Goal: Task Accomplishment & Management: Complete application form

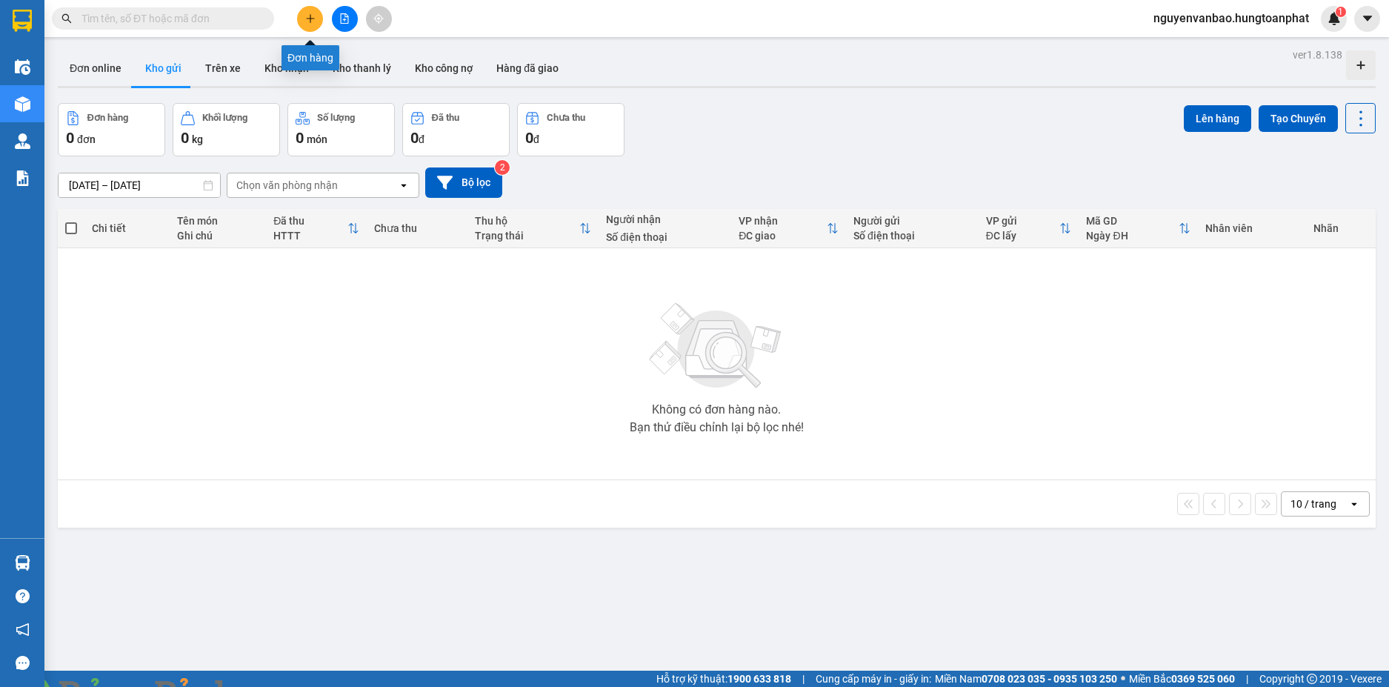
click at [306, 22] on icon "plus" at bounding box center [310, 18] width 10 height 10
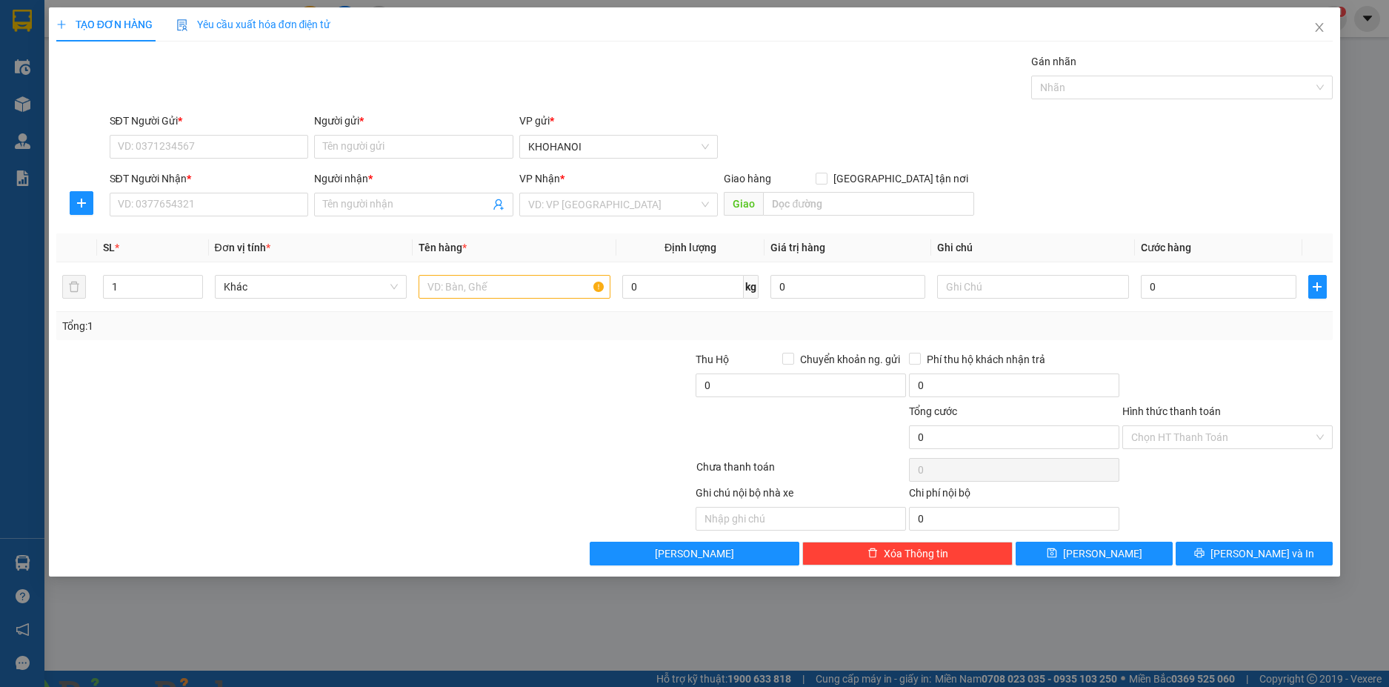
click at [273, 686] on img at bounding box center [268, 695] width 9 height 9
drag, startPoint x: 1322, startPoint y: 23, endPoint x: 915, endPoint y: 0, distance: 408.1
click at [1322, 23] on span "Close" at bounding box center [1319, 27] width 41 height 41
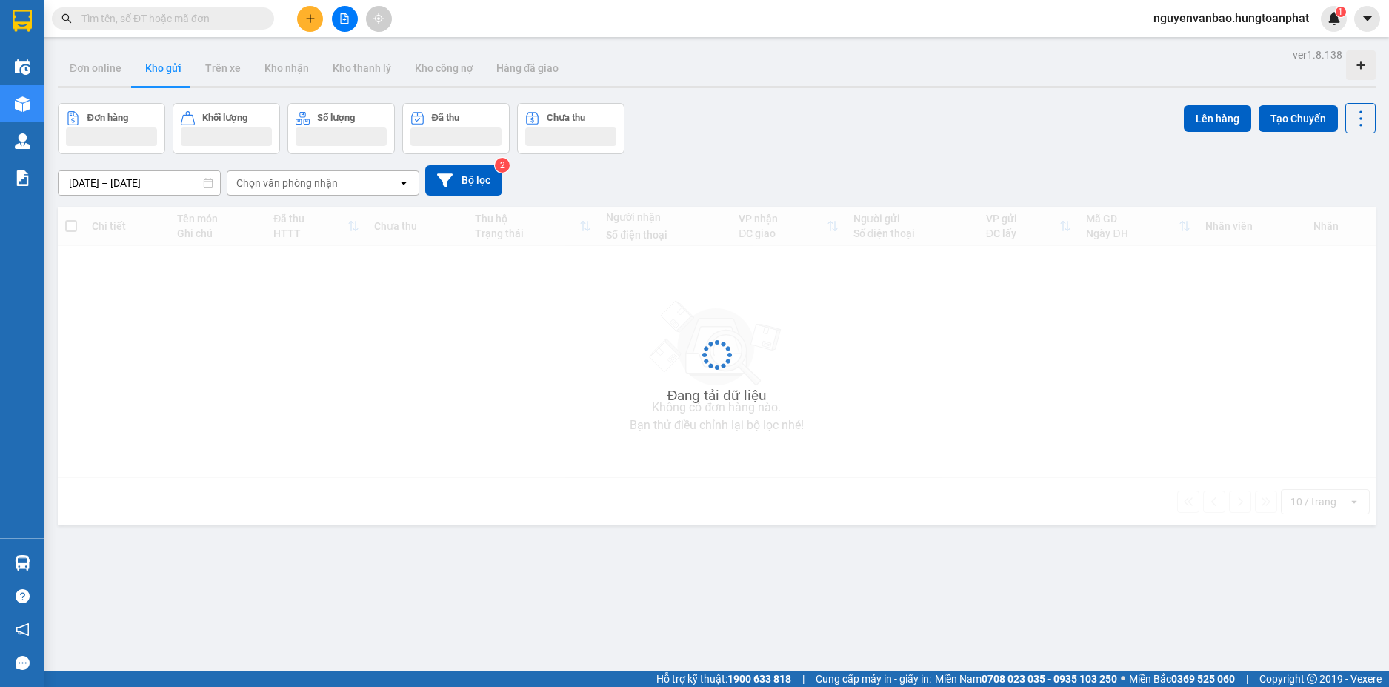
click at [151, 16] on input "text" at bounding box center [168, 18] width 175 height 16
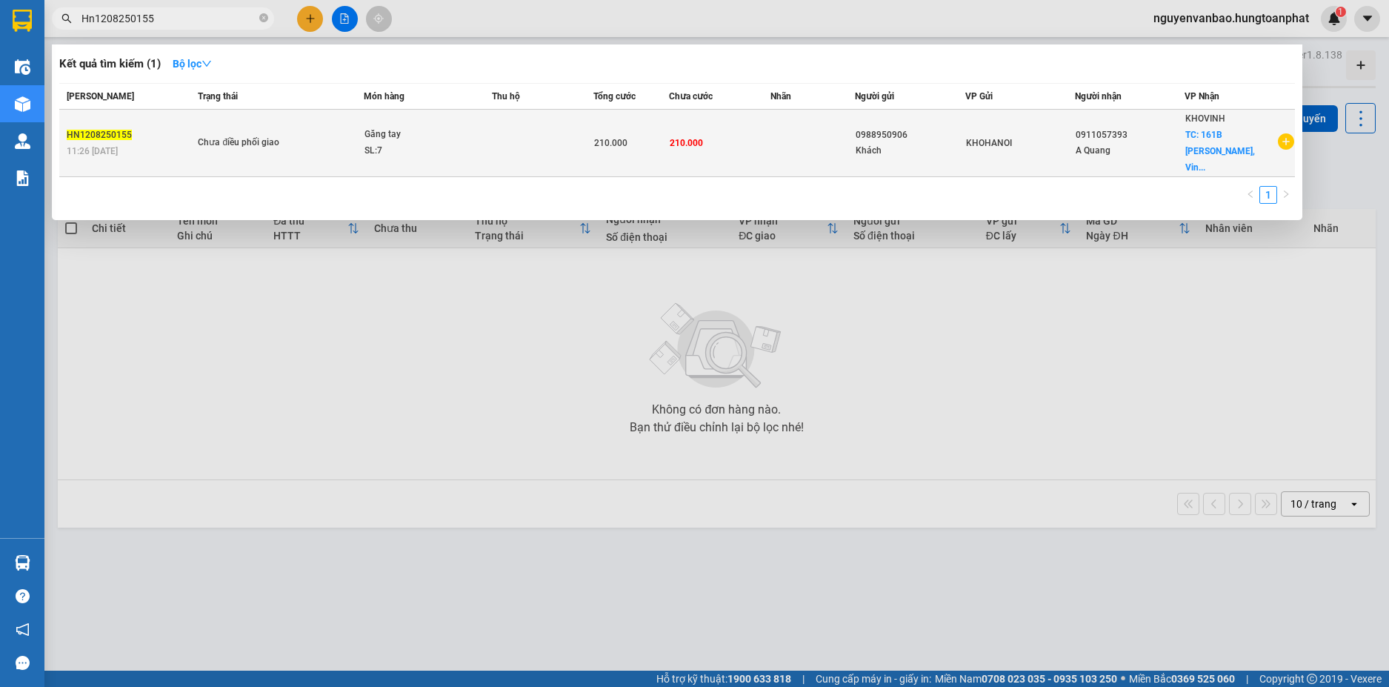
type input "Hn1208250155"
click at [748, 130] on td "210.000" at bounding box center [719, 143] width 101 height 67
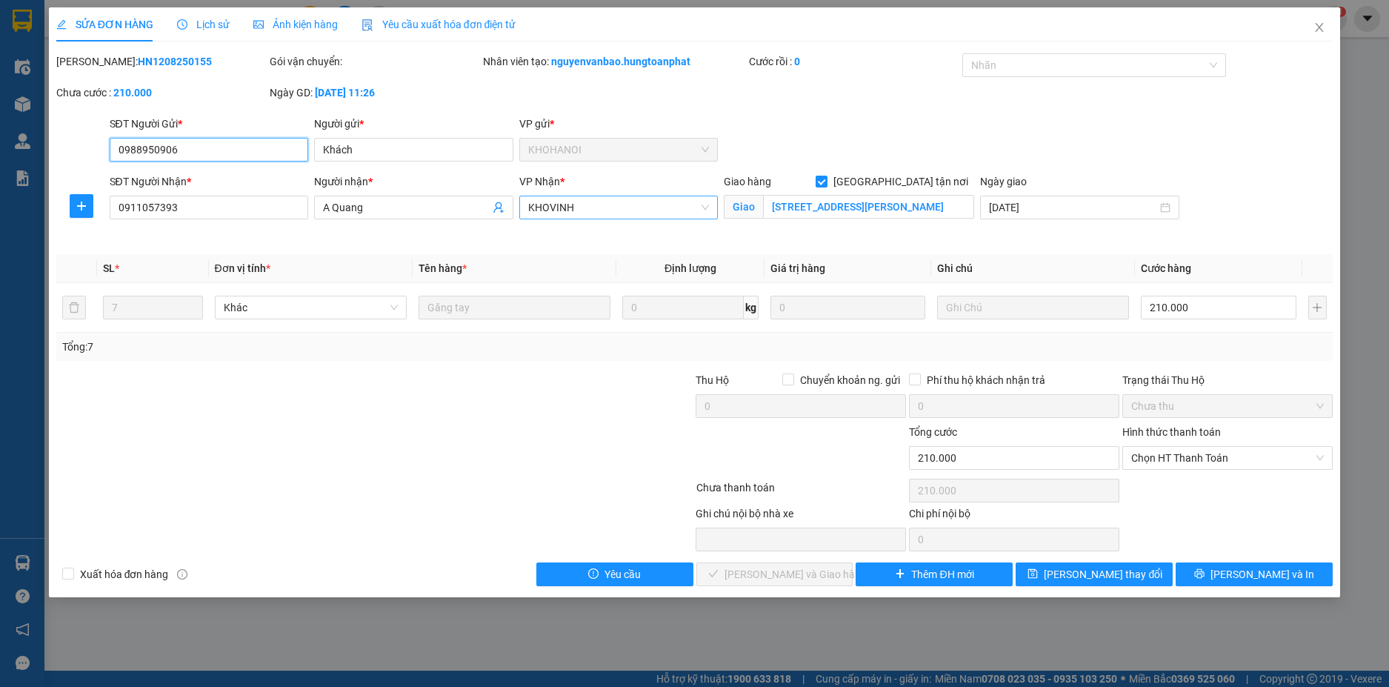
click at [578, 206] on span "KHOVINH" at bounding box center [619, 207] width 182 height 22
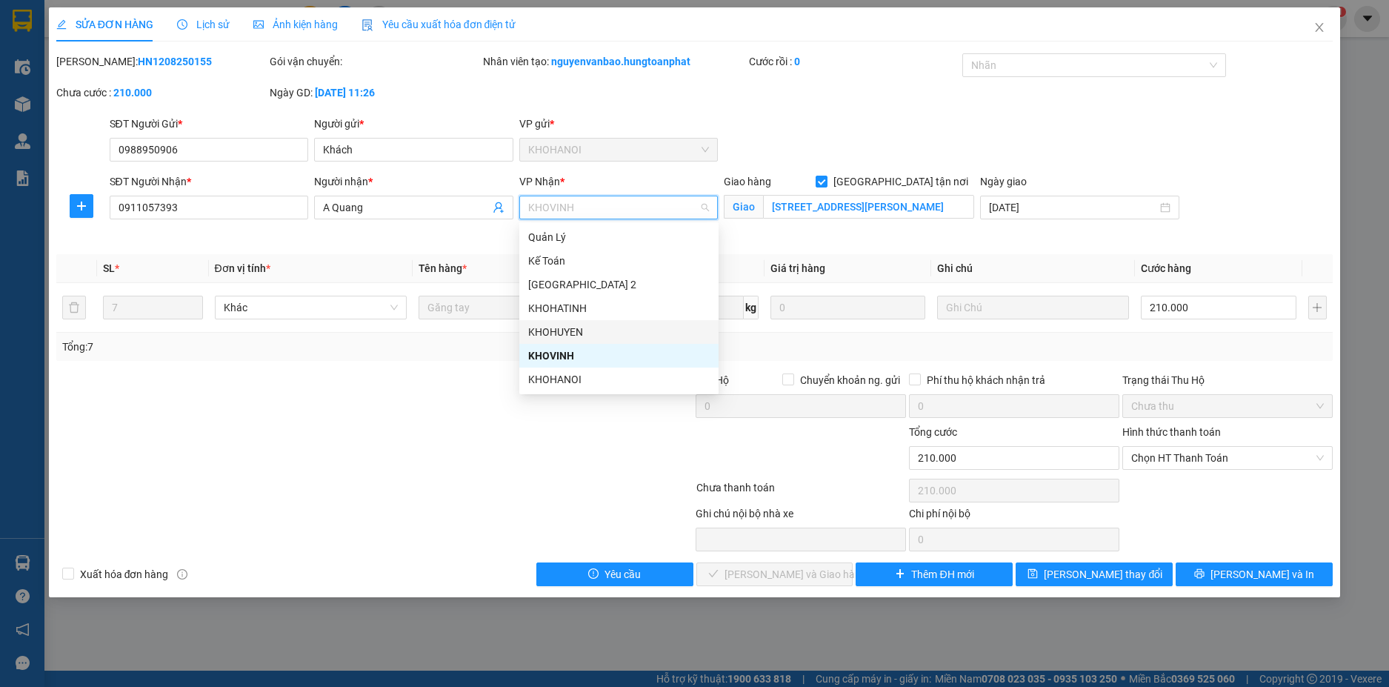
drag, startPoint x: 567, startPoint y: 328, endPoint x: 589, endPoint y: 316, distance: 25.2
click at [567, 328] on div "KHOHUYEN" at bounding box center [619, 332] width 182 height 16
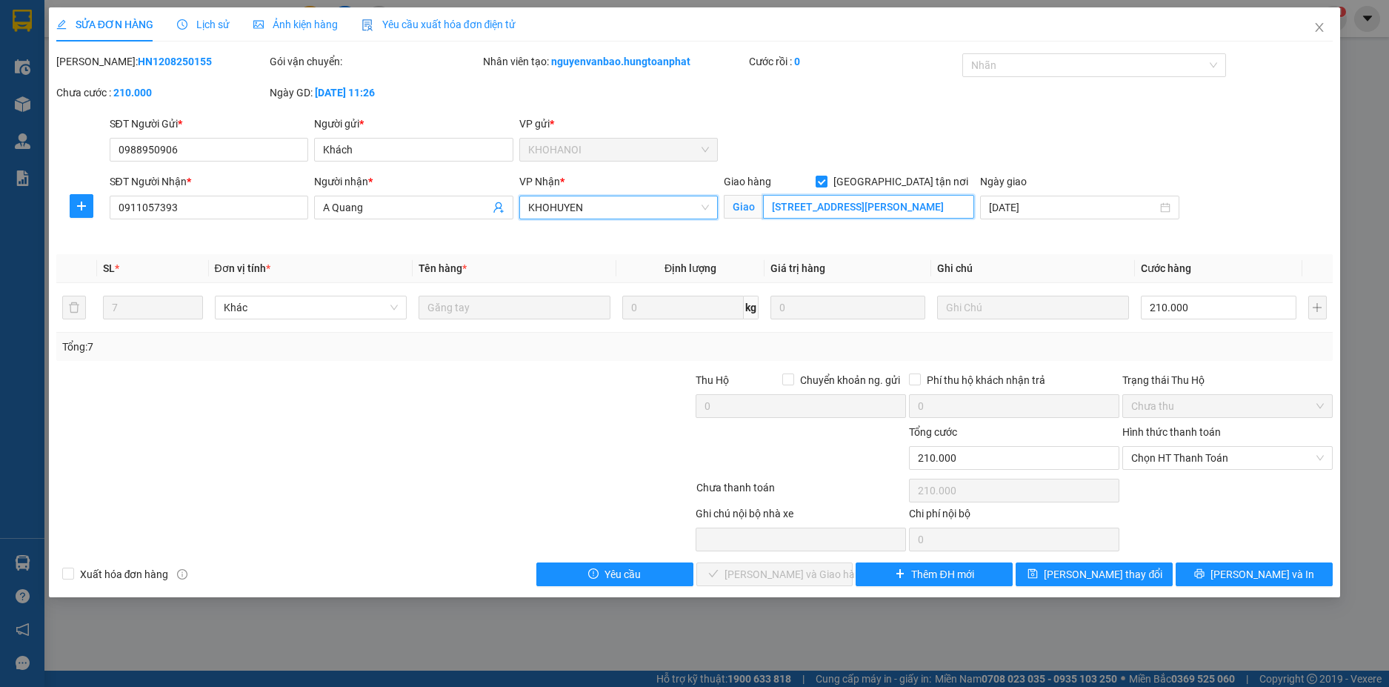
click at [929, 213] on input "161B Nguyễn Phong Sắc, Vinh" at bounding box center [868, 207] width 211 height 24
type input "TT Y Tế Nghĩa Đàn"
click at [873, 136] on div "SĐT Người Gửi * 0988950906 Người gửi * Khách VP gửi * KHOHANOI" at bounding box center [722, 142] width 1230 height 52
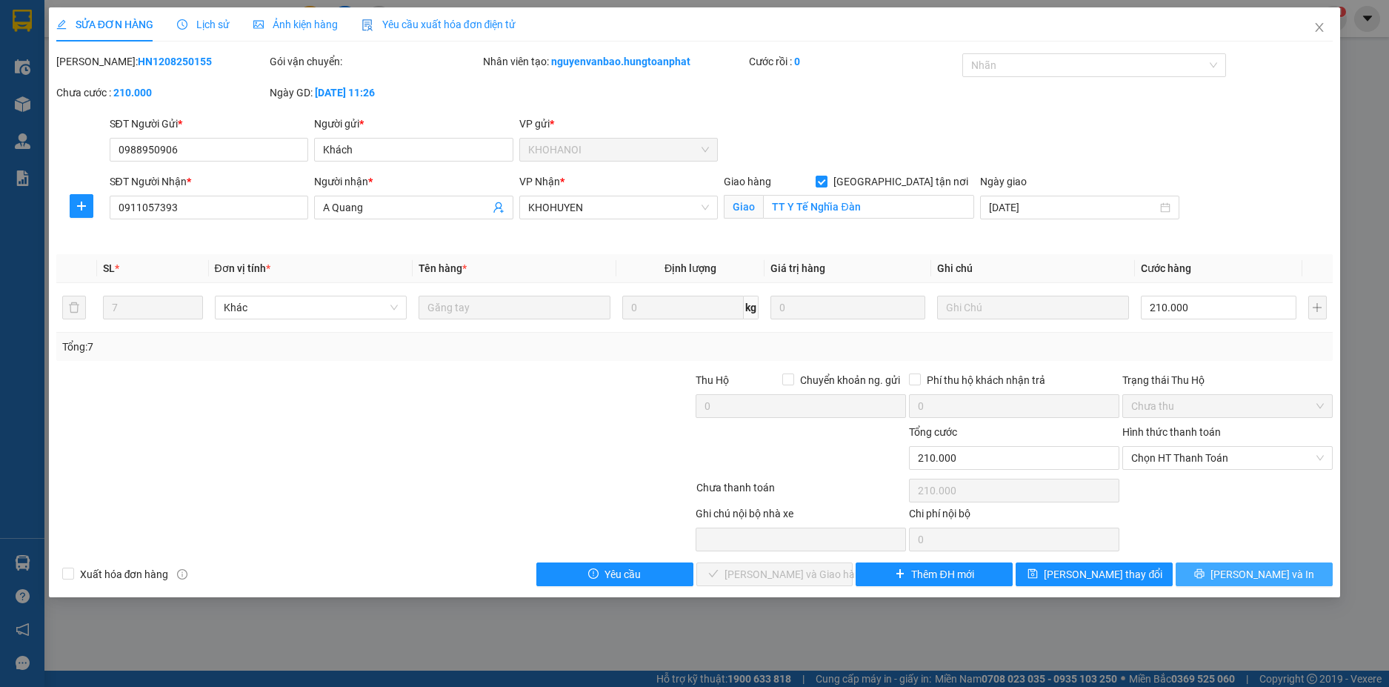
click at [1212, 573] on button "[PERSON_NAME] và In" at bounding box center [1254, 574] width 157 height 24
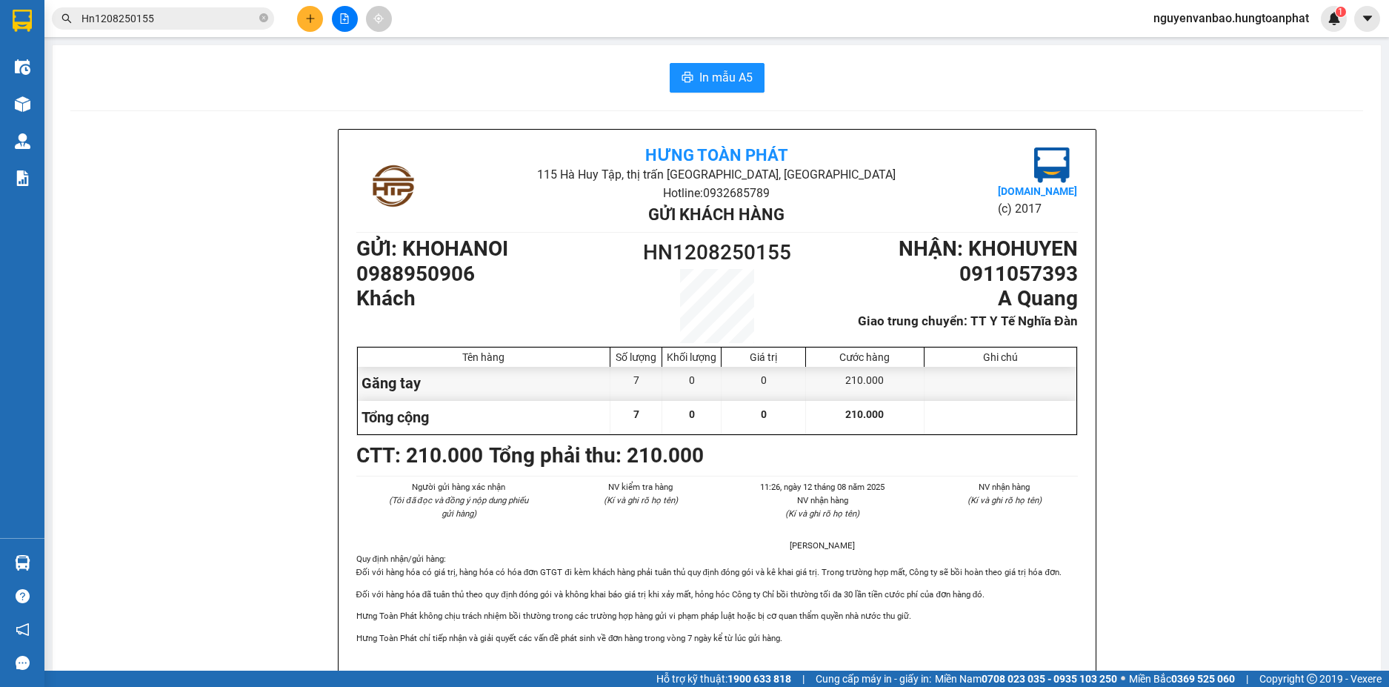
click at [304, 5] on div "Kết quả tìm kiếm ( 1 ) Bộ lọc Mã ĐH Trạng thái Món hàng Thu hộ Tổng cước Chưa c…" at bounding box center [694, 18] width 1389 height 37
click at [304, 12] on button at bounding box center [310, 19] width 26 height 26
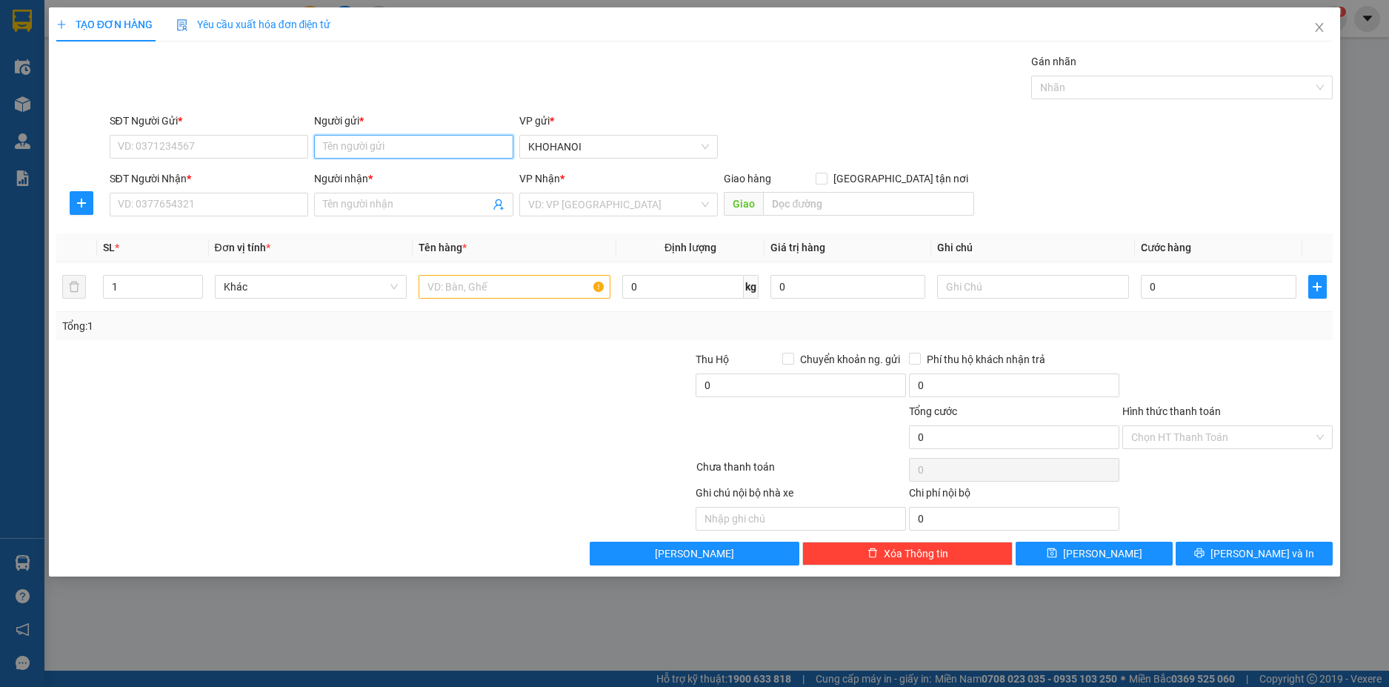
click at [338, 153] on input "Người gửi *" at bounding box center [413, 147] width 199 height 24
click at [198, 140] on input "SĐT Người Gửi *" at bounding box center [209, 147] width 199 height 24
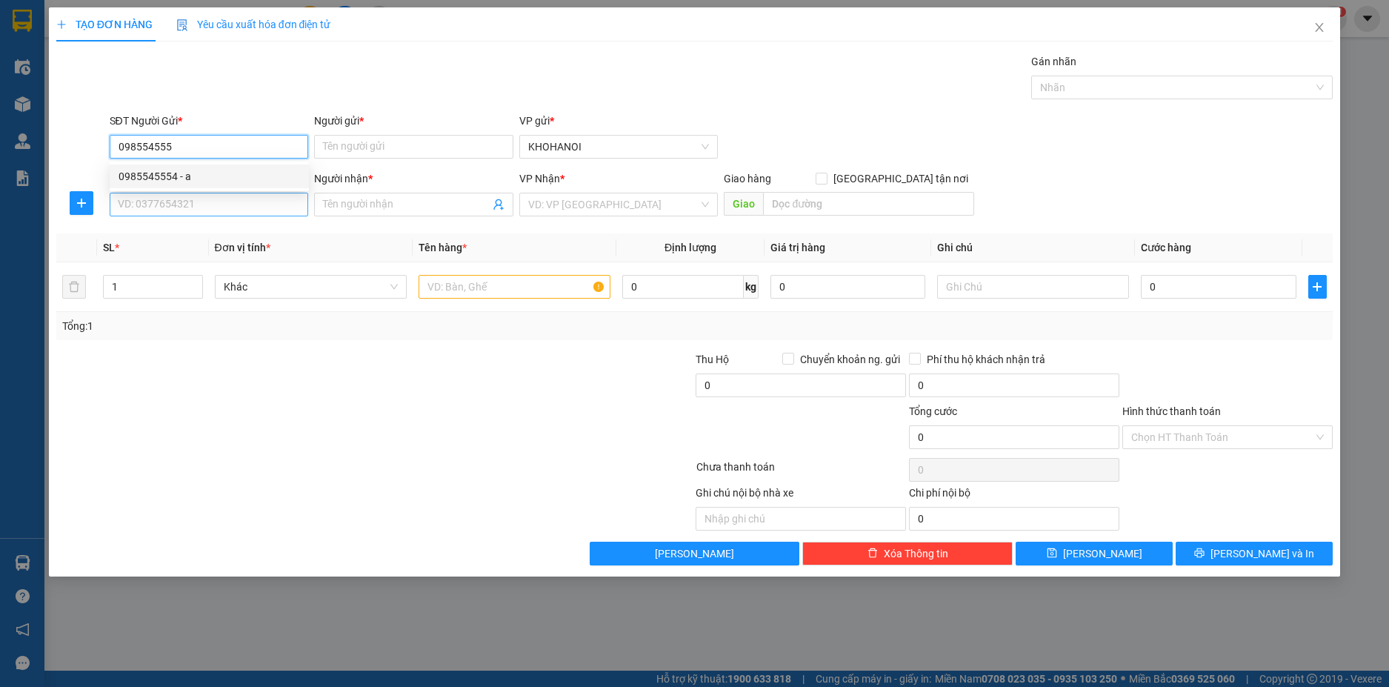
drag, startPoint x: 173, startPoint y: 178, endPoint x: 175, endPoint y: 193, distance: 14.9
click at [175, 178] on div "0985545554 - a" at bounding box center [210, 176] width 182 height 16
type input "0985545554"
type input "a"
type input "0985545554"
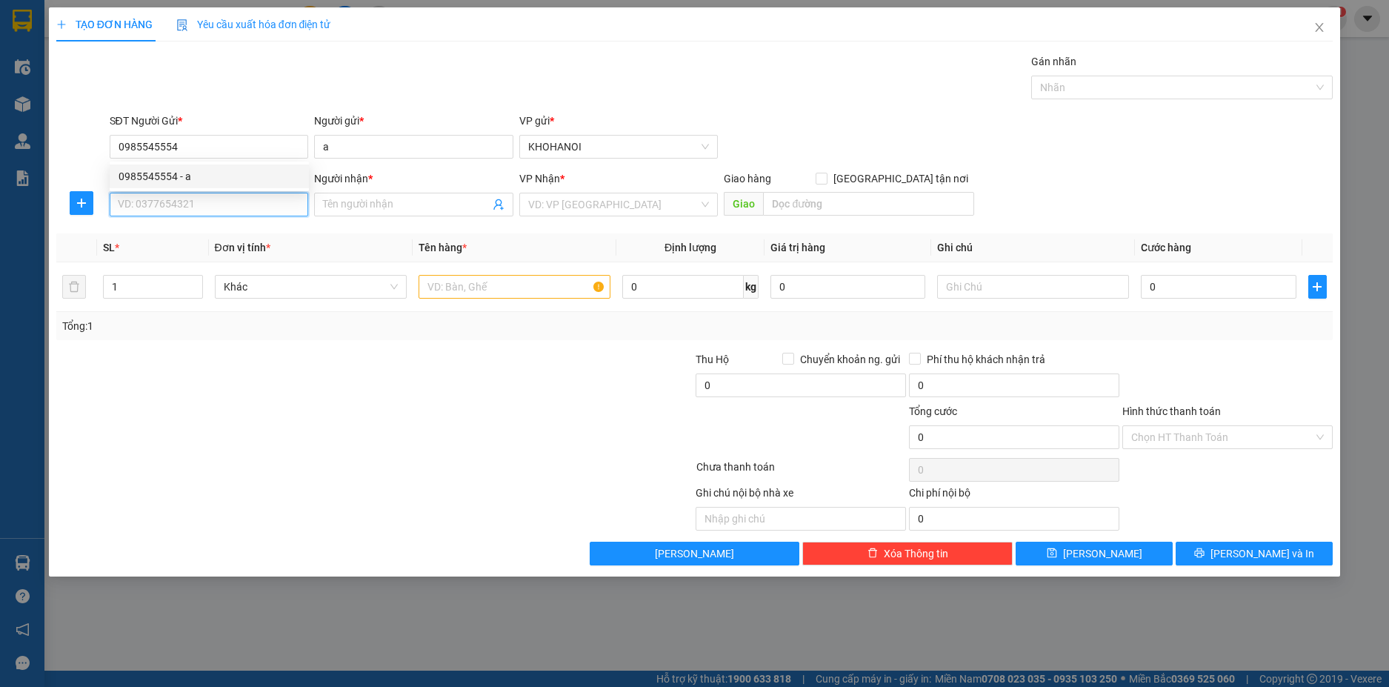
click at [176, 213] on input "SĐT Người Nhận *" at bounding box center [209, 205] width 199 height 24
click at [366, 203] on input "Người nhận *" at bounding box center [406, 204] width 167 height 16
click at [161, 204] on input "0378957567" at bounding box center [209, 205] width 199 height 24
type input "0378957467"
click at [153, 239] on div "0378957467 - Sao" at bounding box center [210, 234] width 182 height 16
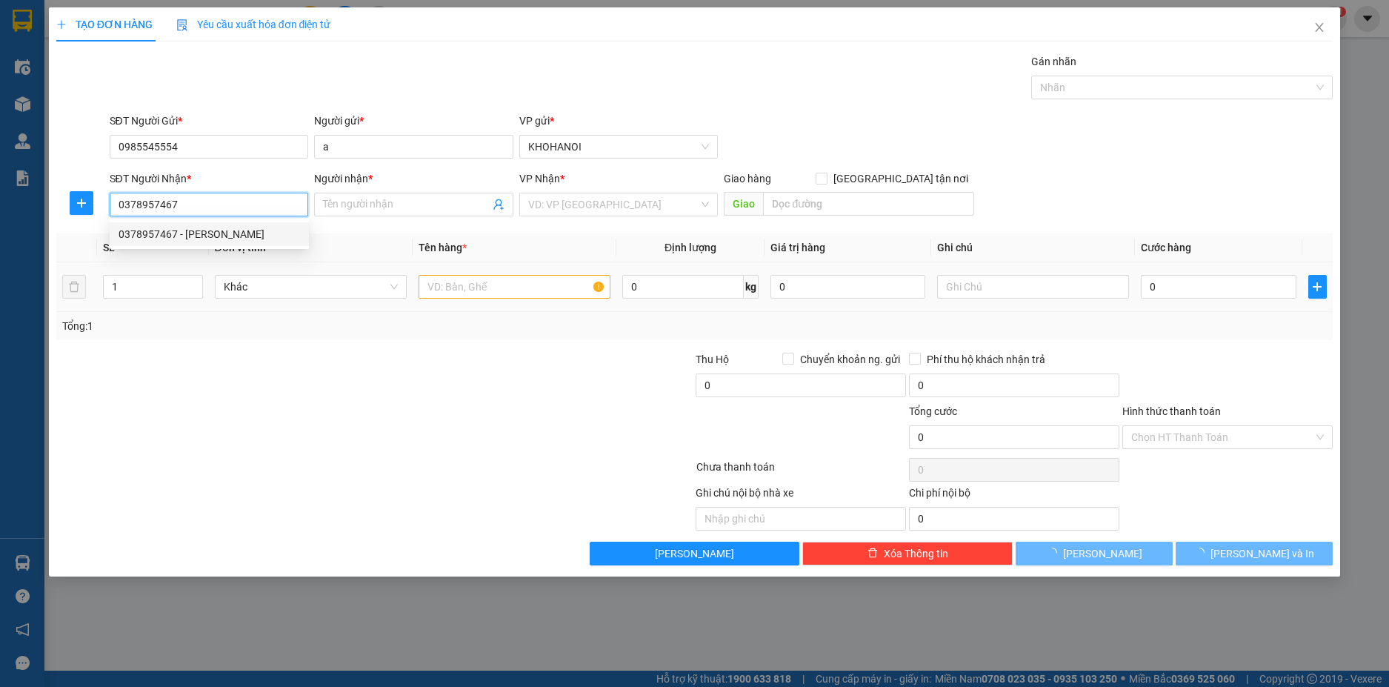
type input "Sao"
checkbox input "true"
type input "37 Lục Niên, Vinh Tân, Vinh"
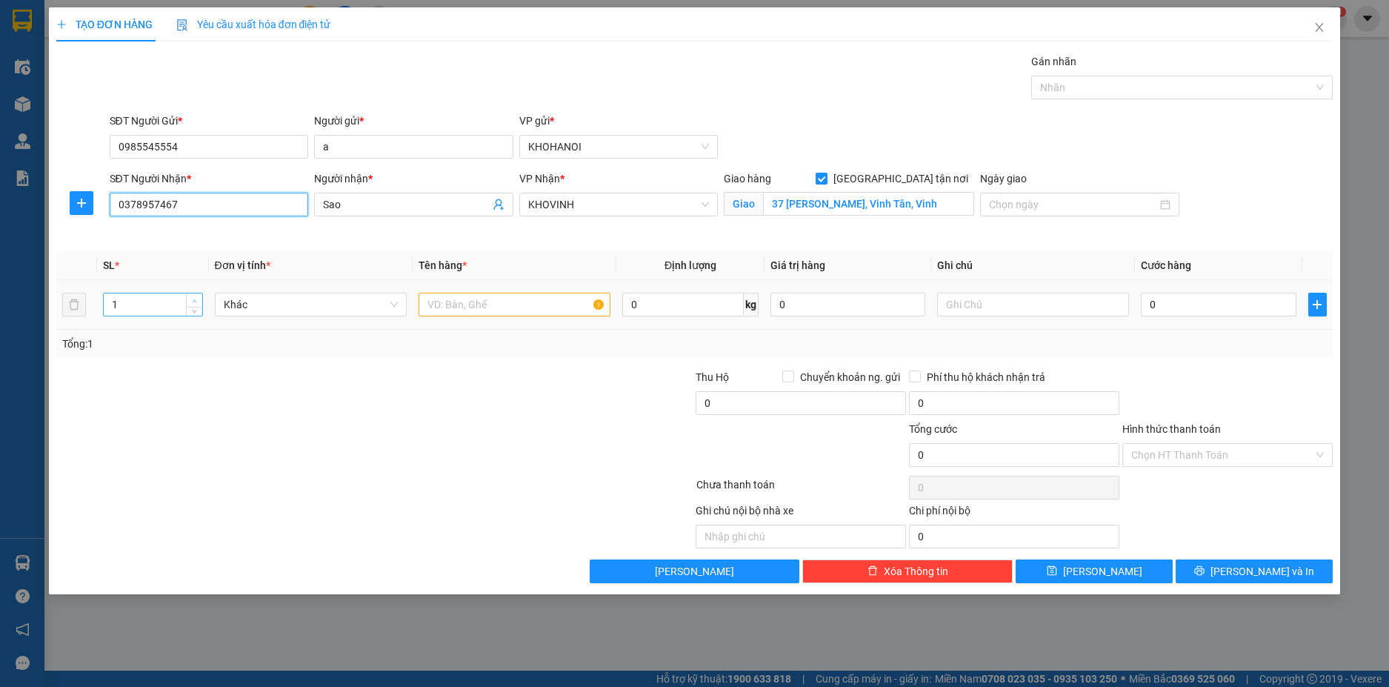
type input "0378957467"
type input "2"
click at [194, 296] on span "up" at bounding box center [194, 300] width 9 height 9
click at [425, 309] on input "text" at bounding box center [515, 305] width 192 height 24
type input "Hàng"
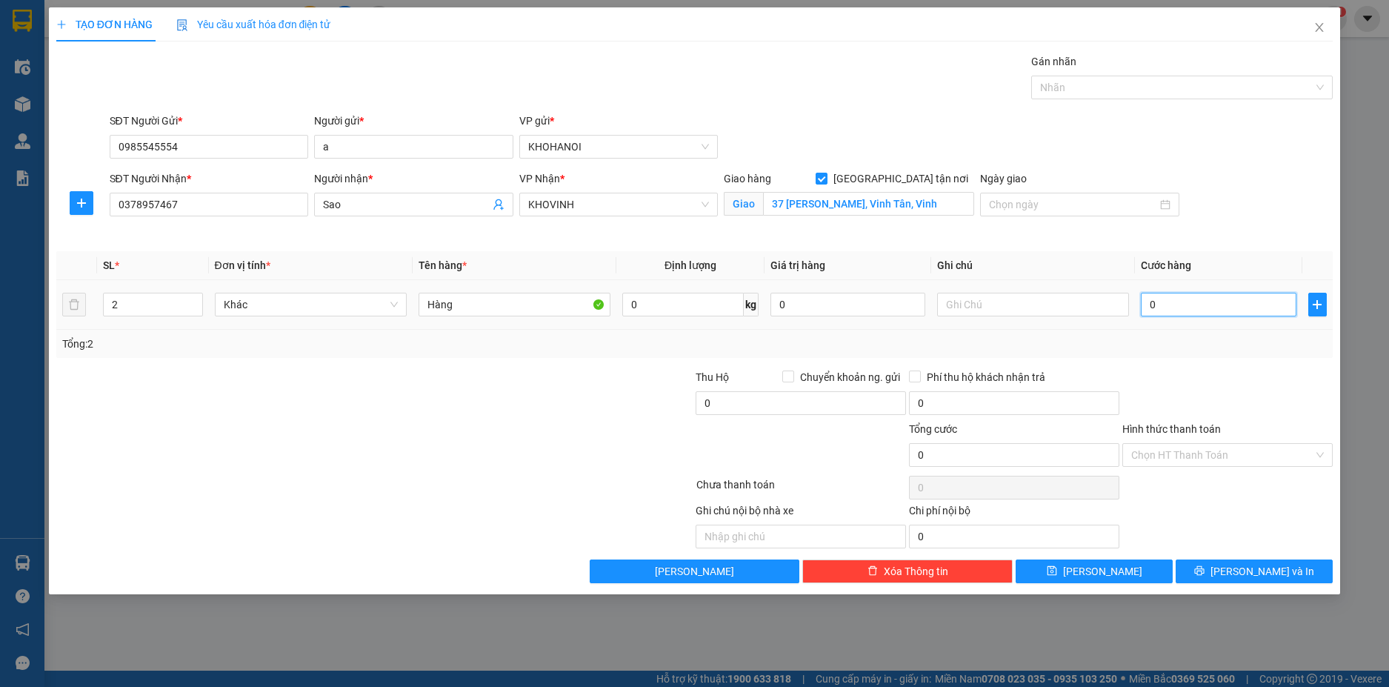
click at [1181, 302] on input "0" at bounding box center [1218, 305] width 155 height 24
type input "1"
type input "10"
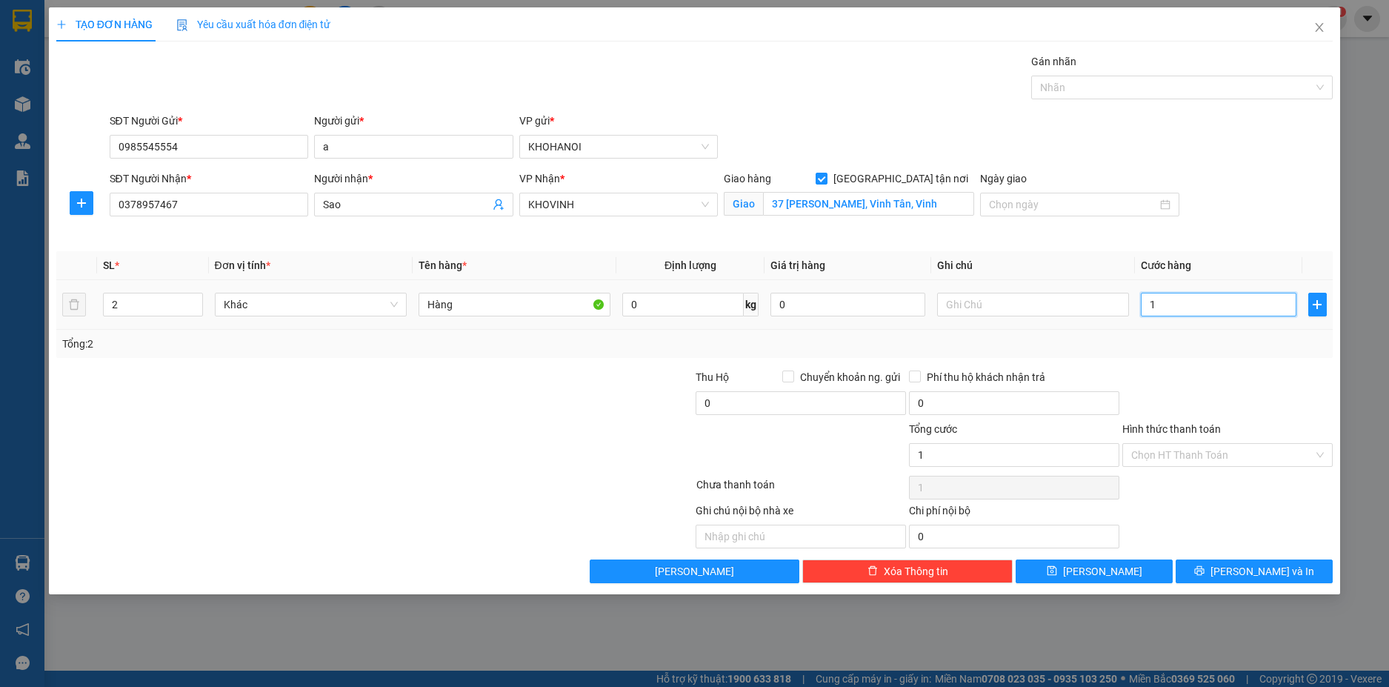
type input "10"
type input "100"
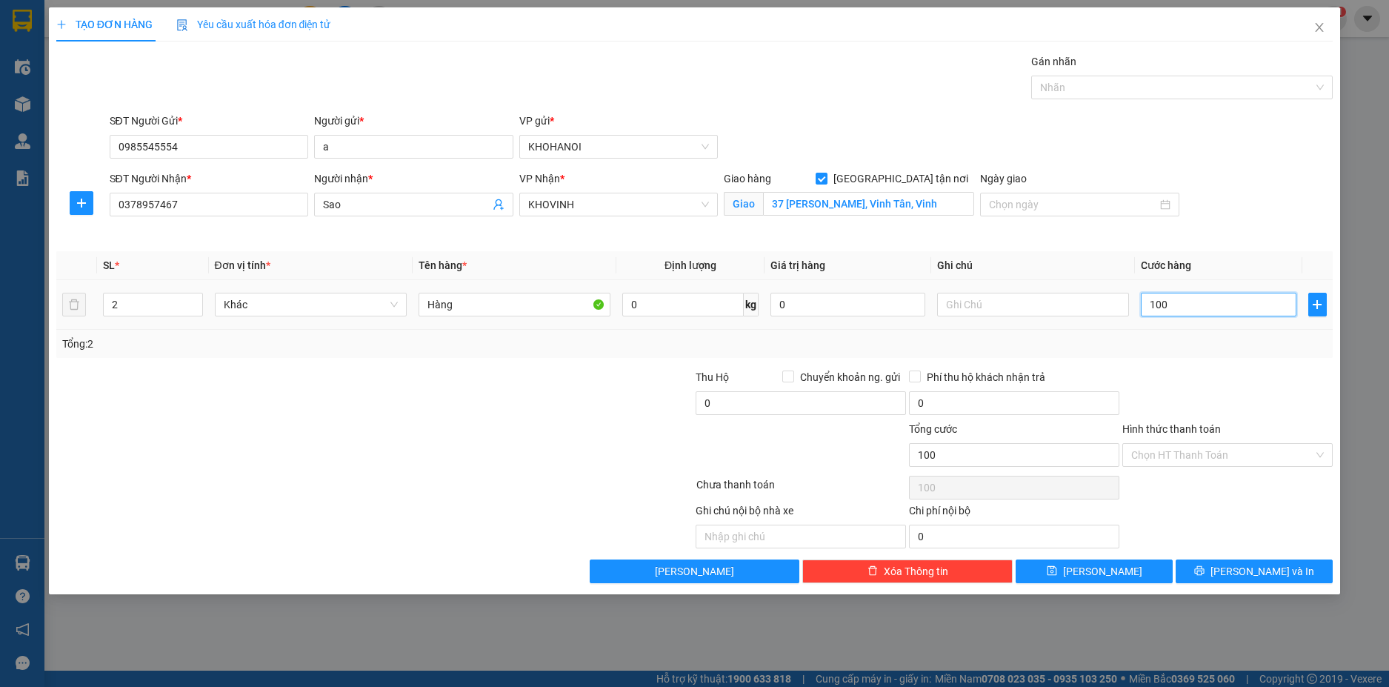
click at [1241, 311] on input "100" at bounding box center [1218, 305] width 155 height 24
type input "100.000"
click at [1219, 383] on div at bounding box center [1227, 395] width 213 height 52
click at [1210, 449] on input "Hình thức thanh toán" at bounding box center [1222, 455] width 182 height 22
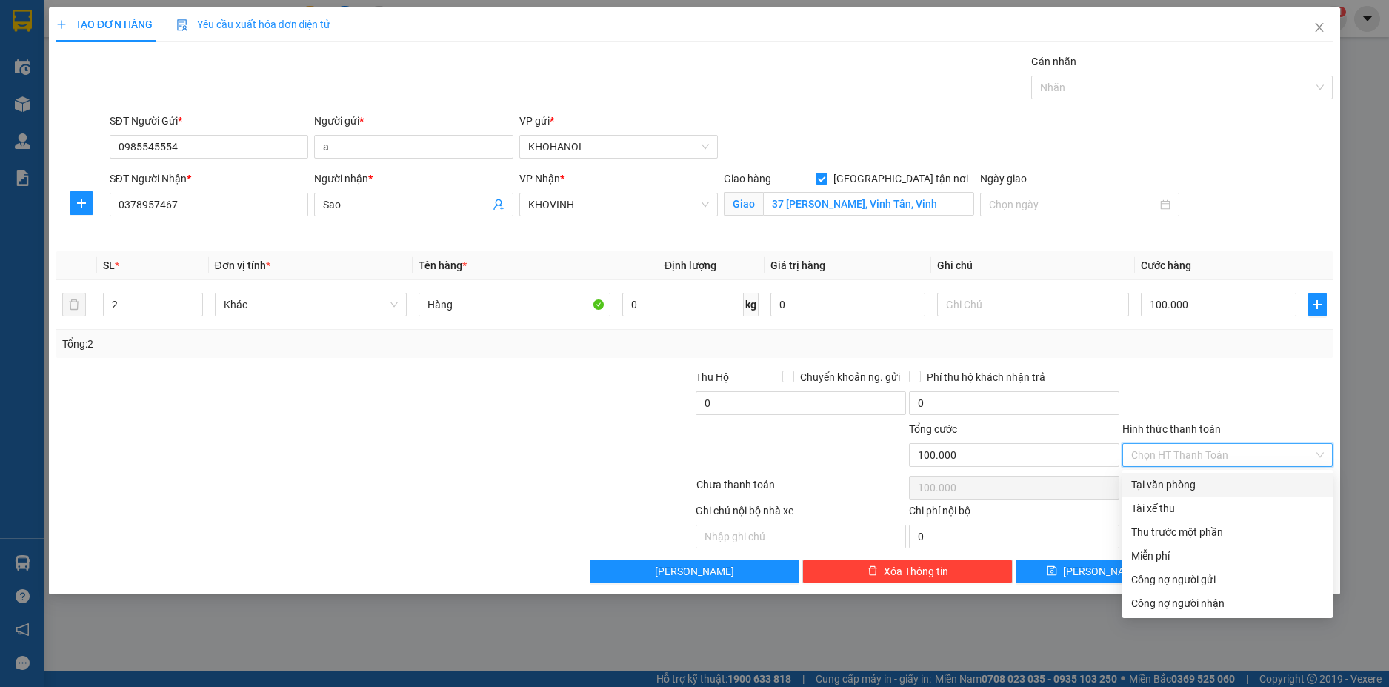
drag, startPoint x: 1208, startPoint y: 485, endPoint x: 1209, endPoint y: 522, distance: 36.3
click at [1208, 487] on div "Tại văn phòng" at bounding box center [1227, 484] width 193 height 16
type input "0"
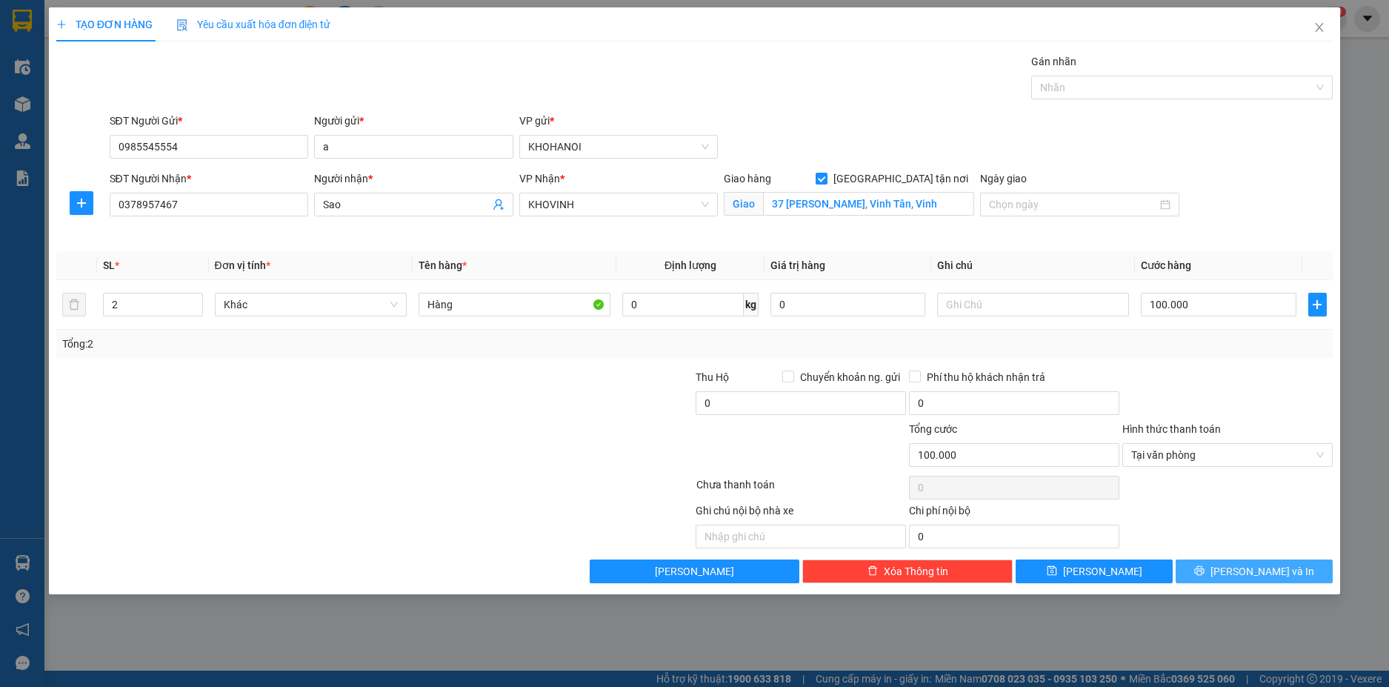
click at [1241, 571] on button "[PERSON_NAME] và In" at bounding box center [1254, 571] width 157 height 24
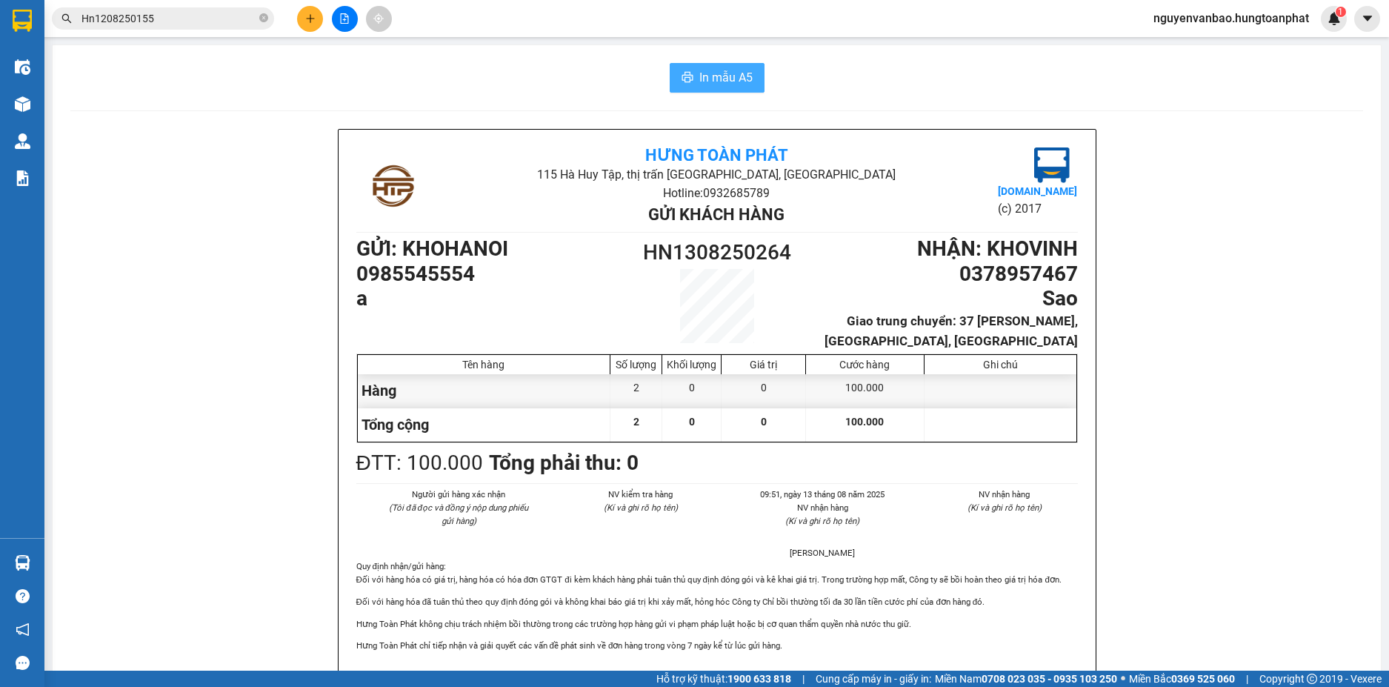
click at [710, 81] on span "In mẫu A5" at bounding box center [725, 77] width 53 height 19
click at [307, 19] on icon "plus" at bounding box center [310, 18] width 8 height 1
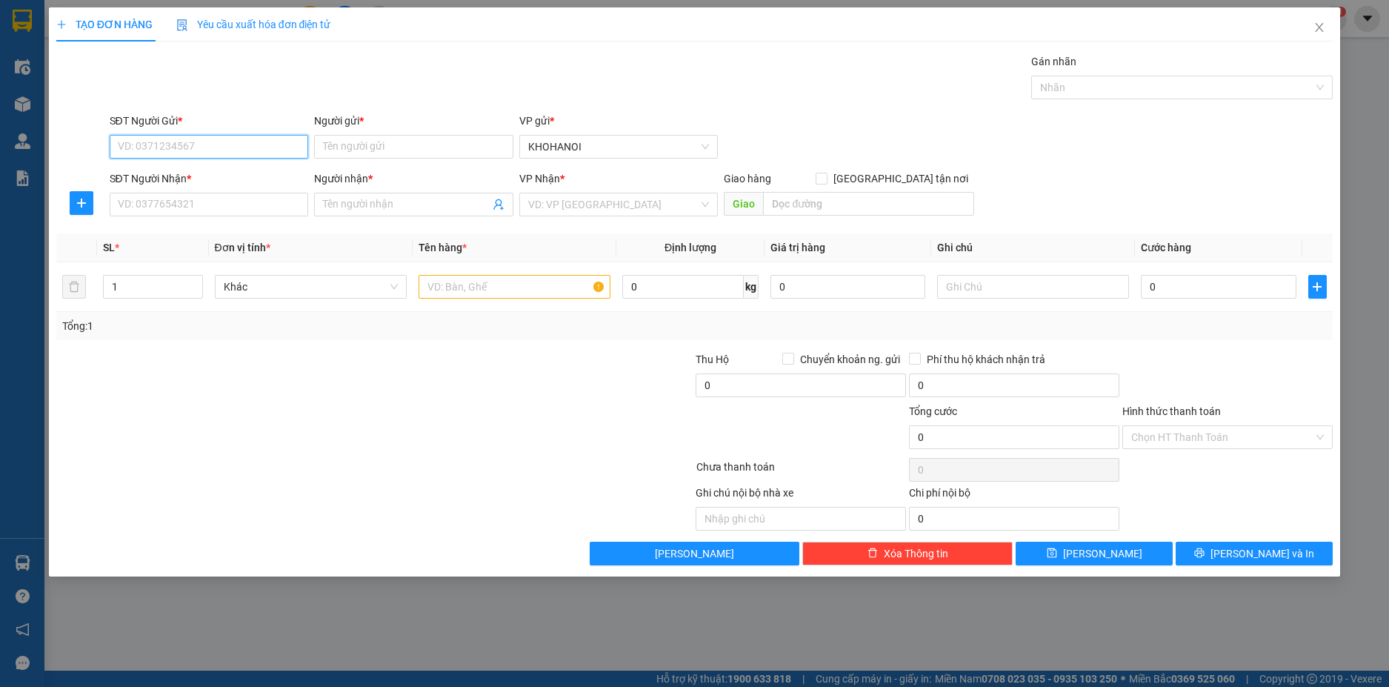
click at [231, 146] on input "SĐT Người Gửi *" at bounding box center [209, 147] width 199 height 24
type input "0368099391"
drag, startPoint x: 153, startPoint y: 173, endPoint x: 155, endPoint y: 202, distance: 28.9
click at [154, 173] on div "0368099391 - Ngọc Thảo" at bounding box center [210, 176] width 182 height 16
type input "Ngọc Thảo"
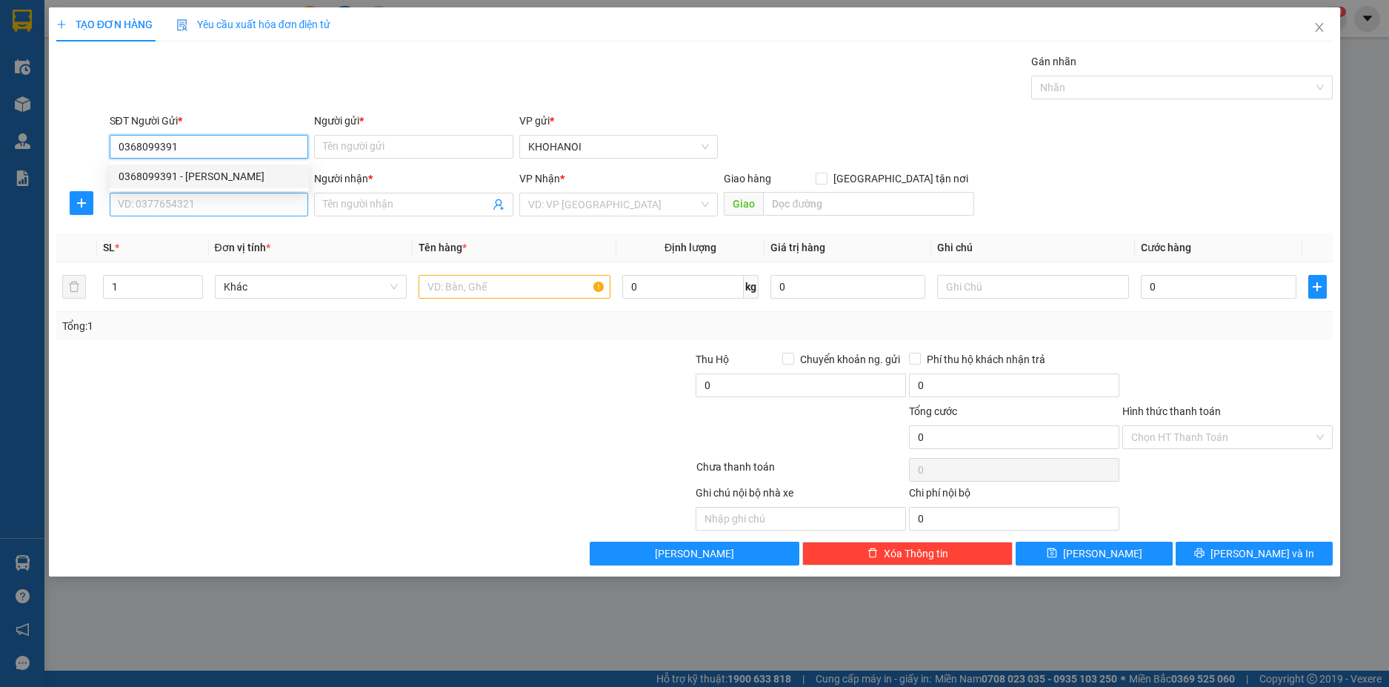
checkbox input "true"
type input "0368099391"
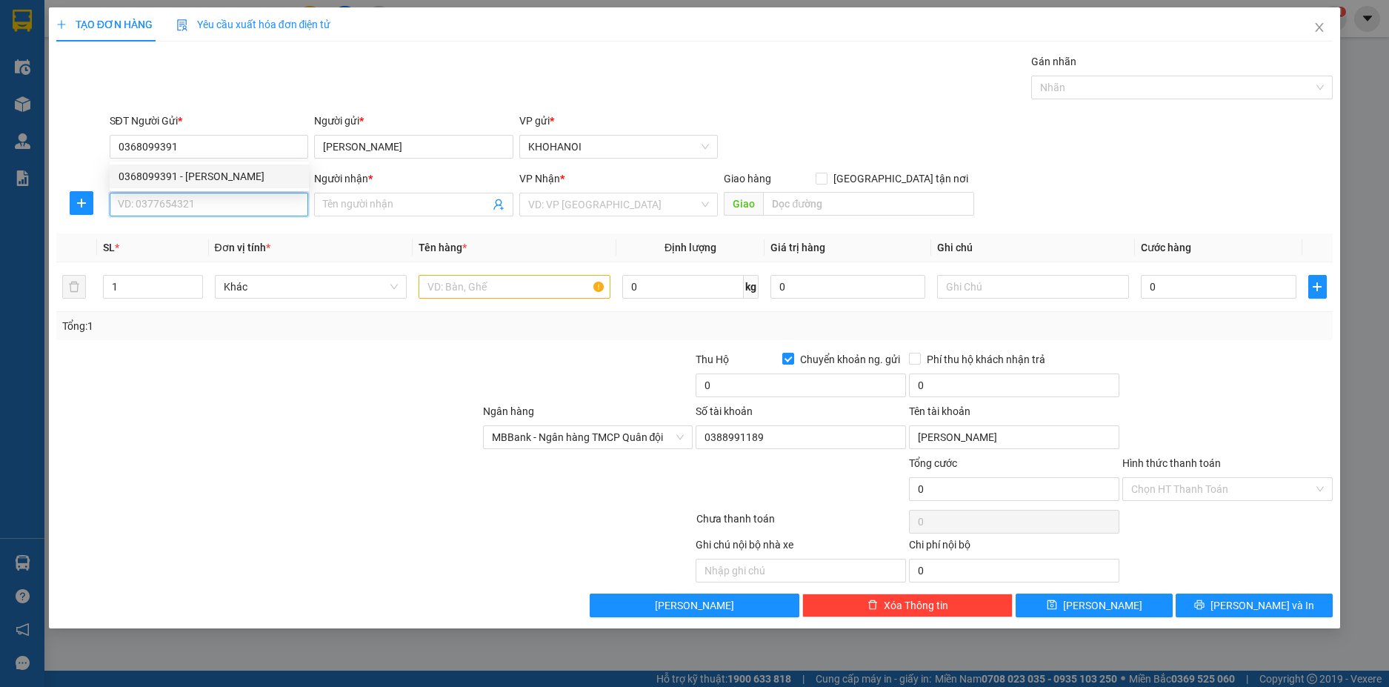
click at [155, 202] on input "SĐT Người Nhận *" at bounding box center [209, 205] width 199 height 24
type input "0965619765"
click at [358, 198] on input "Người nhận *" at bounding box center [406, 204] width 167 height 16
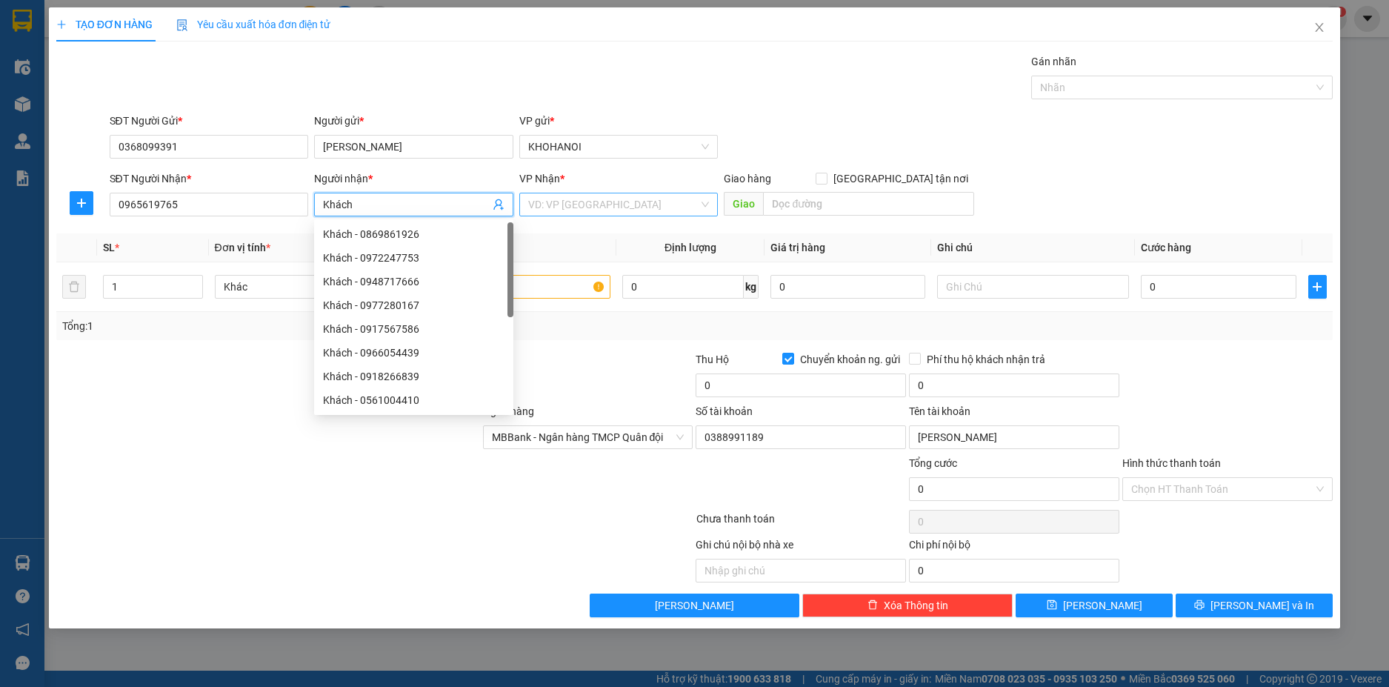
type input "Khách"
drag, startPoint x: 572, startPoint y: 206, endPoint x: 576, endPoint y: 216, distance: 10.3
click at [572, 207] on input "search" at bounding box center [613, 204] width 171 height 22
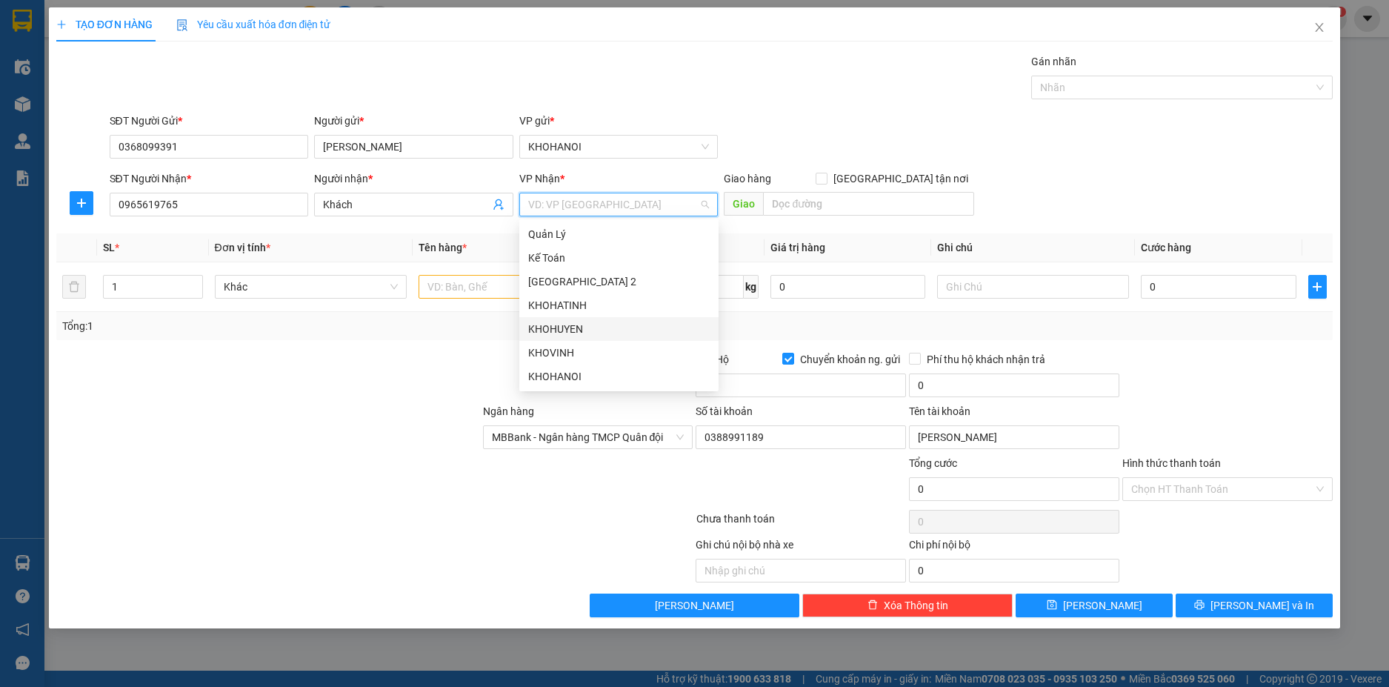
click at [573, 322] on div "KHOHUYEN" at bounding box center [619, 329] width 182 height 16
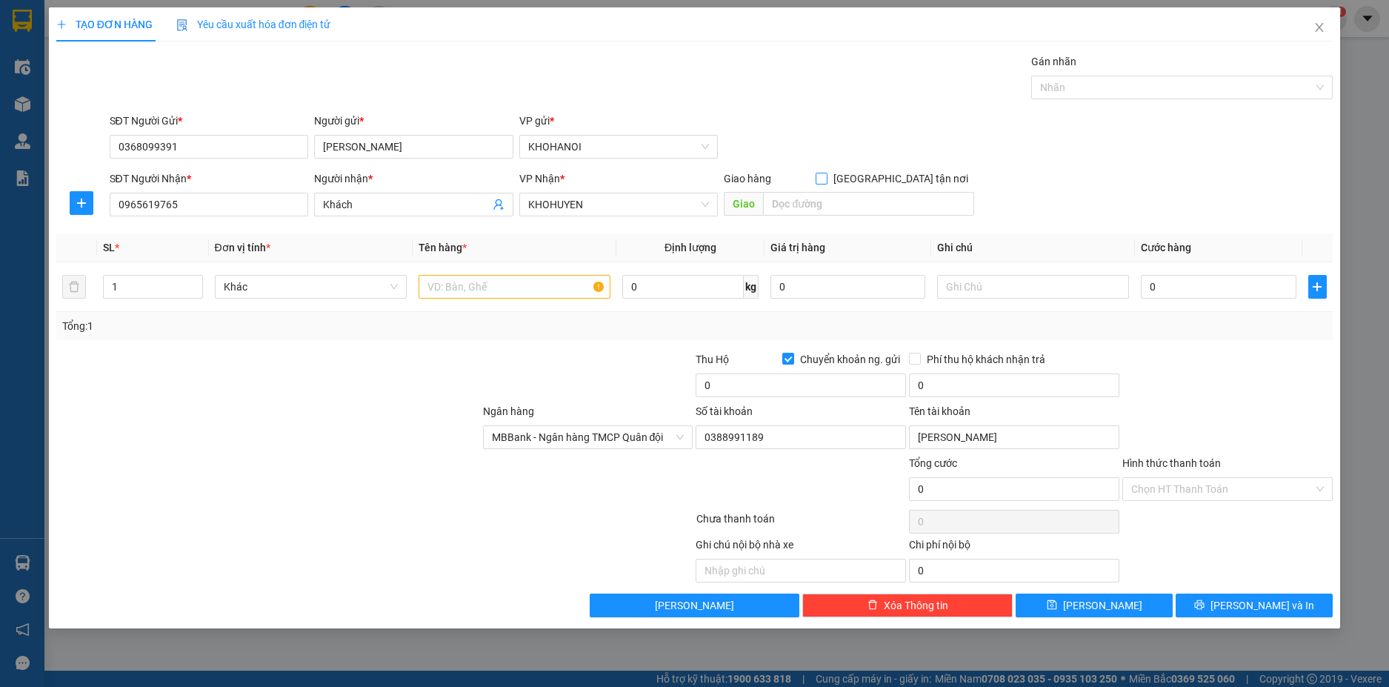
click at [826, 177] on input "[GEOGRAPHIC_DATA] tận nơi" at bounding box center [821, 178] width 10 height 10
checkbox input "true"
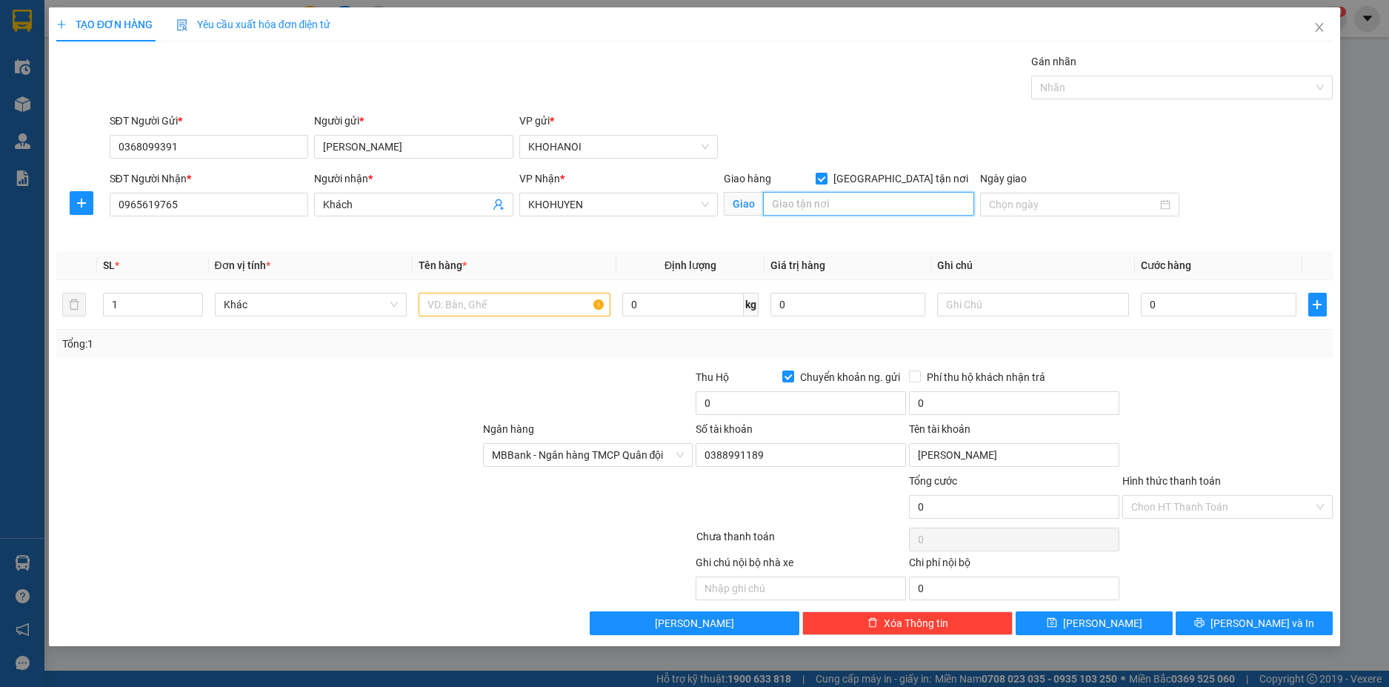
click at [886, 203] on input "text" at bounding box center [868, 204] width 211 height 24
type input "Ngã 3 Nam Cấm, Nghi Lộc, NA"
click at [455, 299] on input "text" at bounding box center [515, 305] width 192 height 24
type input "Cánh Kính"
click at [1191, 305] on input "0" at bounding box center [1218, 305] width 155 height 24
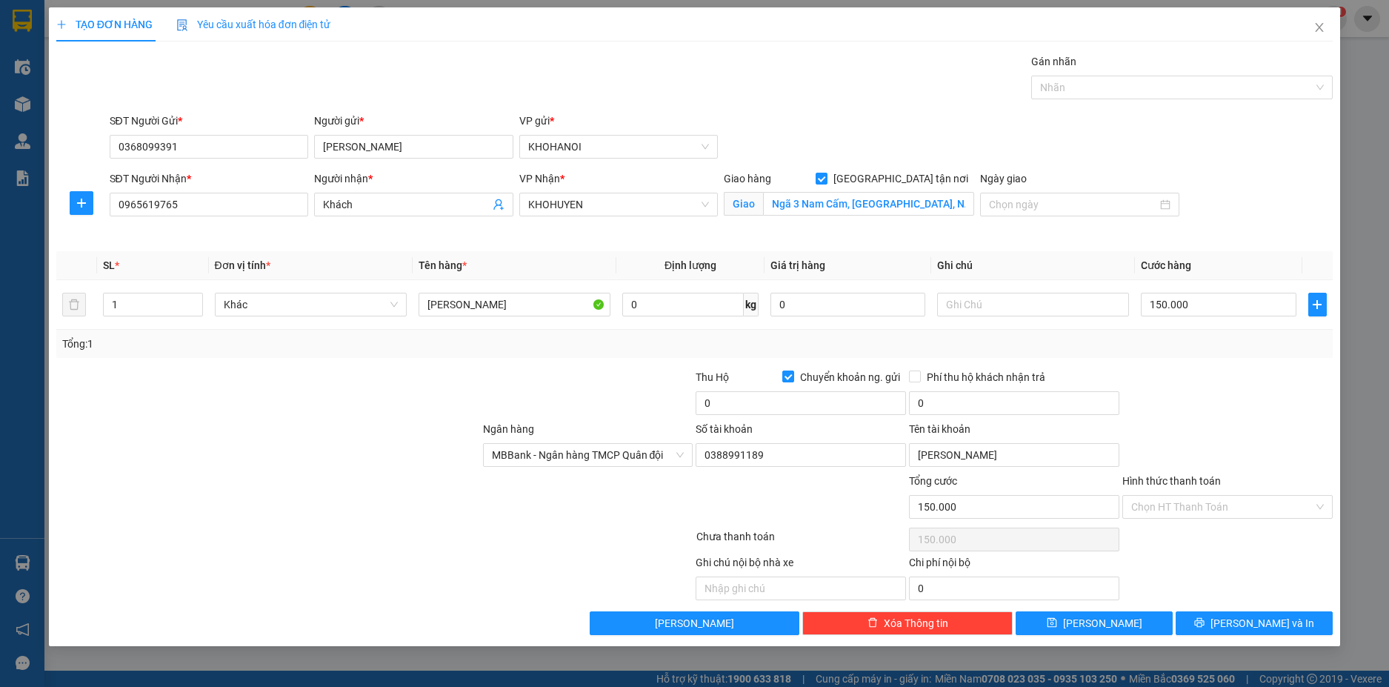
drag, startPoint x: 1162, startPoint y: 385, endPoint x: 1162, endPoint y: 394, distance: 8.9
click at [1162, 386] on div at bounding box center [1227, 395] width 213 height 52
click at [1251, 622] on span "[PERSON_NAME] và In" at bounding box center [1263, 623] width 104 height 16
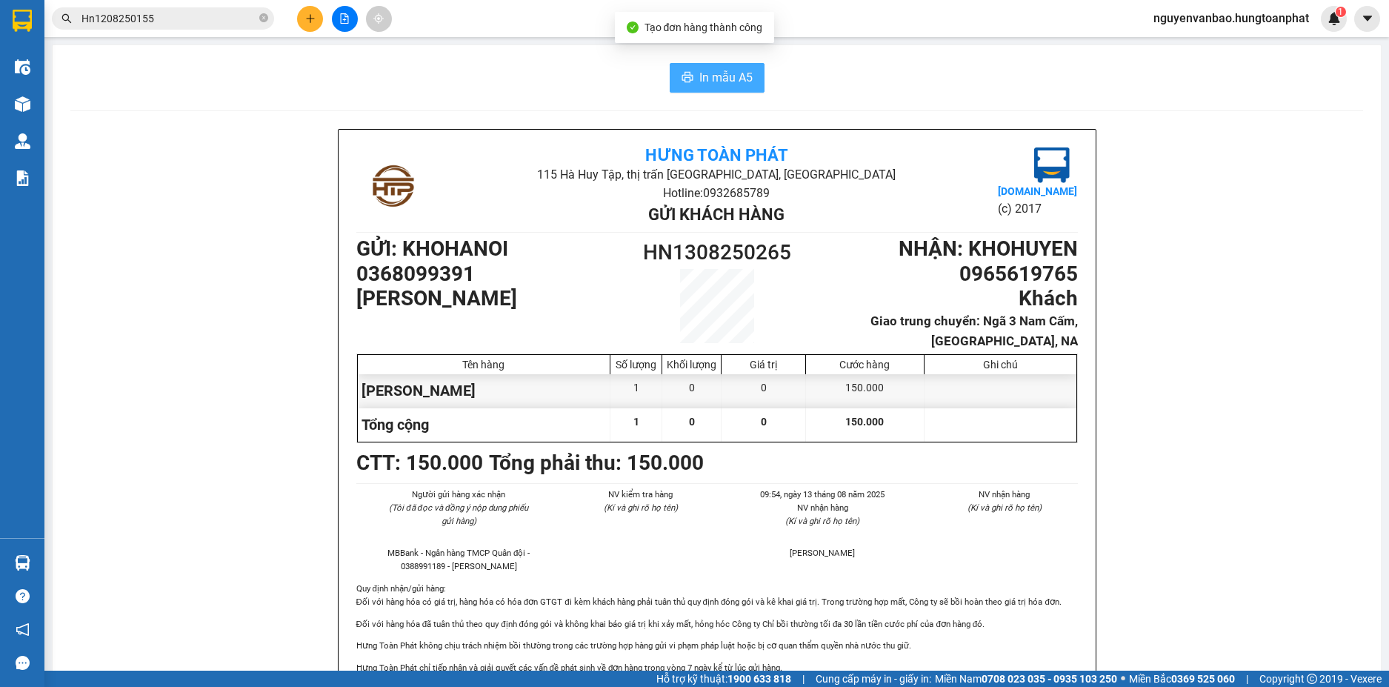
click at [720, 73] on span "In mẫu A5" at bounding box center [725, 77] width 53 height 19
click at [316, 13] on button at bounding box center [310, 19] width 26 height 26
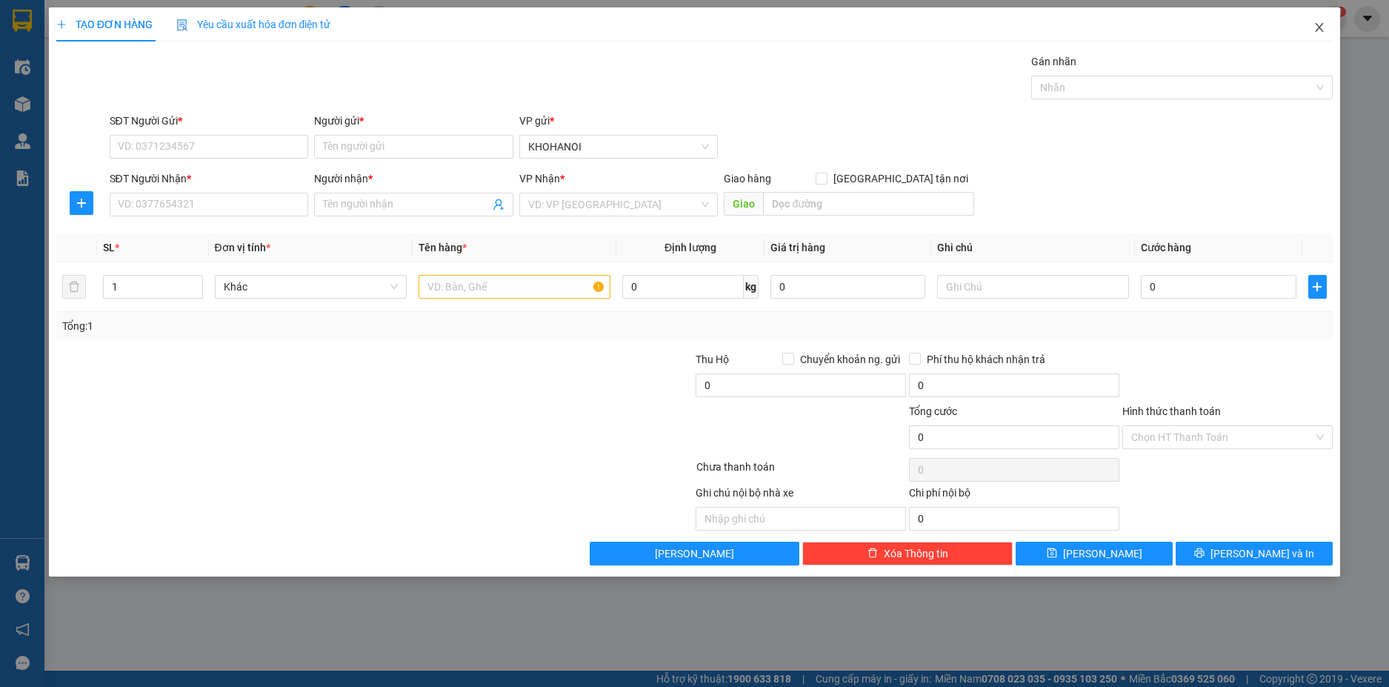
click at [1316, 19] on span "Close" at bounding box center [1319, 27] width 41 height 41
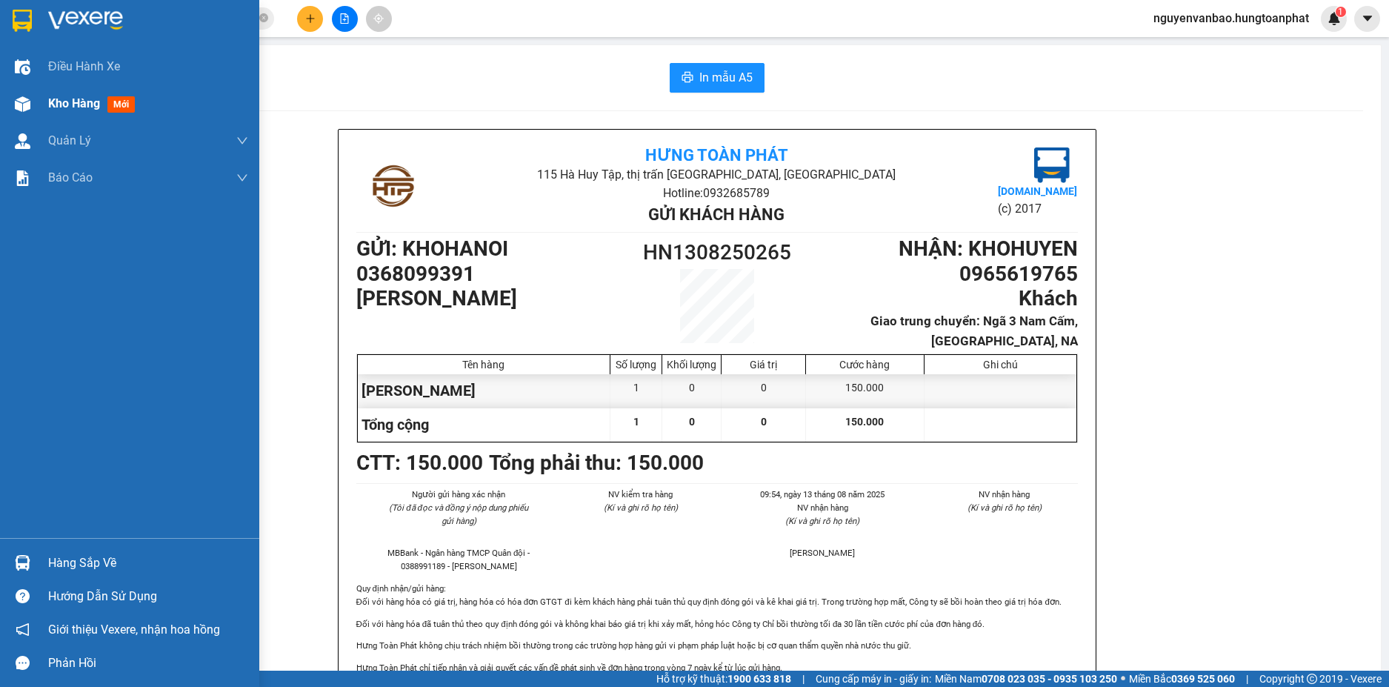
click at [17, 95] on div at bounding box center [23, 104] width 26 height 26
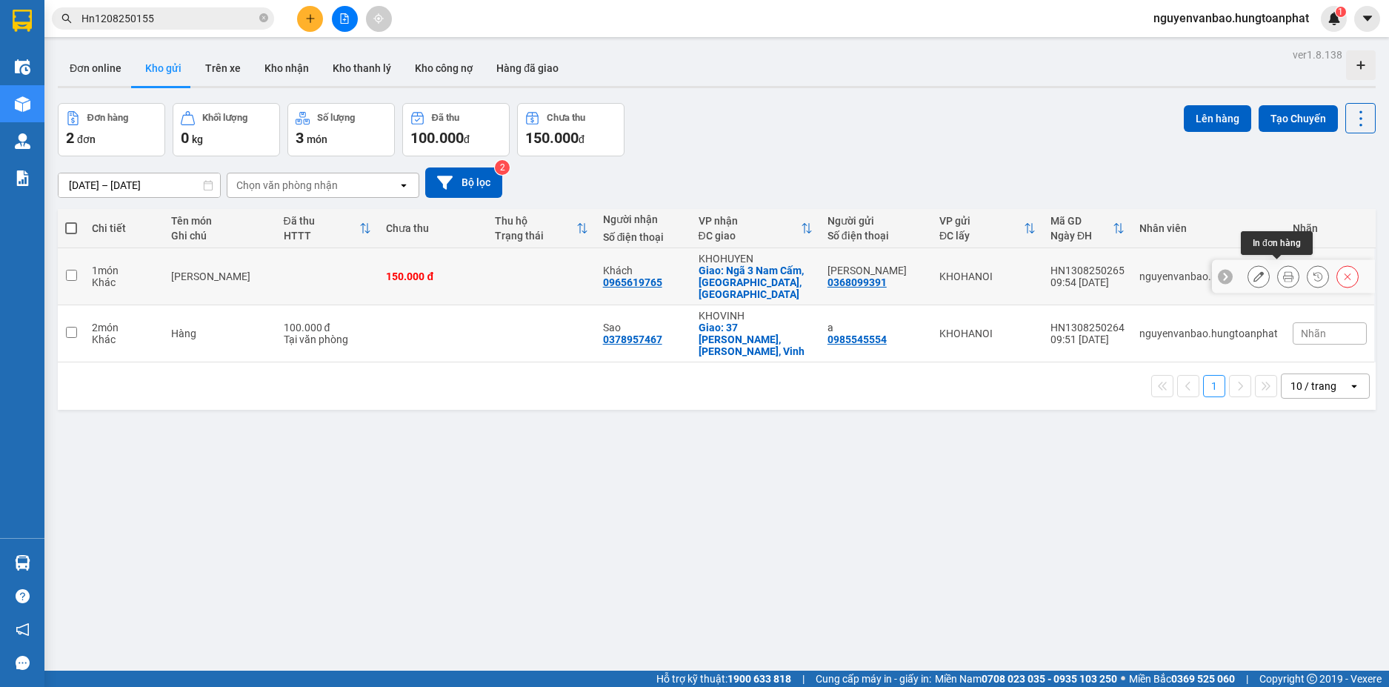
click at [1283, 271] on icon at bounding box center [1288, 276] width 10 height 10
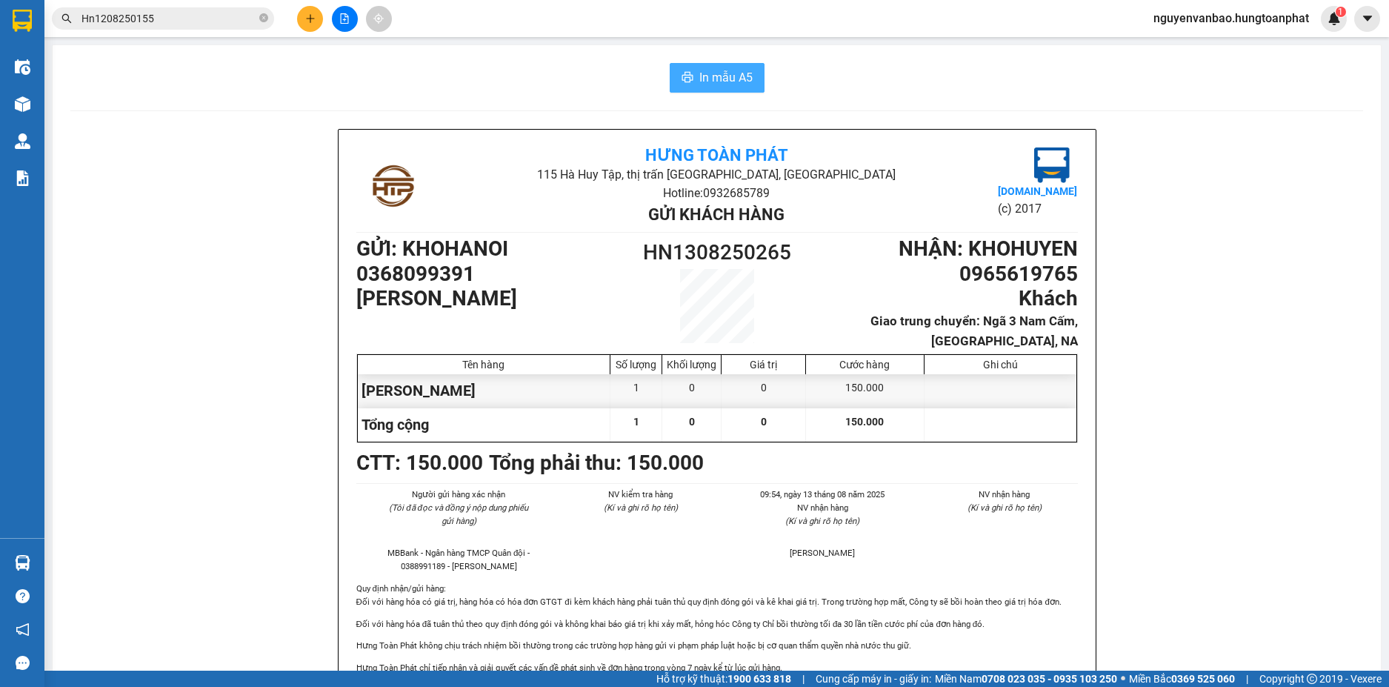
click at [713, 84] on span "In mẫu A5" at bounding box center [725, 77] width 53 height 19
click at [313, 21] on icon "plus" at bounding box center [310, 18] width 10 height 10
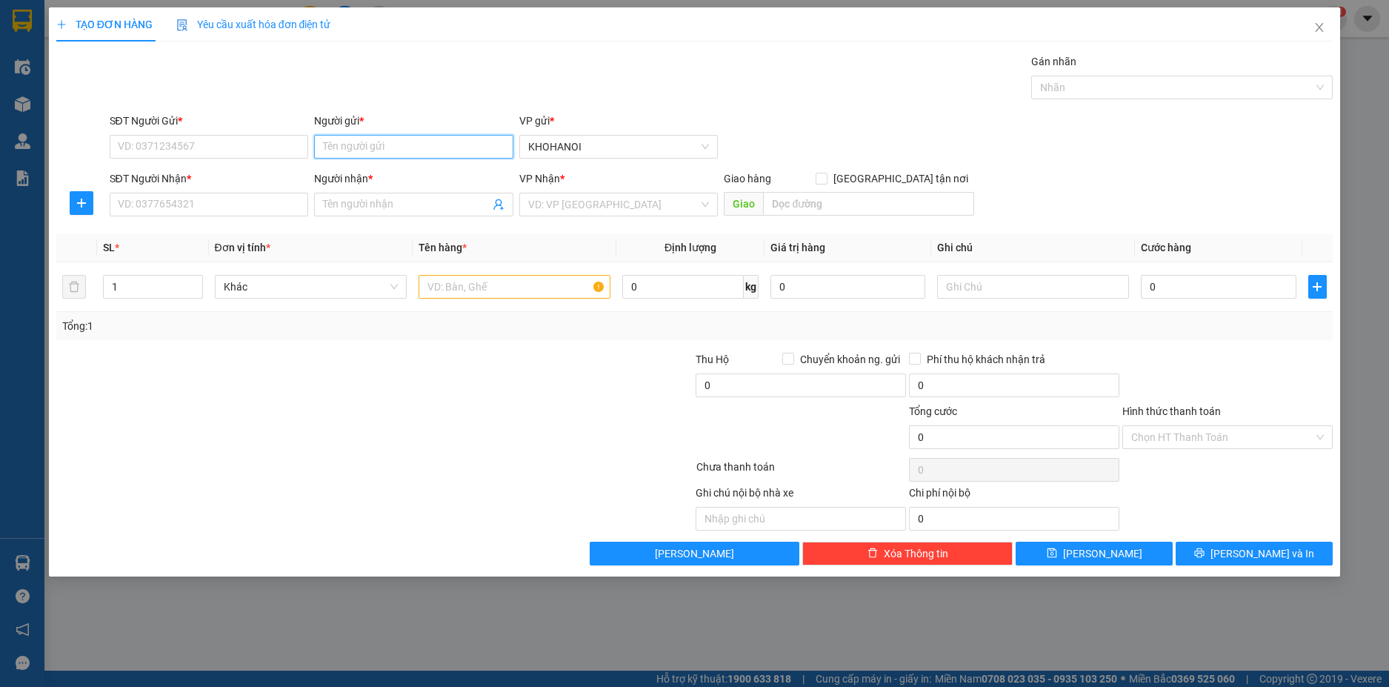
click at [422, 139] on input "Người gửi *" at bounding box center [413, 147] width 199 height 24
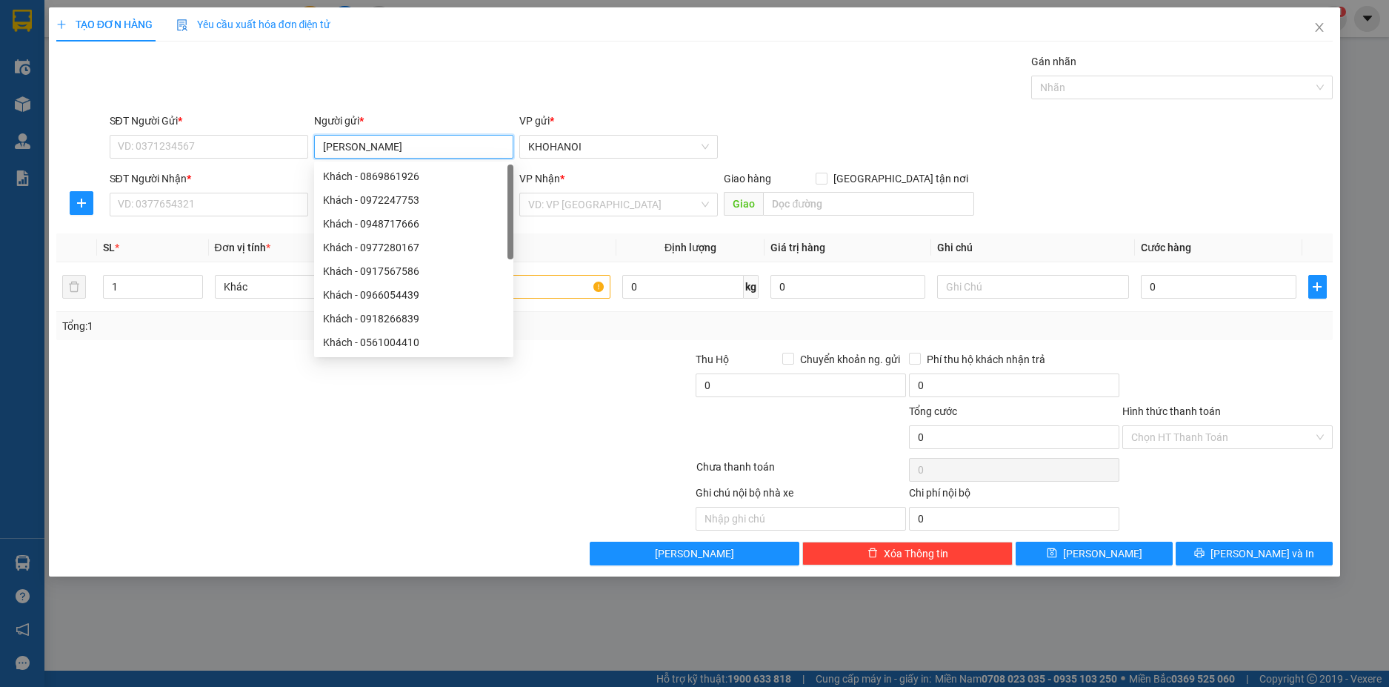
type input "kim tinh"
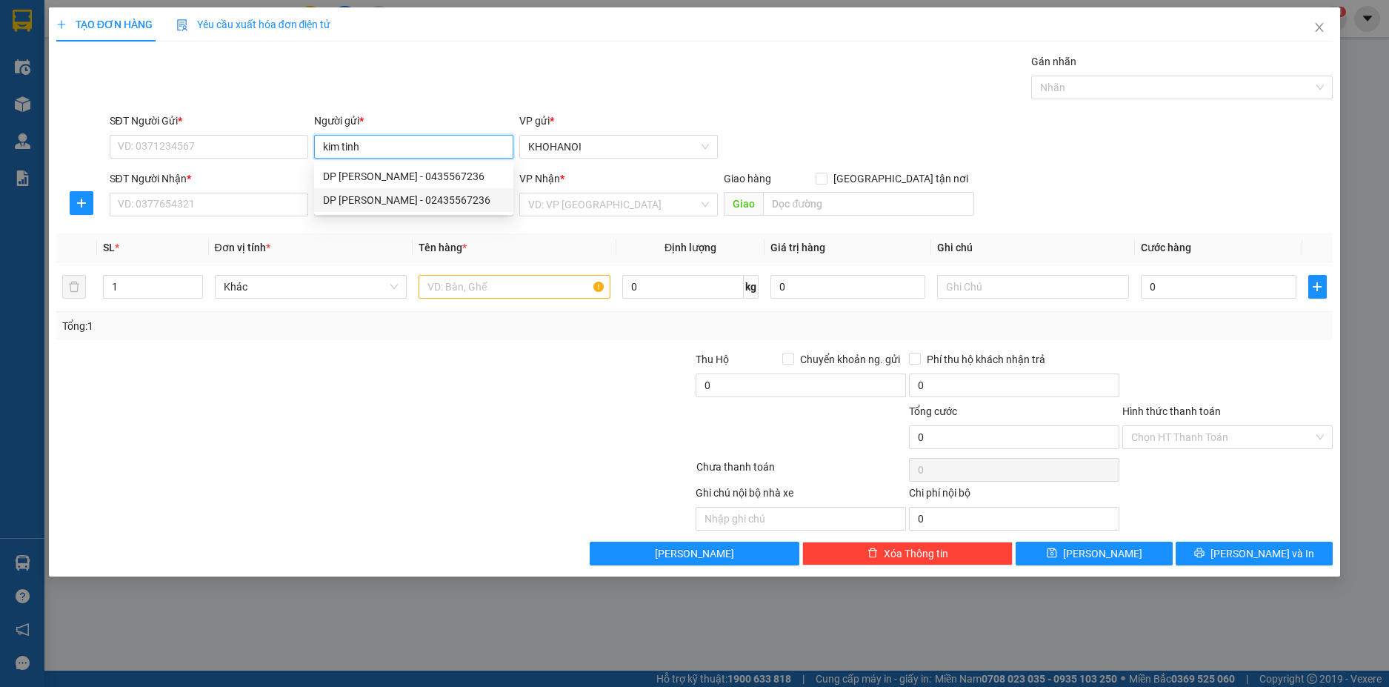
click at [389, 196] on div "DP Kim Tinh - 02435567236" at bounding box center [414, 200] width 182 height 16
type input "02435567236"
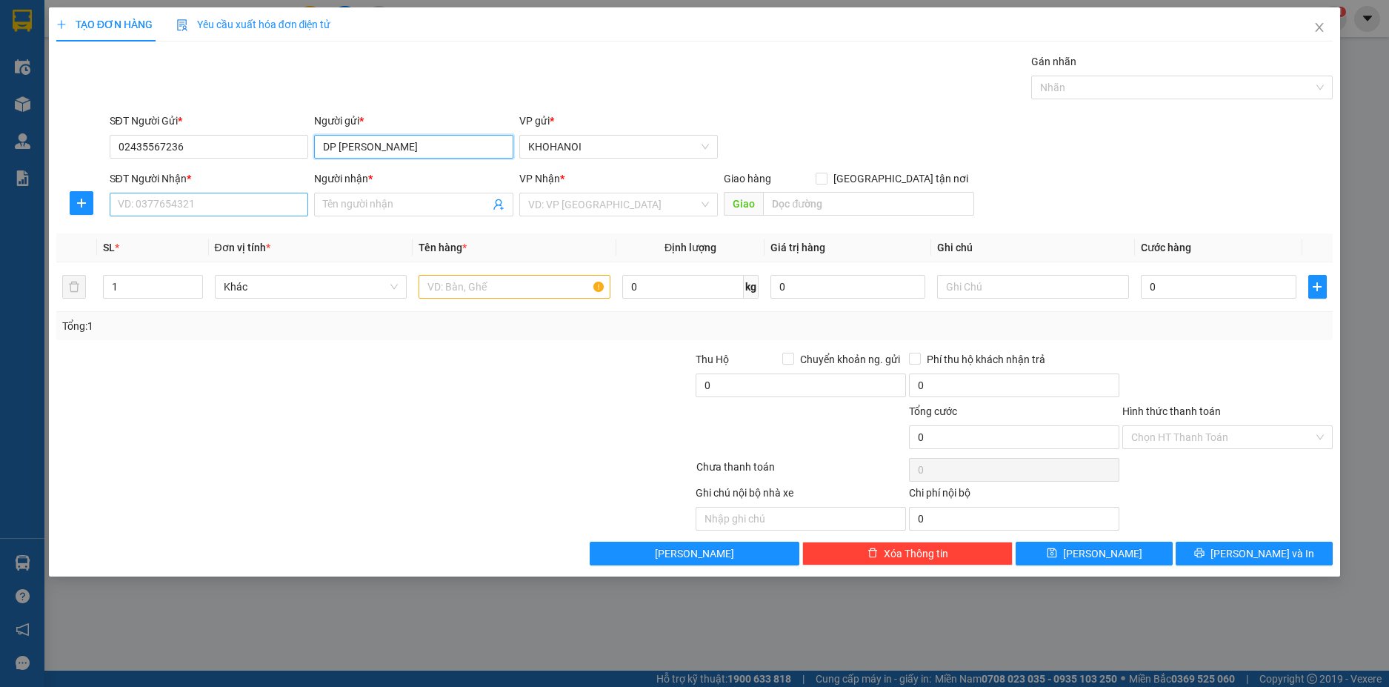
type input "DP Kim Tinh"
click at [219, 202] on input "SĐT Người Nhận *" at bounding box center [209, 205] width 199 height 24
type input "0941613737"
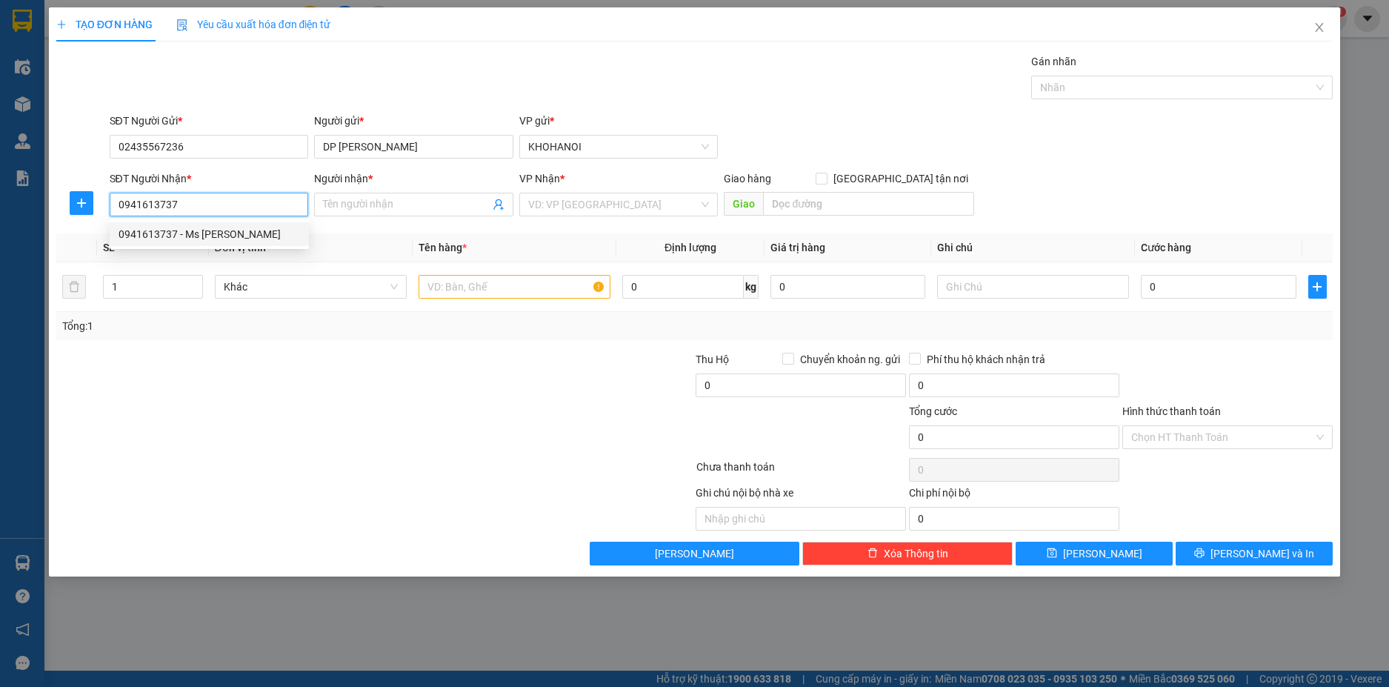
click at [173, 233] on div "0941613737 - Ms Liên" at bounding box center [210, 234] width 182 height 16
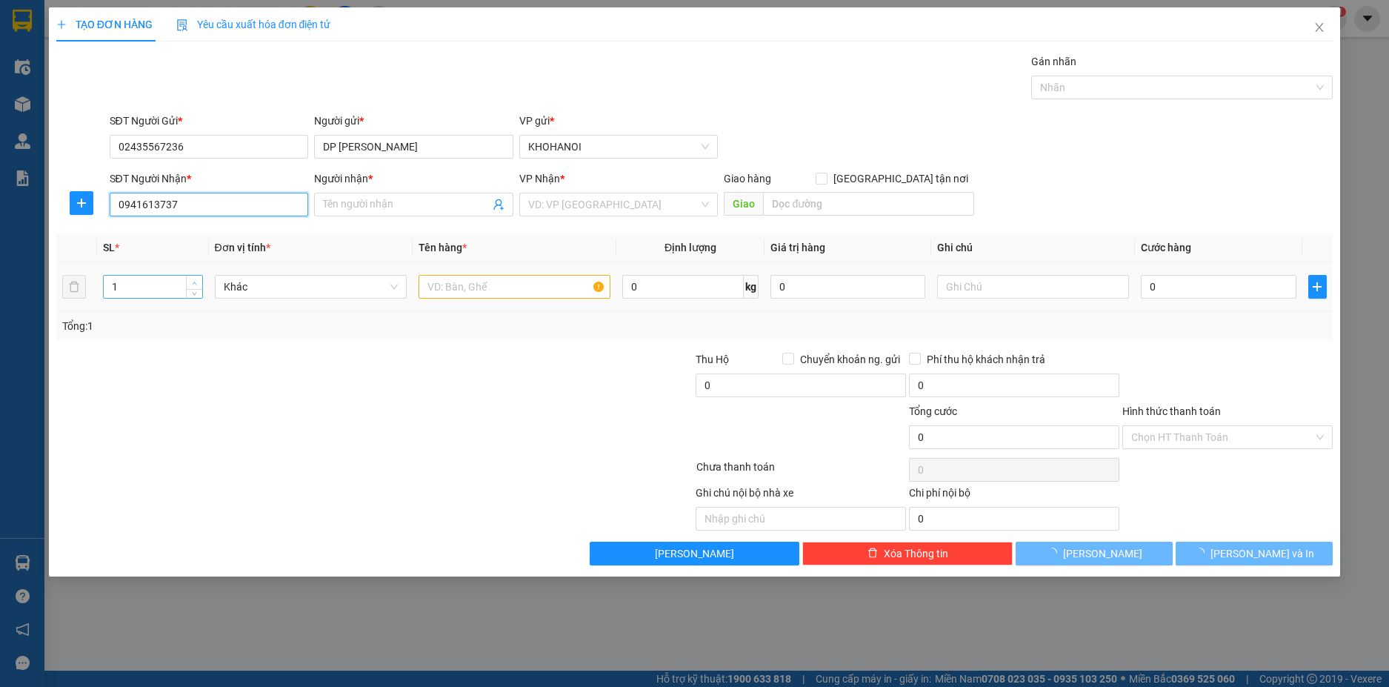
type input "Ms Liên"
checkbox input "true"
type input "20 Nguyễn Ngọc Tuyết, Vinh"
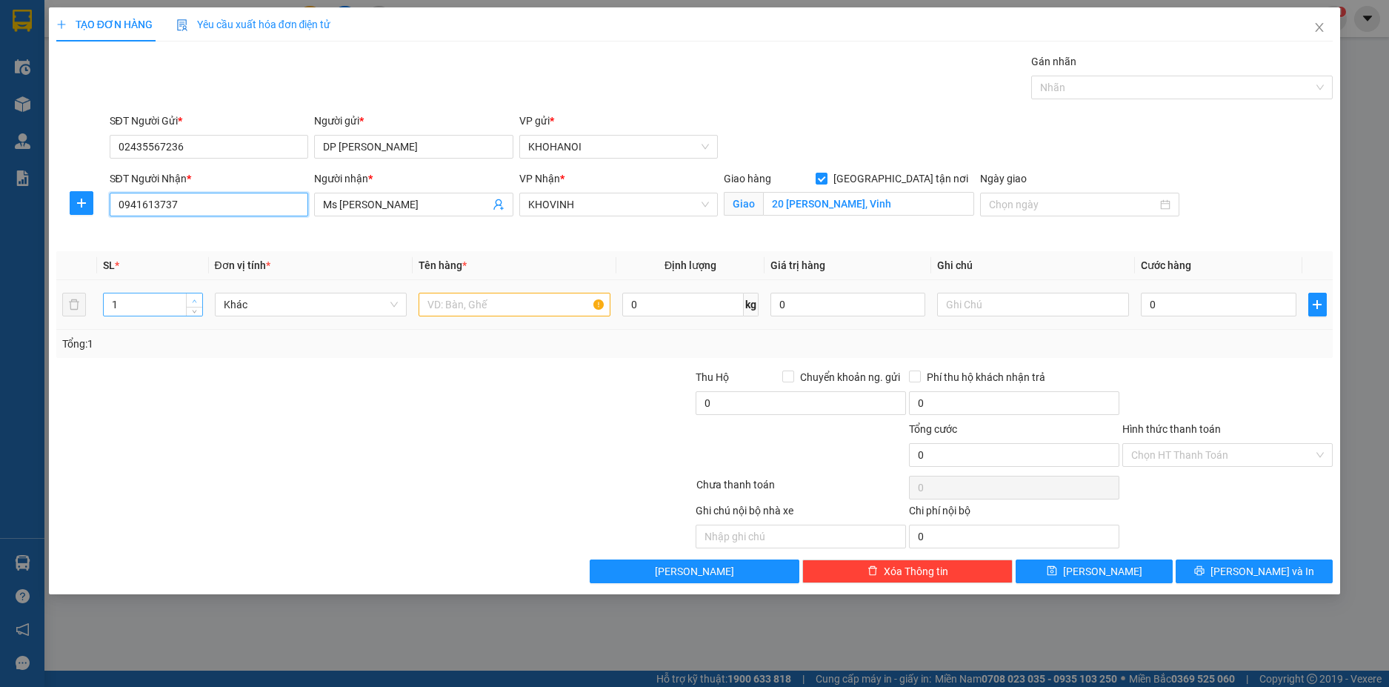
type input "0941613737"
click at [193, 282] on td "1" at bounding box center [152, 305] width 111 height 50
click at [192, 281] on td "1" at bounding box center [152, 305] width 111 height 50
click at [190, 298] on span "up" at bounding box center [194, 300] width 9 height 9
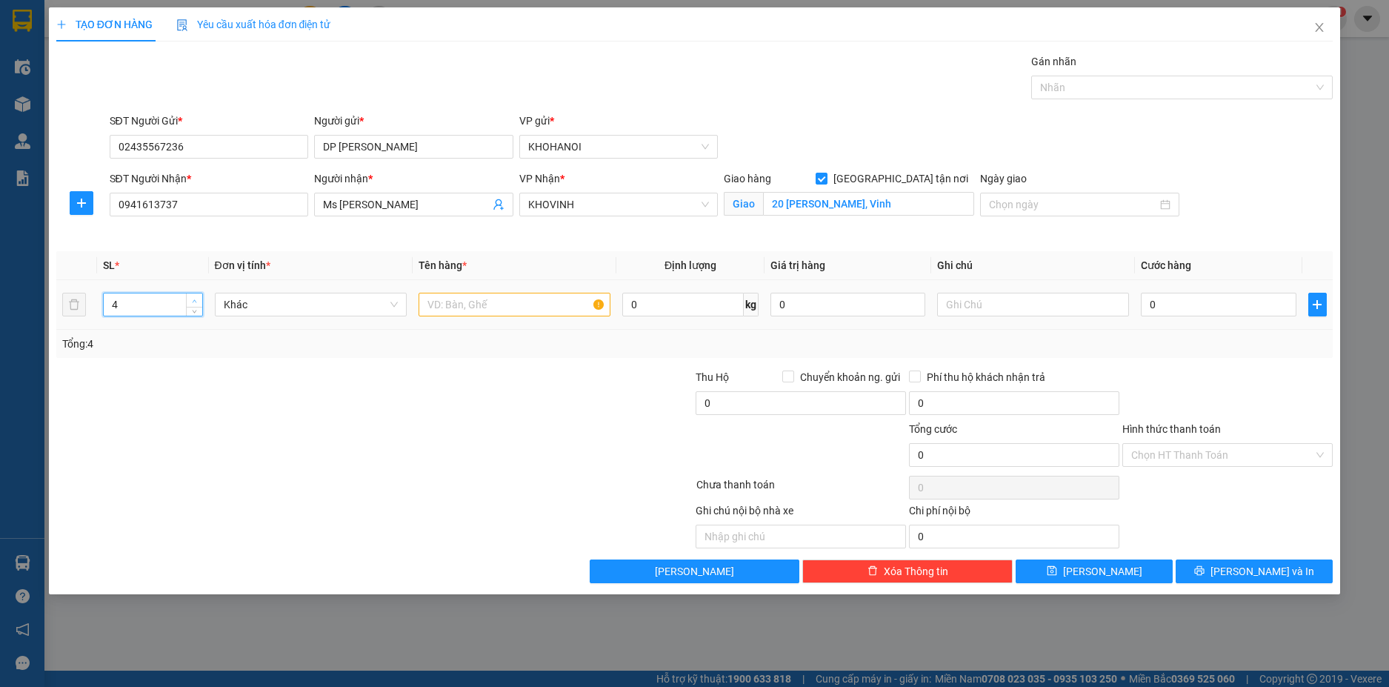
click at [190, 298] on span "up" at bounding box center [194, 300] width 9 height 9
type input "5"
click at [190, 298] on span "up" at bounding box center [194, 300] width 9 height 9
click at [469, 305] on input "text" at bounding box center [515, 305] width 192 height 24
type input "Thuốc"
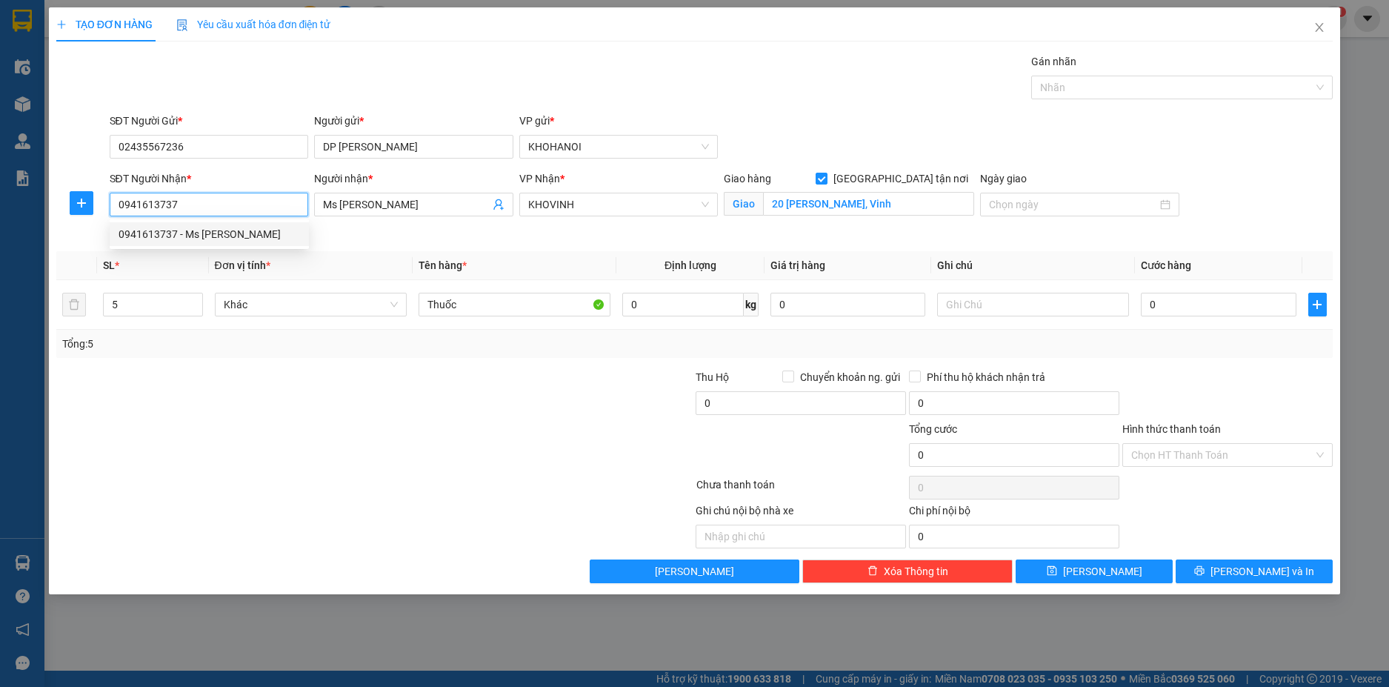
drag, startPoint x: 191, startPoint y: 199, endPoint x: 113, endPoint y: 213, distance: 79.2
click at [113, 213] on input "0941613737" at bounding box center [209, 205] width 199 height 24
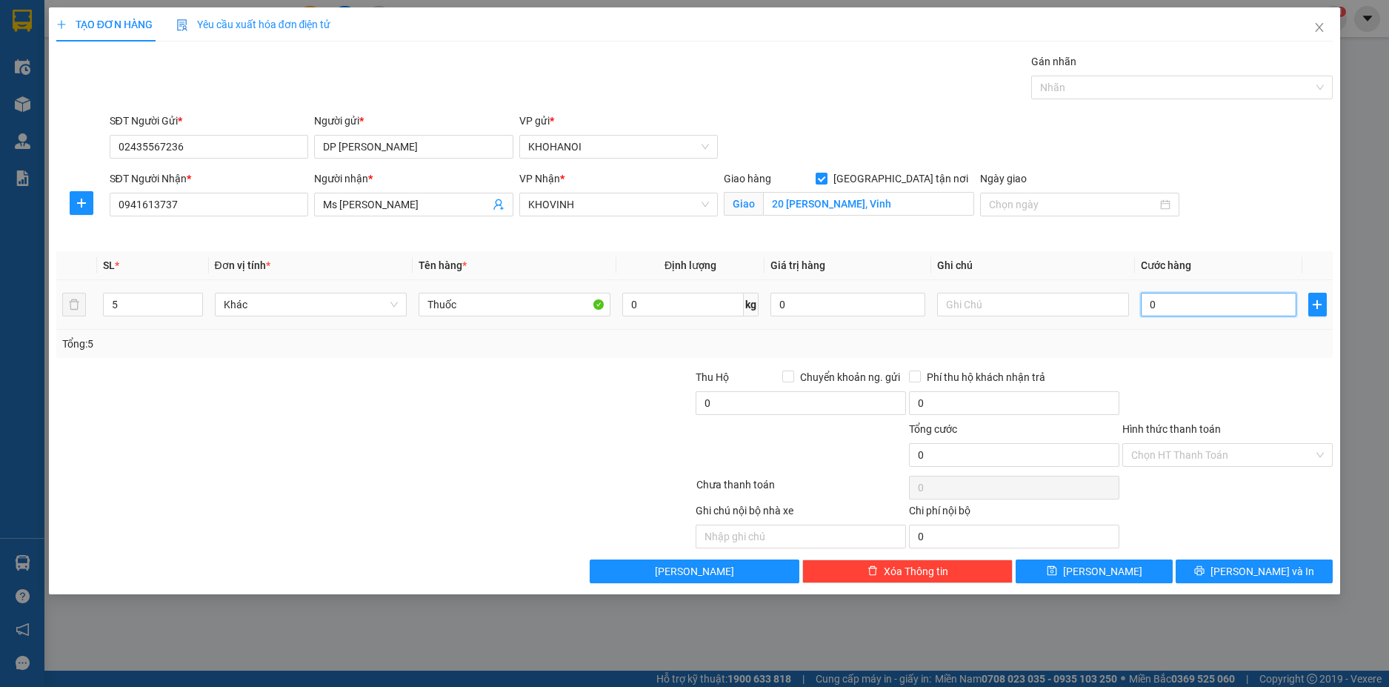
click at [1189, 296] on input "0" at bounding box center [1218, 305] width 155 height 24
drag, startPoint x: 1219, startPoint y: 379, endPoint x: 1233, endPoint y: 480, distance: 101.6
click at [1221, 393] on div at bounding box center [1227, 395] width 213 height 52
click at [1205, 570] on icon "printer" at bounding box center [1200, 571] width 10 height 10
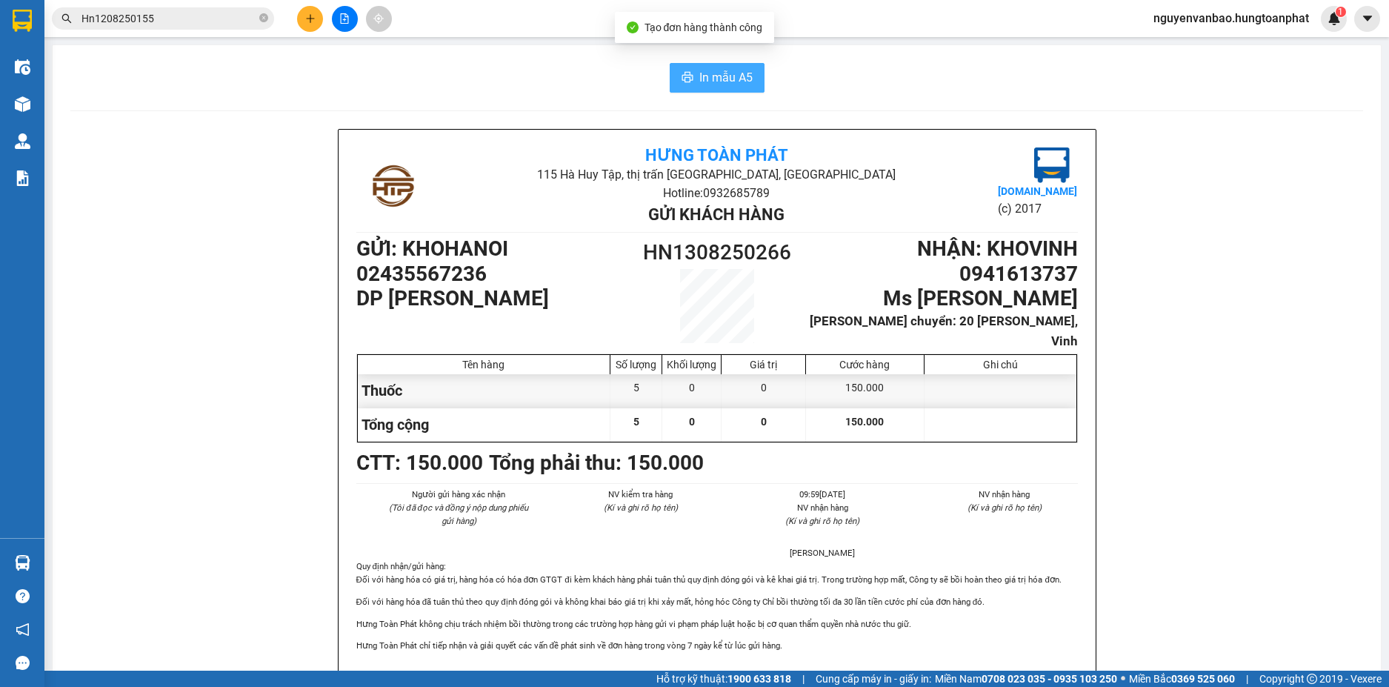
drag, startPoint x: 700, startPoint y: 71, endPoint x: 642, endPoint y: 32, distance: 70.5
click at [700, 70] on span "In mẫu A5" at bounding box center [725, 77] width 53 height 19
click at [303, 19] on button at bounding box center [310, 19] width 26 height 26
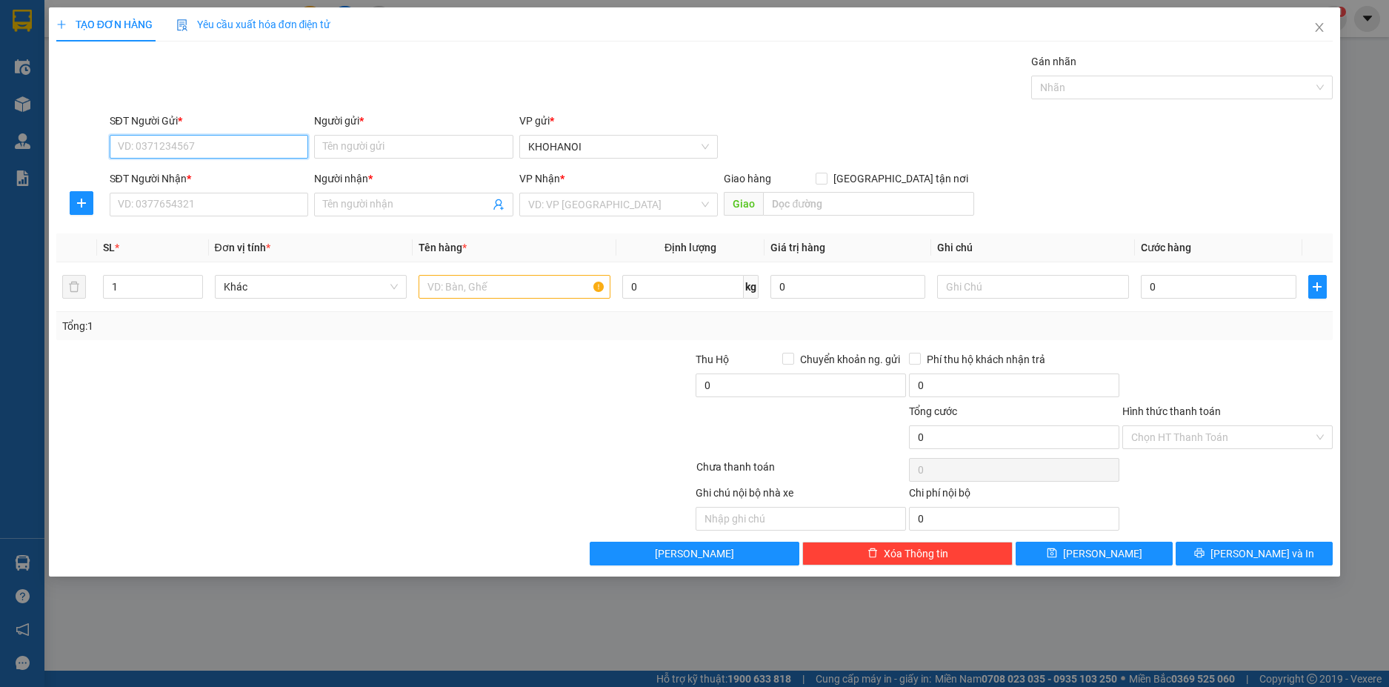
click at [266, 156] on input "SĐT Người Gửi *" at bounding box center [209, 147] width 199 height 24
type input "02383526115"
click at [384, 147] on input "Người gửi *" at bounding box center [413, 147] width 199 height 24
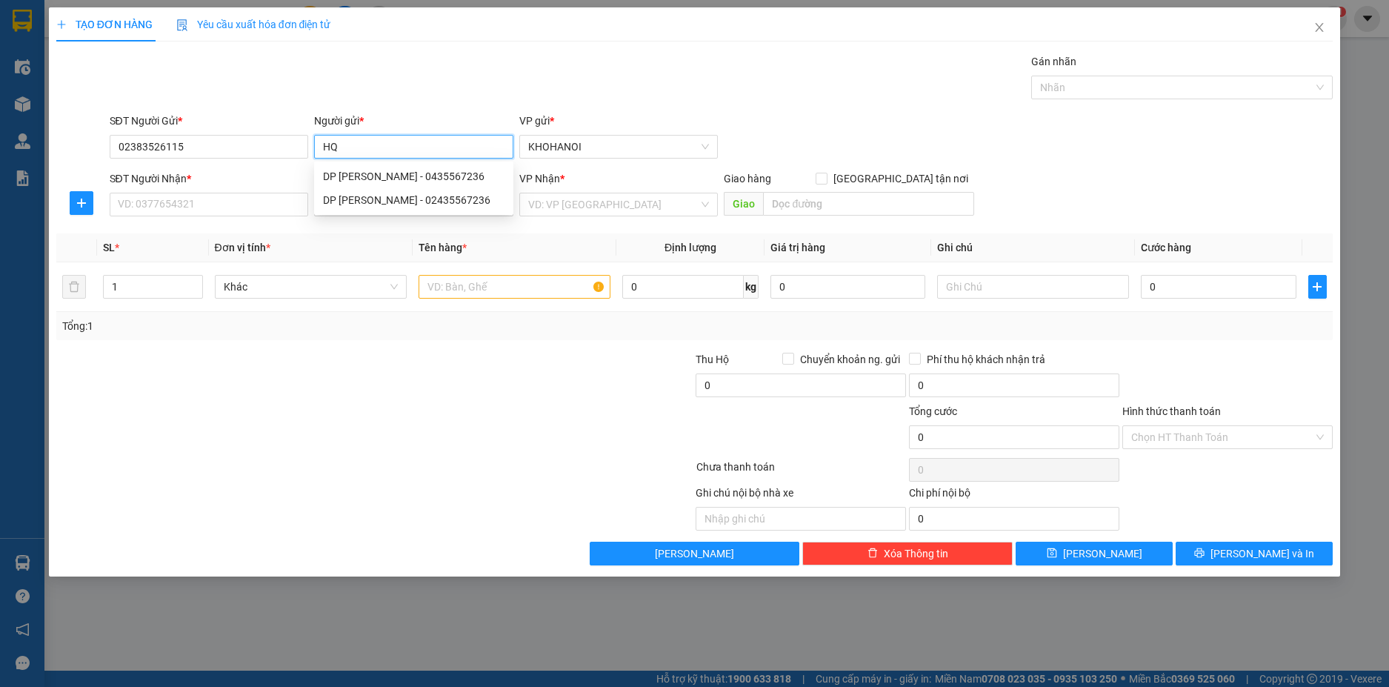
type input "HQC"
click at [409, 173] on div "Cty HQC - 0967718115" at bounding box center [414, 176] width 182 height 16
type input "0967718115"
type input "Cty HQC"
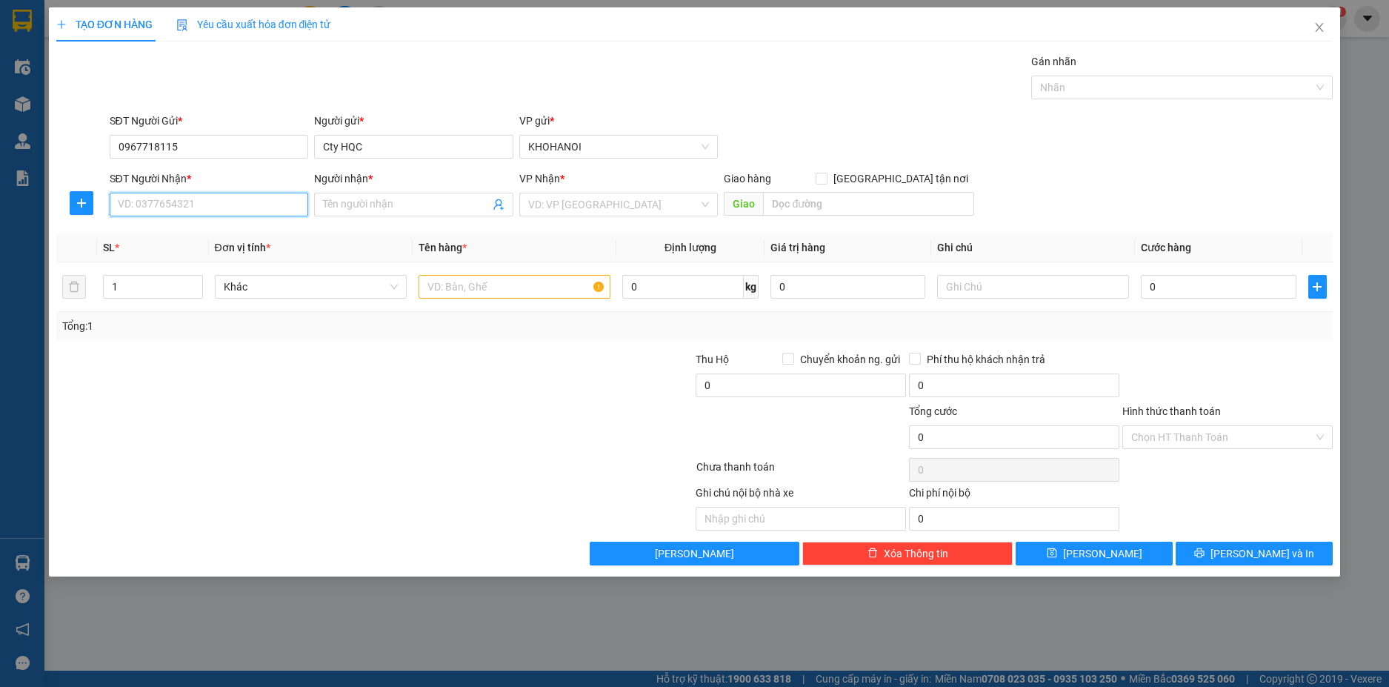
click at [257, 199] on input "SĐT Người Nhận *" at bounding box center [209, 205] width 199 height 24
type input "0912333172"
click at [379, 208] on input "Người nhận *" at bounding box center [406, 204] width 167 height 16
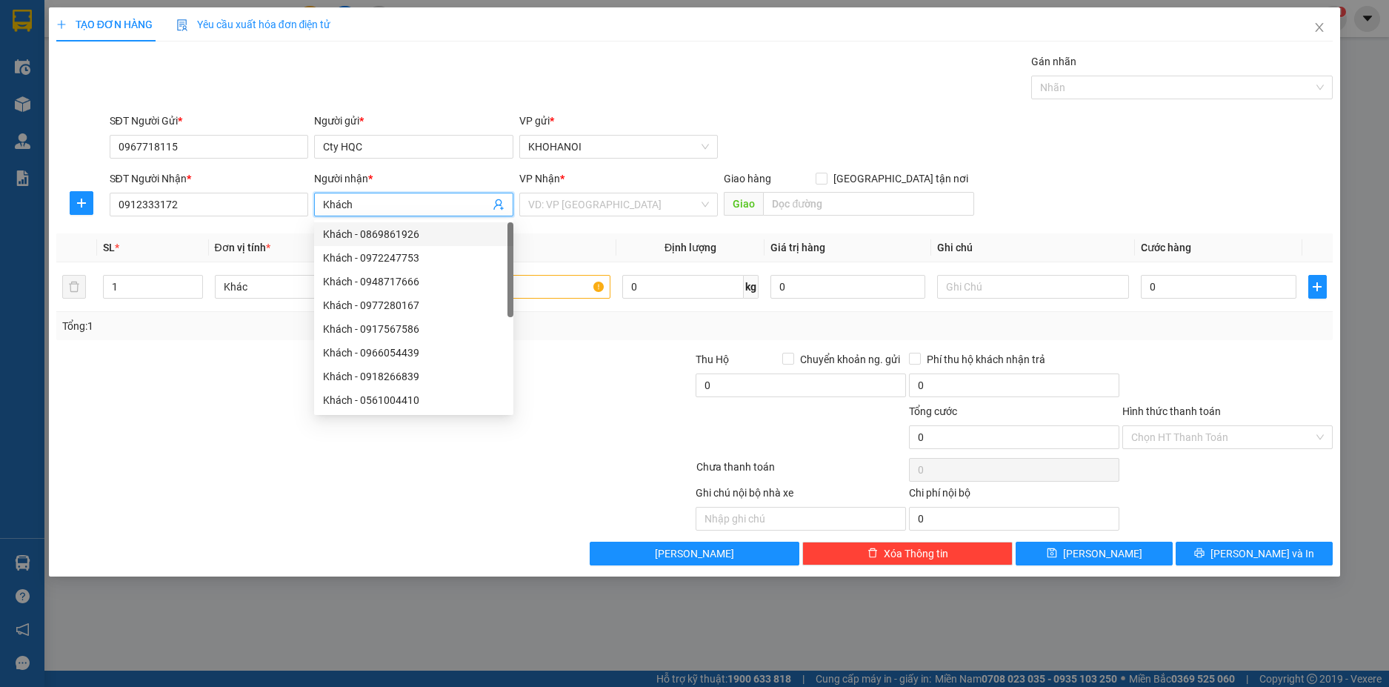
type input "Khách"
click at [574, 190] on div "VP Nhận *" at bounding box center [618, 181] width 199 height 22
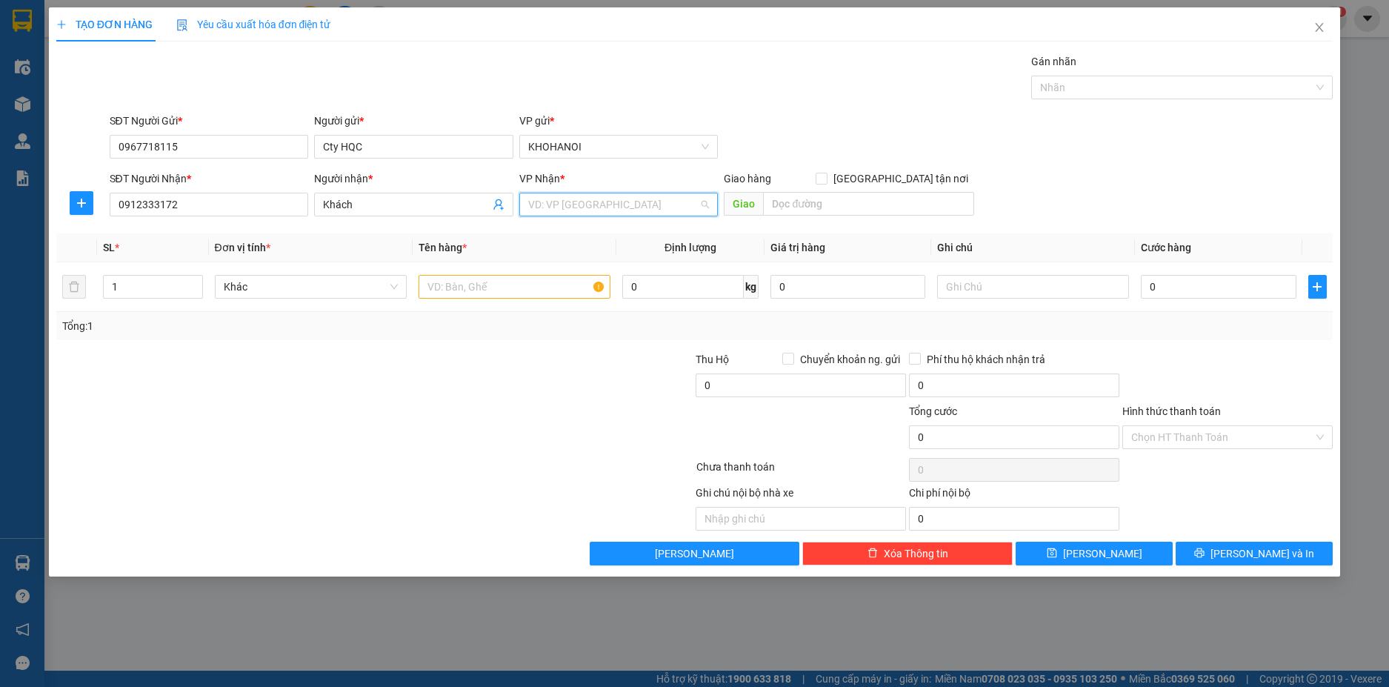
drag, startPoint x: 574, startPoint y: 196, endPoint x: 573, endPoint y: 205, distance: 9.7
click at [573, 199] on input "search" at bounding box center [613, 204] width 171 height 22
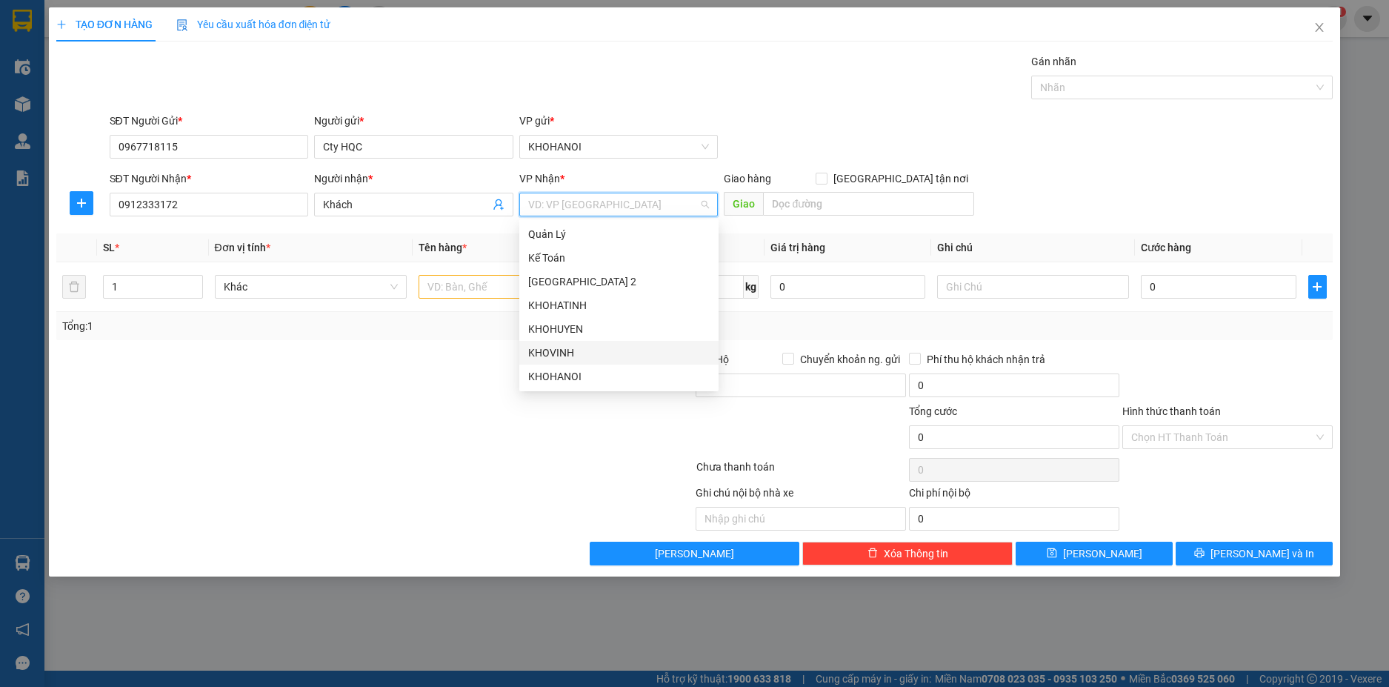
click at [557, 344] on div "KHOVINH" at bounding box center [618, 353] width 199 height 24
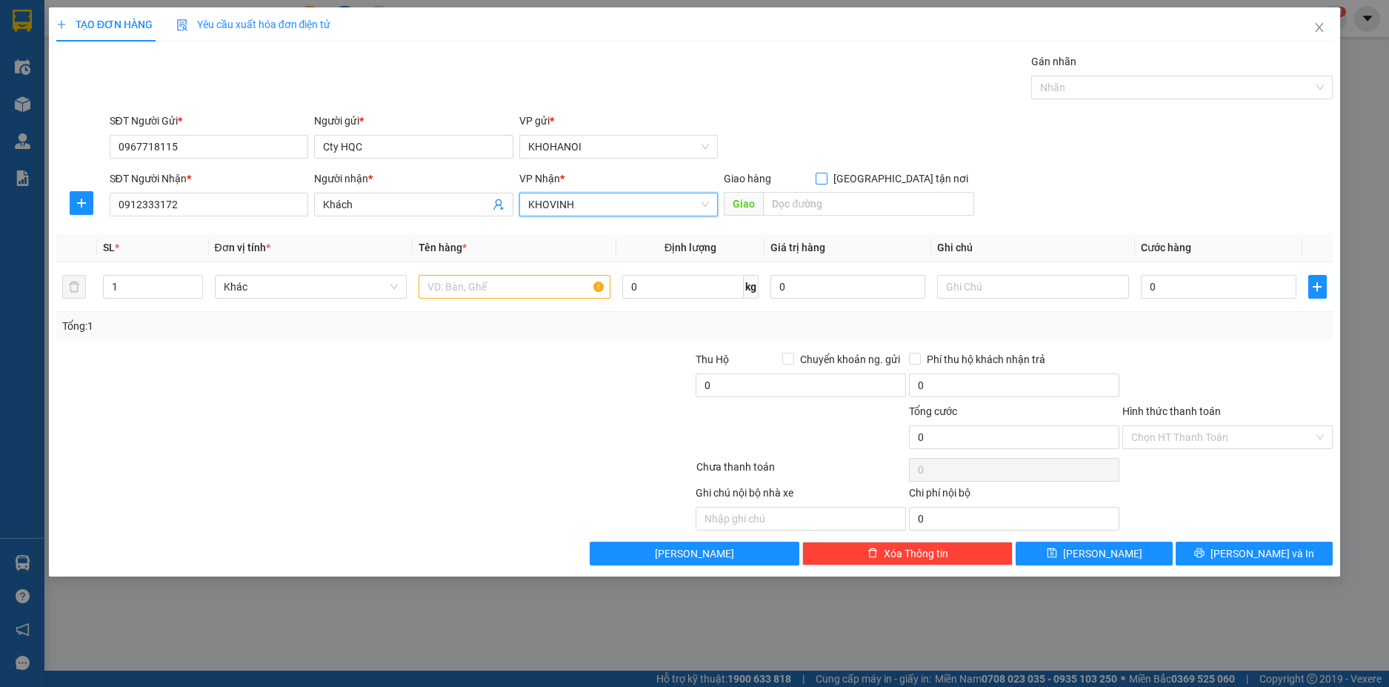
click at [826, 177] on input "[GEOGRAPHIC_DATA] tận nơi" at bounding box center [821, 178] width 10 height 10
checkbox input "true"
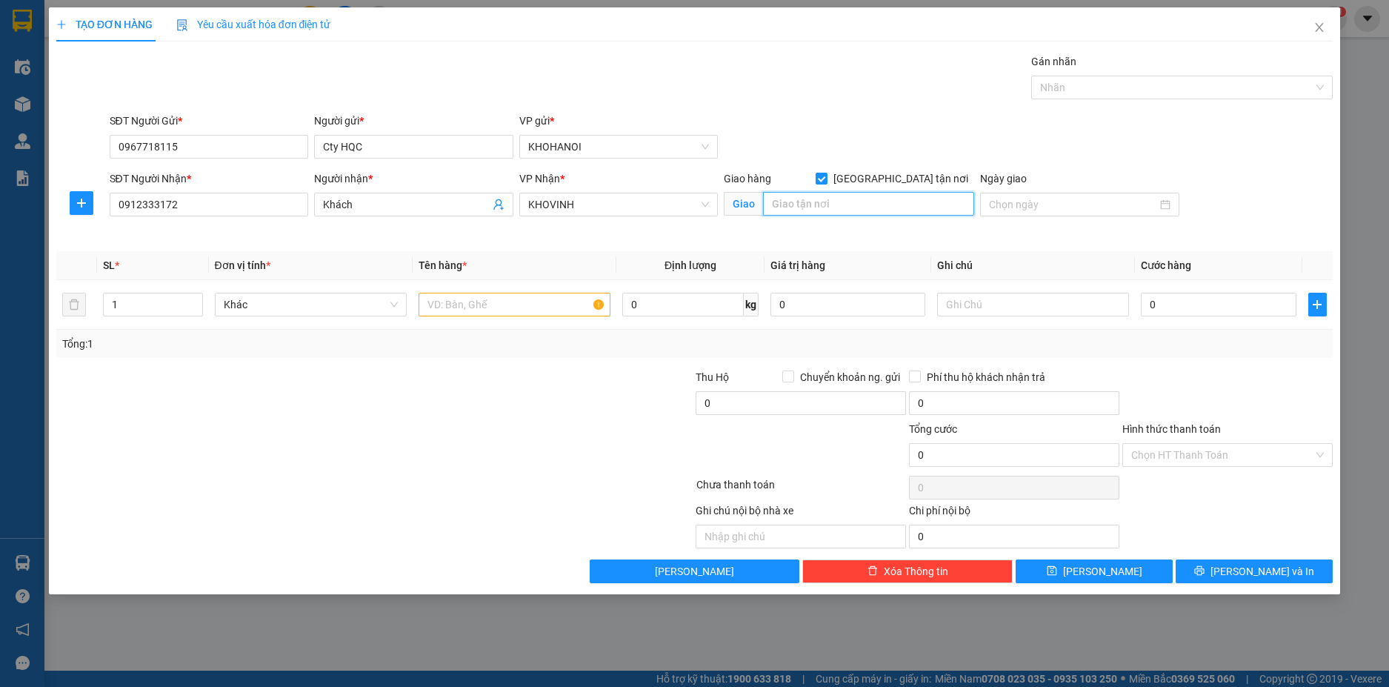
click at [873, 196] on input "text" at bounding box center [868, 204] width 211 height 24
type input "356 Nguyễn Văn Cừ, Vinh"
click at [196, 299] on icon "up" at bounding box center [194, 301] width 5 height 5
type input "3"
click at [196, 299] on icon "up" at bounding box center [194, 301] width 5 height 5
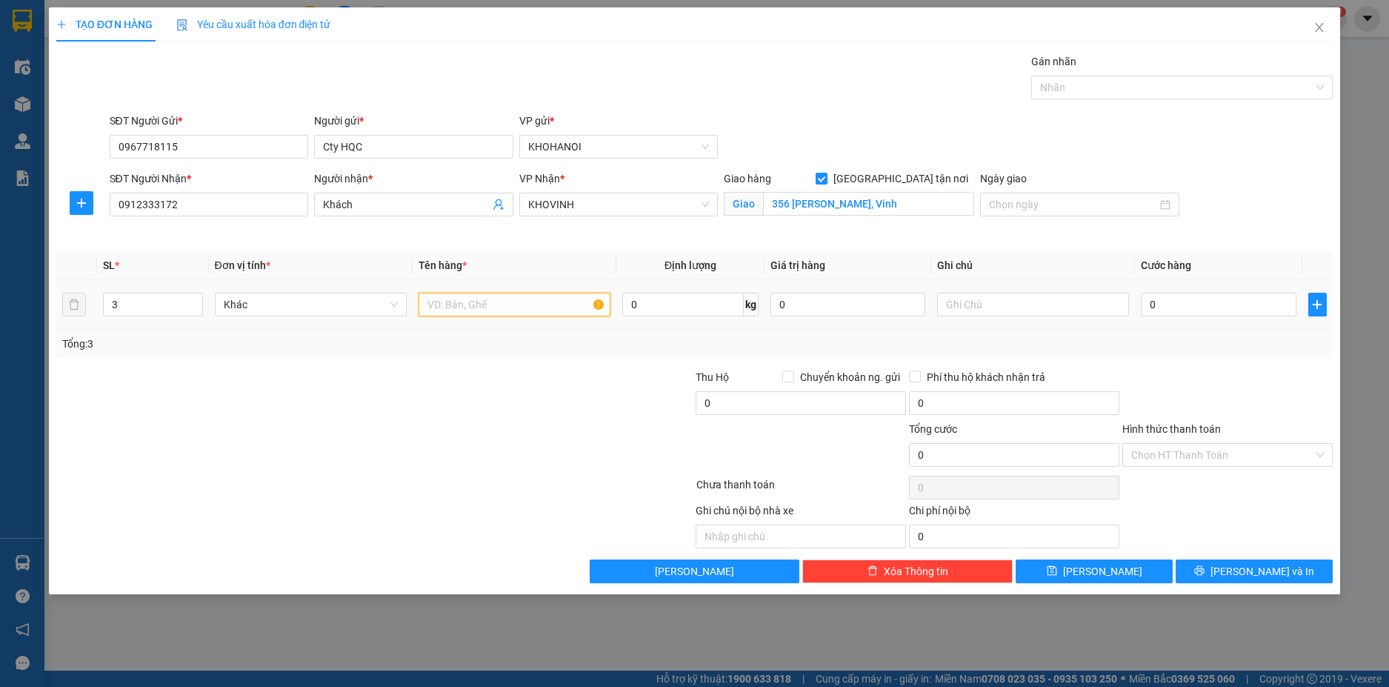
click at [544, 310] on input "text" at bounding box center [515, 305] width 192 height 24
type input "Hàng"
click at [980, 298] on input "text" at bounding box center [1033, 305] width 192 height 24
type input "2 tải 1k"
click at [1182, 310] on input "0" at bounding box center [1218, 305] width 155 height 24
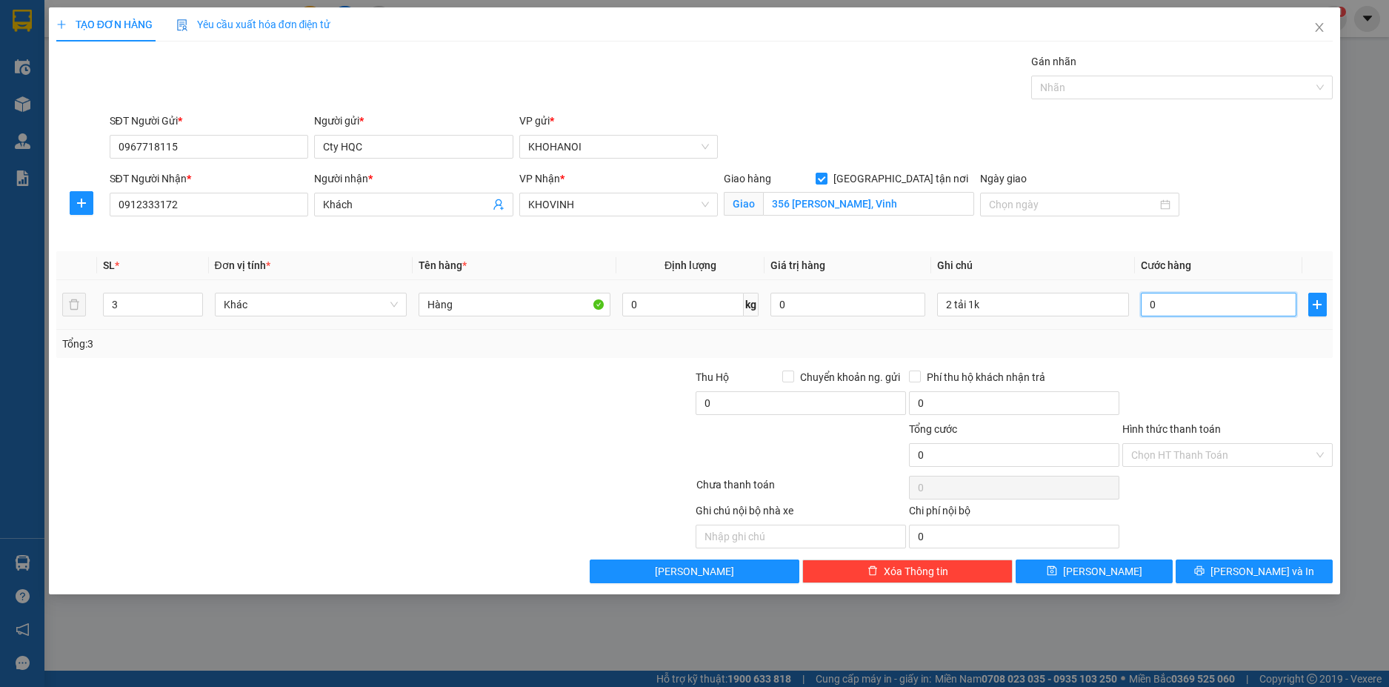
type input "1"
type input "14"
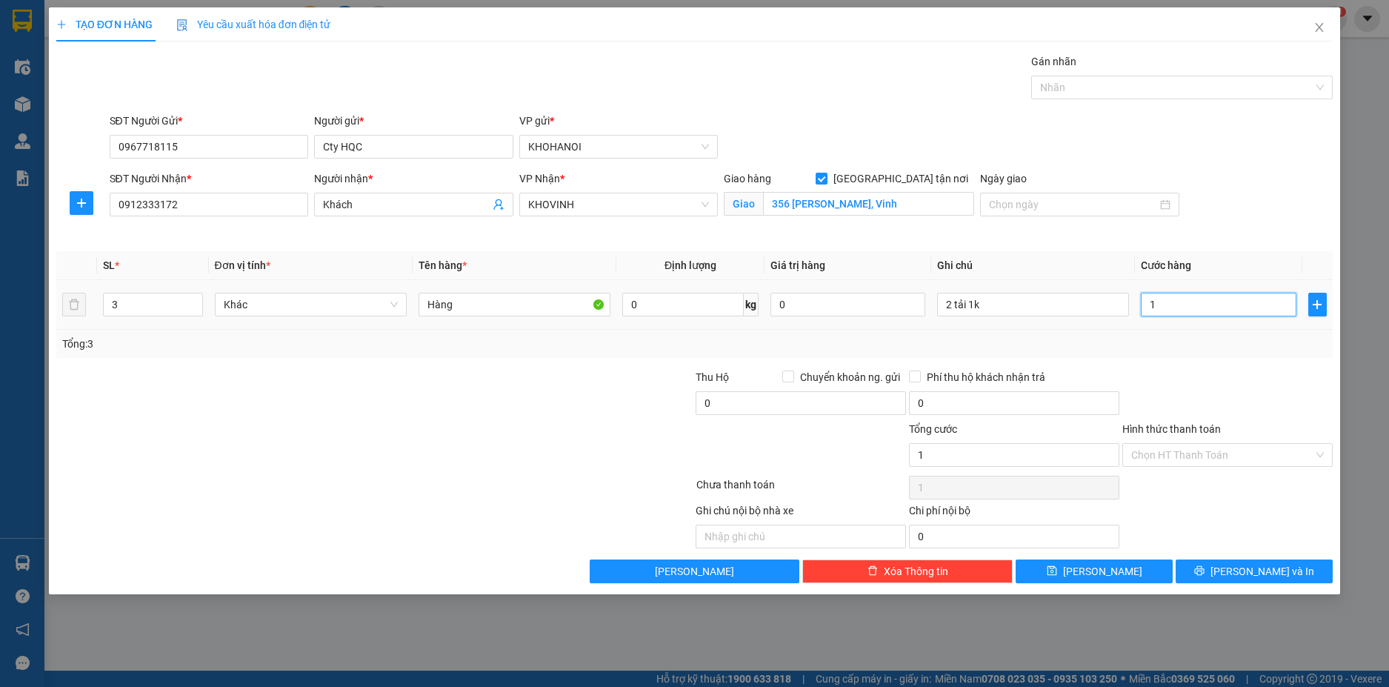
type input "14"
type input "140"
click at [1199, 387] on div at bounding box center [1227, 395] width 213 height 52
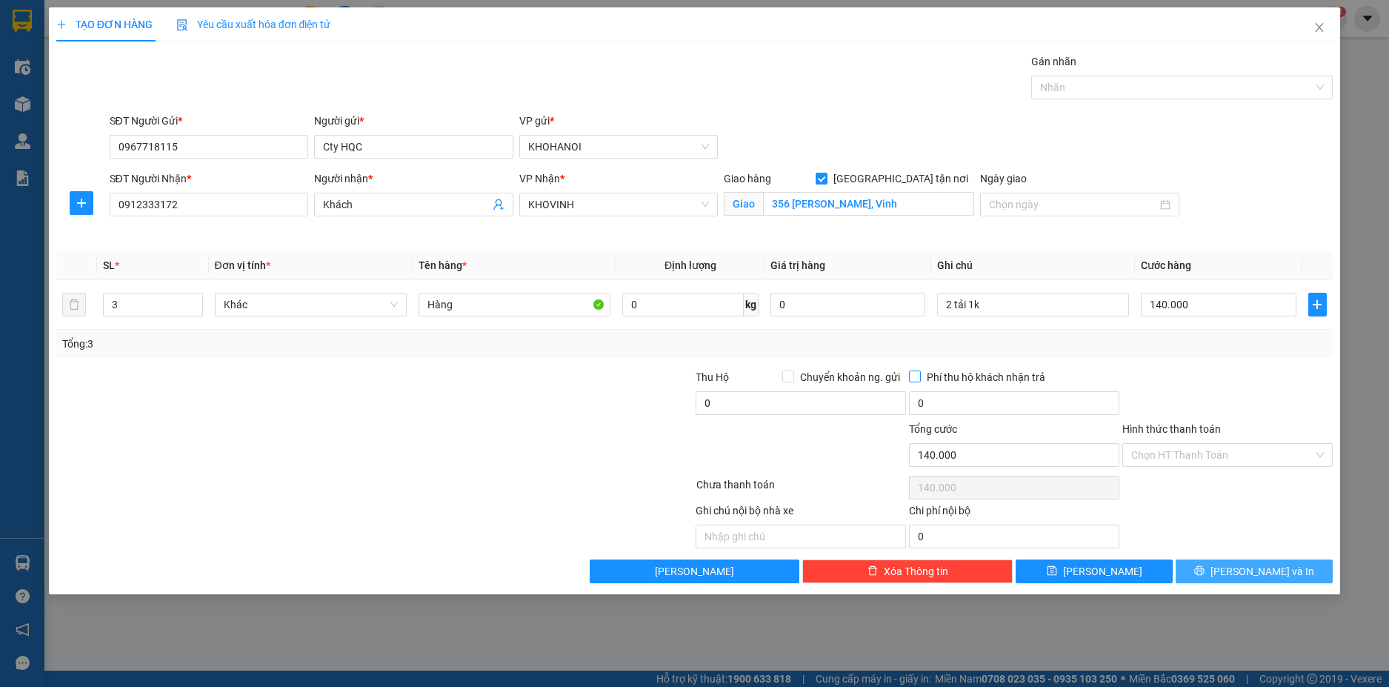
drag, startPoint x: 1243, startPoint y: 570, endPoint x: 976, endPoint y: 374, distance: 331.3
click at [1242, 567] on span "[PERSON_NAME] và In" at bounding box center [1263, 571] width 104 height 16
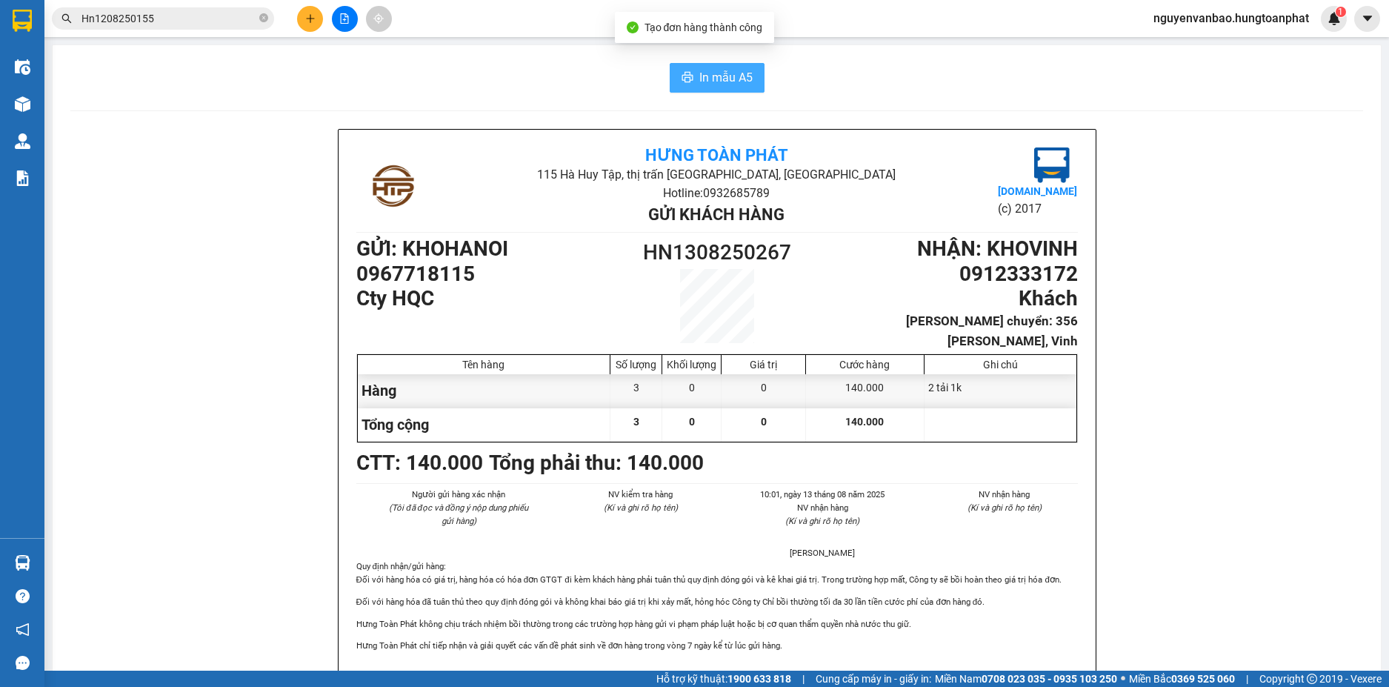
click at [703, 81] on span "In mẫu A5" at bounding box center [725, 77] width 53 height 19
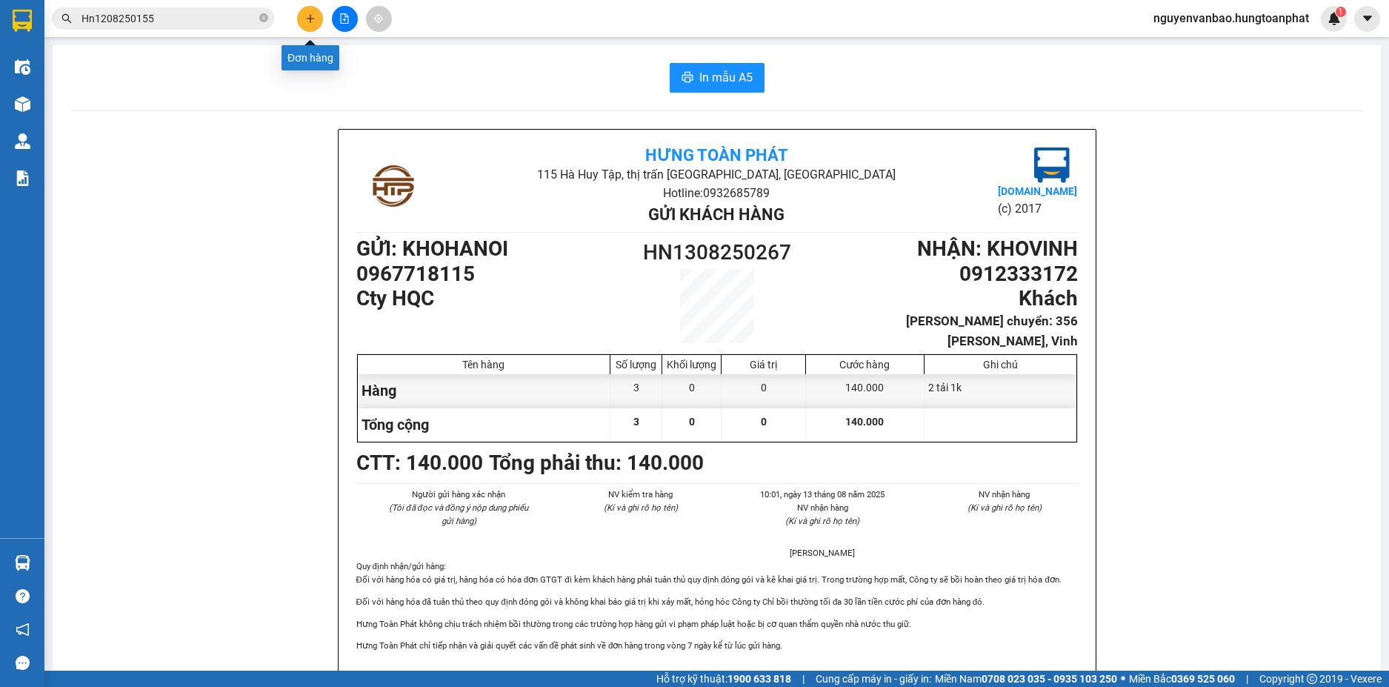
click at [301, 17] on button at bounding box center [310, 19] width 26 height 26
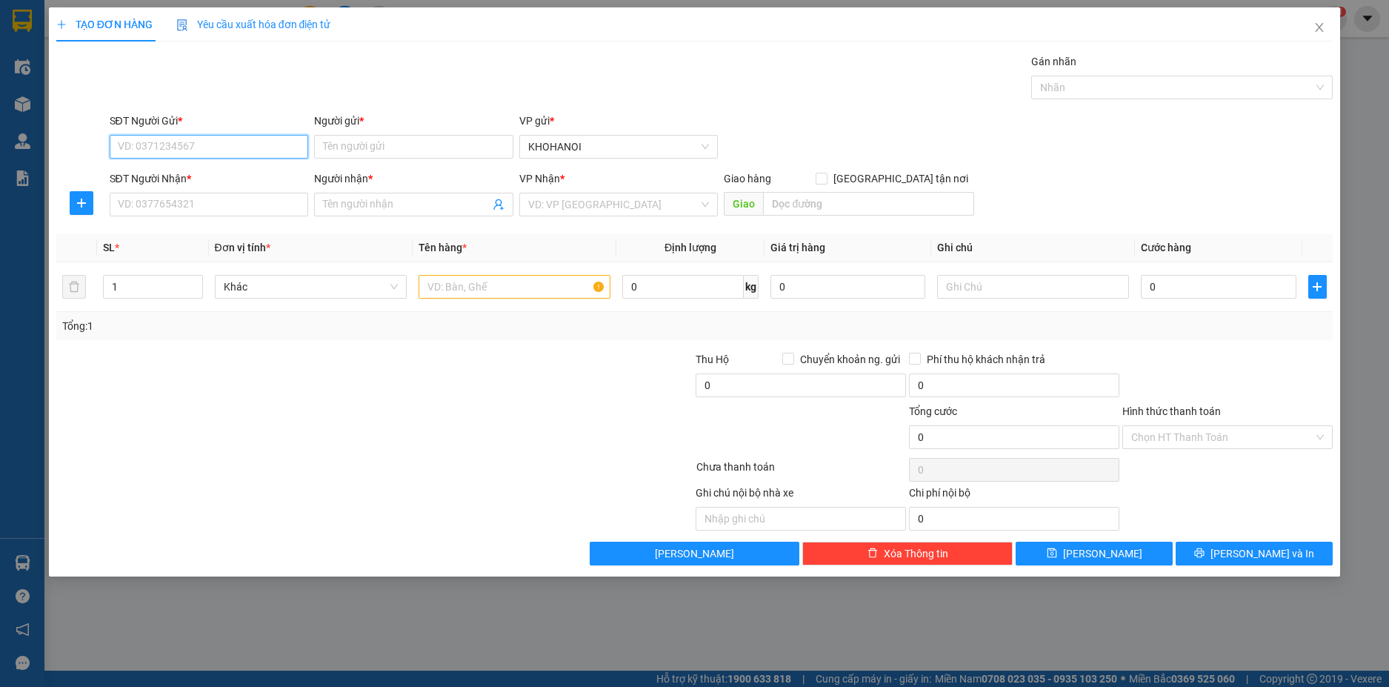
click at [227, 141] on input "SĐT Người Gửi *" at bounding box center [209, 147] width 199 height 24
type input "0912472057"
click at [413, 141] on input "Người gửi *" at bounding box center [413, 147] width 199 height 24
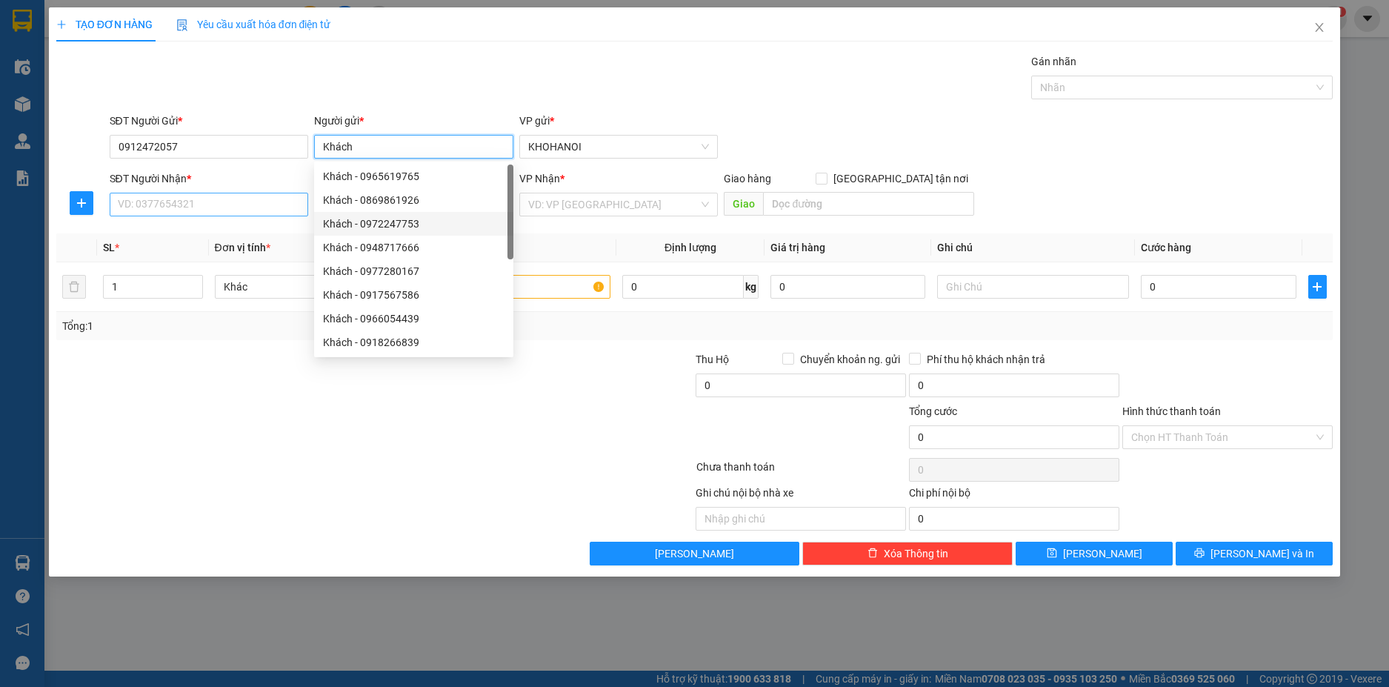
type input "Khách"
click at [201, 202] on input "SĐT Người Nhận *" at bounding box center [209, 205] width 199 height 24
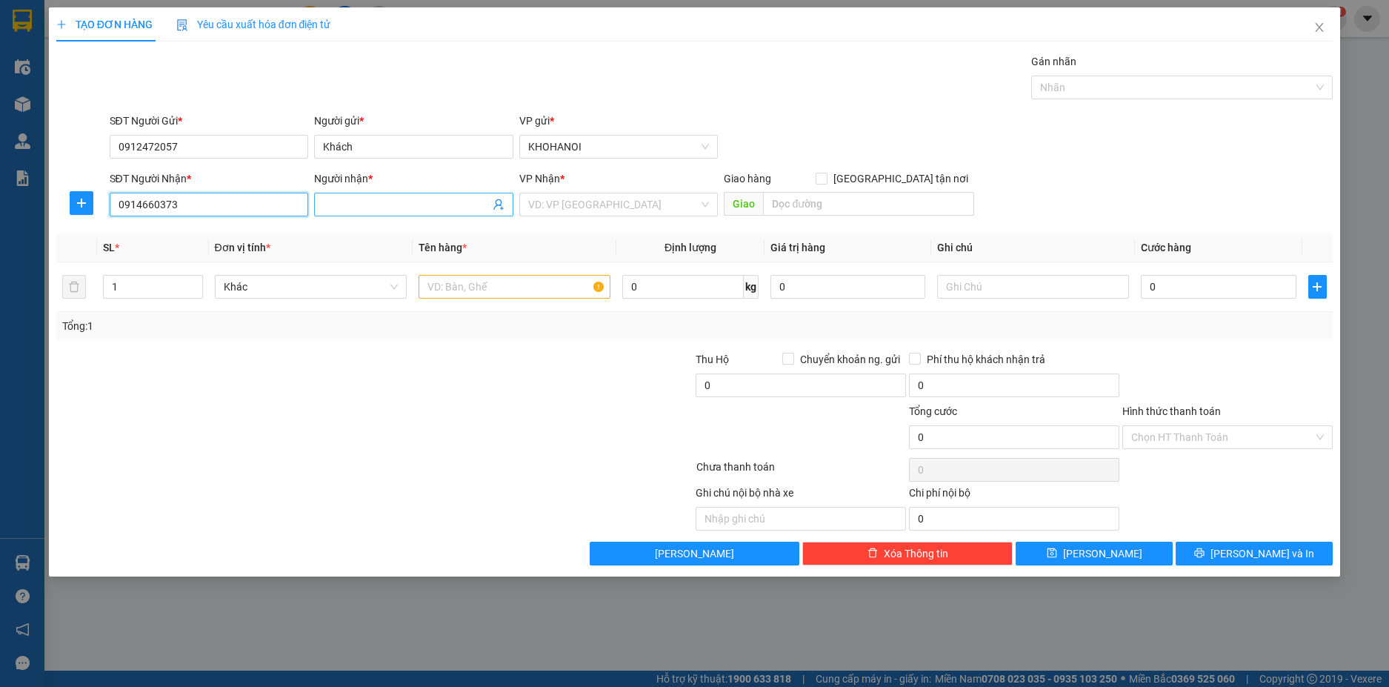
type input "0914660373"
click at [392, 196] on span at bounding box center [413, 205] width 199 height 24
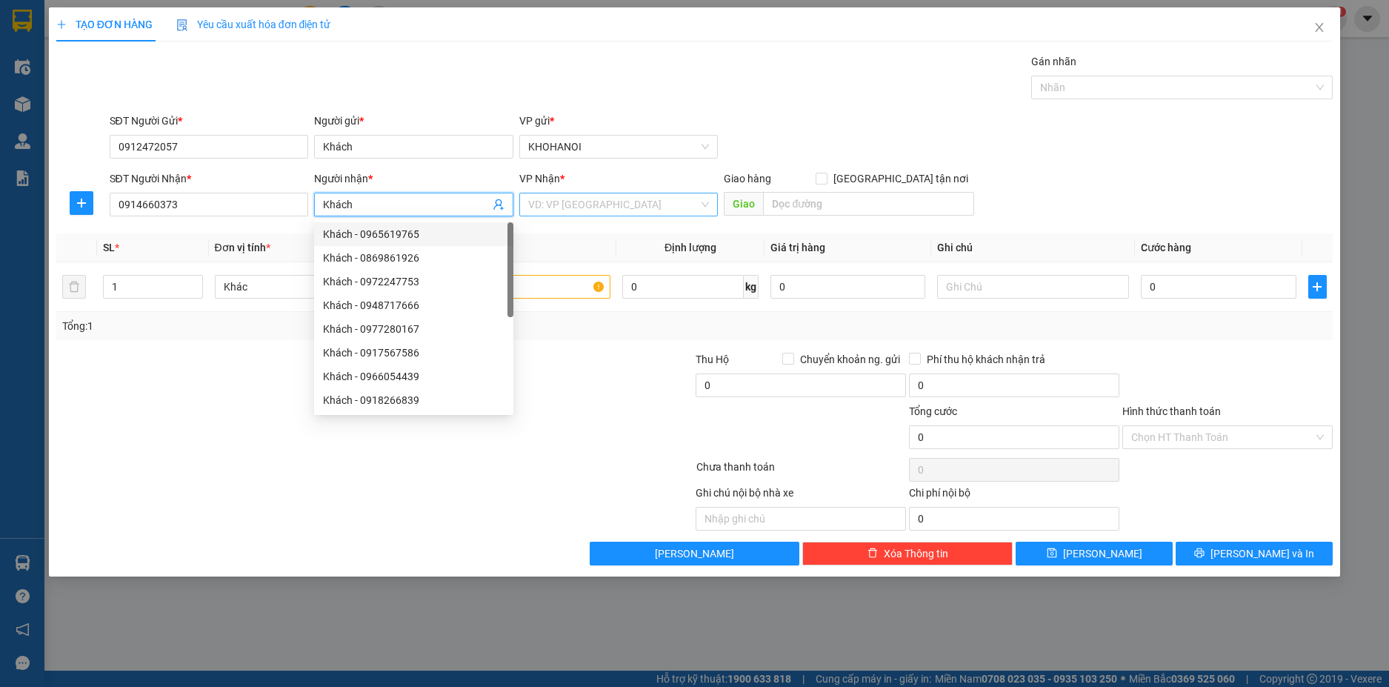
type input "Khách"
click at [598, 211] on input "search" at bounding box center [613, 204] width 171 height 22
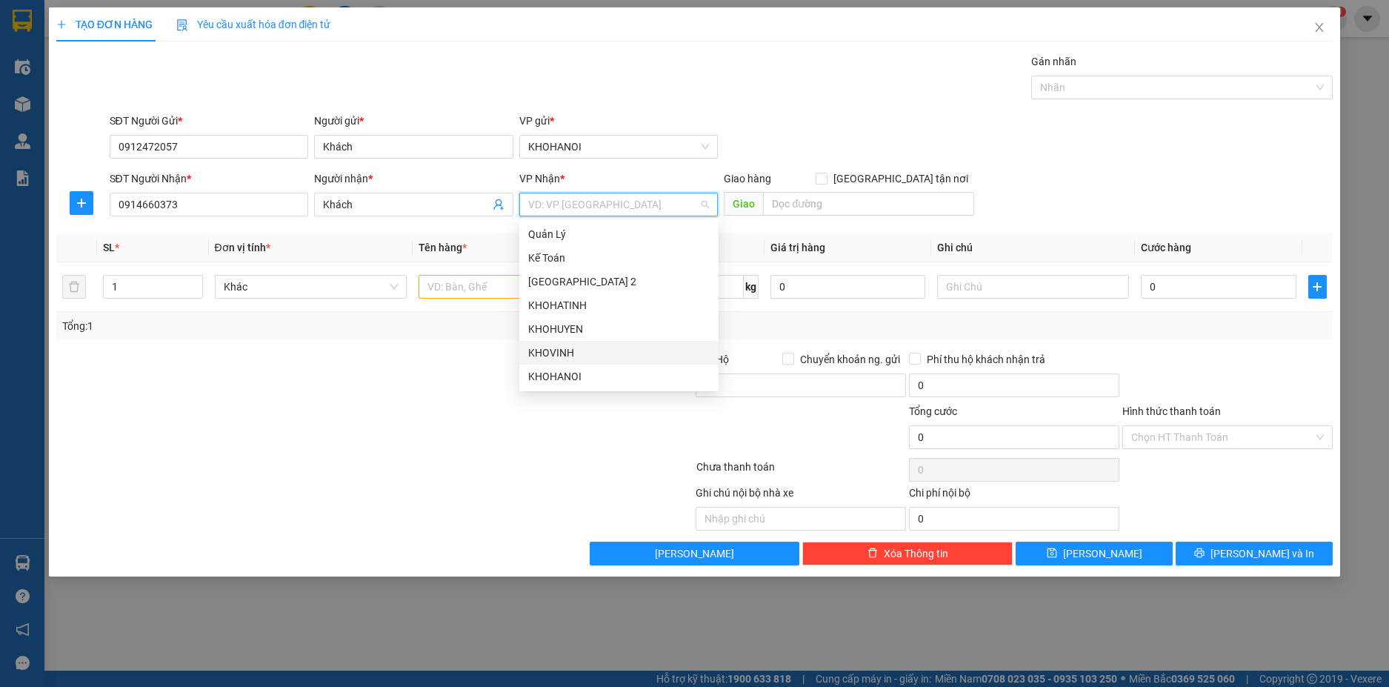
click at [565, 350] on div "KHOVINH" at bounding box center [619, 352] width 182 height 16
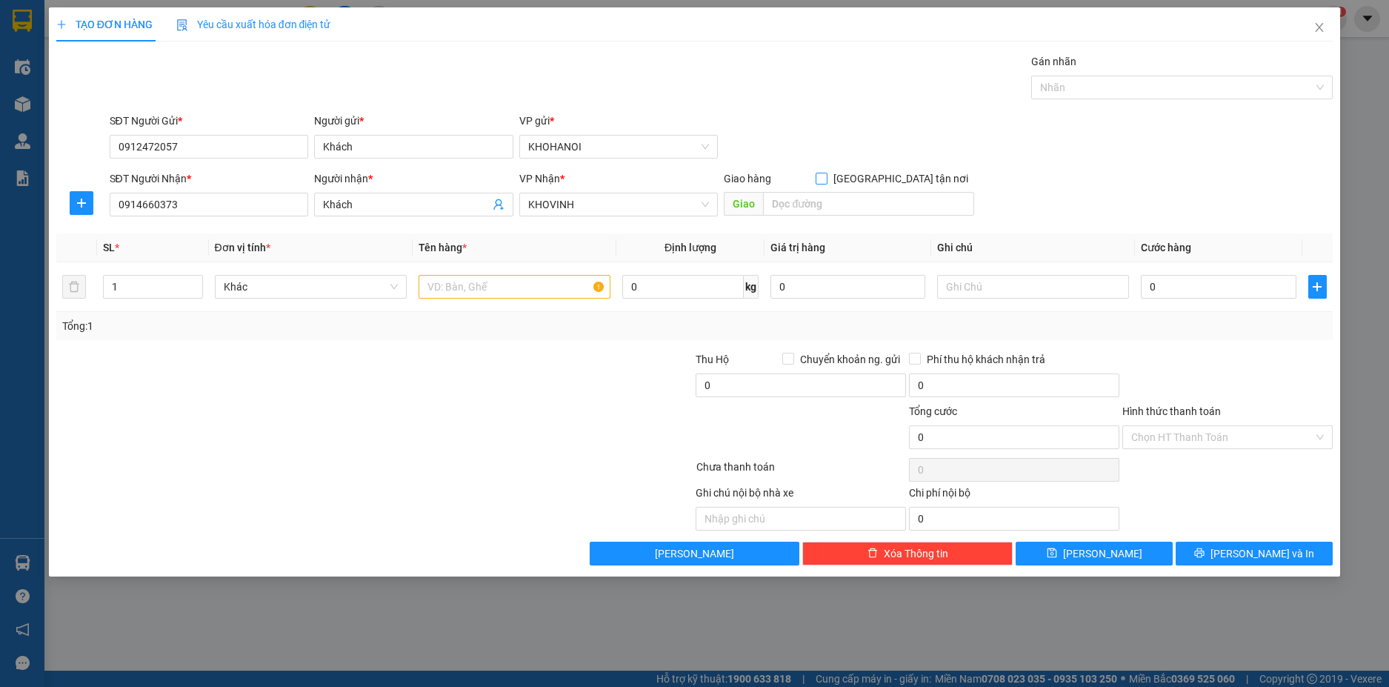
click at [826, 182] on input "[GEOGRAPHIC_DATA] tận nơi" at bounding box center [821, 178] width 10 height 10
checkbox input "true"
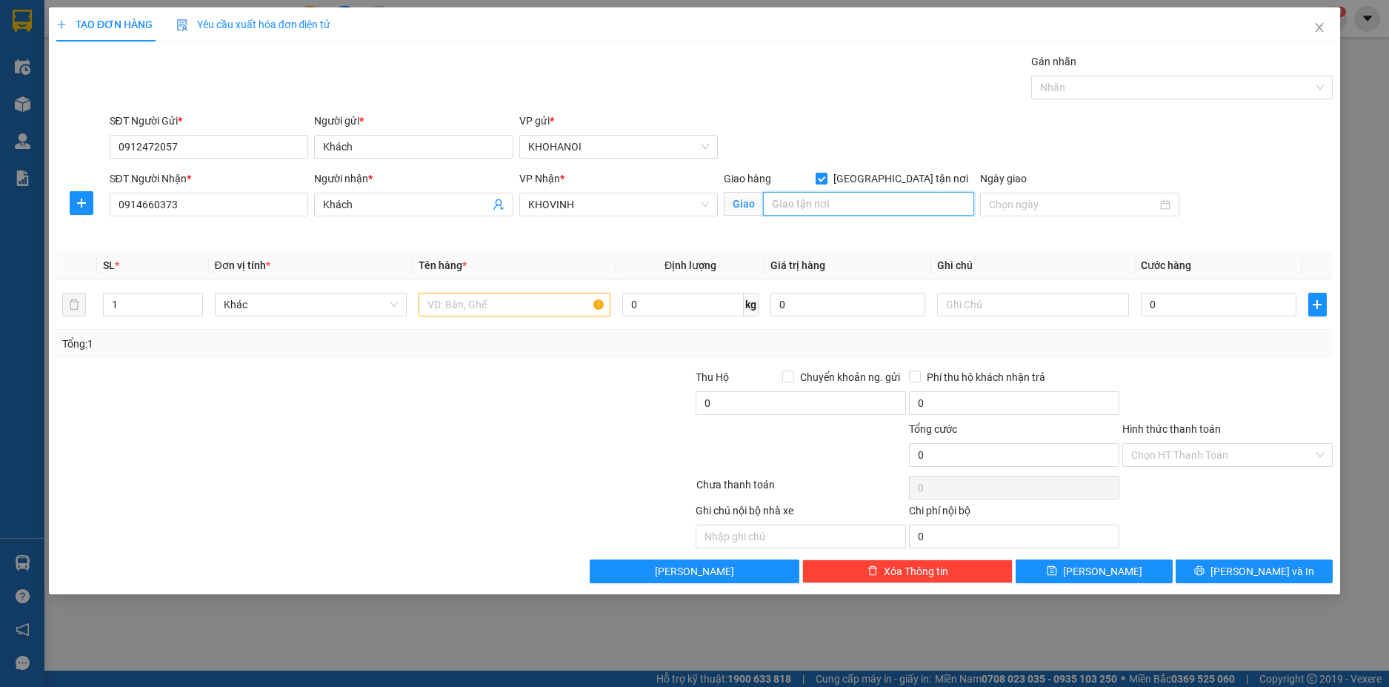
click at [865, 205] on input "text" at bounding box center [868, 204] width 211 height 24
type input "73 Phan Bội Châu, Vinh"
drag, startPoint x: 124, startPoint y: 307, endPoint x: 135, endPoint y: 304, distance: 10.8
click at [127, 307] on input "1" at bounding box center [153, 304] width 98 height 22
type input "11"
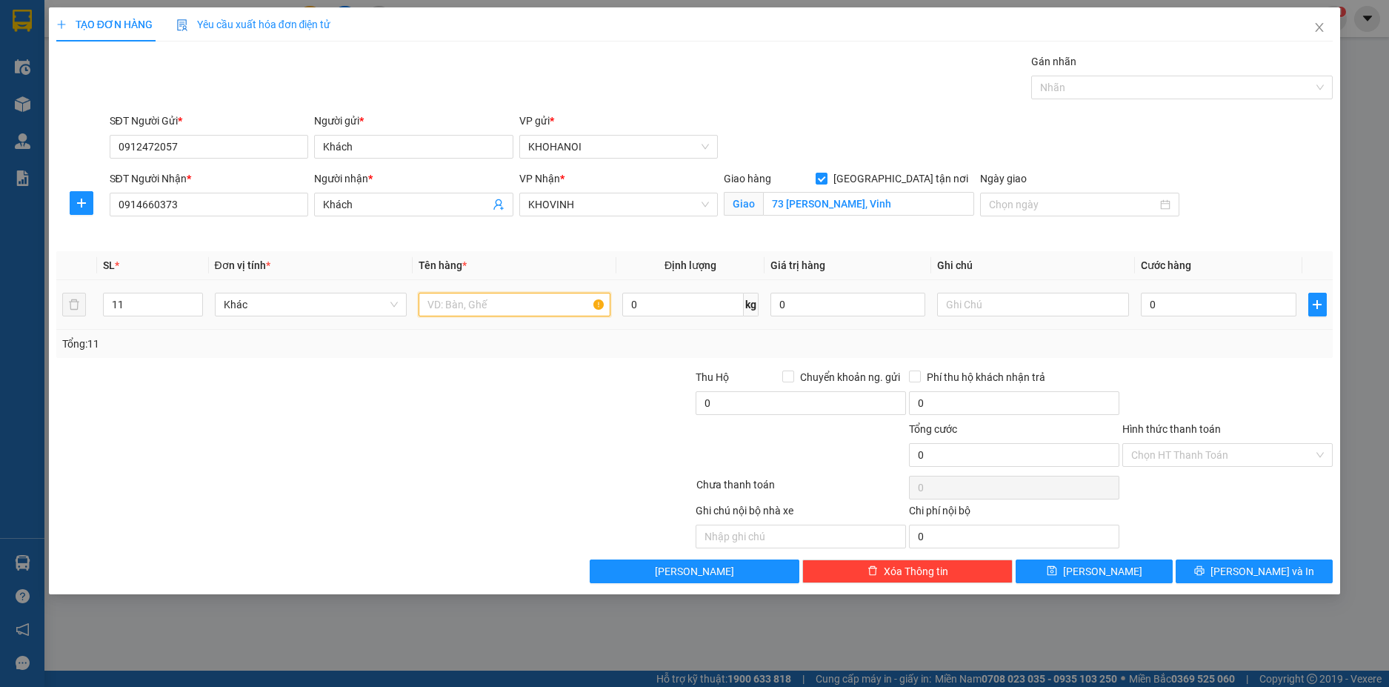
click at [465, 305] on input "text" at bounding box center [515, 305] width 192 height 24
type input "Ha"
click at [1172, 309] on input "0" at bounding box center [1218, 305] width 155 height 24
click at [1193, 377] on div at bounding box center [1227, 395] width 213 height 52
click at [1259, 570] on span "[PERSON_NAME] và In" at bounding box center [1263, 571] width 104 height 16
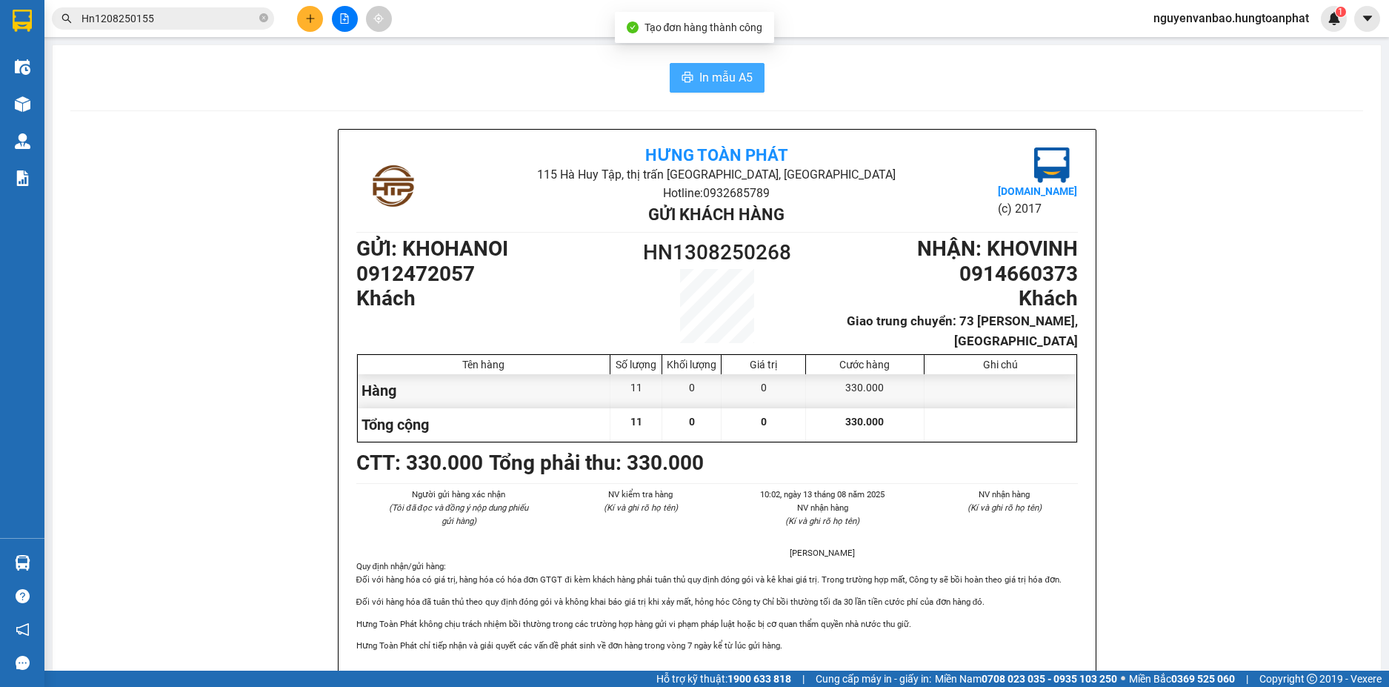
click at [702, 76] on span "In mẫu A5" at bounding box center [725, 77] width 53 height 19
click at [320, 19] on button at bounding box center [310, 19] width 26 height 26
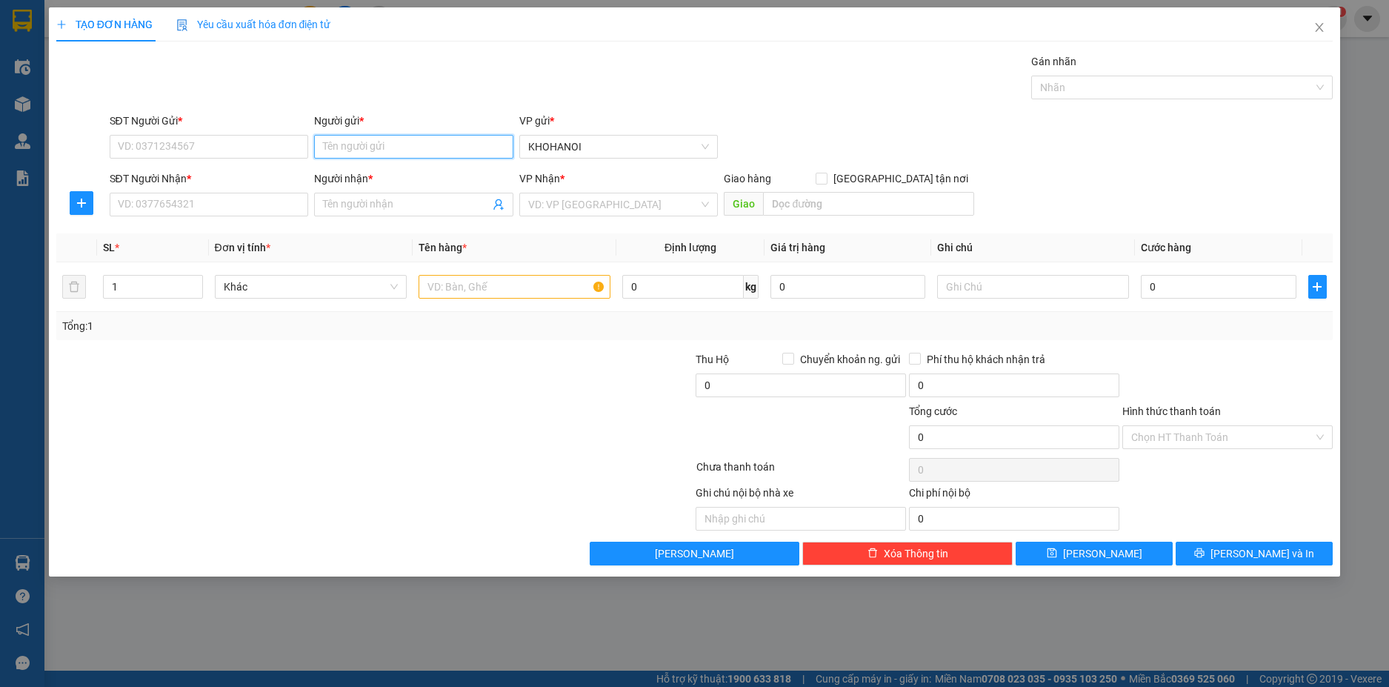
click at [338, 147] on input "Người gửi *" at bounding box center [413, 147] width 199 height 24
type input "dp bách niên"
click at [359, 178] on div "DP Bách Niên - 0329875121" at bounding box center [414, 176] width 182 height 16
type input "0329875121"
type input "DP Bách Niên"
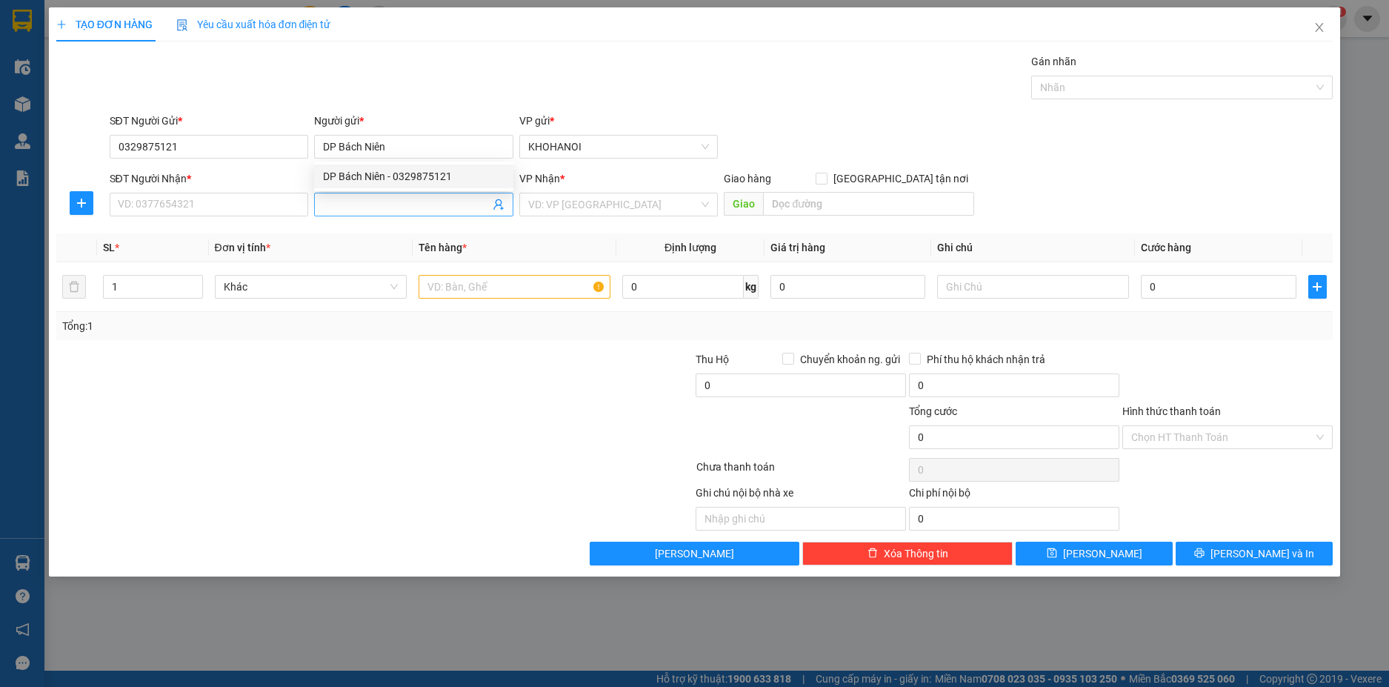
drag, startPoint x: 348, startPoint y: 198, endPoint x: 334, endPoint y: 202, distance: 14.8
click at [347, 199] on input "Người nhận *" at bounding box center [406, 204] width 167 height 16
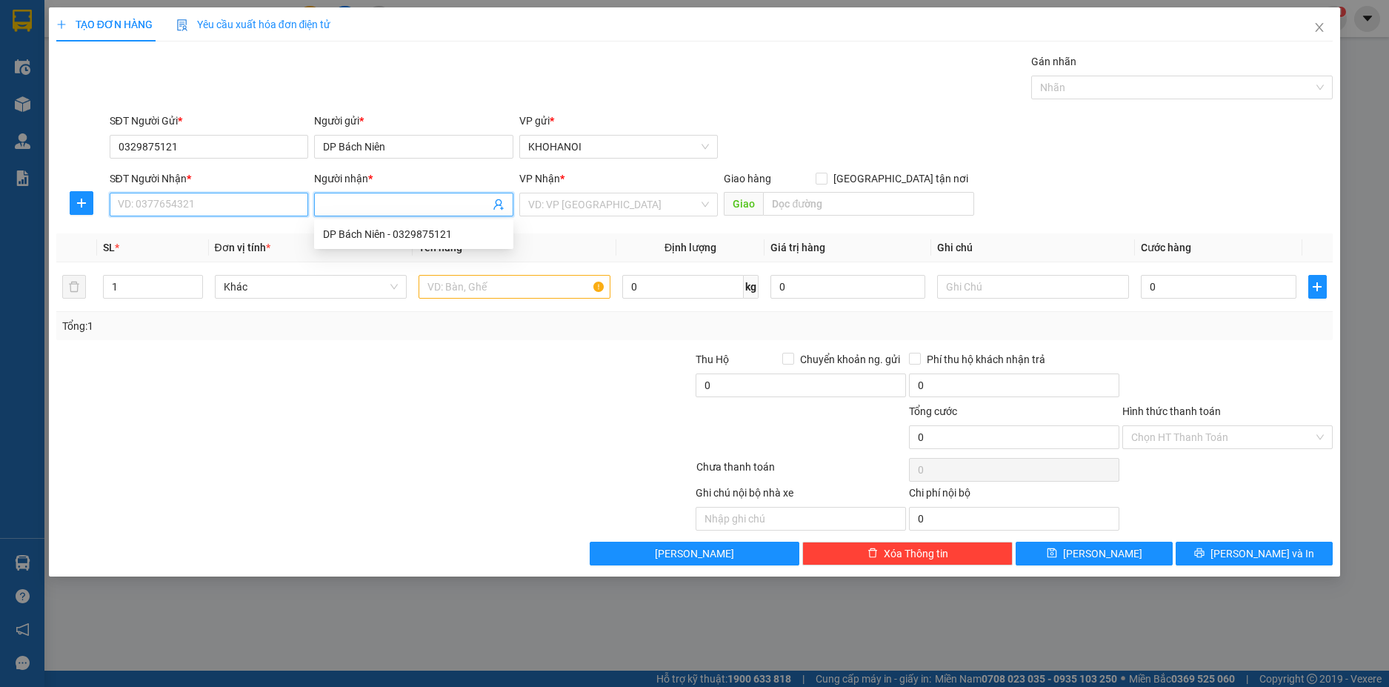
click at [262, 207] on input "SĐT Người Nhận *" at bounding box center [209, 205] width 199 height 24
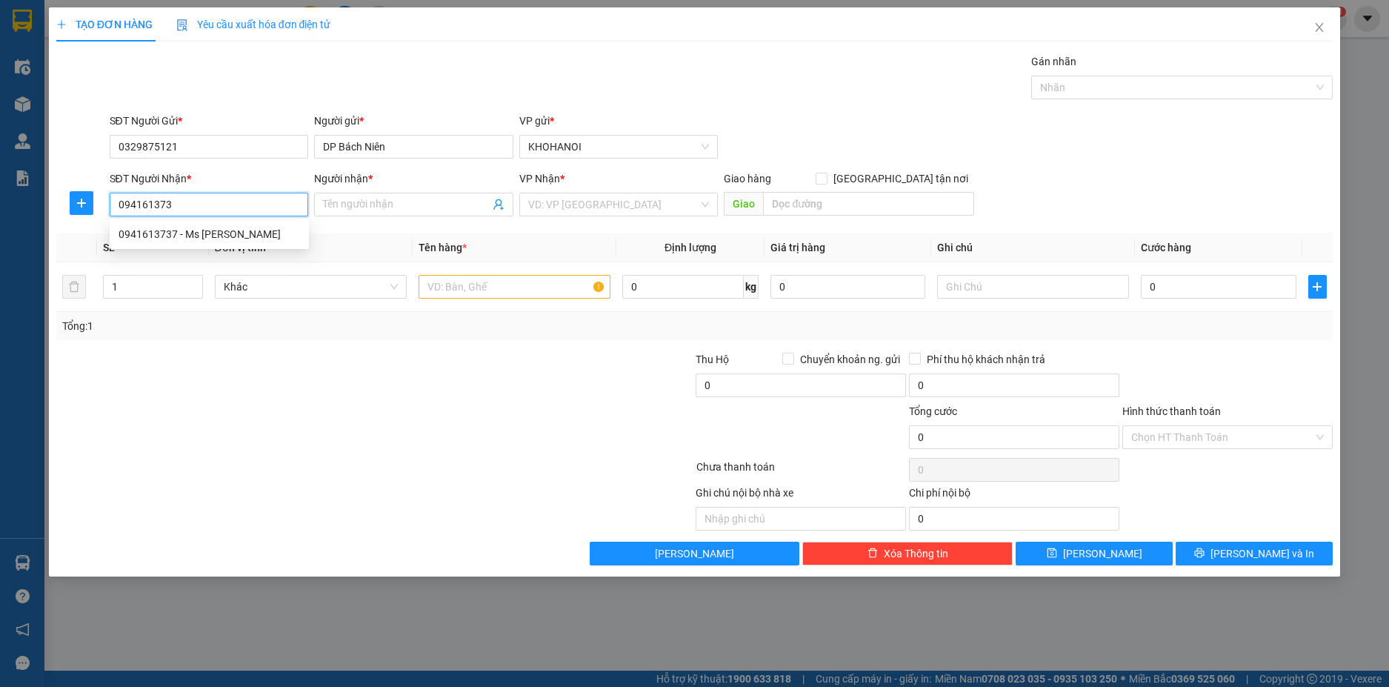
type input "0941613737"
click at [216, 235] on div "0941613737 - Ms Liên" at bounding box center [210, 234] width 182 height 16
type input "Ms Liên"
checkbox input "true"
type input "20 Nguyễn Ngọc Tuyết, Vinh"
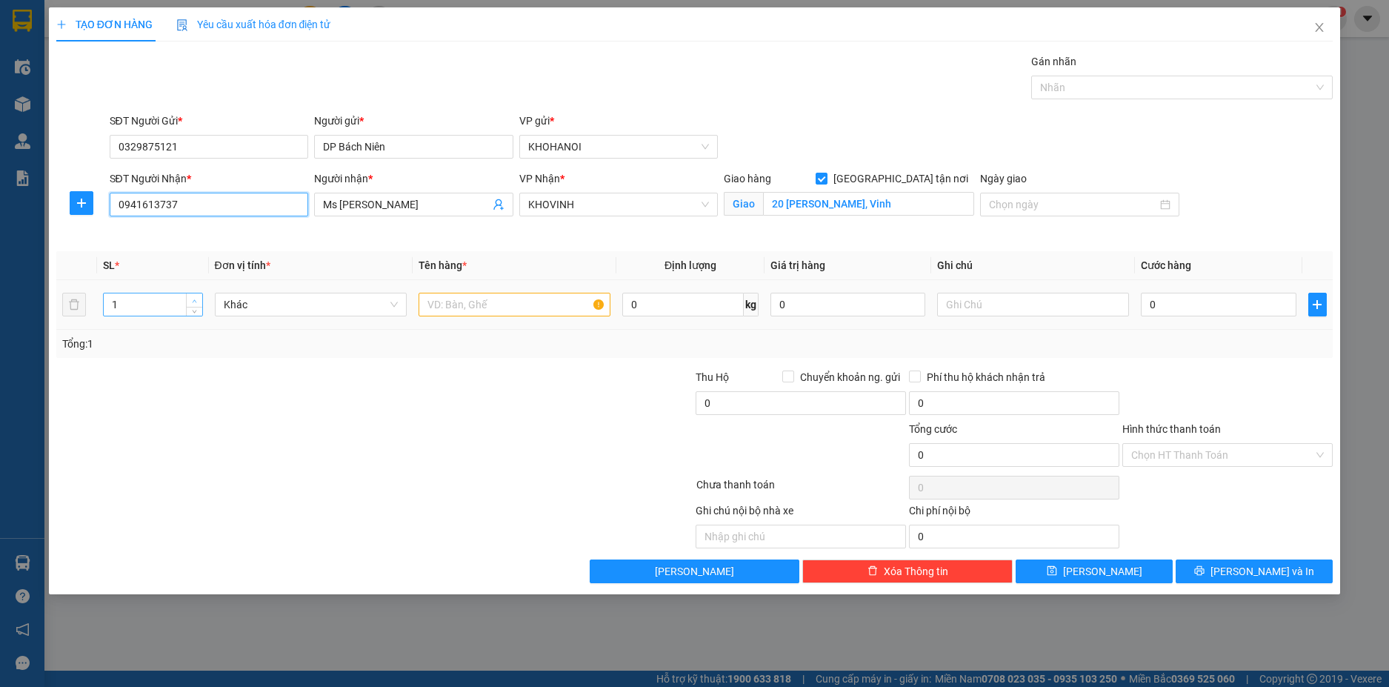
type input "0941613737"
click at [196, 299] on icon "up" at bounding box center [194, 301] width 5 height 5
type input "3"
click at [196, 299] on icon "up" at bounding box center [194, 301] width 5 height 5
click at [433, 310] on input "text" at bounding box center [515, 305] width 192 height 24
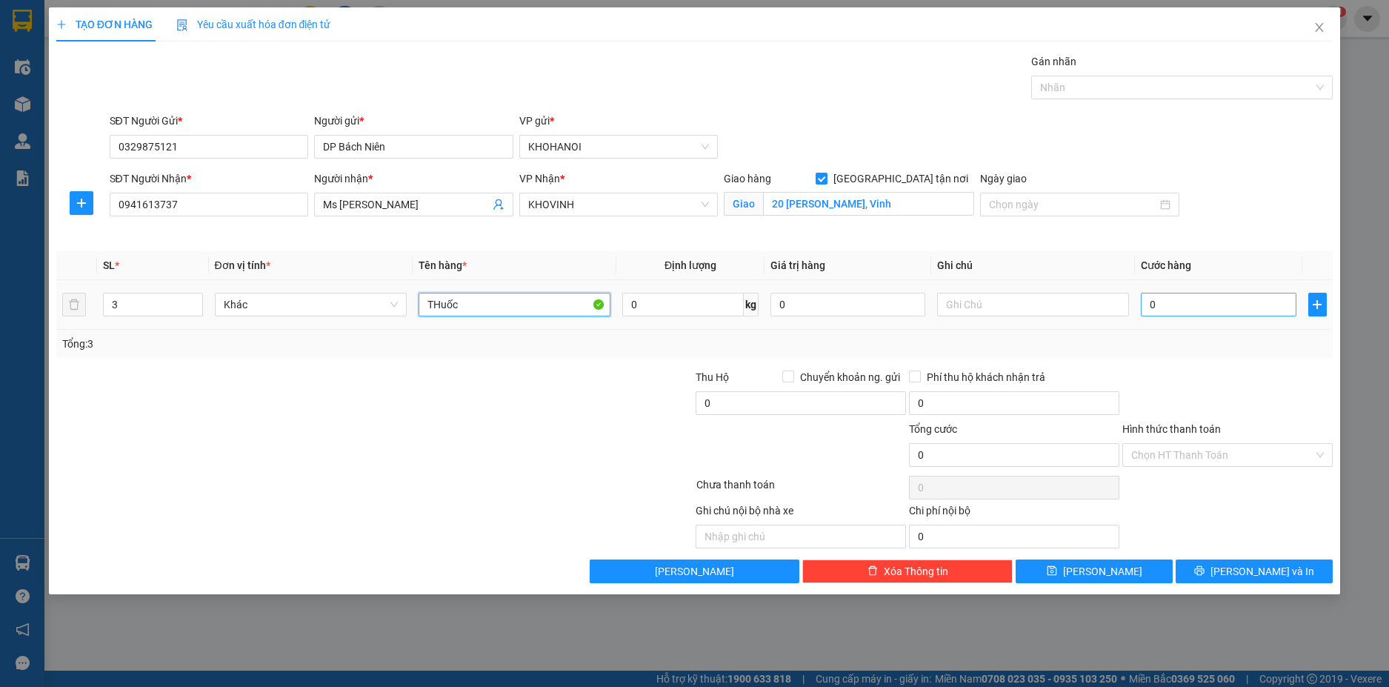
type input "THuốc"
click at [1171, 303] on input "0" at bounding box center [1218, 305] width 155 height 24
type input "1"
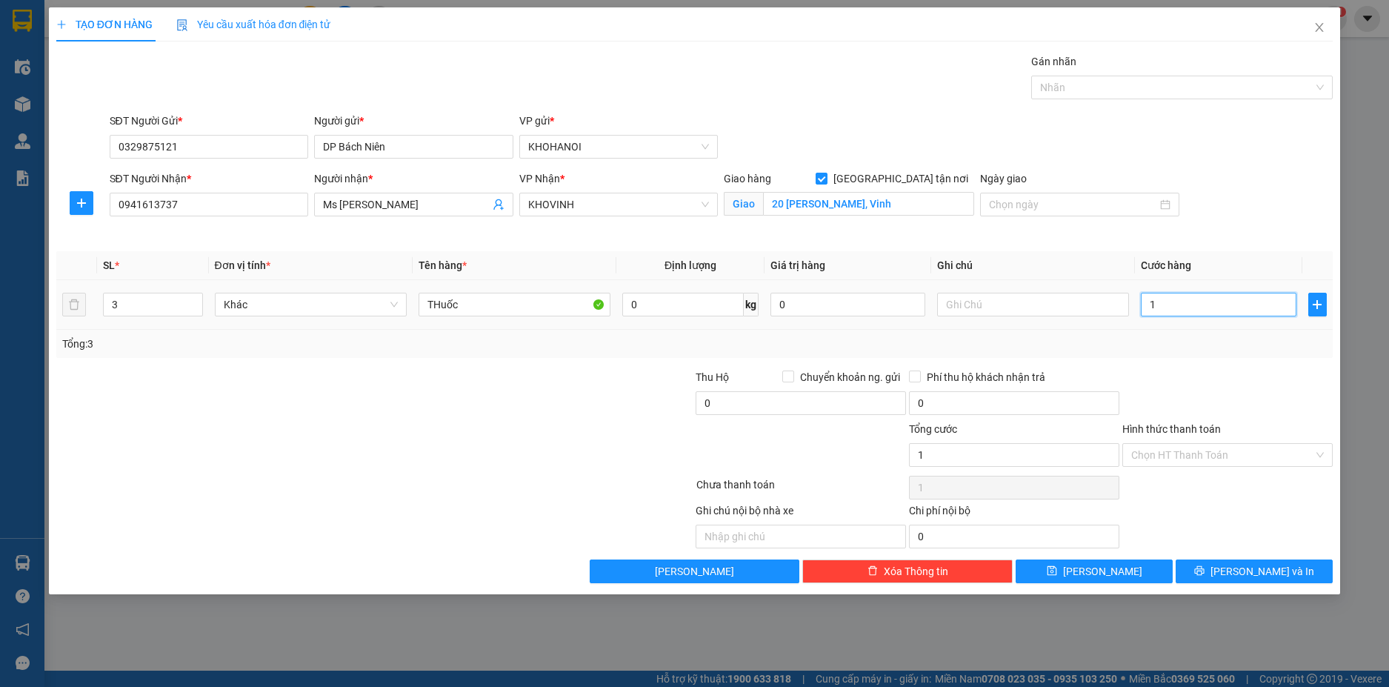
type input "12"
click at [1222, 398] on div at bounding box center [1227, 395] width 213 height 52
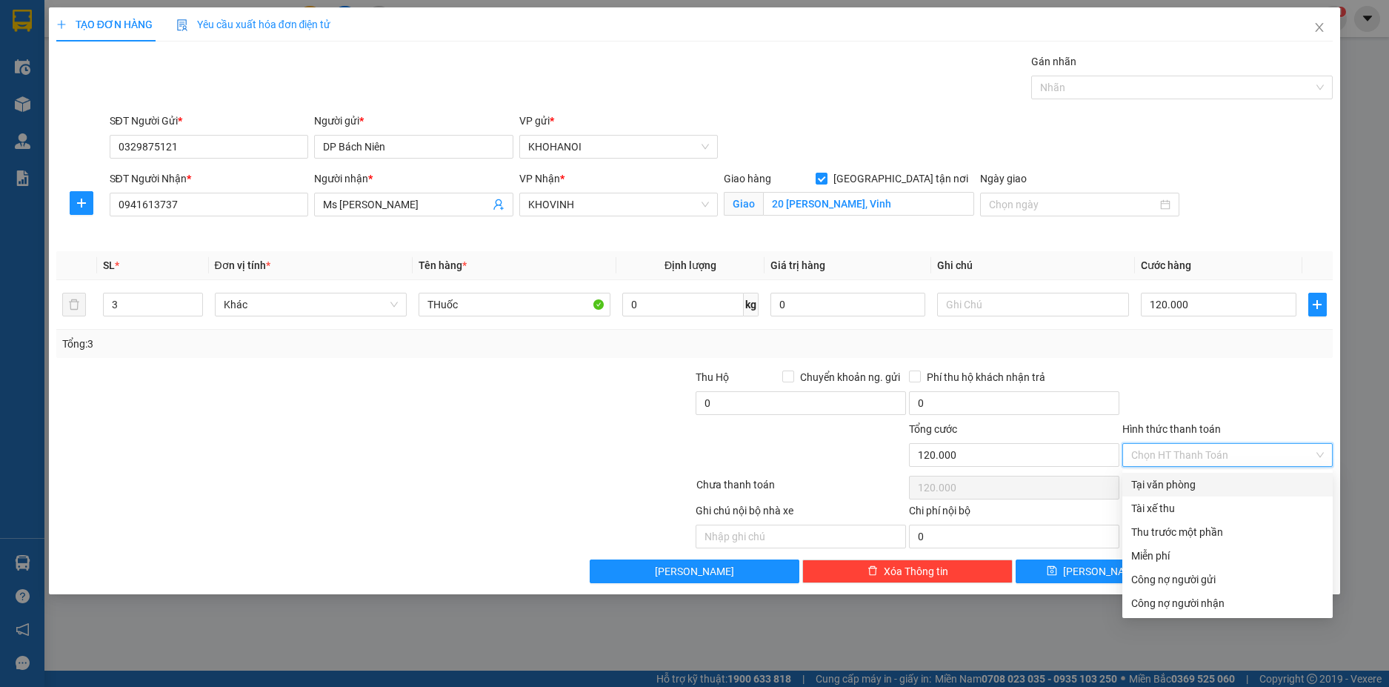
click at [1212, 456] on input "Hình thức thanh toán" at bounding box center [1222, 455] width 182 height 22
drag, startPoint x: 1193, startPoint y: 487, endPoint x: 1225, endPoint y: 559, distance: 79.3
click at [1195, 494] on div "Tại văn phòng" at bounding box center [1227, 485] width 210 height 24
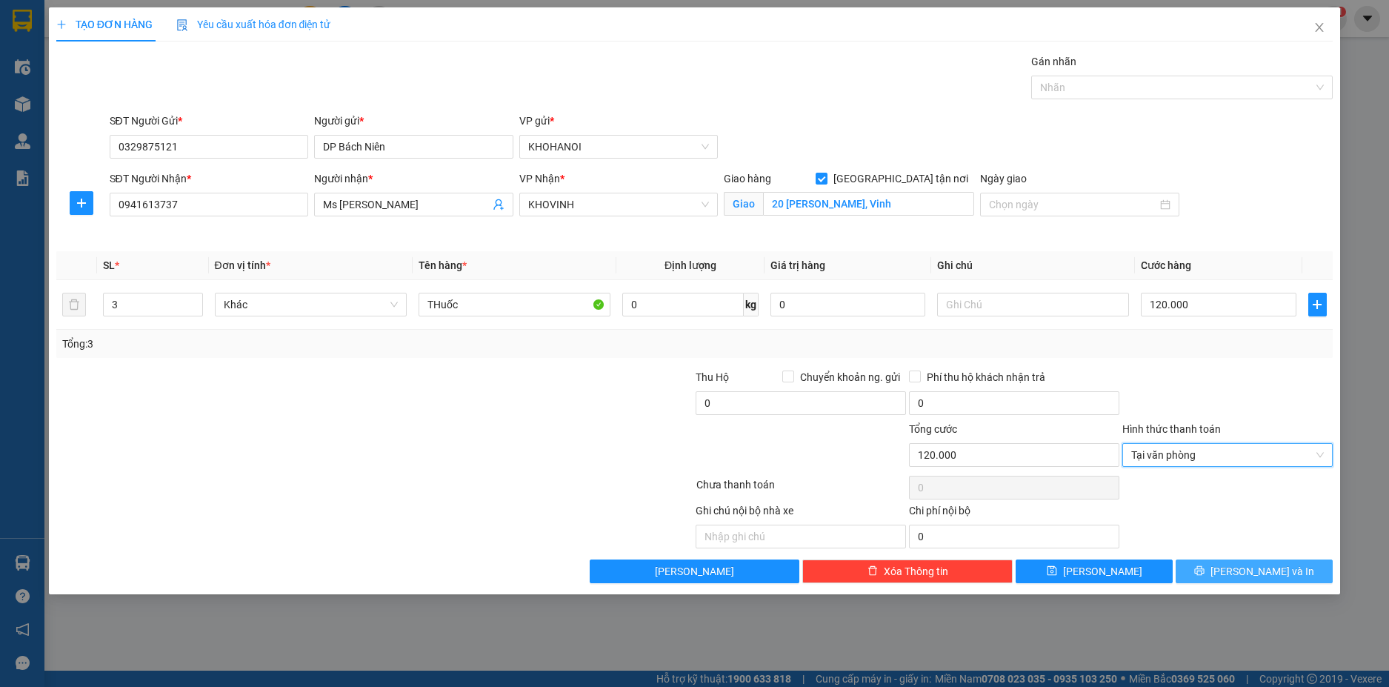
click at [1243, 570] on span "[PERSON_NAME] và In" at bounding box center [1263, 571] width 104 height 16
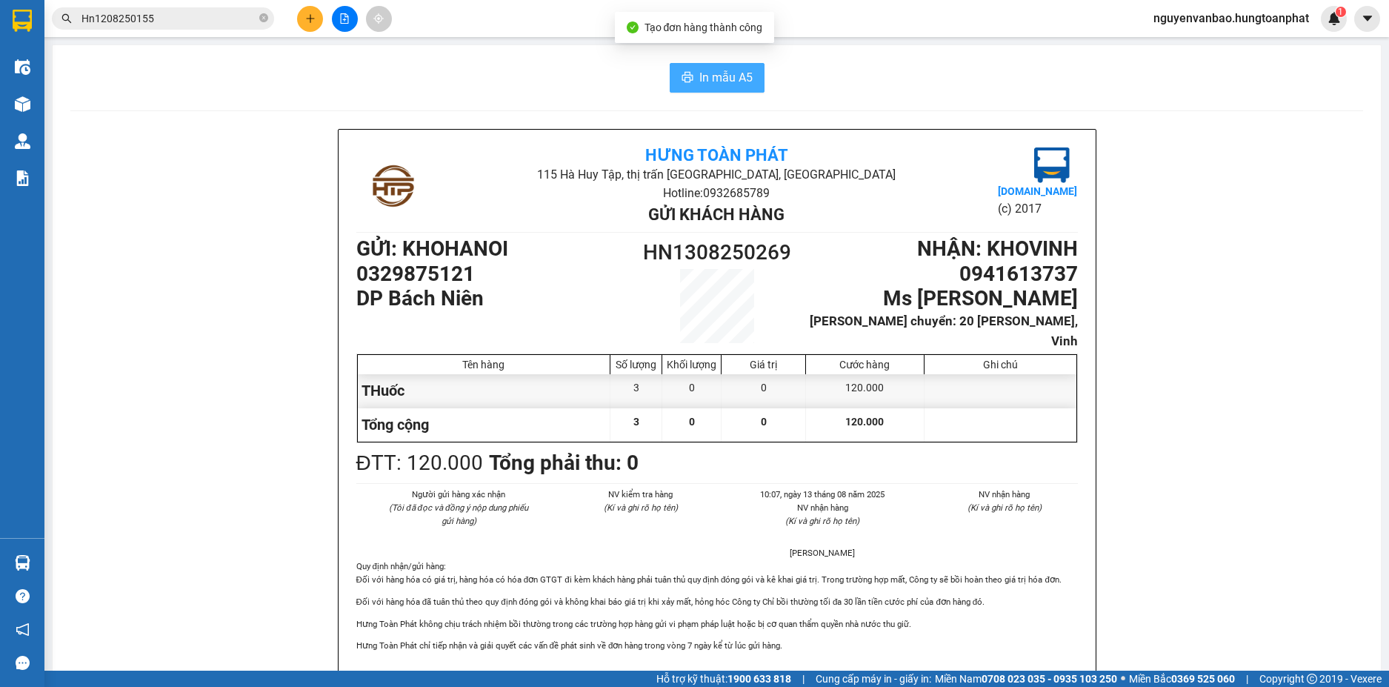
click at [715, 81] on span "In mẫu A5" at bounding box center [725, 77] width 53 height 19
click at [699, 76] on span "In mẫu A5" at bounding box center [725, 77] width 53 height 19
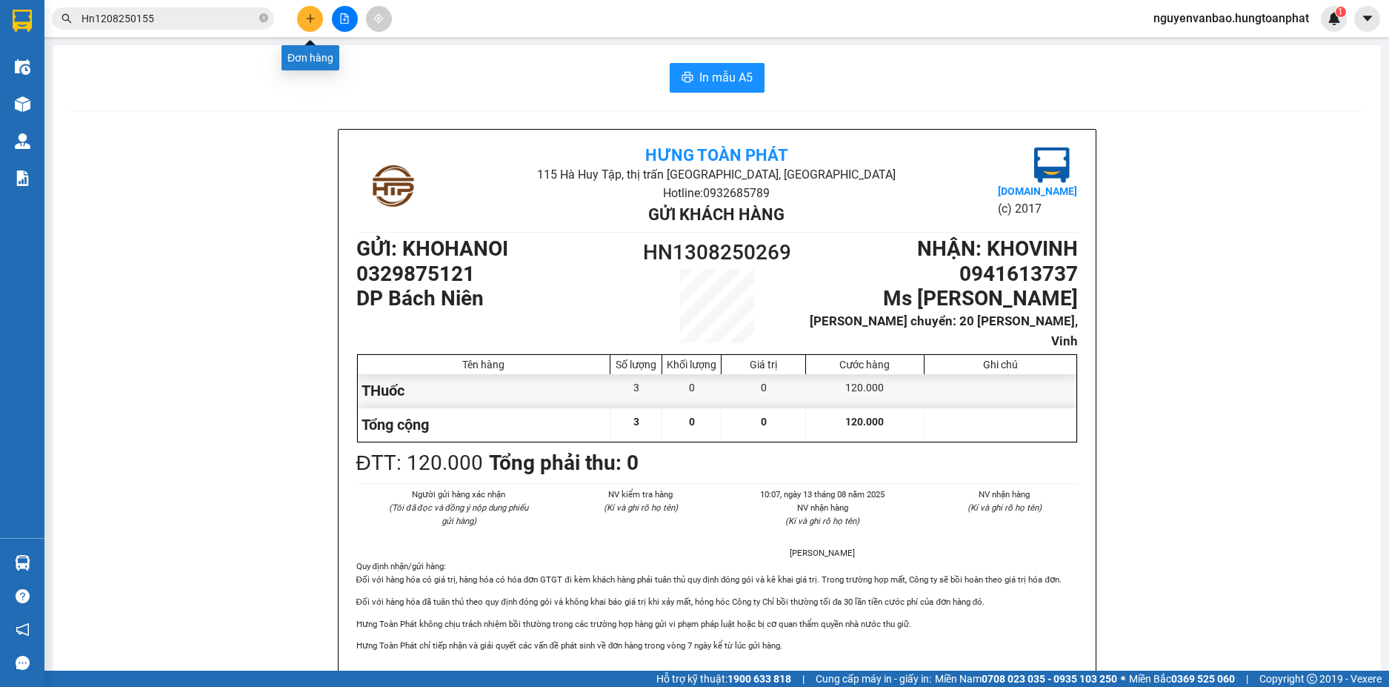
click at [315, 18] on icon "plus" at bounding box center [310, 18] width 10 height 10
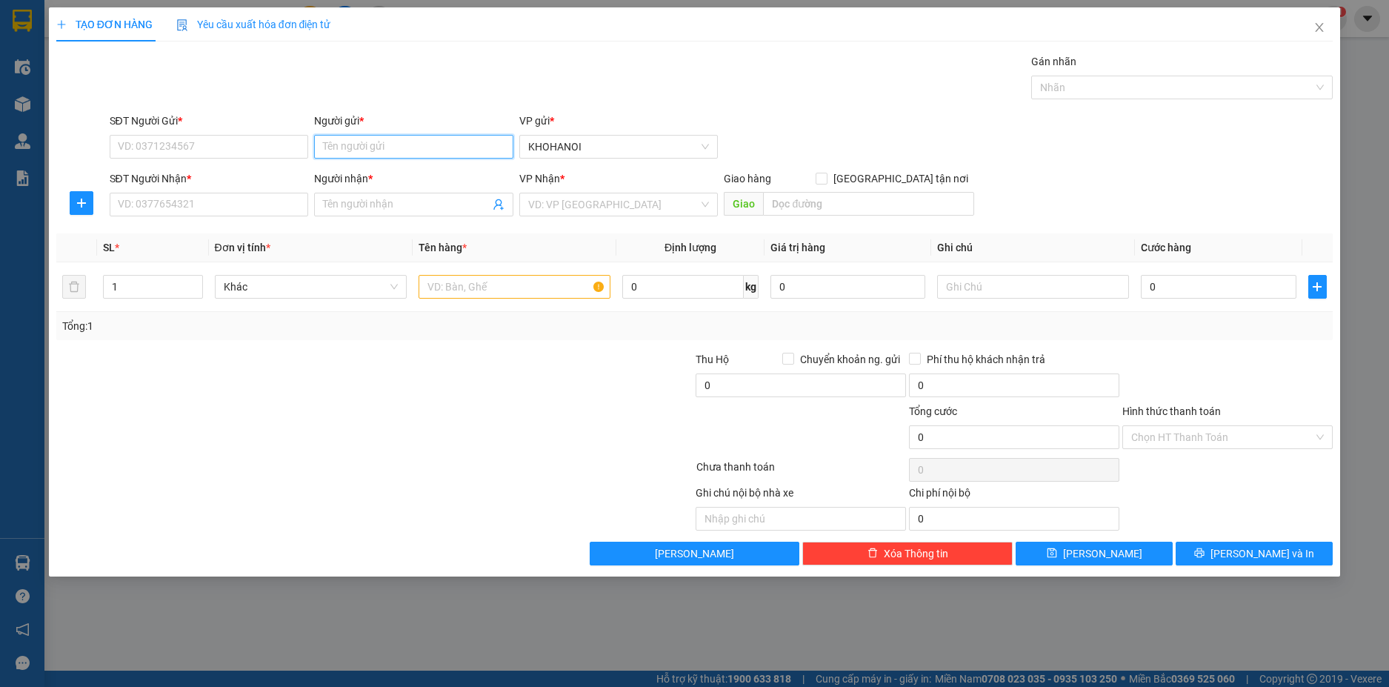
click at [333, 150] on input "Người gửi *" at bounding box center [413, 147] width 199 height 24
drag, startPoint x: 362, startPoint y: 148, endPoint x: 313, endPoint y: 157, distance: 49.7
click at [313, 157] on div "Người gửi * 0986857410 0986857410" at bounding box center [413, 139] width 205 height 52
type input "0986857410"
click at [202, 152] on input "SĐT Người Gửi *" at bounding box center [209, 147] width 199 height 24
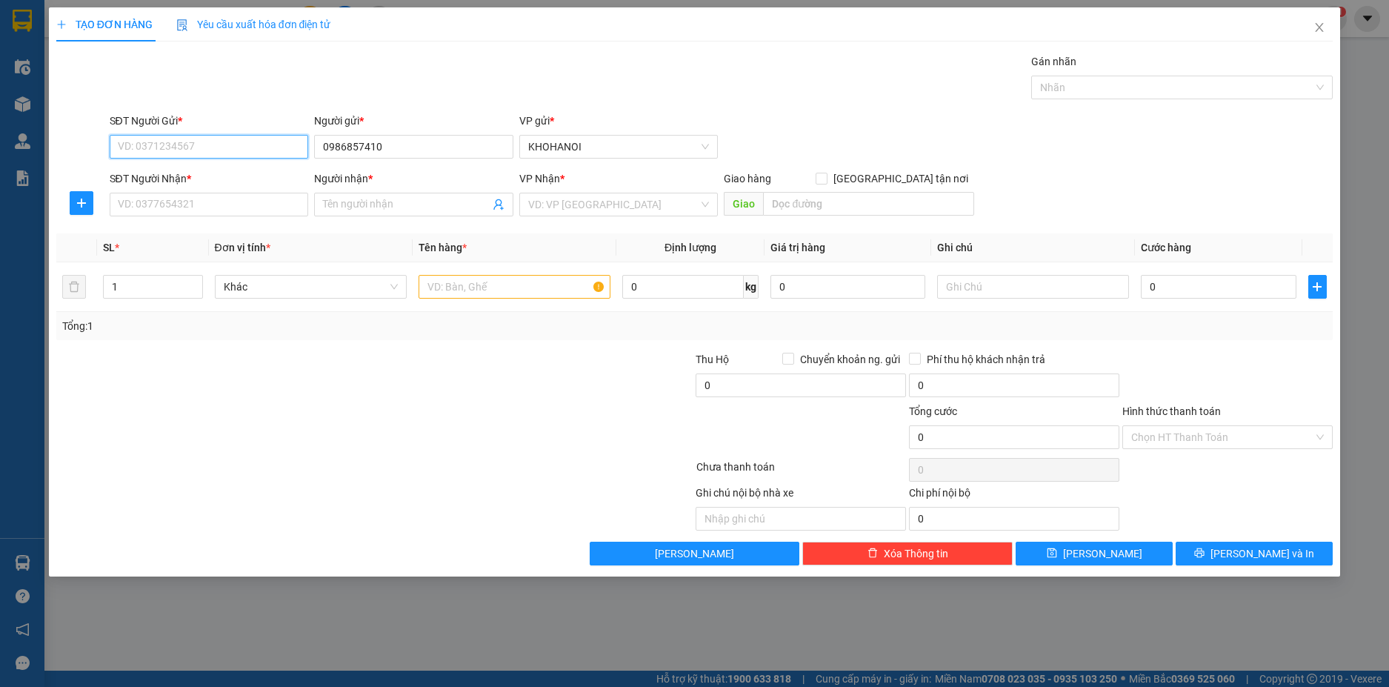
paste input "0986857410"
type input "0986857410"
click at [202, 173] on div "0986857410 - Nutri Plus" at bounding box center [210, 176] width 182 height 16
type input "Nutri Plus"
type input "0986857410"
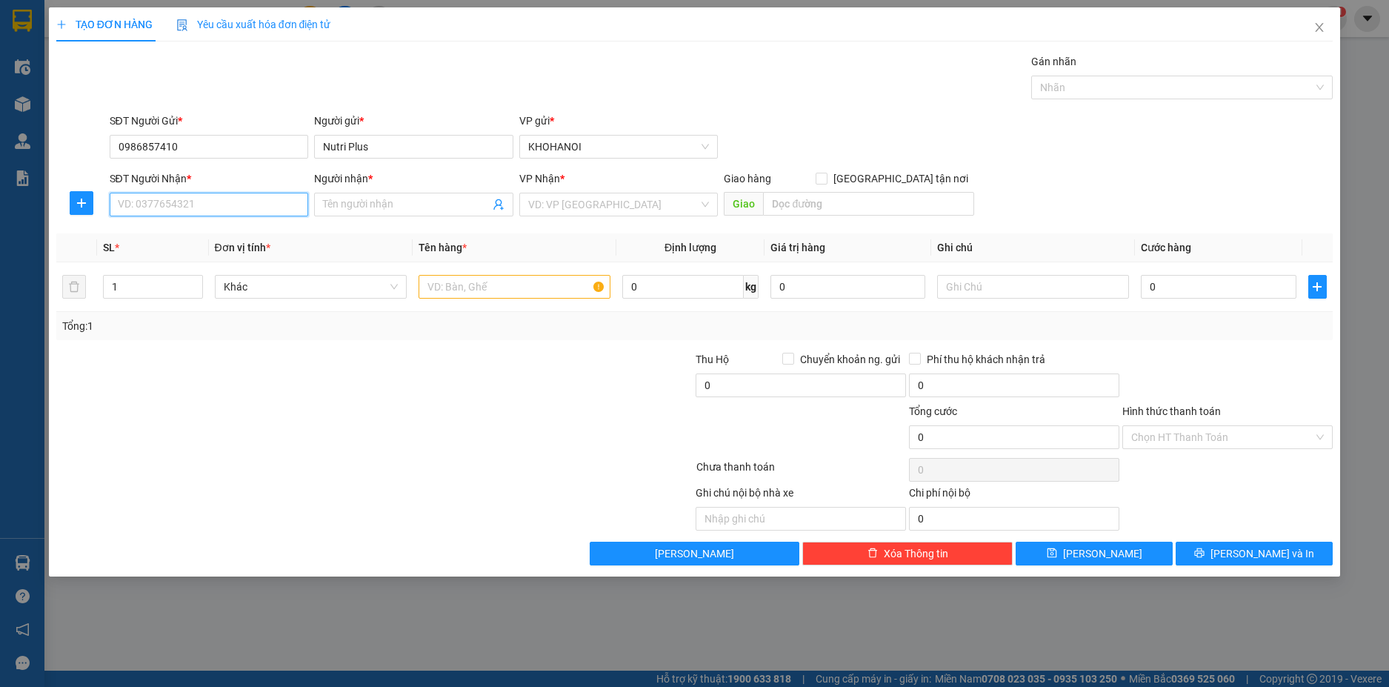
click at [197, 201] on input "SĐT Người Nhận *" at bounding box center [209, 205] width 199 height 24
click at [223, 237] on div "0396258222 - CH Chị Dung" at bounding box center [210, 234] width 182 height 16
type input "0396258222"
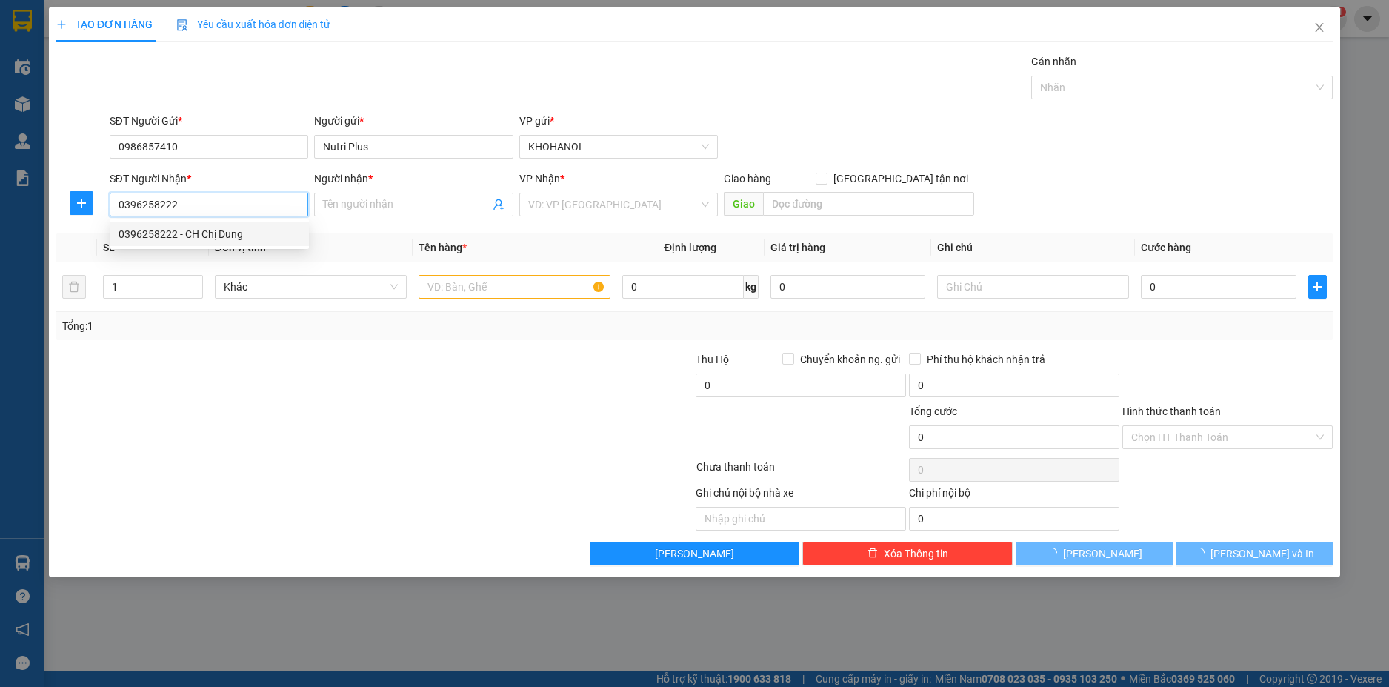
type input "CH Chị Dung"
checkbox input "true"
type input "Diễn Xuân, Diễn Châu, Nghệ An"
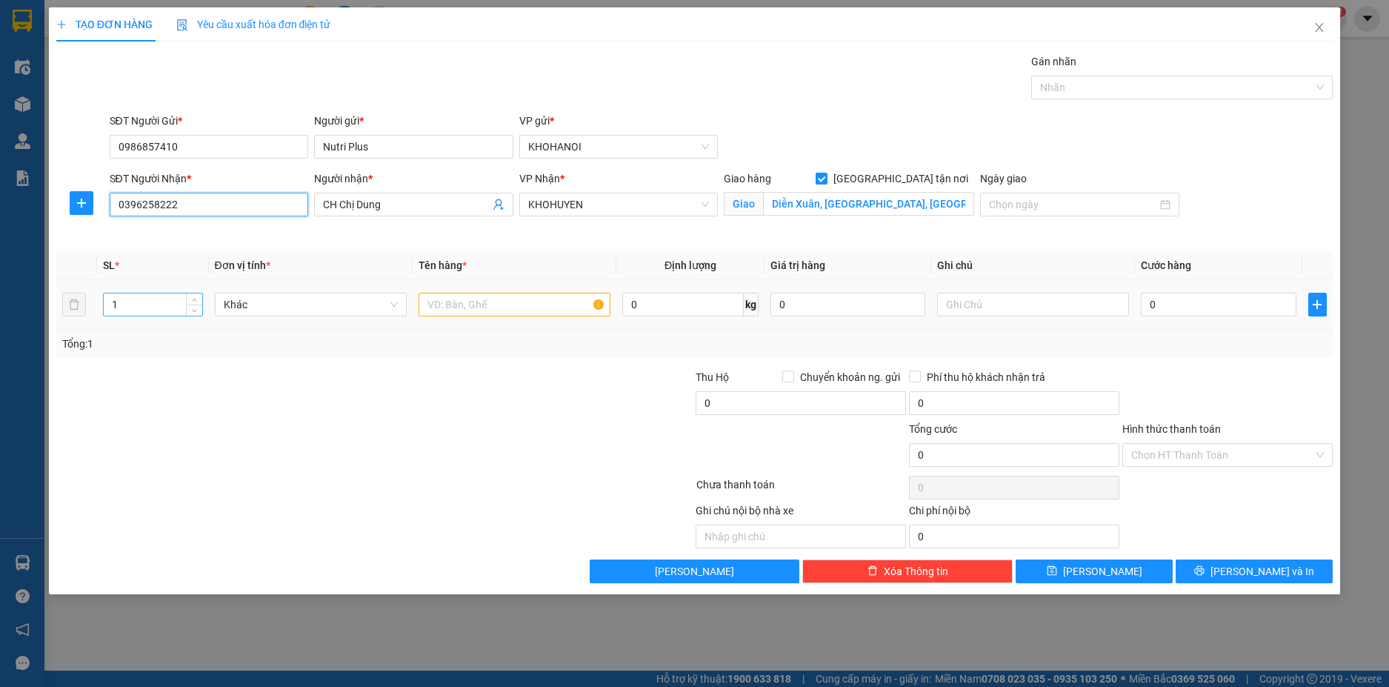
type input "0396258222"
click at [156, 304] on input "1" at bounding box center [153, 304] width 98 height 22
type input "12"
click at [467, 312] on input "text" at bounding box center [515, 305] width 192 height 24
type input "SỮa"
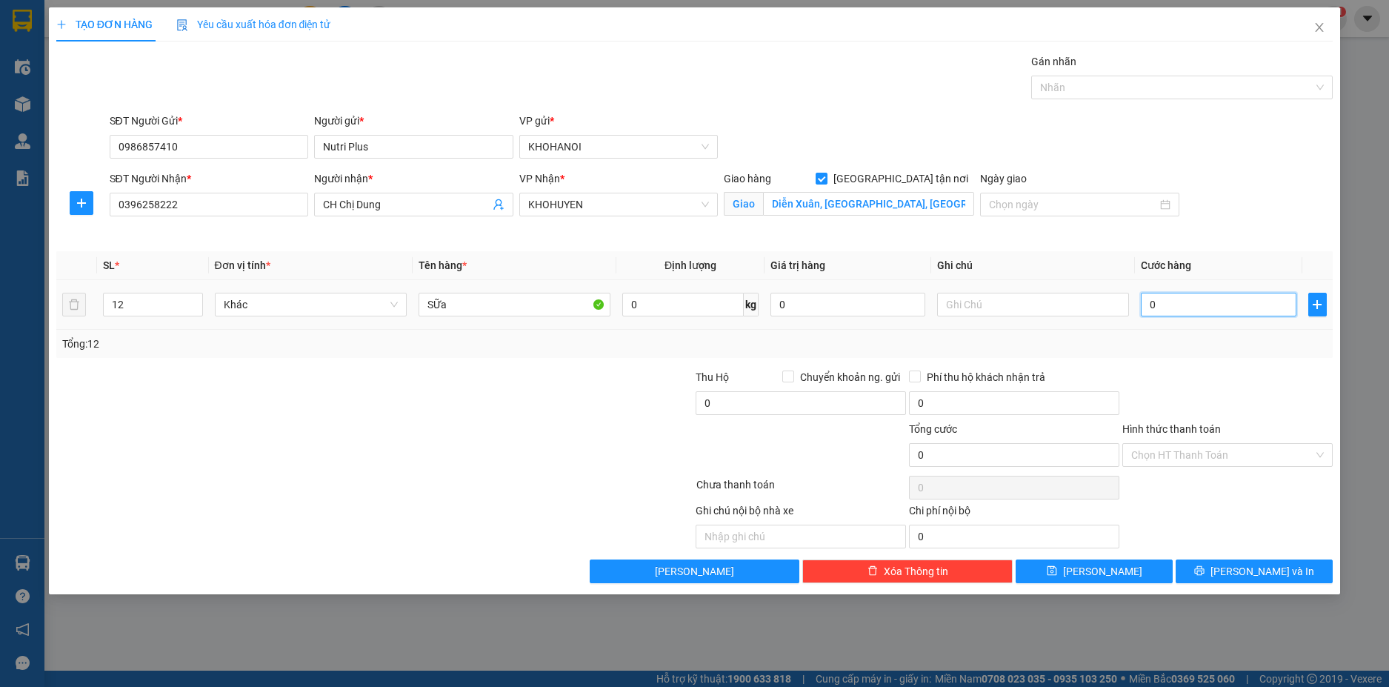
click at [1159, 308] on input "0" at bounding box center [1218, 305] width 155 height 24
type input "8"
type input "84"
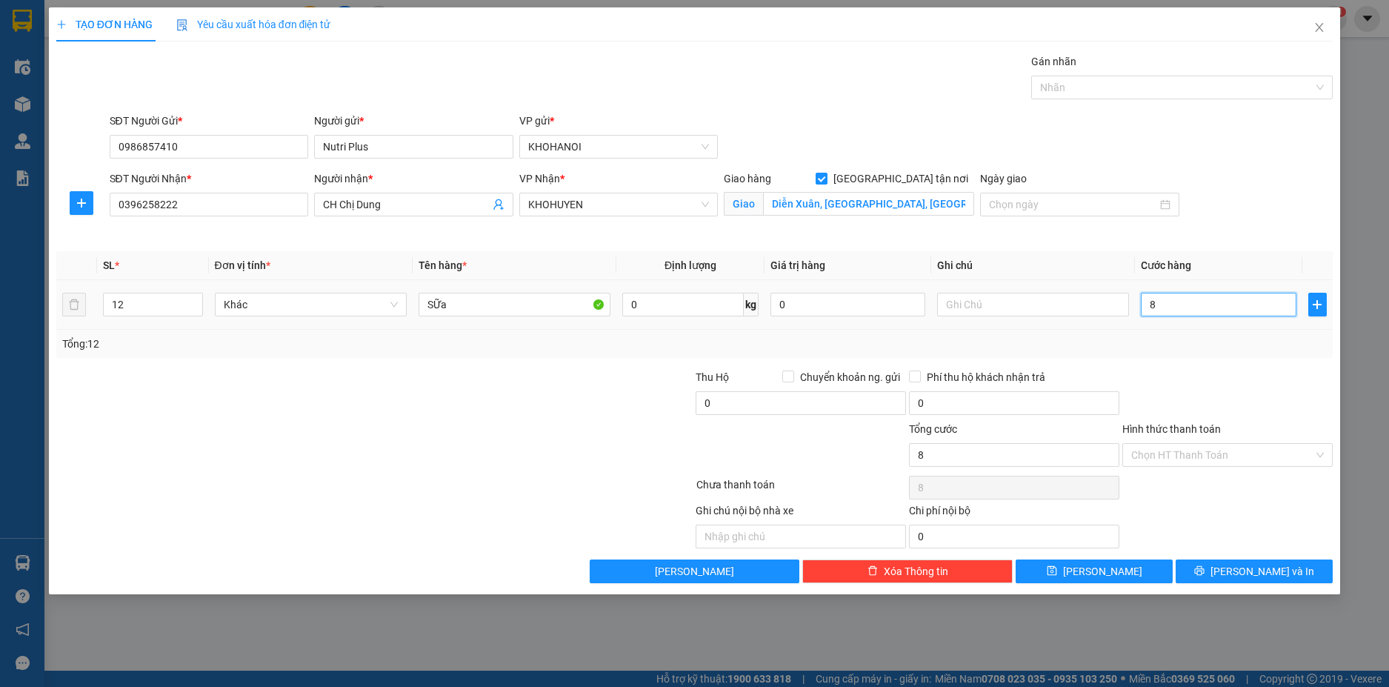
type input "84"
type input "8"
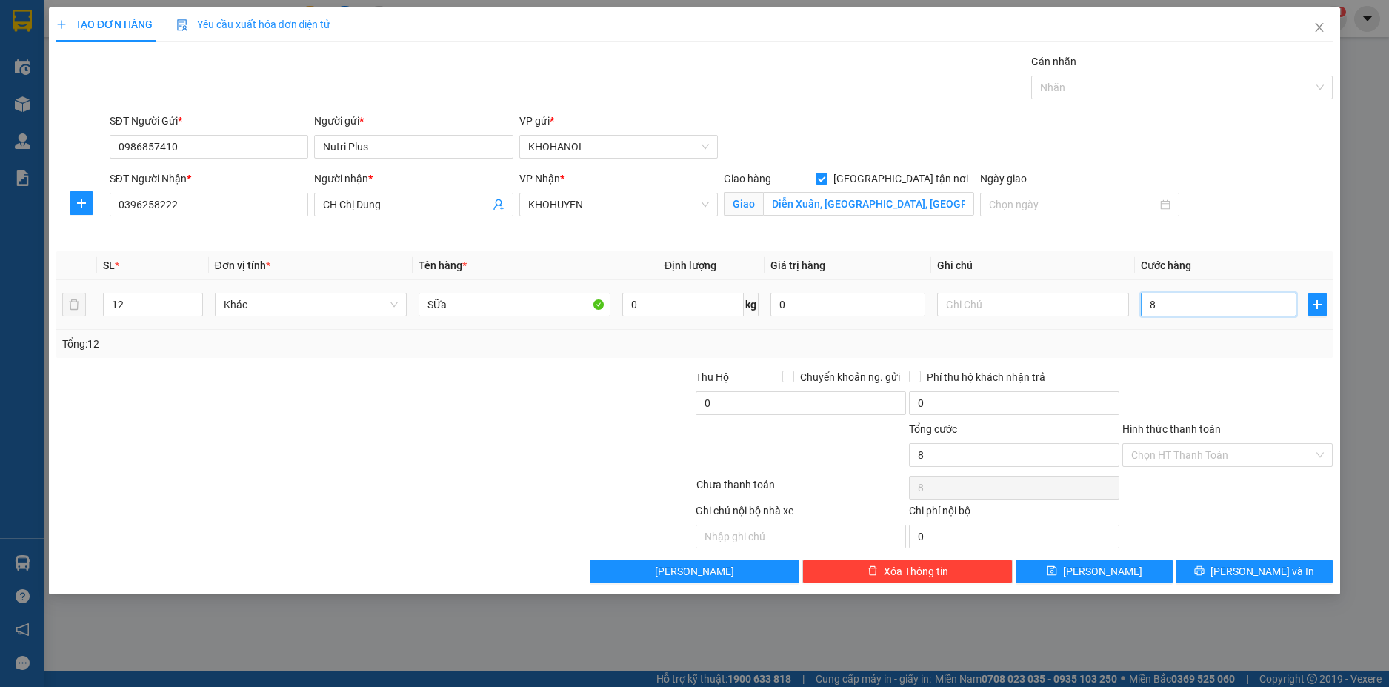
type input "85"
type input "850"
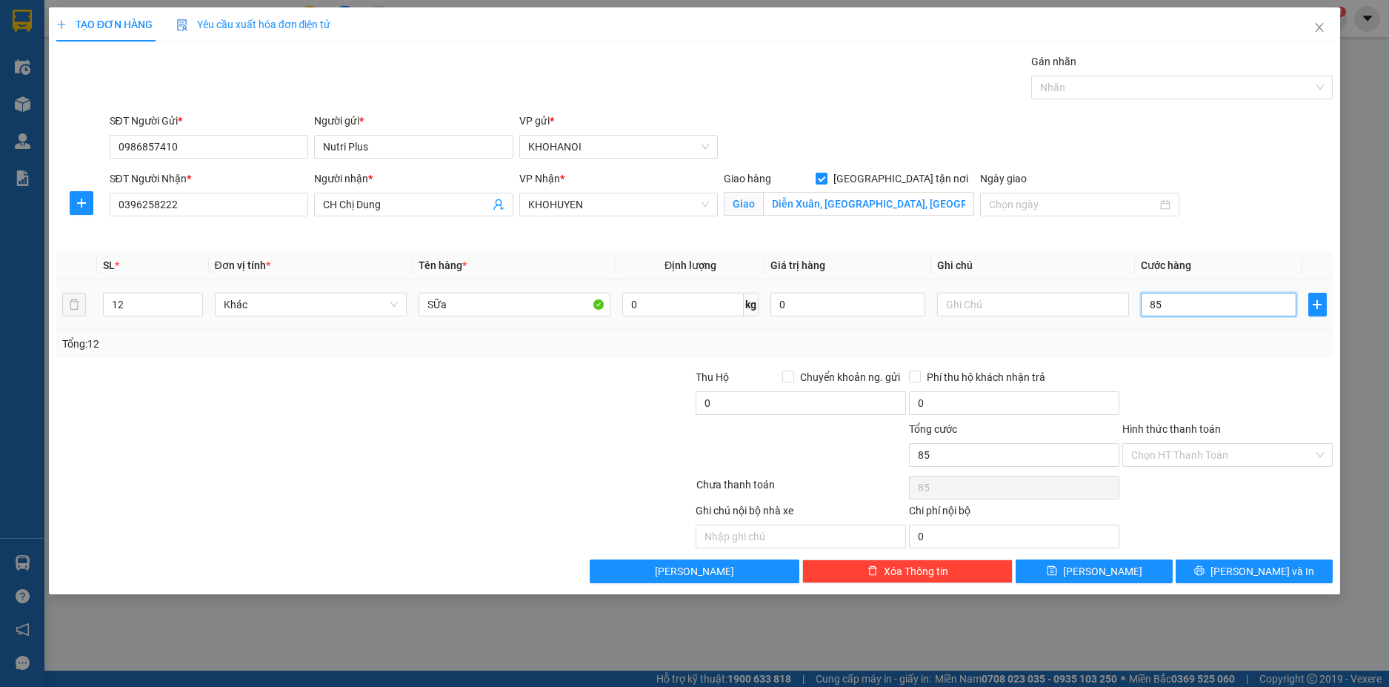
type input "850"
type input "85"
type input "85.000"
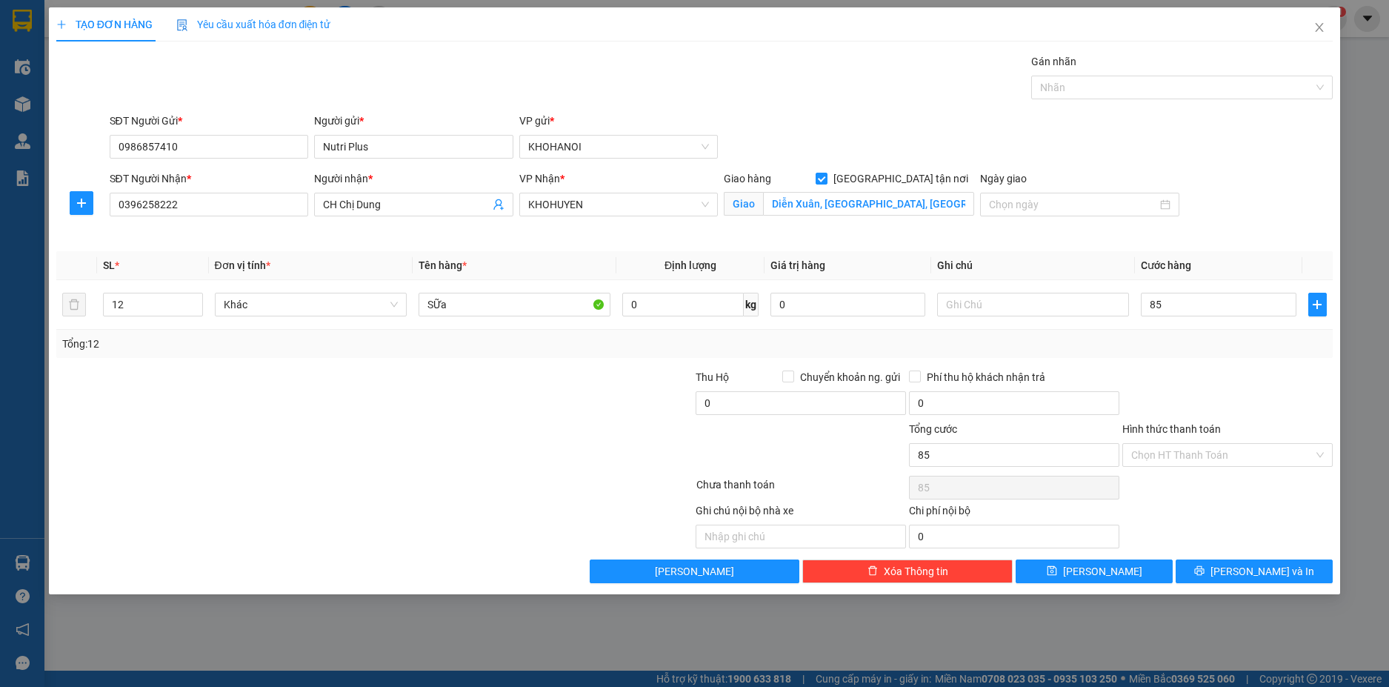
type input "85.000"
click at [1204, 355] on div "Tổng: 12" at bounding box center [694, 344] width 1277 height 28
click at [1254, 579] on button "[PERSON_NAME] và In" at bounding box center [1254, 571] width 157 height 24
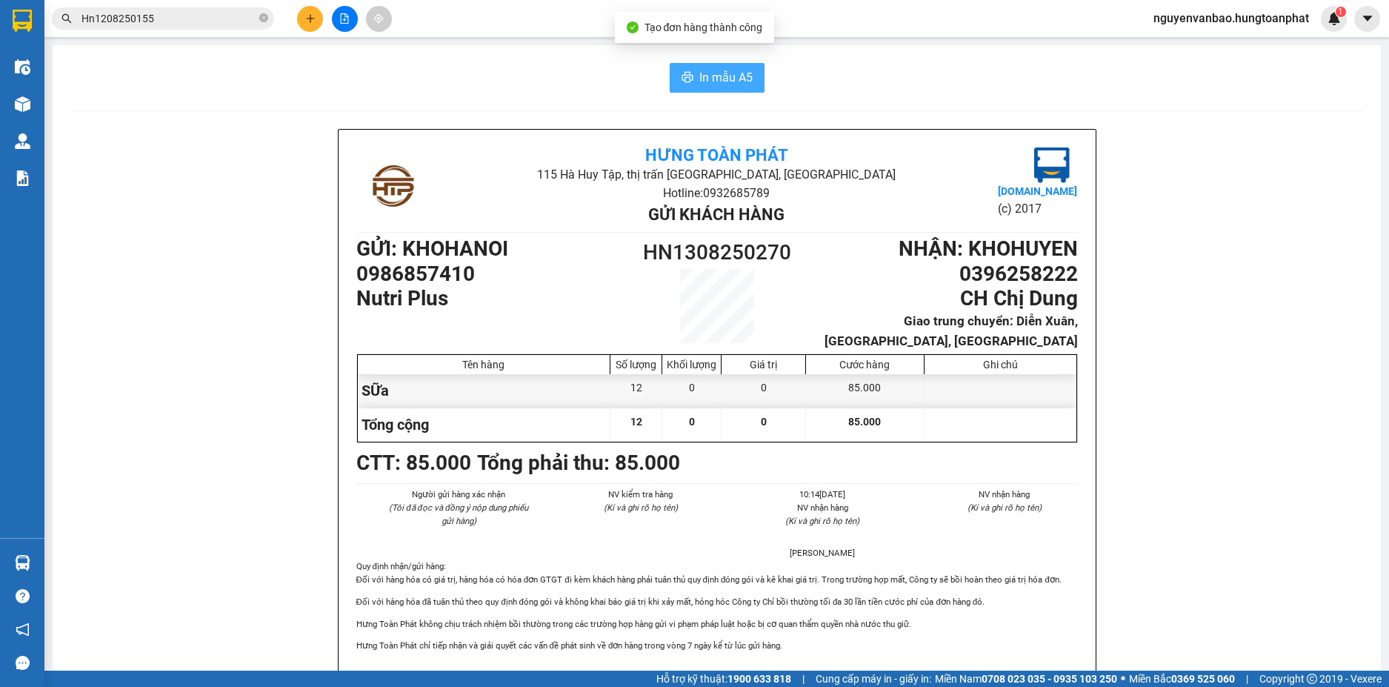
click at [740, 82] on span "In mẫu A5" at bounding box center [725, 77] width 53 height 19
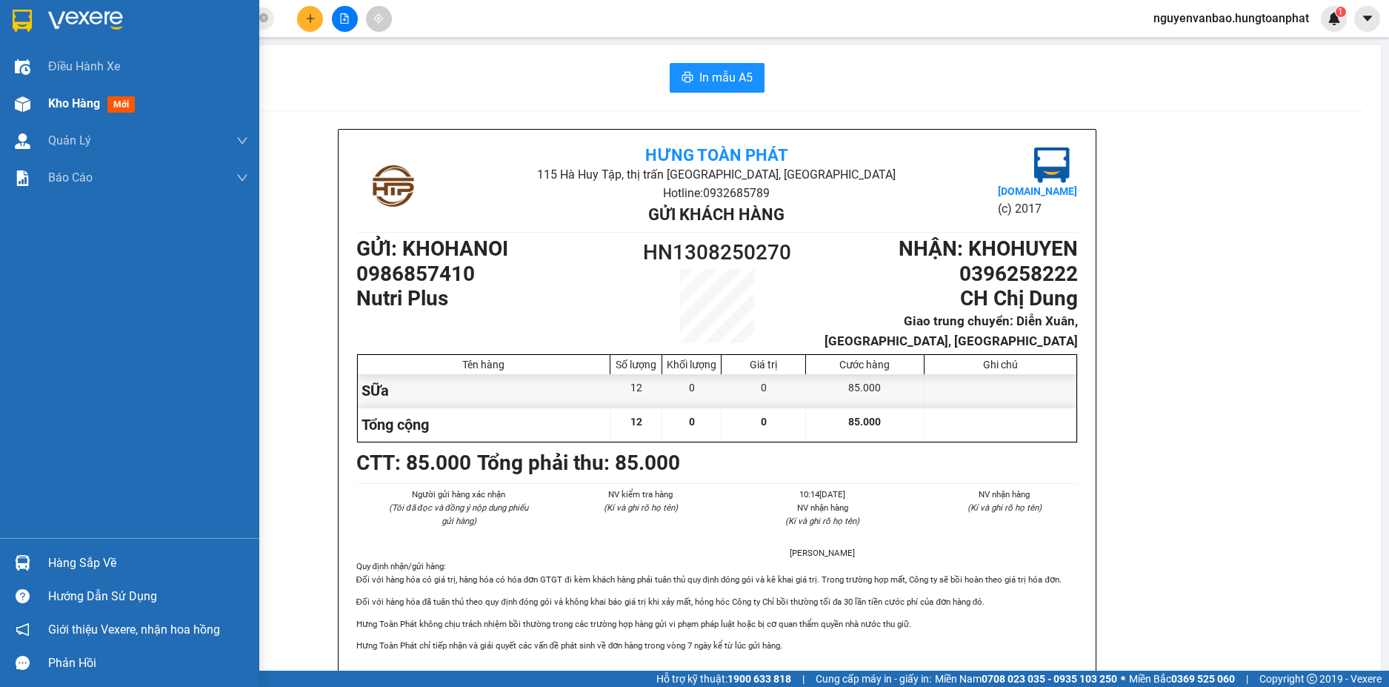
click at [19, 105] on img at bounding box center [23, 104] width 16 height 16
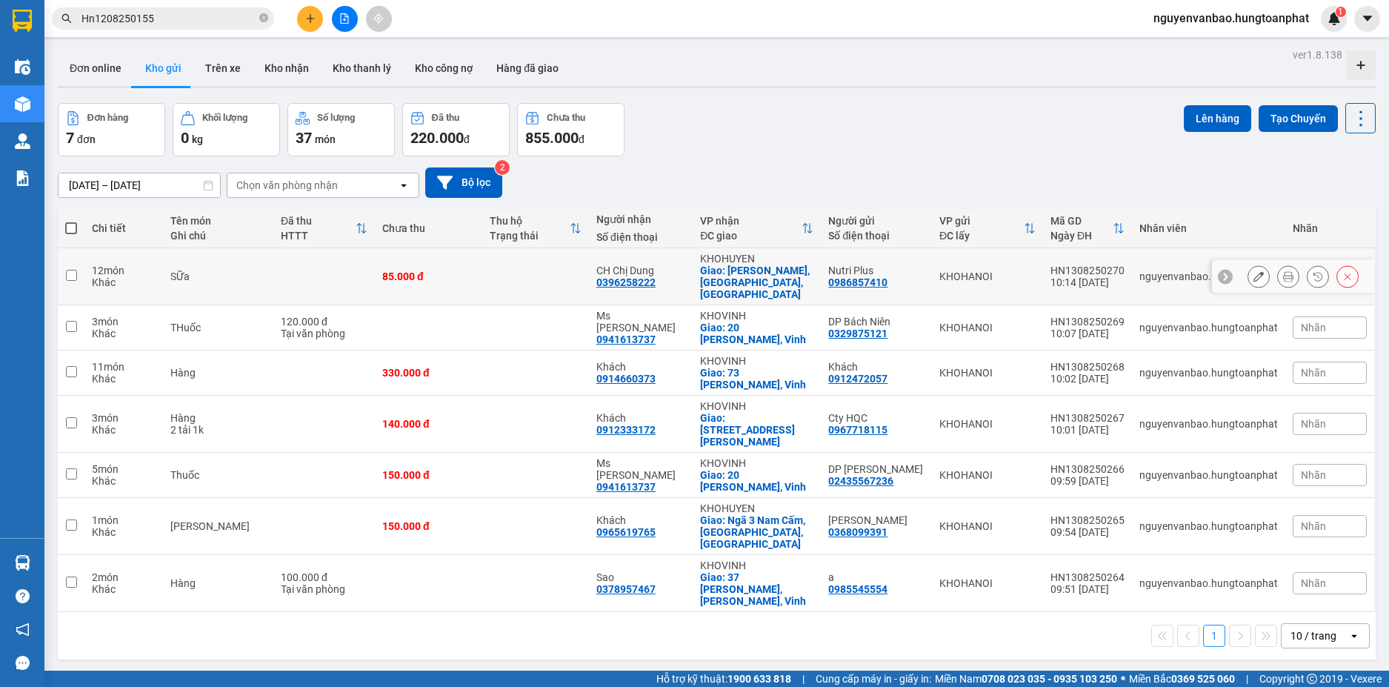
click at [1253, 271] on icon at bounding box center [1258, 276] width 10 height 10
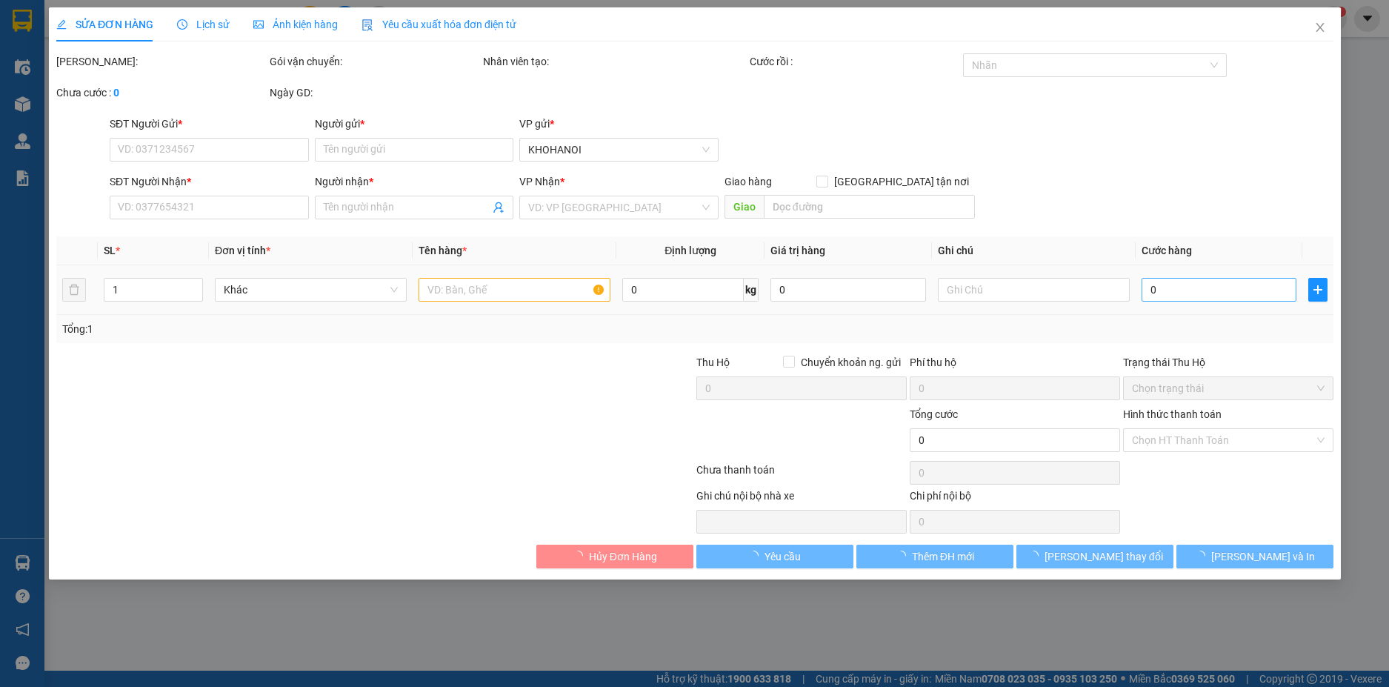
type input "0986857410"
type input "Nutri Plus"
type input "0396258222"
type input "CH Chị Dung"
checkbox input "true"
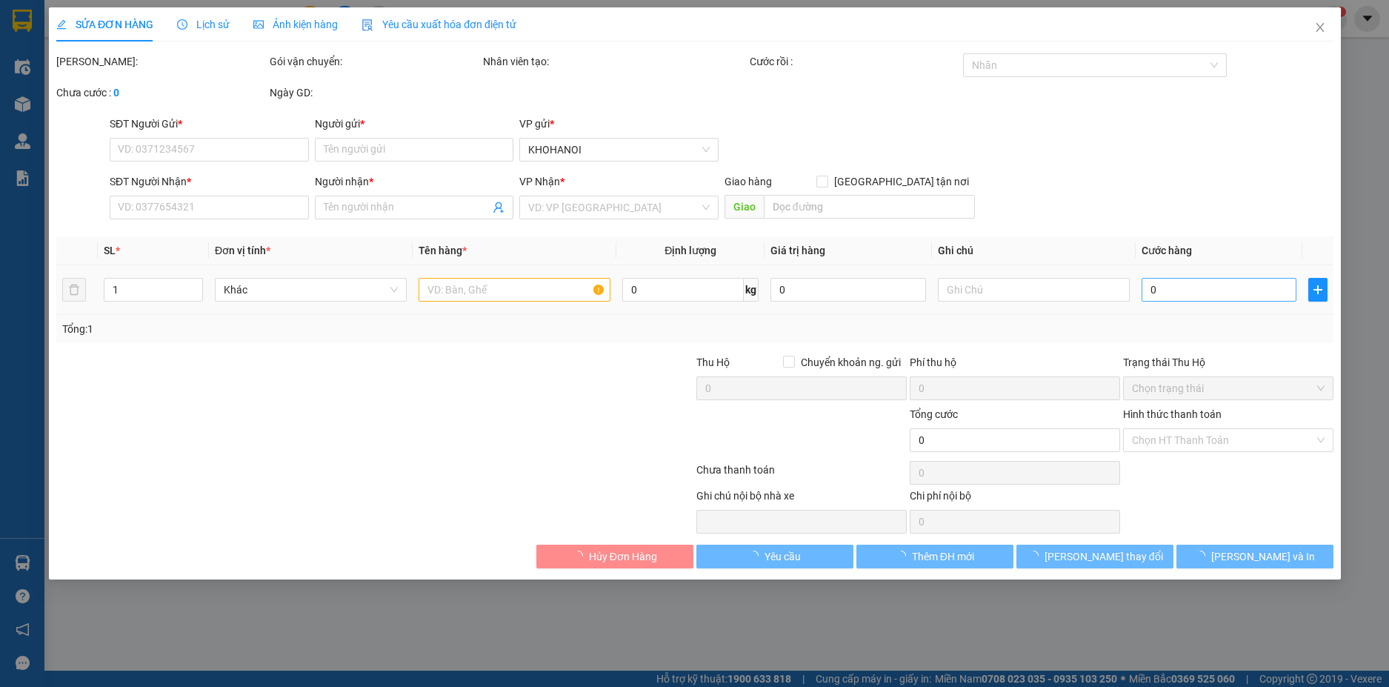
type input "Diễn Xuân, Diễn Châu, Nghệ An"
type input "85.000"
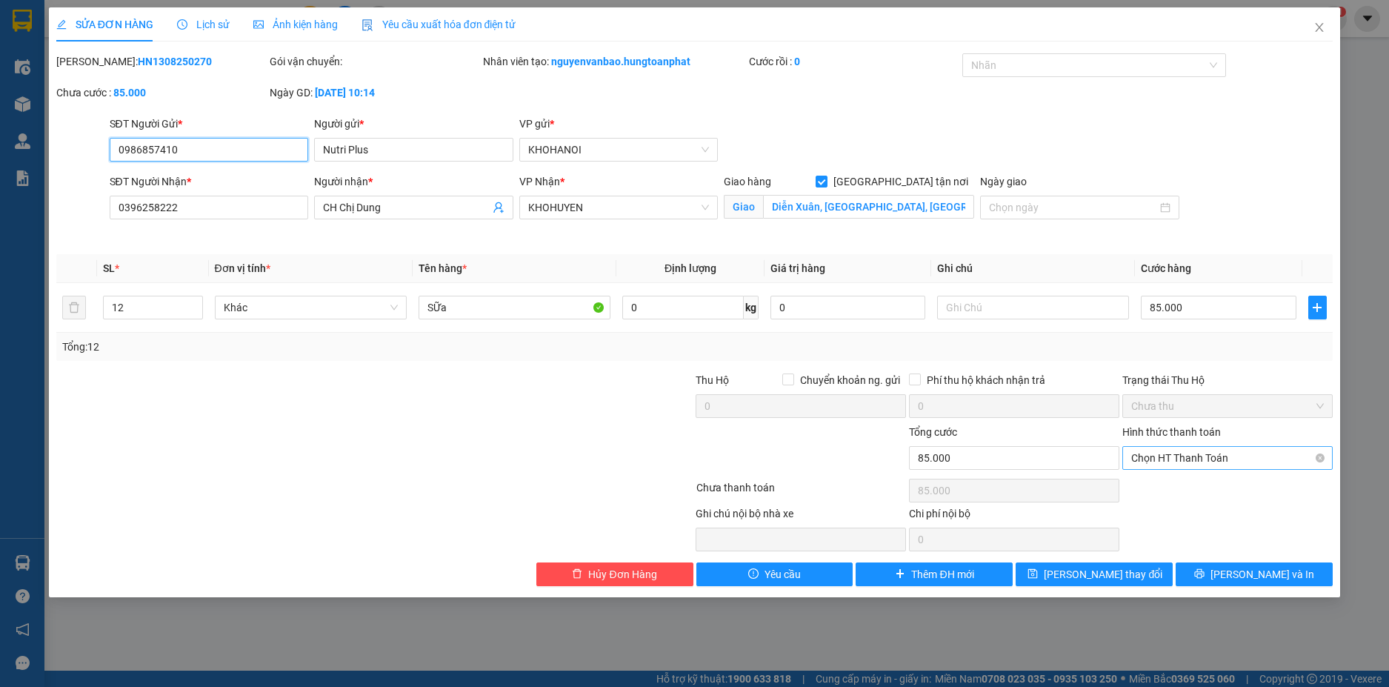
click at [1202, 461] on span "Chọn HT Thanh Toán" at bounding box center [1227, 458] width 193 height 22
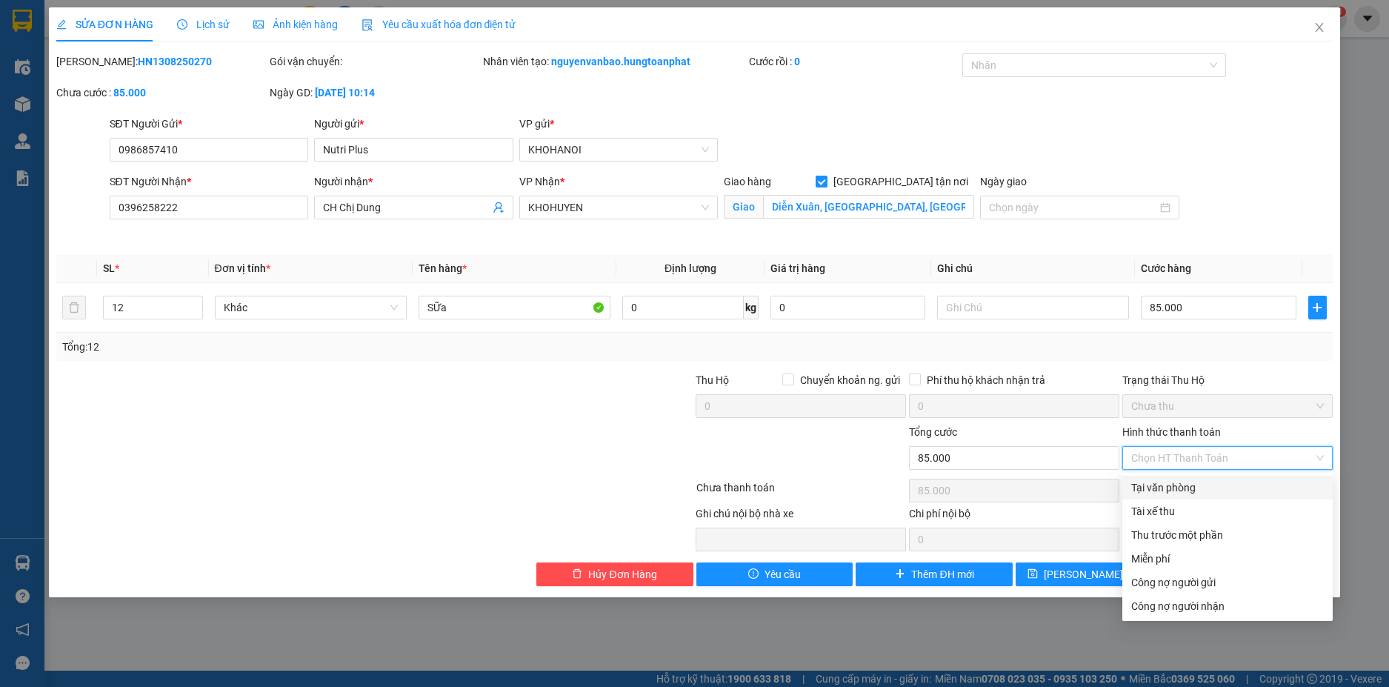
click at [1199, 483] on div "Tại văn phòng" at bounding box center [1227, 487] width 193 height 16
type input "0"
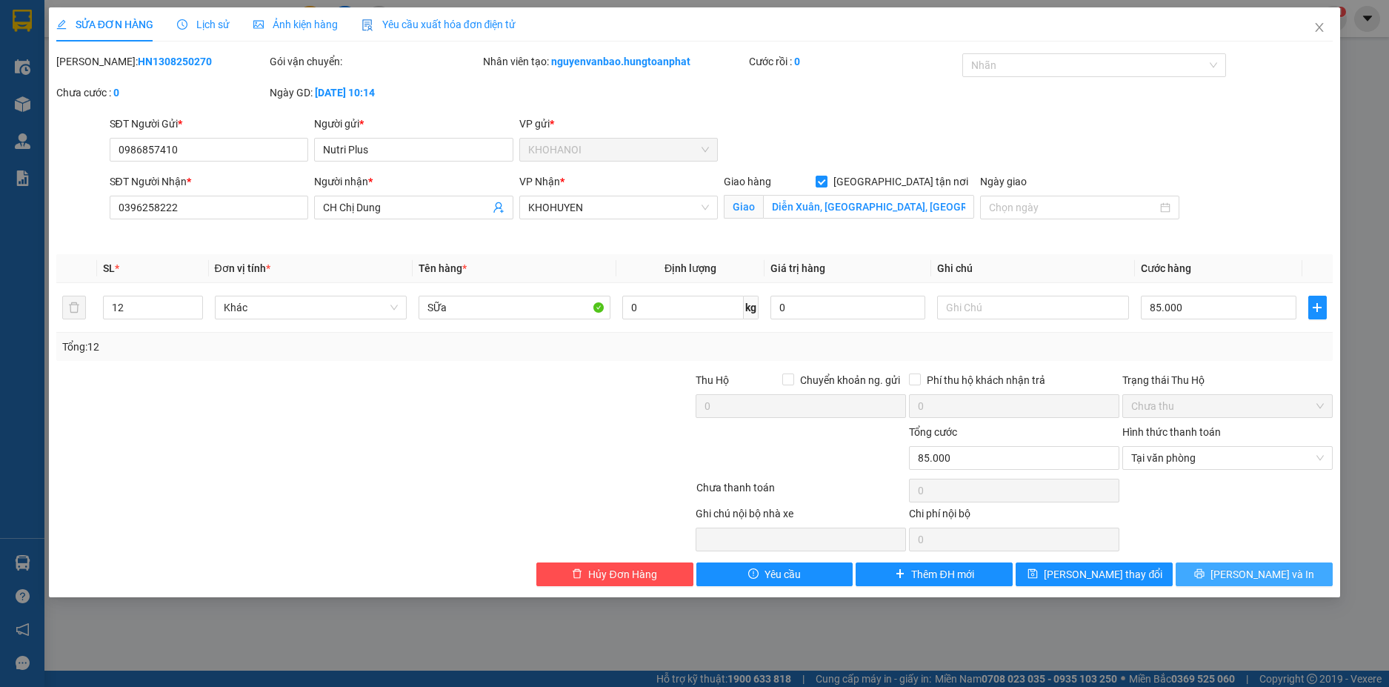
drag, startPoint x: 1276, startPoint y: 572, endPoint x: 1228, endPoint y: 545, distance: 56.1
click at [1274, 572] on span "[PERSON_NAME] và In" at bounding box center [1263, 574] width 104 height 16
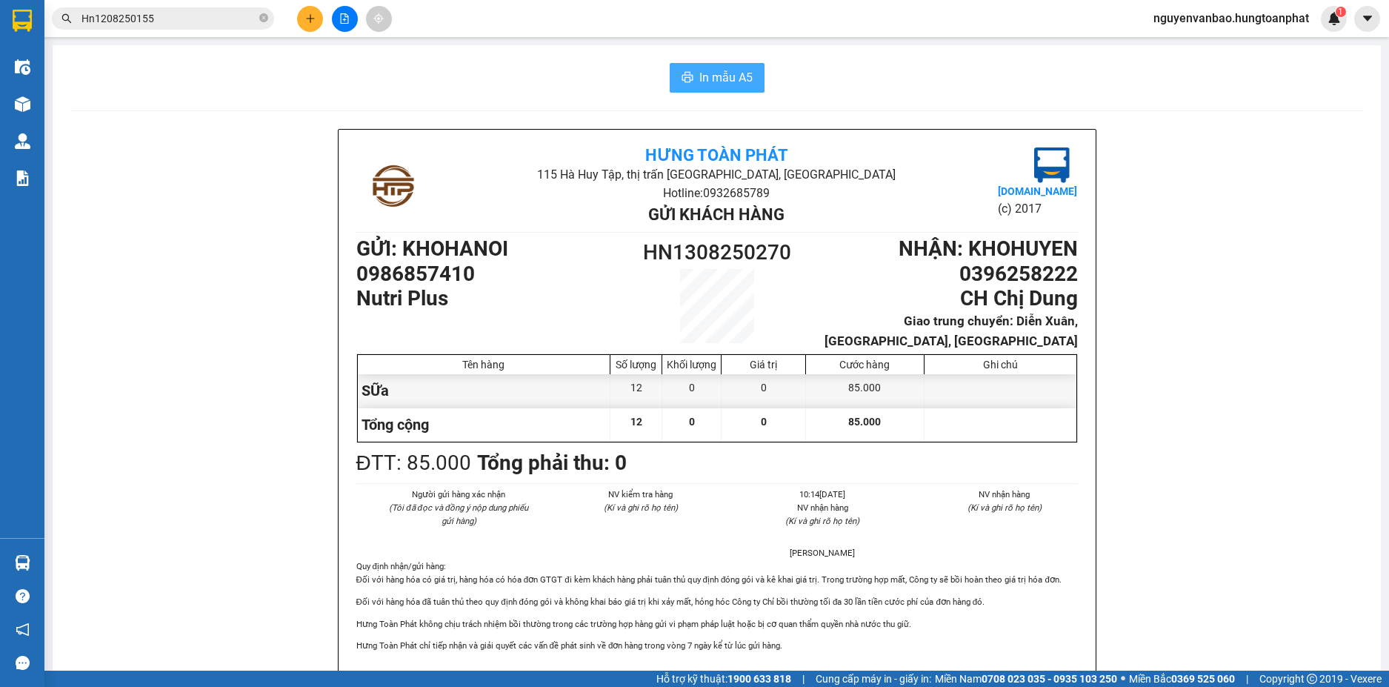
click at [748, 75] on button "In mẫu A5" at bounding box center [717, 78] width 95 height 30
click at [306, 11] on button at bounding box center [310, 19] width 26 height 26
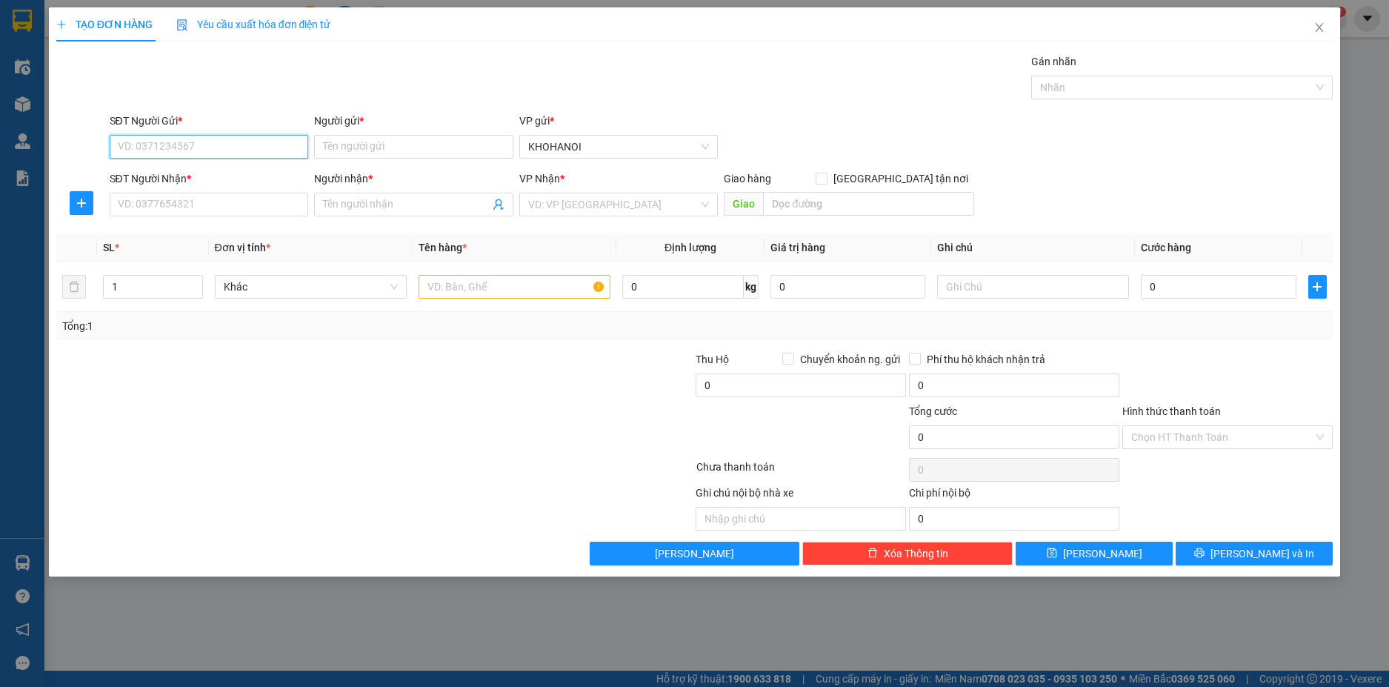
click at [189, 147] on input "SĐT Người Gửi *" at bounding box center [209, 147] width 199 height 24
click at [429, 156] on input "Người gửi *" at bounding box center [413, 147] width 199 height 24
type input "links"
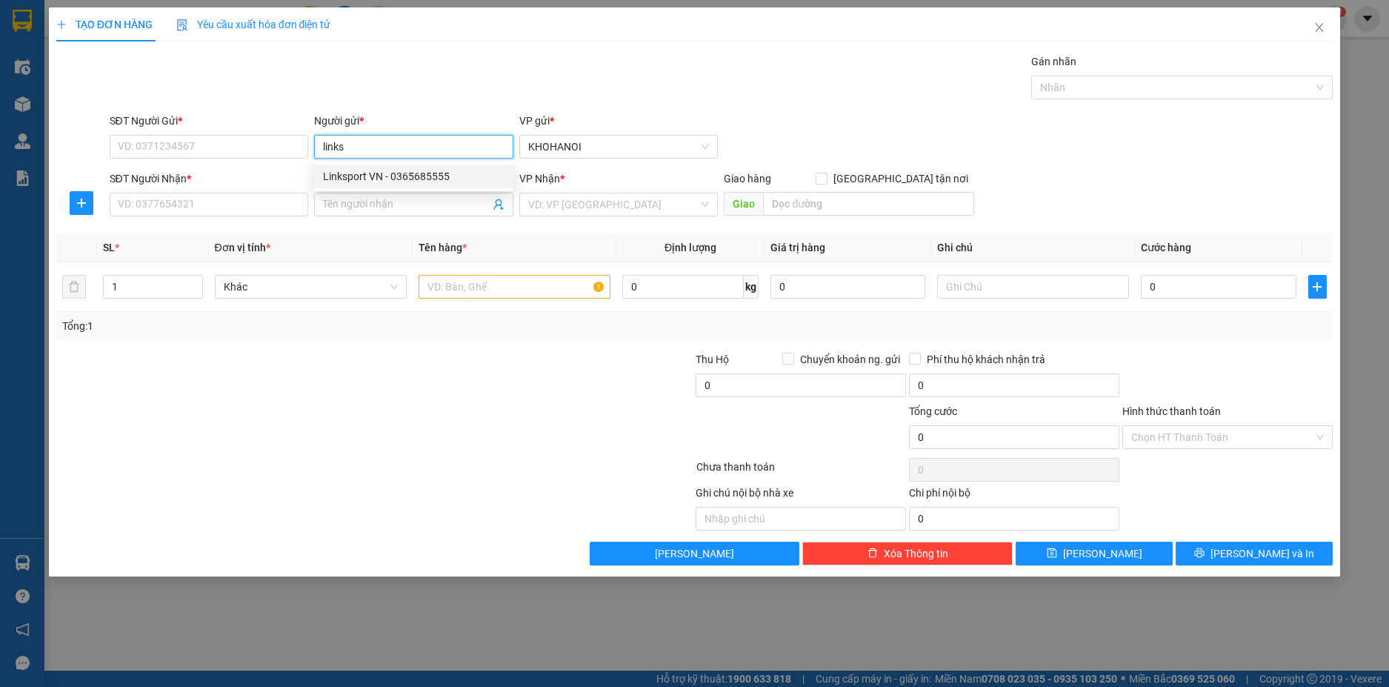
click at [378, 173] on div "Linksport VN - 0365685555" at bounding box center [414, 176] width 182 height 16
type input "0365685555"
type input "Linksport VN"
click at [336, 204] on input "Người nhận *" at bounding box center [406, 204] width 167 height 16
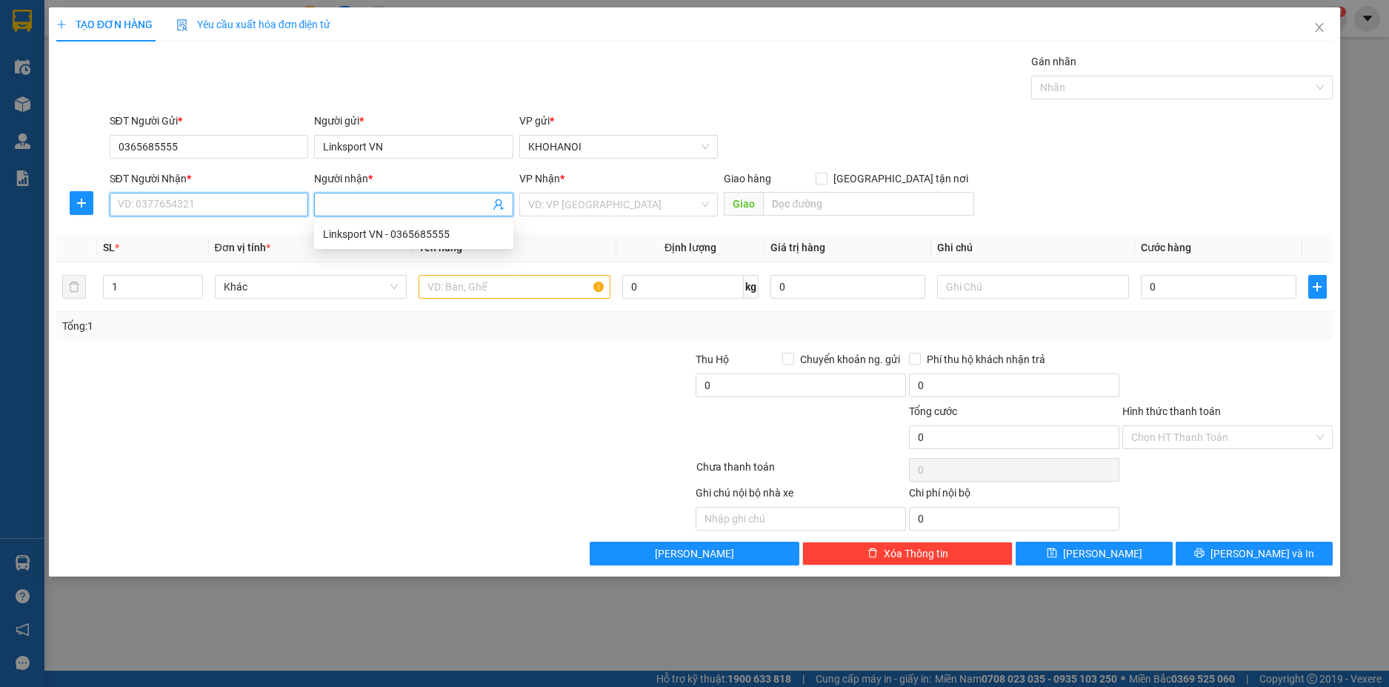
click at [297, 213] on input "SĐT Người Nhận *" at bounding box center [209, 205] width 199 height 24
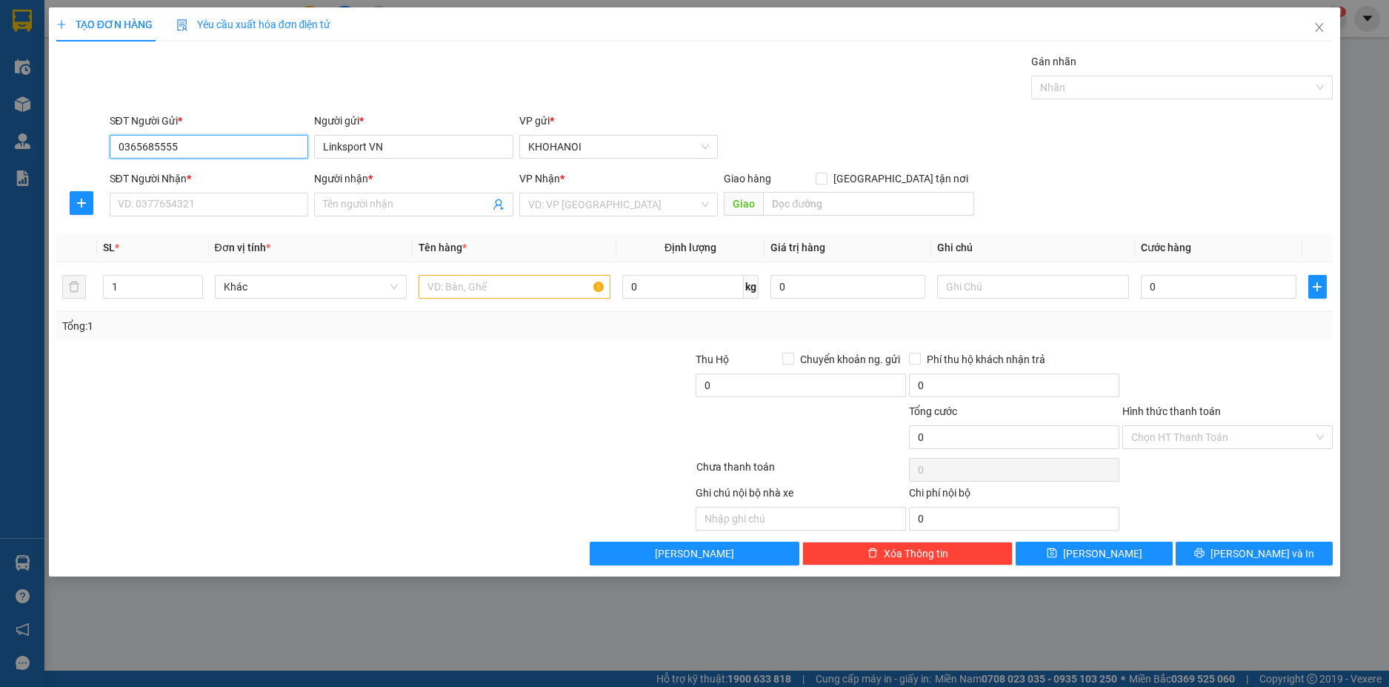
click at [184, 151] on input "0365685555" at bounding box center [209, 147] width 199 height 24
type input "0365685555"
click at [175, 171] on div "0365685555 - Linksport VN" at bounding box center [210, 176] width 182 height 16
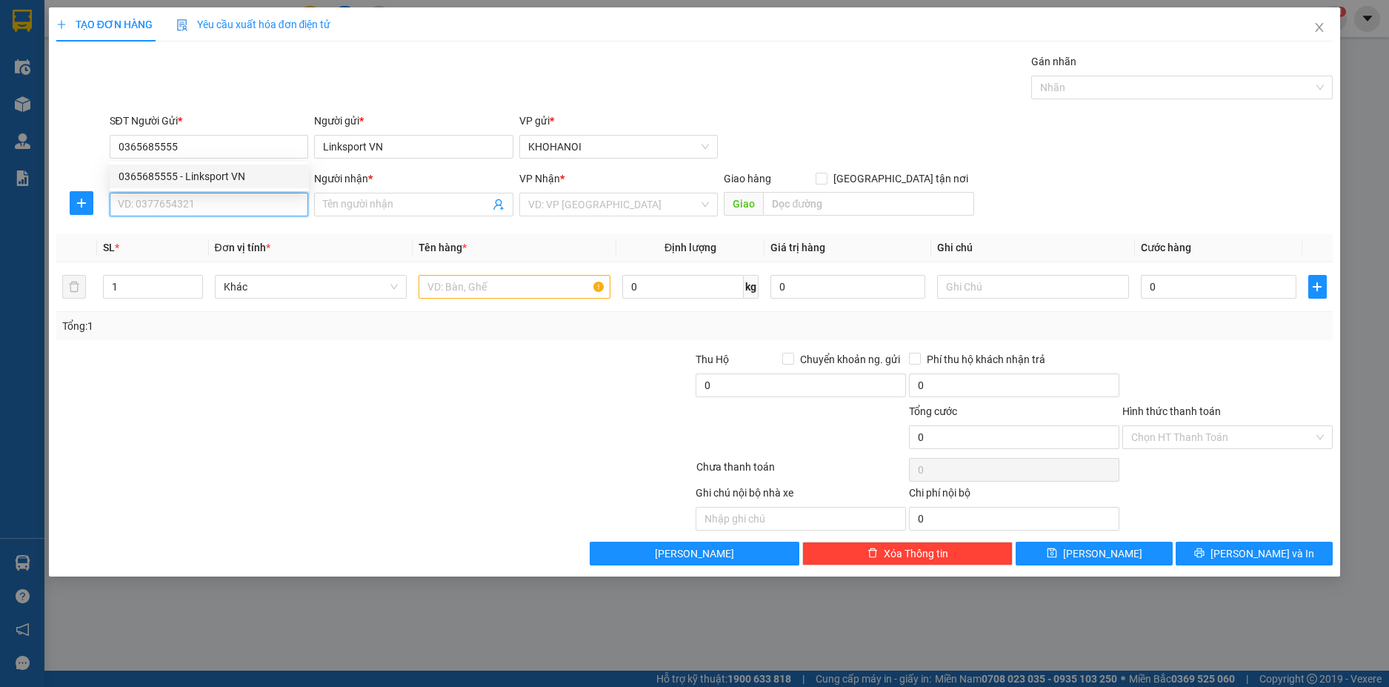
click at [179, 206] on input "SĐT Người Nhận *" at bounding box center [209, 205] width 199 height 24
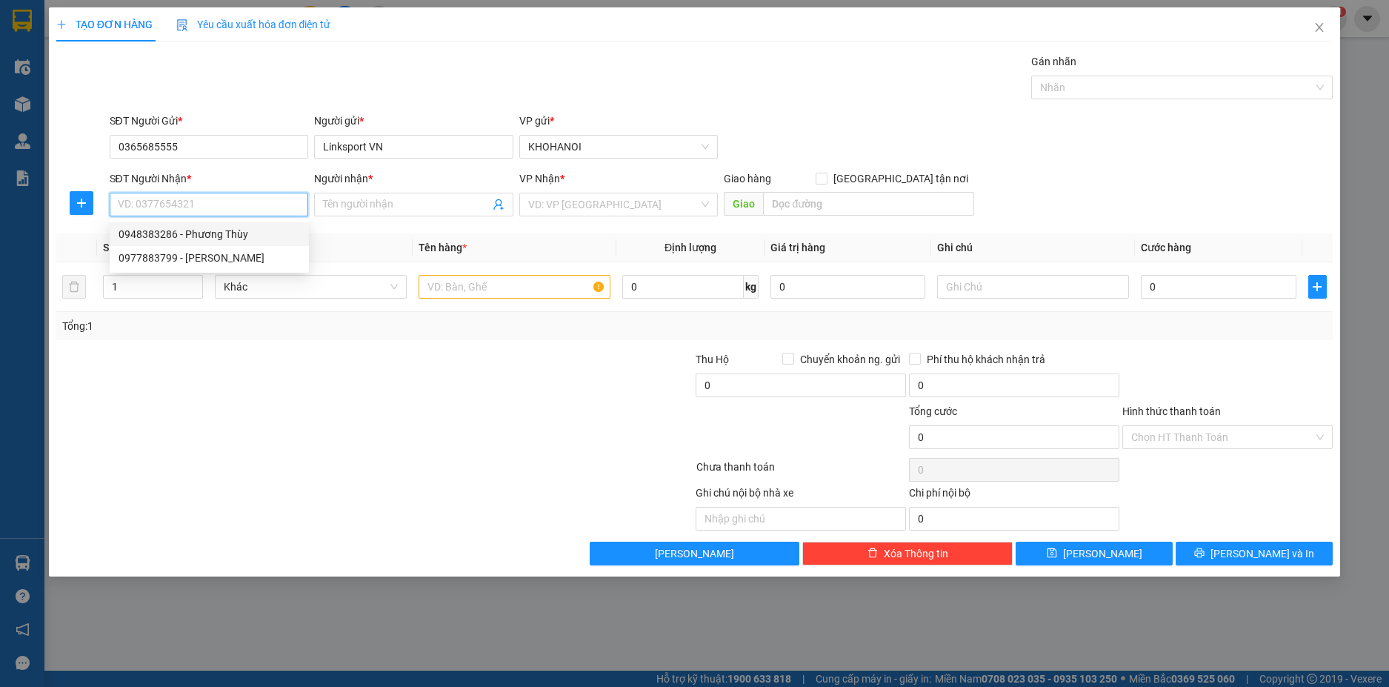
click at [199, 238] on div "0948383286 - Phương Thùy" at bounding box center [210, 234] width 182 height 16
type input "0948383286"
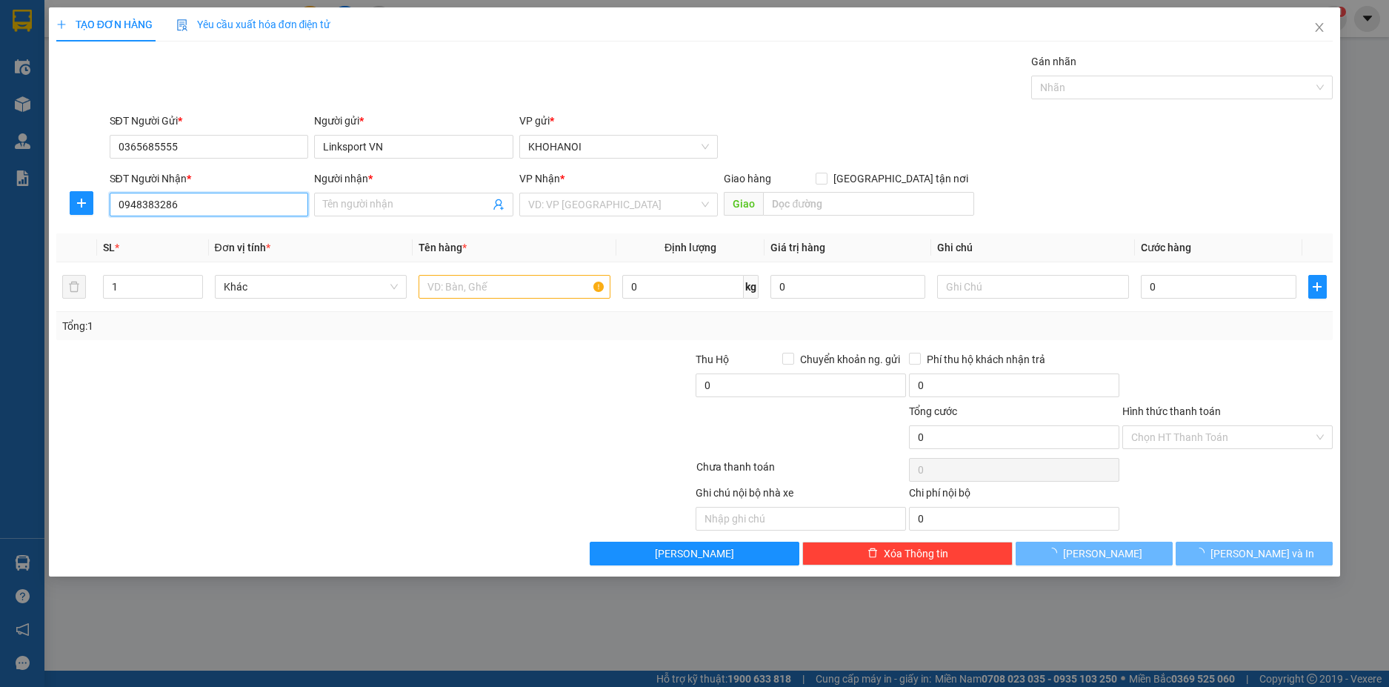
type input "Phương Thùy"
checkbox input "true"
type input "67 Đào Tấn, Quang Trung, Vinh"
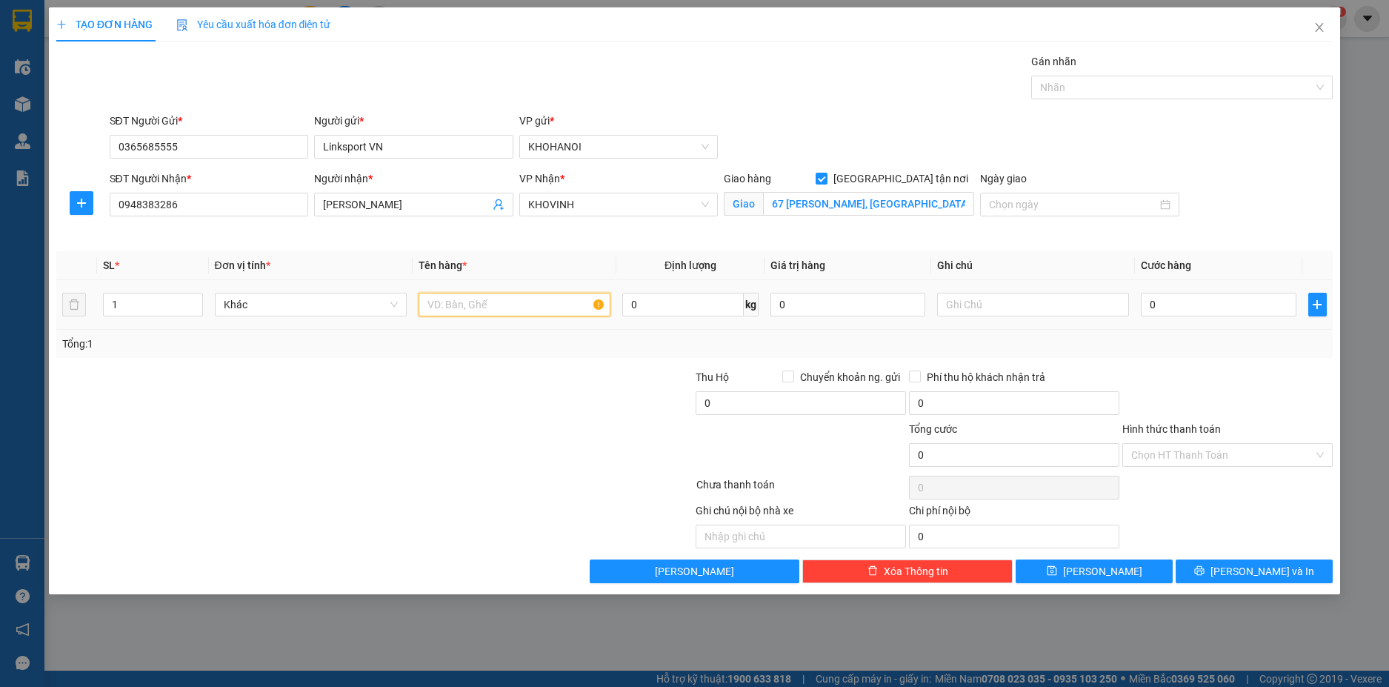
click at [456, 304] on input "text" at bounding box center [515, 305] width 192 height 24
type input "Hàng"
click at [1228, 302] on input "0" at bounding box center [1218, 305] width 155 height 24
drag, startPoint x: 1217, startPoint y: 343, endPoint x: 1216, endPoint y: 399, distance: 55.6
click at [1217, 344] on div "Tổng: 1" at bounding box center [694, 344] width 1265 height 16
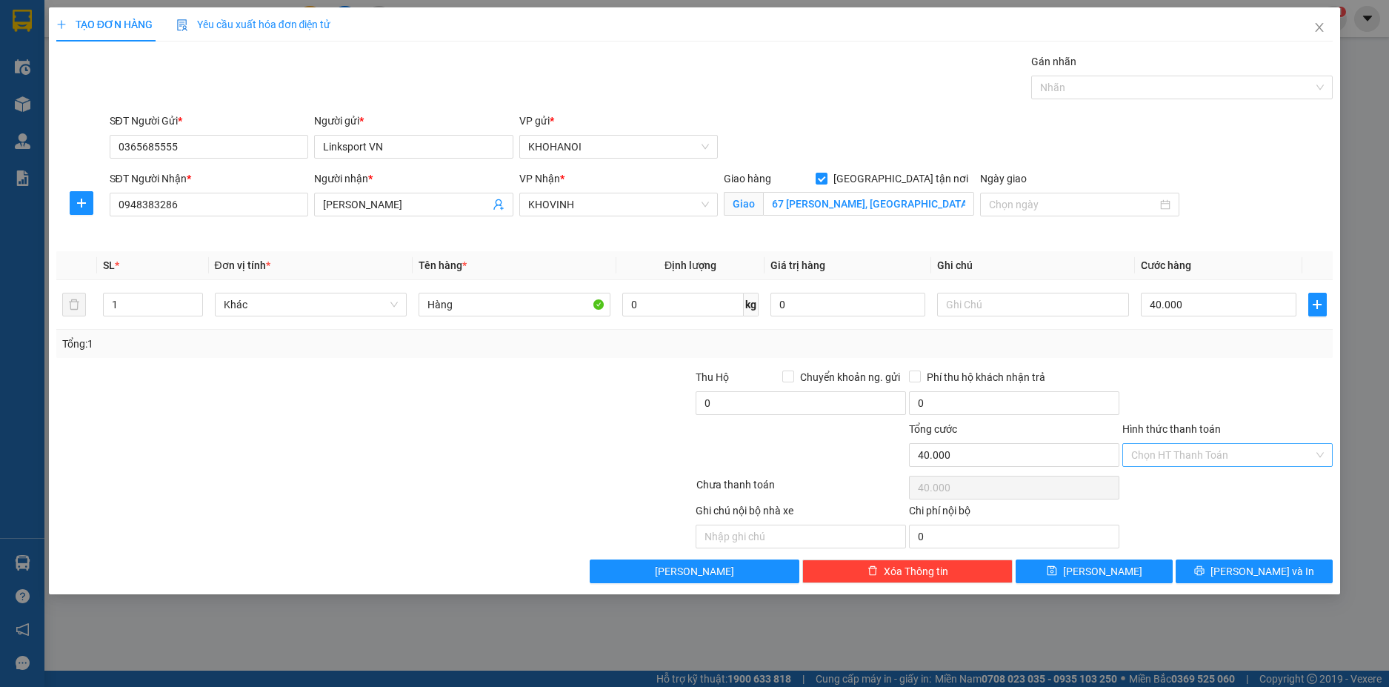
click at [1202, 459] on input "Hình thức thanh toán" at bounding box center [1222, 455] width 182 height 22
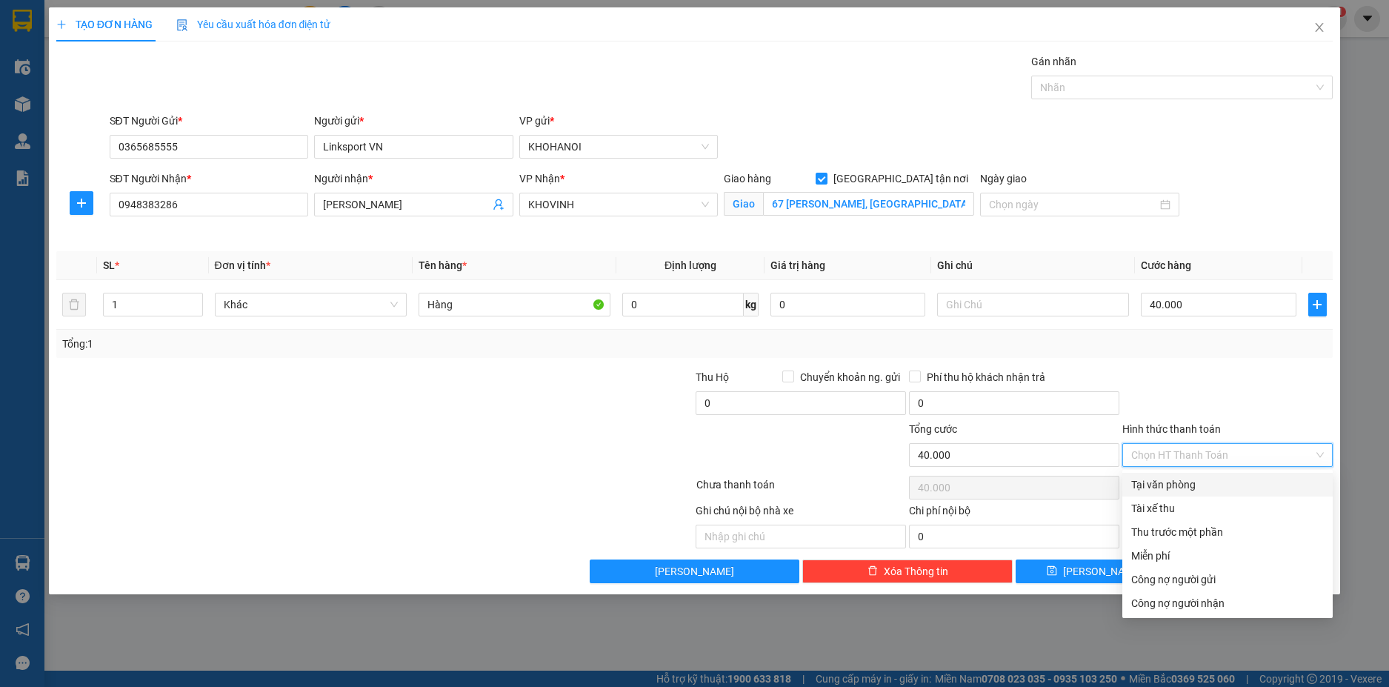
click at [1190, 487] on div "Tại văn phòng" at bounding box center [1227, 484] width 193 height 16
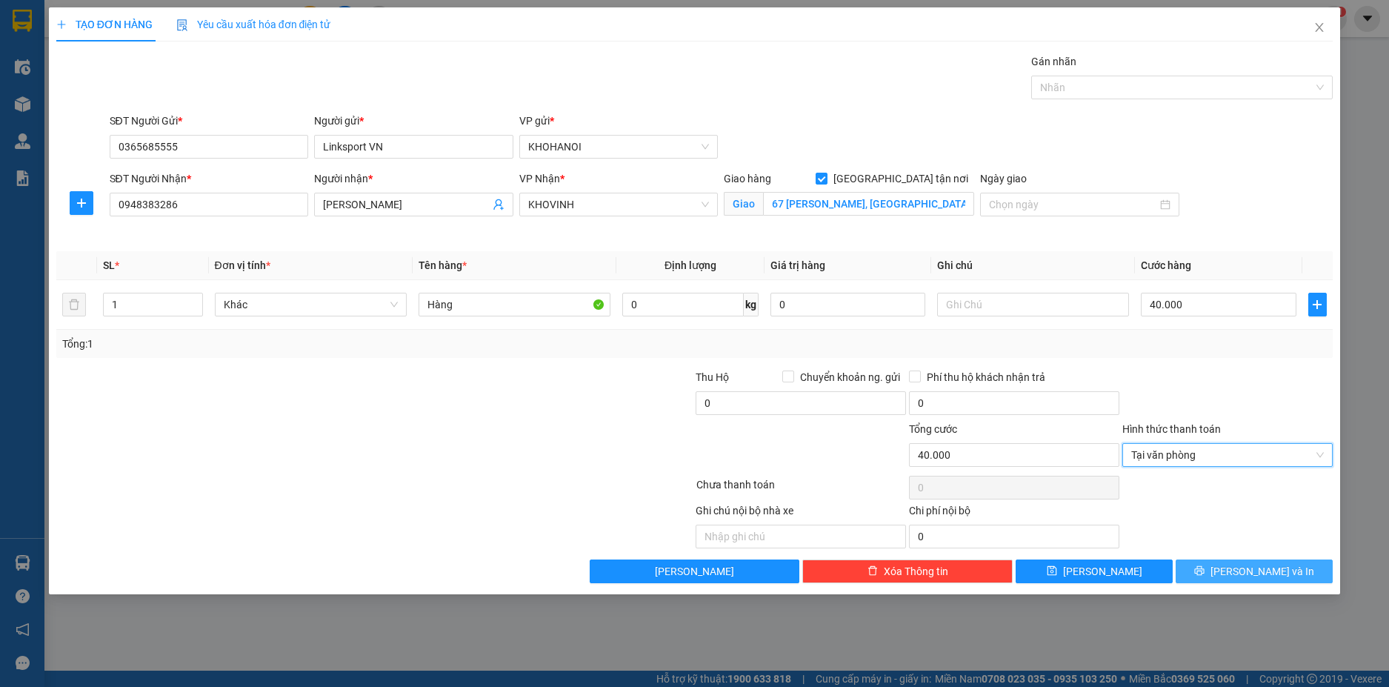
drag, startPoint x: 1231, startPoint y: 563, endPoint x: 1212, endPoint y: 539, distance: 30.1
click at [1231, 561] on button "[PERSON_NAME] và In" at bounding box center [1254, 571] width 157 height 24
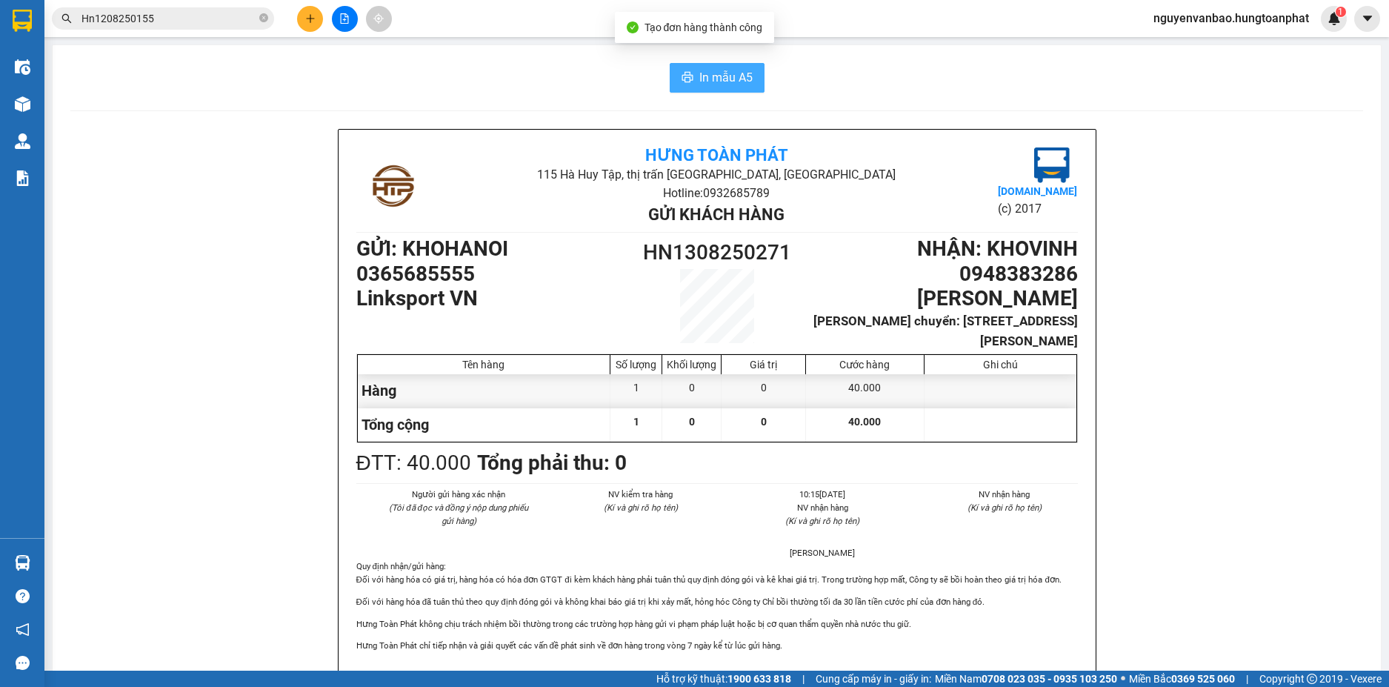
click at [725, 67] on button "In mẫu A5" at bounding box center [717, 78] width 95 height 30
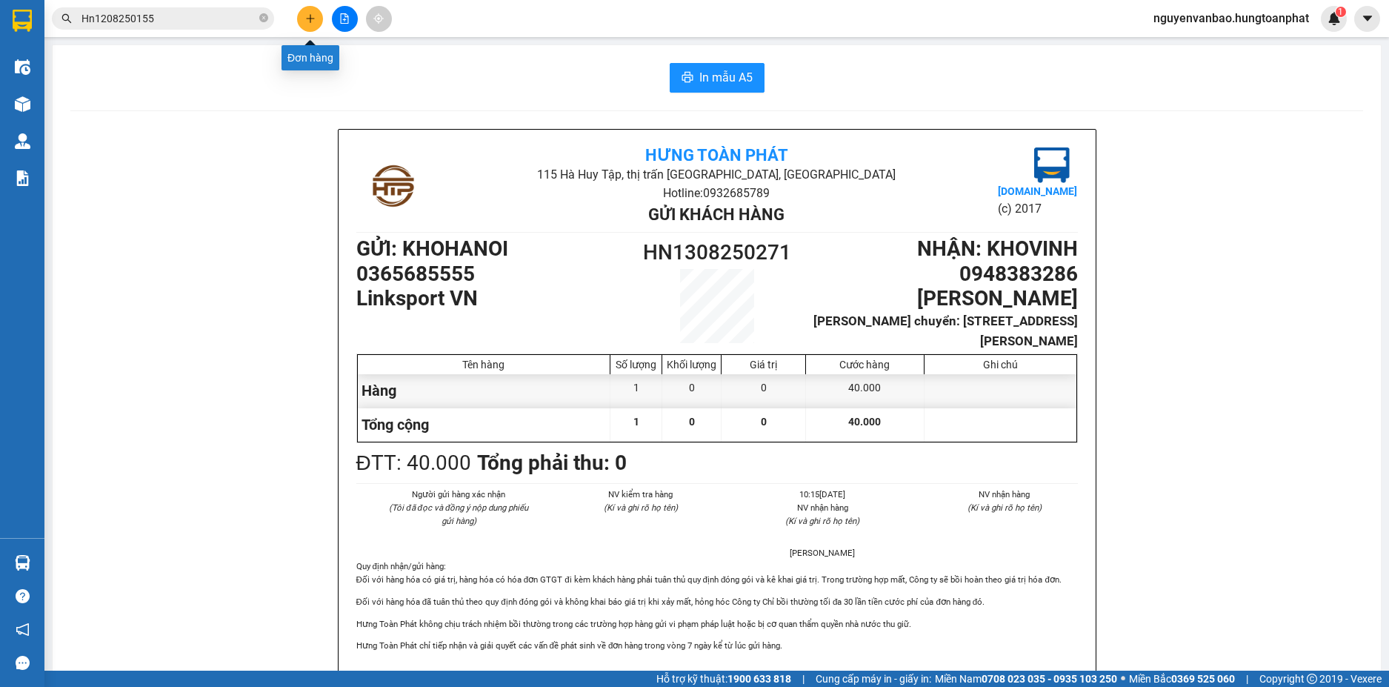
click at [313, 21] on icon "plus" at bounding box center [310, 18] width 10 height 10
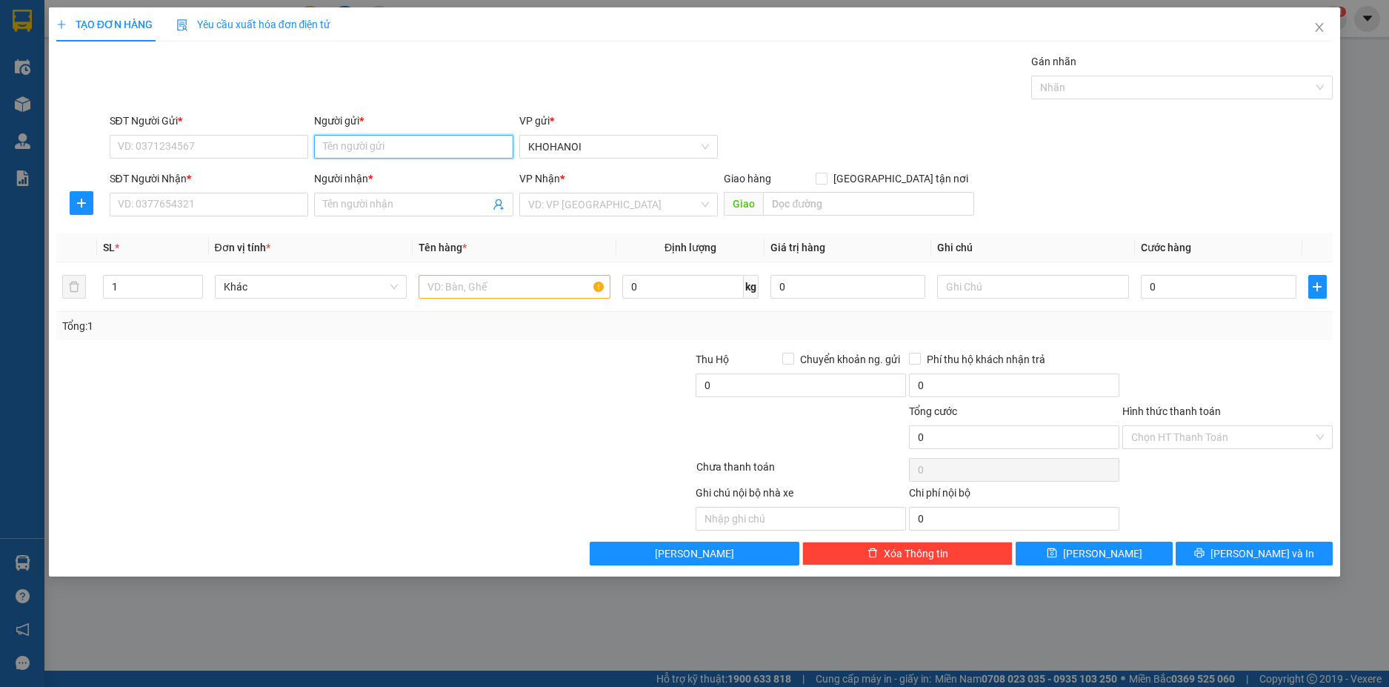
click at [327, 144] on input "Người gửi *" at bounding box center [413, 147] width 199 height 24
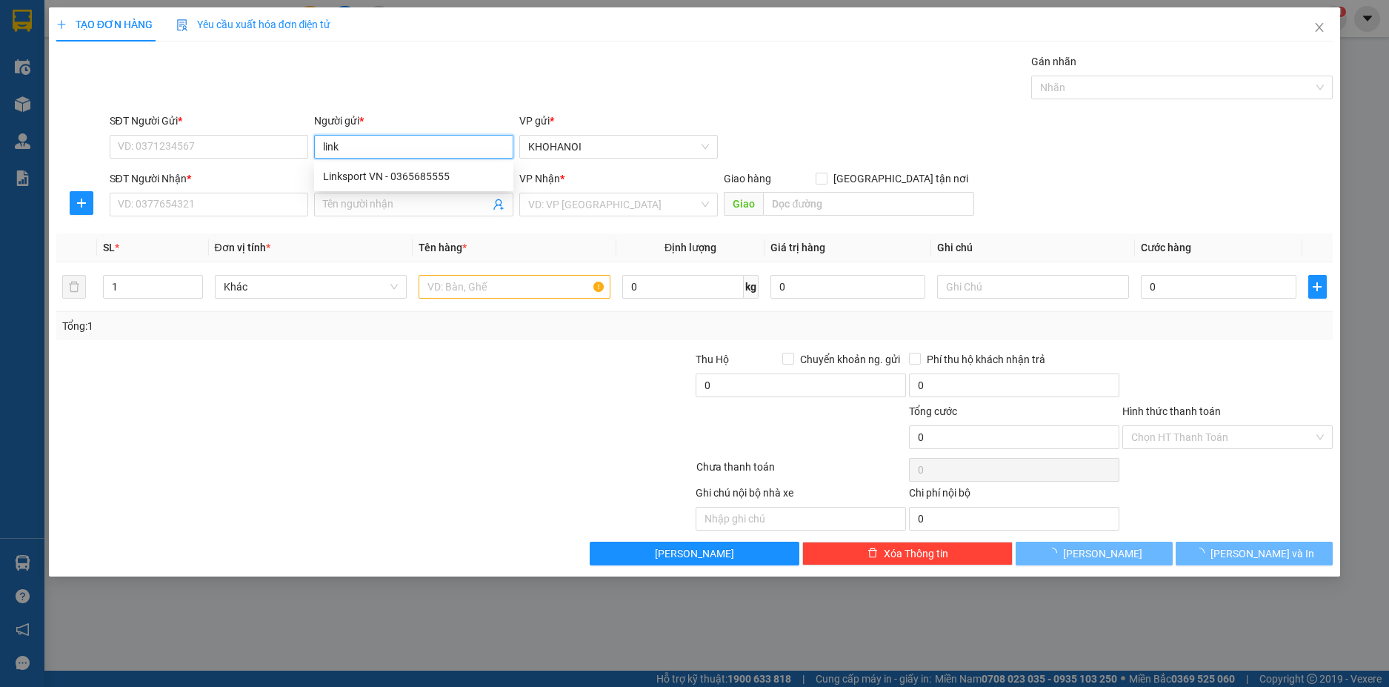
type input "links"
click at [367, 176] on div "Linksport VN - 0365685555" at bounding box center [414, 176] width 182 height 16
type input "0365685555"
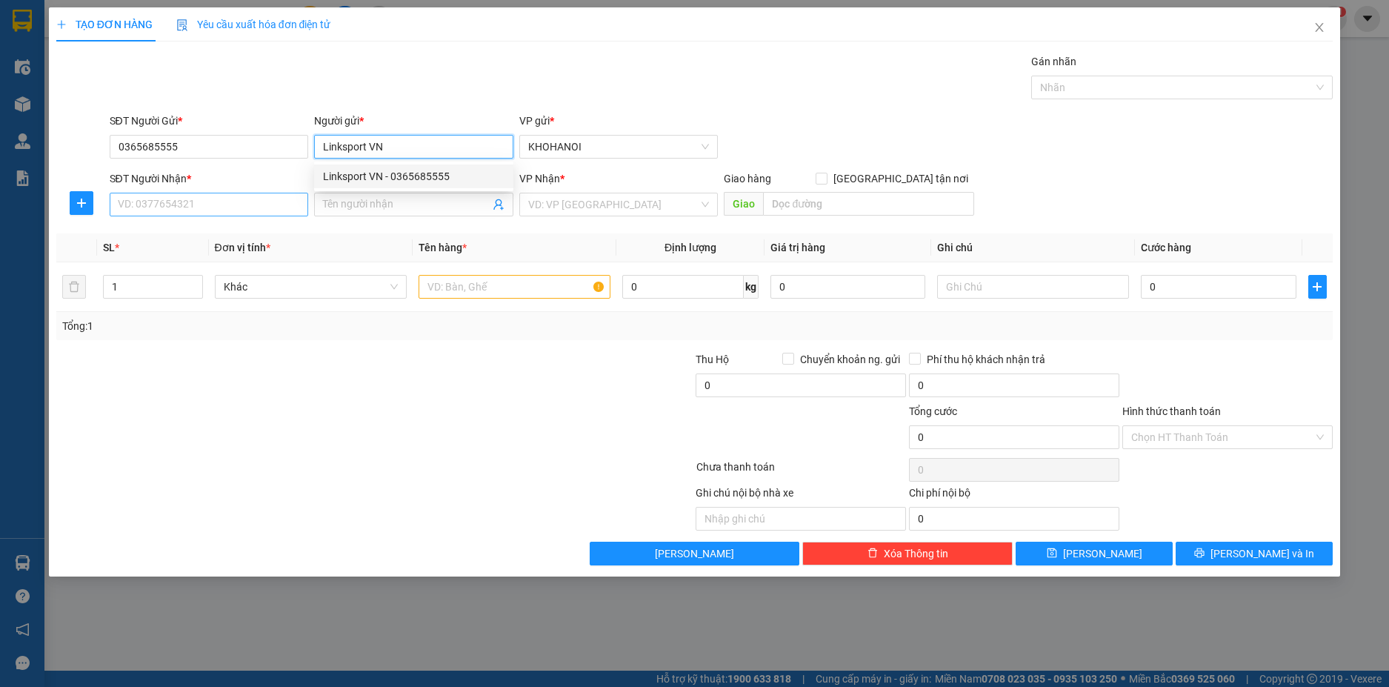
type input "Linksport VN"
click at [242, 207] on input "SĐT Người Nhận *" at bounding box center [209, 205] width 199 height 24
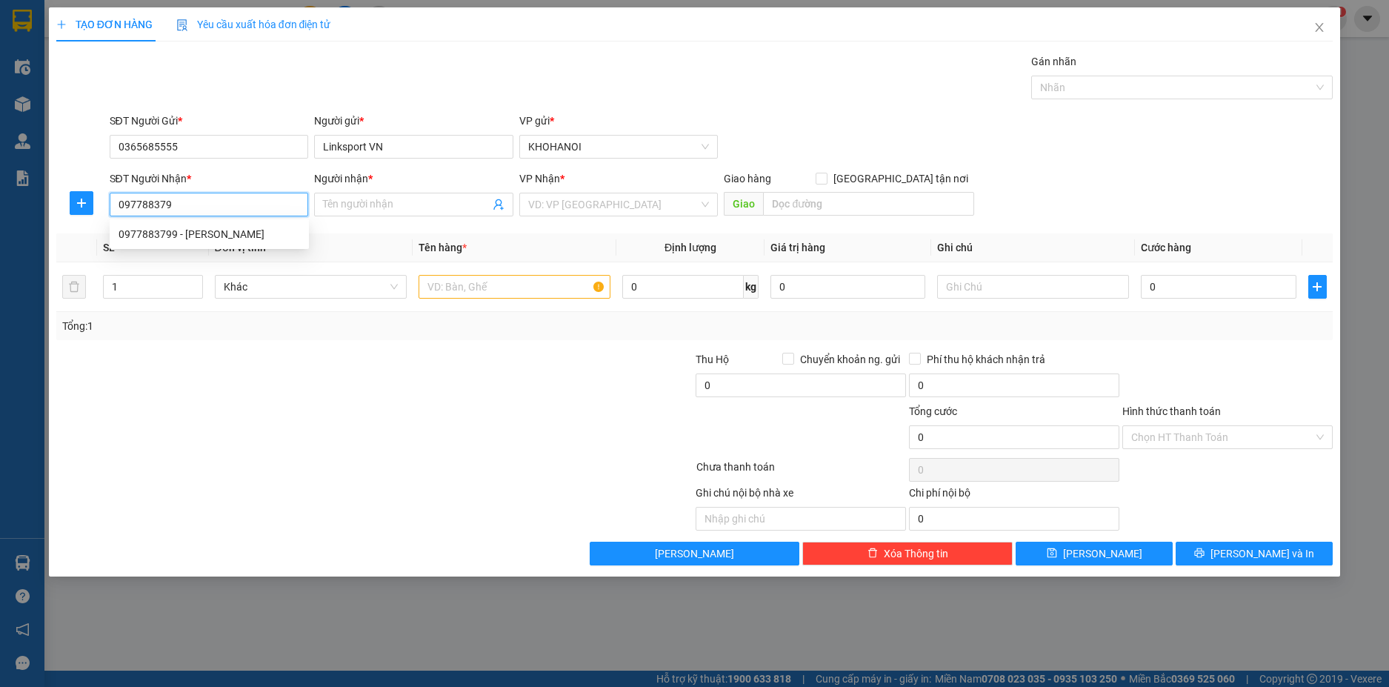
type input "0977883799"
click at [198, 233] on div "0977883799 - Anh Linh" at bounding box center [210, 234] width 182 height 16
type input "Anh Linh"
checkbox input "true"
type input "60 Đào Tấn, Thành phố Vinh"
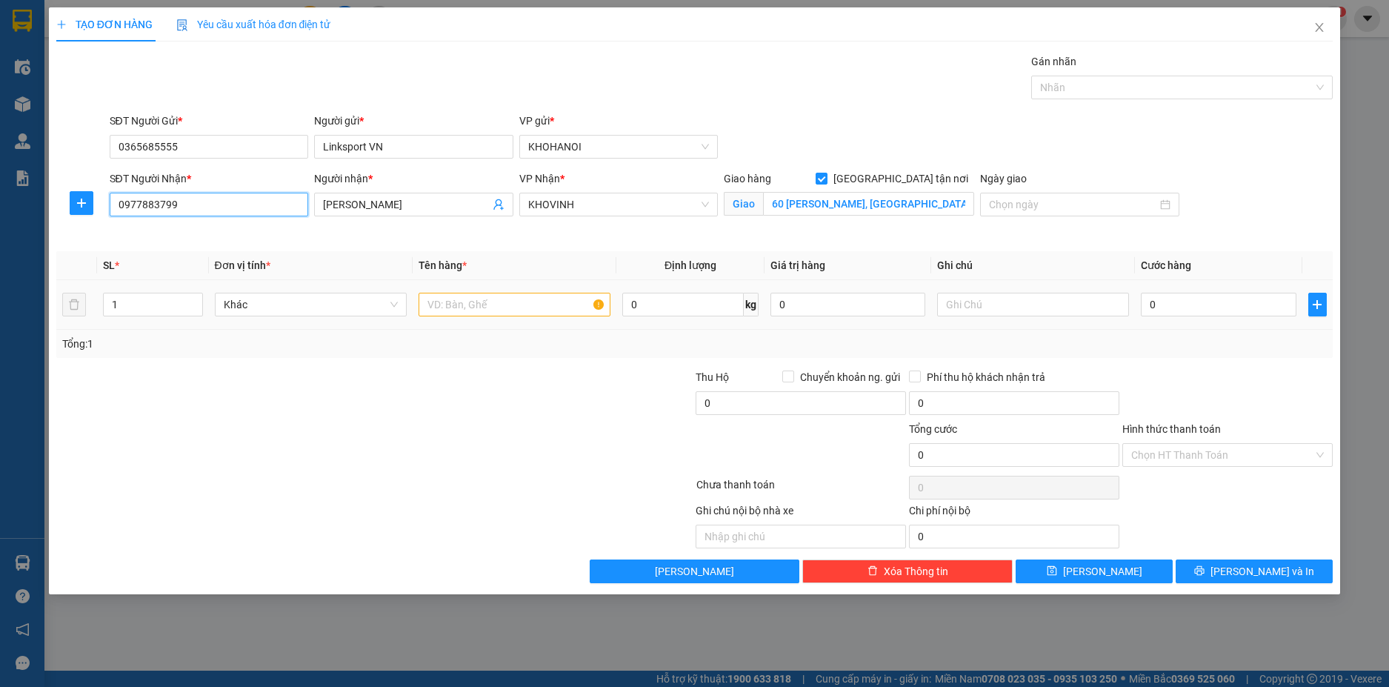
type input "0977883799"
click at [437, 307] on input "text" at bounding box center [515, 305] width 192 height 24
type input "Hàng"
click at [1171, 303] on input "0" at bounding box center [1218, 305] width 155 height 24
type input "4"
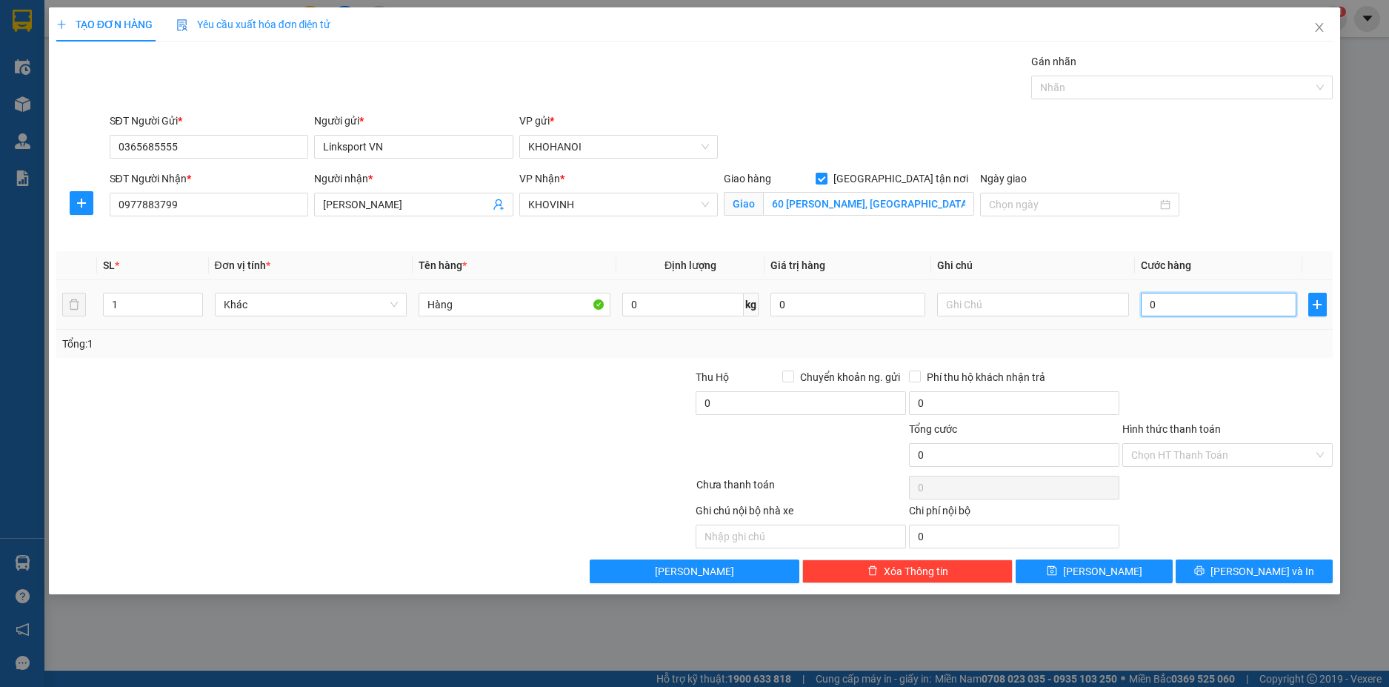
type input "4"
type input "40"
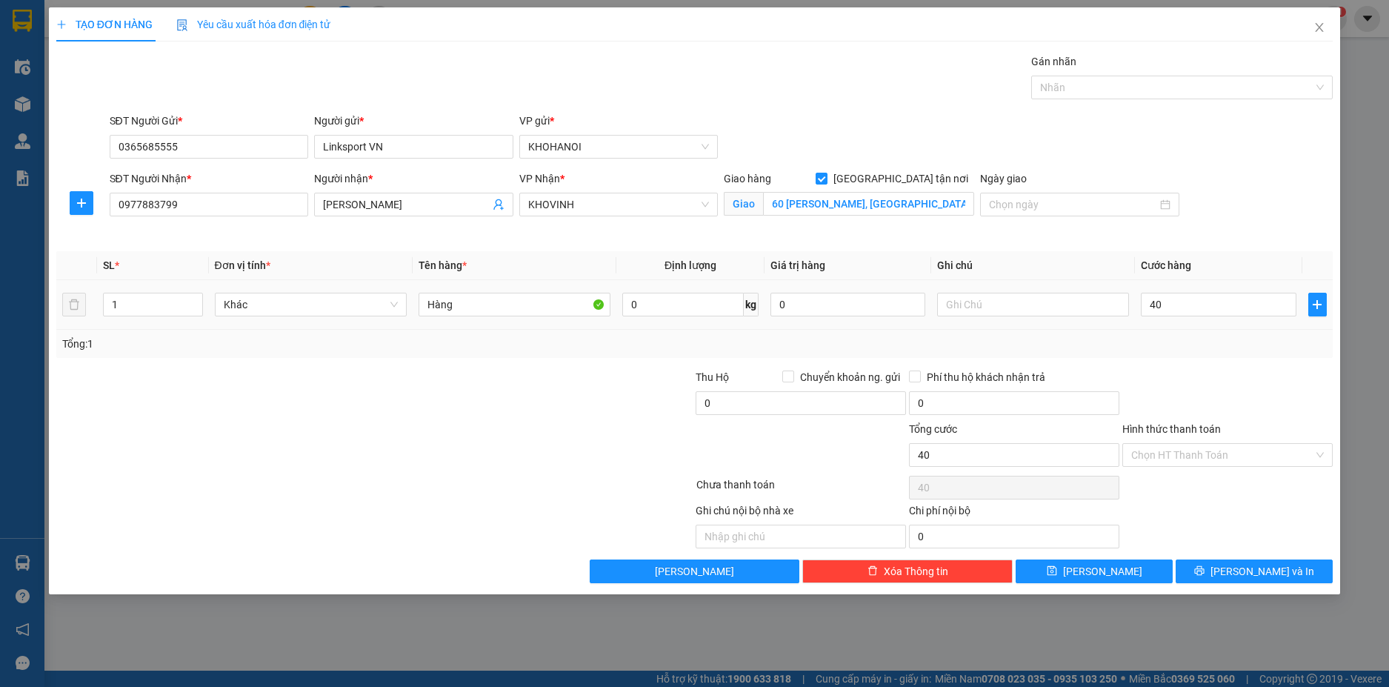
type input "40.000"
click at [1200, 374] on div at bounding box center [1227, 395] width 213 height 52
click at [1243, 576] on span "[PERSON_NAME] và In" at bounding box center [1263, 571] width 104 height 16
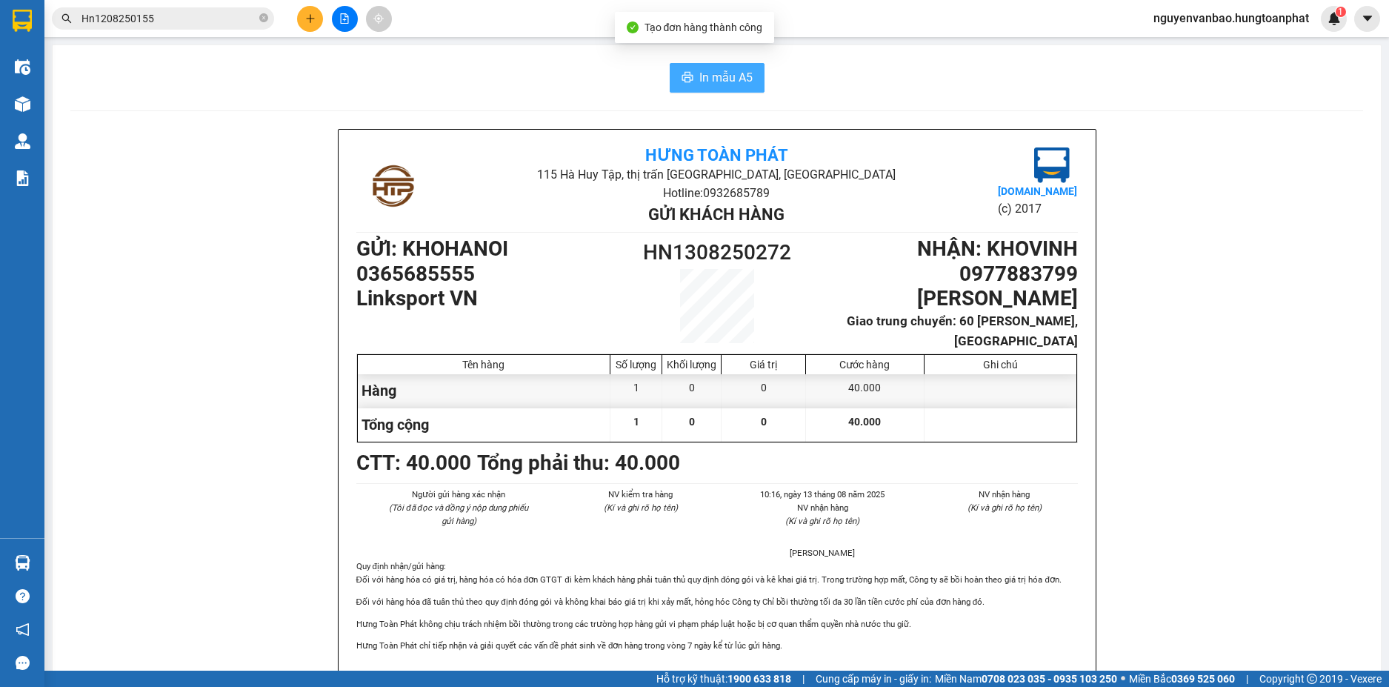
click at [687, 75] on icon "printer" at bounding box center [688, 77] width 12 height 12
click at [315, 29] on button at bounding box center [310, 19] width 26 height 26
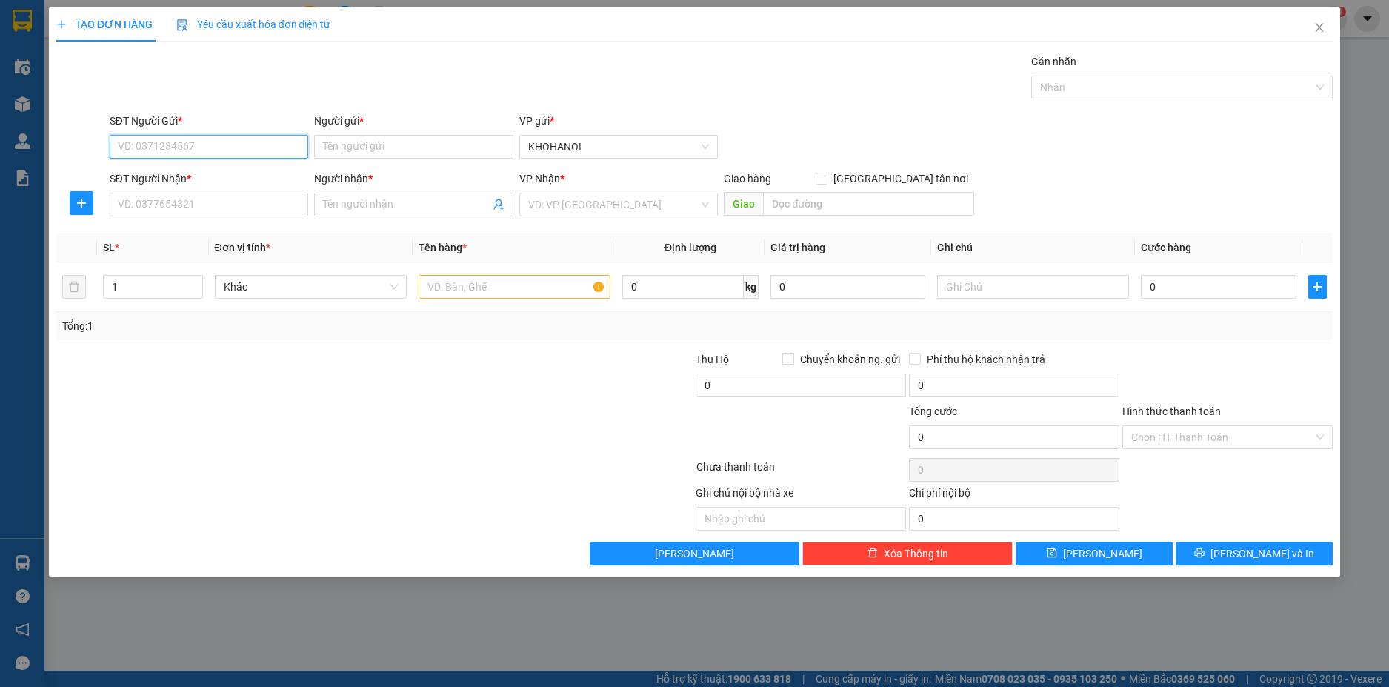
click at [199, 146] on input "SĐT Người Gửi *" at bounding box center [209, 147] width 199 height 24
click at [337, 158] on input "Người gửi *" at bounding box center [413, 147] width 199 height 24
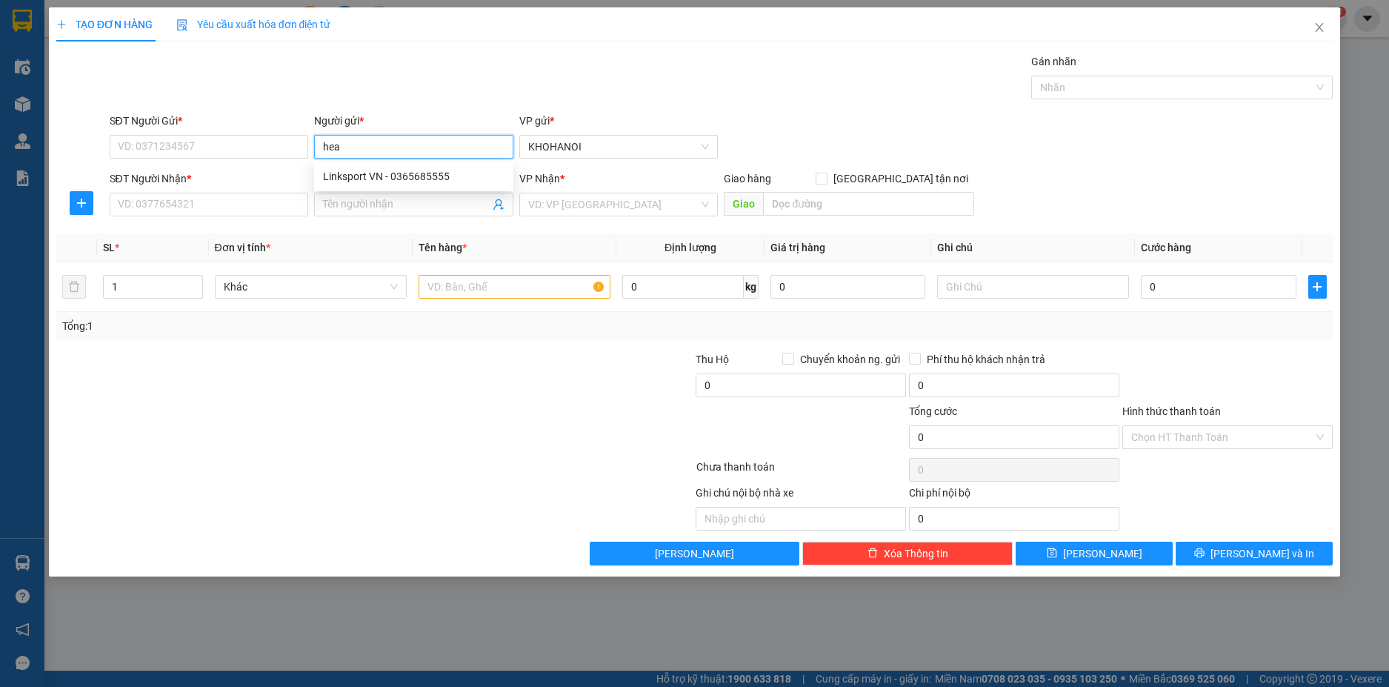
type input "heal"
click at [373, 251] on div "Health Care - 0327601818" at bounding box center [414, 247] width 182 height 16
type input "0327601818"
type input "Health Care"
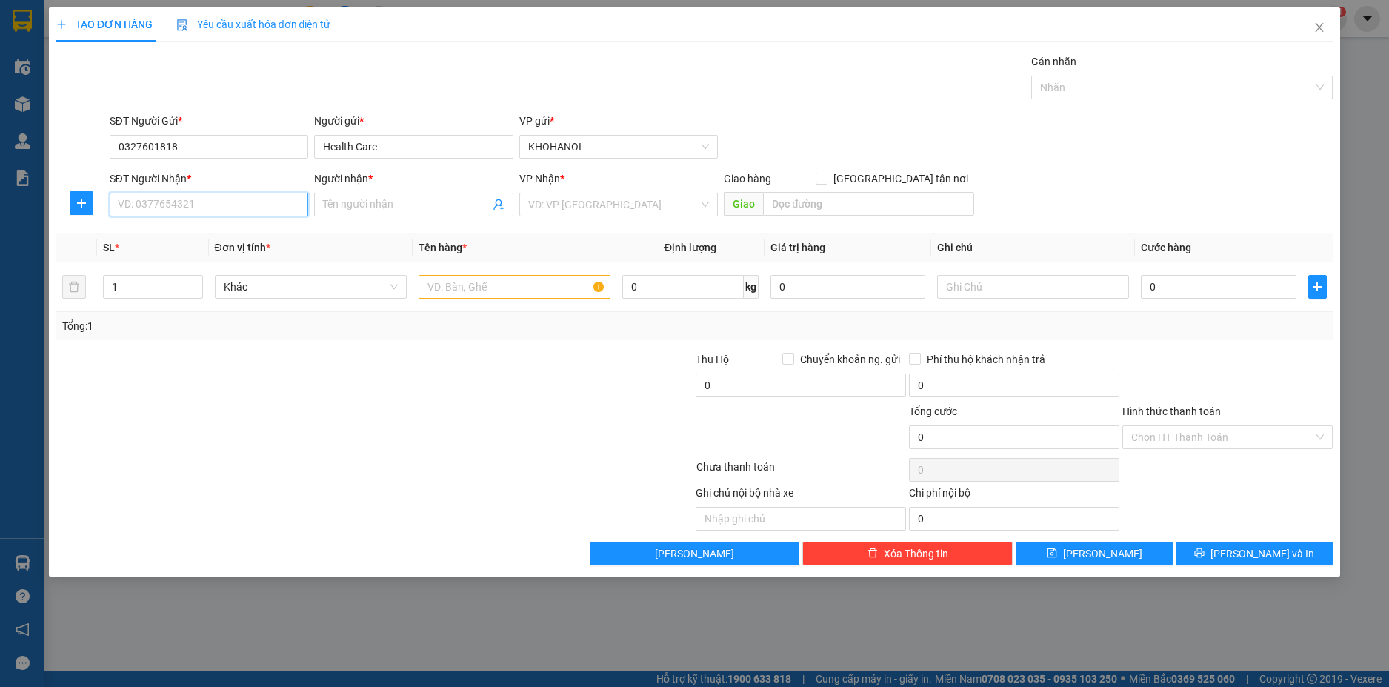
click at [230, 200] on input "SĐT Người Nhận *" at bounding box center [209, 205] width 199 height 24
type input "0912161561"
click at [223, 236] on div "0912161561 - PK Hoành Sơn" at bounding box center [210, 234] width 182 height 16
type input "PK Hoành Sơn"
checkbox input "true"
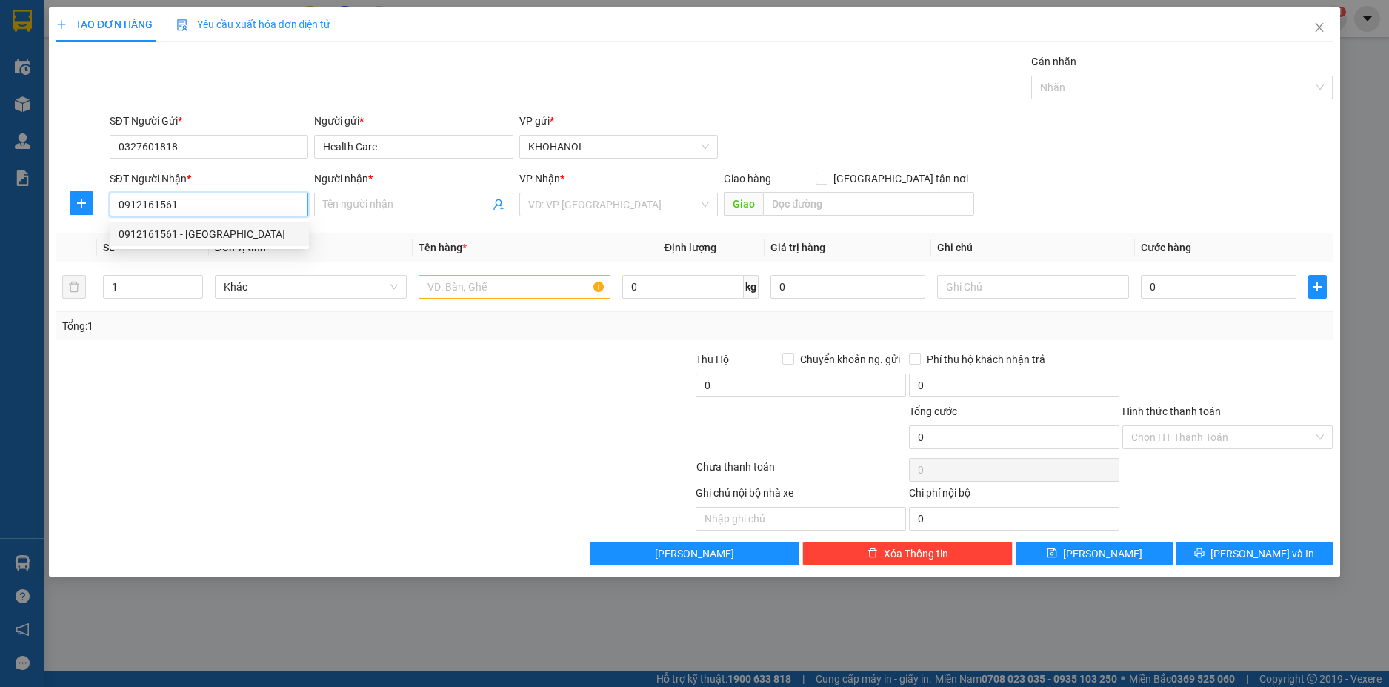
type input "370 Lê Đại Hành, Kỳ Anh, Hà Tĩnh"
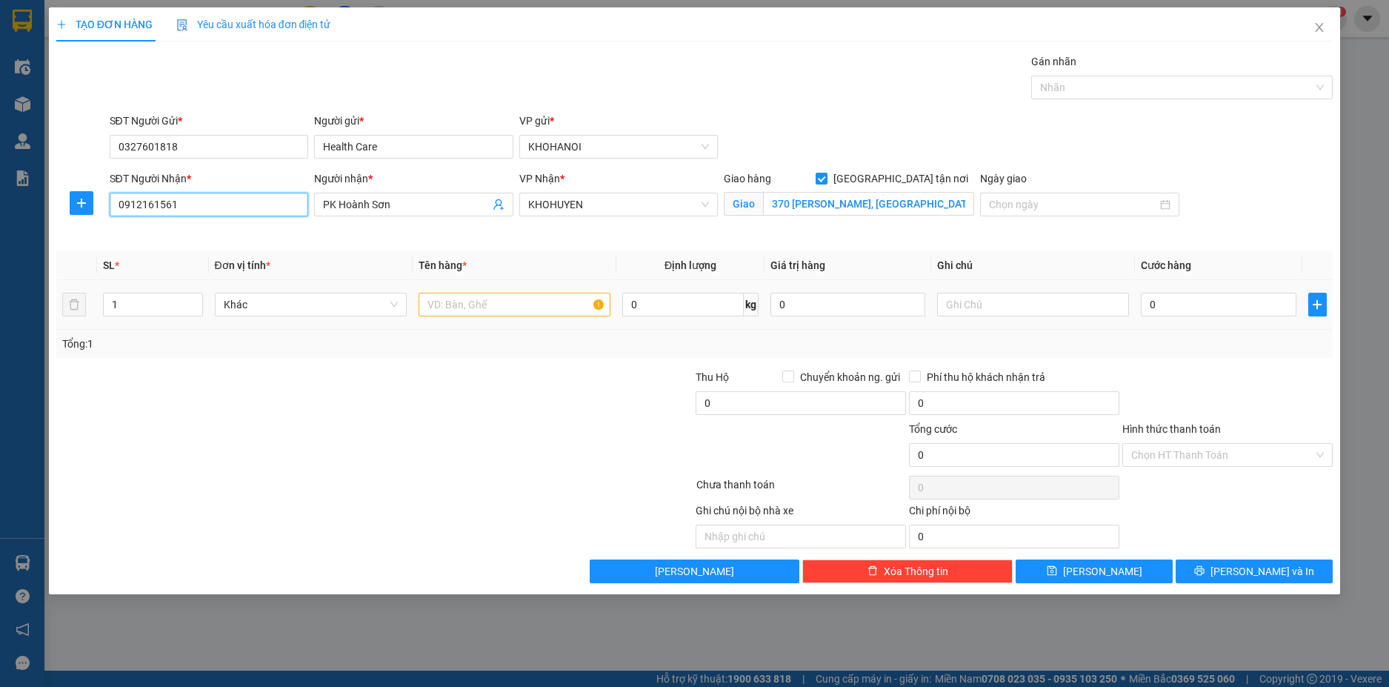
type input "0912161561"
click at [466, 310] on input "text" at bounding box center [515, 305] width 192 height 24
type input "Hàng"
click at [1201, 309] on input "0" at bounding box center [1218, 305] width 155 height 24
type input "6"
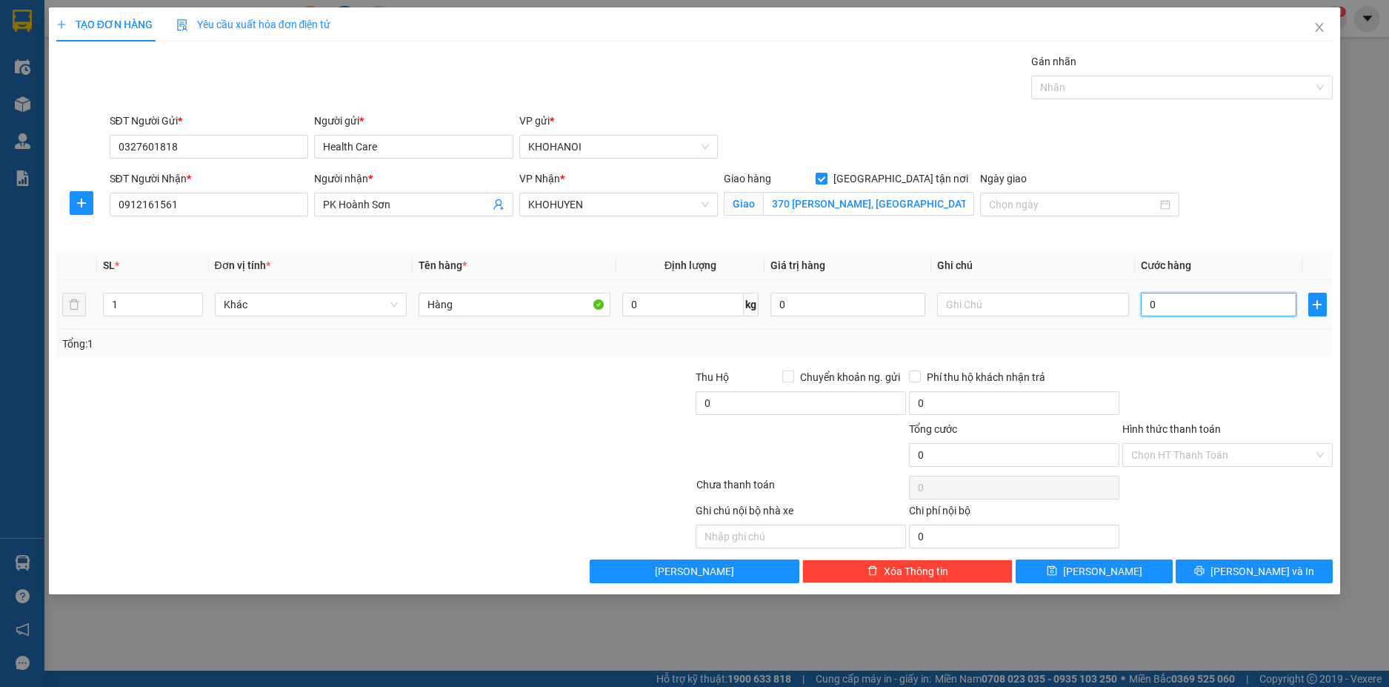
type input "6"
type input "60"
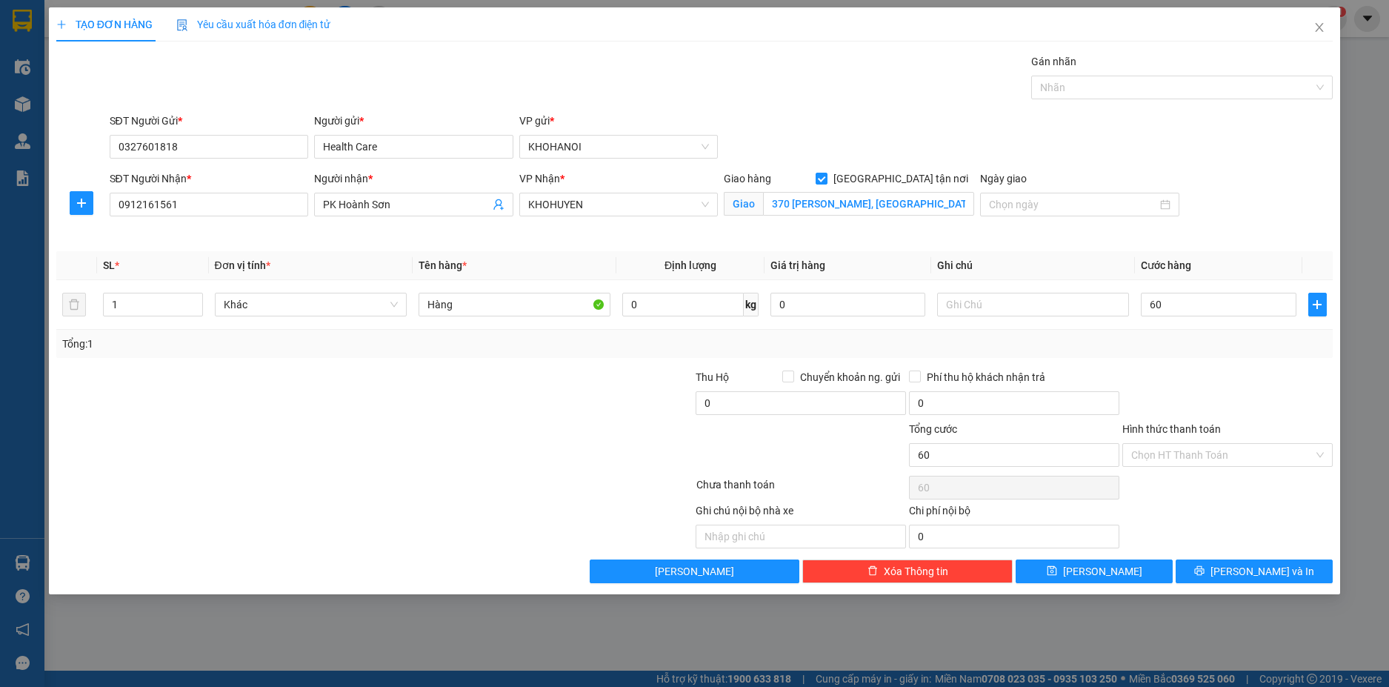
type input "60.000"
click at [1197, 371] on div at bounding box center [1227, 395] width 213 height 52
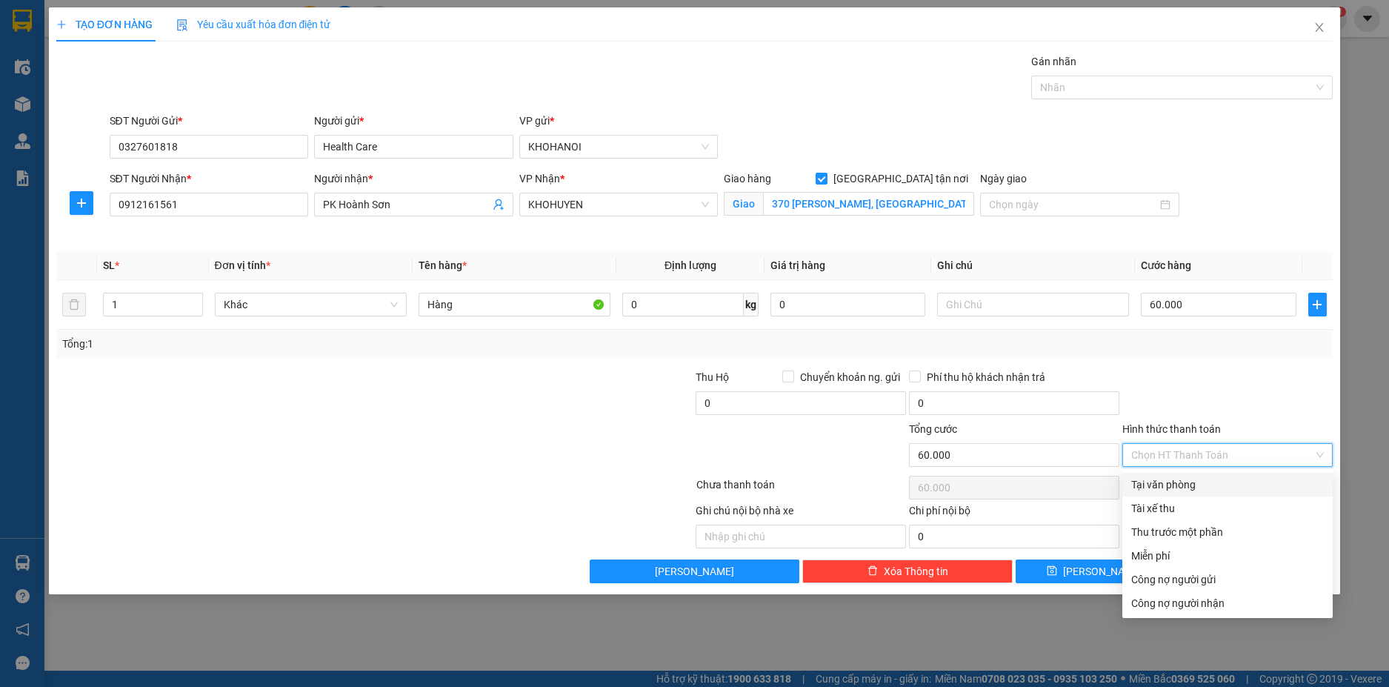
click at [1201, 458] on input "Hình thức thanh toán" at bounding box center [1222, 455] width 182 height 22
click at [1205, 498] on div "Tài xế thu" at bounding box center [1227, 508] width 210 height 24
type input "0"
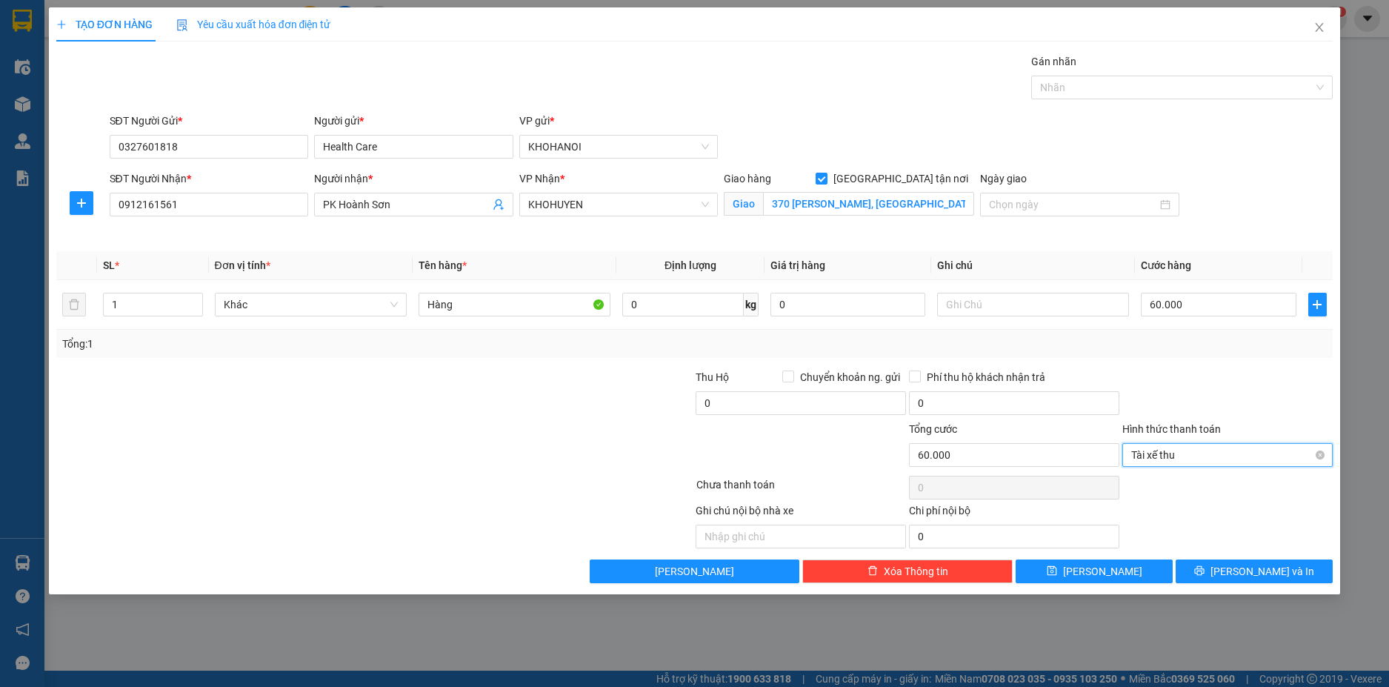
click at [1197, 453] on span "Tài xế thu" at bounding box center [1227, 455] width 193 height 22
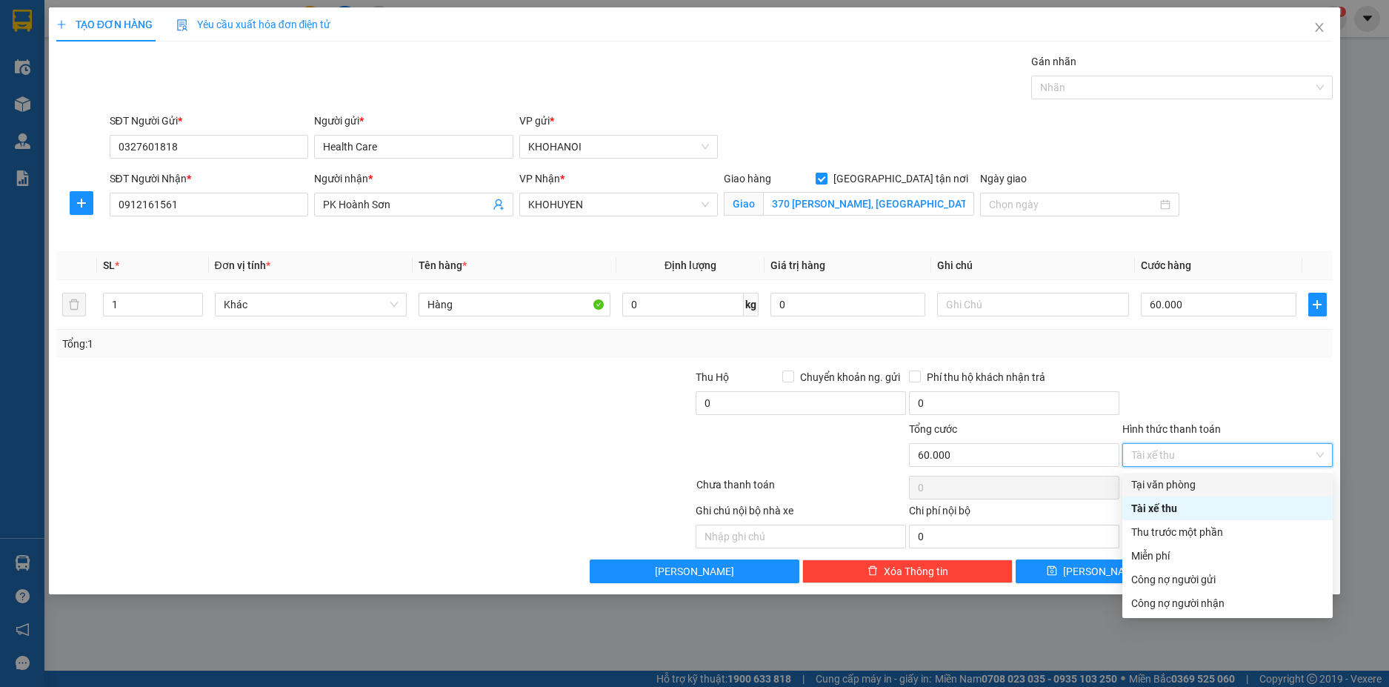
click at [1198, 482] on div "Tại văn phòng" at bounding box center [1227, 484] width 193 height 16
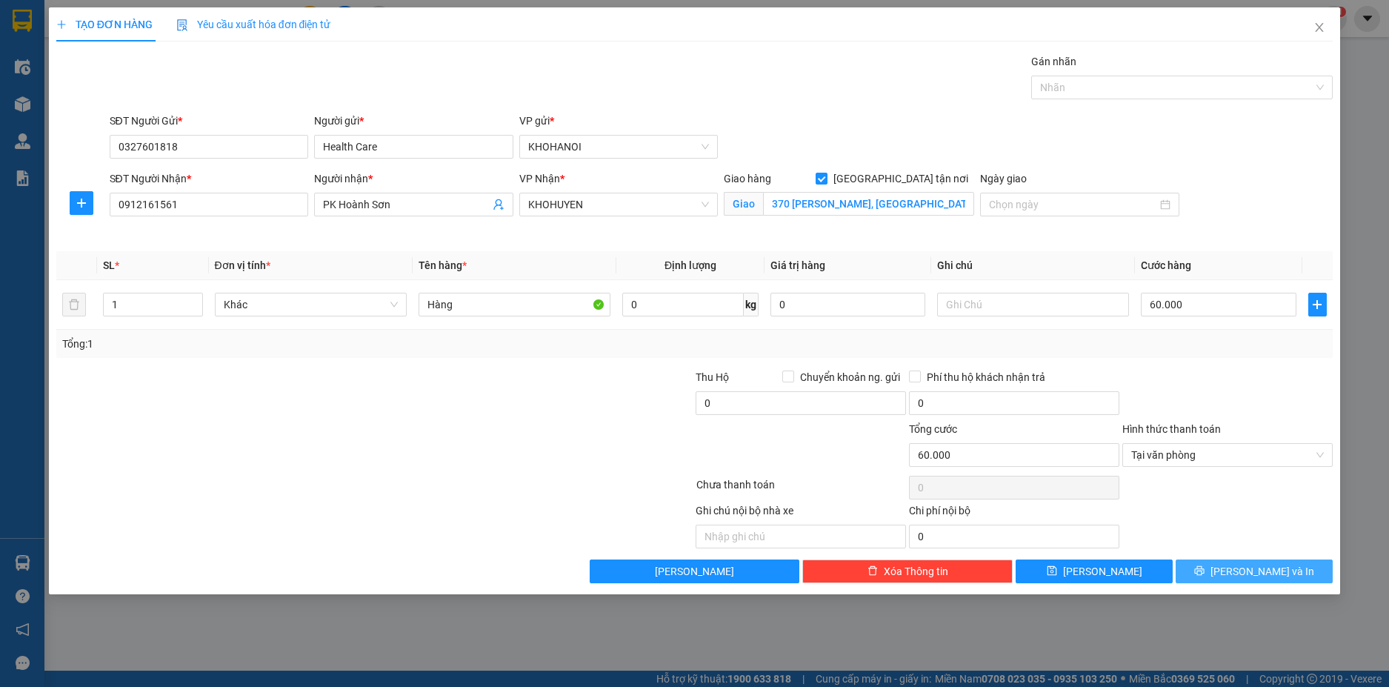
drag, startPoint x: 1229, startPoint y: 570, endPoint x: 1001, endPoint y: 260, distance: 385.2
click at [1205, 570] on icon "printer" at bounding box center [1199, 570] width 10 height 10
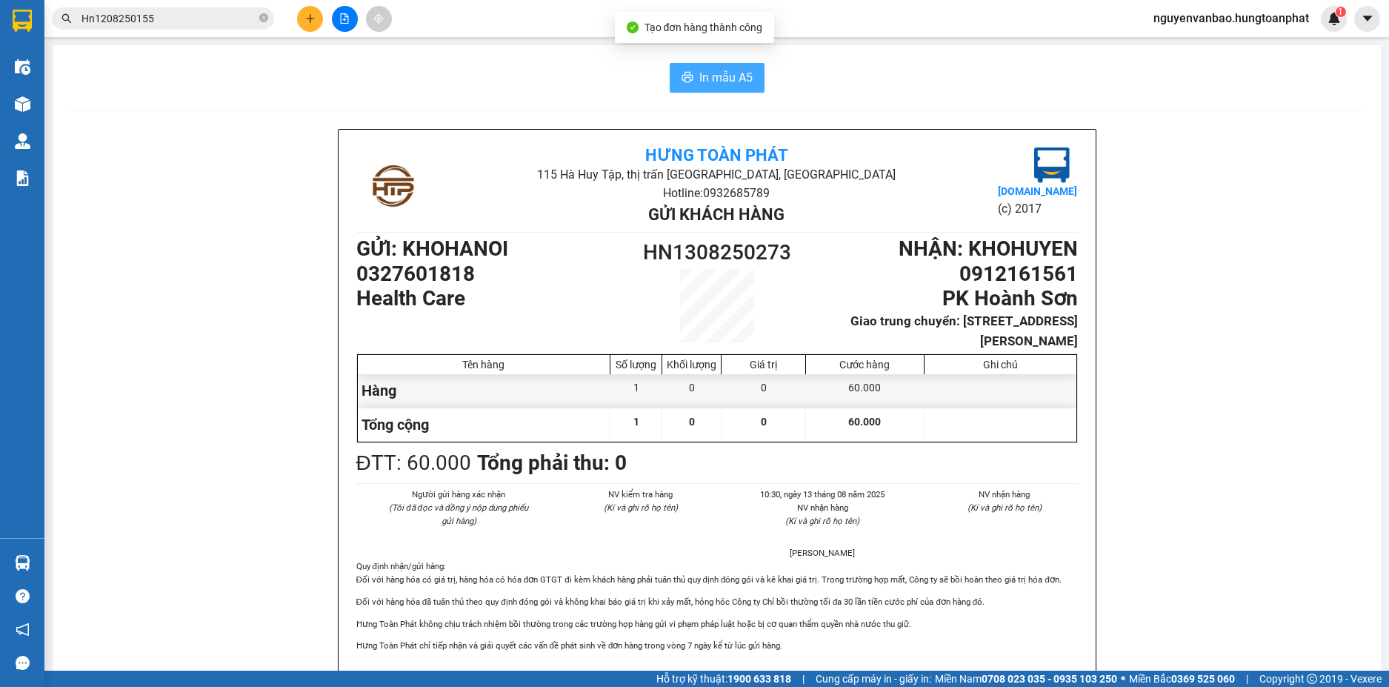
click at [734, 78] on span "In mẫu A5" at bounding box center [725, 77] width 53 height 19
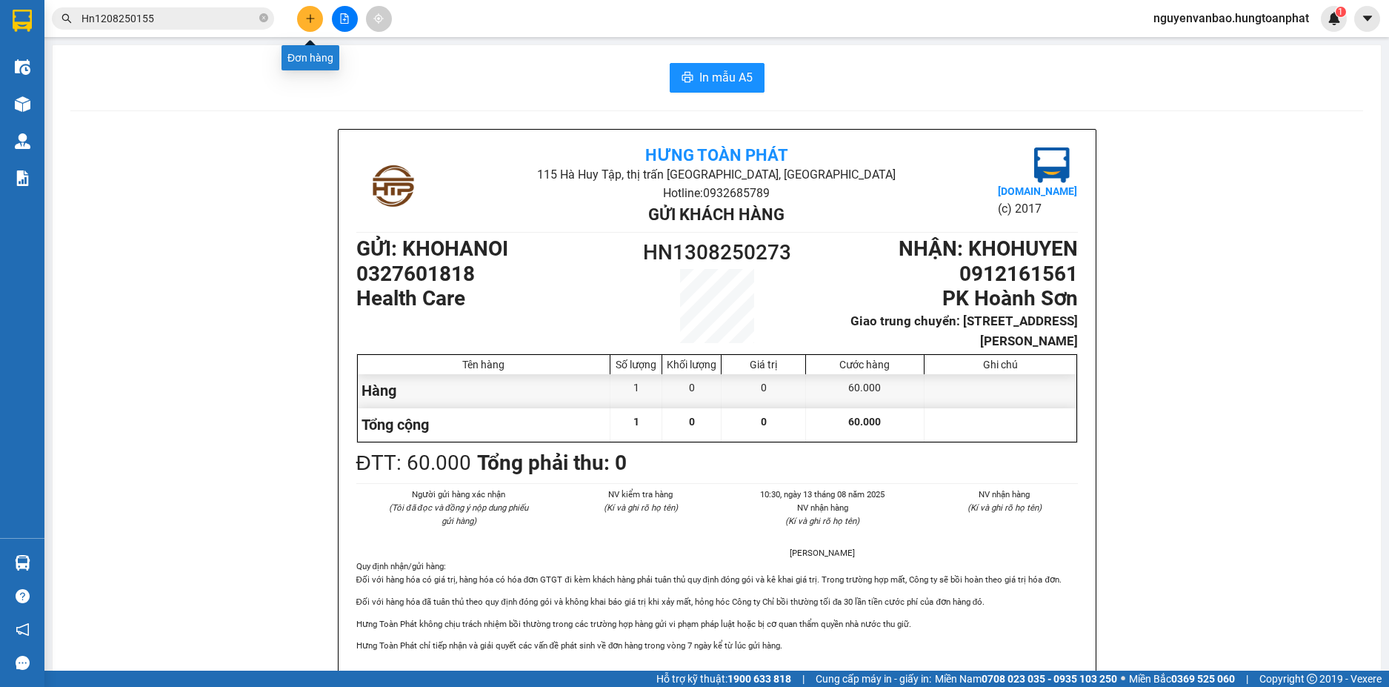
click at [303, 22] on button at bounding box center [310, 19] width 26 height 26
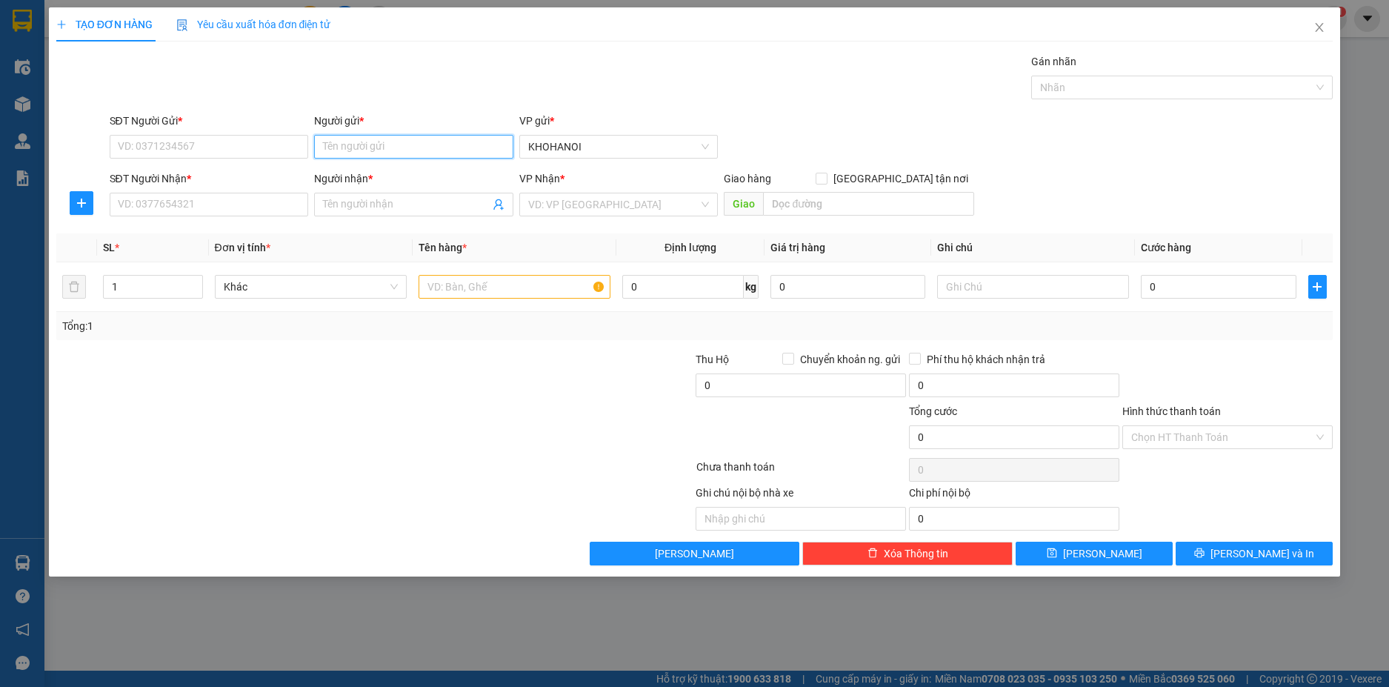
click at [363, 146] on input "Người gửi *" at bounding box center [413, 147] width 199 height 24
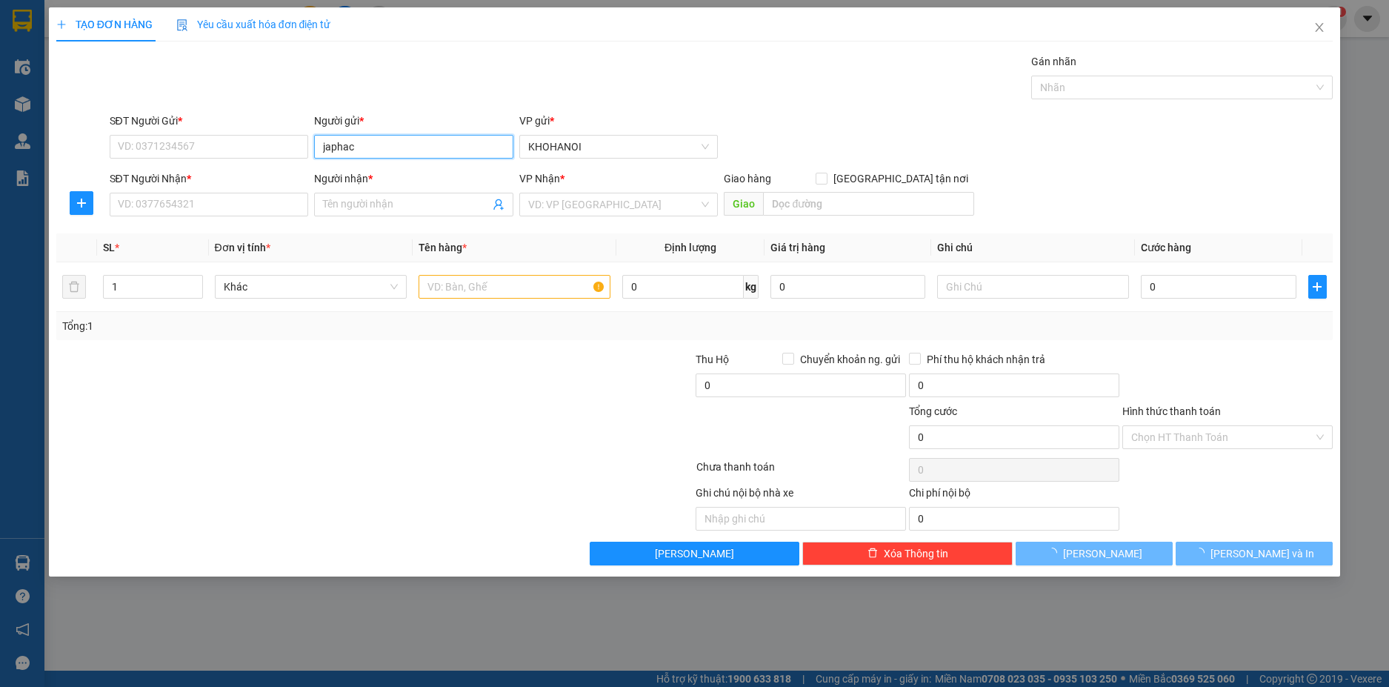
type input "japhaco"
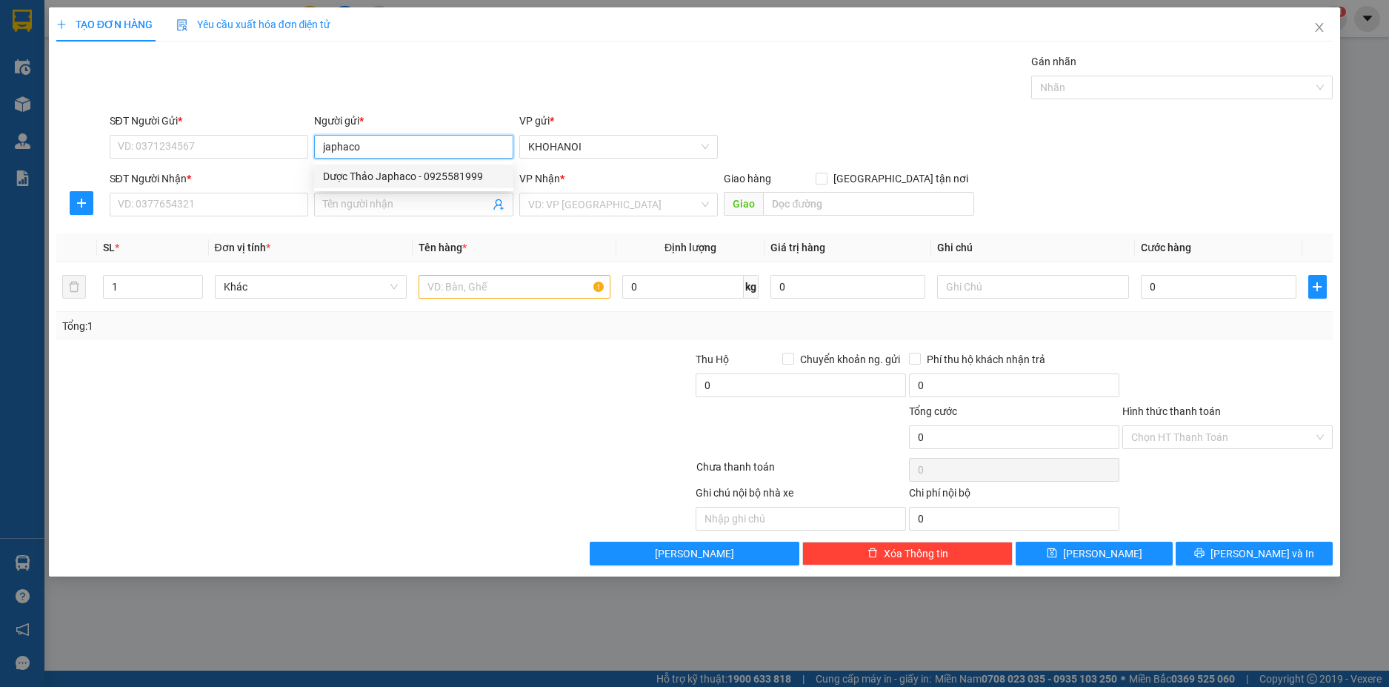
click at [386, 174] on div "Dược Thảo Japhaco - 0925581999" at bounding box center [414, 176] width 182 height 16
type input "0925581999"
type input "Dược Thảo Japhaco"
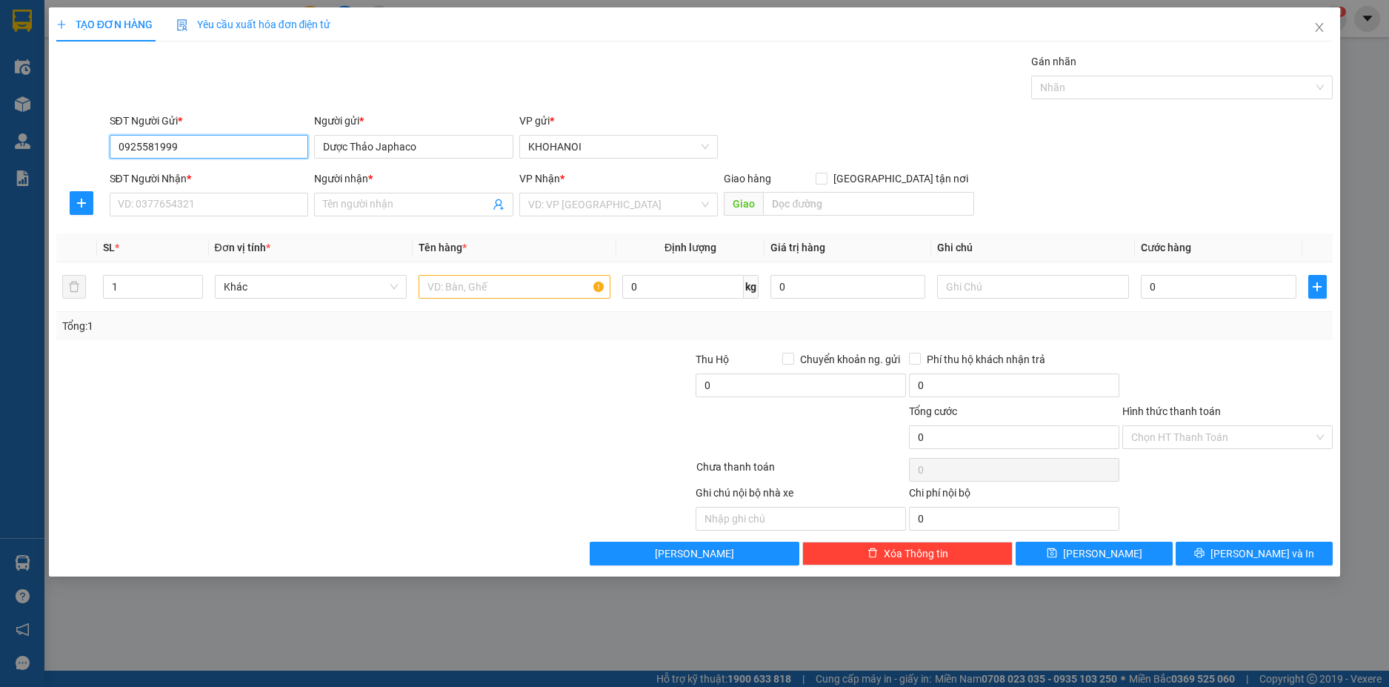
click at [207, 151] on input "0925581999" at bounding box center [209, 147] width 199 height 24
type input "0925581999"
drag, startPoint x: 167, startPoint y: 170, endPoint x: 169, endPoint y: 183, distance: 12.8
click at [167, 171] on div "0925581999 - Dược Thảo Japhaco" at bounding box center [210, 176] width 182 height 16
click at [179, 206] on input "SĐT Người Nhận *" at bounding box center [209, 205] width 199 height 24
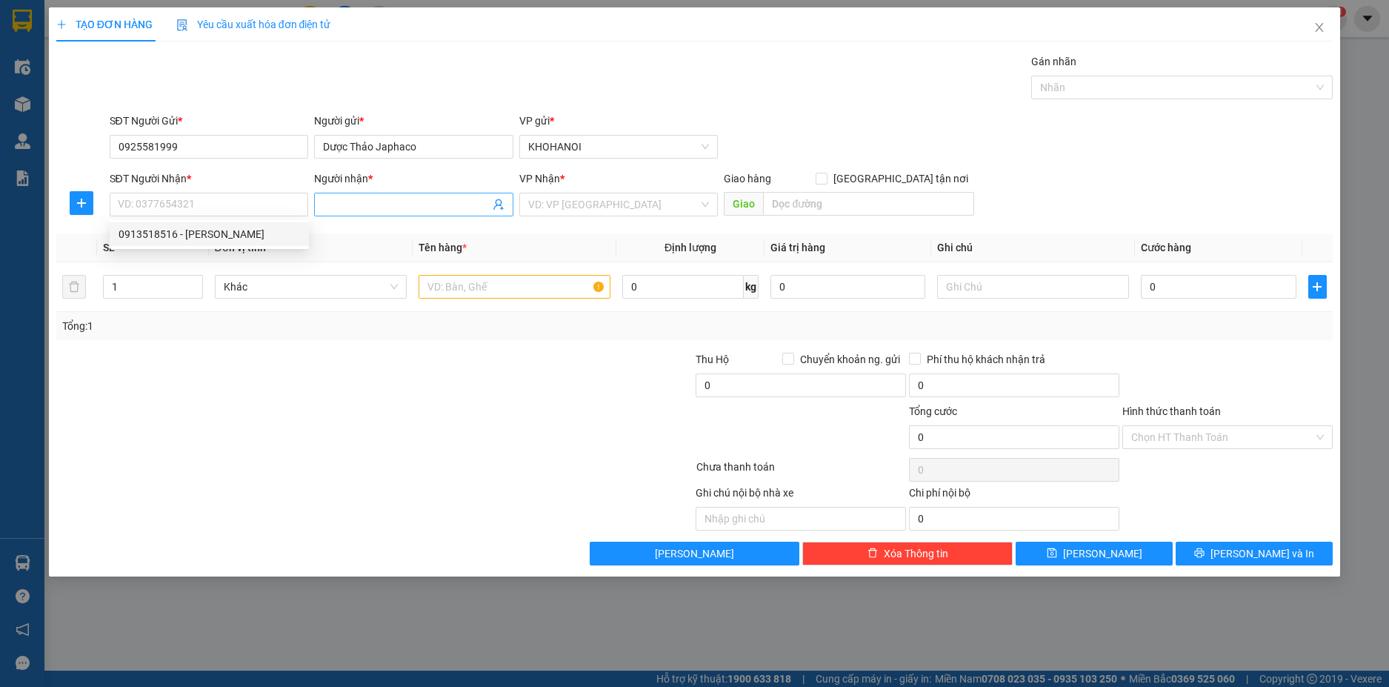
click at [353, 208] on input "Người nhận *" at bounding box center [406, 204] width 167 height 16
type input "C liên"
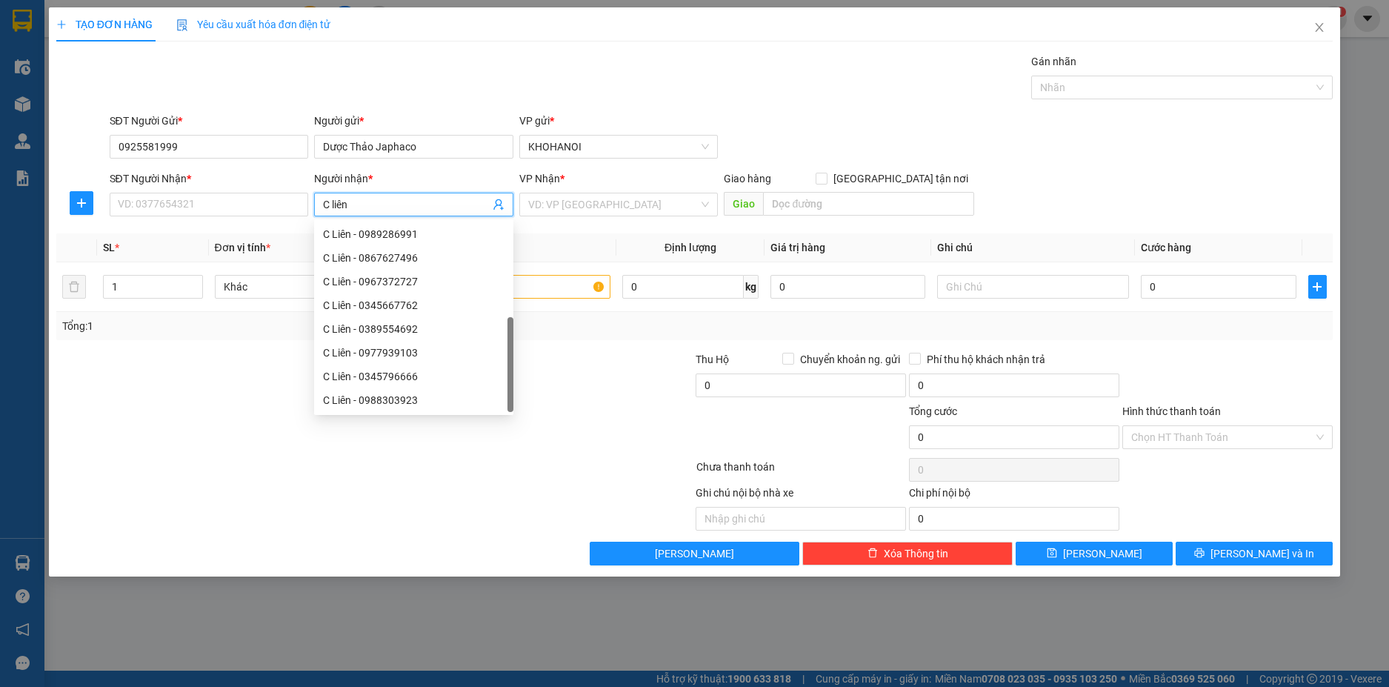
click at [409, 416] on div "C Liên - 0974917347" at bounding box center [414, 424] width 182 height 16
type input "0974917347"
type input "C Liên"
checkbox input "true"
type input "diễn hạnh, diễn châu, nghệ an"
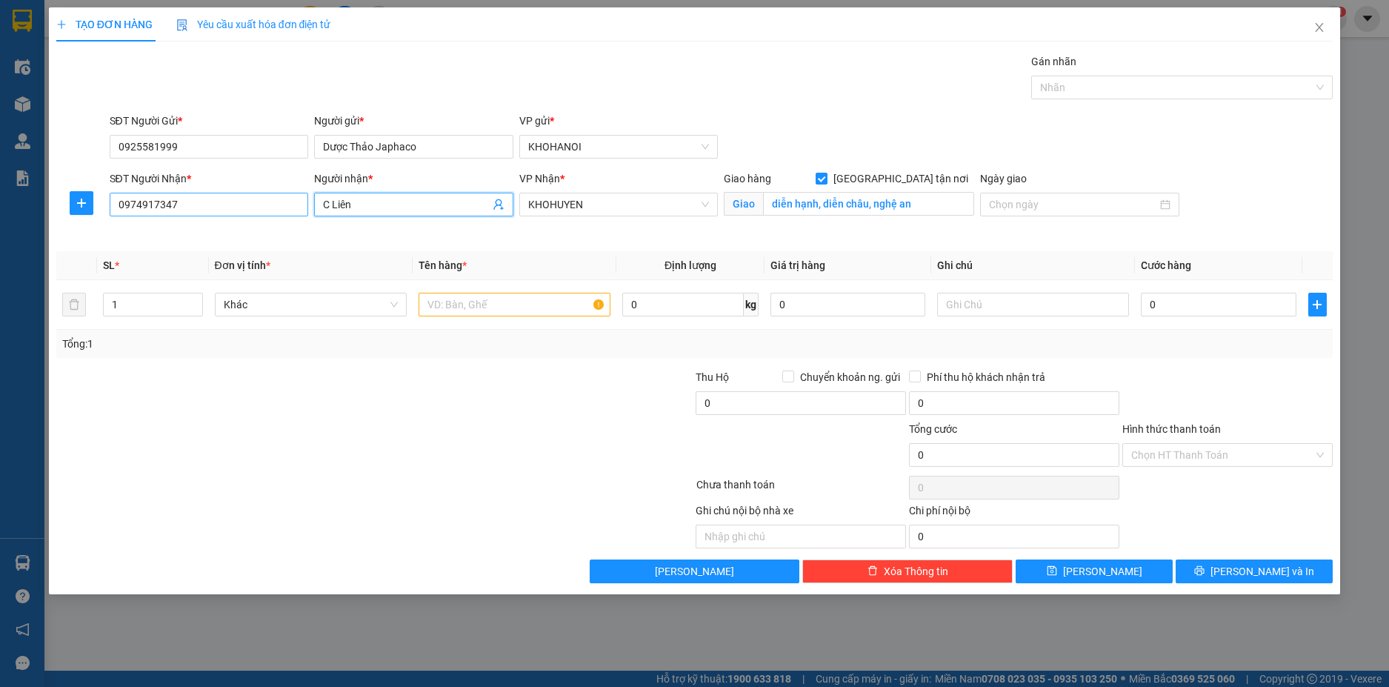
drag, startPoint x: 374, startPoint y: 197, endPoint x: 217, endPoint y: 206, distance: 157.3
click at [287, 202] on div "SĐT Người Nhận * 0974917347 Người nhận * C Liên VP Nhận * KHOHUYEN Giao hàng Gi…" at bounding box center [722, 205] width 1230 height 70
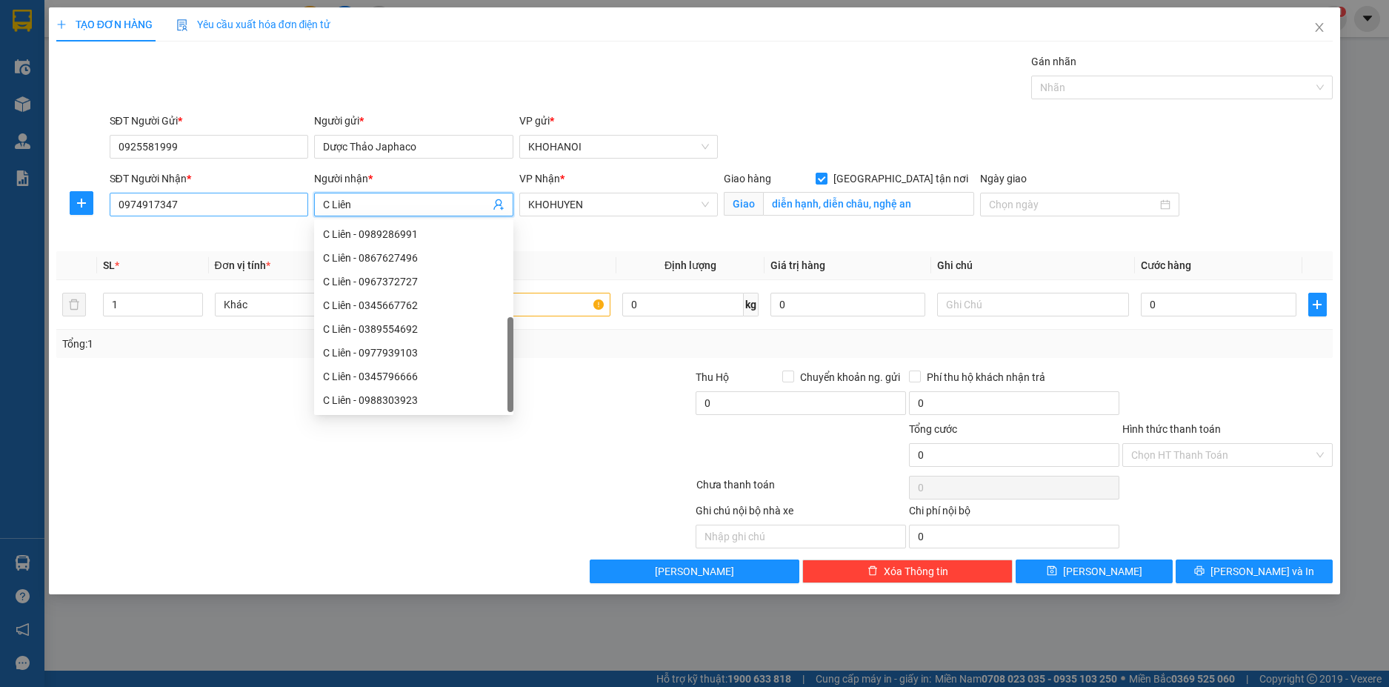
type input "C Liên"
drag, startPoint x: 190, startPoint y: 207, endPoint x: 108, endPoint y: 204, distance: 82.3
click at [108, 204] on div "SĐT Người Nhận * 0974917347 0974917347" at bounding box center [209, 205] width 205 height 70
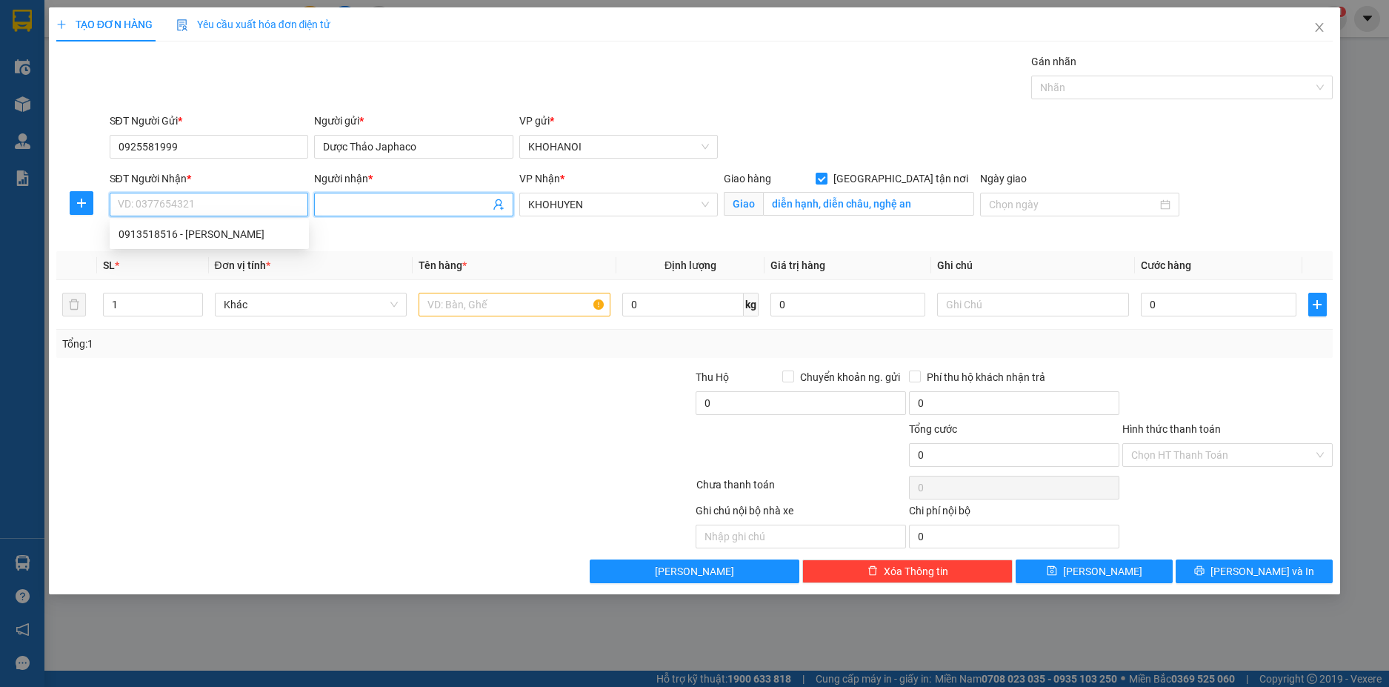
type input "C Liên"
click at [384, 210] on input "Người nhận *" at bounding box center [406, 204] width 167 height 16
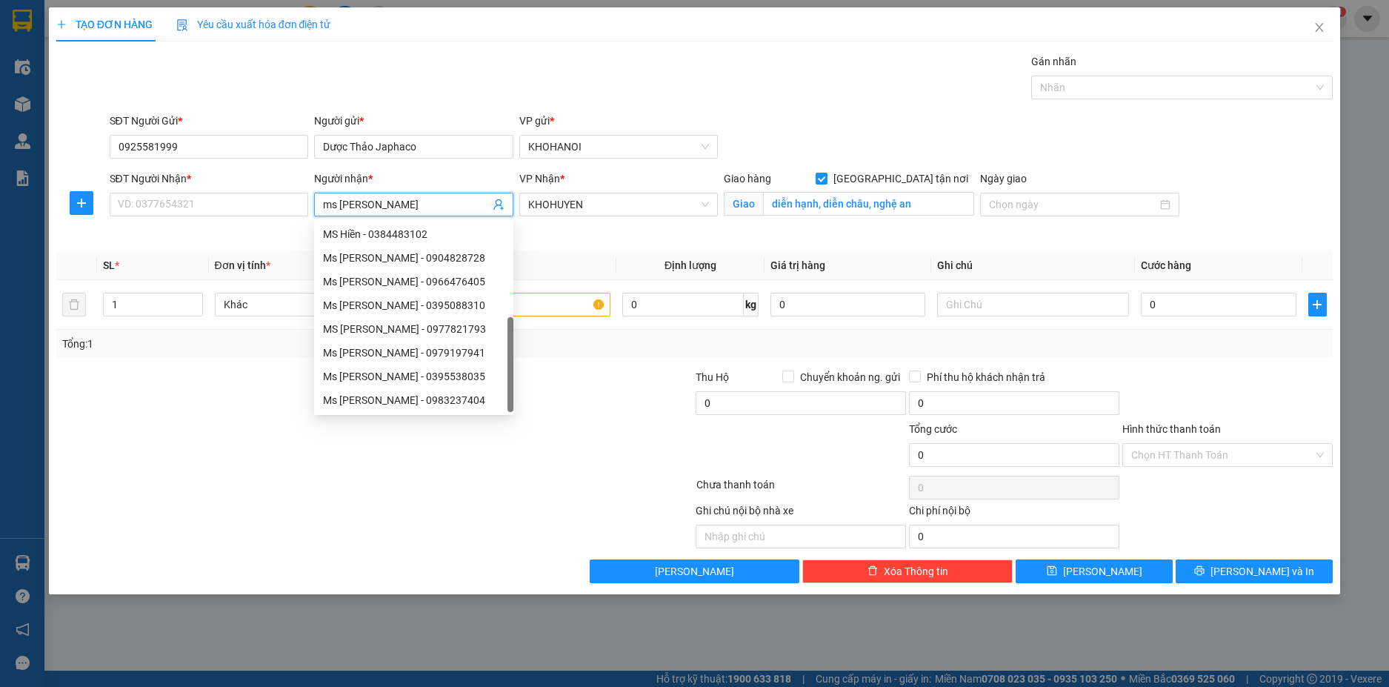
type input "ms lien"
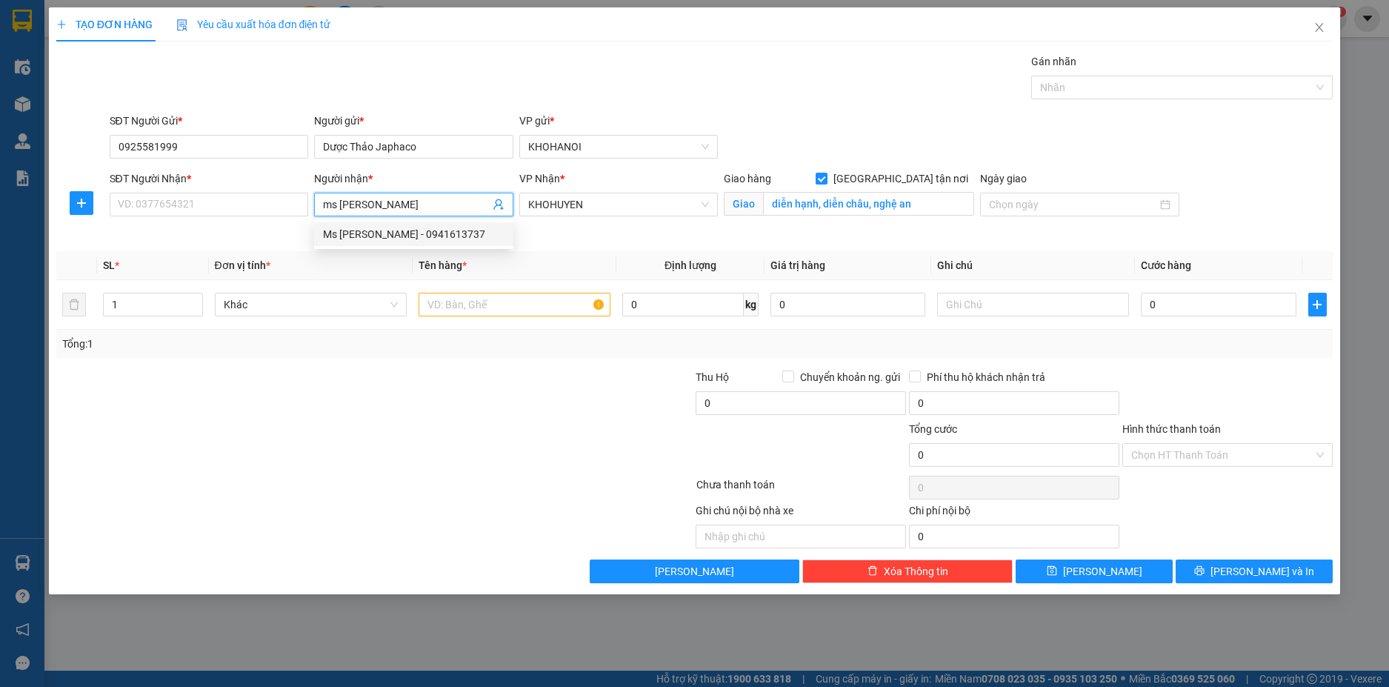
click at [394, 227] on div "Ms Liên - 0941613737" at bounding box center [414, 234] width 182 height 16
type input "0941613737"
type input "Ms Liên"
type input "20 Nguyễn Ngọc Tuyết, Vinh"
type input "Ms Liên"
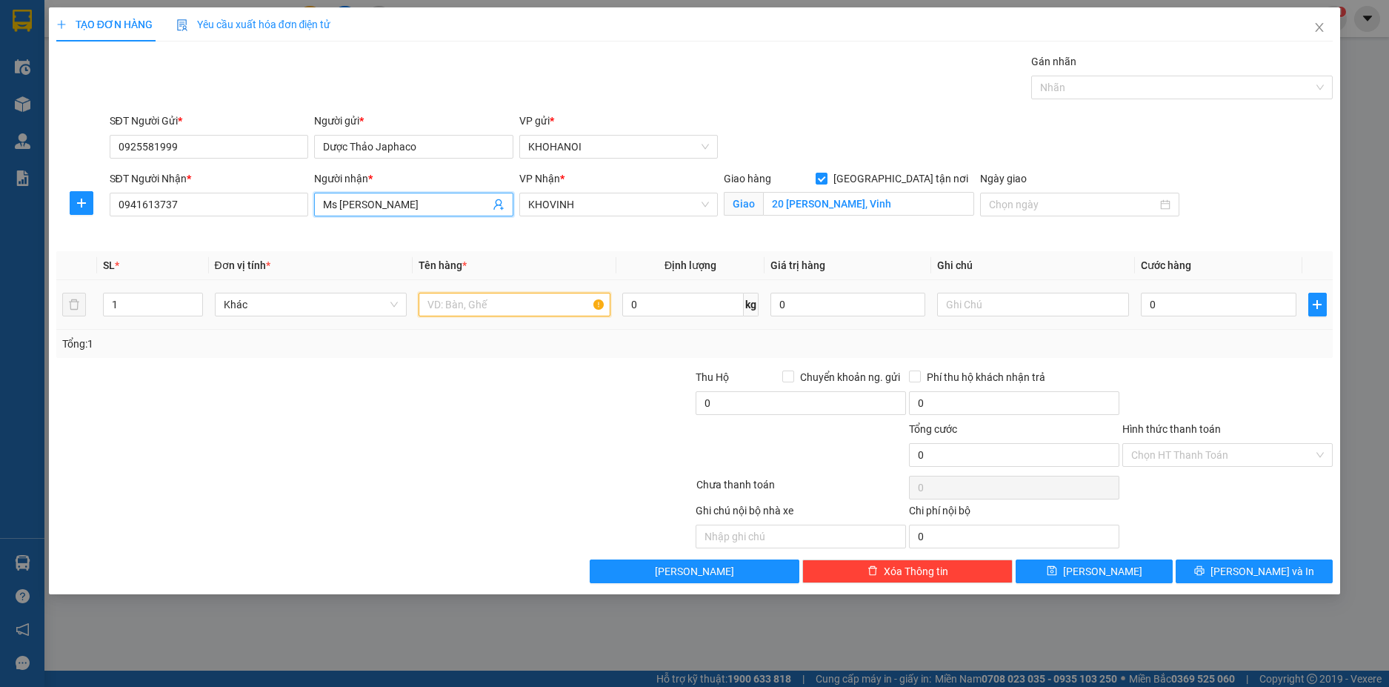
click at [470, 305] on input "text" at bounding box center [515, 305] width 192 height 24
type input "Thuốc"
click at [1217, 302] on input "0" at bounding box center [1218, 305] width 155 height 24
click at [1202, 345] on div "Tổng: 1" at bounding box center [694, 344] width 1265 height 16
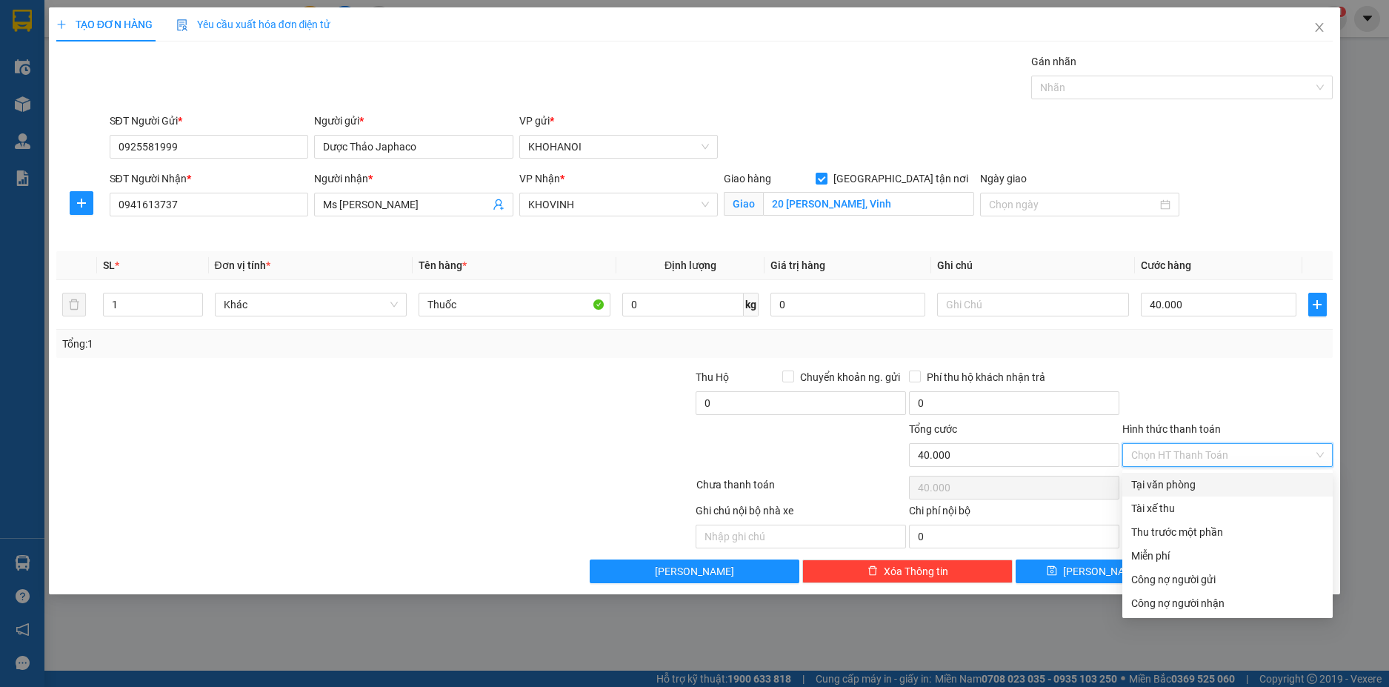
drag, startPoint x: 1193, startPoint y: 455, endPoint x: 1196, endPoint y: 470, distance: 15.1
click at [1193, 454] on input "Hình thức thanh toán" at bounding box center [1222, 455] width 182 height 22
drag, startPoint x: 1196, startPoint y: 487, endPoint x: 1208, endPoint y: 576, distance: 90.3
click at [1197, 487] on div "Tại văn phòng" at bounding box center [1227, 484] width 193 height 16
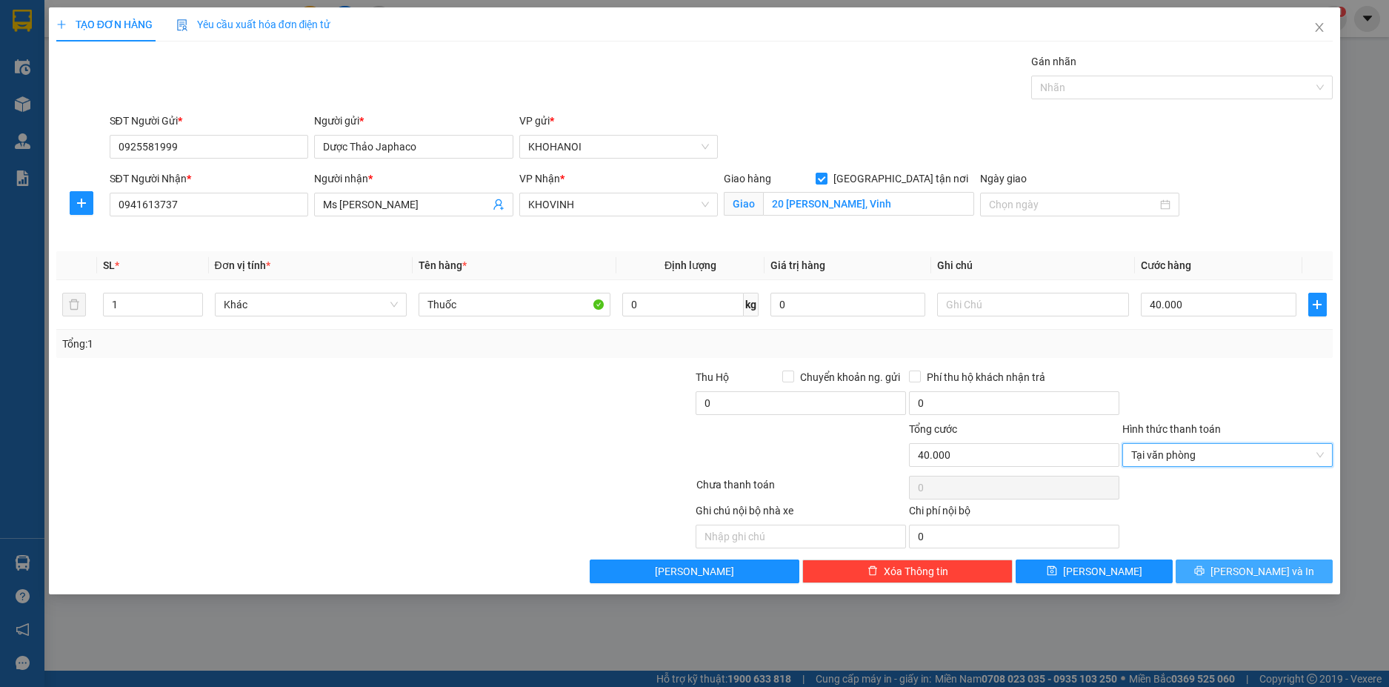
click at [1205, 575] on icon "printer" at bounding box center [1199, 570] width 10 height 10
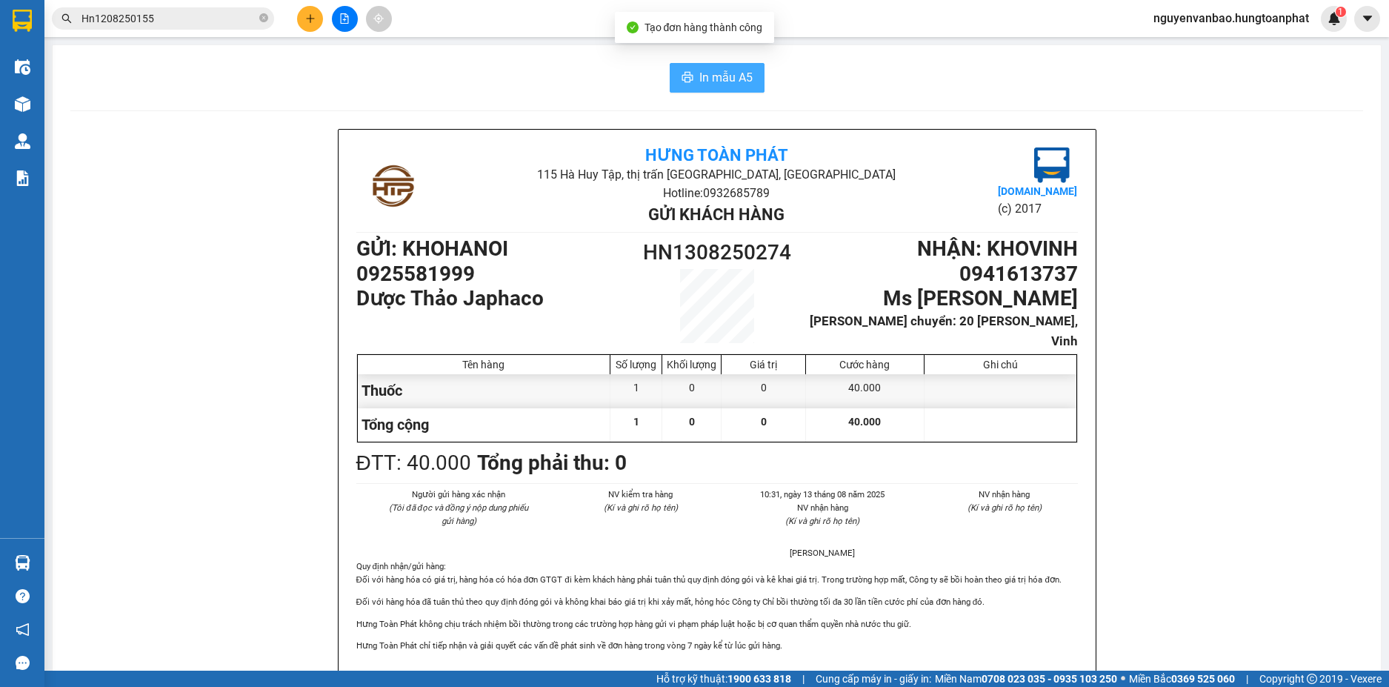
click at [747, 87] on button "In mẫu A5" at bounding box center [717, 78] width 95 height 30
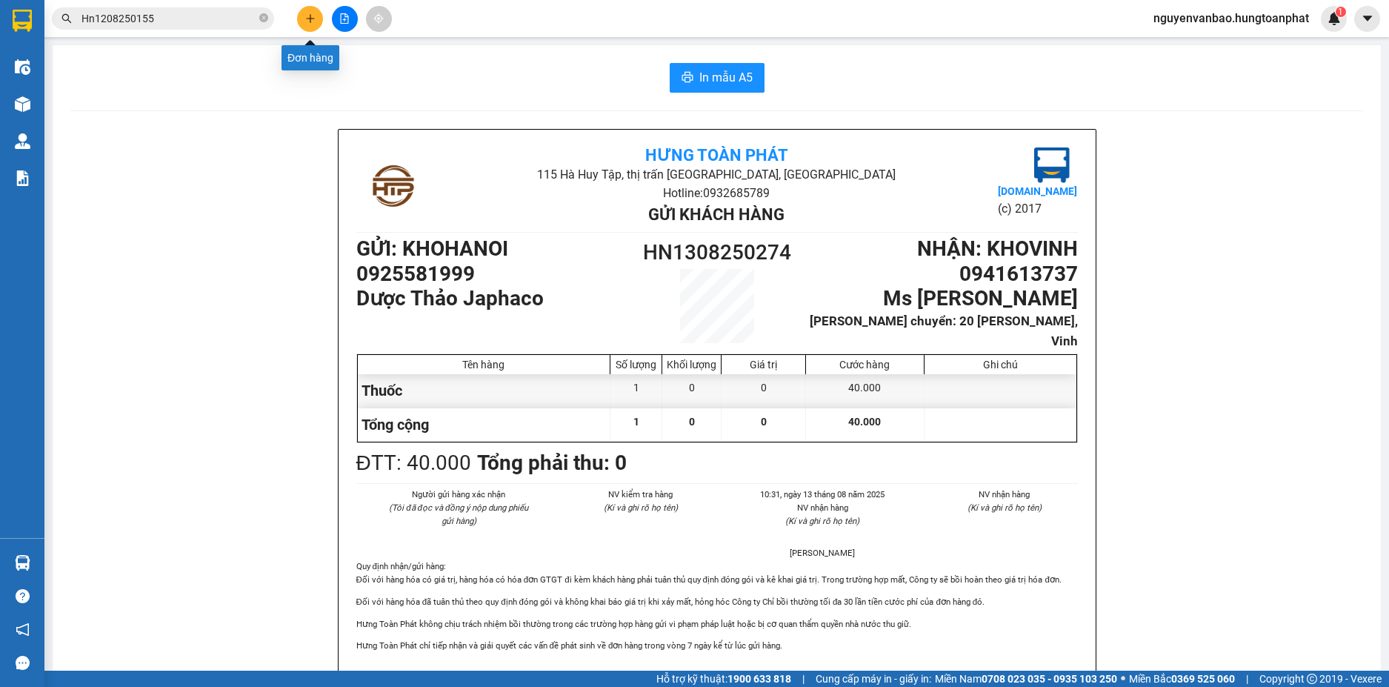
click at [314, 10] on button at bounding box center [310, 19] width 26 height 26
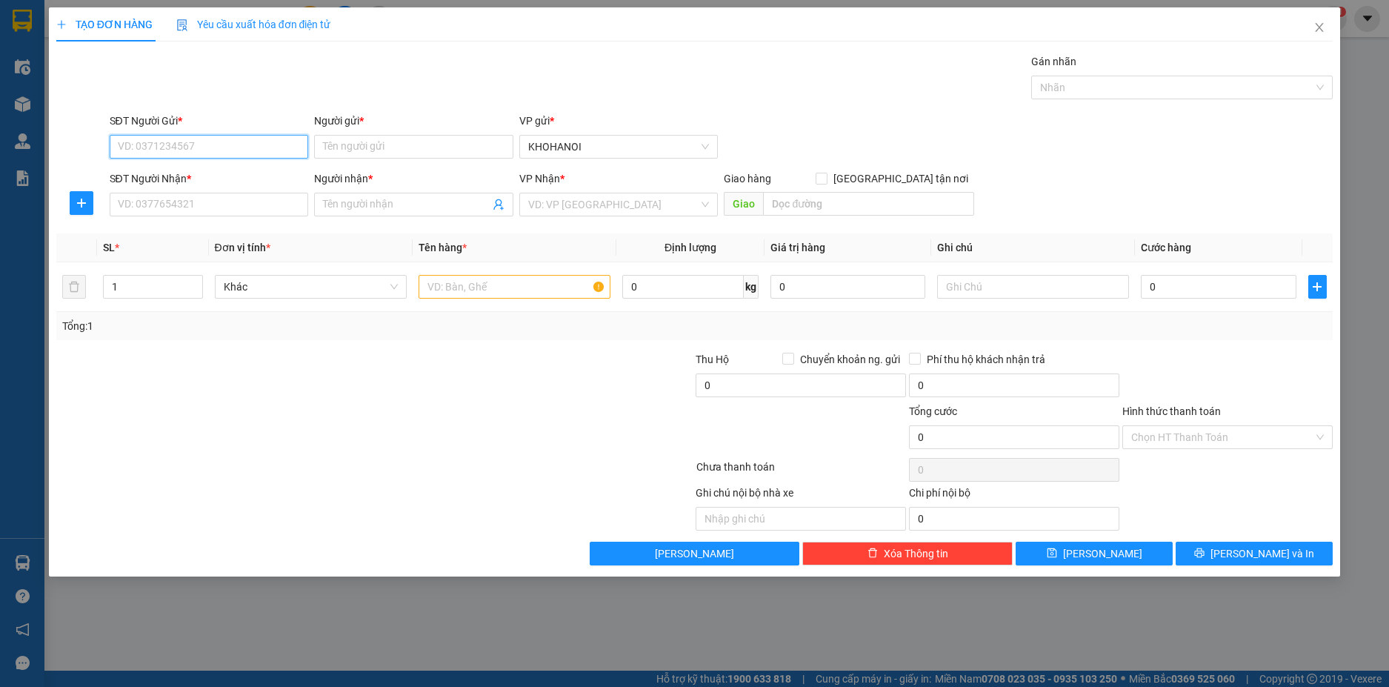
click at [263, 155] on input "SĐT Người Gửi *" at bounding box center [209, 147] width 199 height 24
click at [194, 142] on input "SĐT Người Gửi *" at bounding box center [209, 147] width 199 height 24
drag, startPoint x: 163, startPoint y: 175, endPoint x: 166, endPoint y: 185, distance: 10.8
click at [164, 174] on div "0976707095 - MP [PERSON_NAME]" at bounding box center [210, 176] width 182 height 16
type input "0976707095"
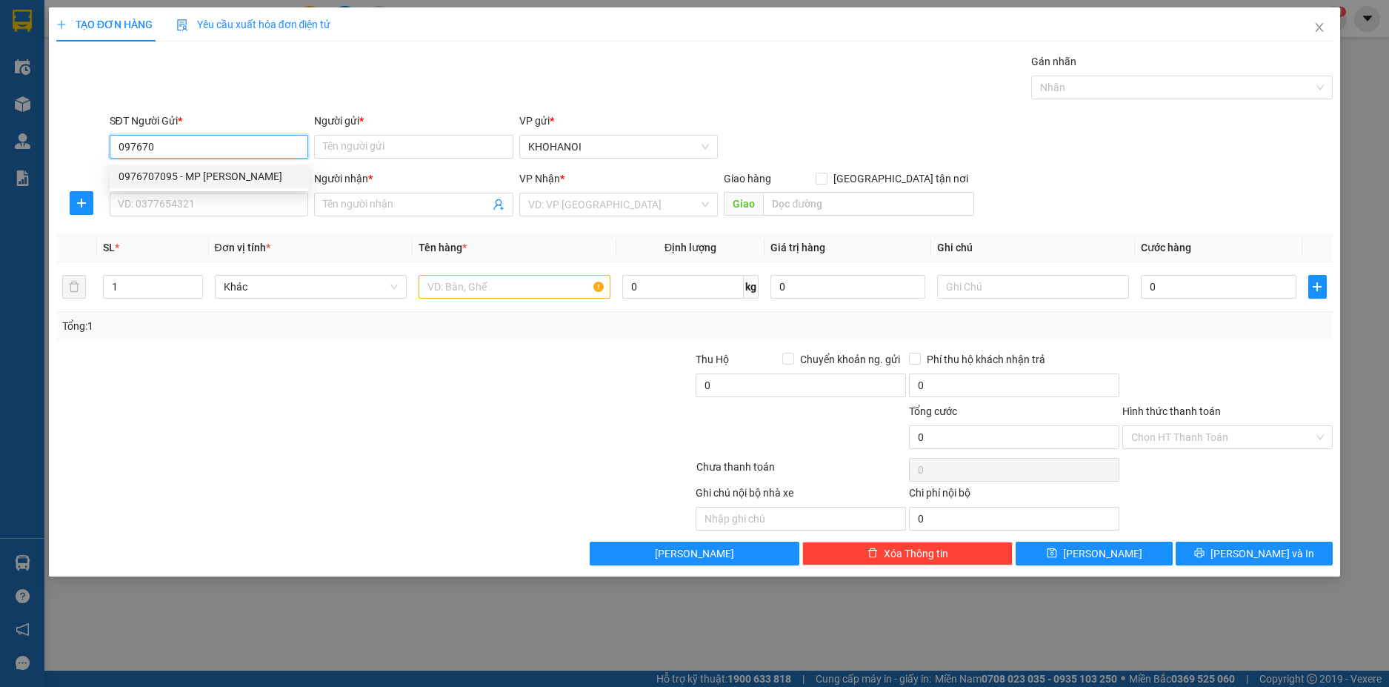
type input "MP Tùng Sơn"
type input "0976707095"
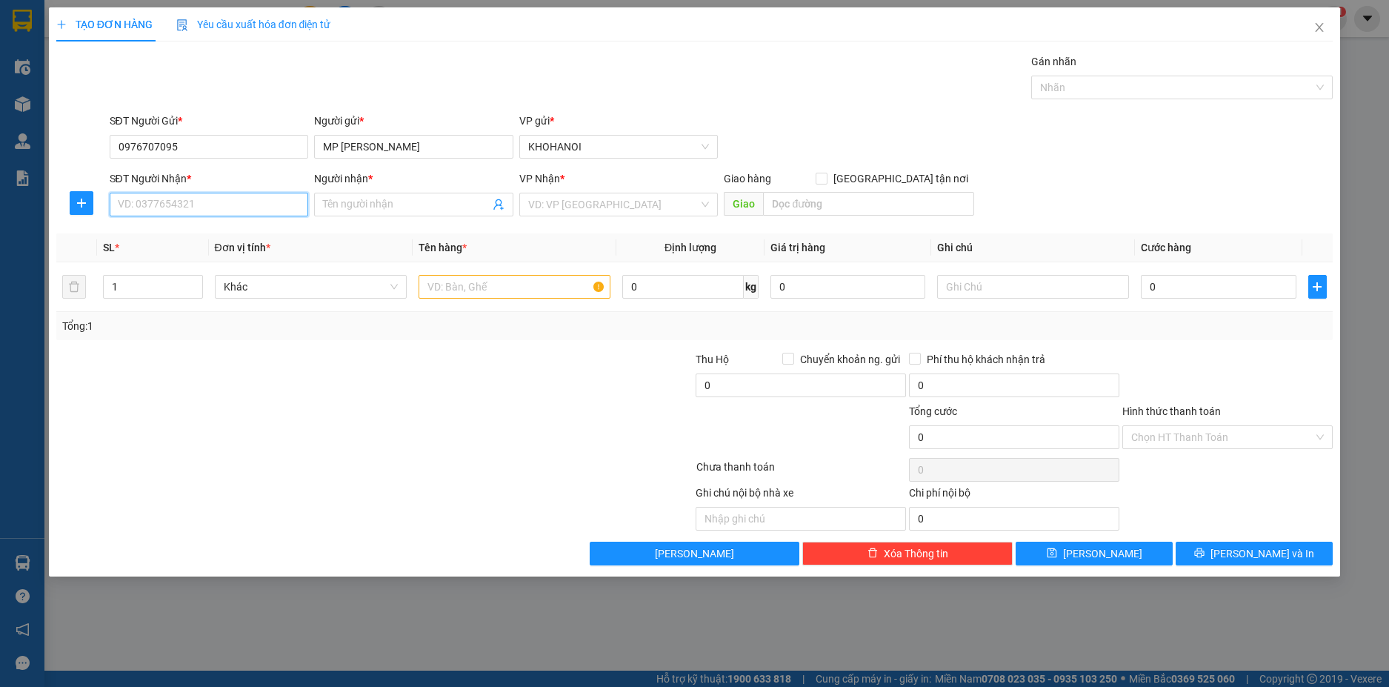
click at [167, 204] on input "SĐT Người Nhận *" at bounding box center [209, 205] width 199 height 24
click at [169, 229] on div "0966691040 - BS Phượng" at bounding box center [210, 234] width 182 height 16
type input "0966691040"
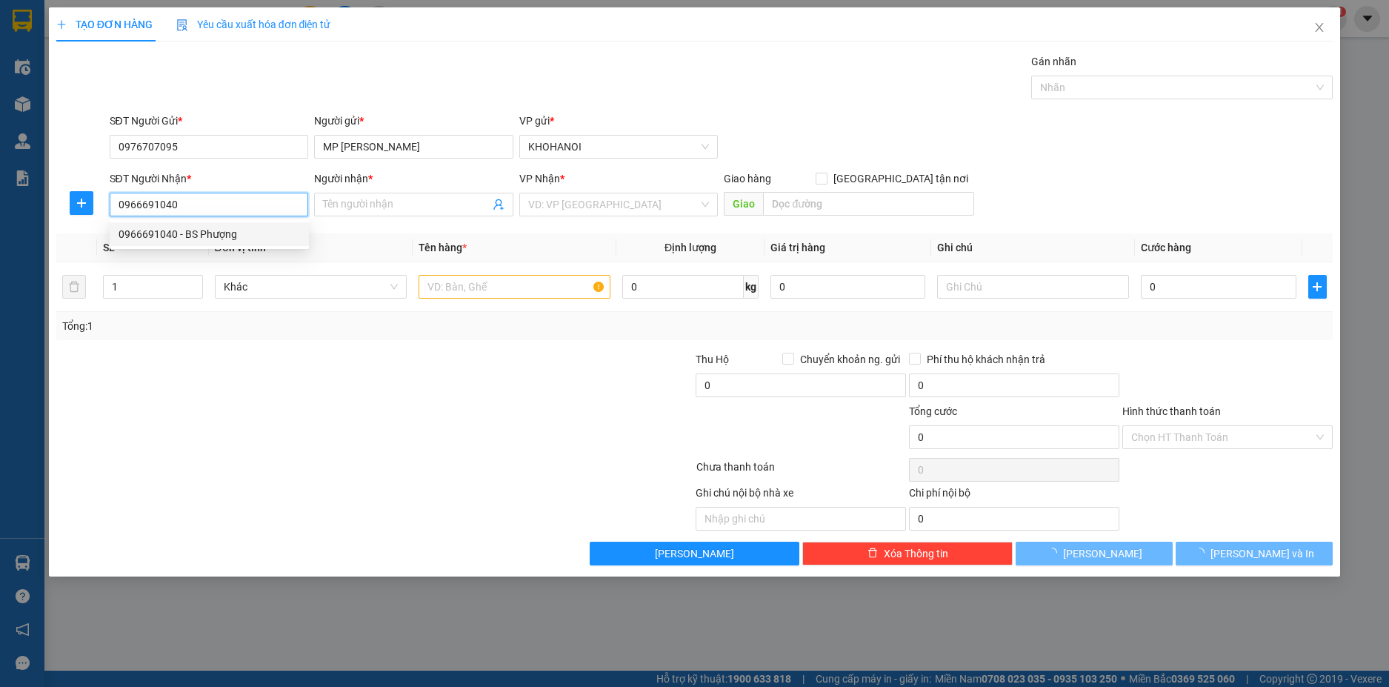
type input "BS Phượng"
checkbox input "true"
type input "5 Nguyễn Huy Oánh, Vinh"
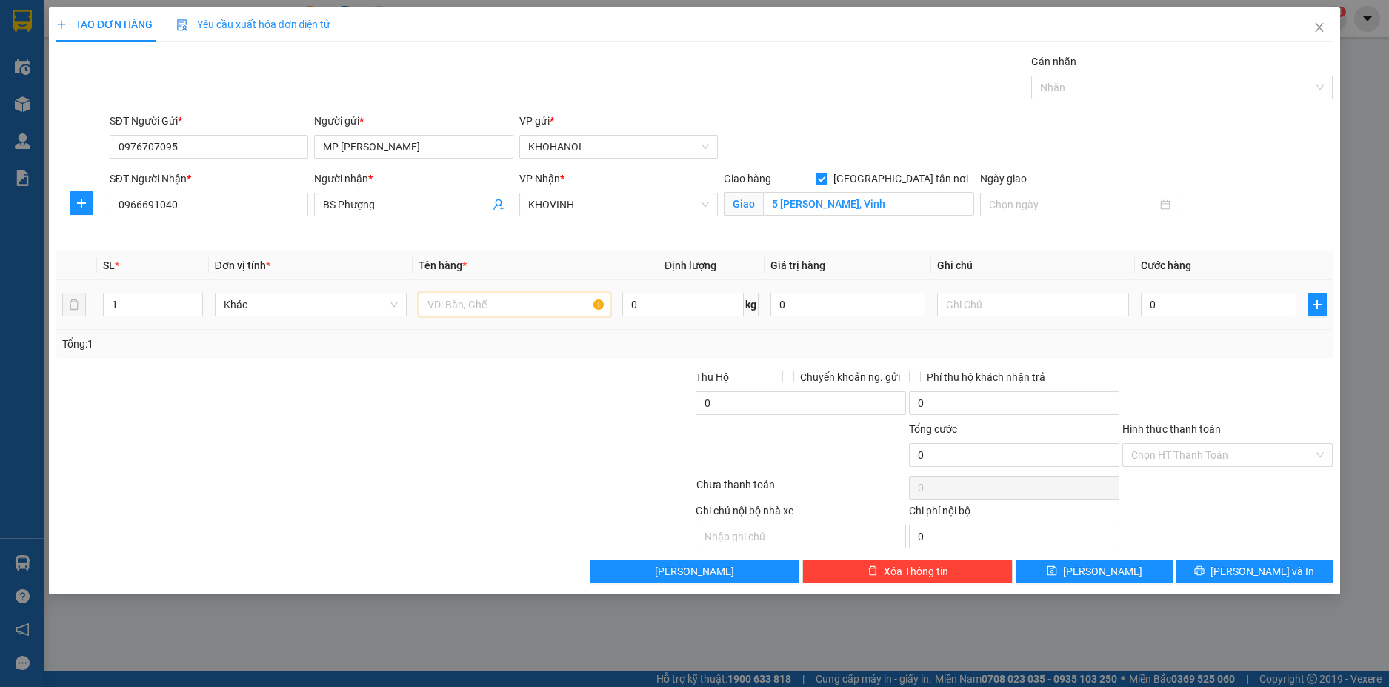
drag, startPoint x: 500, startPoint y: 311, endPoint x: 489, endPoint y: 296, distance: 18.5
click at [493, 310] on input "text" at bounding box center [515, 305] width 192 height 24
type input "Hàng"
click at [1165, 307] on input "0" at bounding box center [1218, 305] width 155 height 24
click at [1172, 363] on div "Transit Pickup Surcharge Ids Transit Deliver Surcharge Ids Transit Deliver Surc…" at bounding box center [694, 318] width 1277 height 530
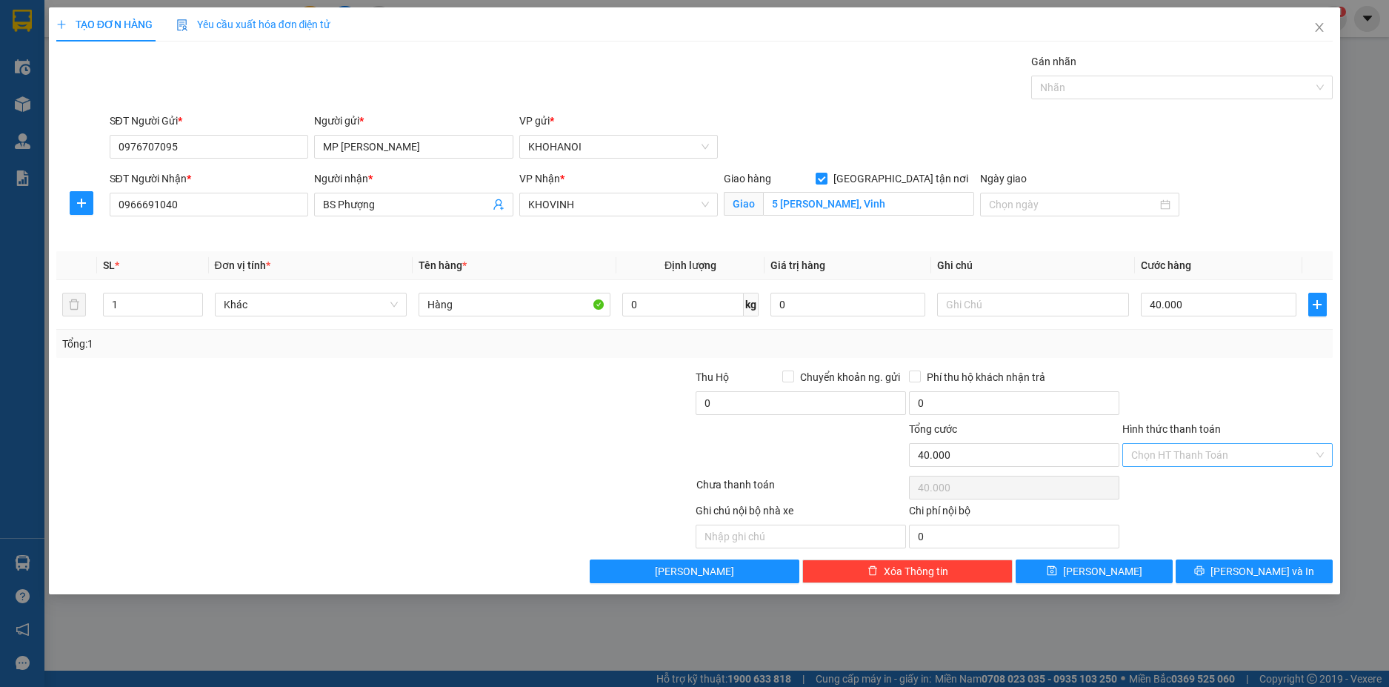
click at [1161, 450] on input "Hình thức thanh toán" at bounding box center [1222, 455] width 182 height 22
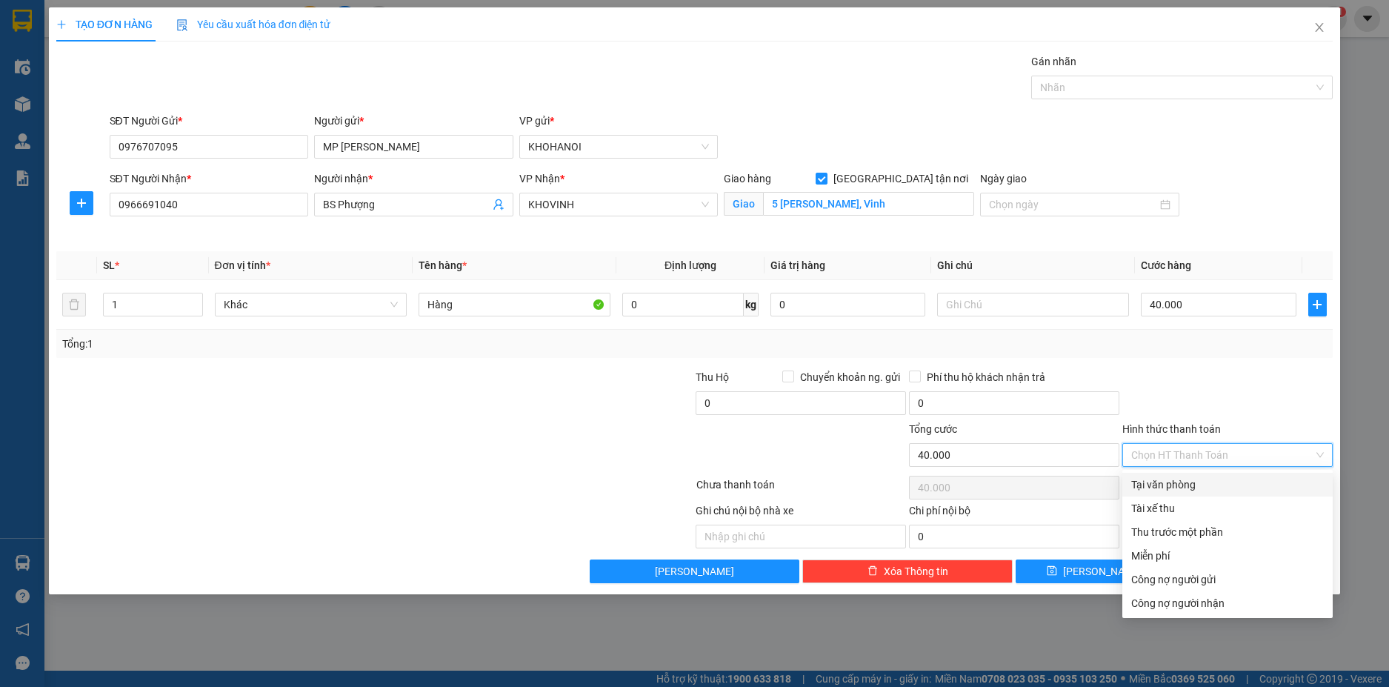
click at [1196, 484] on div "Tại văn phòng" at bounding box center [1227, 484] width 193 height 16
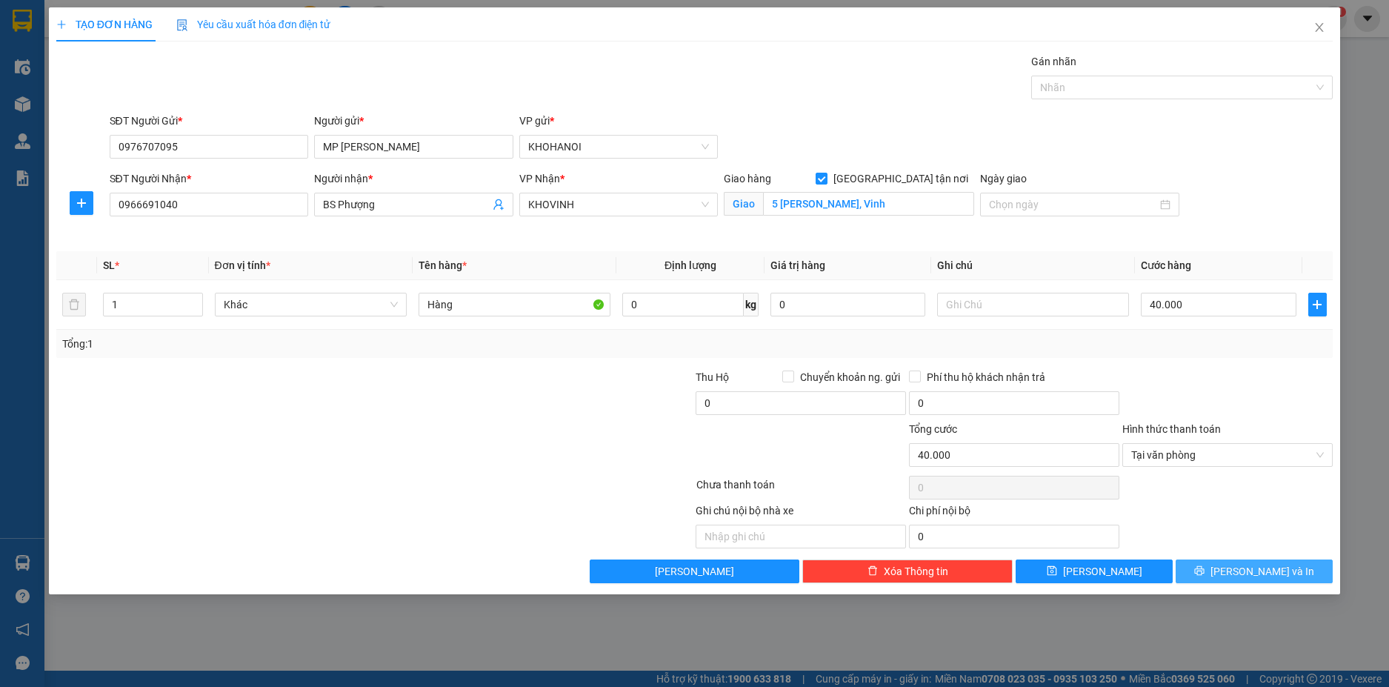
click at [1252, 564] on span "[PERSON_NAME] và In" at bounding box center [1263, 571] width 104 height 16
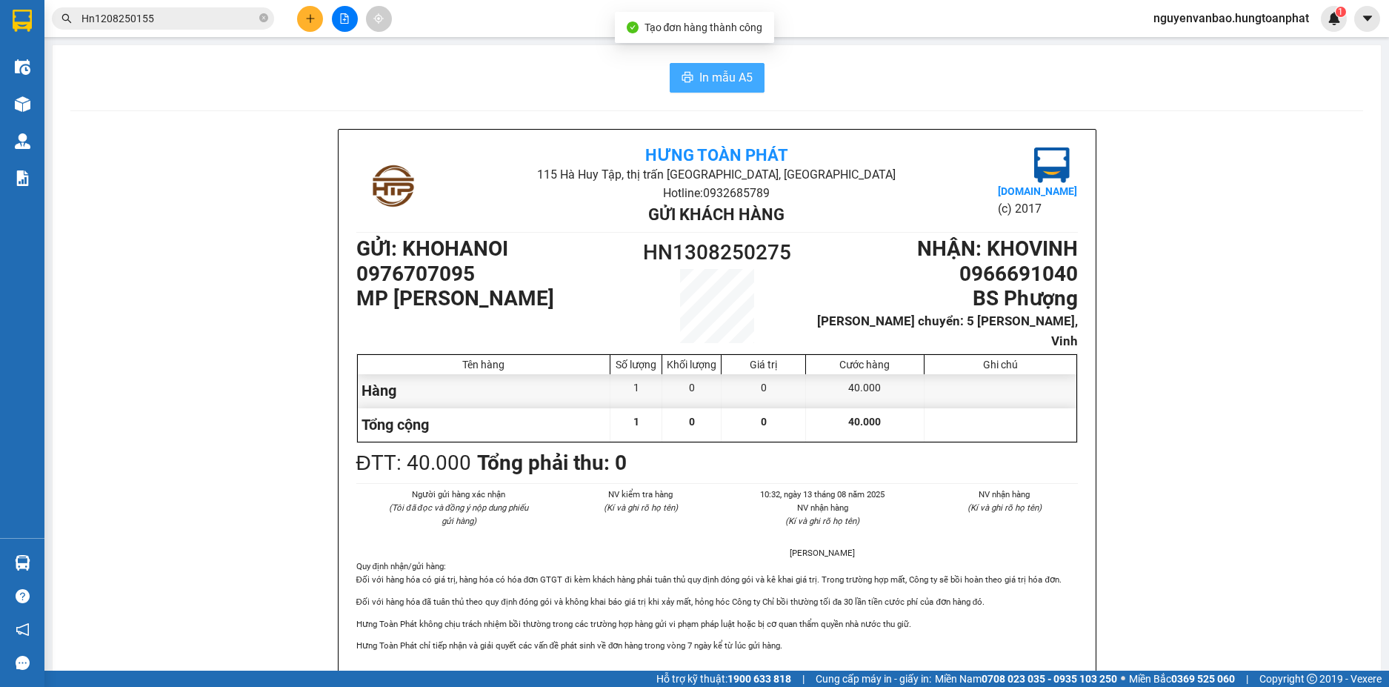
click at [734, 76] on span "In mẫu A5" at bounding box center [725, 77] width 53 height 19
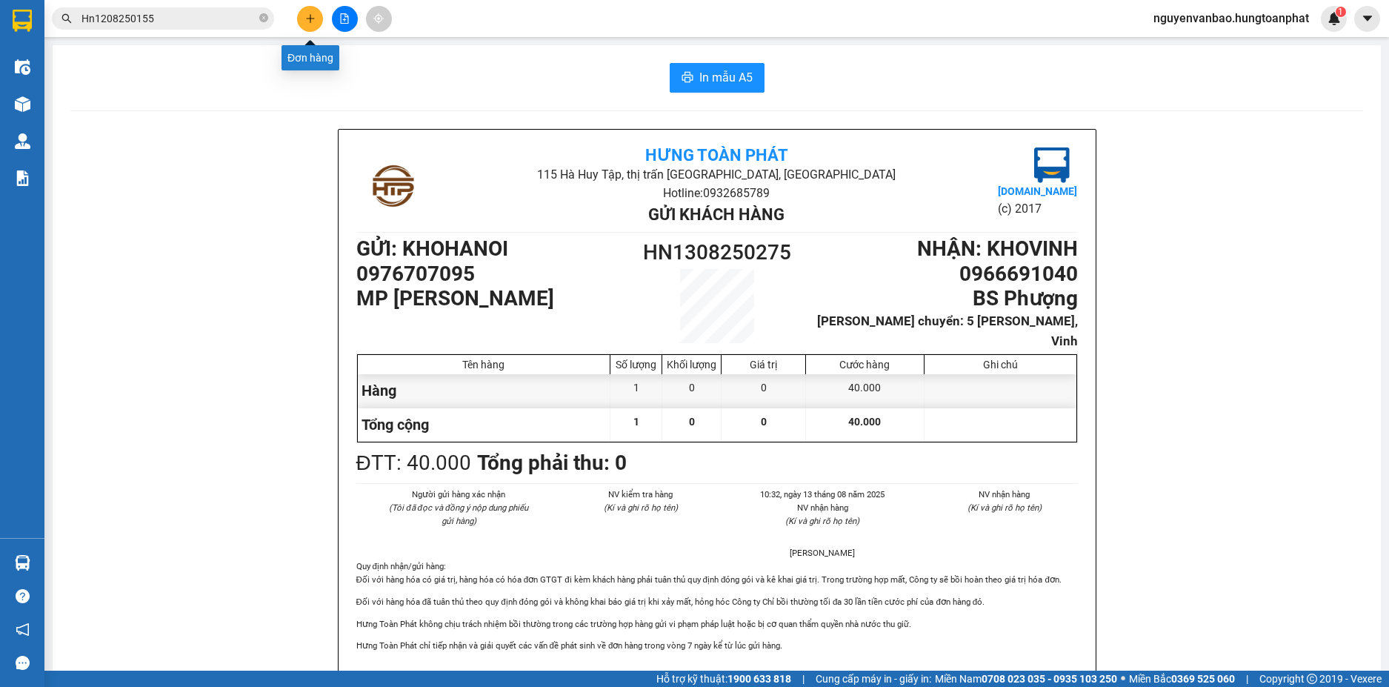
click at [313, 15] on icon "plus" at bounding box center [310, 18] width 10 height 10
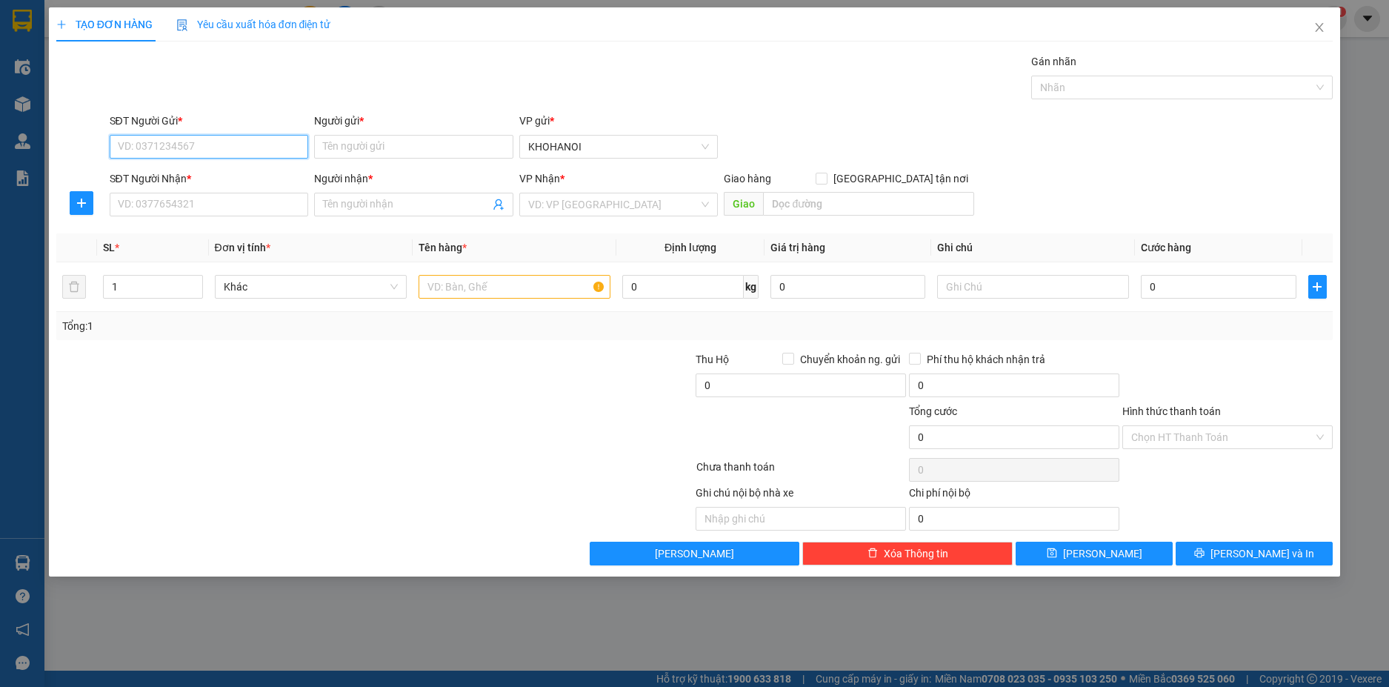
click at [299, 142] on input "SĐT Người Gửi *" at bounding box center [209, 147] width 199 height 24
drag, startPoint x: 210, startPoint y: 175, endPoint x: 210, endPoint y: 185, distance: 10.4
click at [210, 176] on div "0968325646 - Ngọc Bình Thạch Cao" at bounding box center [210, 176] width 182 height 16
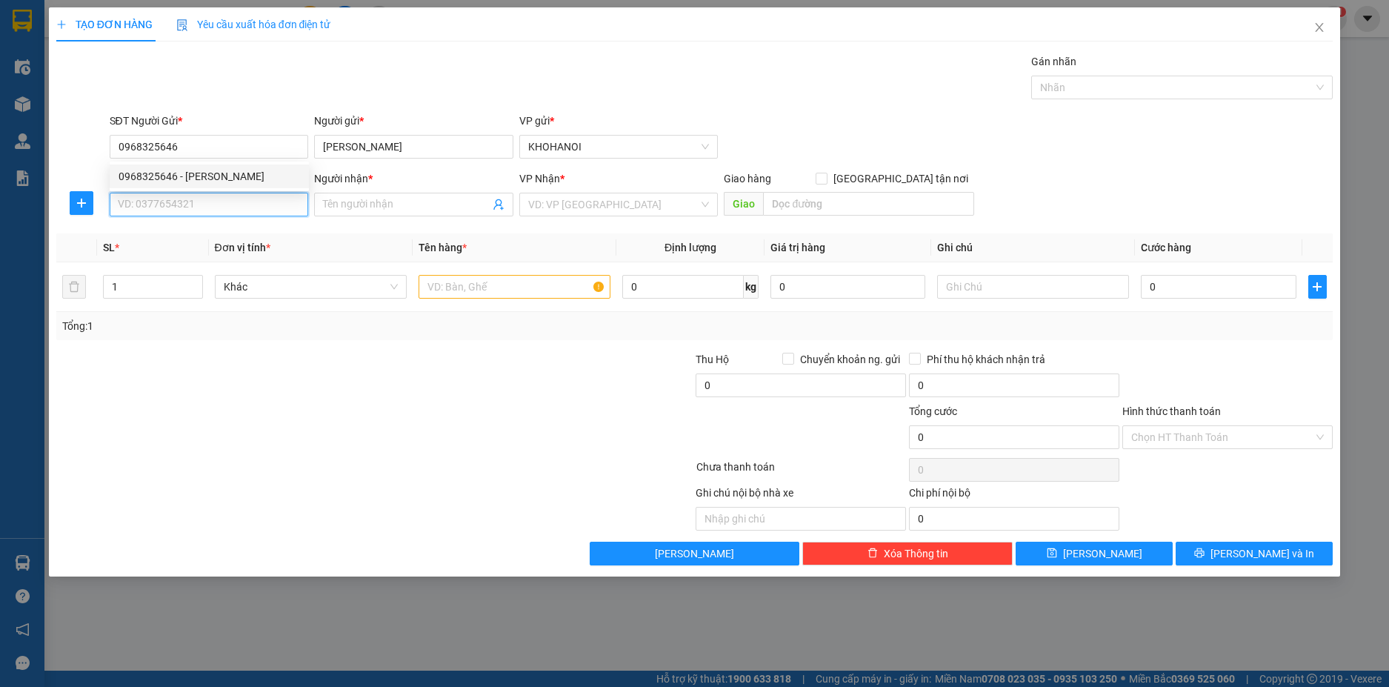
click at [210, 202] on input "SĐT Người Nhận *" at bounding box center [209, 205] width 199 height 24
click at [210, 239] on div "0935194999 - NS Tiến Thọ" at bounding box center [210, 234] width 182 height 16
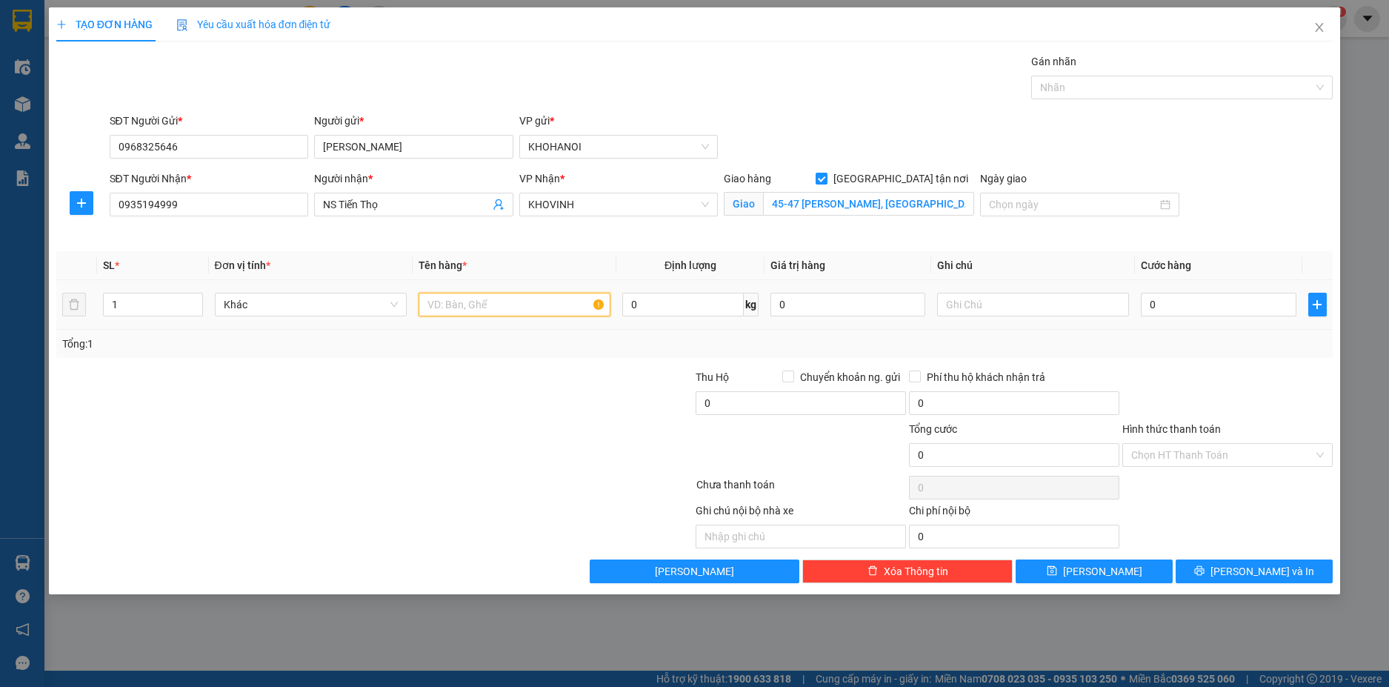
click at [484, 302] on input "text" at bounding box center [515, 305] width 192 height 24
drag, startPoint x: 506, startPoint y: 302, endPoint x: 425, endPoint y: 300, distance: 80.8
click at [425, 300] on input "Thuốc" at bounding box center [515, 305] width 192 height 24
click at [1177, 306] on input "0" at bounding box center [1218, 305] width 155 height 24
drag, startPoint x: 1180, startPoint y: 344, endPoint x: 1173, endPoint y: 362, distance: 19.7
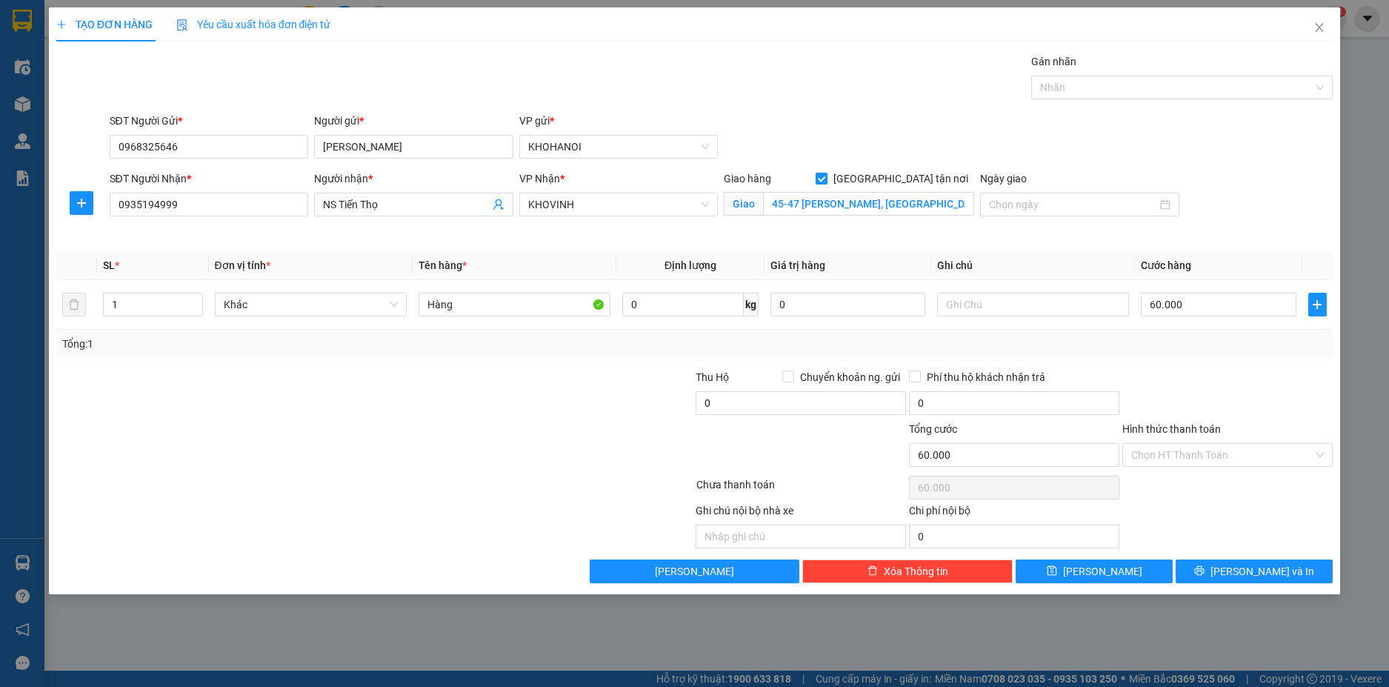
click at [1180, 345] on div "Tổng: 1" at bounding box center [694, 344] width 1265 height 16
click at [1214, 567] on button "[PERSON_NAME] và In" at bounding box center [1254, 571] width 157 height 24
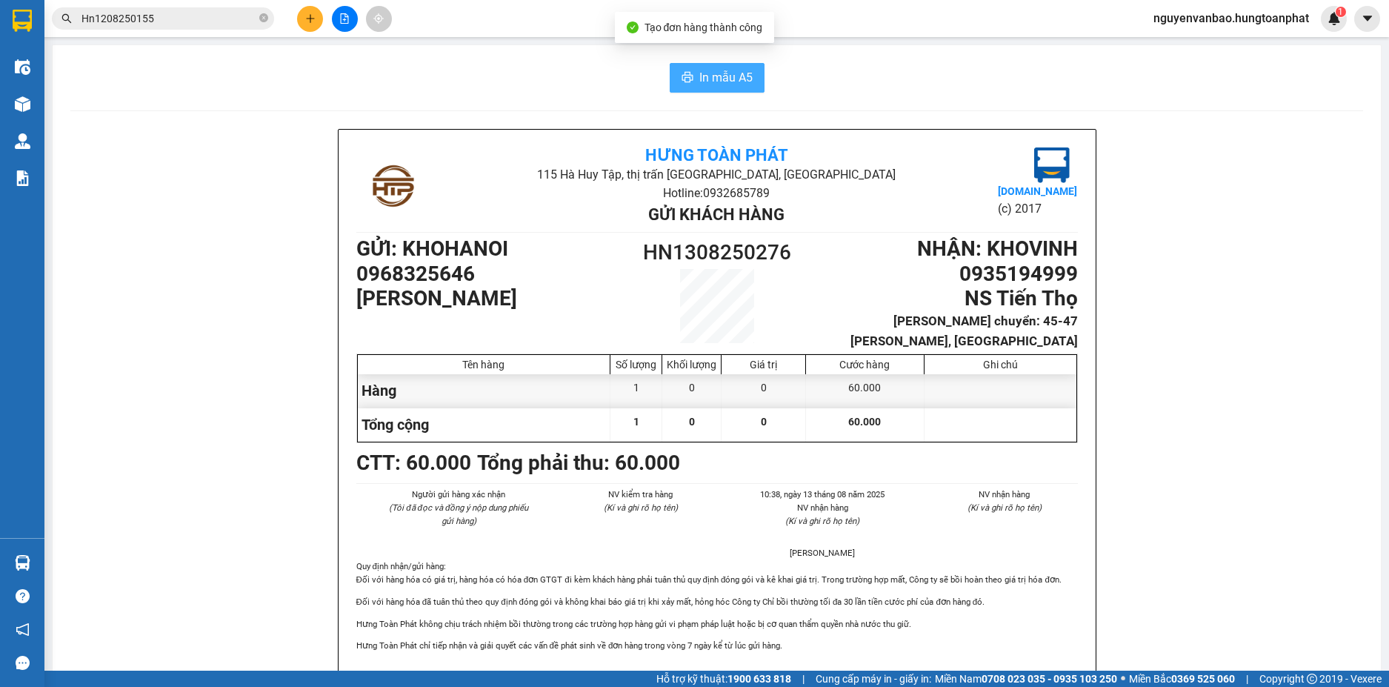
click at [706, 72] on span "In mẫu A5" at bounding box center [725, 77] width 53 height 19
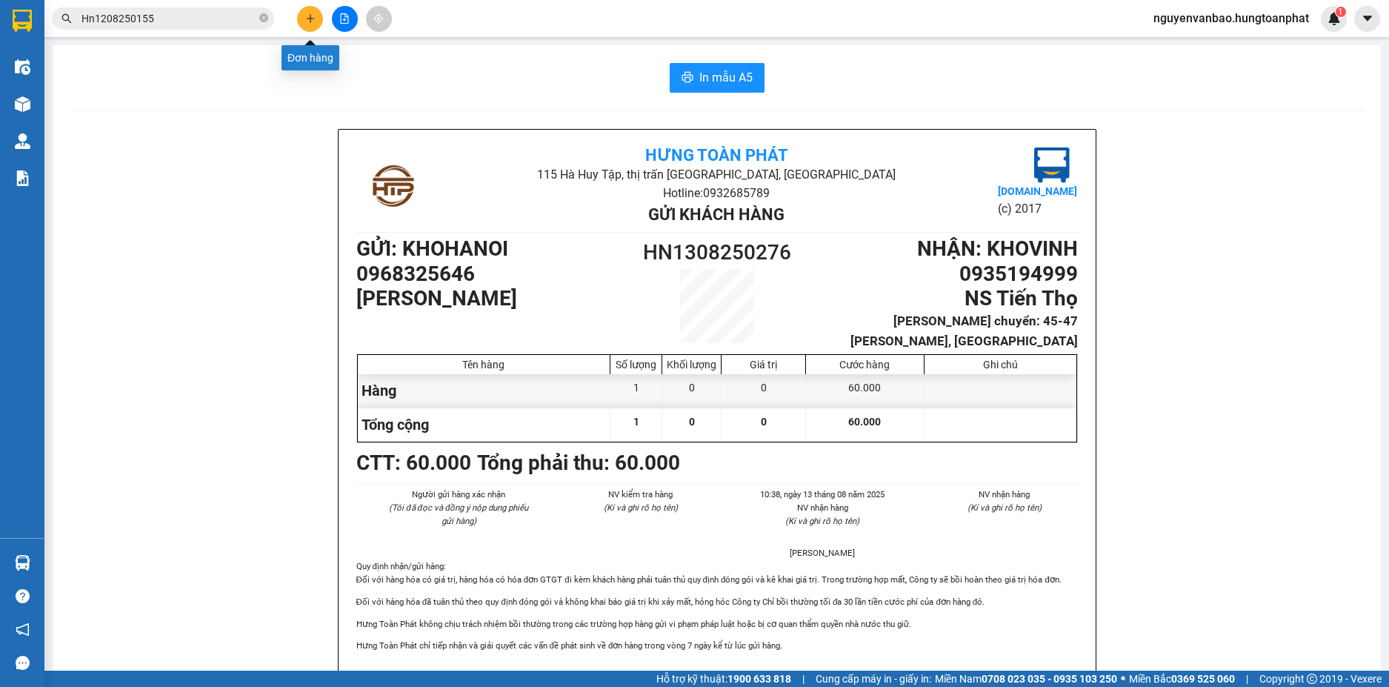
click at [313, 24] on button at bounding box center [310, 19] width 26 height 26
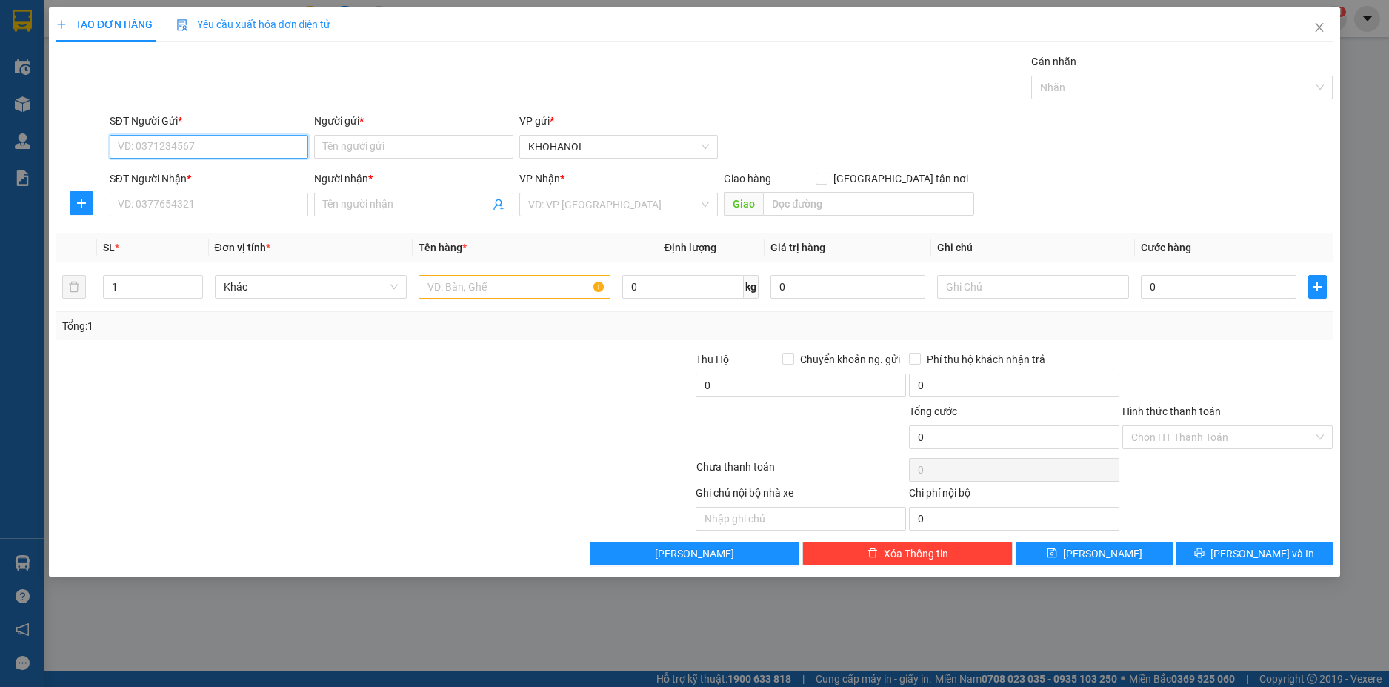
click at [209, 151] on input "SĐT Người Gửi *" at bounding box center [209, 147] width 199 height 24
click at [332, 147] on input "Người gửi *" at bounding box center [413, 147] width 199 height 24
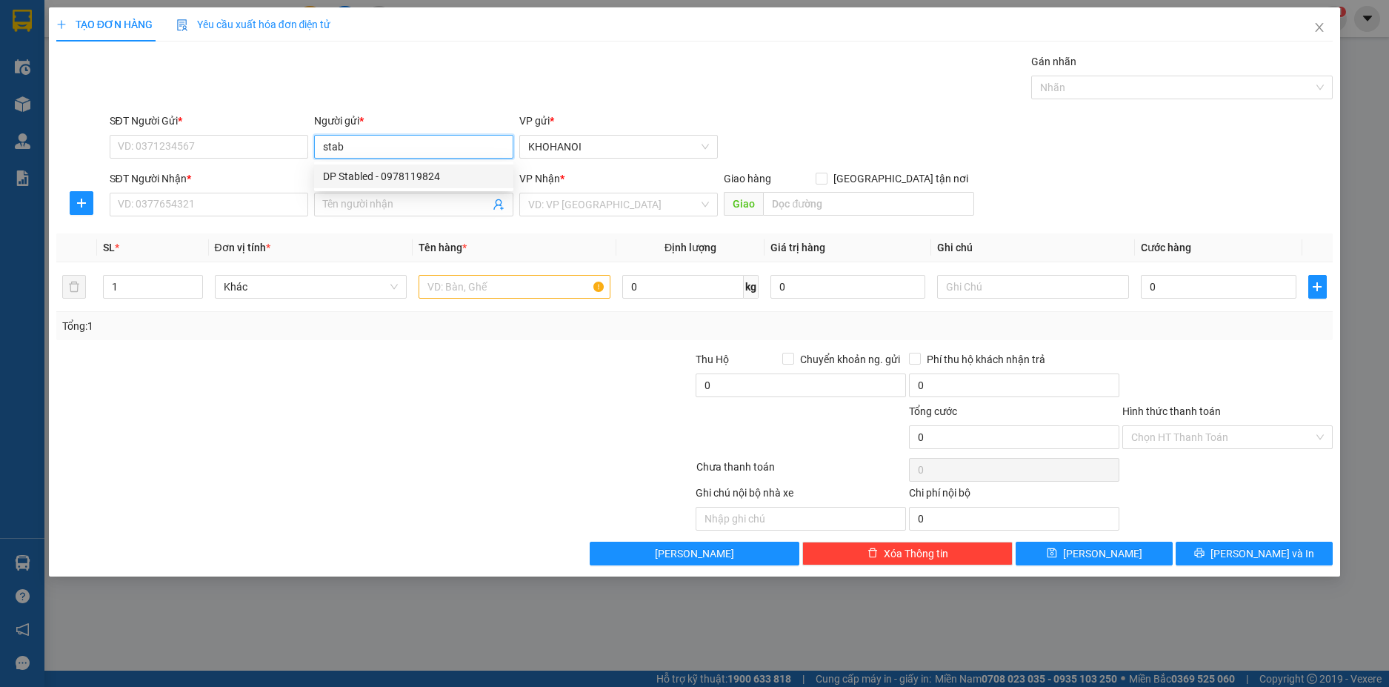
click at [389, 174] on div "DP Stabled - 0978119824" at bounding box center [414, 176] width 182 height 16
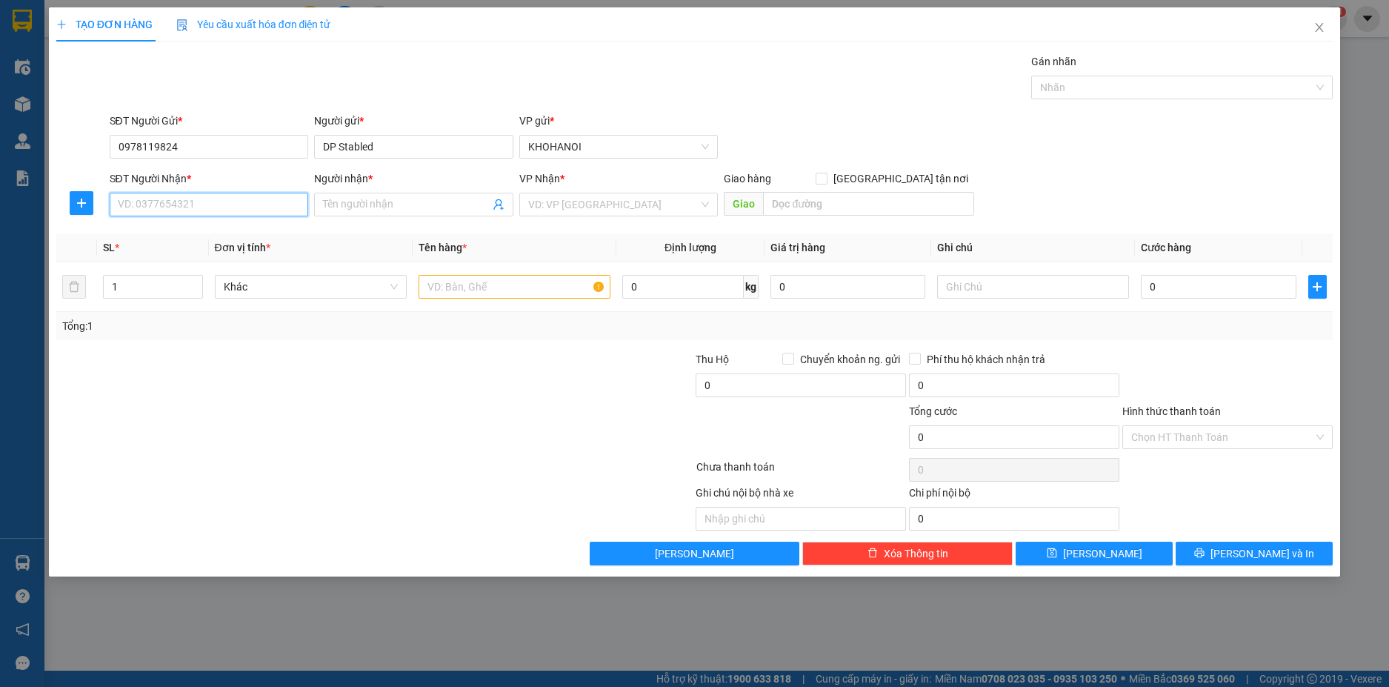
click at [274, 202] on input "SĐT Người Nhận *" at bounding box center [209, 205] width 199 height 24
click at [231, 233] on div "0914912266 - Phương Hằng" at bounding box center [210, 234] width 182 height 16
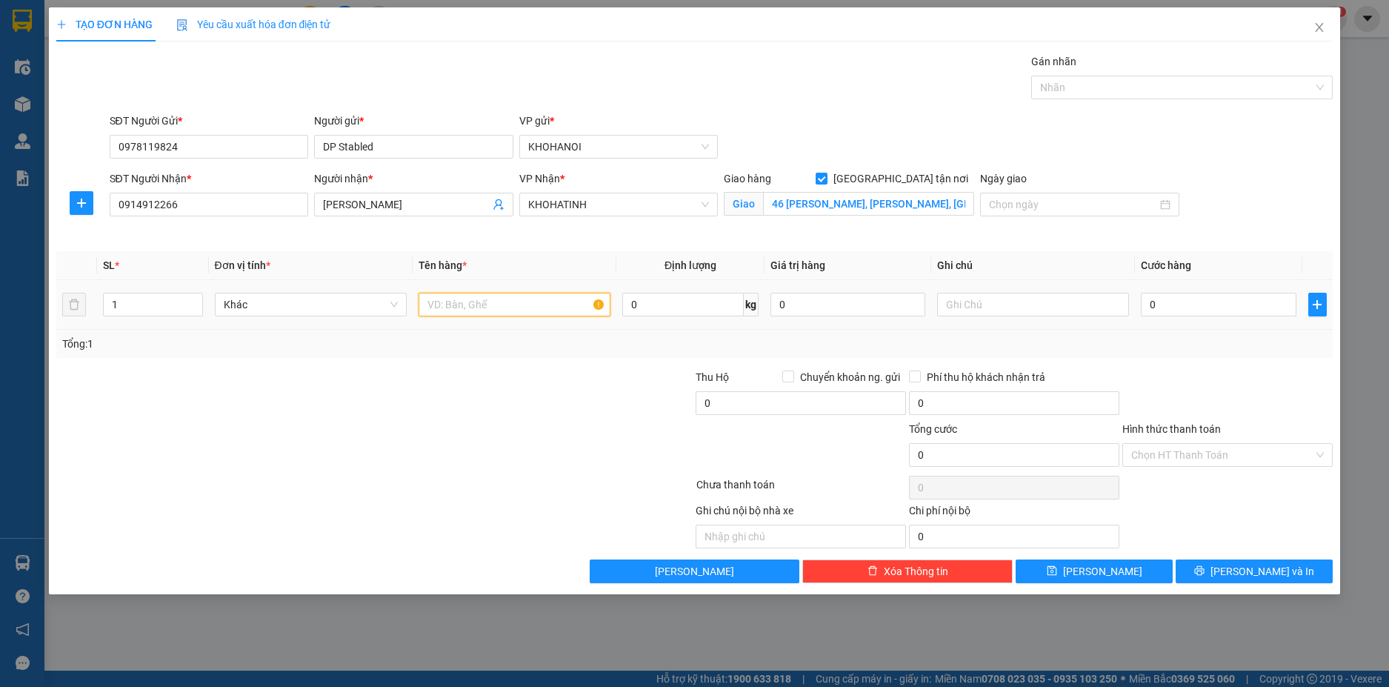
click at [493, 298] on input "text" at bounding box center [515, 305] width 192 height 24
click at [194, 296] on span "up" at bounding box center [194, 300] width 9 height 9
click at [1170, 309] on input "0" at bounding box center [1218, 305] width 155 height 24
click at [1168, 370] on div "Transit Pickup Surcharge Ids Transit Deliver Surcharge Ids Transit Deliver Surc…" at bounding box center [694, 318] width 1277 height 530
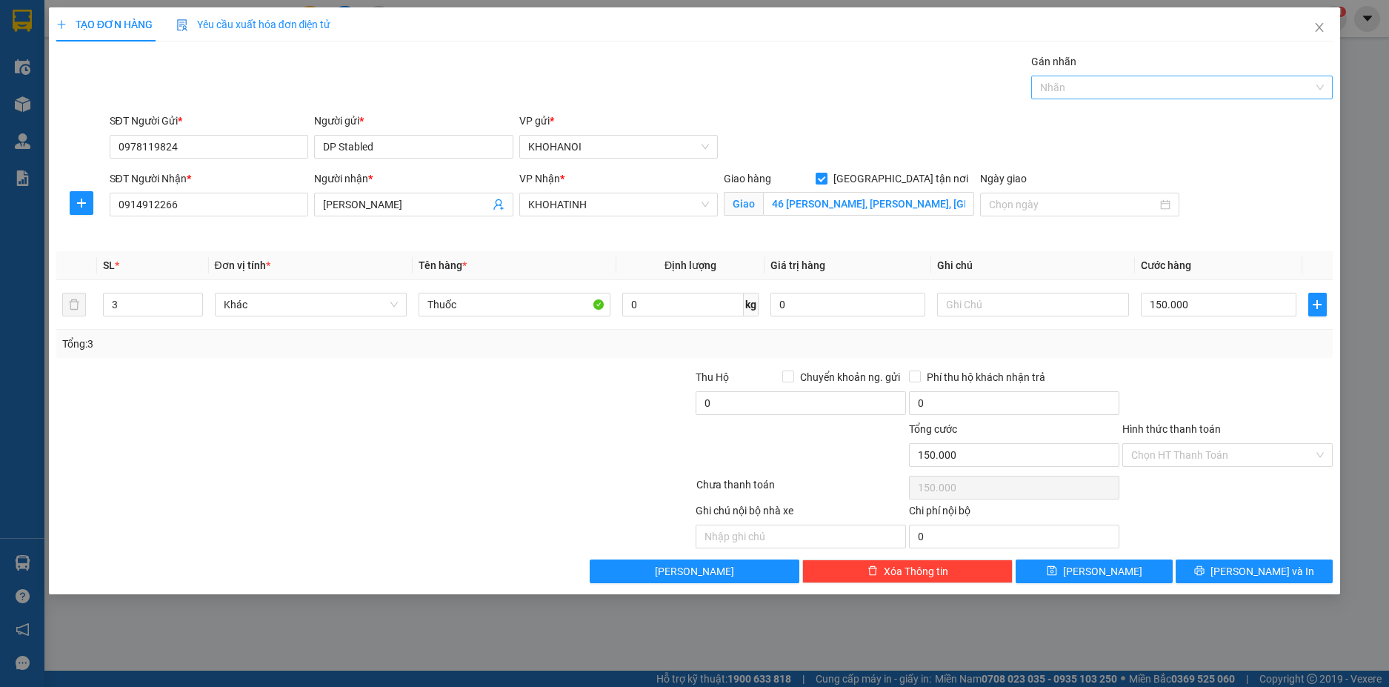
click at [1065, 86] on div at bounding box center [1174, 88] width 279 height 18
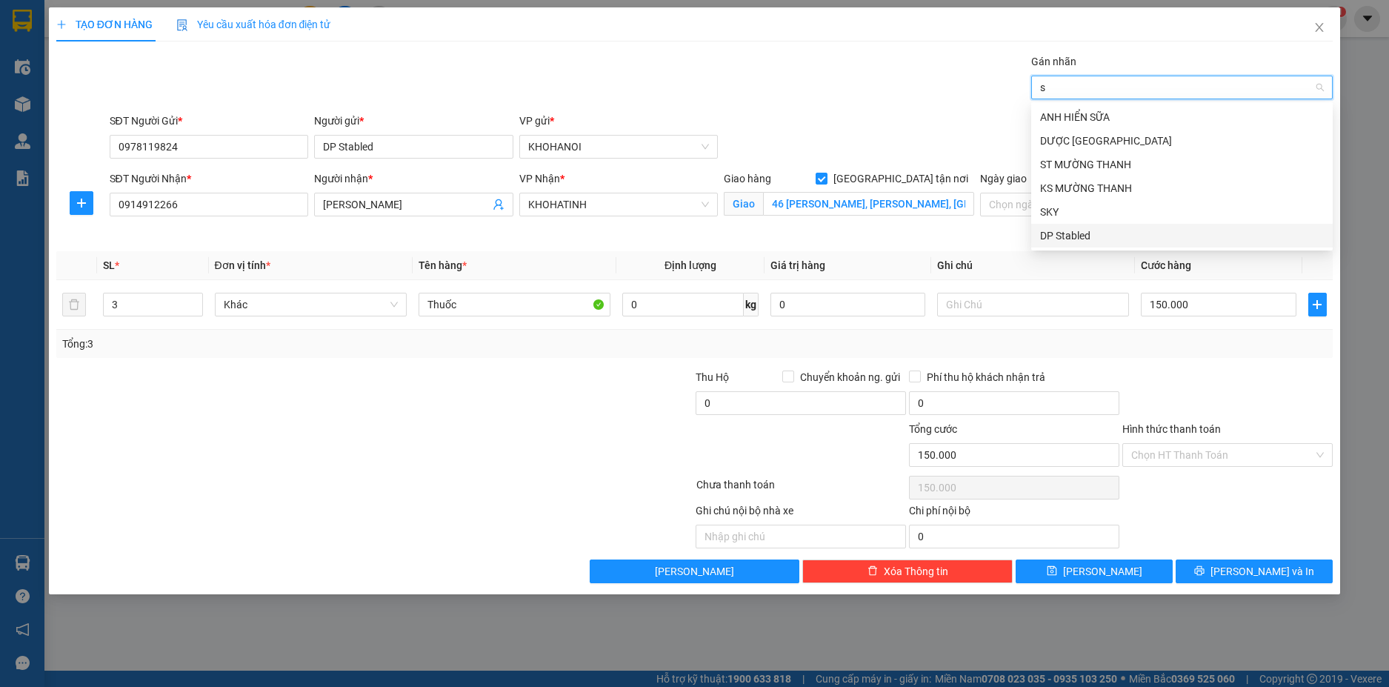
click at [1077, 231] on div "DP Stabled" at bounding box center [1182, 235] width 284 height 16
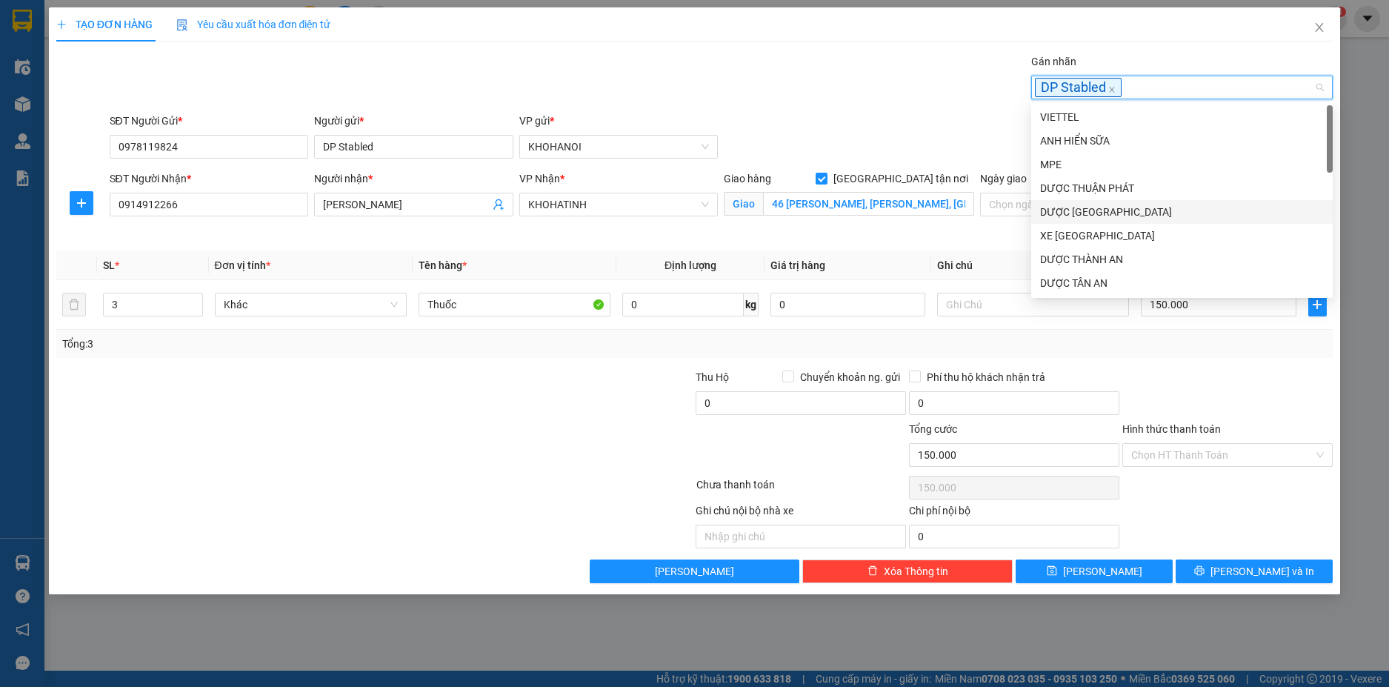
click at [933, 123] on div "SĐT Người Gửi * 0978119824 Người gửi * DP Stabled VP gửi * KHOHANOI" at bounding box center [722, 139] width 1230 height 52
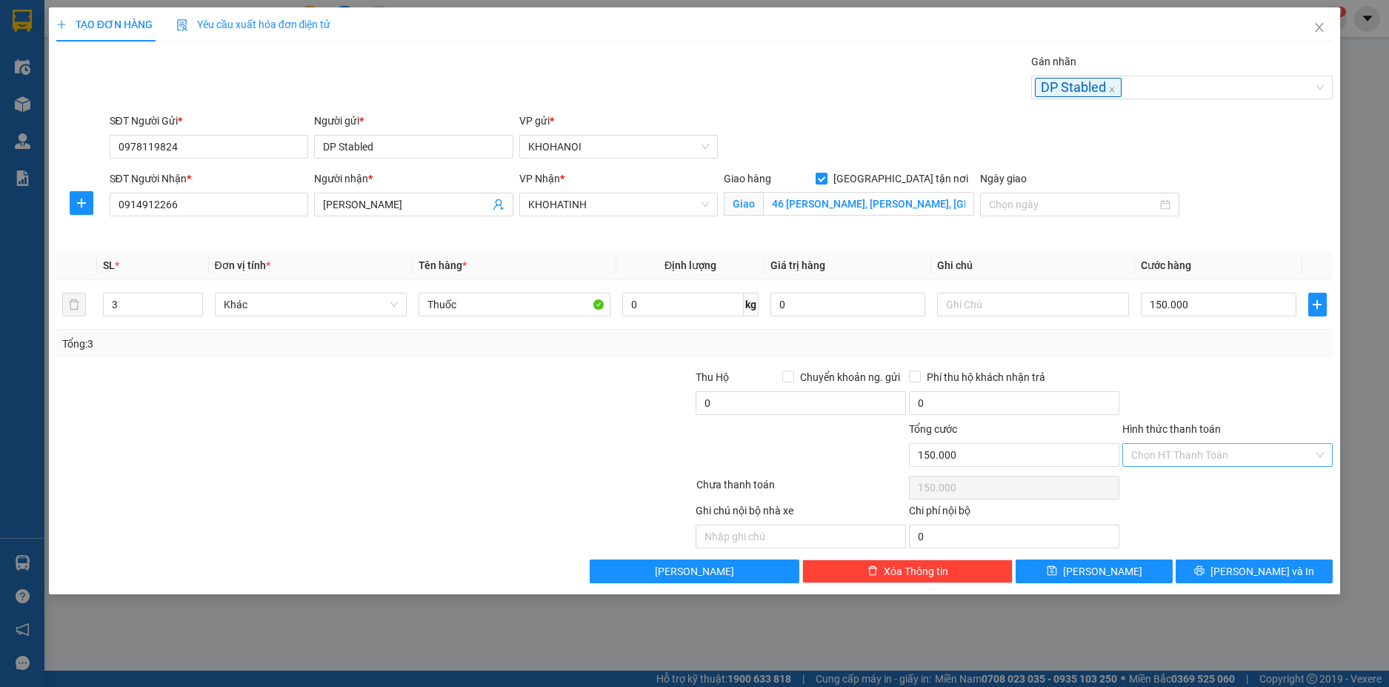
click at [1181, 447] on input "Hình thức thanh toán" at bounding box center [1222, 455] width 182 height 22
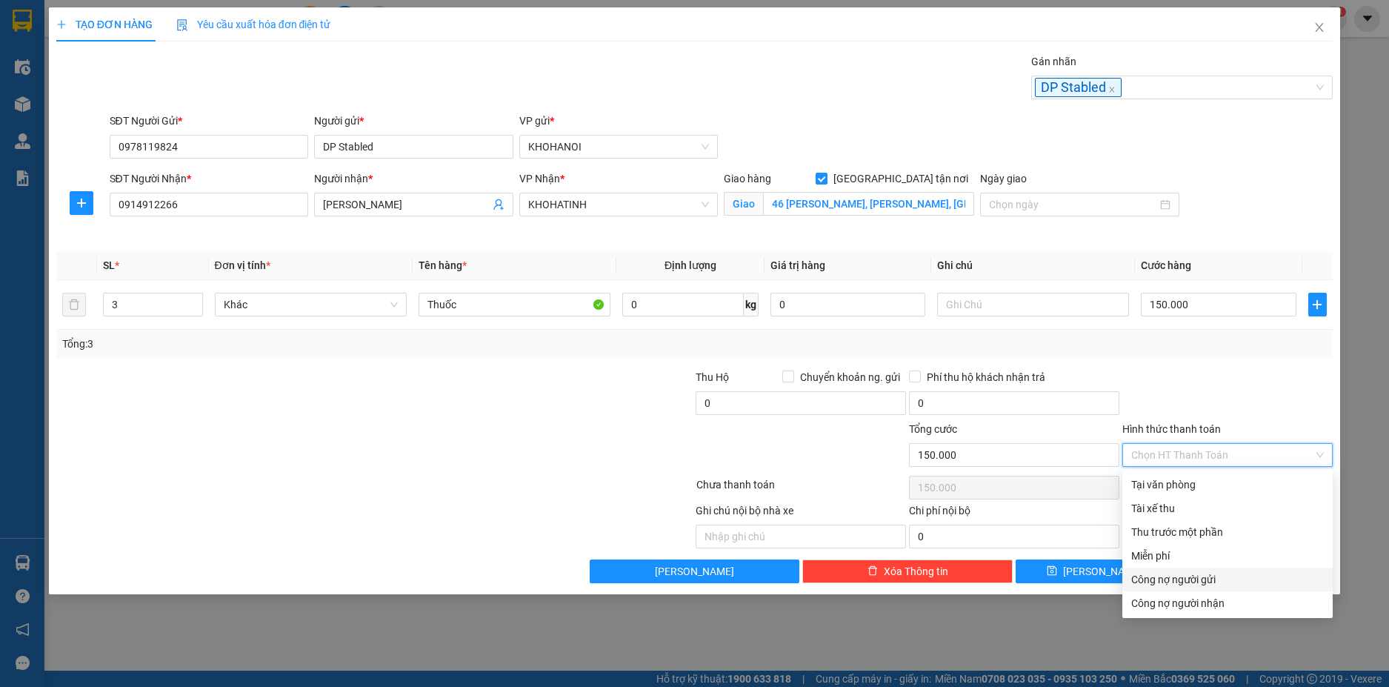
click at [1208, 580] on div "Công nợ người gửi" at bounding box center [1227, 579] width 193 height 16
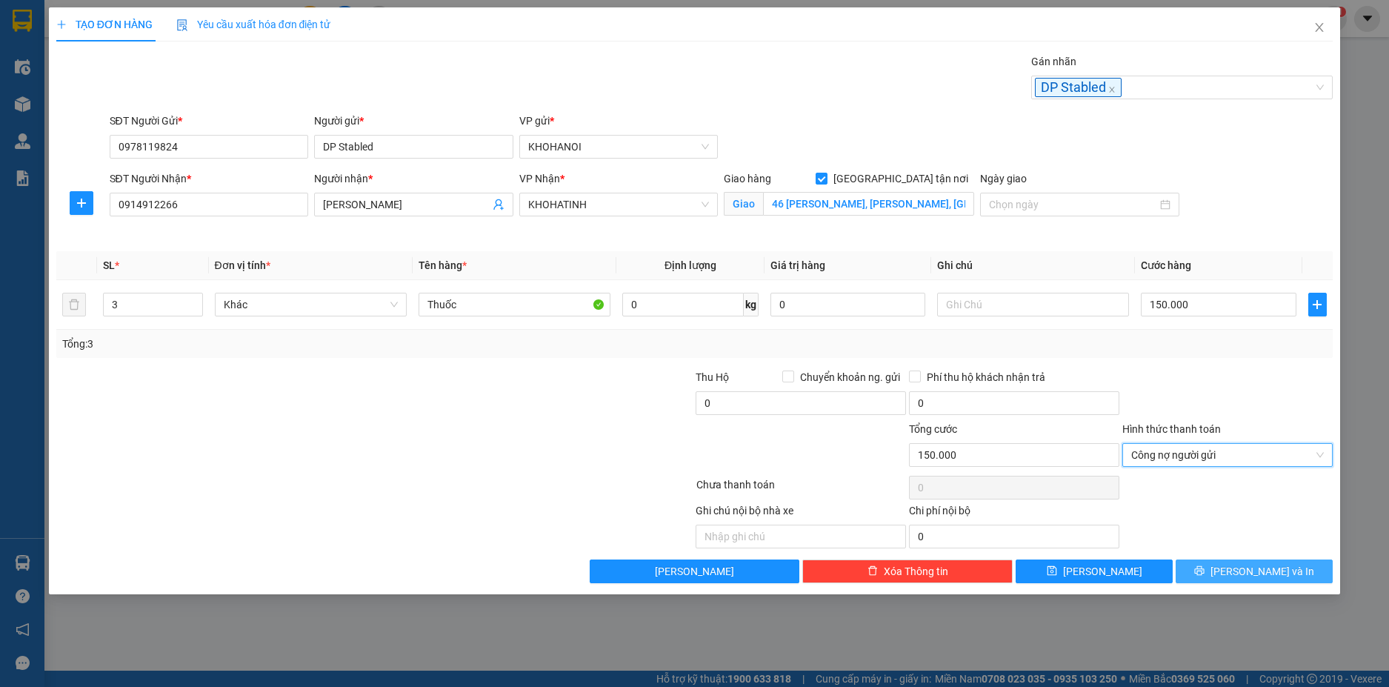
click at [1244, 574] on span "[PERSON_NAME] và In" at bounding box center [1263, 571] width 104 height 16
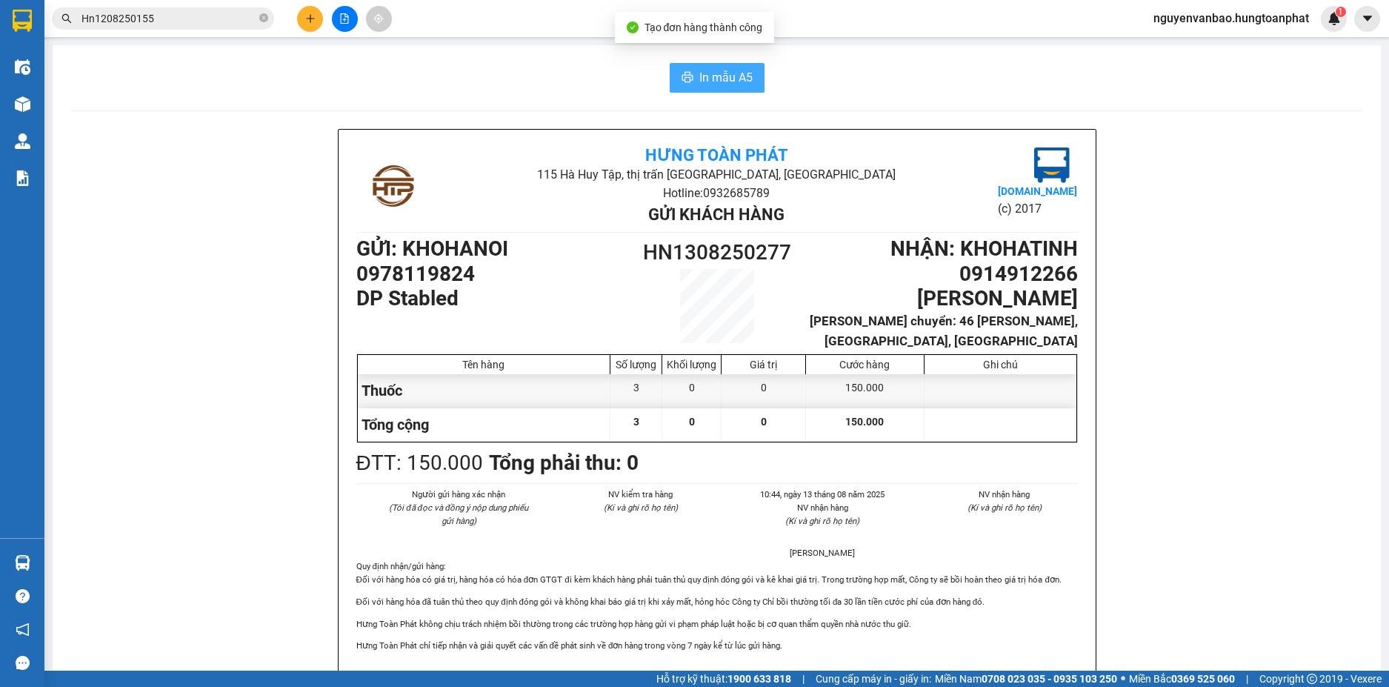
click at [686, 81] on icon "printer" at bounding box center [687, 77] width 11 height 10
click at [306, 21] on icon "plus" at bounding box center [310, 18] width 10 height 10
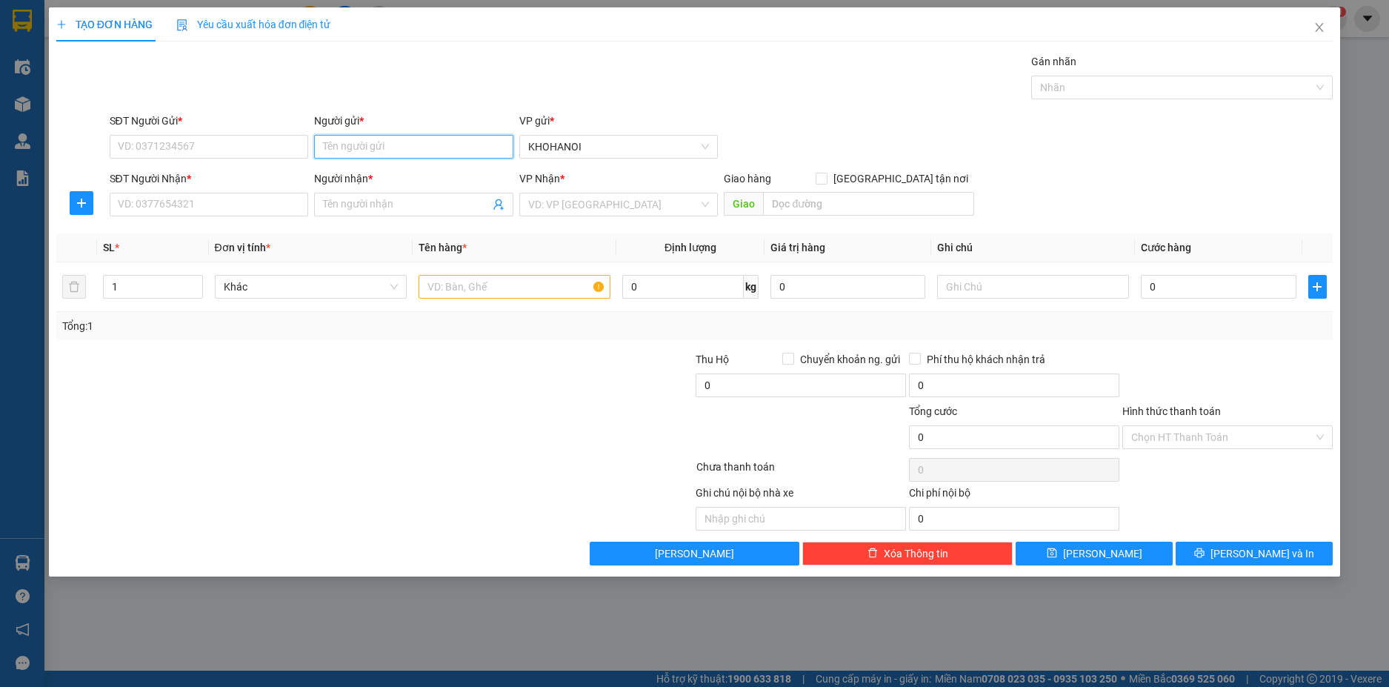
click at [342, 154] on input "Người gửi *" at bounding box center [413, 147] width 199 height 24
click at [362, 176] on div "DP Stabled - 0978119824" at bounding box center [414, 176] width 182 height 16
click at [353, 201] on input "Người nhận *" at bounding box center [406, 204] width 167 height 16
drag, startPoint x: 401, startPoint y: 197, endPoint x: 303, endPoint y: 212, distance: 98.9
click at [303, 212] on div "SĐT Người Nhận * VD: 0377654321 Người nhận * 0984188459 0984188459 VP Nhận * VD…" at bounding box center [722, 196] width 1230 height 52
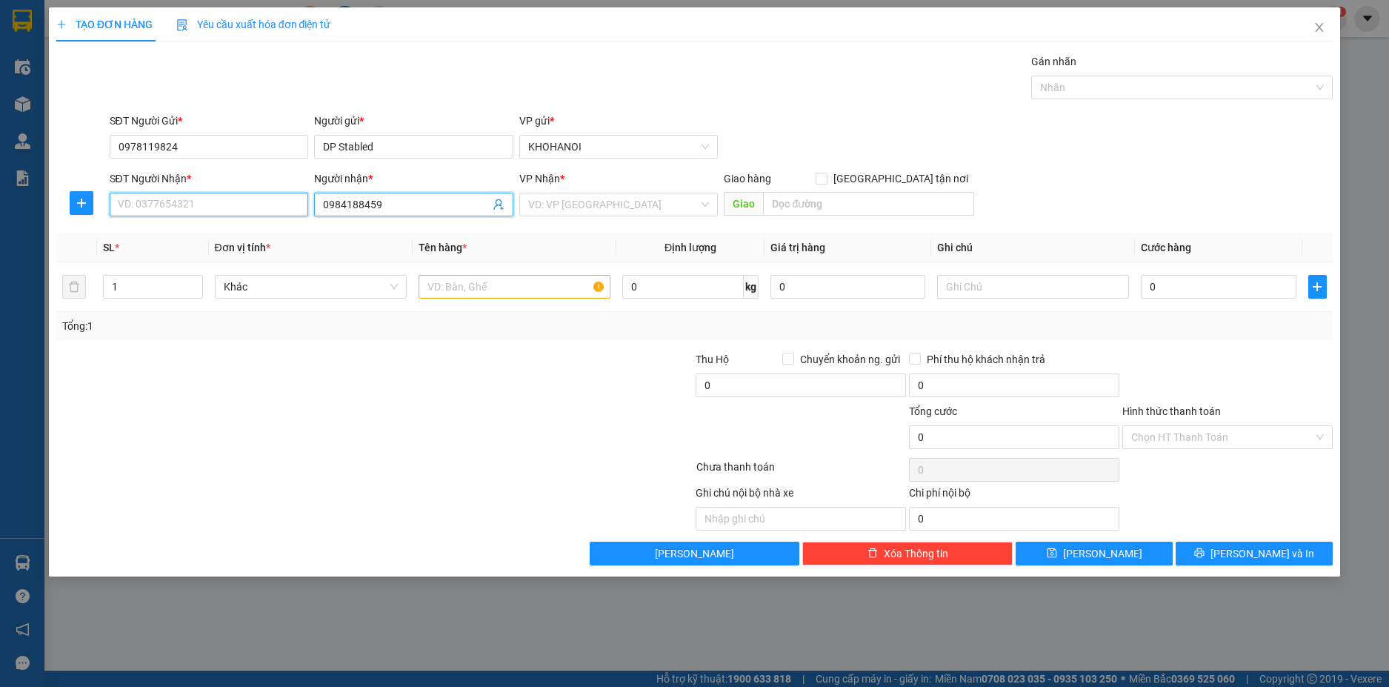
click at [241, 203] on input "SĐT Người Nhận *" at bounding box center [209, 205] width 199 height 24
paste input "0984188459"
click at [176, 235] on div "0984188459 - A Hùng" at bounding box center [210, 234] width 182 height 16
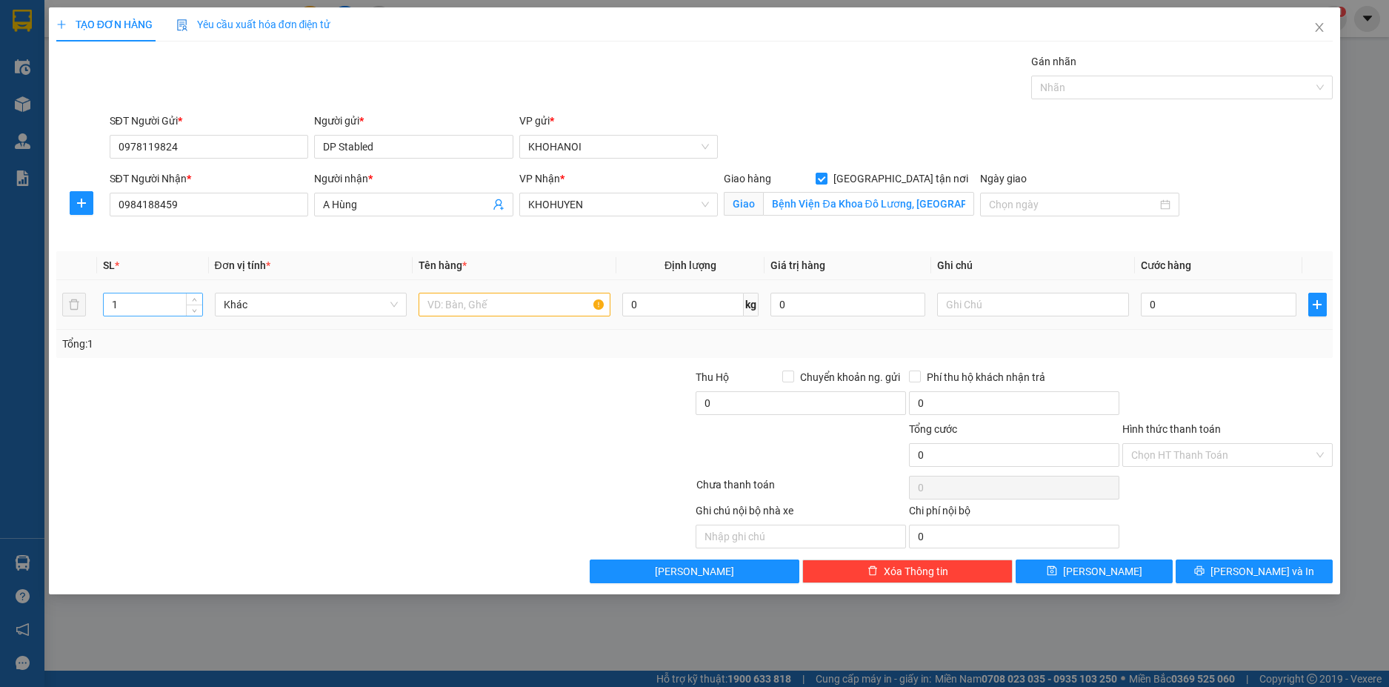
click at [158, 306] on input "1" at bounding box center [153, 304] width 98 height 22
click at [493, 298] on input "text" at bounding box center [515, 305] width 192 height 24
click at [1093, 84] on div at bounding box center [1174, 88] width 279 height 18
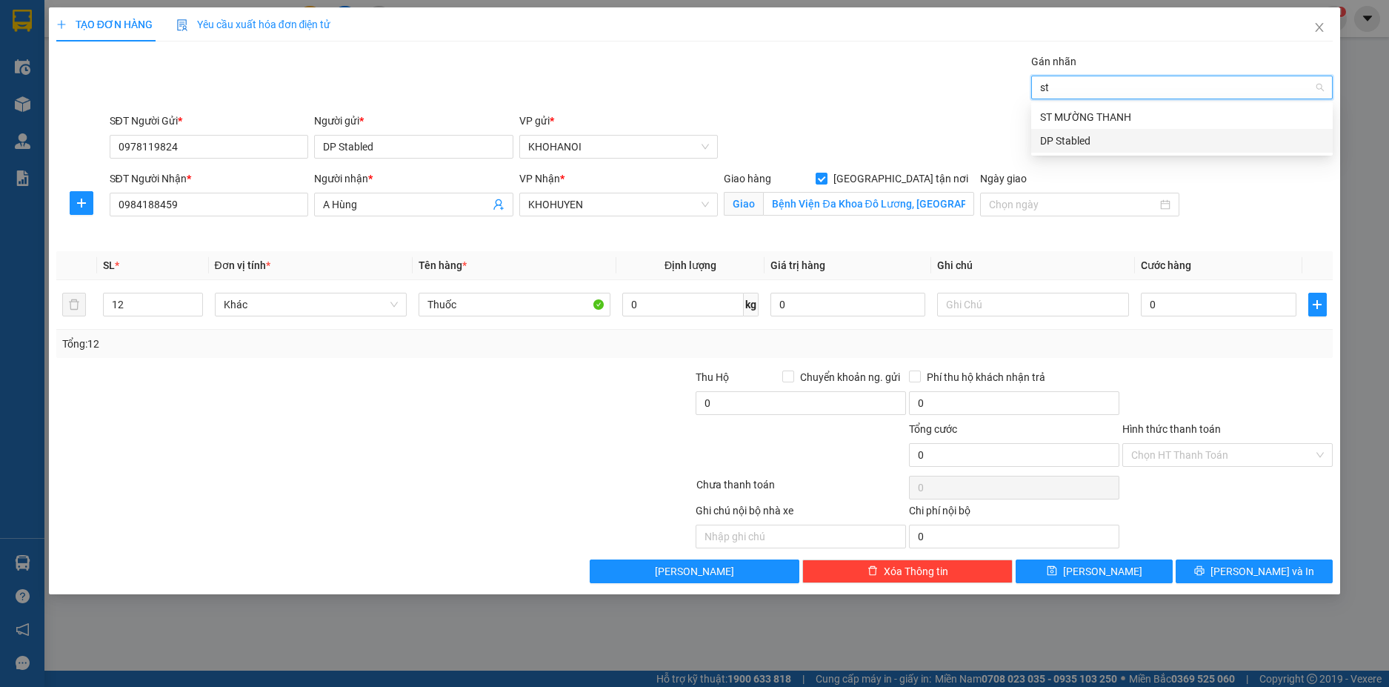
drag, startPoint x: 1082, startPoint y: 142, endPoint x: 978, endPoint y: 121, distance: 105.8
click at [1081, 141] on div "DP Stabled" at bounding box center [1182, 141] width 284 height 16
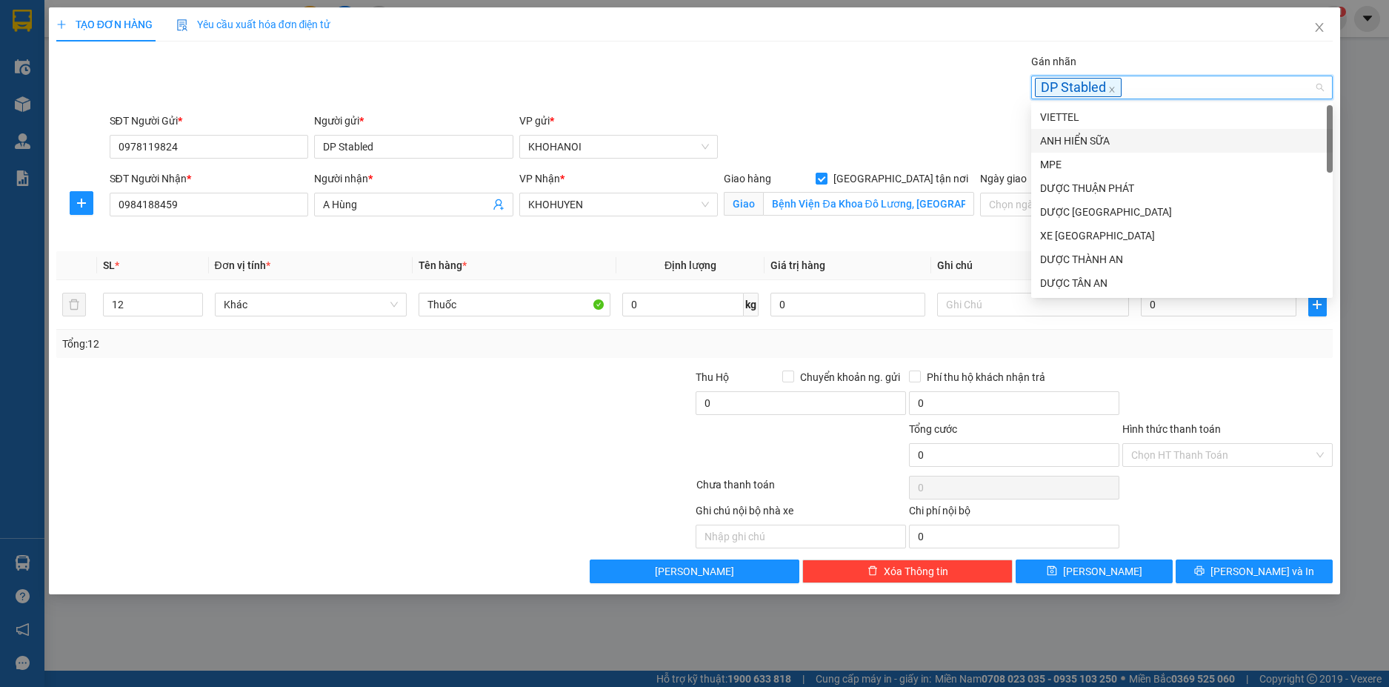
drag, startPoint x: 970, startPoint y: 120, endPoint x: 1009, endPoint y: 138, distance: 43.1
click at [976, 121] on div "SĐT Người Gửi * 0978119824 Người gửi * DP Stabled VP gửi * KHOHANOI" at bounding box center [722, 139] width 1230 height 52
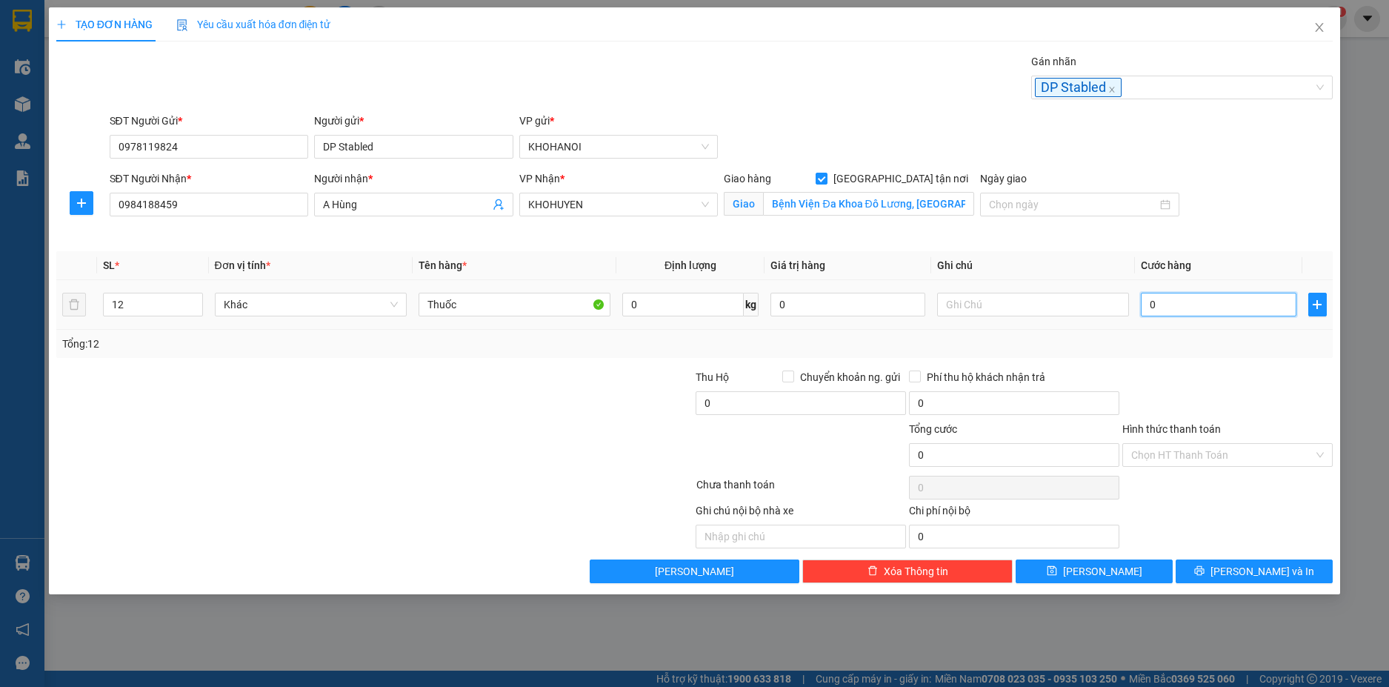
drag, startPoint x: 1203, startPoint y: 302, endPoint x: 1126, endPoint y: 302, distance: 77.0
click at [1202, 304] on input "0" at bounding box center [1218, 305] width 155 height 24
click at [1159, 343] on div "Tổng: 12" at bounding box center [694, 344] width 1265 height 16
click at [1194, 456] on input "Hình thức thanh toán" at bounding box center [1222, 455] width 182 height 22
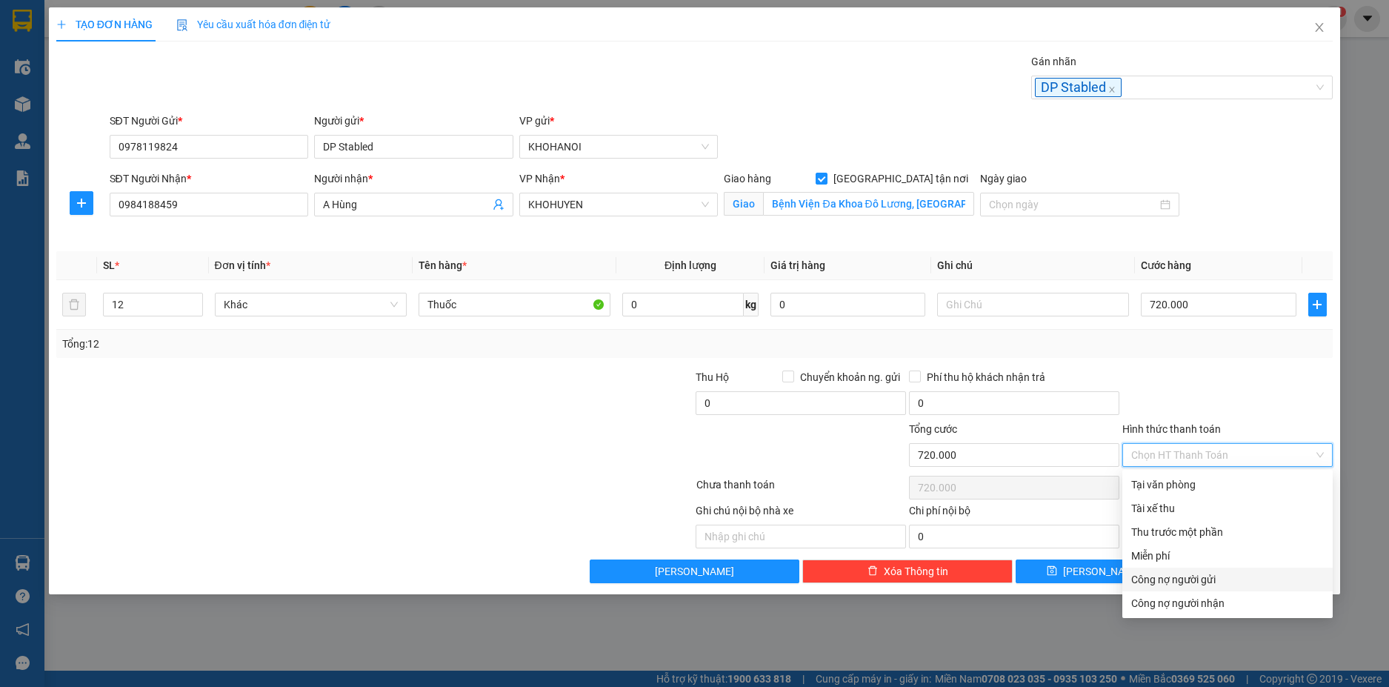
click at [1206, 583] on div "Công nợ người gửi" at bounding box center [1227, 579] width 193 height 16
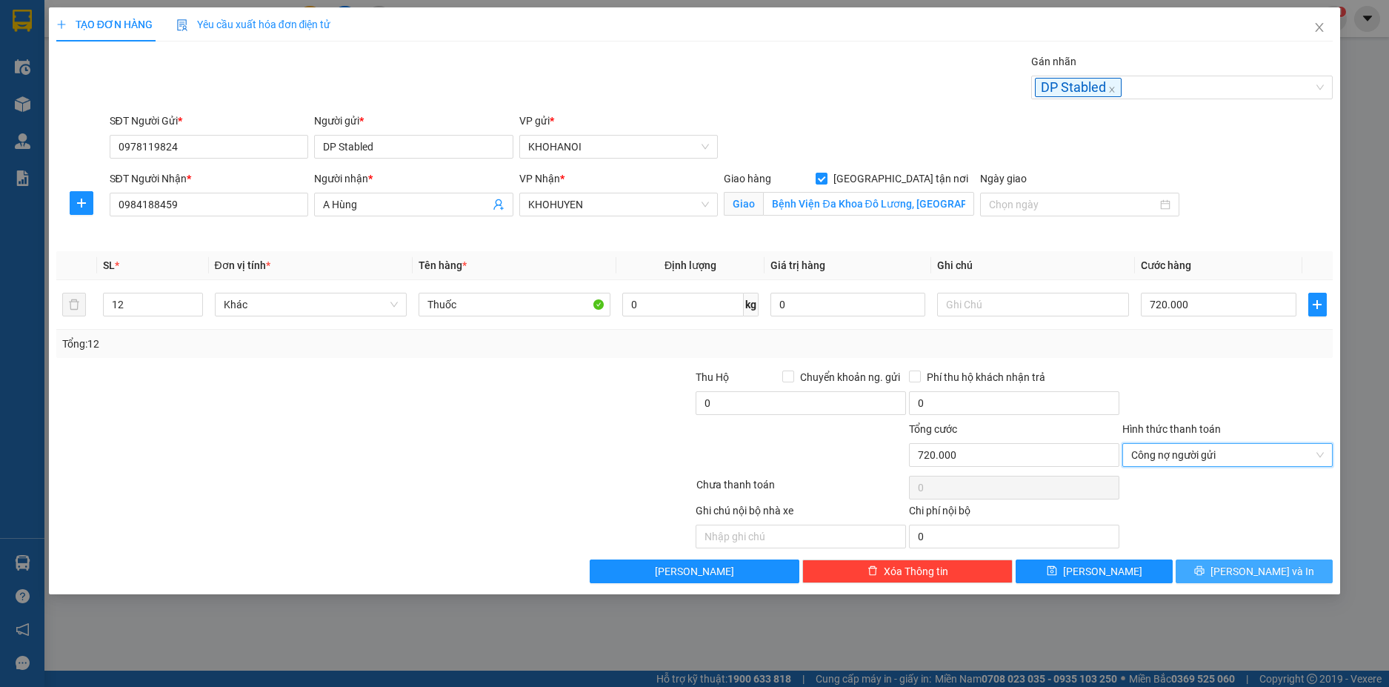
click at [1237, 570] on button "[PERSON_NAME] và In" at bounding box center [1254, 571] width 157 height 24
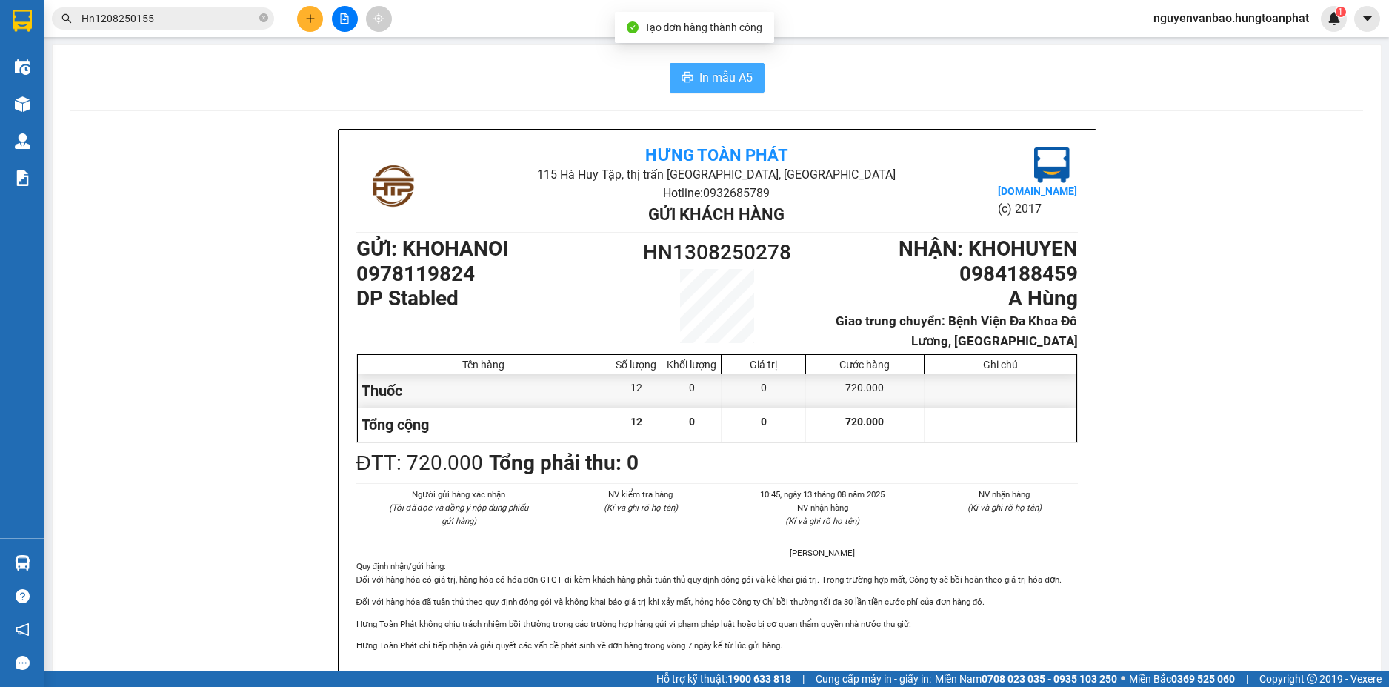
click at [725, 85] on span "In mẫu A5" at bounding box center [725, 77] width 53 height 19
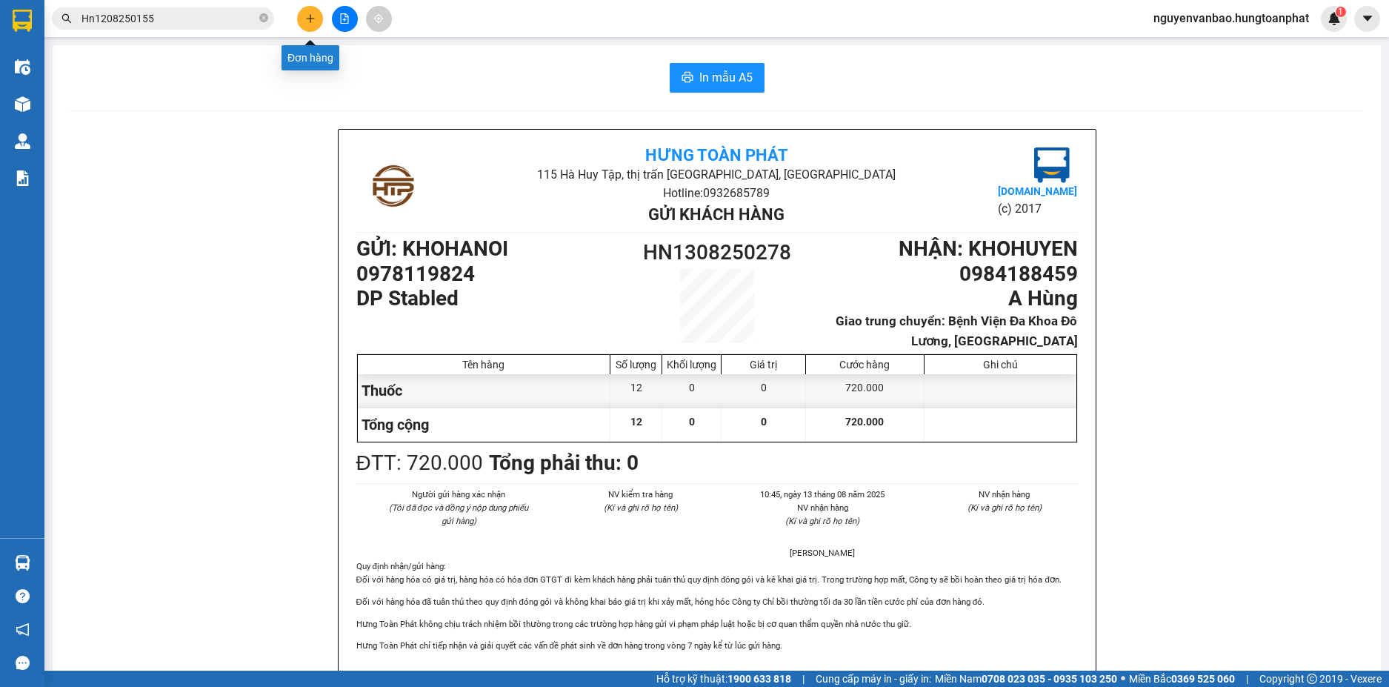
click at [312, 24] on button at bounding box center [310, 19] width 26 height 26
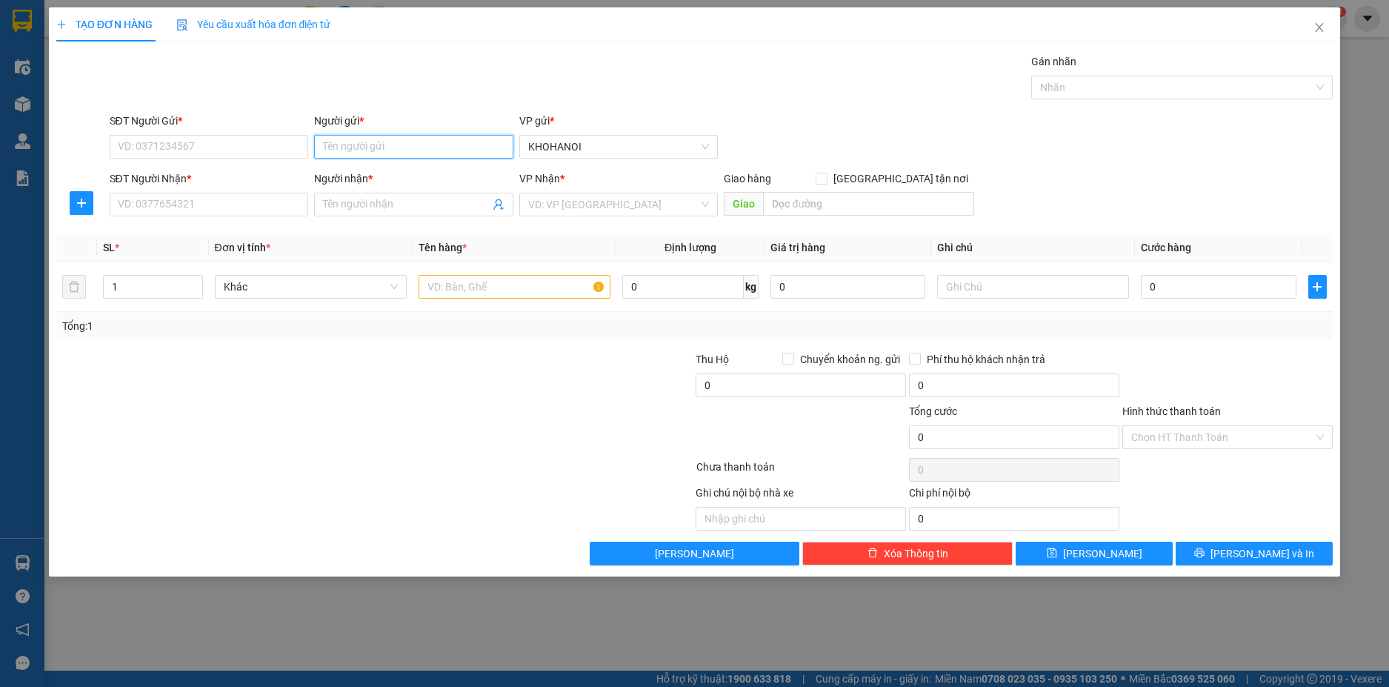
click at [350, 152] on input "Người gửi *" at bounding box center [413, 147] width 199 height 24
click at [362, 176] on div "DP Stabled - 0978119824" at bounding box center [414, 176] width 182 height 16
drag, startPoint x: 345, startPoint y: 206, endPoint x: 299, endPoint y: 207, distance: 46.7
click at [344, 207] on input "Người nhận *" at bounding box center [406, 204] width 167 height 16
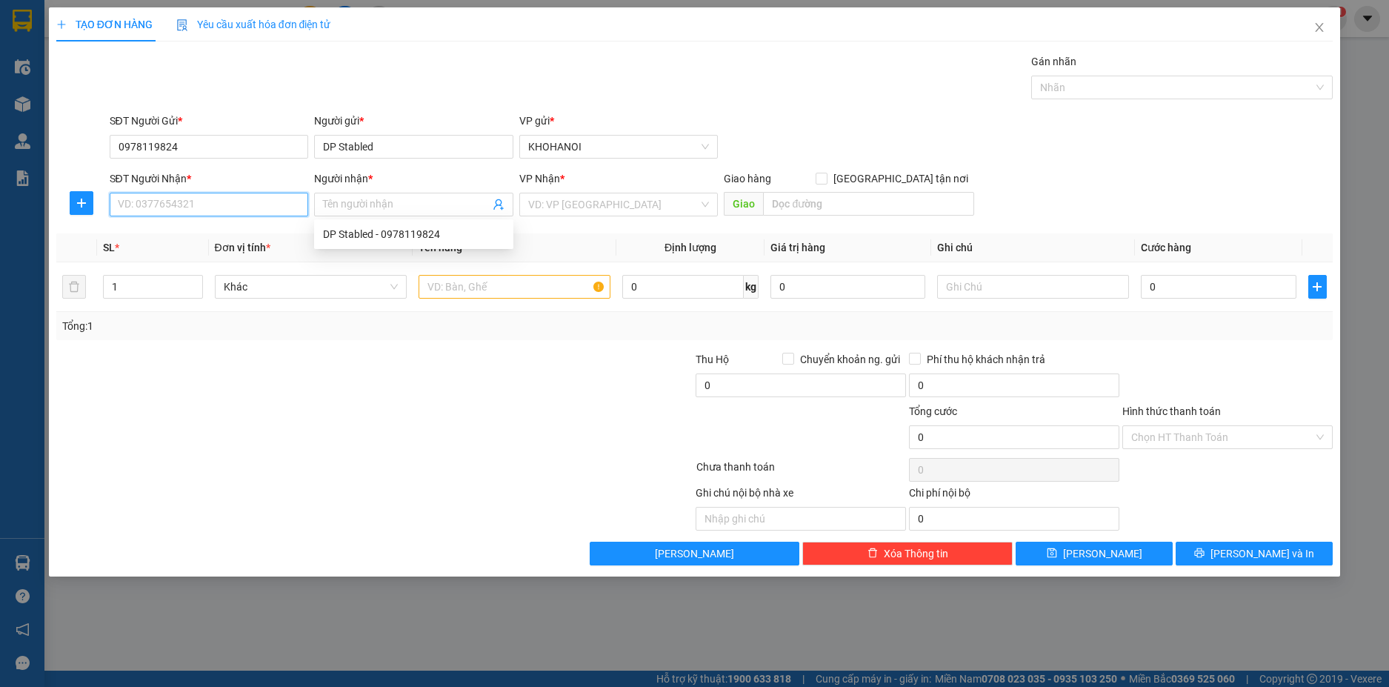
click at [230, 204] on input "SĐT Người Nhận *" at bounding box center [209, 205] width 199 height 24
click at [260, 207] on input "SĐT Người Nhận *" at bounding box center [209, 205] width 199 height 24
click at [169, 238] on div "0979715757 - C Hương" at bounding box center [210, 234] width 182 height 16
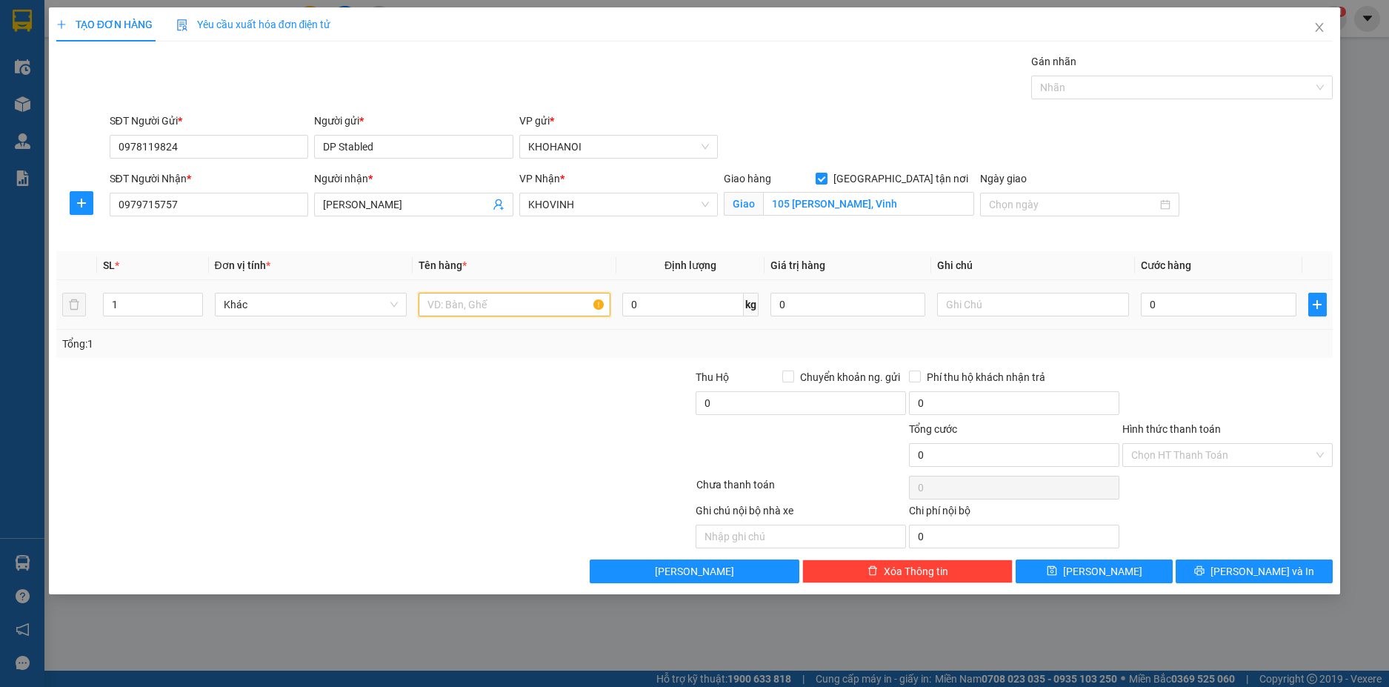
click at [467, 310] on input "text" at bounding box center [515, 305] width 192 height 24
click at [1177, 310] on input "0" at bounding box center [1218, 305] width 155 height 24
drag, startPoint x: 1181, startPoint y: 360, endPoint x: 1034, endPoint y: 128, distance: 274.4
click at [1174, 359] on div "Transit Pickup Surcharge Ids Transit Deliver Surcharge Ids Transit Deliver Surc…" at bounding box center [694, 318] width 1277 height 530
click at [1062, 87] on div at bounding box center [1174, 88] width 279 height 18
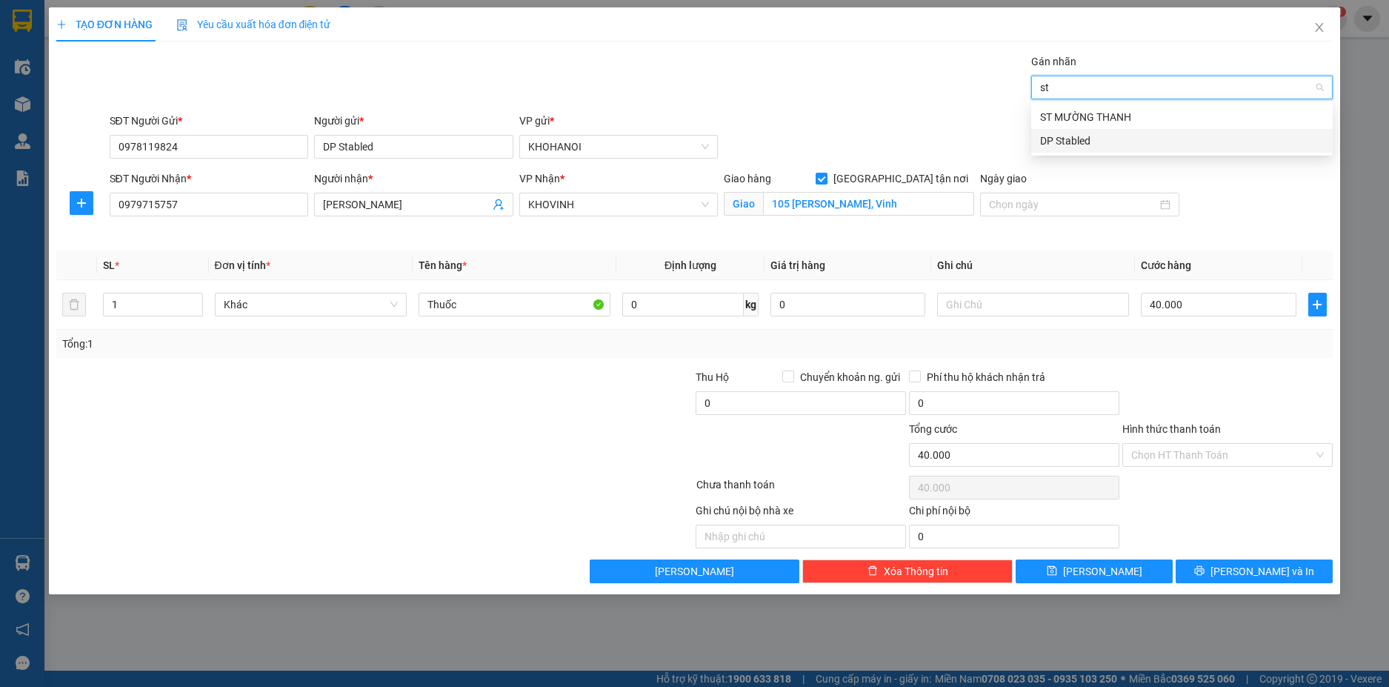
click at [1073, 141] on div "DP Stabled" at bounding box center [1182, 141] width 284 height 16
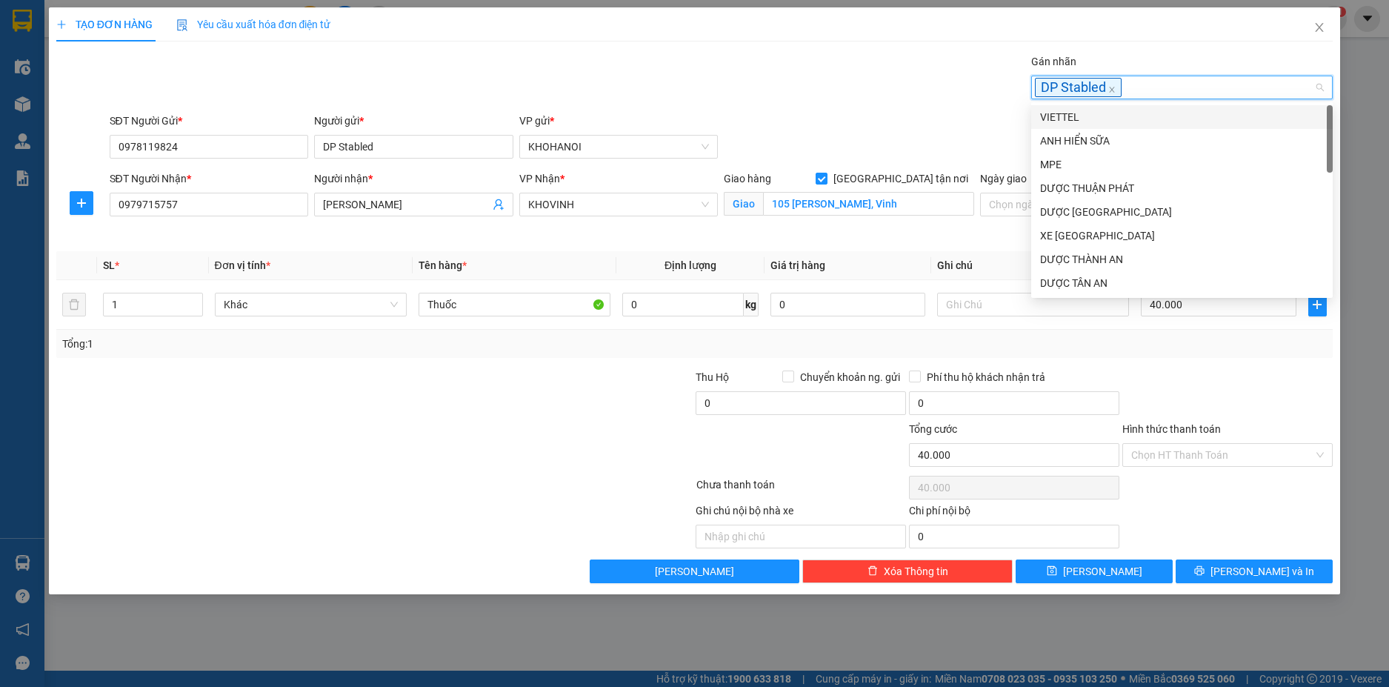
click at [990, 107] on div "Transit Pickup Surcharge Ids Transit Deliver Surcharge Ids Transit Deliver Surc…" at bounding box center [694, 318] width 1277 height 530
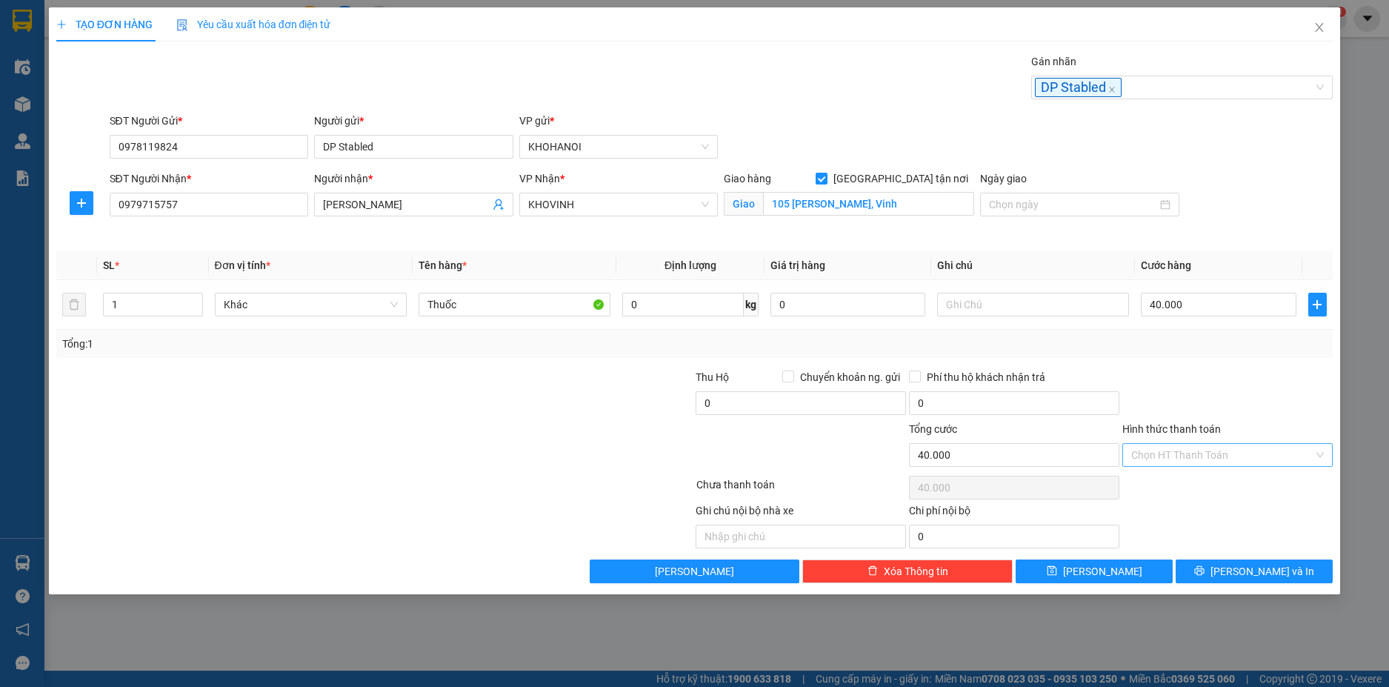
click at [1173, 463] on input "Hình thức thanh toán" at bounding box center [1222, 455] width 182 height 22
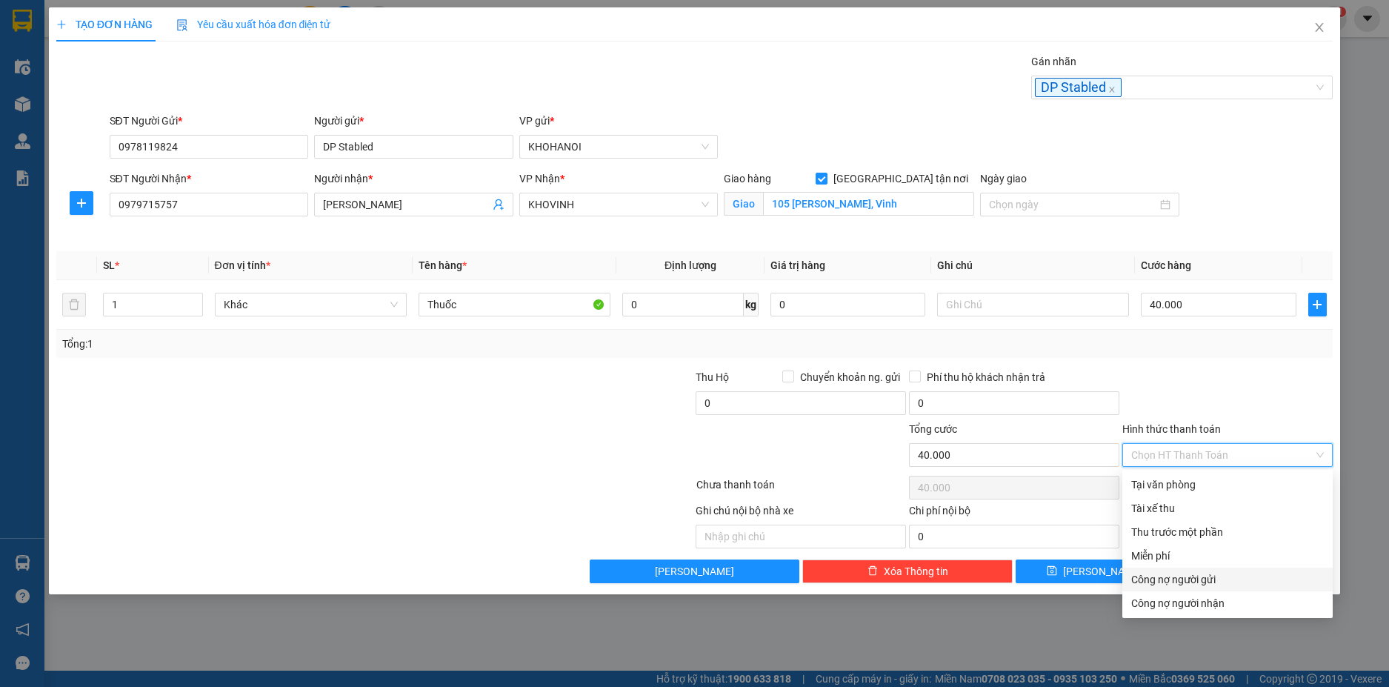
click at [1194, 578] on div "Công nợ người gửi" at bounding box center [1227, 579] width 193 height 16
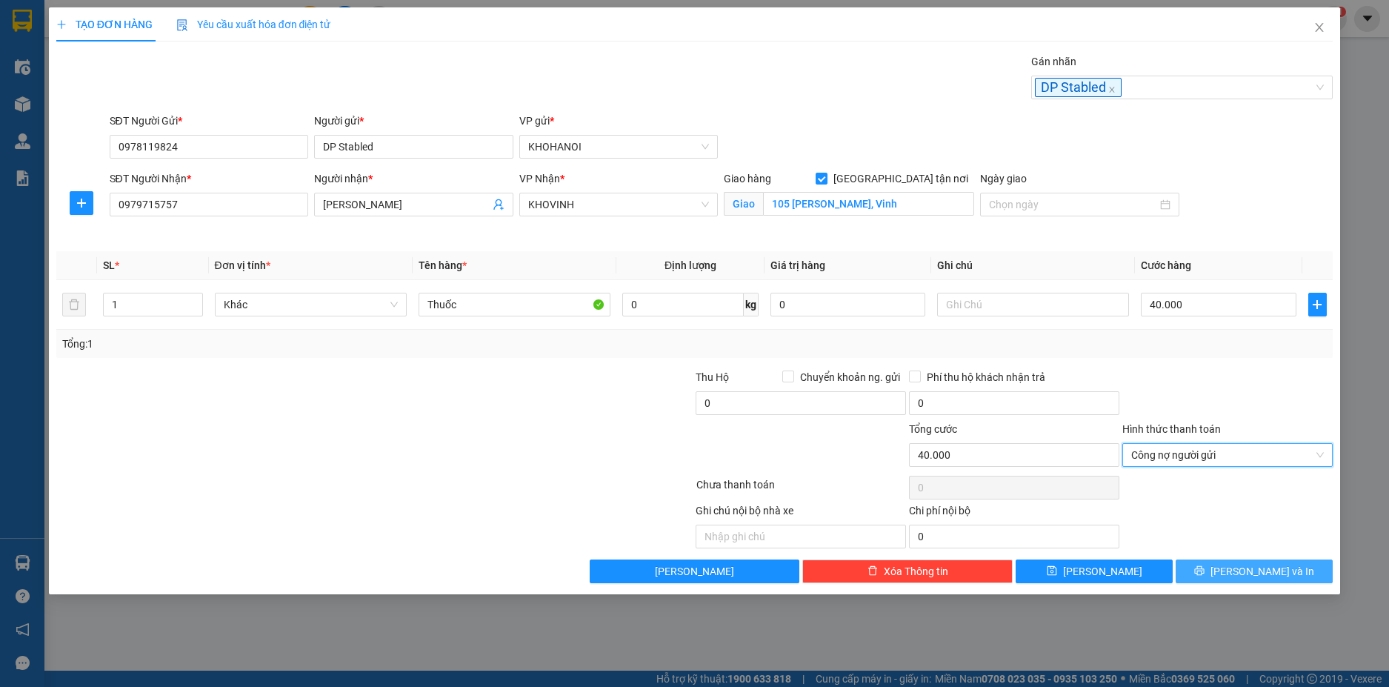
click at [1259, 579] on button "[PERSON_NAME] và In" at bounding box center [1254, 571] width 157 height 24
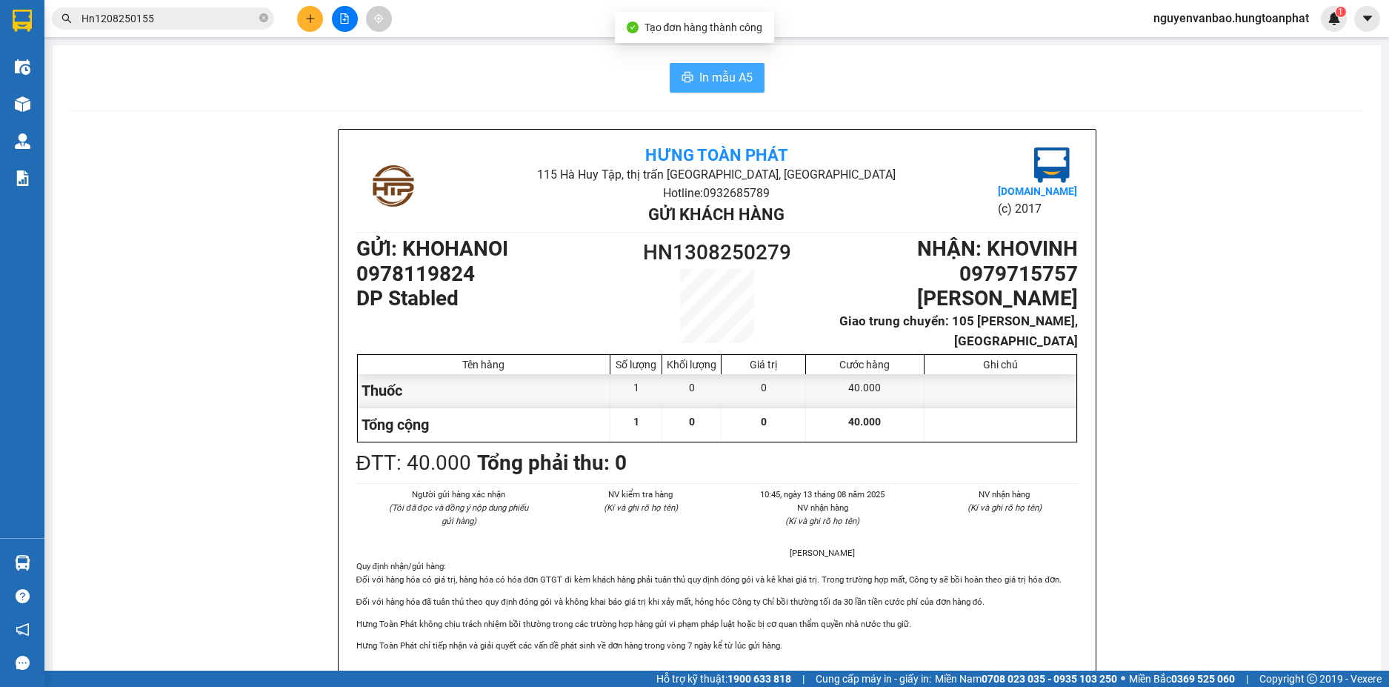
click at [691, 71] on button "In mẫu A5" at bounding box center [717, 78] width 95 height 30
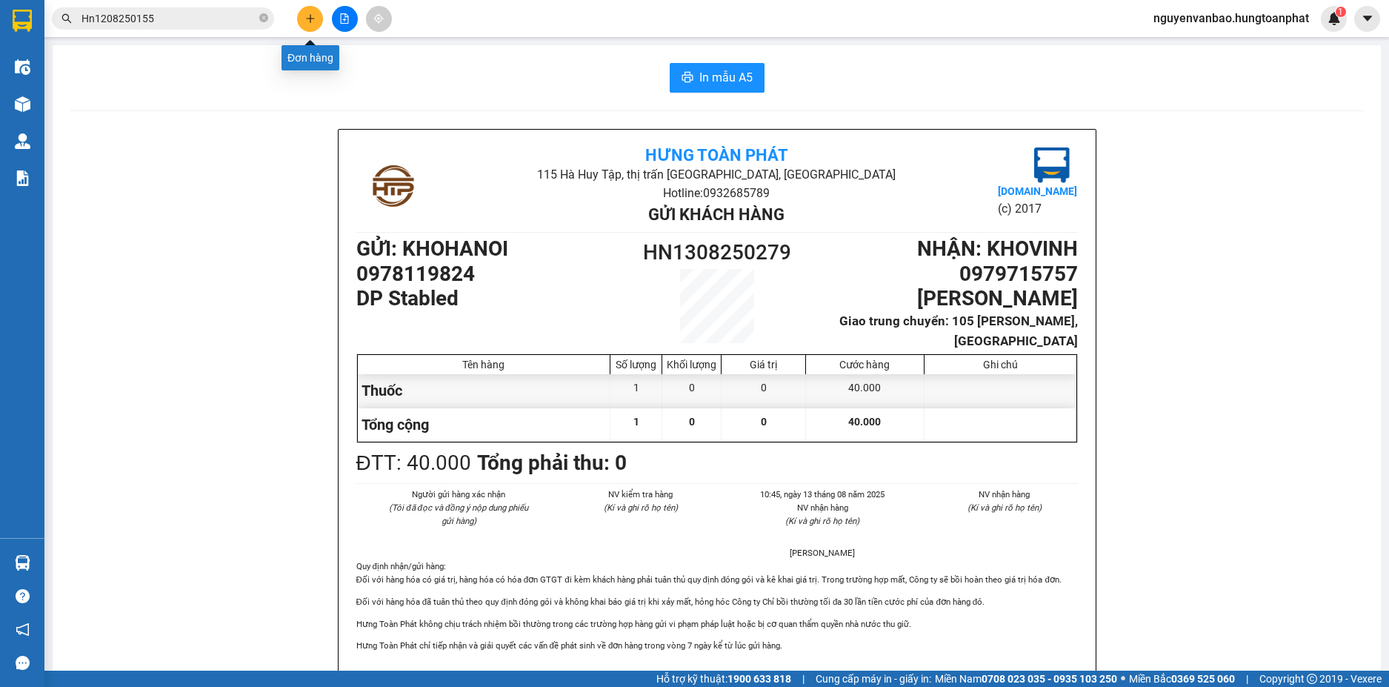
click at [316, 20] on button at bounding box center [310, 19] width 26 height 26
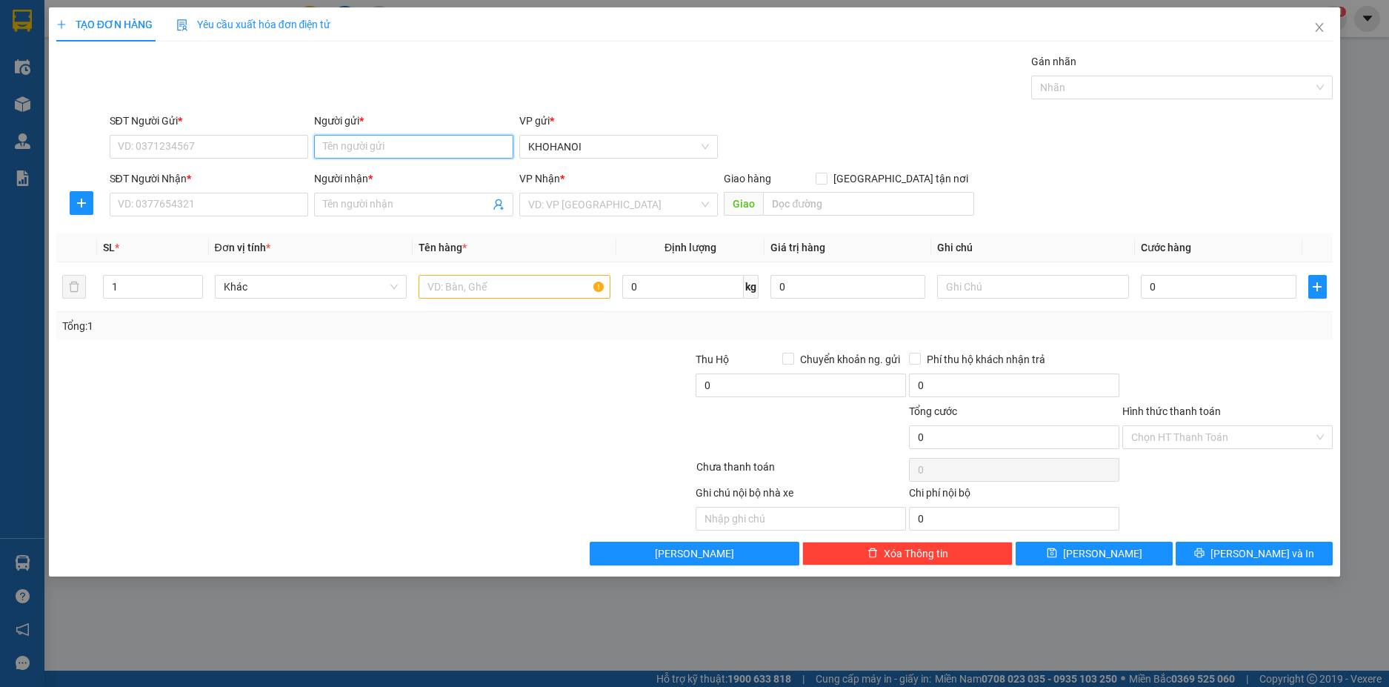
click at [353, 153] on input "Người gửi *" at bounding box center [413, 147] width 199 height 24
click at [369, 177] on div "DP Stabled - 0978119824" at bounding box center [414, 176] width 182 height 16
click at [264, 207] on input "SĐT Người Nhận *" at bounding box center [209, 205] width 199 height 24
drag, startPoint x: 196, startPoint y: 203, endPoint x: 61, endPoint y: 221, distance: 136.0
click at [61, 221] on div "SĐT Người Nhận * 0347425622 0347425622 Người nhận * Tên người nhận VP Nhận * VD…" at bounding box center [695, 196] width 1280 height 52
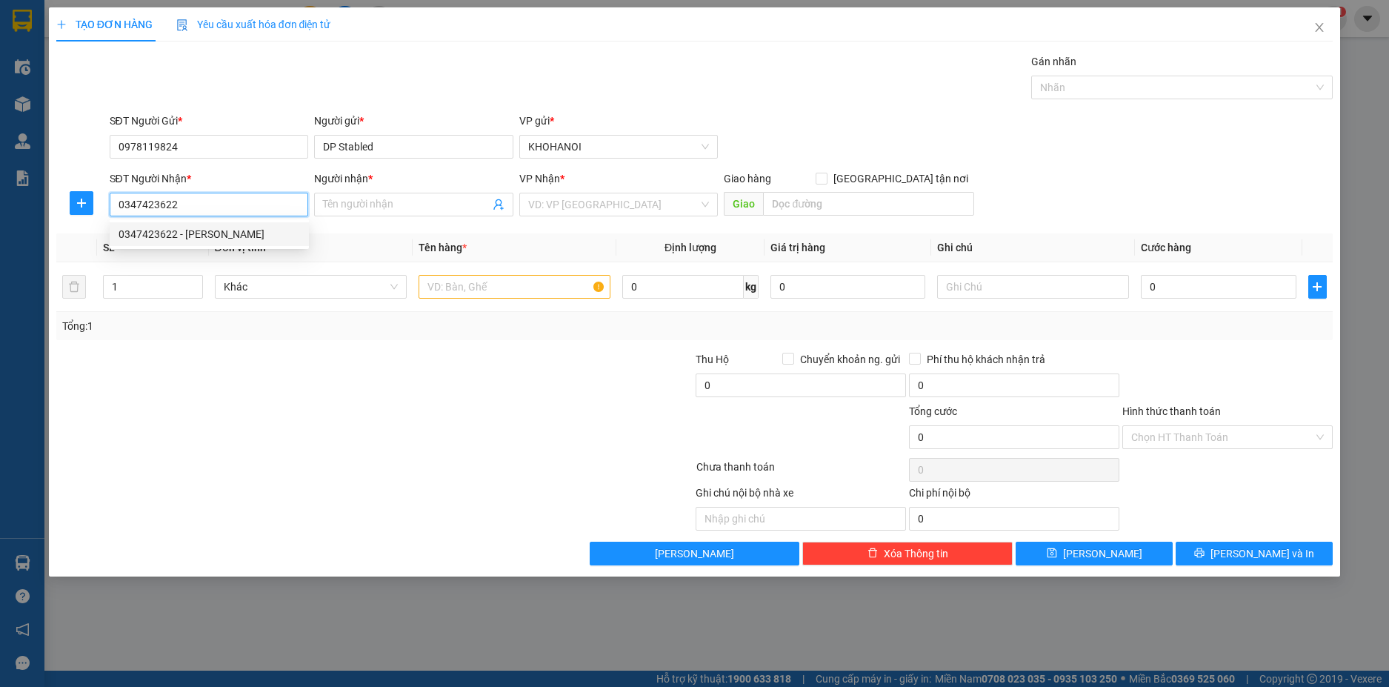
click at [196, 233] on div "0347423622 - TY An Phước" at bounding box center [210, 234] width 182 height 16
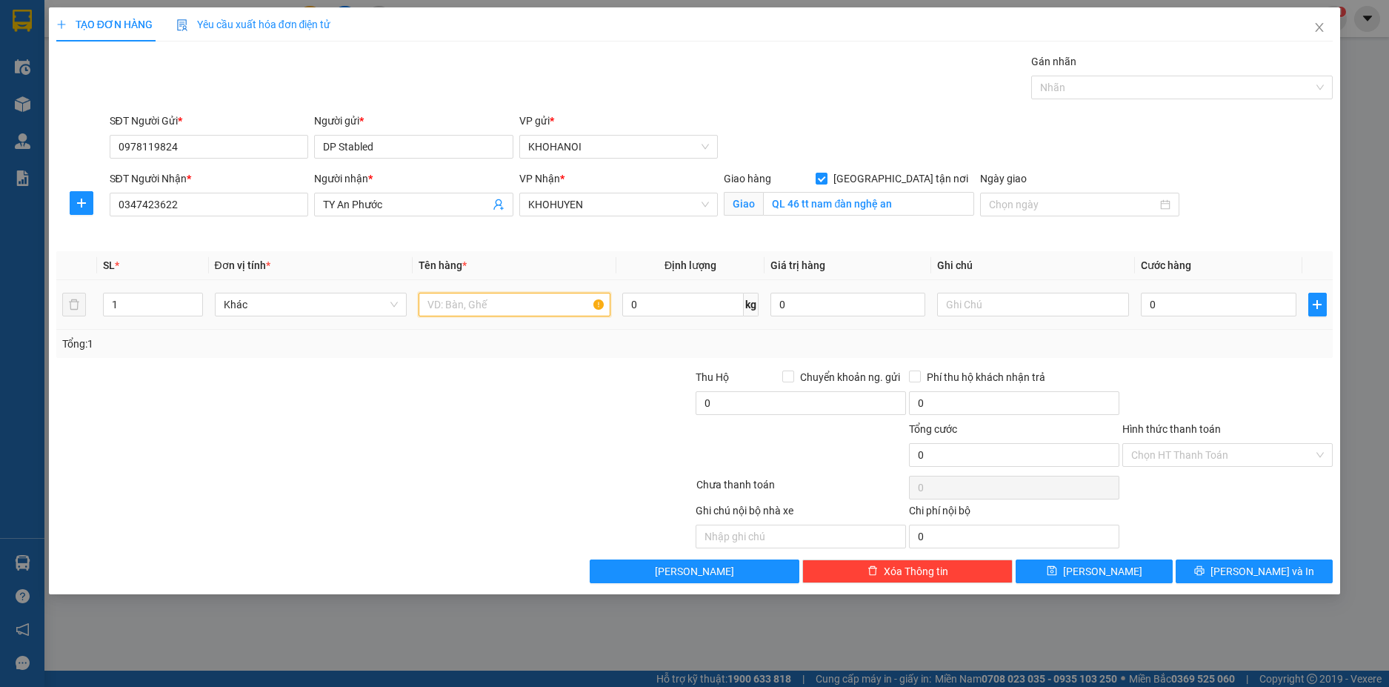
click at [429, 304] on input "text" at bounding box center [515, 305] width 192 height 24
click at [1193, 299] on input "0" at bounding box center [1218, 305] width 155 height 24
click at [1175, 423] on label "Hình thức thanh toán" at bounding box center [1171, 429] width 99 height 12
click at [1175, 444] on input "Hình thức thanh toán" at bounding box center [1222, 455] width 182 height 22
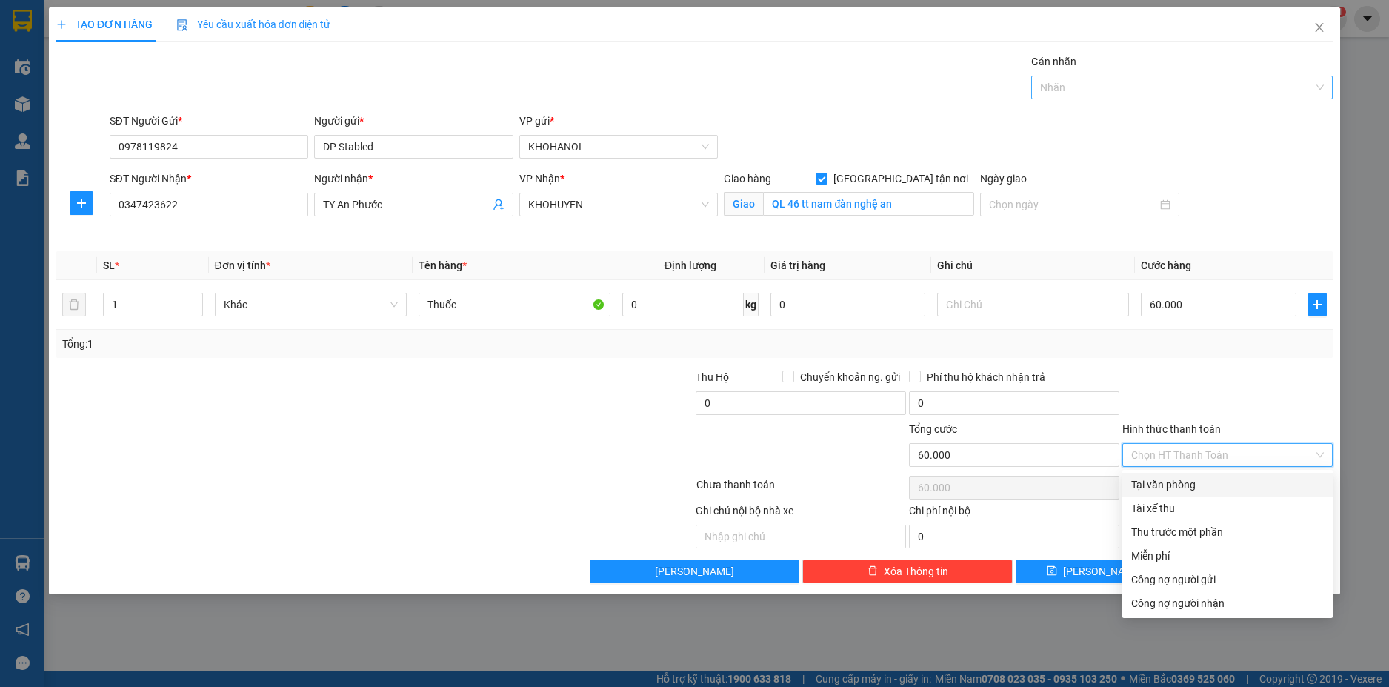
click at [1076, 90] on div at bounding box center [1174, 88] width 279 height 18
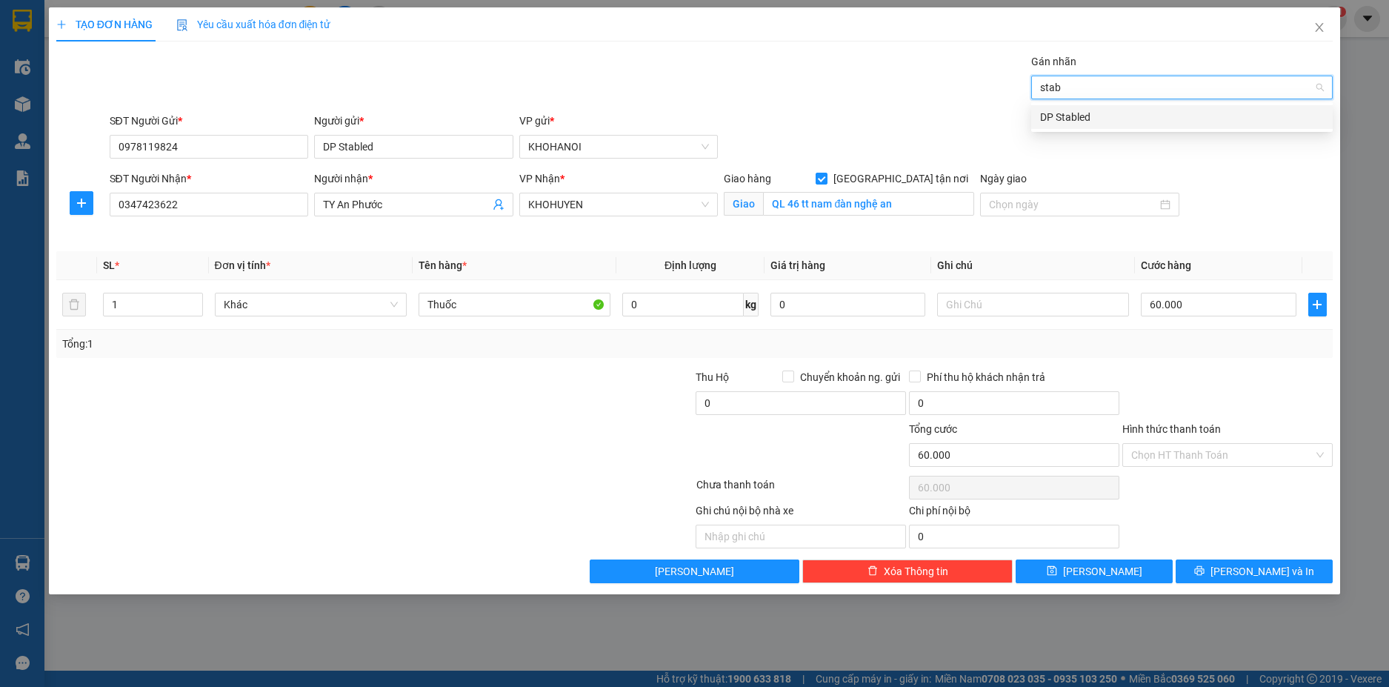
click at [1080, 116] on div "DP Stabled" at bounding box center [1182, 117] width 284 height 16
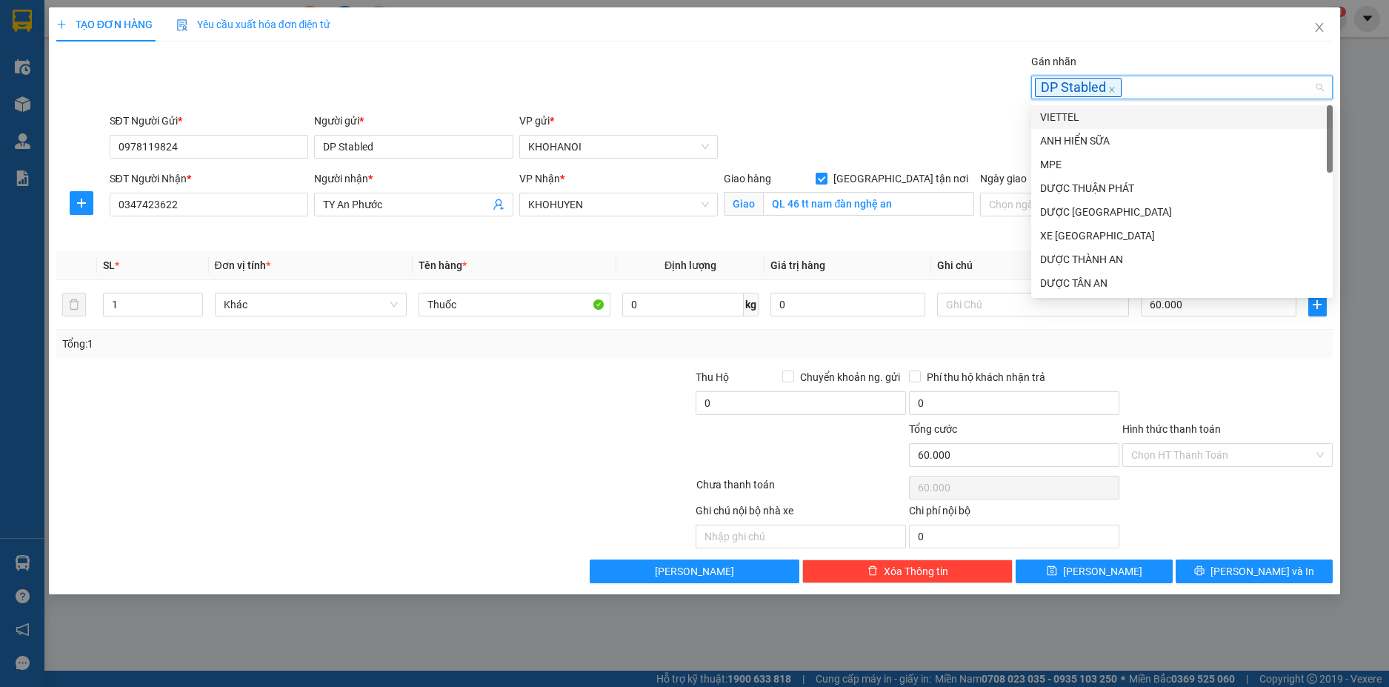
click at [928, 75] on div "Gán nhãn DP Stabled" at bounding box center [722, 79] width 1230 height 52
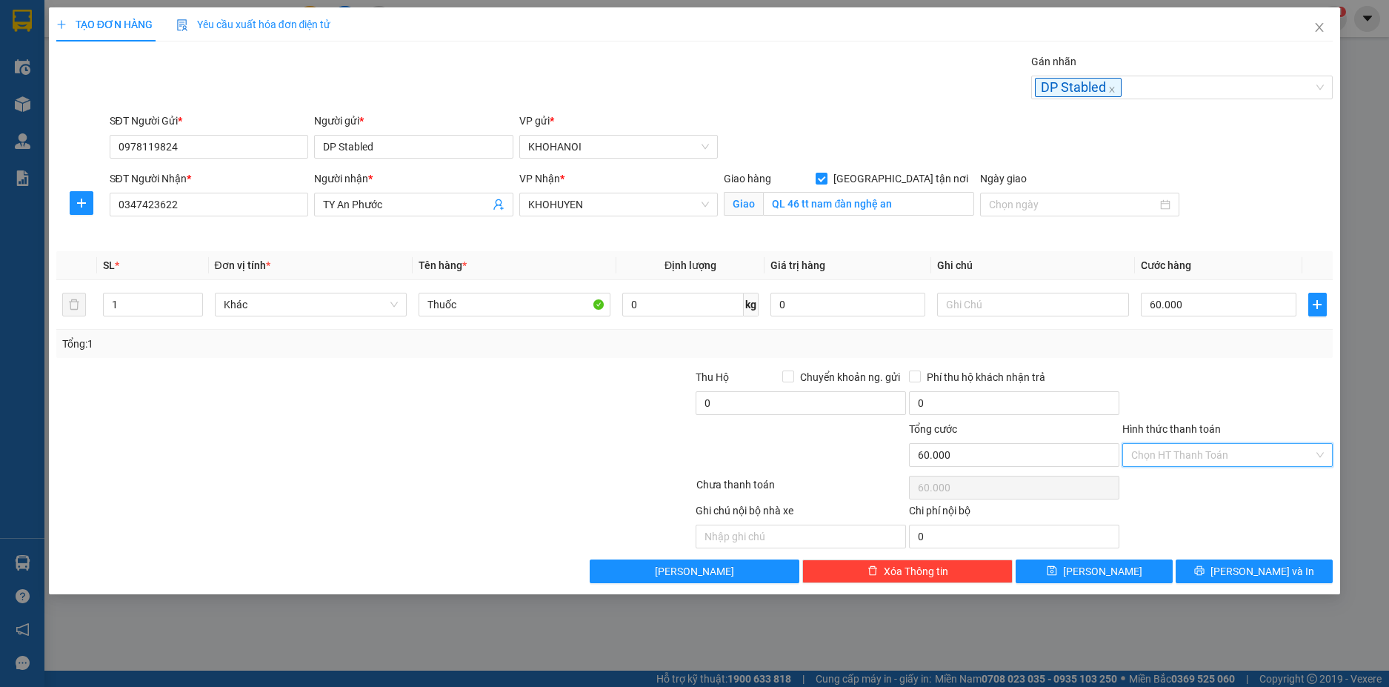
click at [1208, 449] on input "Hình thức thanh toán" at bounding box center [1222, 455] width 182 height 22
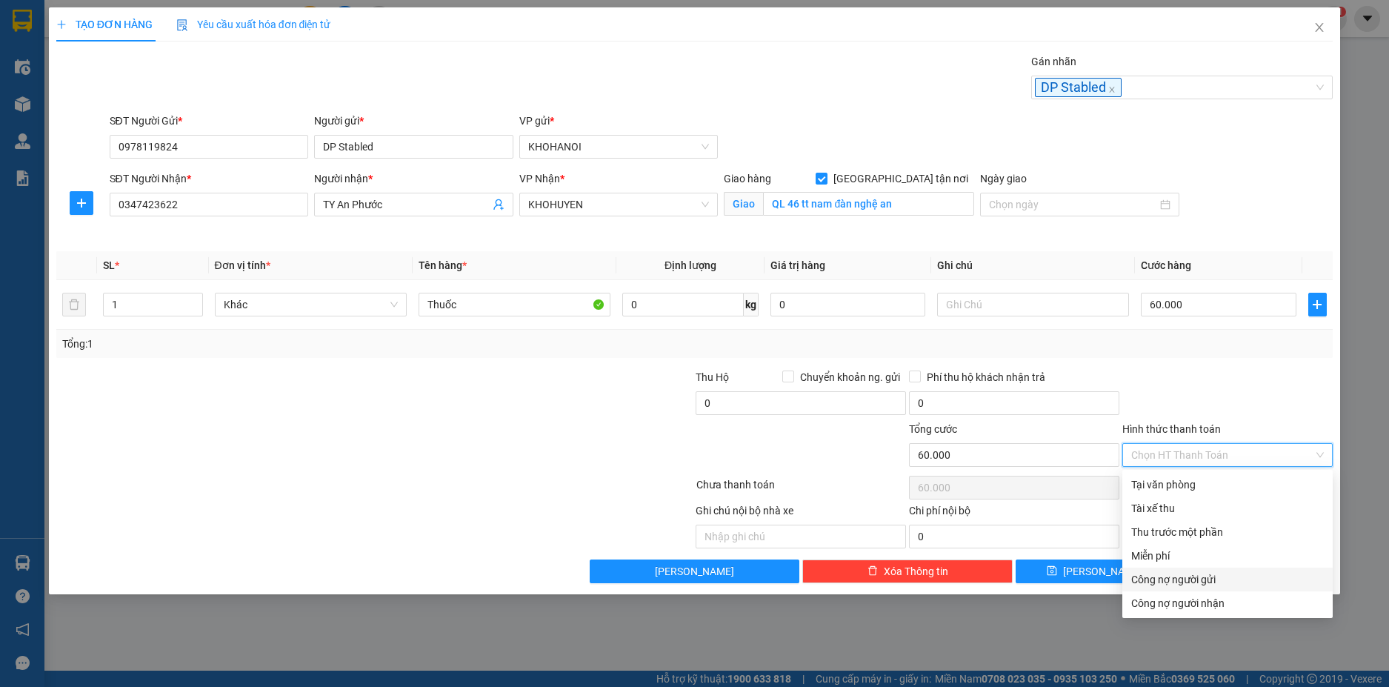
click at [1202, 577] on div "Công nợ người gửi" at bounding box center [1227, 579] width 193 height 16
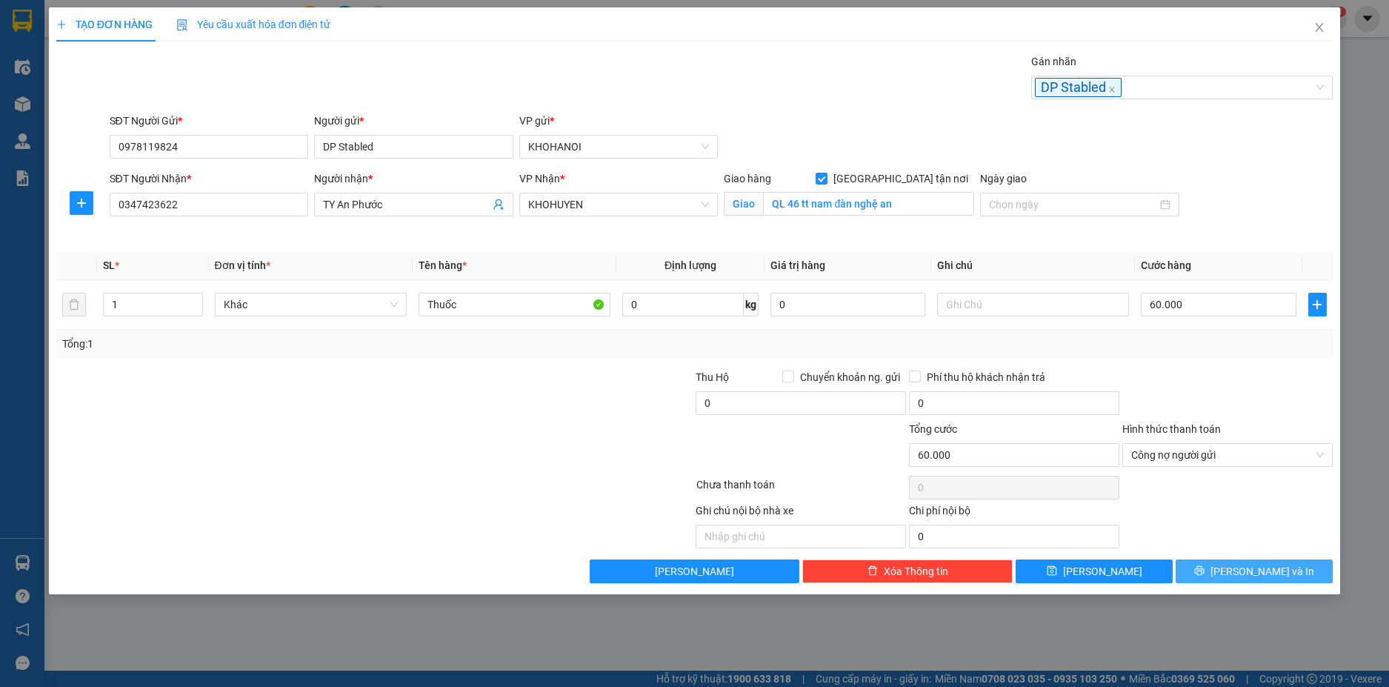
drag, startPoint x: 1228, startPoint y: 564, endPoint x: 1188, endPoint y: 470, distance: 101.6
click at [1229, 564] on button "[PERSON_NAME] và In" at bounding box center [1254, 571] width 157 height 24
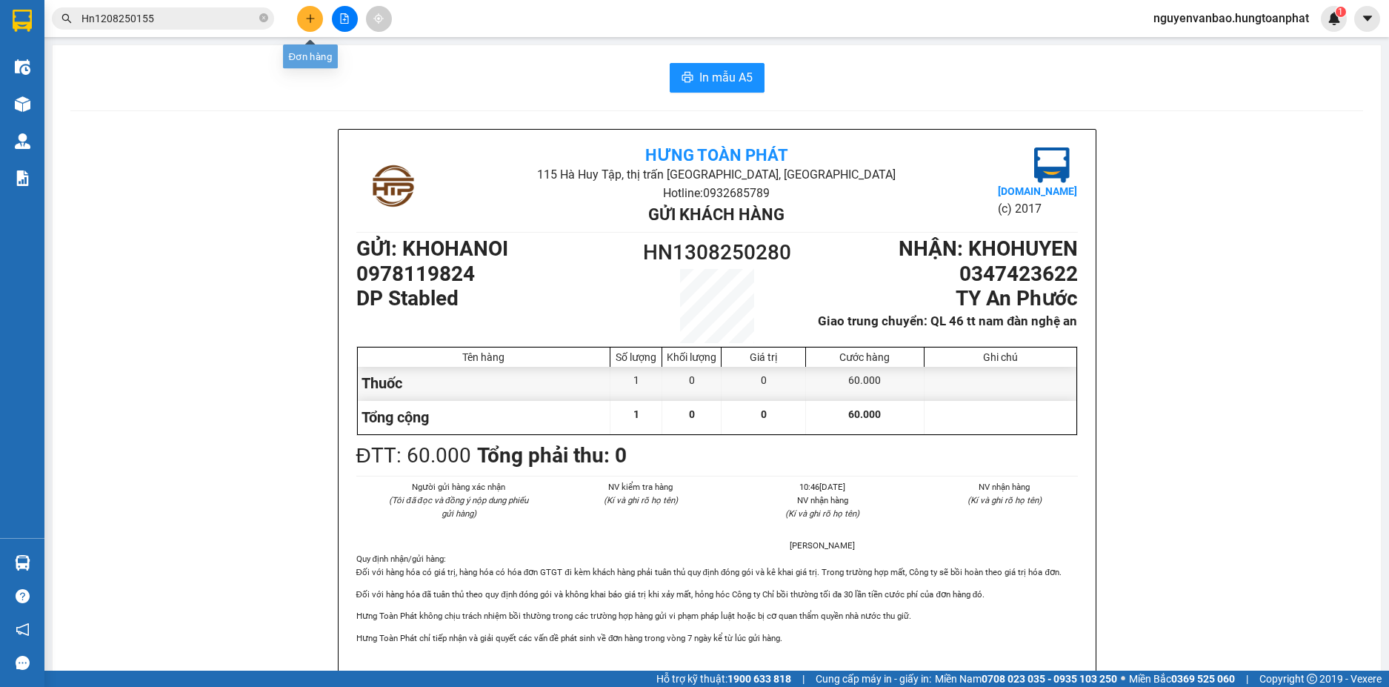
click at [303, 18] on button at bounding box center [310, 19] width 26 height 26
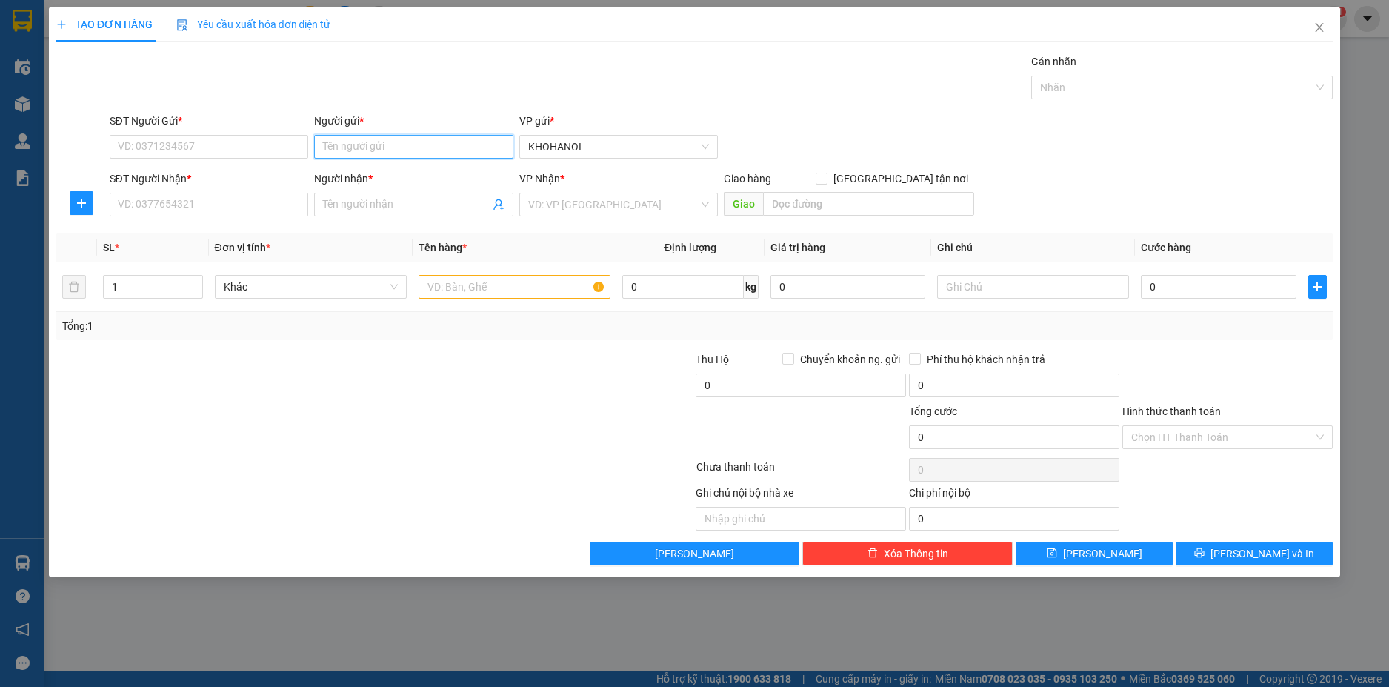
click at [348, 156] on input "Người gửi *" at bounding box center [413, 147] width 199 height 24
click at [360, 176] on div "DP Stabled - 0978119824" at bounding box center [414, 176] width 182 height 16
drag, startPoint x: 261, startPoint y: 202, endPoint x: 295, endPoint y: 202, distance: 34.1
click at [261, 202] on input "SĐT Người Nhận *" at bounding box center [209, 205] width 199 height 24
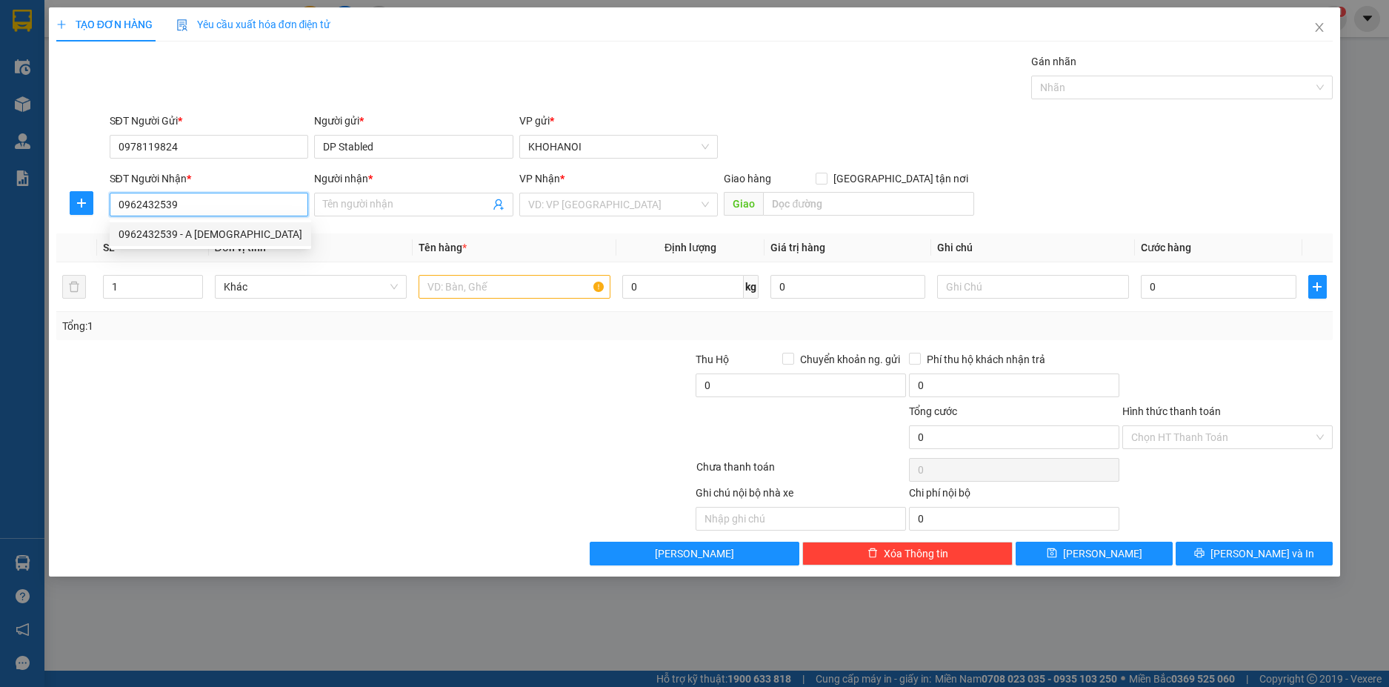
drag, startPoint x: 152, startPoint y: 241, endPoint x: 155, endPoint y: 233, distance: 8.7
click at [153, 239] on div "0962432539 - A Thái" at bounding box center [211, 234] width 184 height 16
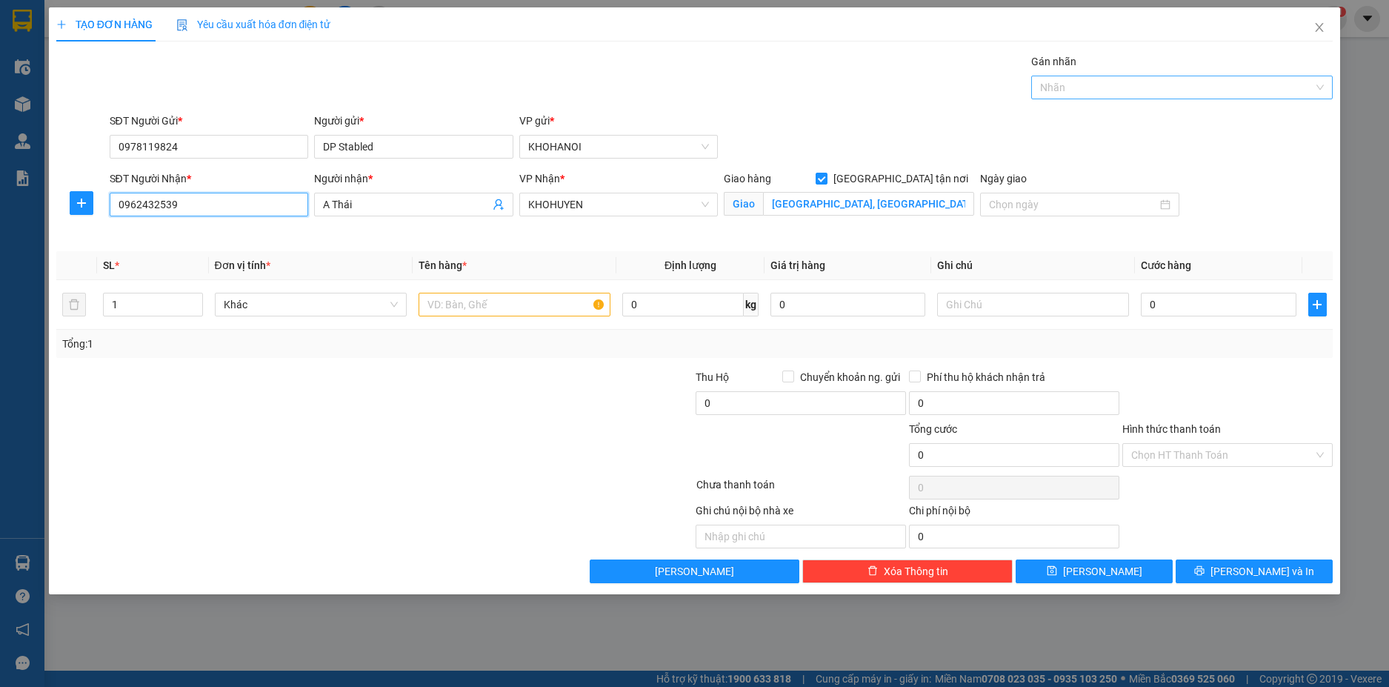
click at [1099, 80] on div at bounding box center [1174, 88] width 279 height 18
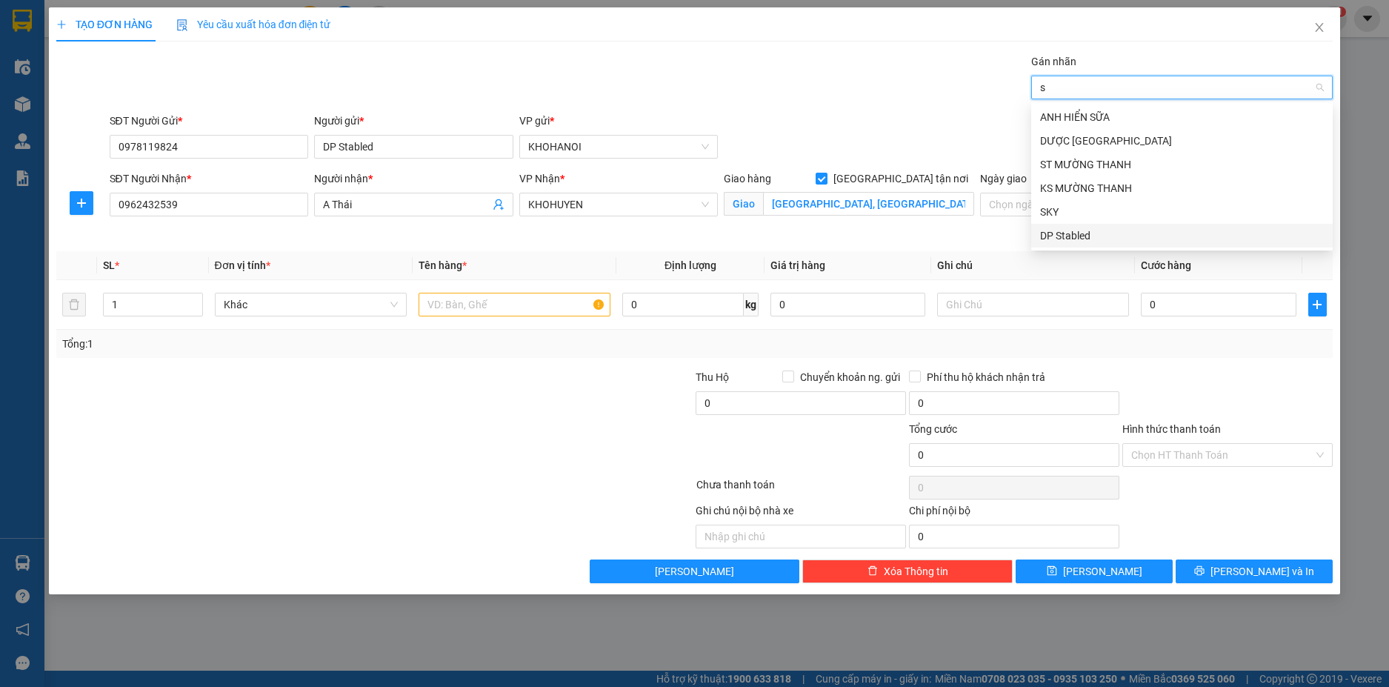
click at [1072, 233] on div "DP Stabled" at bounding box center [1182, 235] width 284 height 16
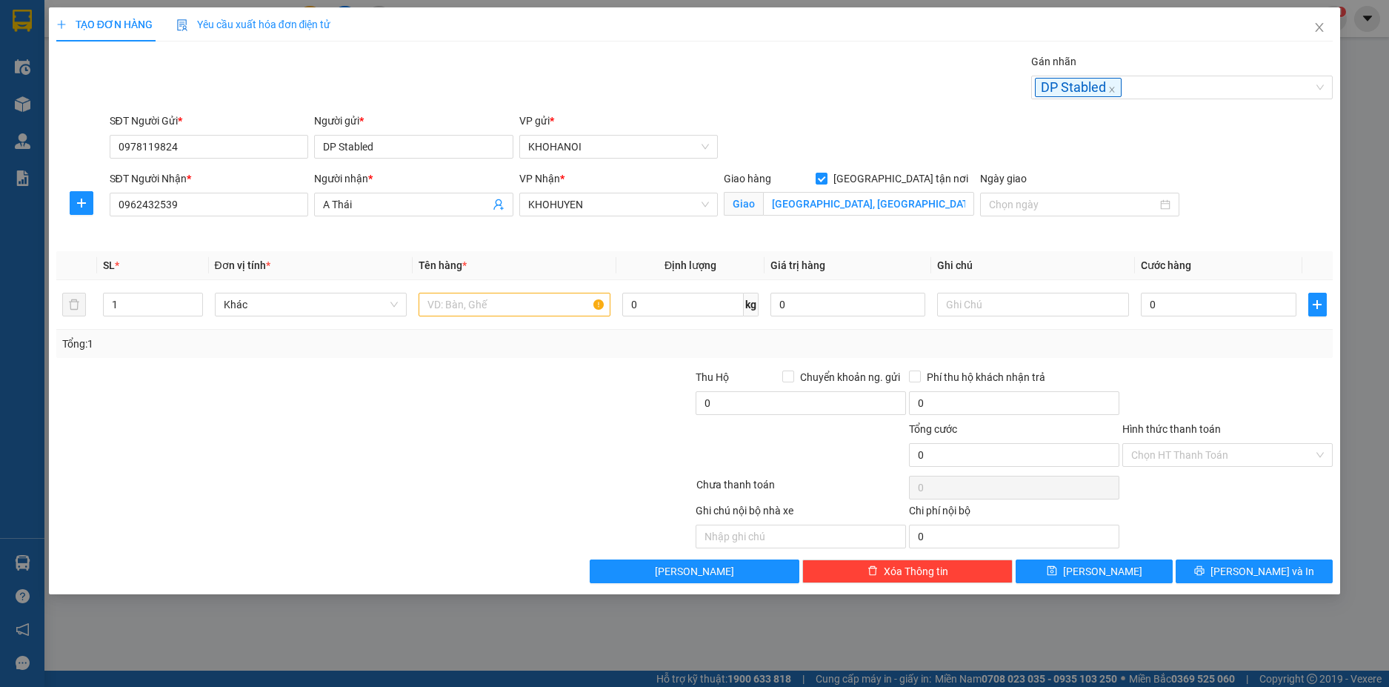
click at [925, 114] on div "SĐT Người Gửi * 0978119824 Người gửi * DP Stabled VP gửi * KHOHANOI" at bounding box center [722, 139] width 1230 height 52
click at [474, 314] on input "text" at bounding box center [515, 305] width 192 height 24
click at [1197, 310] on input "0" at bounding box center [1218, 305] width 155 height 24
click at [1191, 376] on div at bounding box center [1227, 395] width 213 height 52
click at [1196, 452] on input "Hình thức thanh toán" at bounding box center [1222, 455] width 182 height 22
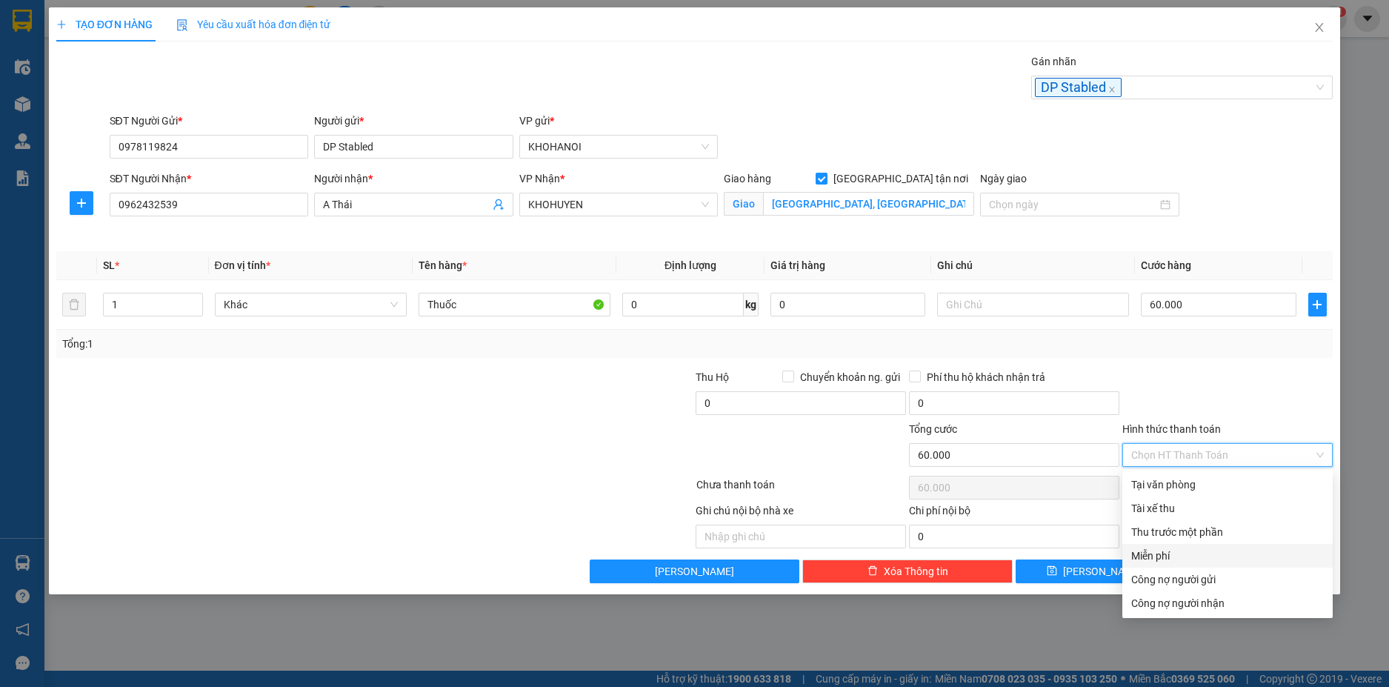
click at [1202, 570] on div "Công nợ người gửi" at bounding box center [1227, 579] width 210 height 24
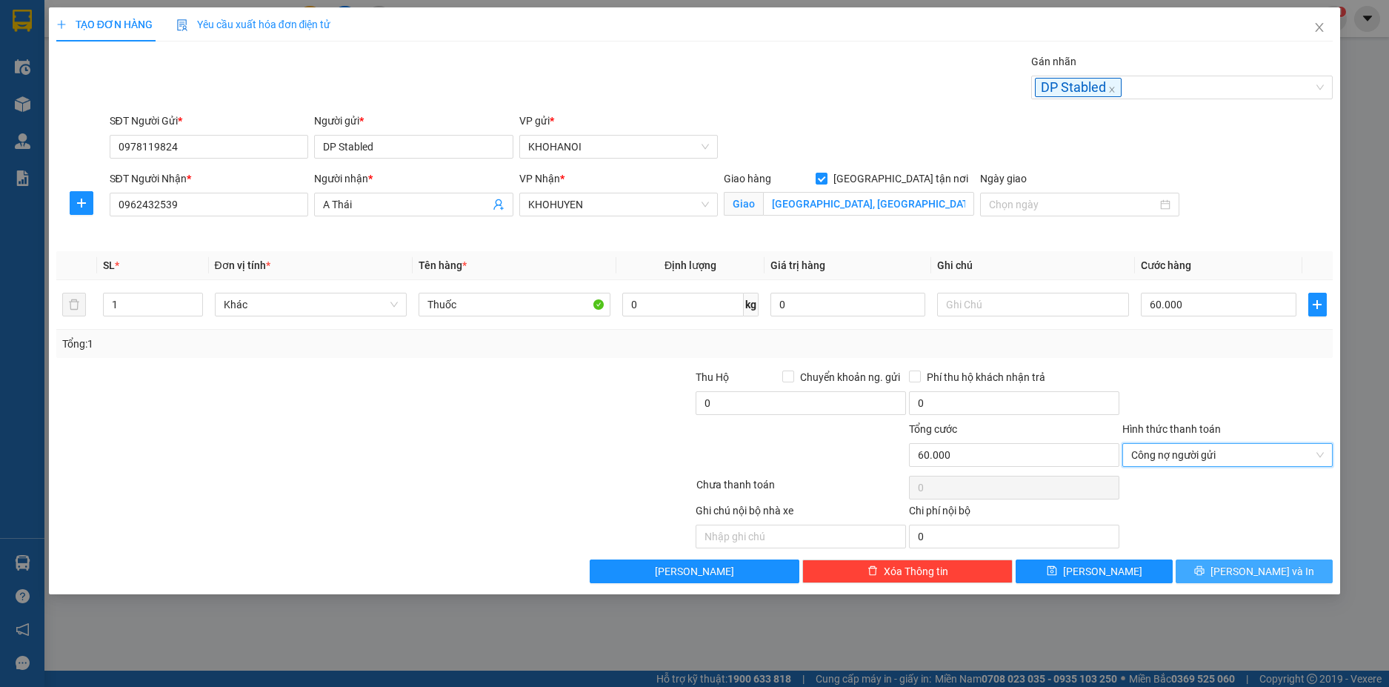
click at [1272, 562] on button "[PERSON_NAME] và In" at bounding box center [1254, 571] width 157 height 24
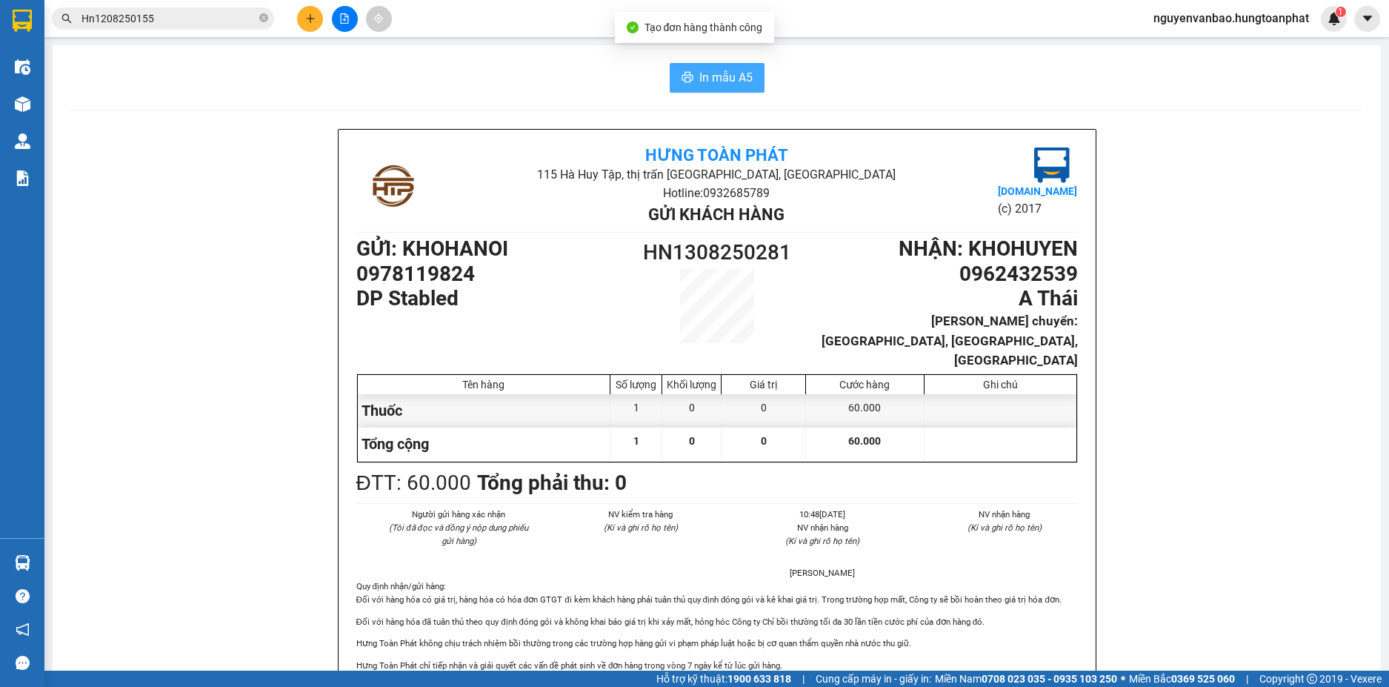
click at [729, 82] on span "In mẫu A5" at bounding box center [725, 77] width 53 height 19
click at [309, 19] on icon "plus" at bounding box center [310, 18] width 8 height 1
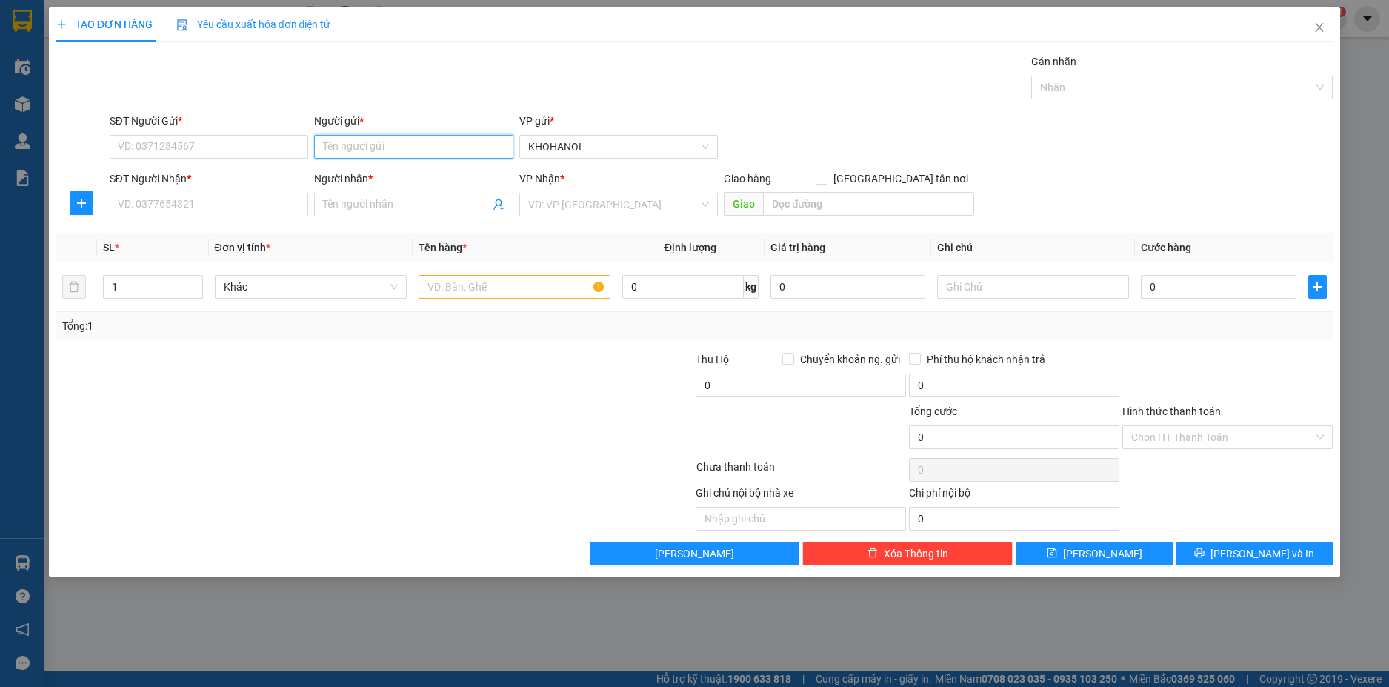
click at [347, 141] on input "Người gửi *" at bounding box center [413, 147] width 199 height 24
click at [372, 176] on div "DP Stabled - 0978119824" at bounding box center [414, 176] width 182 height 16
click at [271, 211] on input "SĐT Người Nhận *" at bounding box center [209, 205] width 199 height 24
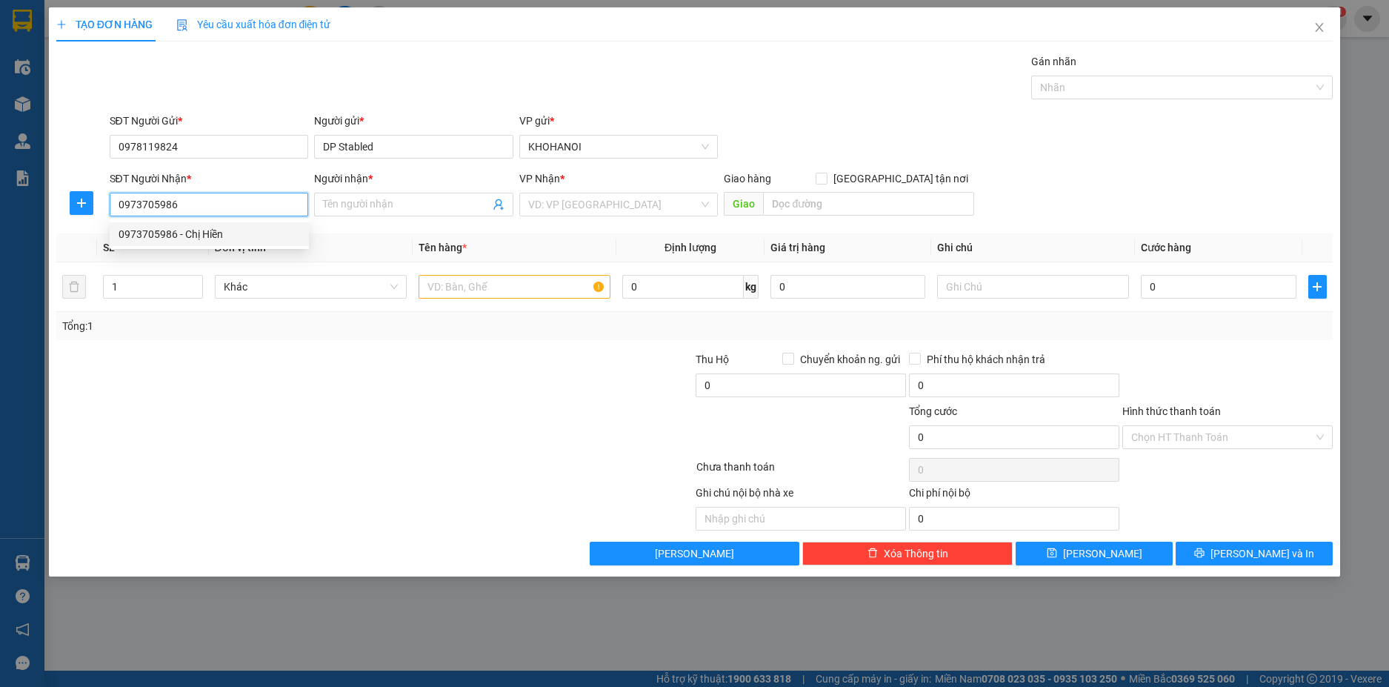
click at [186, 233] on div "0973705986 - Chị Hiền" at bounding box center [210, 234] width 182 height 16
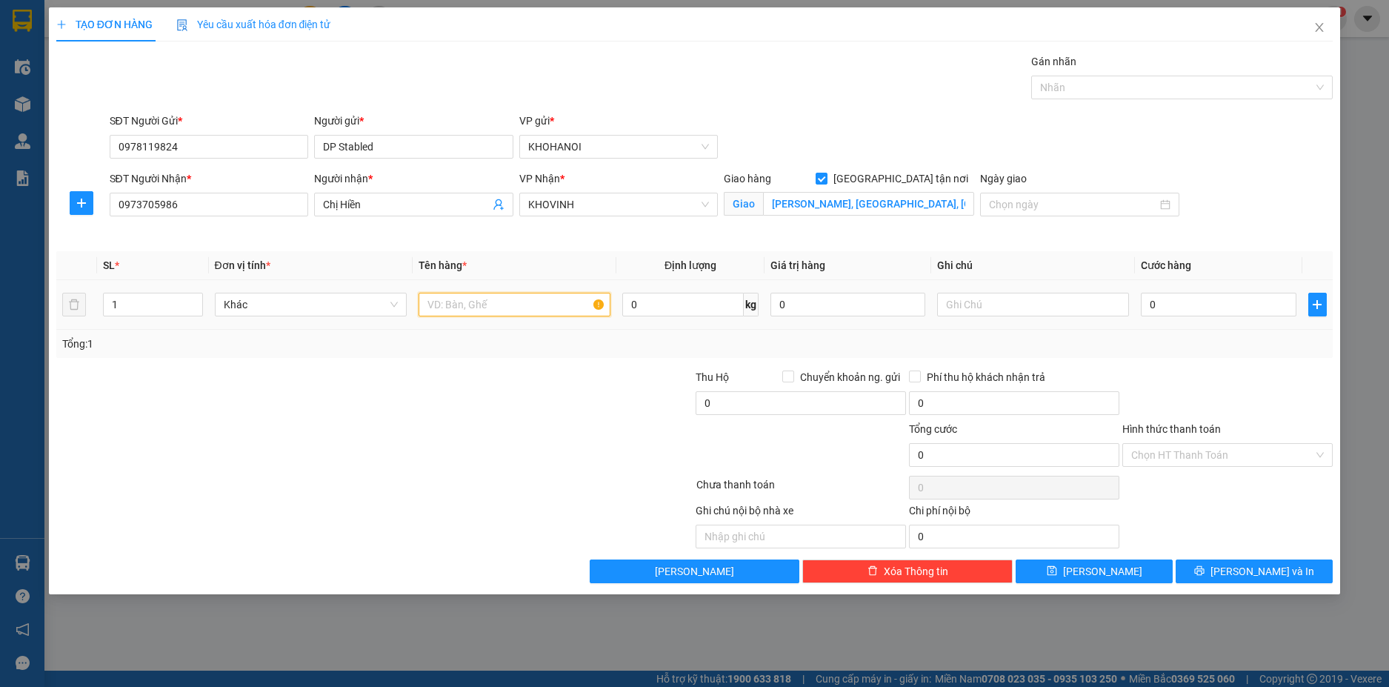
click at [485, 302] on input "text" at bounding box center [515, 305] width 192 height 24
click at [1110, 91] on div at bounding box center [1174, 88] width 279 height 18
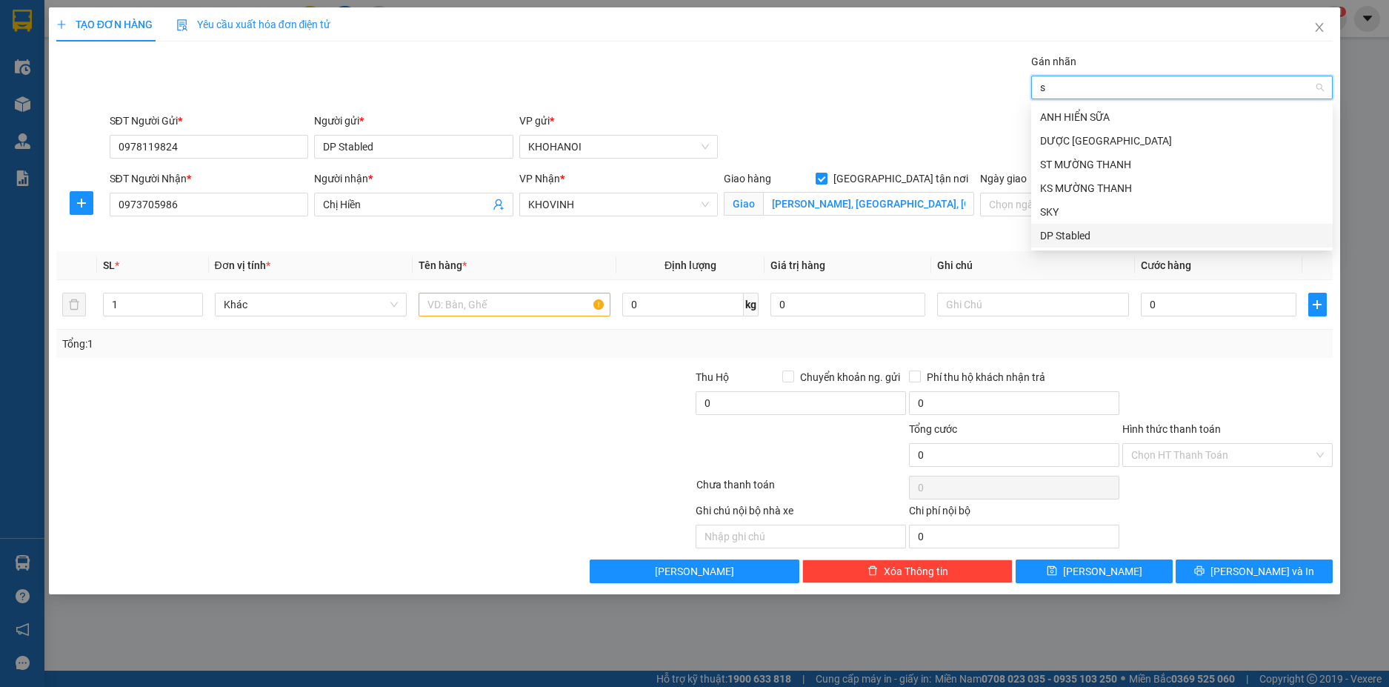
drag, startPoint x: 1093, startPoint y: 229, endPoint x: 987, endPoint y: 156, distance: 128.4
click at [1092, 230] on div "DP Stabled" at bounding box center [1182, 235] width 284 height 16
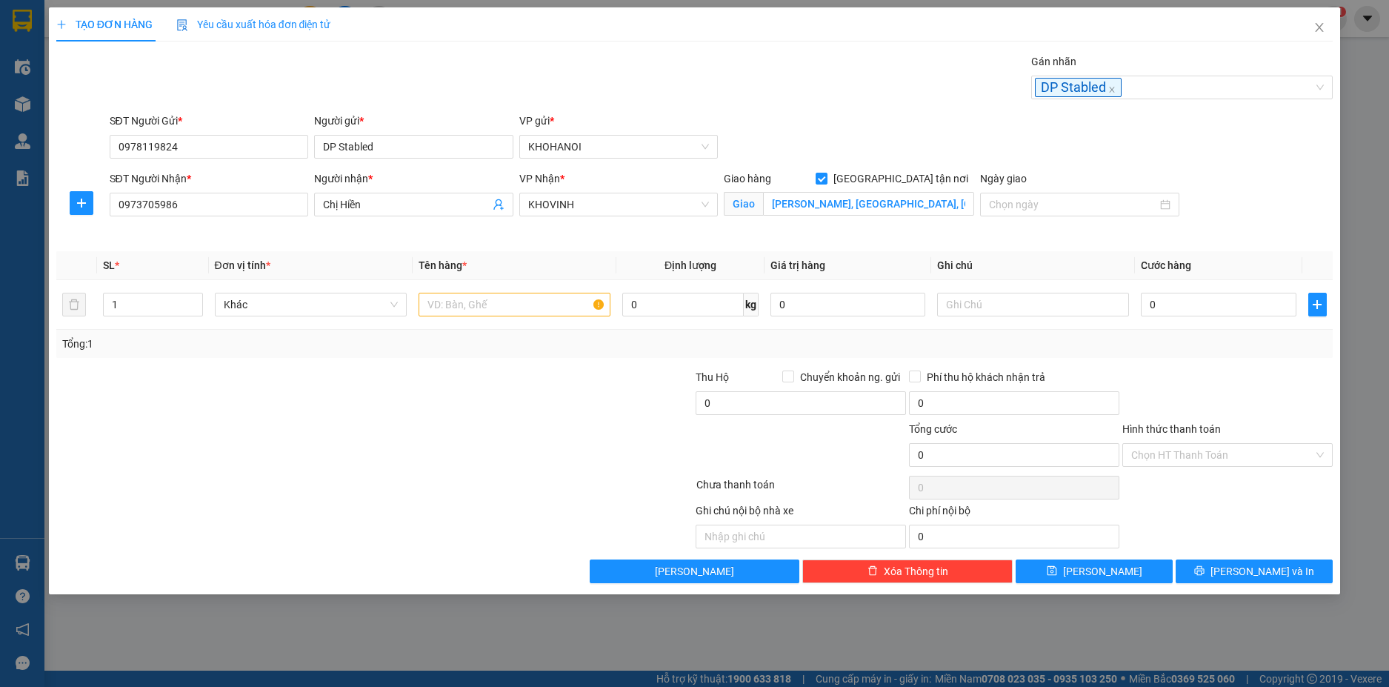
drag, startPoint x: 903, startPoint y: 116, endPoint x: 899, endPoint y: 96, distance: 20.3
click at [902, 114] on div "SĐT Người Gửi * 0978119824 Người gửi * DP Stabled VP gửi * KHOHANOI" at bounding box center [722, 139] width 1230 height 52
click at [484, 310] on input "text" at bounding box center [515, 305] width 192 height 24
click at [1178, 304] on input "0" at bounding box center [1218, 305] width 155 height 24
click at [658, 211] on span "KHOVINH" at bounding box center [619, 204] width 182 height 22
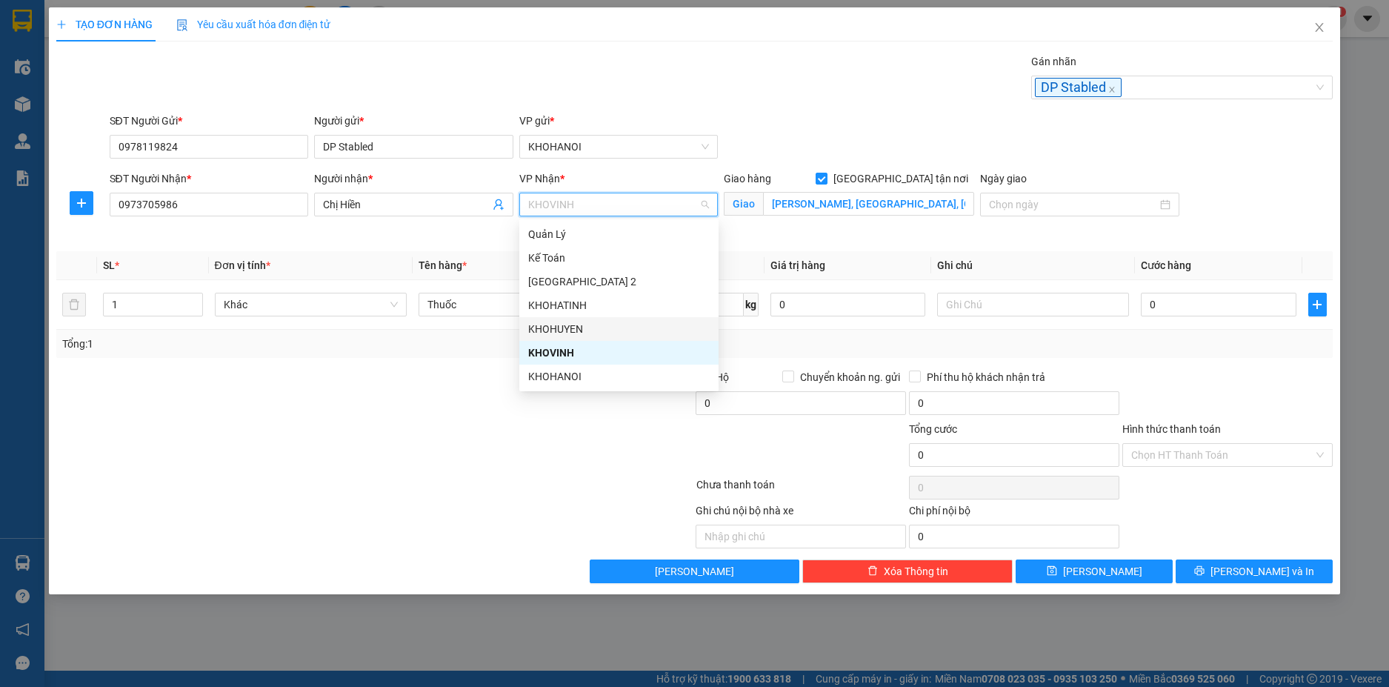
click at [560, 322] on div "KHOHUYEN" at bounding box center [619, 329] width 182 height 16
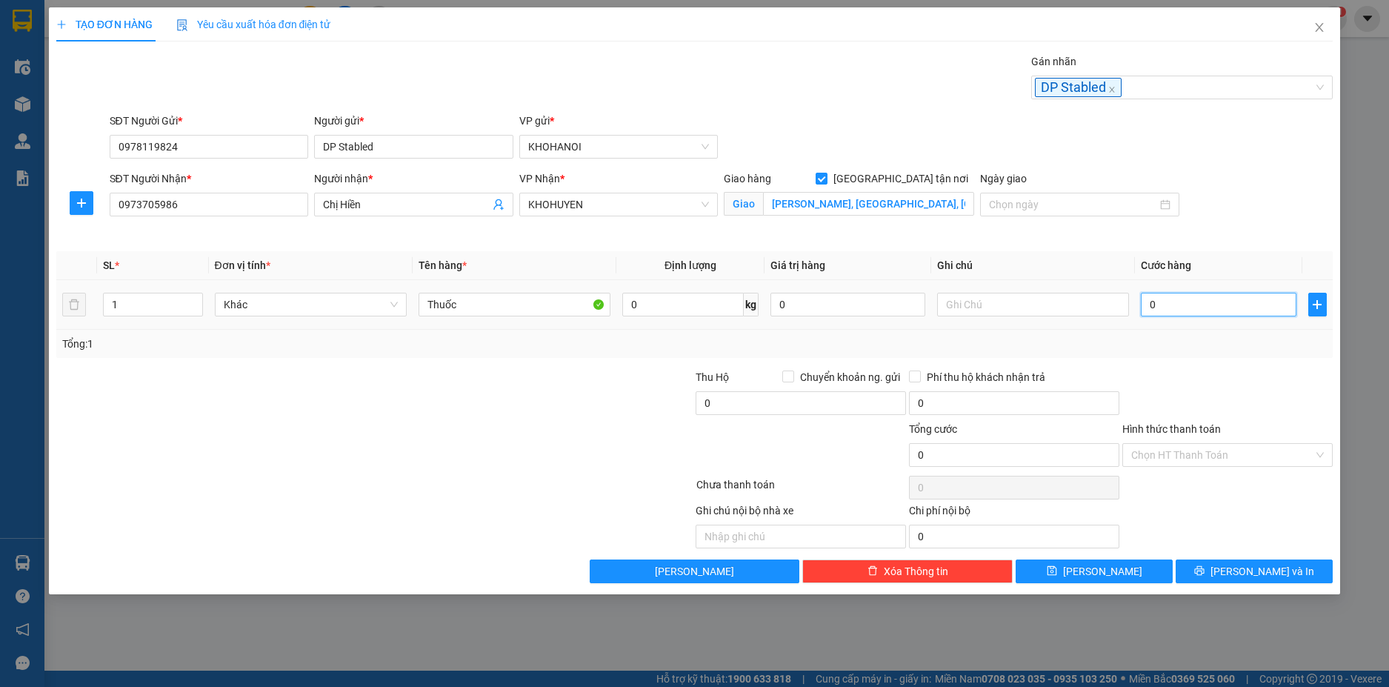
click at [1170, 304] on input "0" at bounding box center [1218, 305] width 155 height 24
click at [1185, 344] on div "Tổng: 1" at bounding box center [694, 344] width 1265 height 16
click at [1195, 455] on input "Hình thức thanh toán" at bounding box center [1222, 455] width 182 height 22
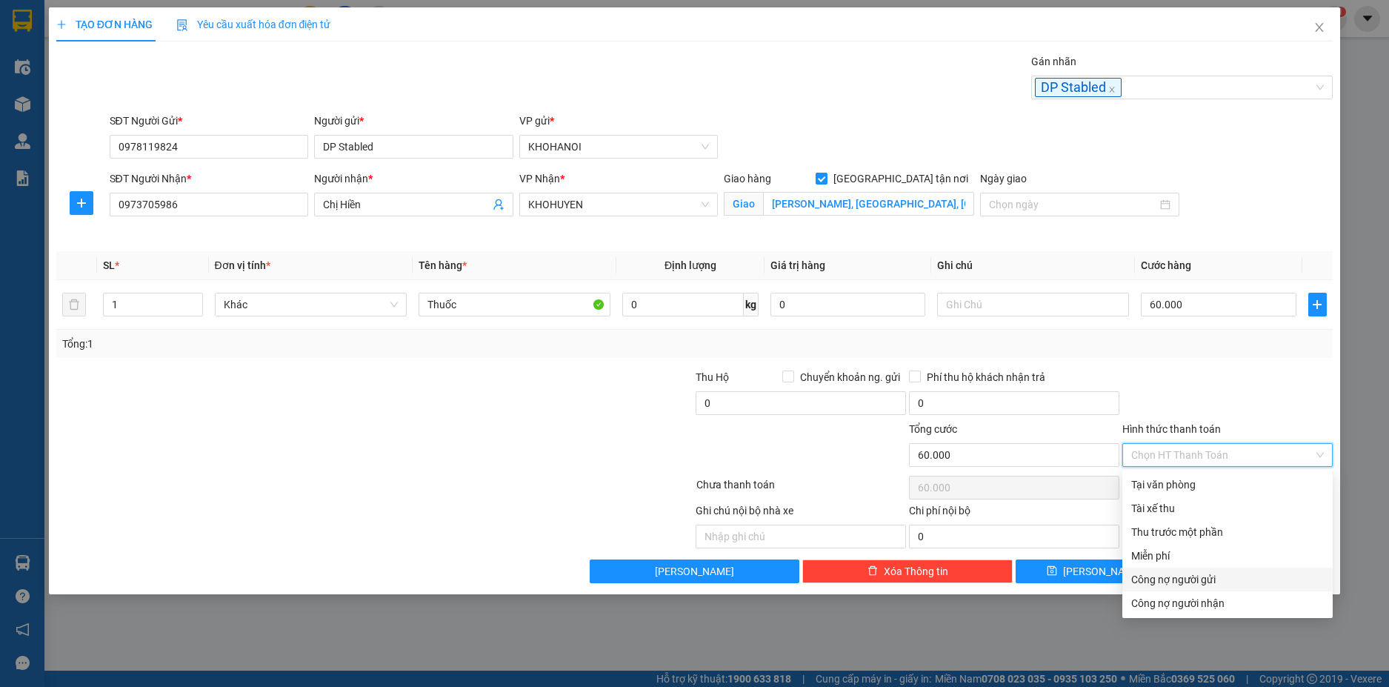
click at [1188, 571] on div "Công nợ người gửi" at bounding box center [1227, 579] width 193 height 16
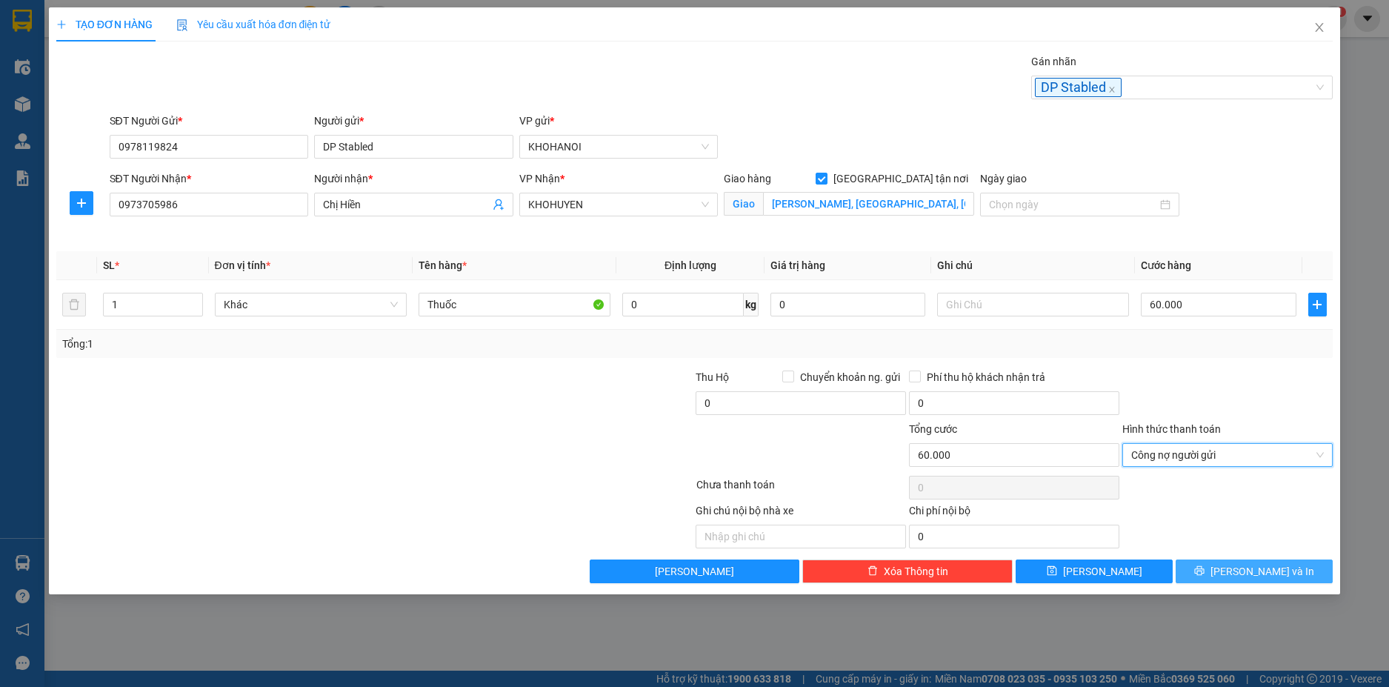
click at [1205, 574] on icon "printer" at bounding box center [1199, 570] width 10 height 10
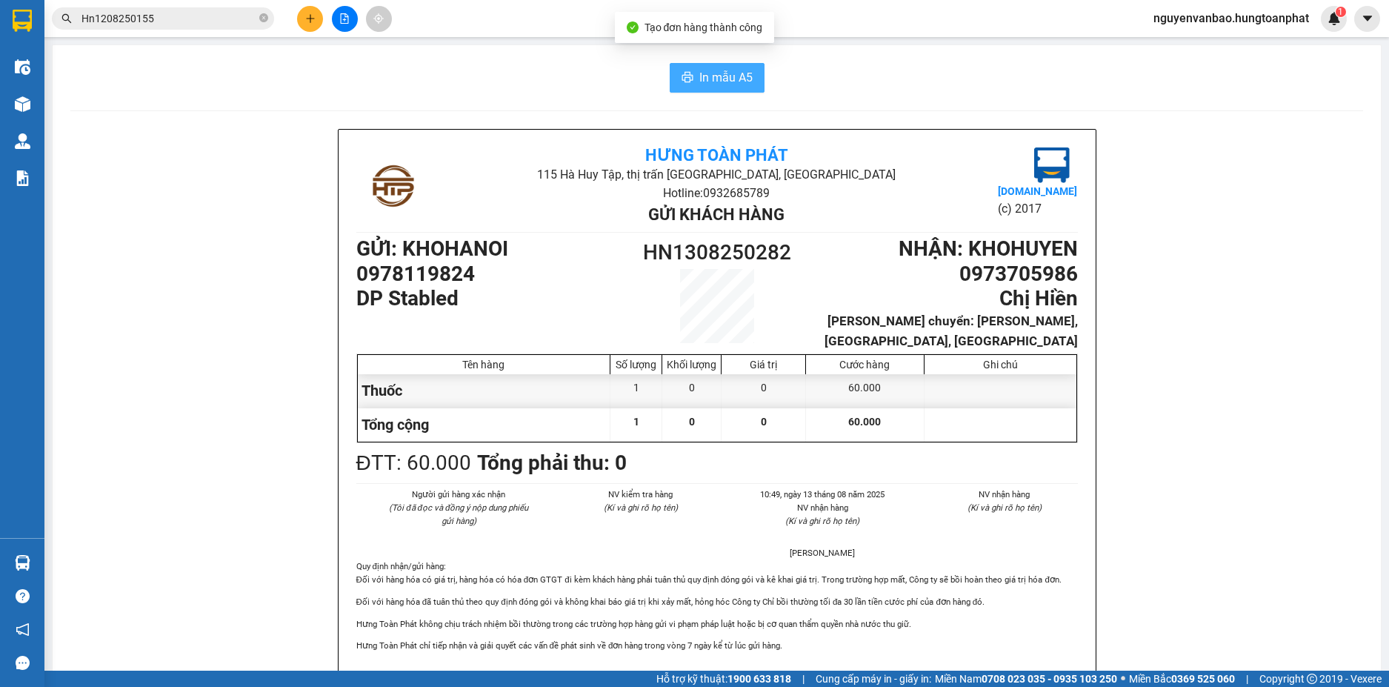
click at [689, 74] on button "In mẫu A5" at bounding box center [717, 78] width 95 height 30
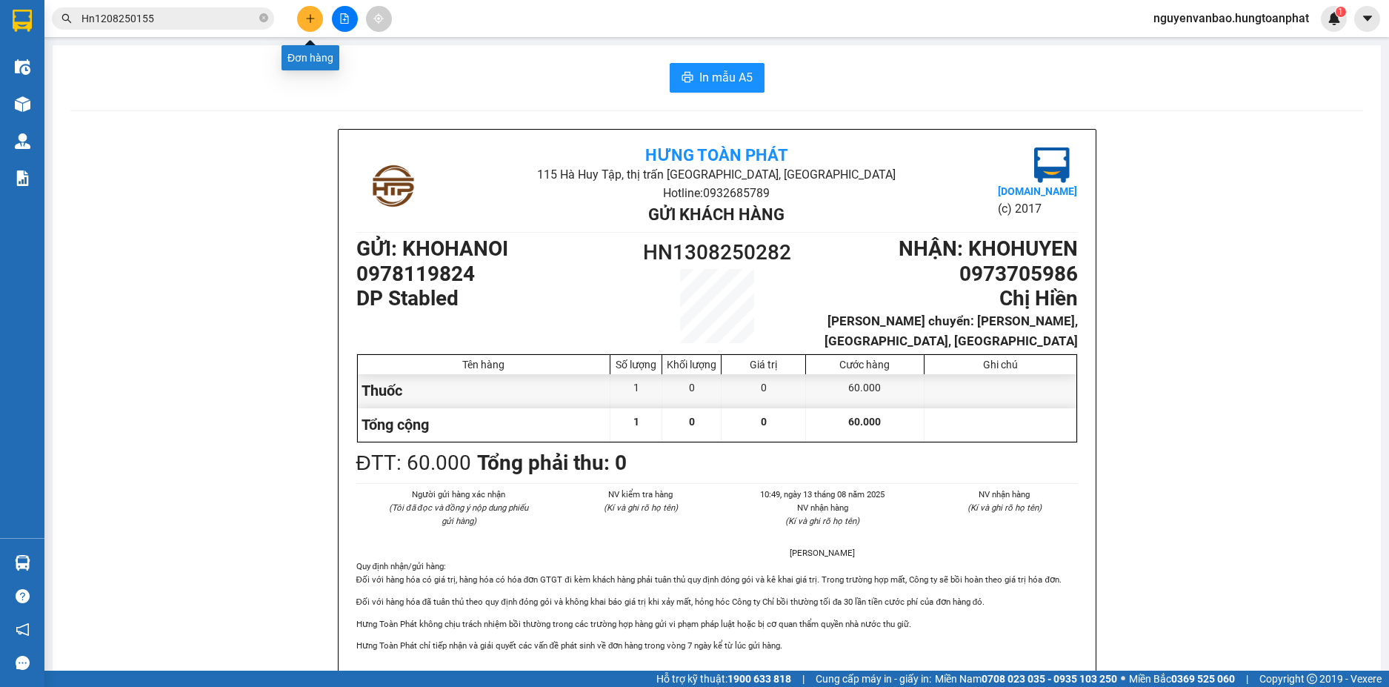
click at [309, 16] on icon "plus" at bounding box center [310, 18] width 10 height 10
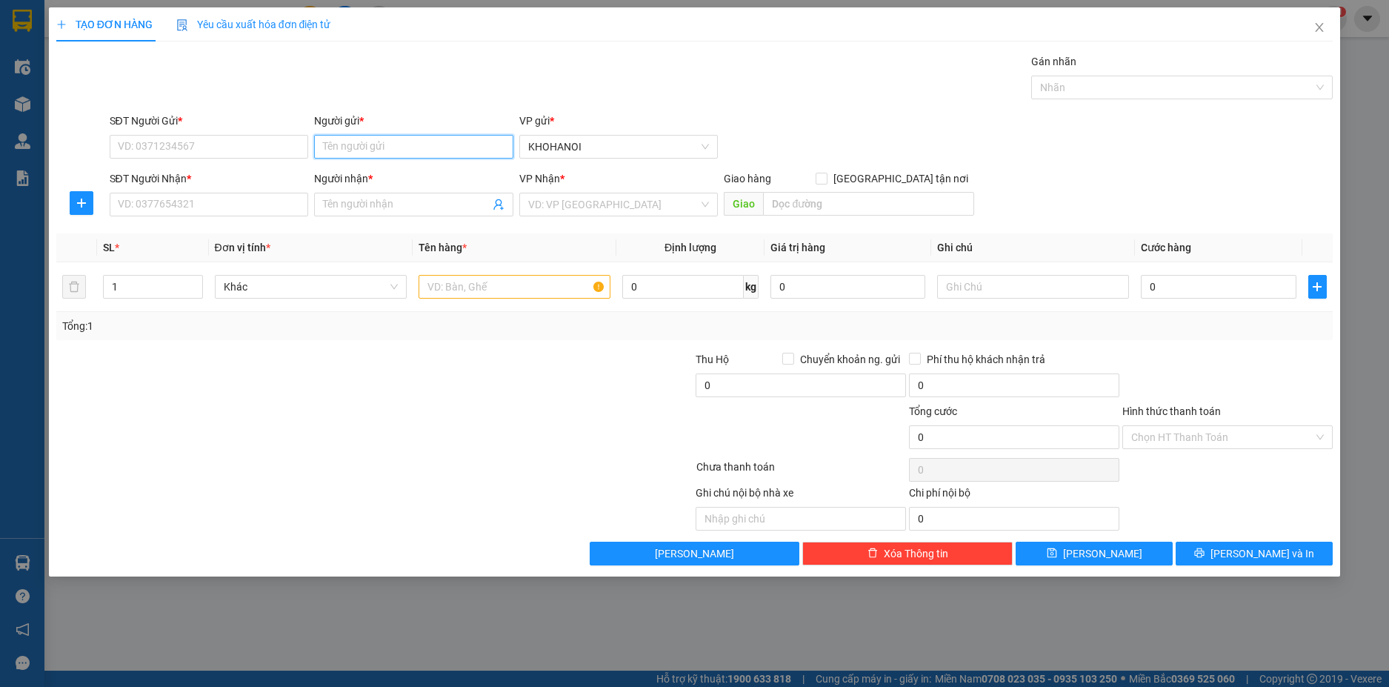
click at [326, 144] on input "Người gửi *" at bounding box center [413, 147] width 199 height 24
click at [347, 177] on div "DP Stabled - 0978119824" at bounding box center [414, 176] width 182 height 16
click at [250, 200] on input "SĐT Người Nhận *" at bounding box center [209, 205] width 199 height 24
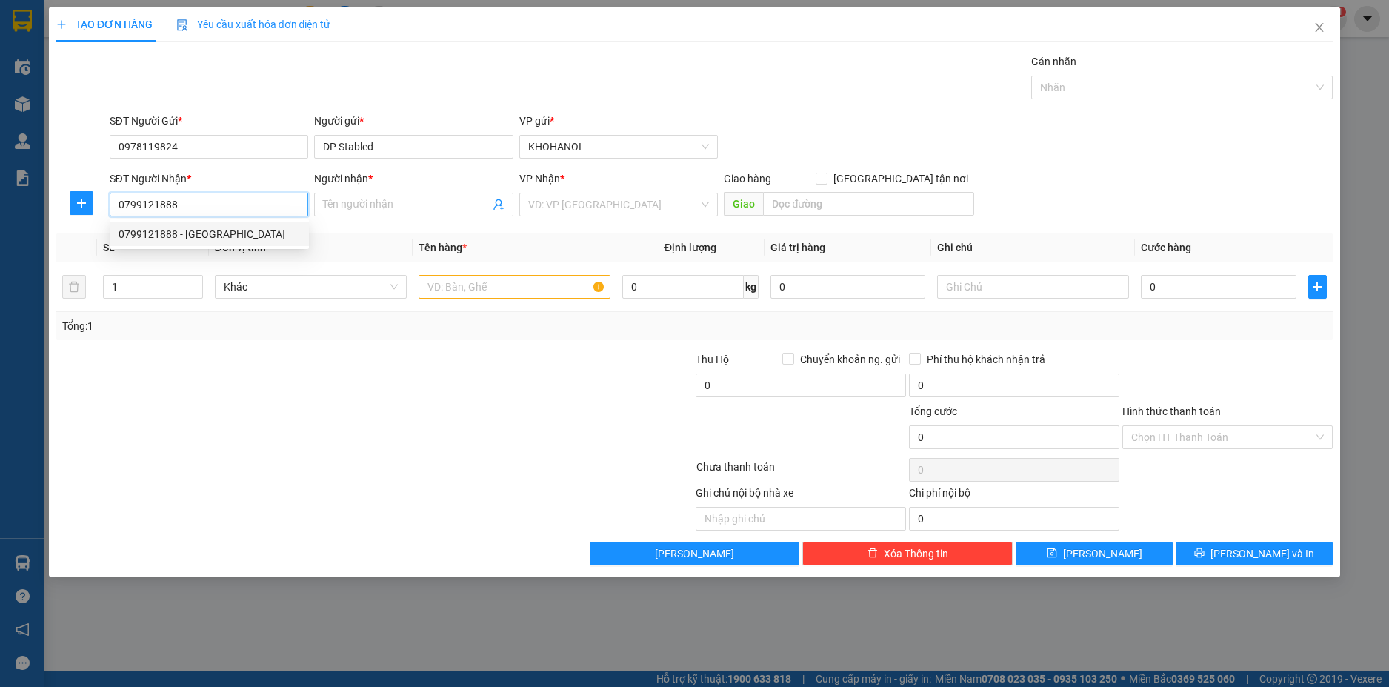
click at [197, 230] on div "0799121888 - Anh Trung" at bounding box center [210, 234] width 182 height 16
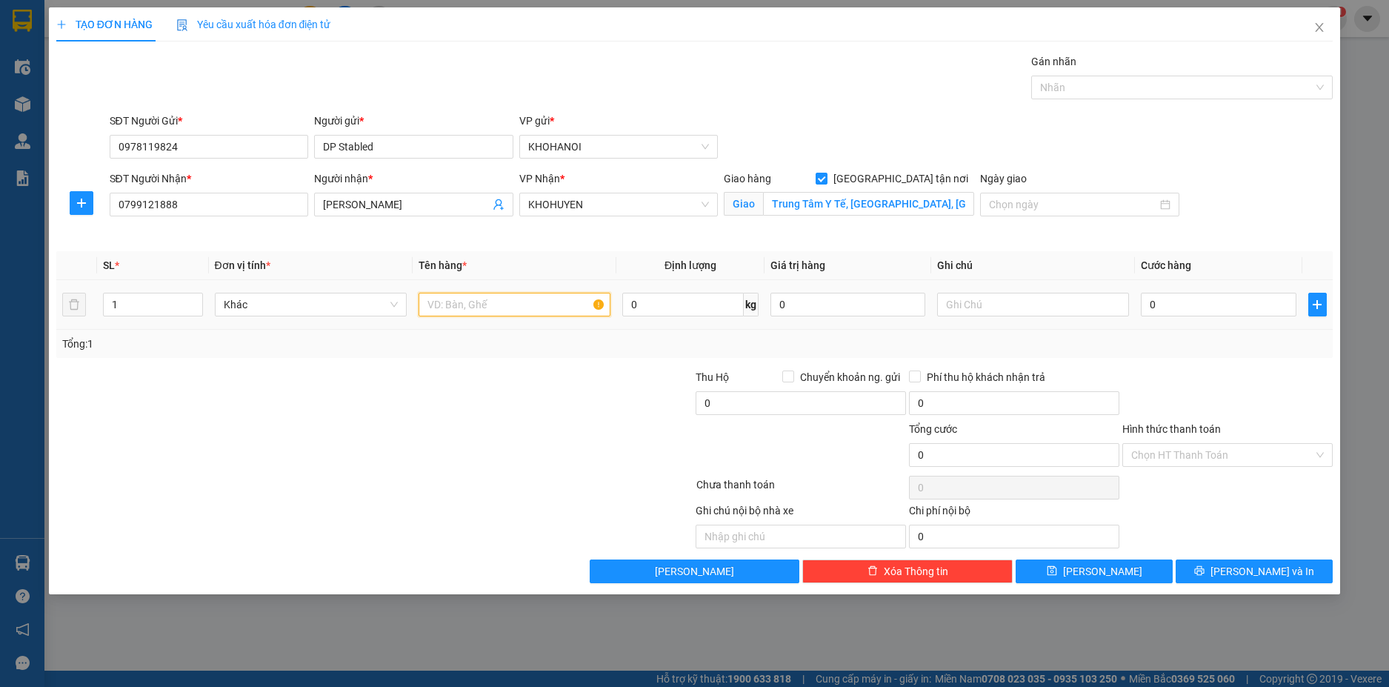
click at [450, 307] on input "text" at bounding box center [515, 305] width 192 height 24
click at [1078, 87] on div at bounding box center [1174, 88] width 279 height 18
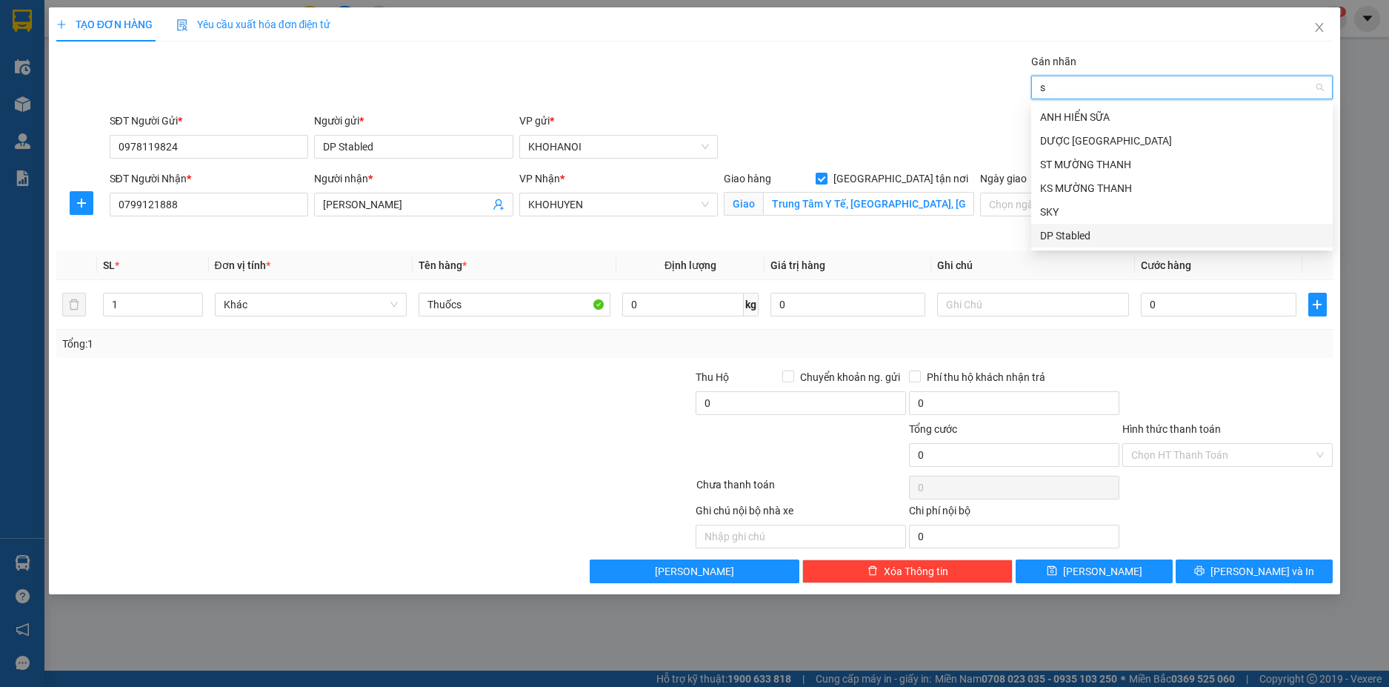
click at [1079, 228] on div "DP Stabled" at bounding box center [1182, 235] width 284 height 16
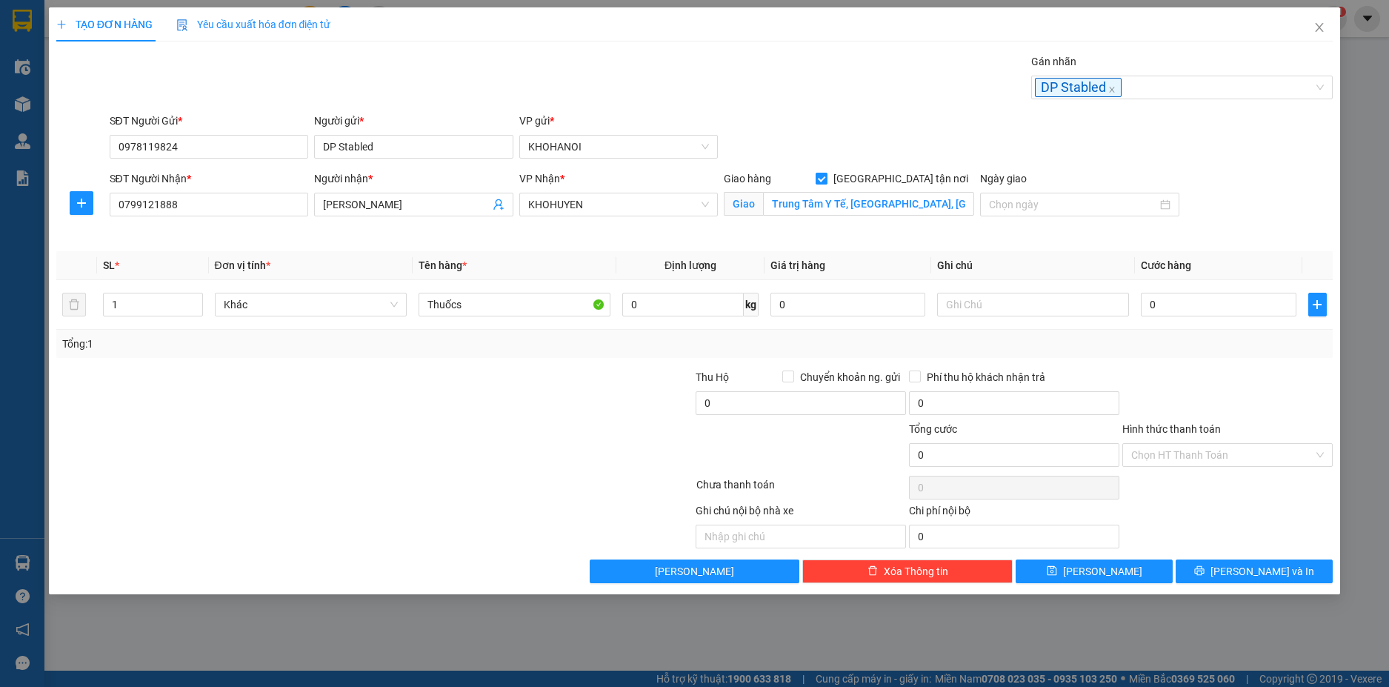
drag, startPoint x: 794, startPoint y: 99, endPoint x: 939, endPoint y: 179, distance: 165.1
click at [796, 99] on div "Gán nhãn DP Stabled" at bounding box center [722, 79] width 1230 height 52
click at [1172, 307] on input "0" at bounding box center [1218, 305] width 155 height 24
click at [1224, 362] on div "Transit Pickup Surcharge Ids Transit Deliver Surcharge Ids Transit Deliver Surc…" at bounding box center [694, 318] width 1277 height 530
drag, startPoint x: 1195, startPoint y: 451, endPoint x: 1192, endPoint y: 498, distance: 46.8
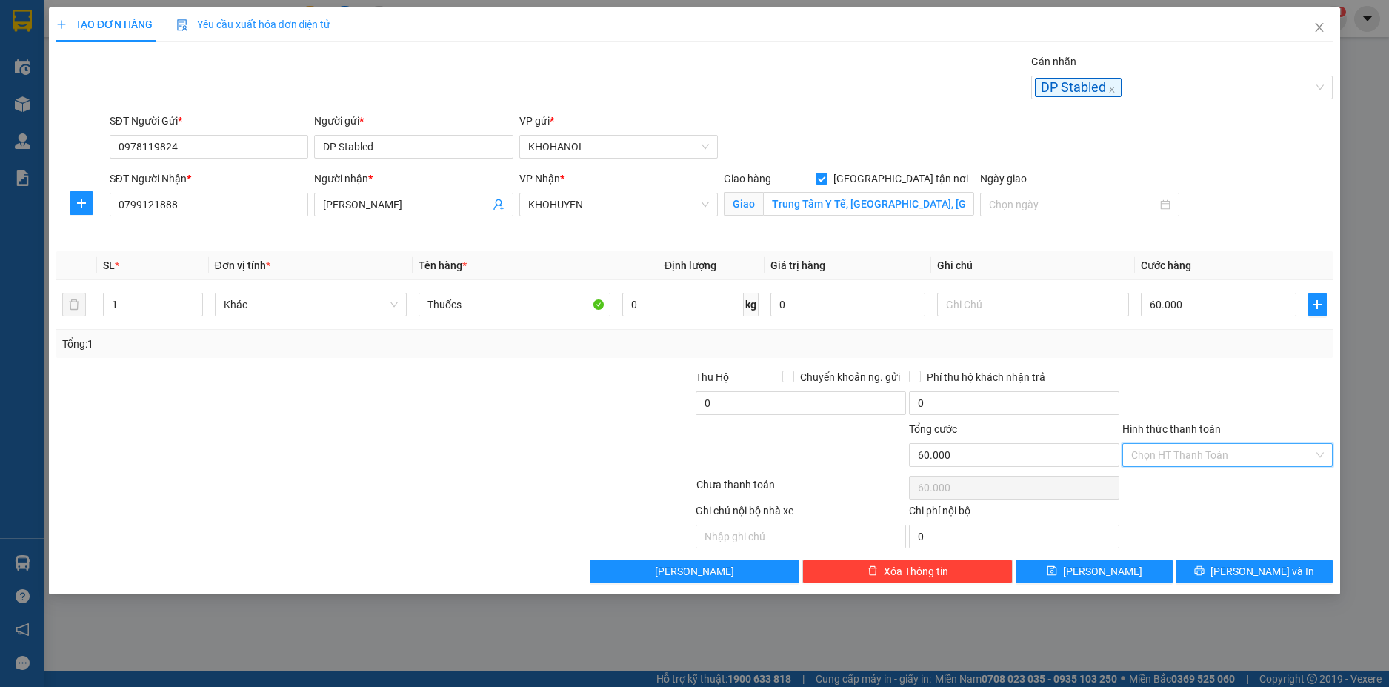
click at [1195, 452] on input "Hình thức thanh toán" at bounding box center [1222, 455] width 182 height 22
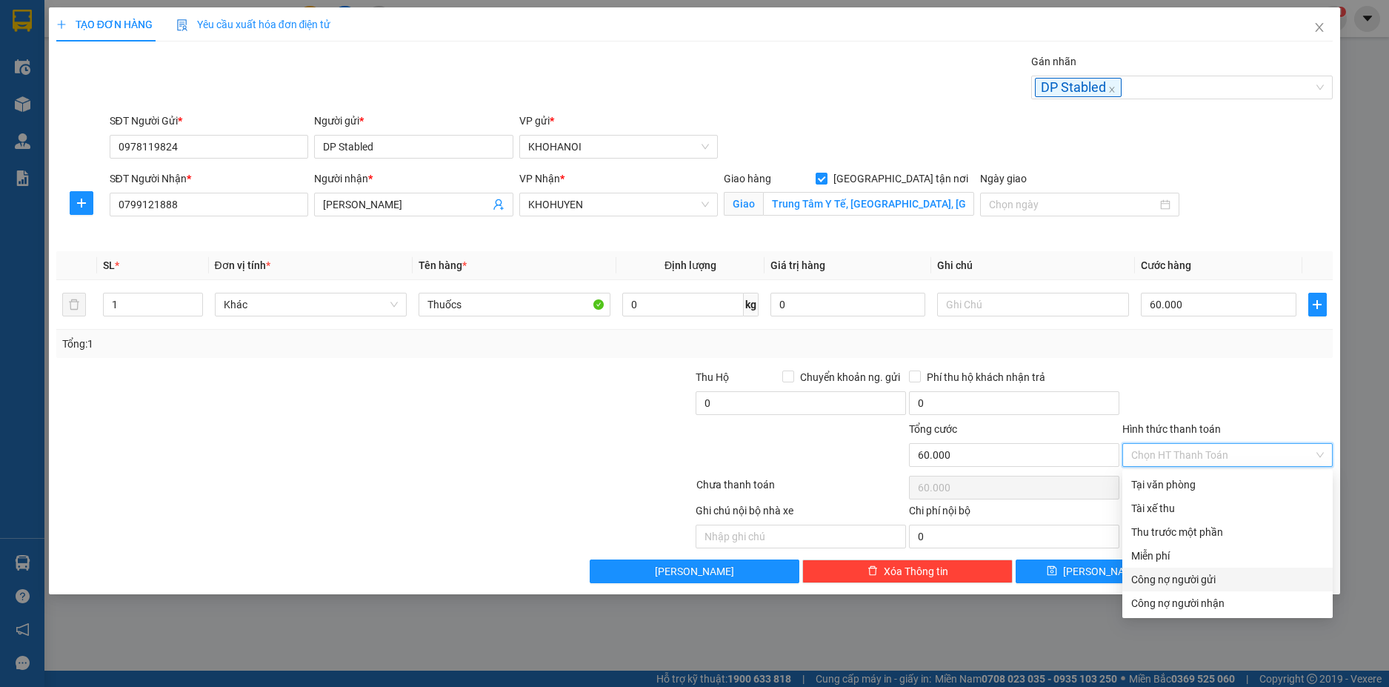
click at [1196, 574] on div "Công nợ người gửi" at bounding box center [1227, 579] width 193 height 16
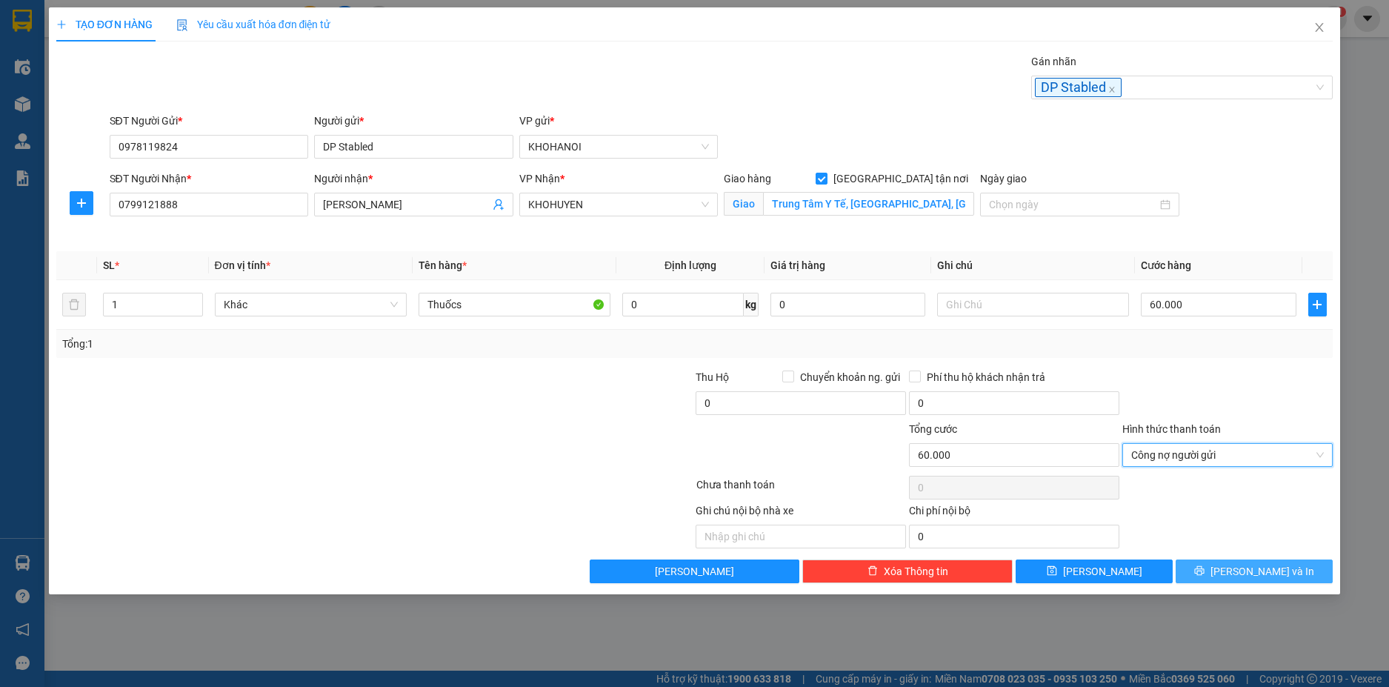
click at [1247, 575] on span "[PERSON_NAME] và In" at bounding box center [1263, 571] width 104 height 16
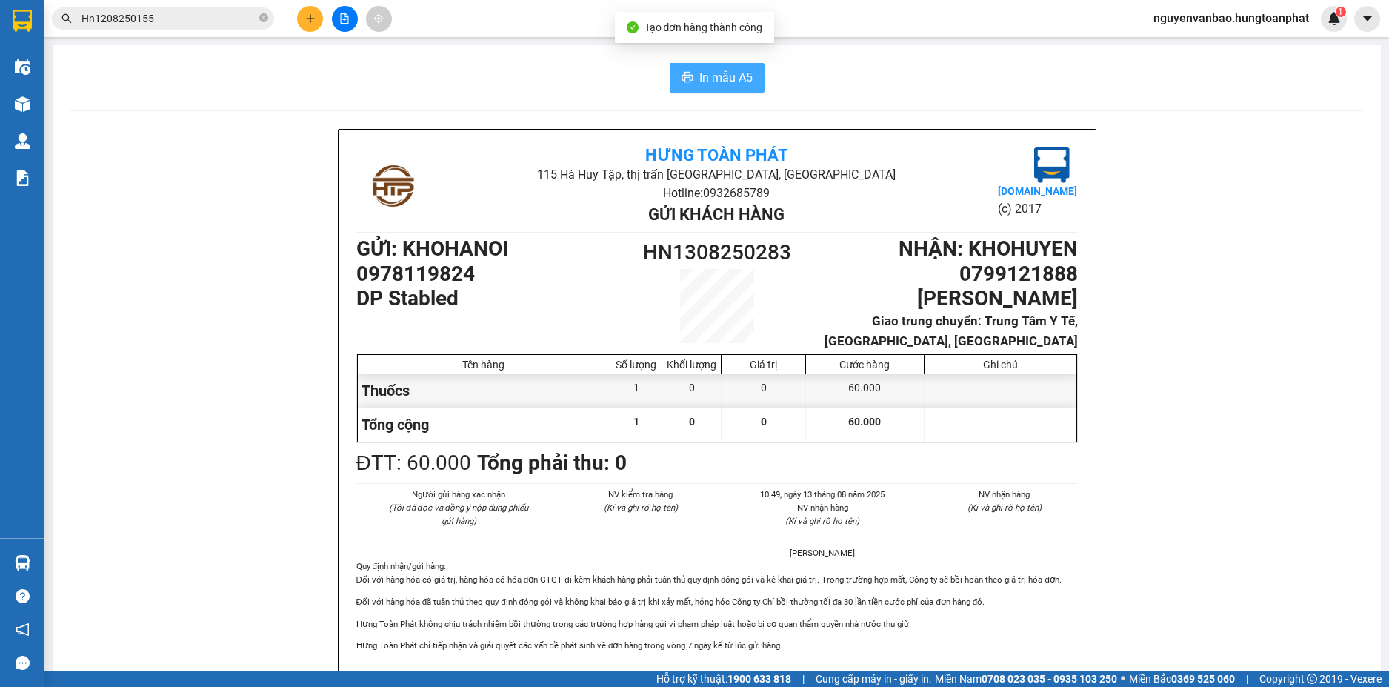
click at [730, 80] on span "In mẫu A5" at bounding box center [725, 77] width 53 height 19
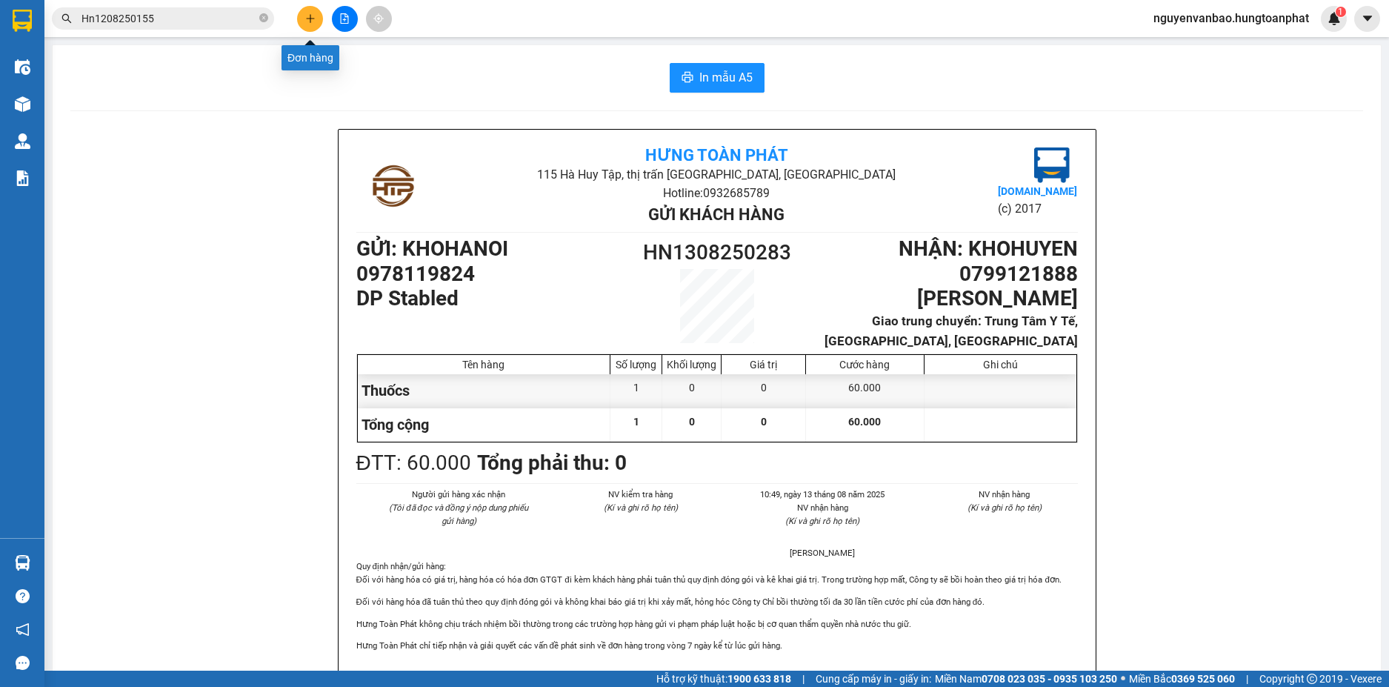
click at [312, 22] on icon "plus" at bounding box center [310, 18] width 10 height 10
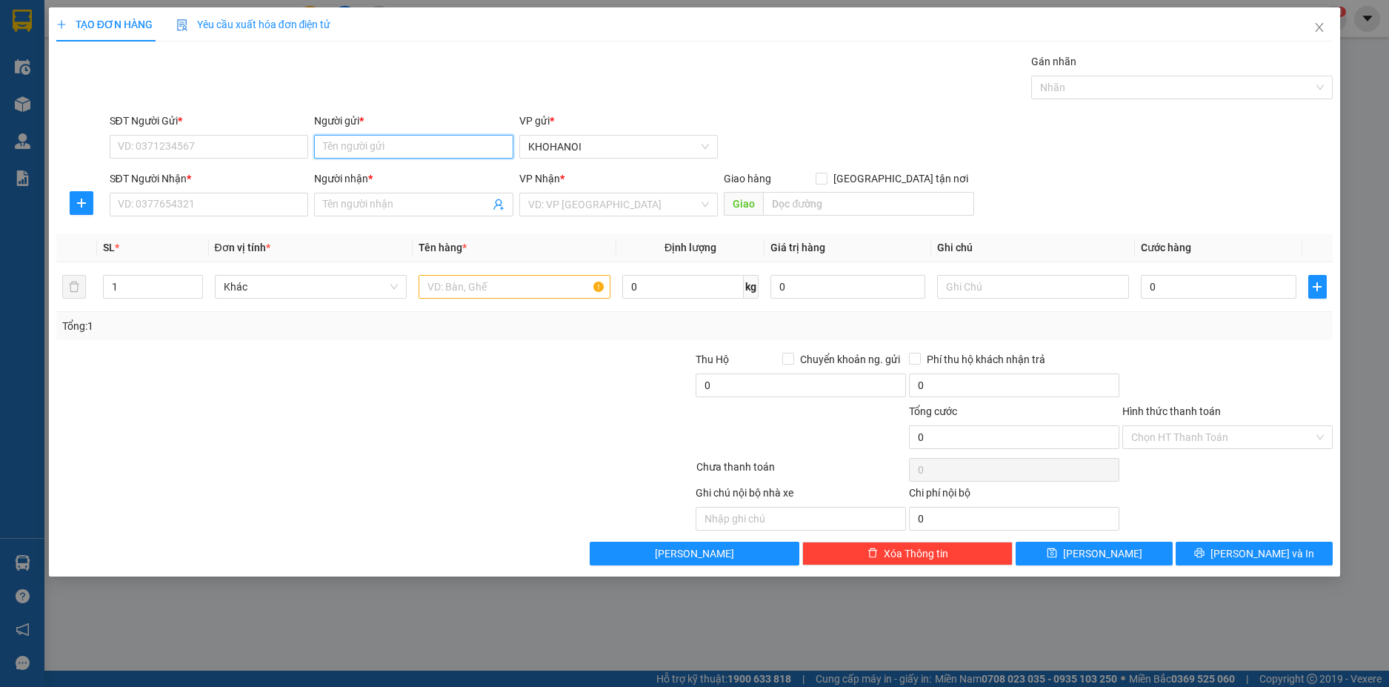
click at [328, 141] on input "Người gửi *" at bounding box center [413, 147] width 199 height 24
click at [367, 170] on div "DP Stabled - 0978119824" at bounding box center [414, 176] width 182 height 16
click at [339, 202] on input "Người nhận *" at bounding box center [406, 204] width 167 height 16
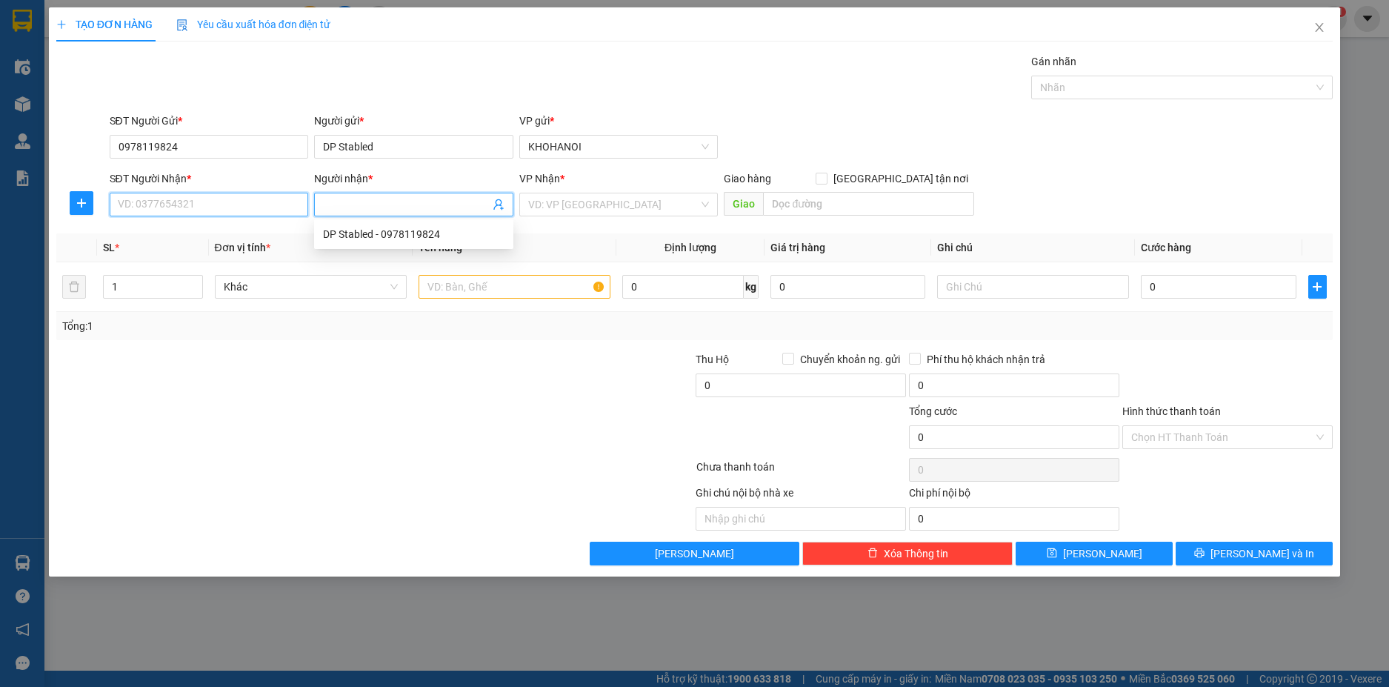
click at [269, 205] on input "SĐT Người Nhận *" at bounding box center [209, 205] width 199 height 24
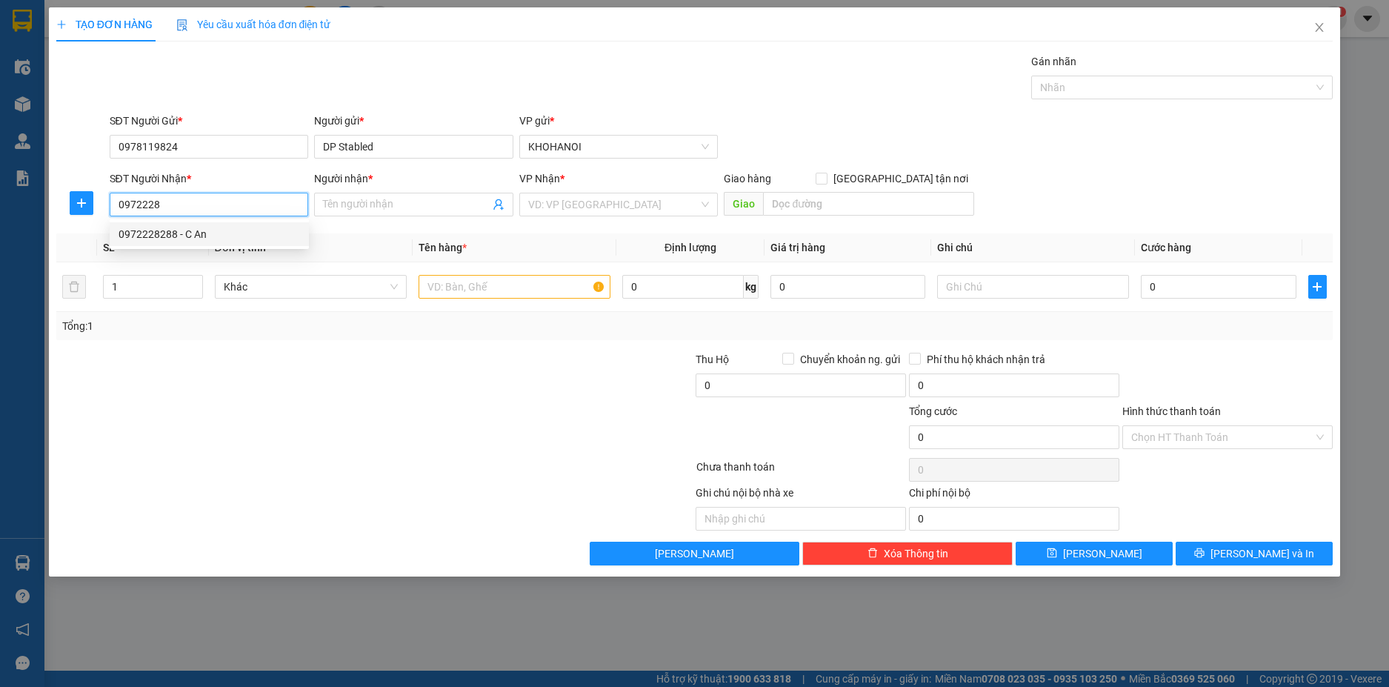
click at [162, 236] on div "0972228288 - C An" at bounding box center [210, 234] width 182 height 16
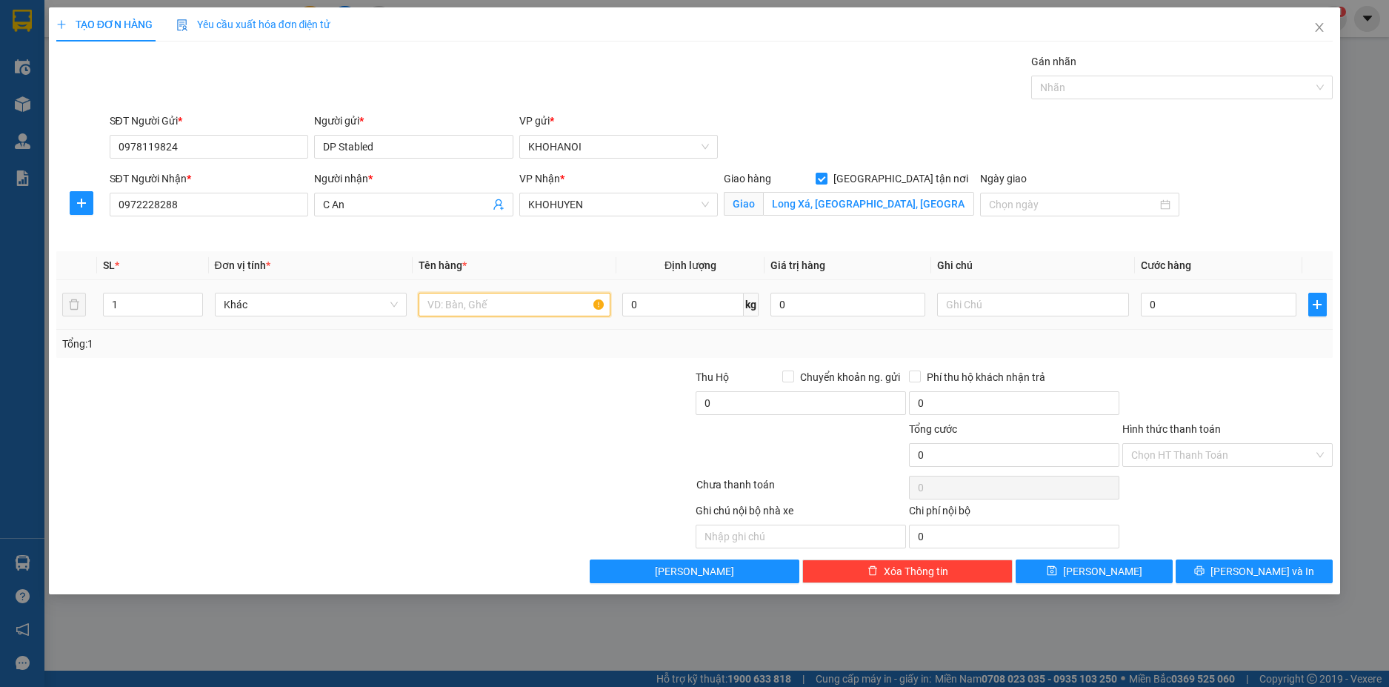
click at [458, 316] on input "text" at bounding box center [515, 305] width 192 height 24
click at [1172, 311] on input "0" at bounding box center [1218, 305] width 155 height 24
click at [1172, 333] on div "Tổng: 1" at bounding box center [694, 344] width 1277 height 28
click at [1065, 96] on div at bounding box center [1174, 88] width 279 height 18
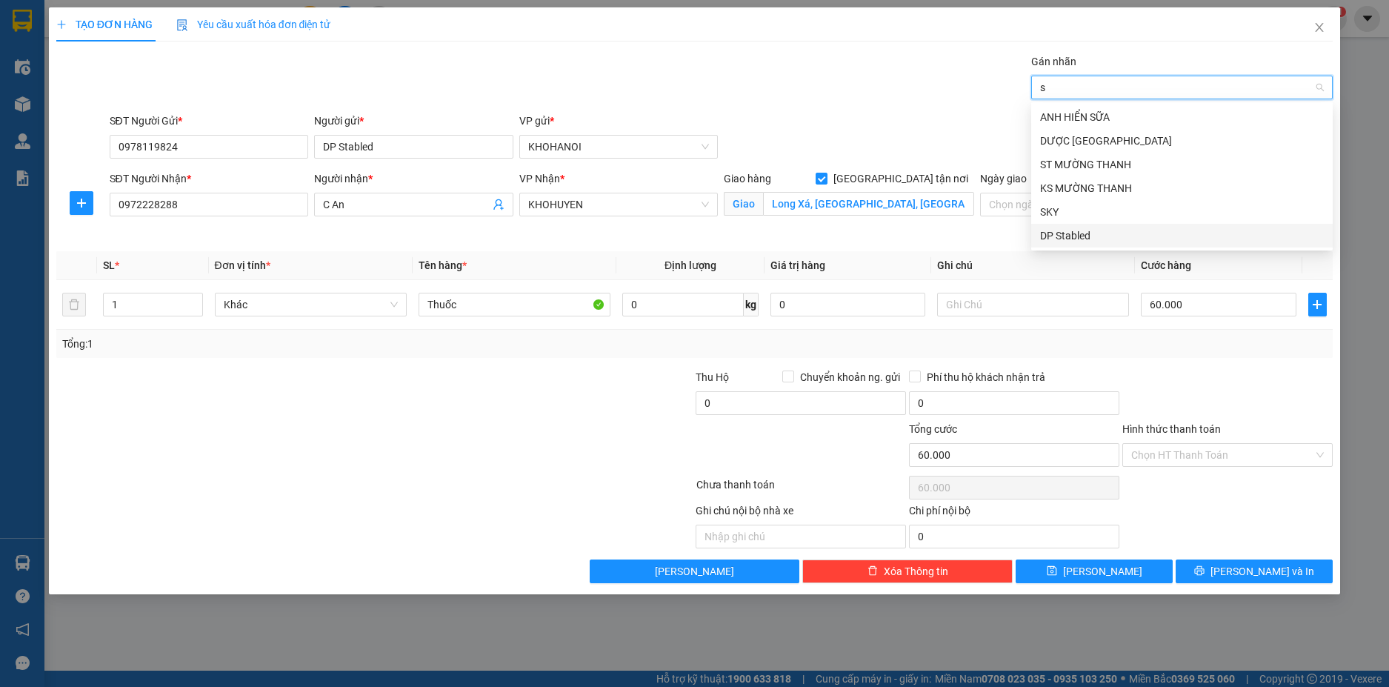
click at [1090, 227] on div "DP Stabled" at bounding box center [1182, 236] width 302 height 24
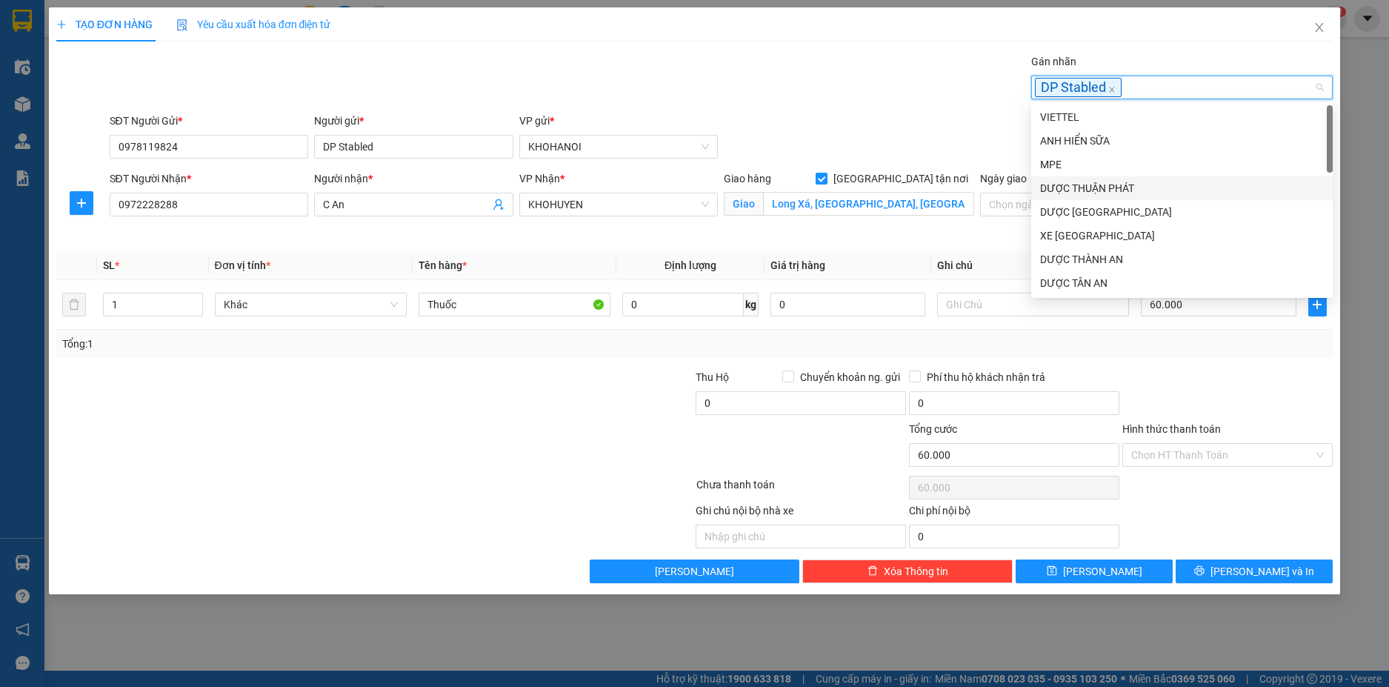
drag, startPoint x: 924, startPoint y: 91, endPoint x: 1105, endPoint y: 227, distance: 226.4
click at [928, 95] on div "Gán nhãn DP Stabled" at bounding box center [722, 79] width 1230 height 52
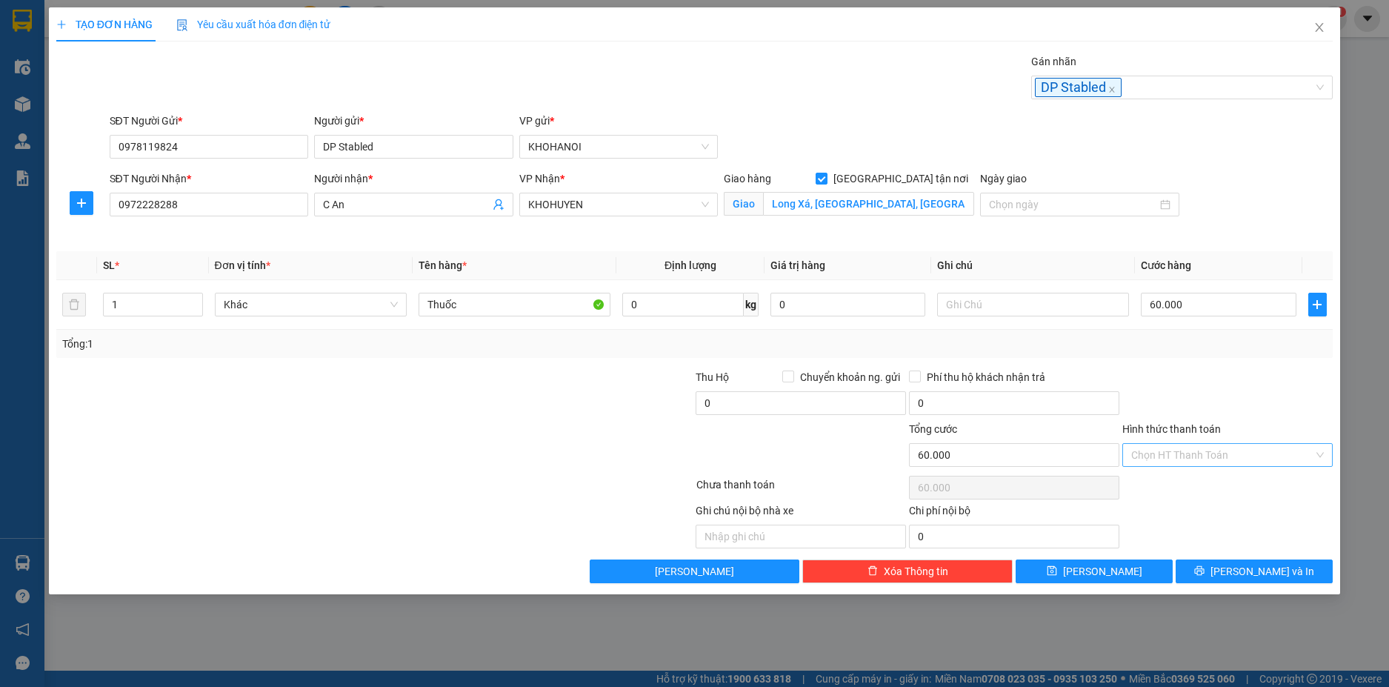
click at [1208, 455] on input "Hình thức thanh toán" at bounding box center [1222, 455] width 182 height 22
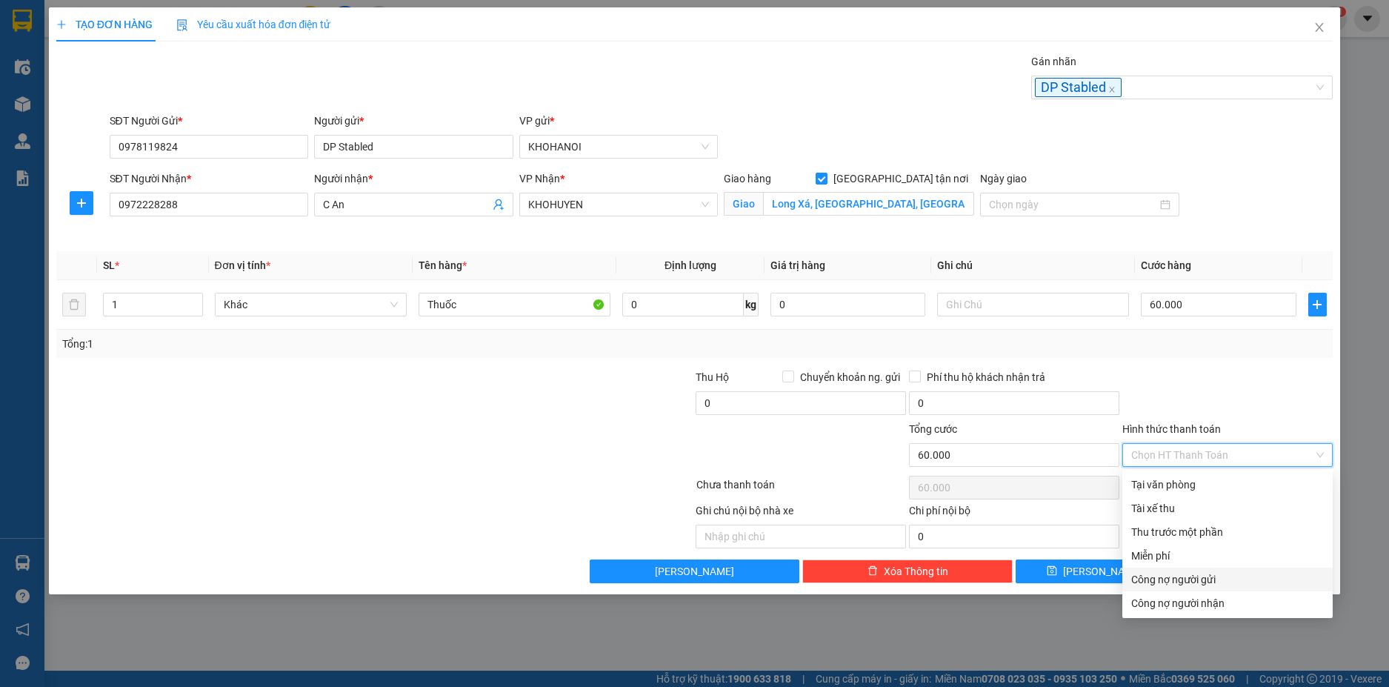
click at [1202, 577] on div "Công nợ người gửi" at bounding box center [1227, 579] width 193 height 16
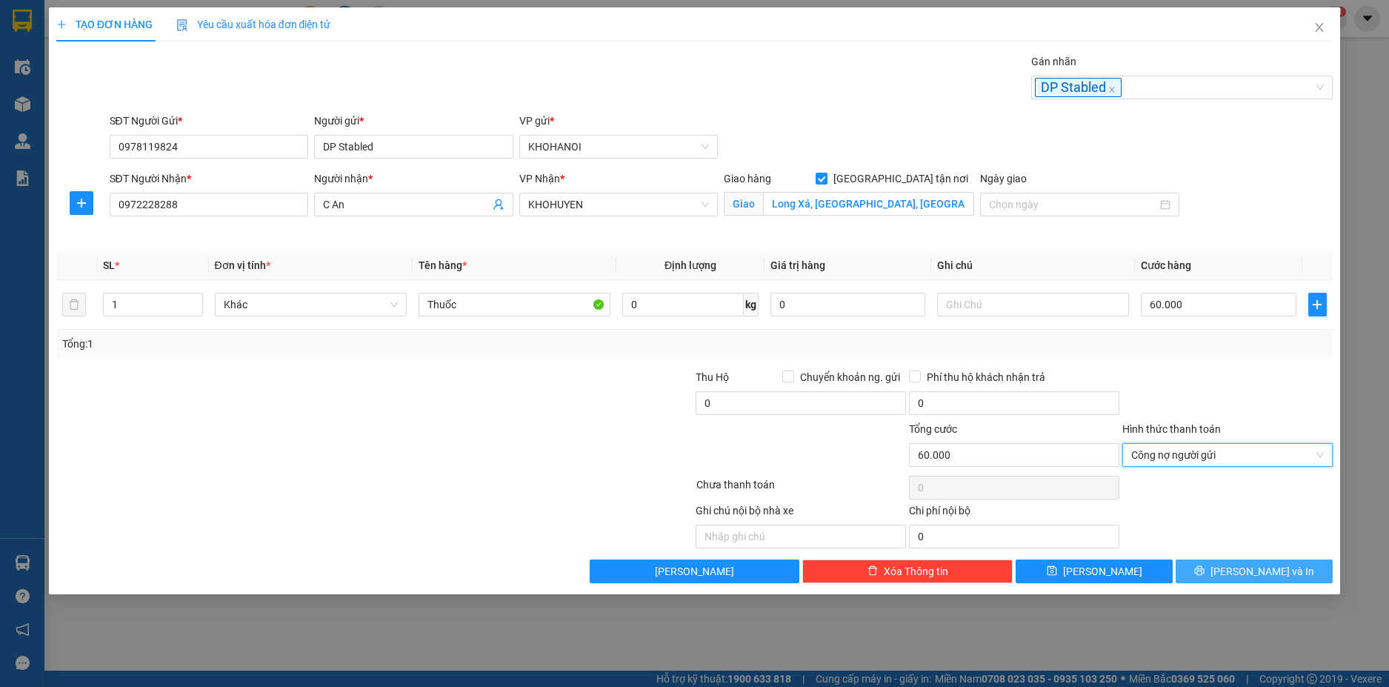
click at [1273, 566] on span "[PERSON_NAME] và In" at bounding box center [1263, 571] width 104 height 16
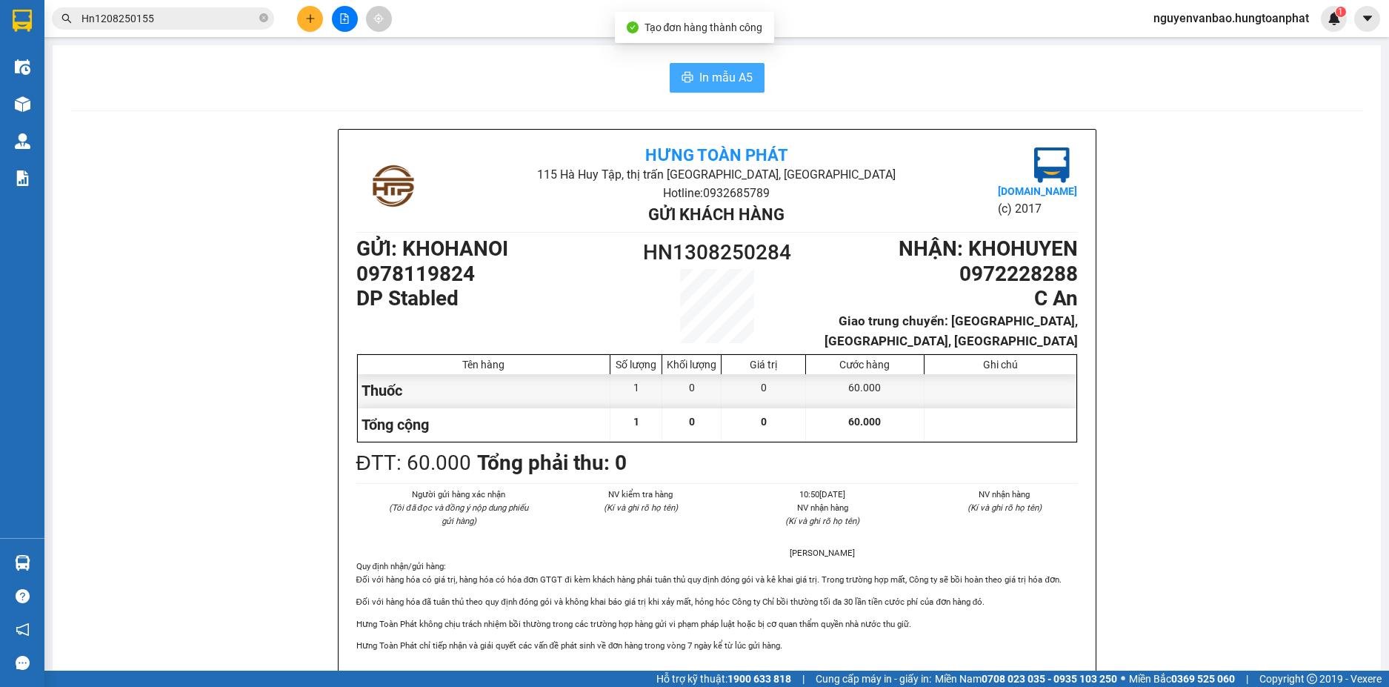
click at [731, 73] on span "In mẫu A5" at bounding box center [725, 77] width 53 height 19
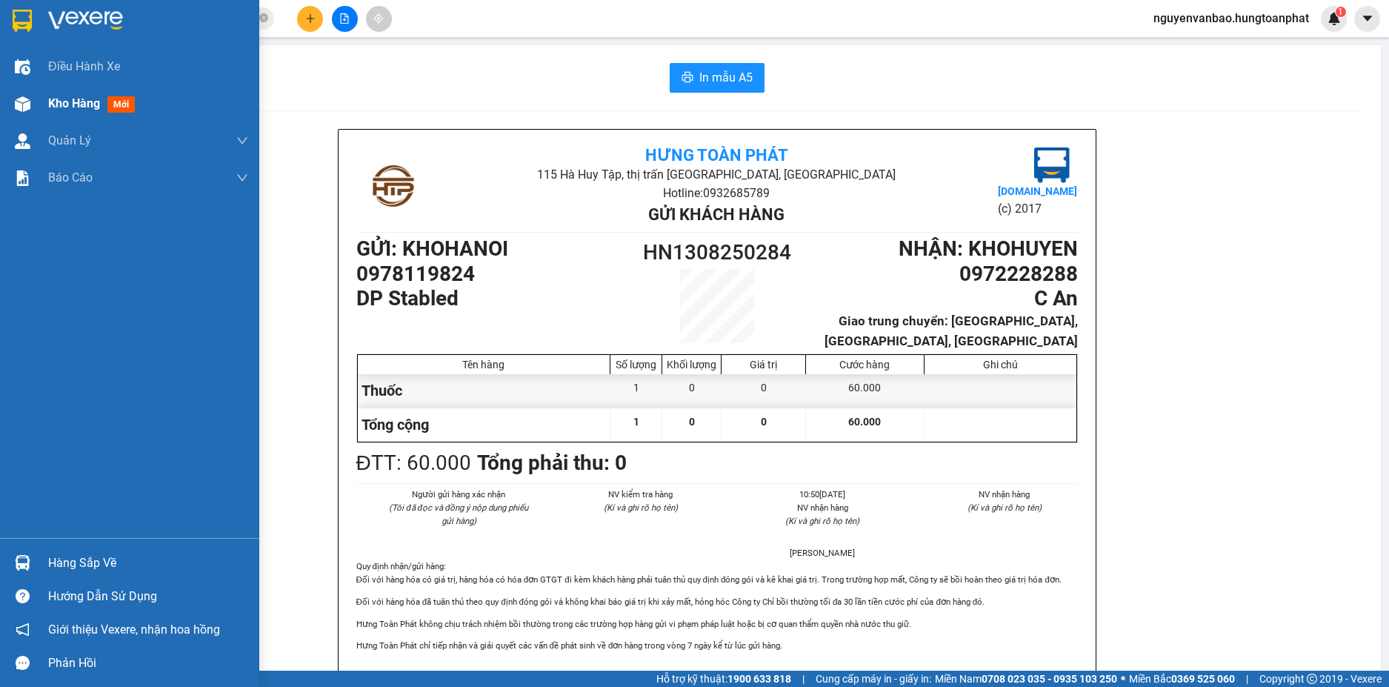
click at [24, 102] on img at bounding box center [23, 104] width 16 height 16
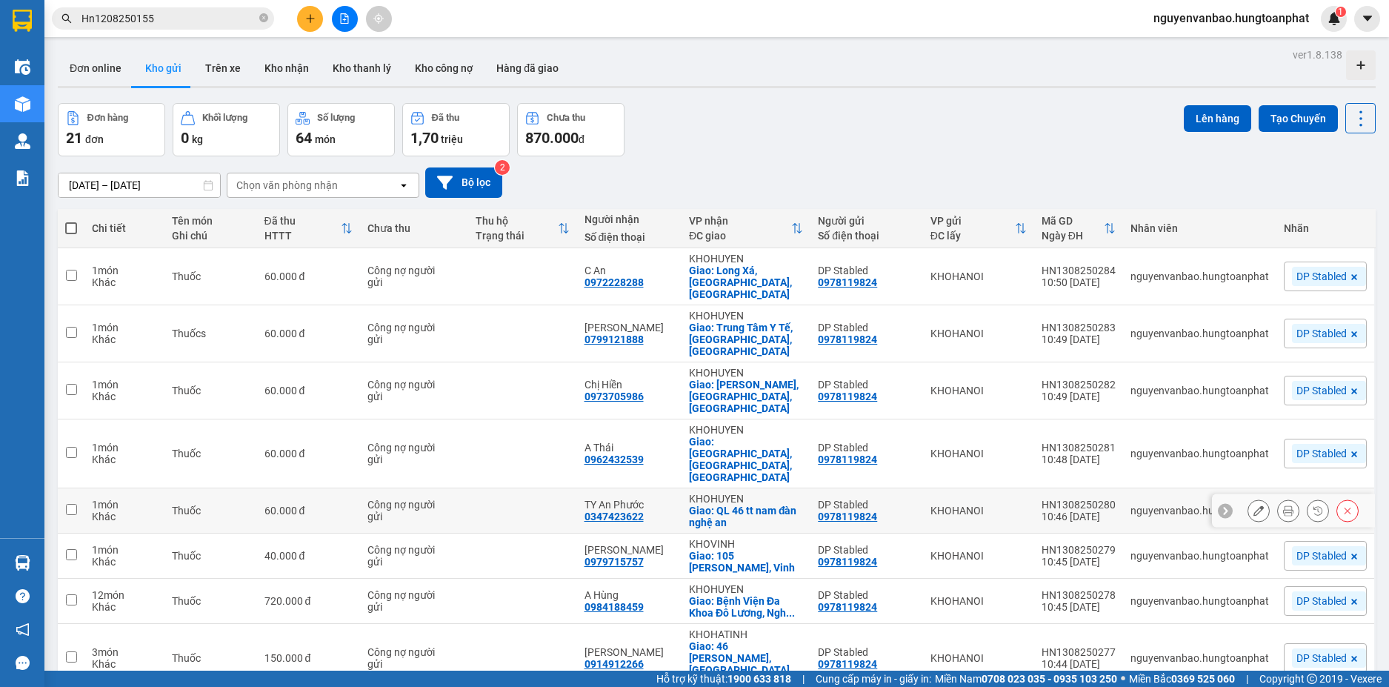
click at [1283, 505] on icon at bounding box center [1288, 510] width 10 height 10
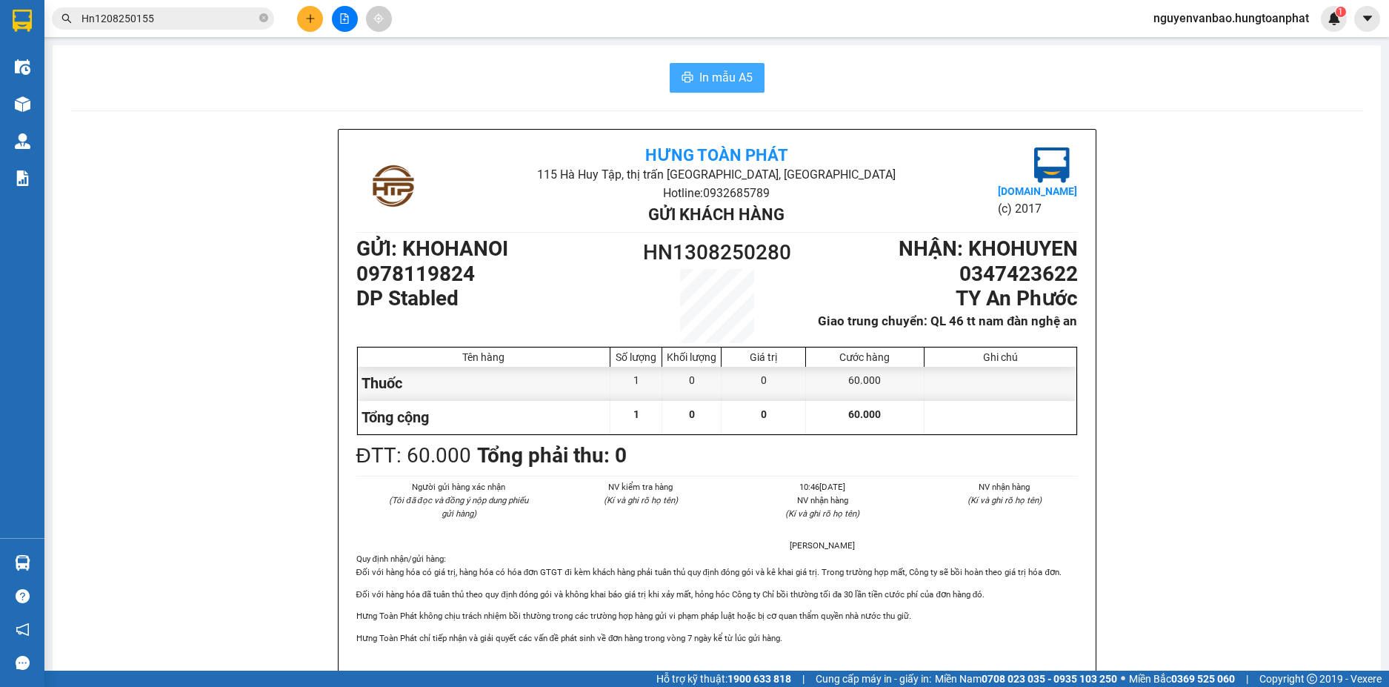
click at [712, 81] on span "In mẫu A5" at bounding box center [725, 77] width 53 height 19
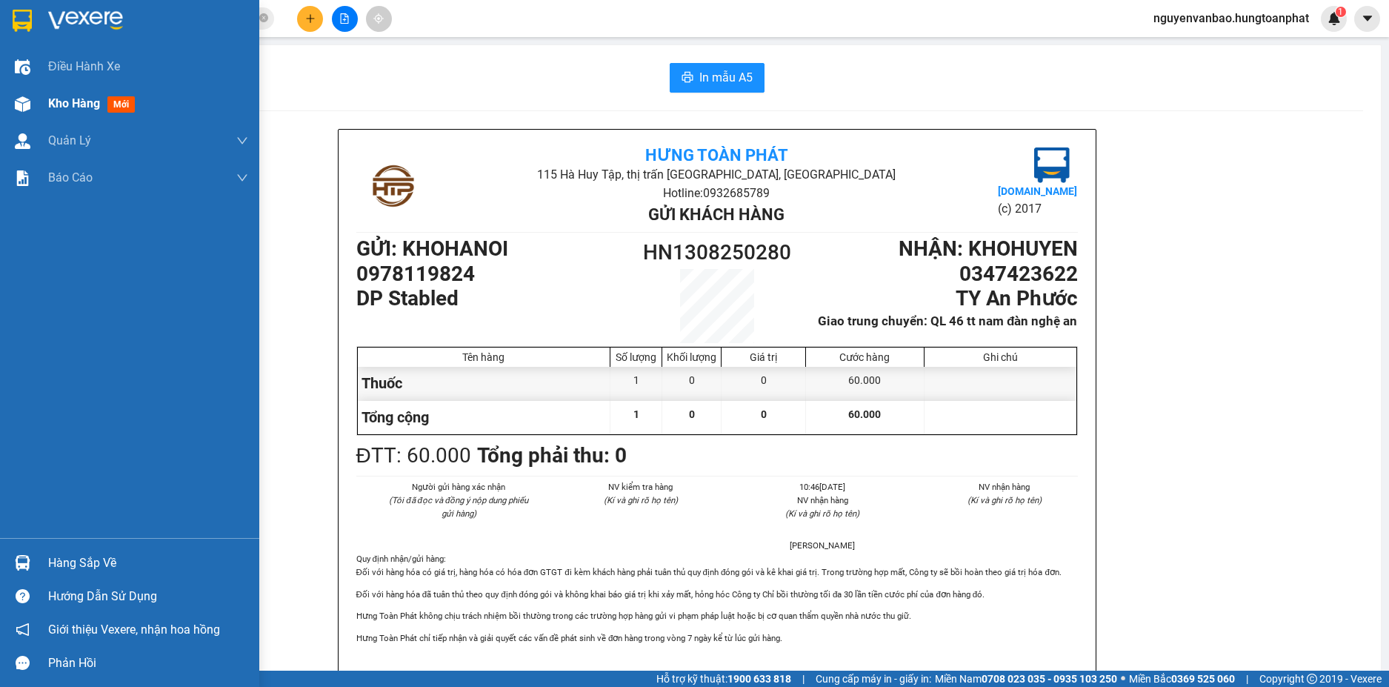
click at [19, 101] on img at bounding box center [23, 104] width 16 height 16
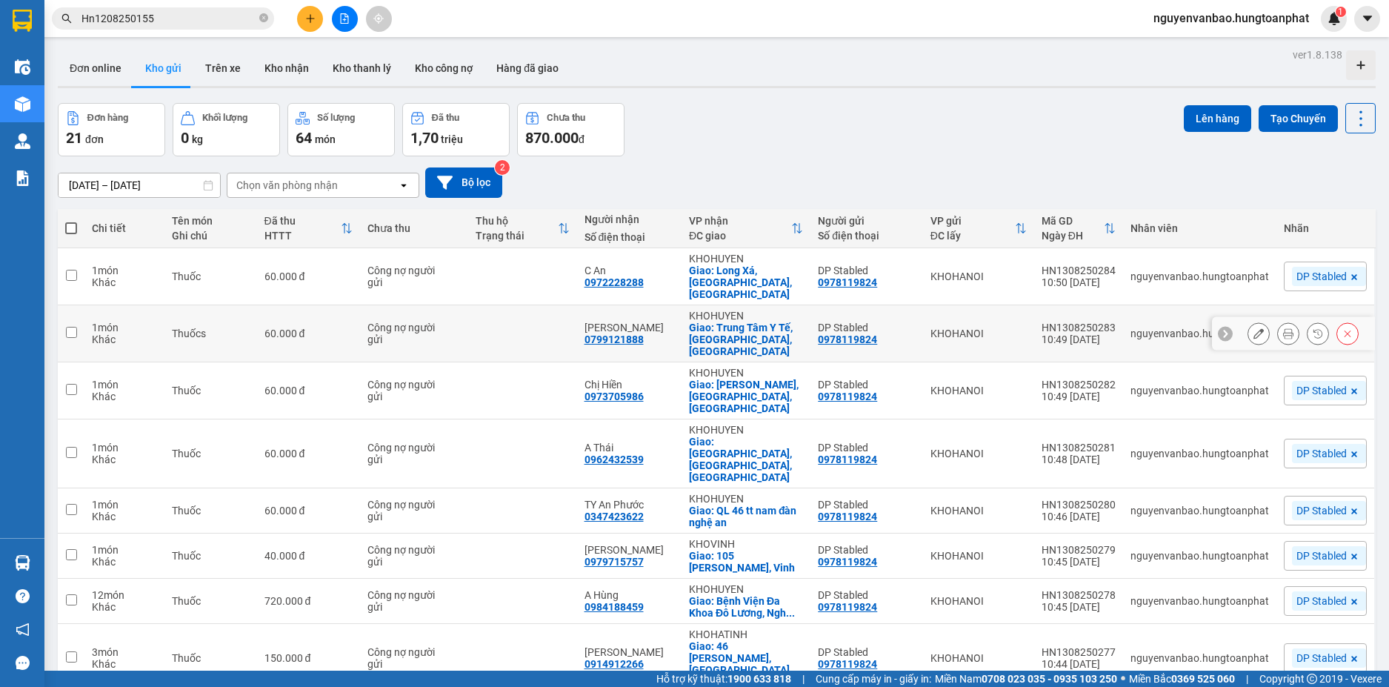
click at [257, 305] on td "Thuốcs" at bounding box center [210, 333] width 93 height 57
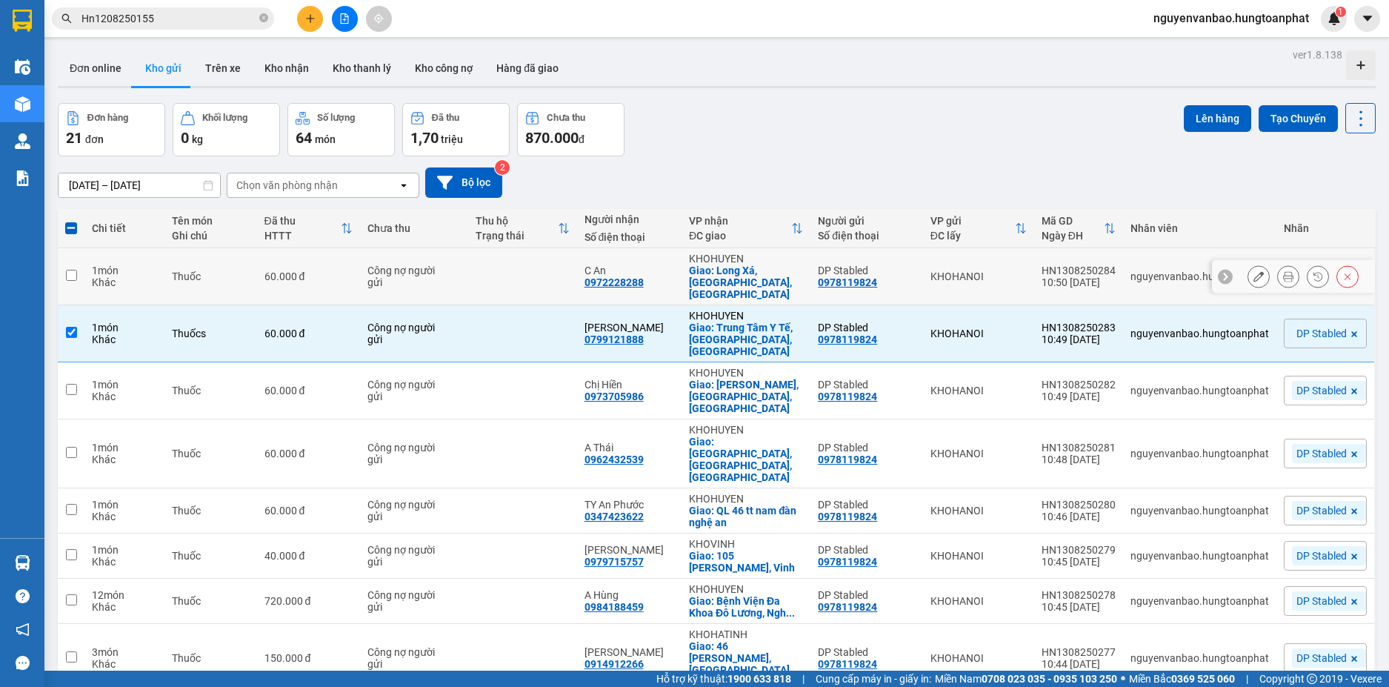
click at [255, 248] on td "Thuốc" at bounding box center [210, 276] width 93 height 57
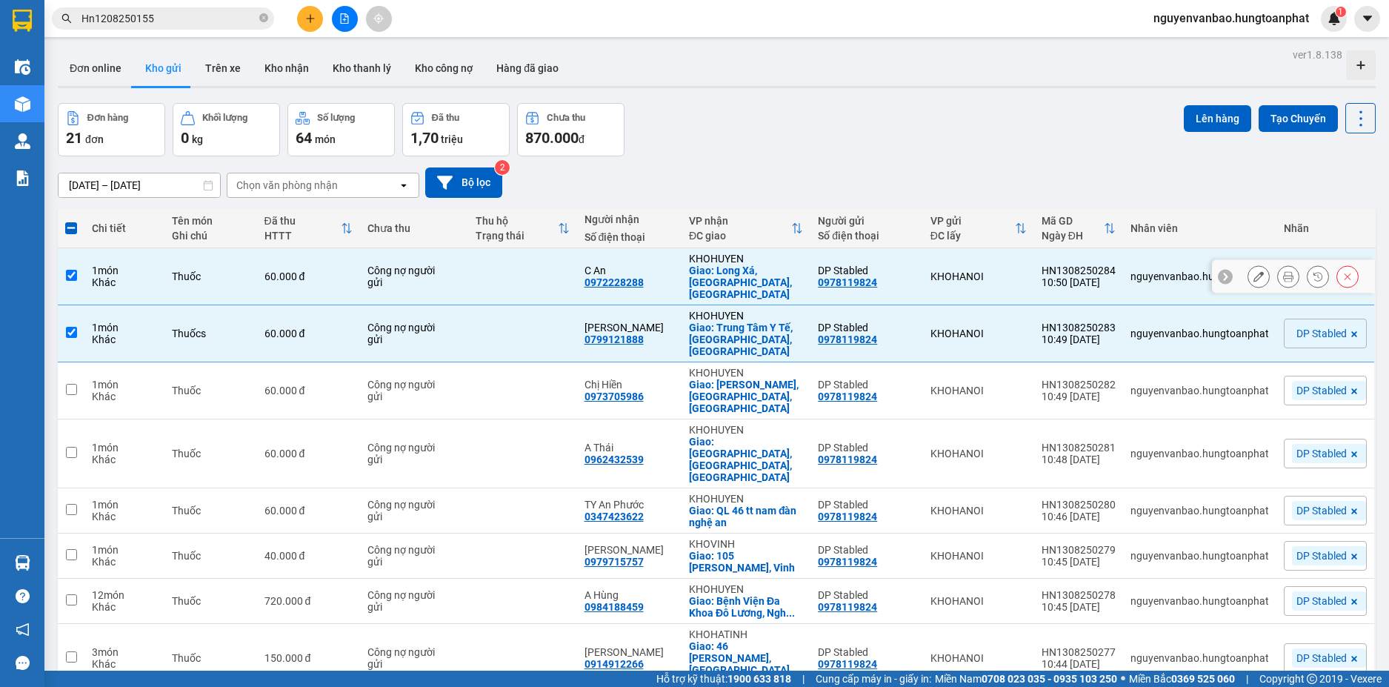
click at [73, 248] on td at bounding box center [71, 276] width 27 height 57
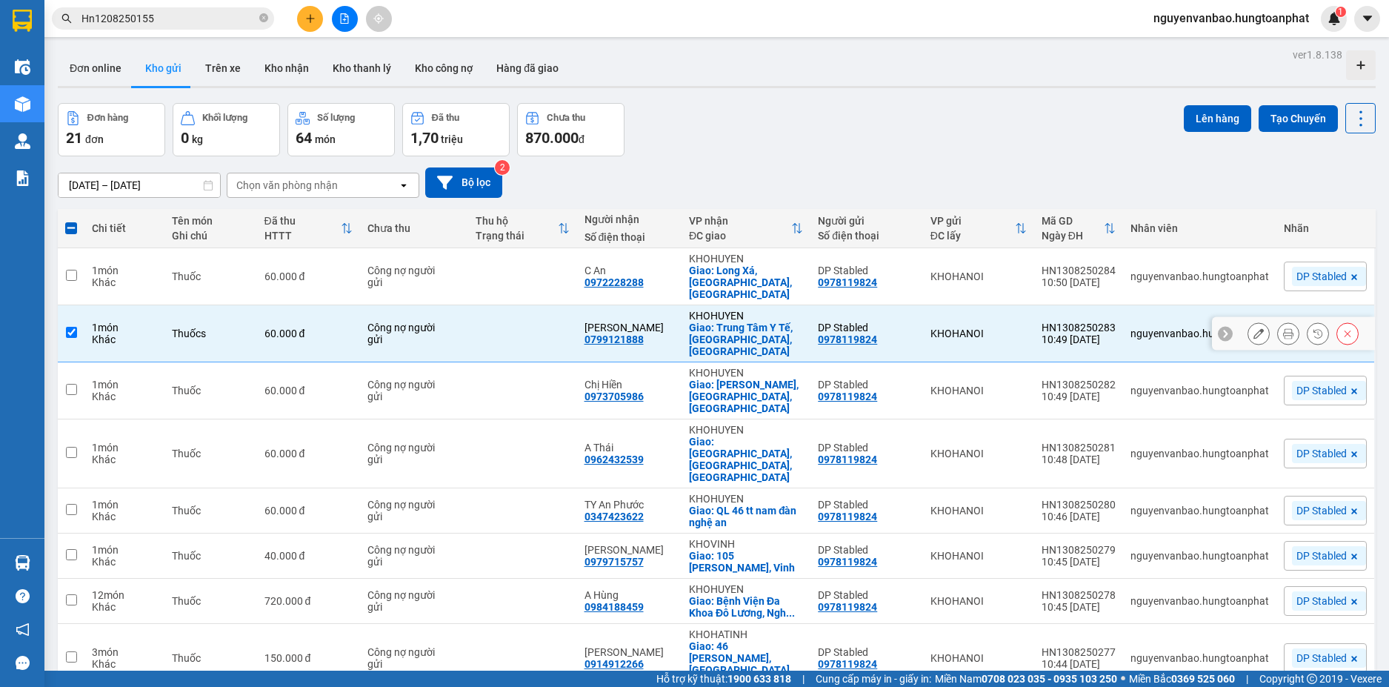
click at [73, 327] on input "checkbox" at bounding box center [71, 332] width 11 height 11
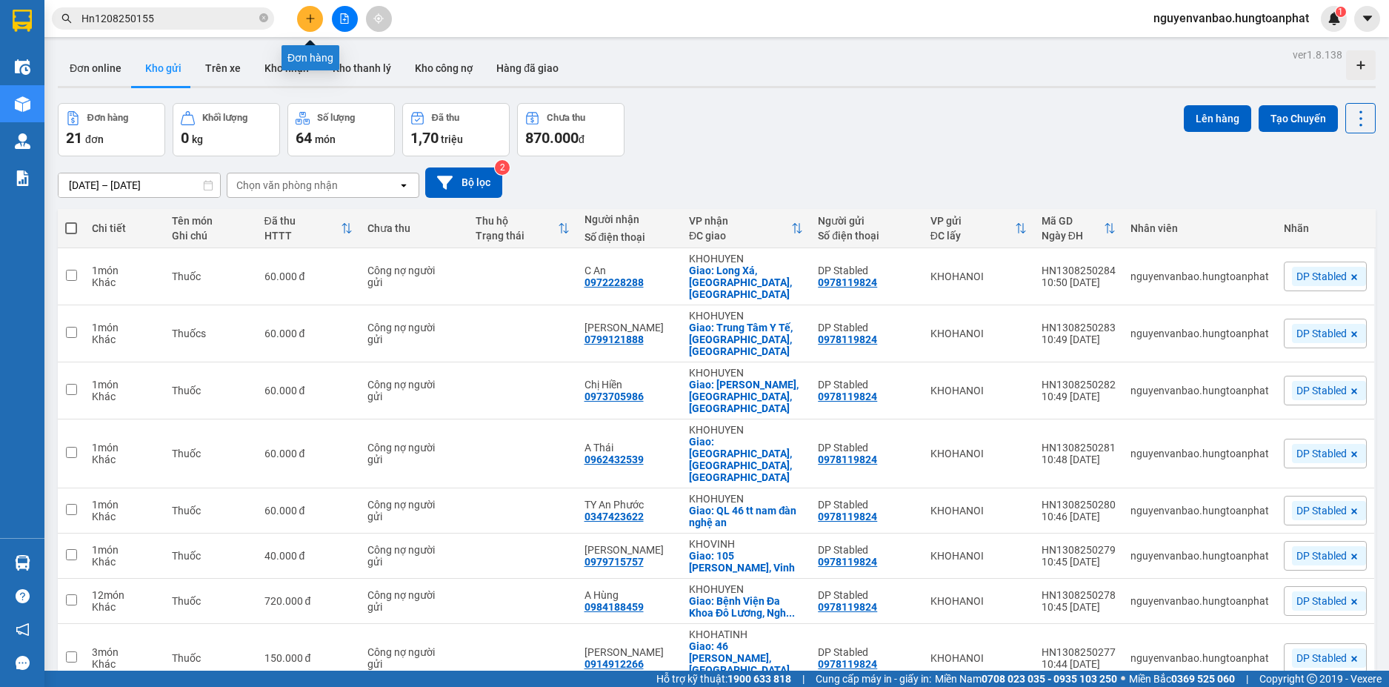
click at [316, 24] on button at bounding box center [310, 19] width 26 height 26
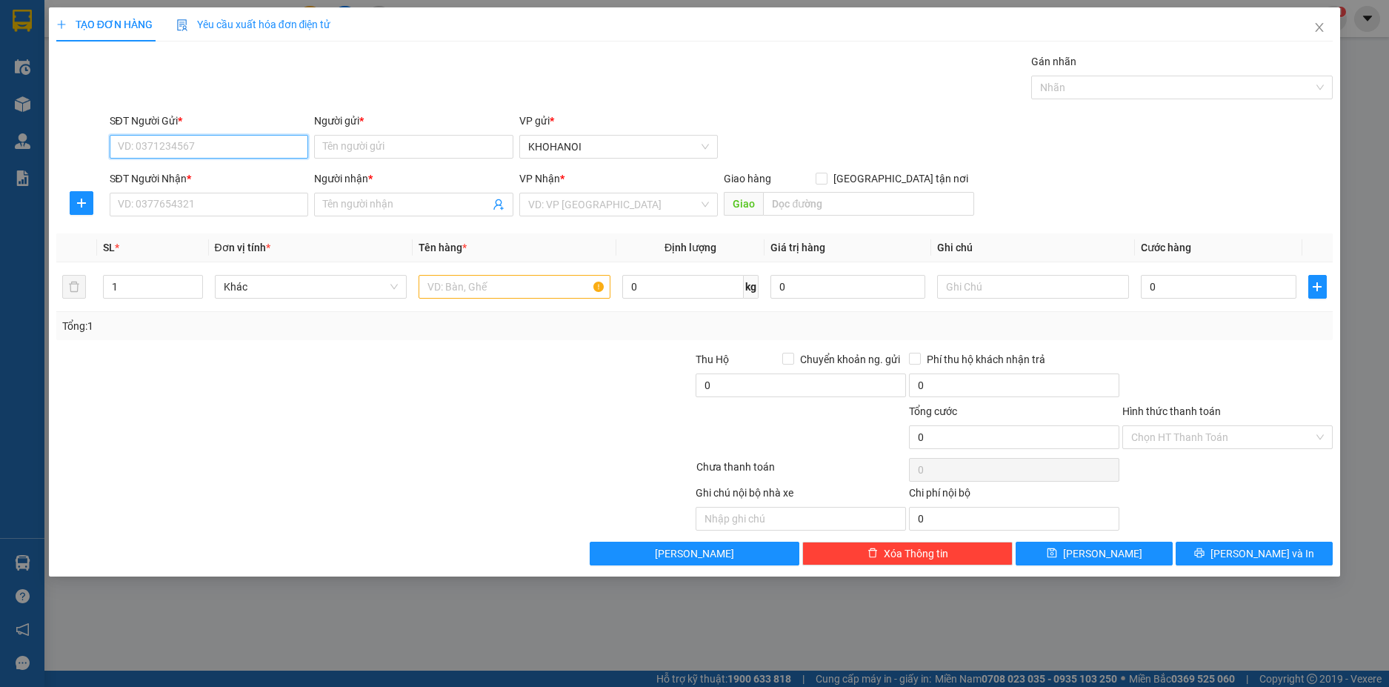
click at [198, 153] on input "SĐT Người Gửi *" at bounding box center [209, 147] width 199 height 24
click at [166, 170] on div "0364126389 - Chung" at bounding box center [210, 176] width 182 height 16
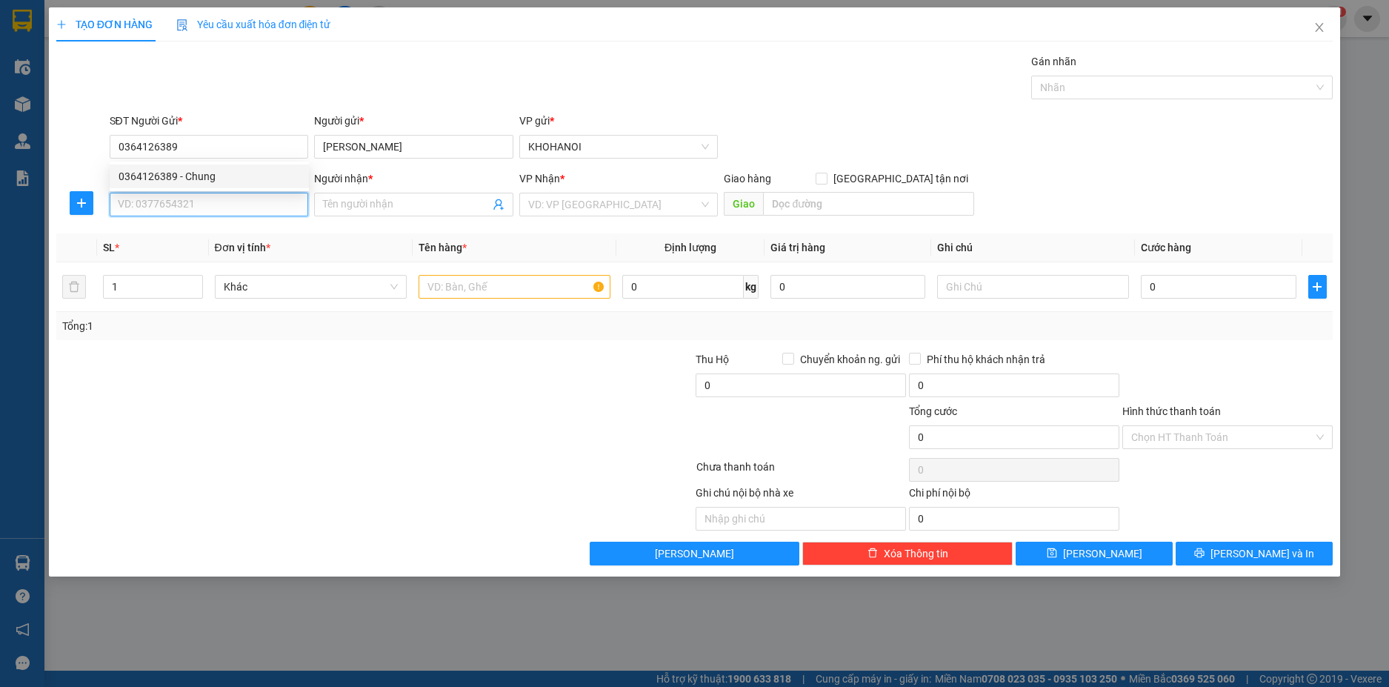
click at [167, 206] on input "SĐT Người Nhận *" at bounding box center [209, 205] width 199 height 24
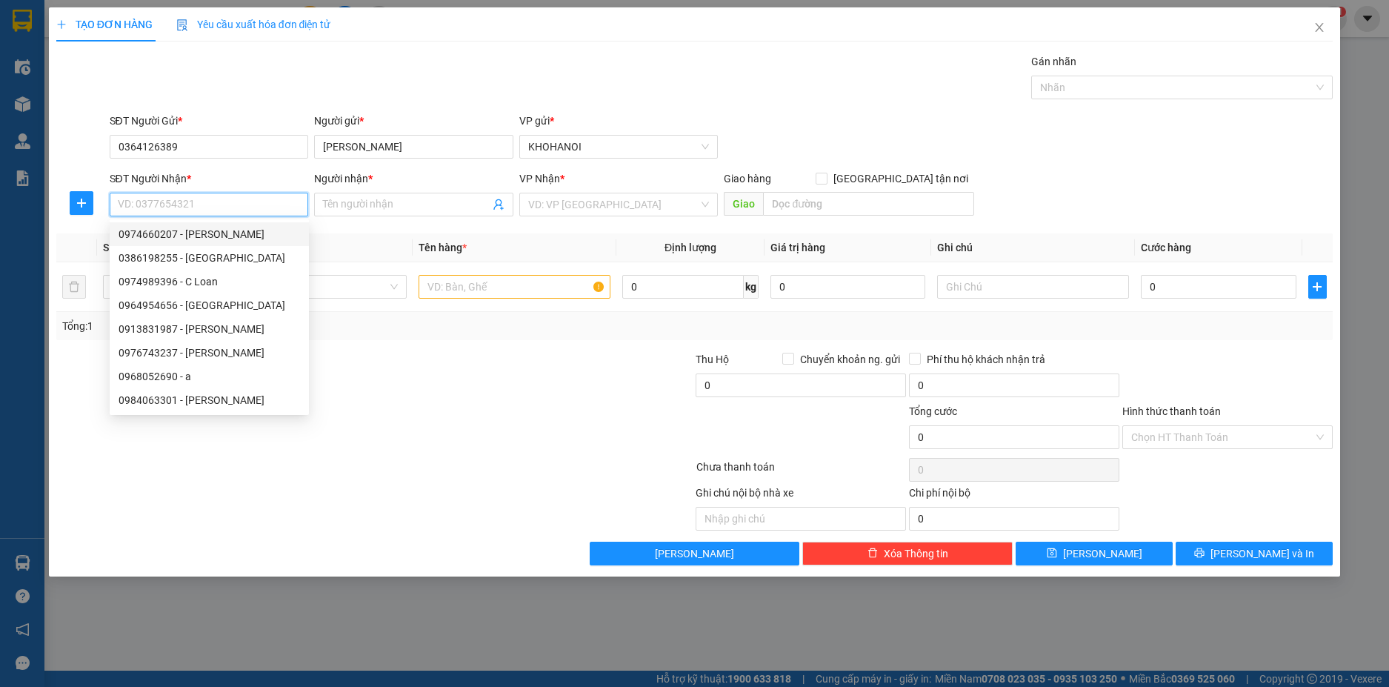
click at [165, 228] on div "0974660207 - Cẩm Vân" at bounding box center [210, 234] width 182 height 16
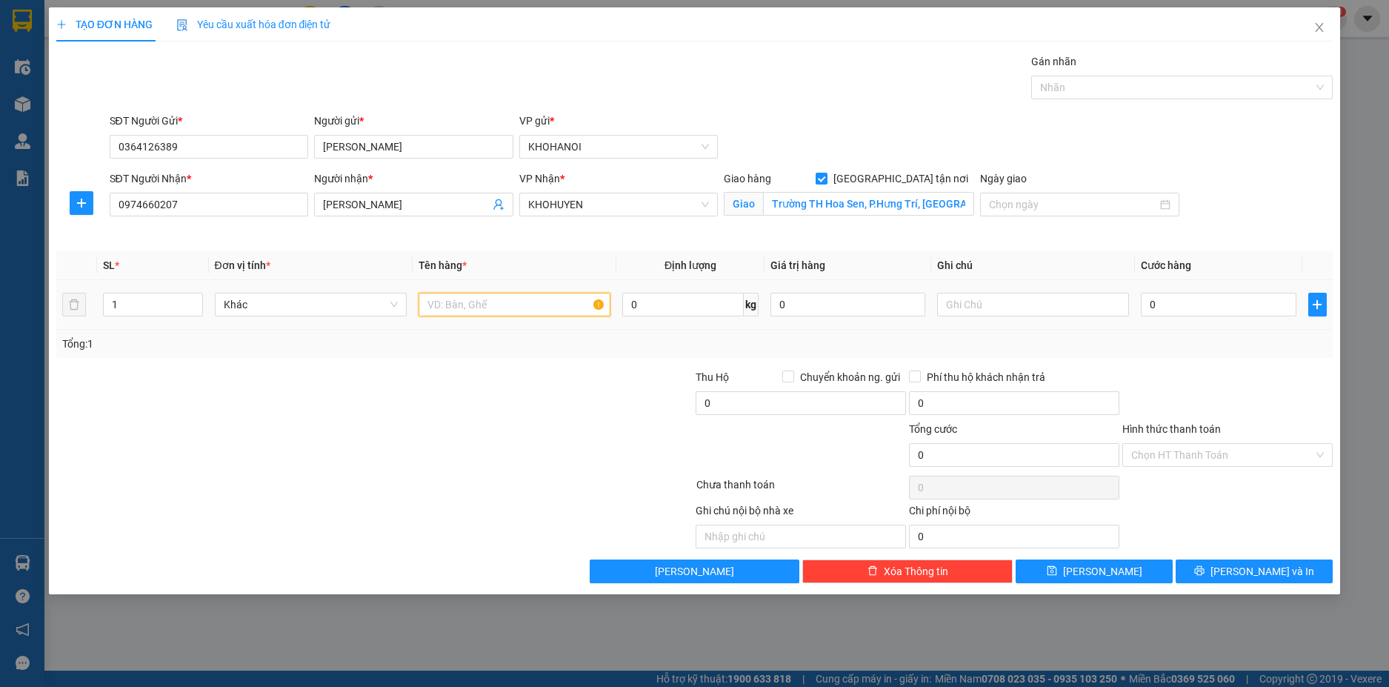
click at [482, 301] on input "text" at bounding box center [515, 305] width 192 height 24
click at [1184, 349] on div "Tổng: 1" at bounding box center [694, 344] width 1265 height 16
click at [1198, 462] on input "Hình thức thanh toán" at bounding box center [1222, 455] width 182 height 22
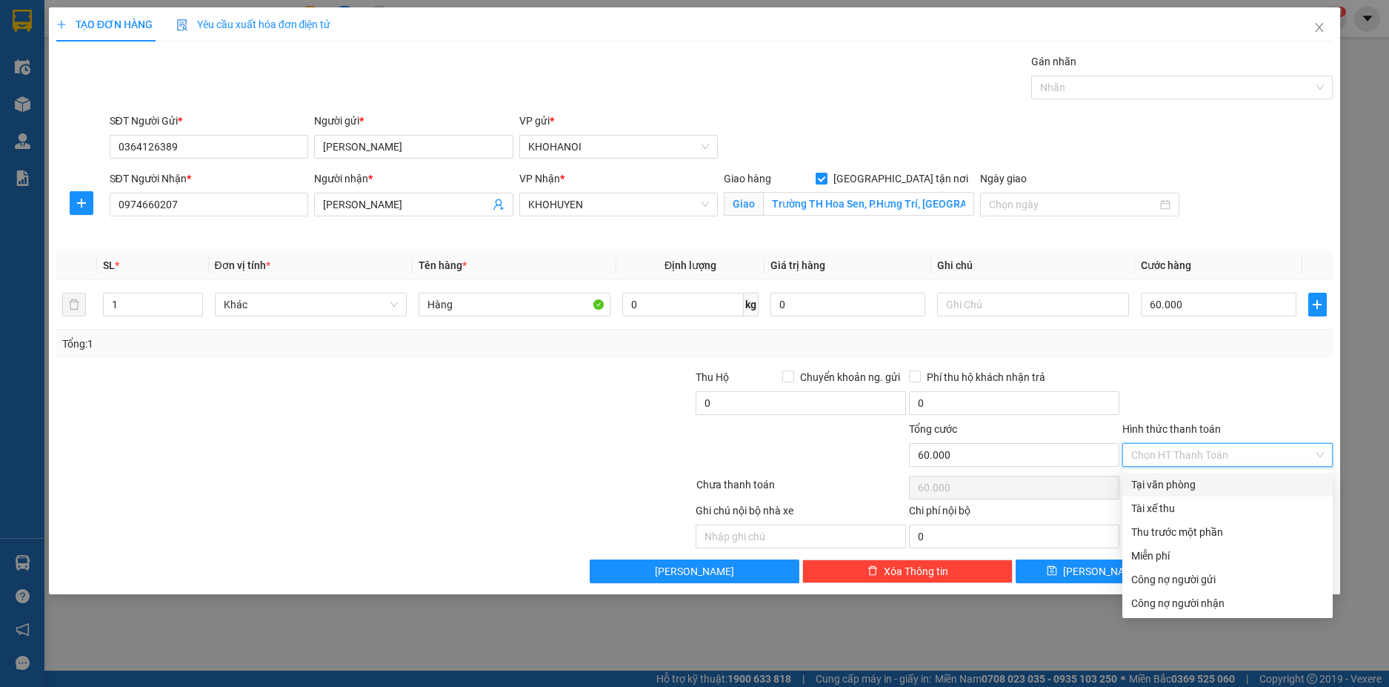
drag, startPoint x: 1193, startPoint y: 482, endPoint x: 1201, endPoint y: 528, distance: 46.5
click at [1193, 483] on div "Tại văn phòng" at bounding box center [1227, 484] width 193 height 16
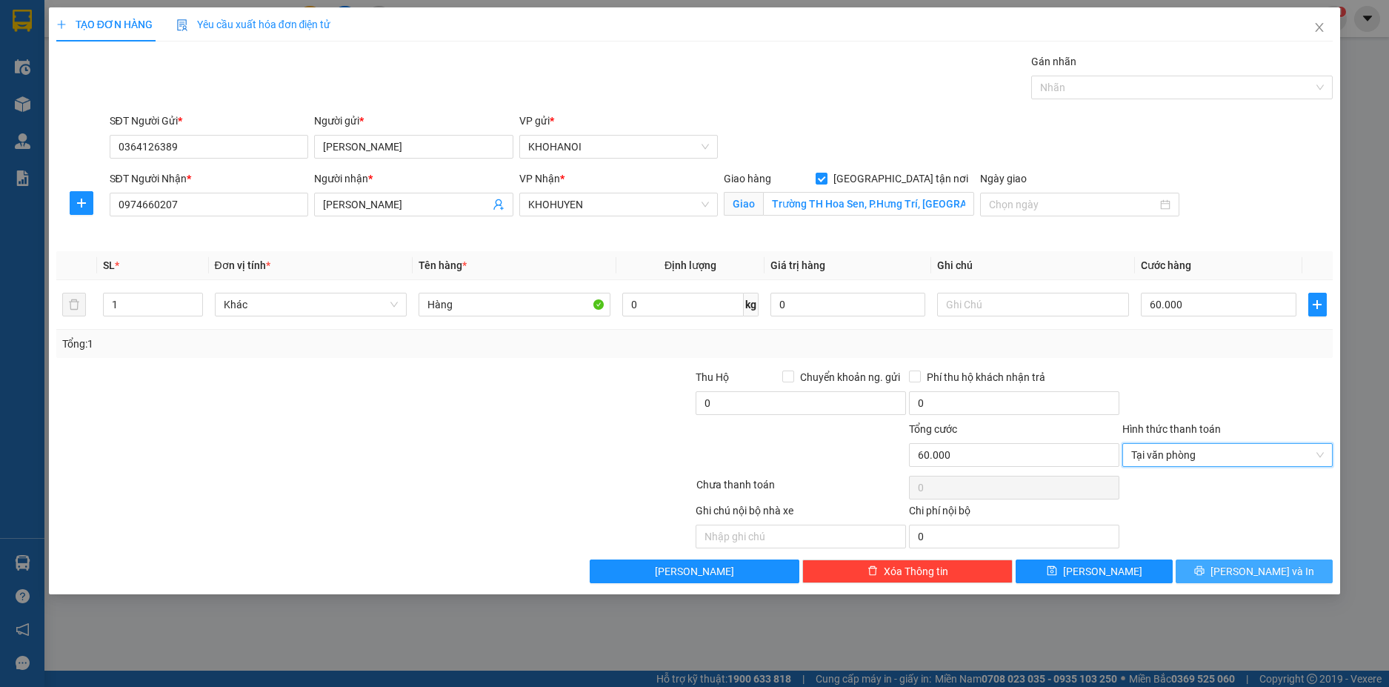
drag, startPoint x: 1230, startPoint y: 566, endPoint x: 1219, endPoint y: 553, distance: 17.4
click at [1230, 564] on button "[PERSON_NAME] và In" at bounding box center [1254, 571] width 157 height 24
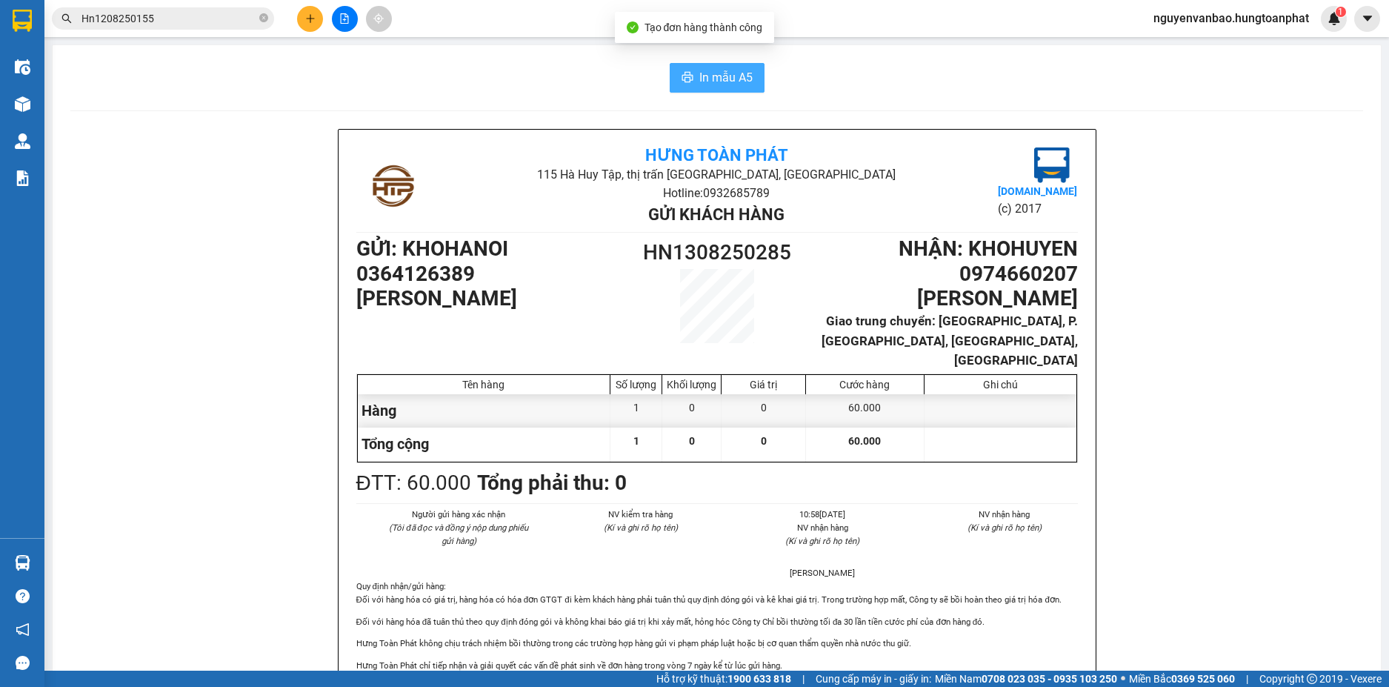
click at [737, 83] on span "In mẫu A5" at bounding box center [725, 77] width 53 height 19
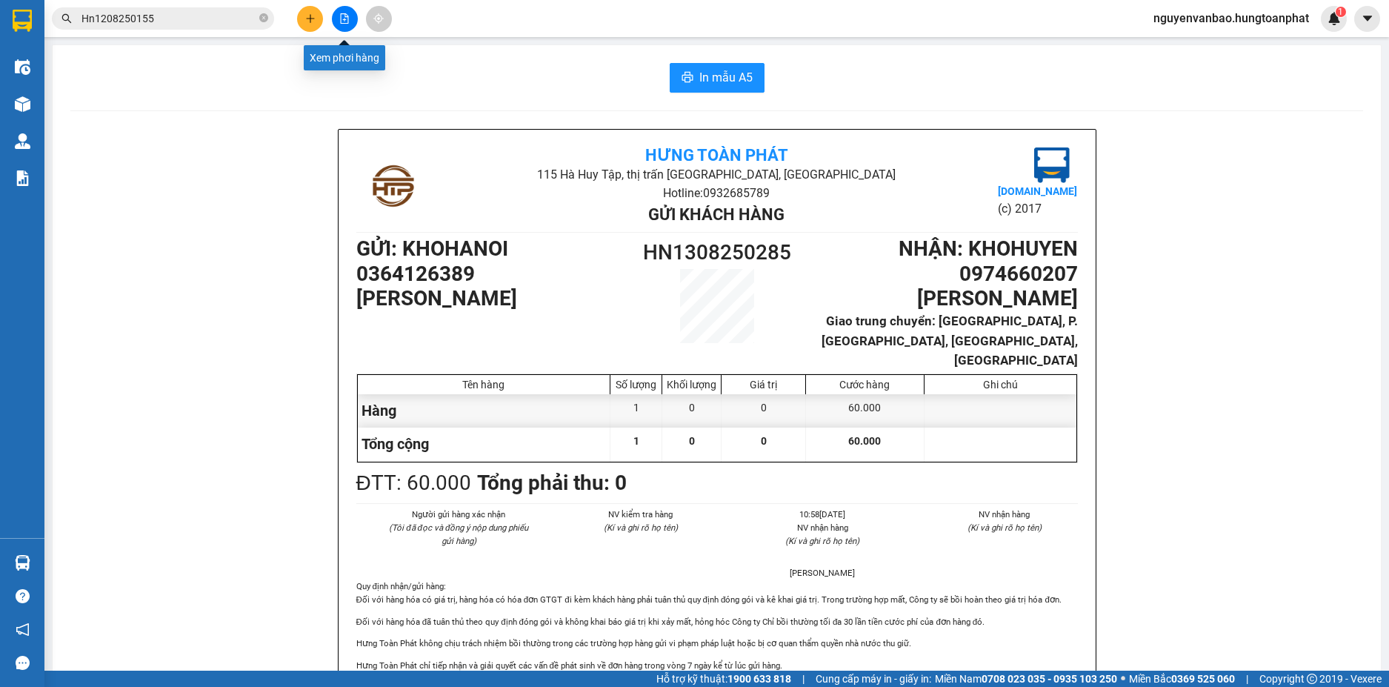
click at [306, 19] on icon "plus" at bounding box center [310, 18] width 10 height 10
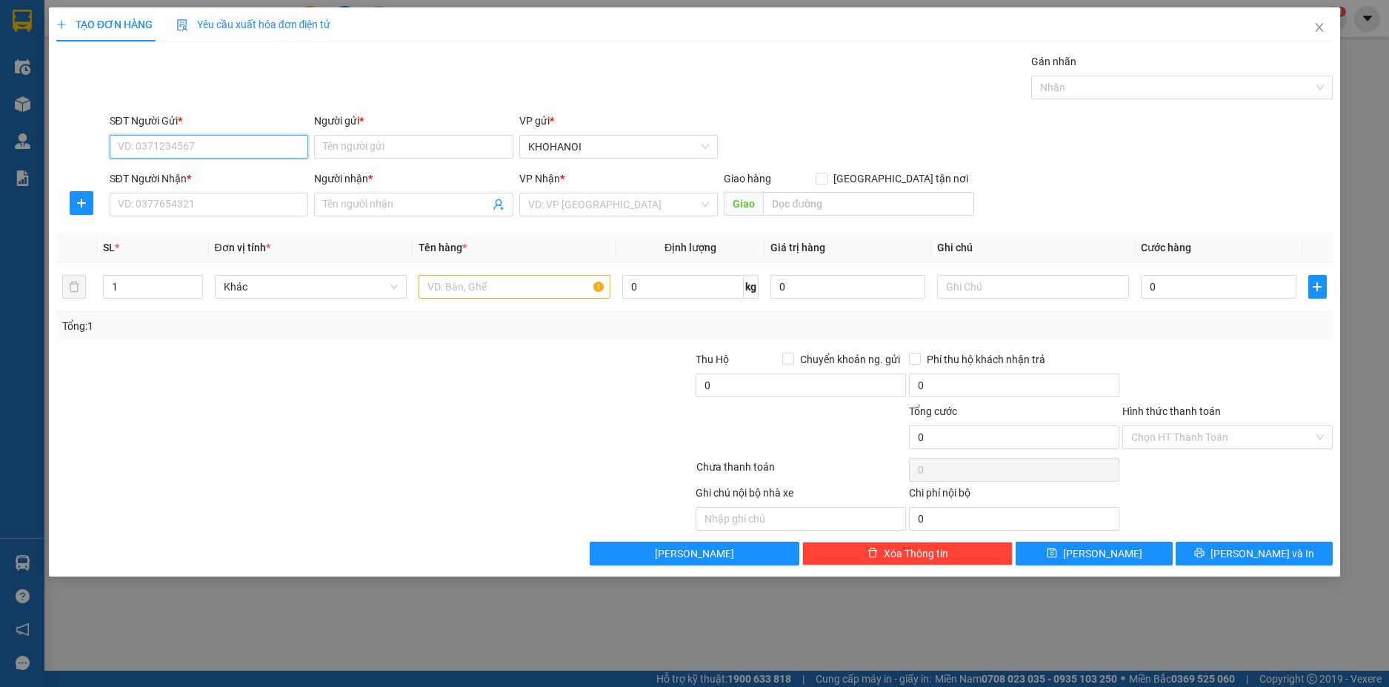
click at [127, 155] on input "SĐT Người Gửi *" at bounding box center [209, 147] width 199 height 24
click at [201, 202] on div "0986594499 - Hương Bưởi" at bounding box center [210, 200] width 182 height 16
click at [187, 209] on input "SĐT Người Nhận *" at bounding box center [209, 205] width 199 height 24
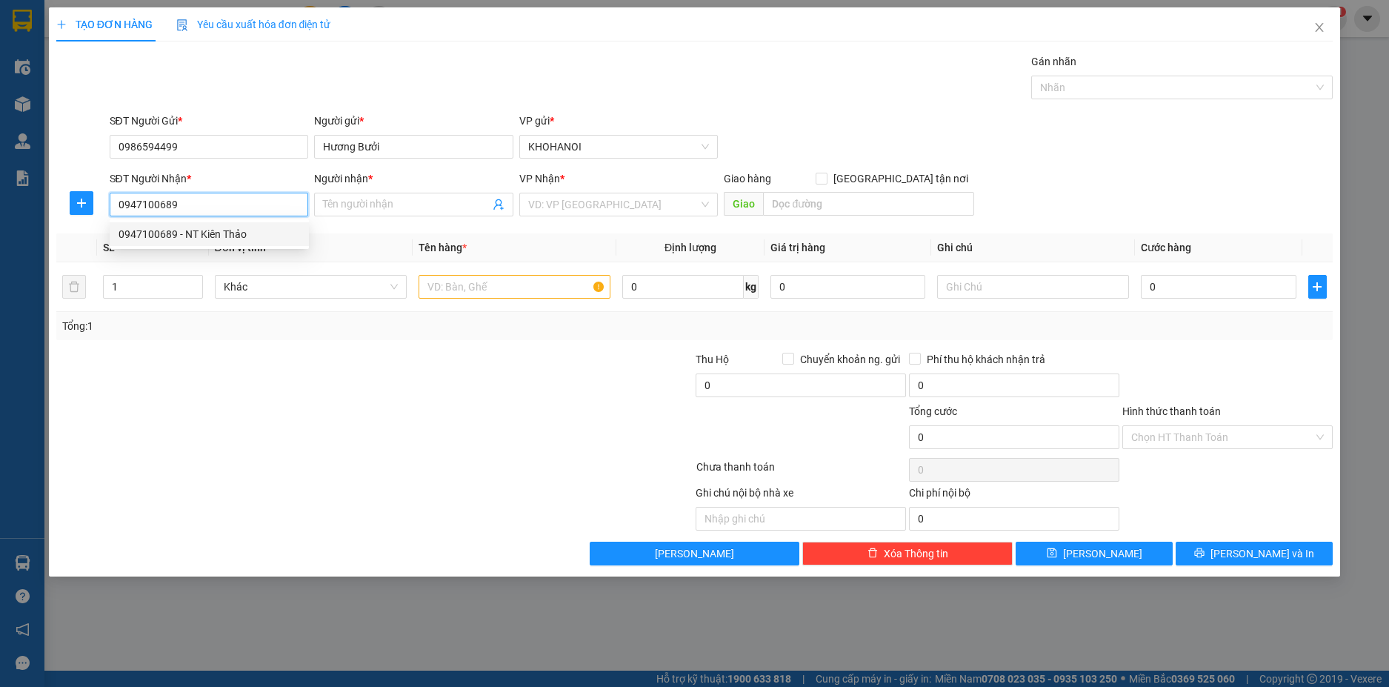
click at [189, 228] on div "0947100689 - NT Kiên Thảo" at bounding box center [210, 234] width 182 height 16
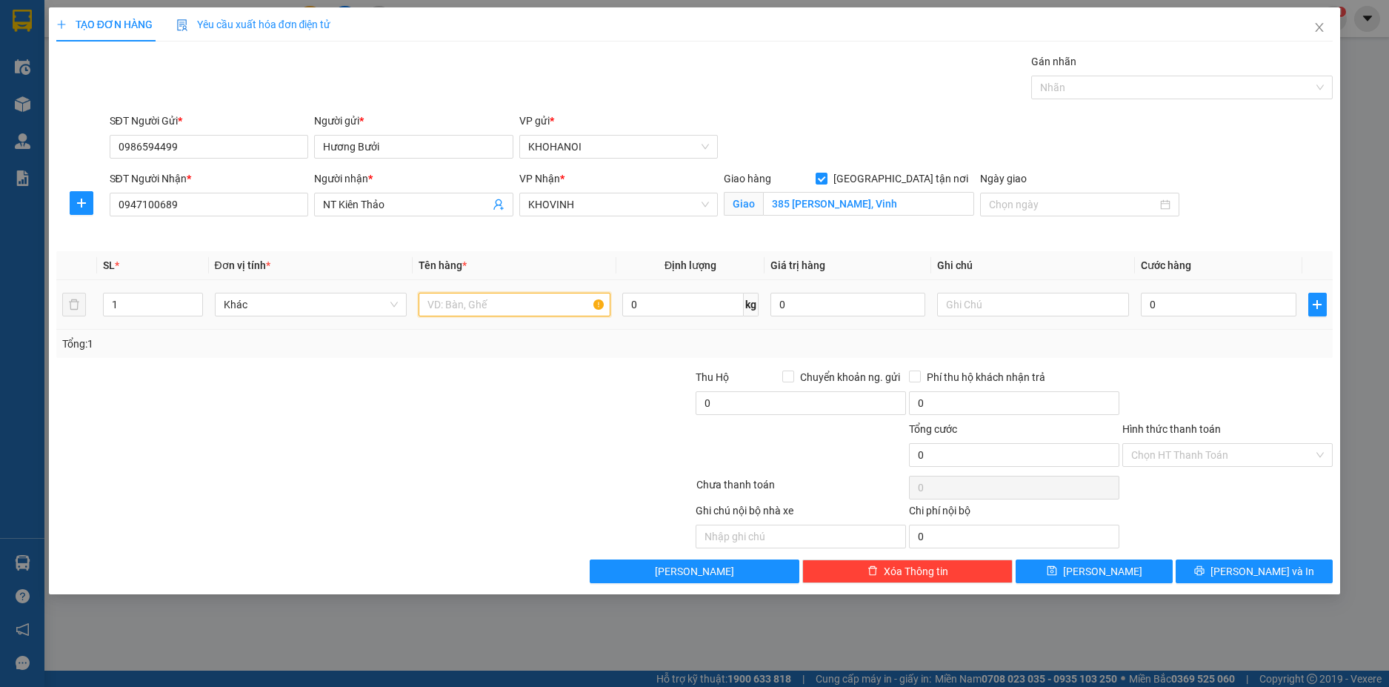
click at [459, 313] on input "text" at bounding box center [515, 305] width 192 height 24
drag, startPoint x: 1170, startPoint y: 293, endPoint x: 1170, endPoint y: 303, distance: 10.4
click at [1170, 294] on input "0" at bounding box center [1218, 305] width 155 height 24
click at [1219, 360] on div "Transit Pickup Surcharge Ids Transit Deliver Surcharge Ids Transit Deliver Surc…" at bounding box center [694, 318] width 1277 height 530
click at [1212, 574] on button "[PERSON_NAME] và In" at bounding box center [1254, 571] width 157 height 24
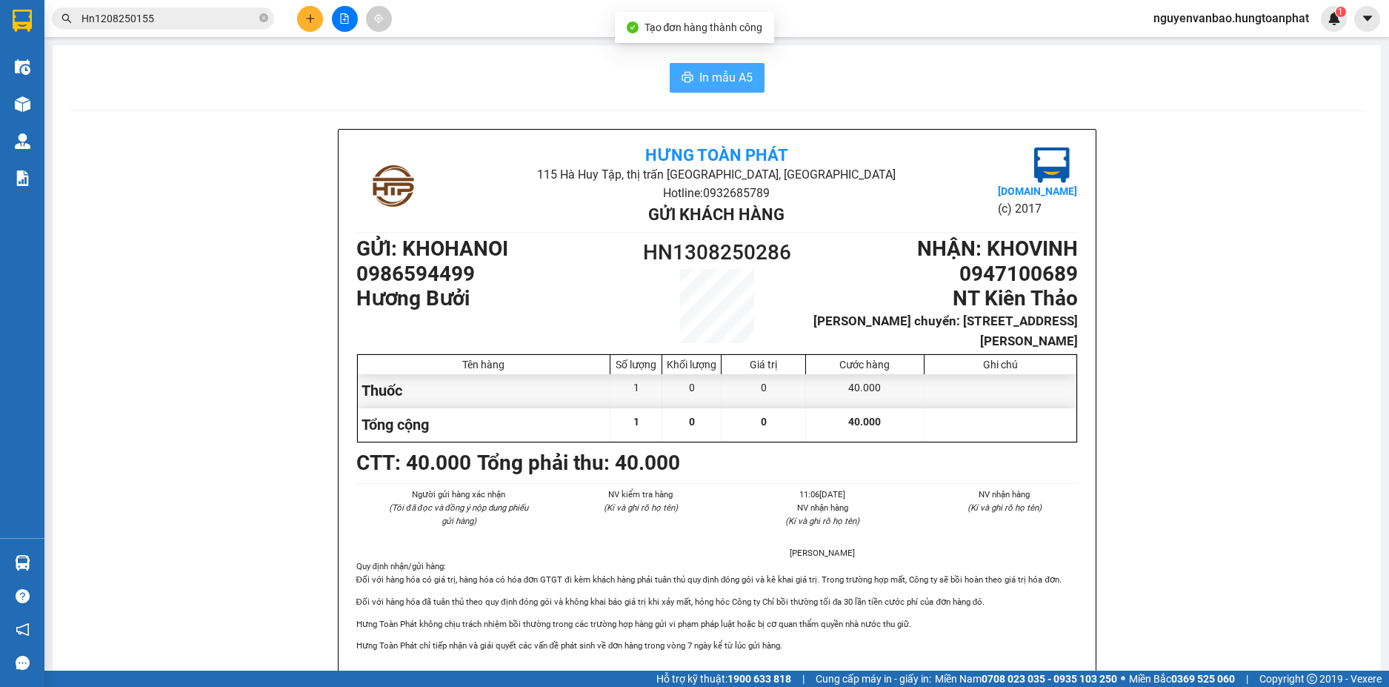
click at [716, 79] on span "In mẫu A5" at bounding box center [725, 77] width 53 height 19
click at [740, 80] on span "In mẫu A5" at bounding box center [725, 77] width 53 height 19
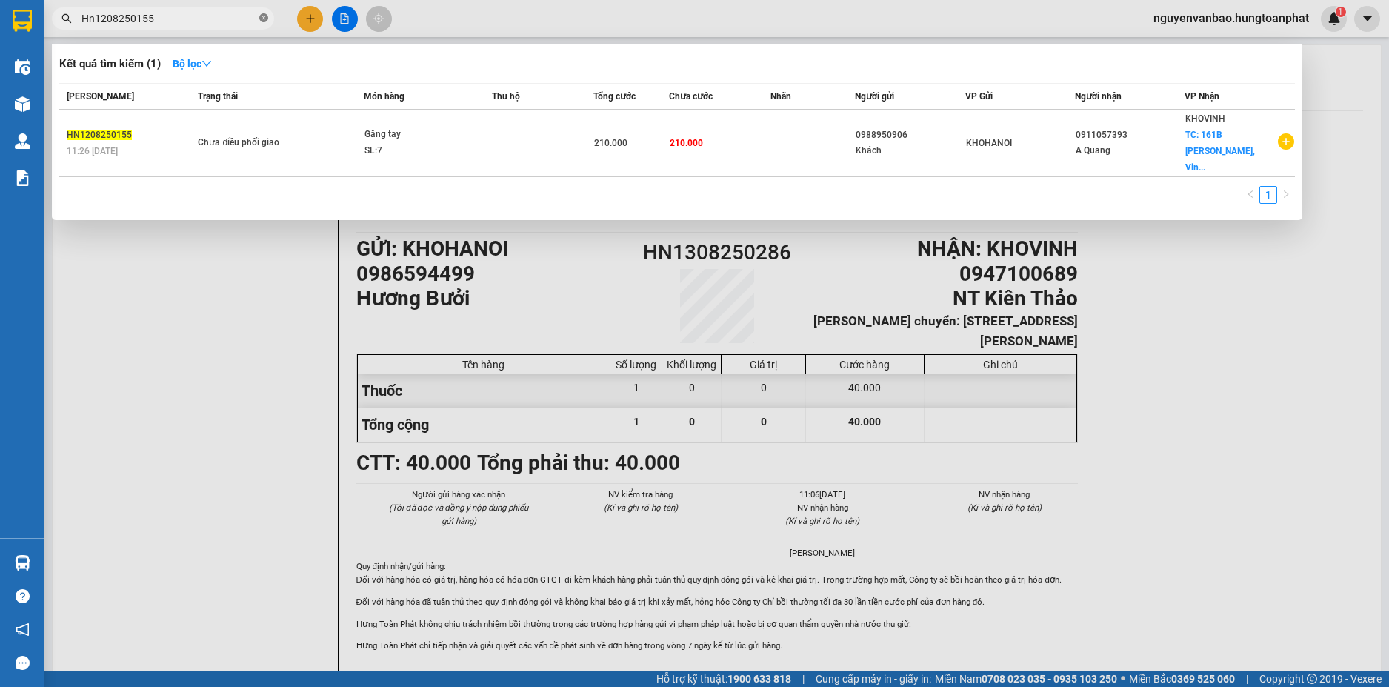
click at [263, 18] on icon "close-circle" at bounding box center [263, 17] width 9 height 9
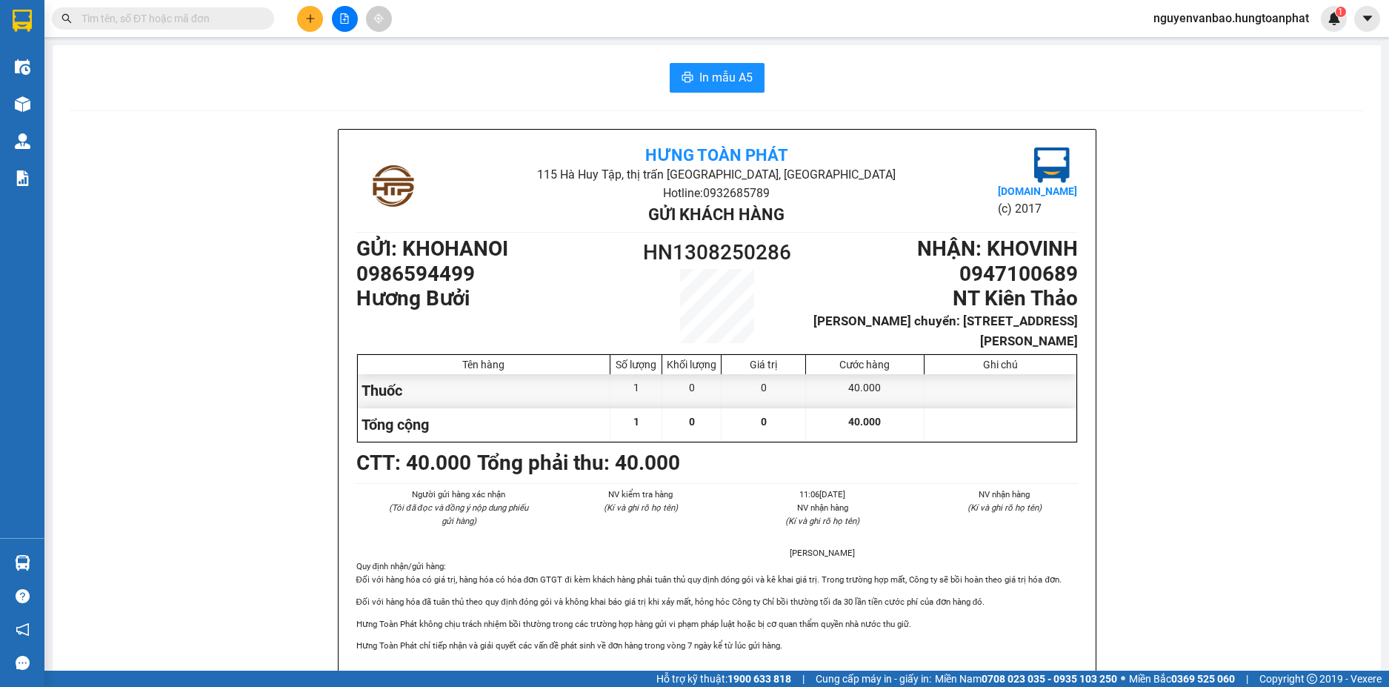
click at [162, 22] on input "text" at bounding box center [168, 18] width 175 height 16
click at [170, 21] on input "text" at bounding box center [168, 18] width 175 height 16
click at [179, 25] on input "text" at bounding box center [168, 18] width 175 height 16
click at [222, 21] on input "text" at bounding box center [168, 18] width 175 height 16
click at [310, 16] on icon "plus" at bounding box center [310, 18] width 10 height 10
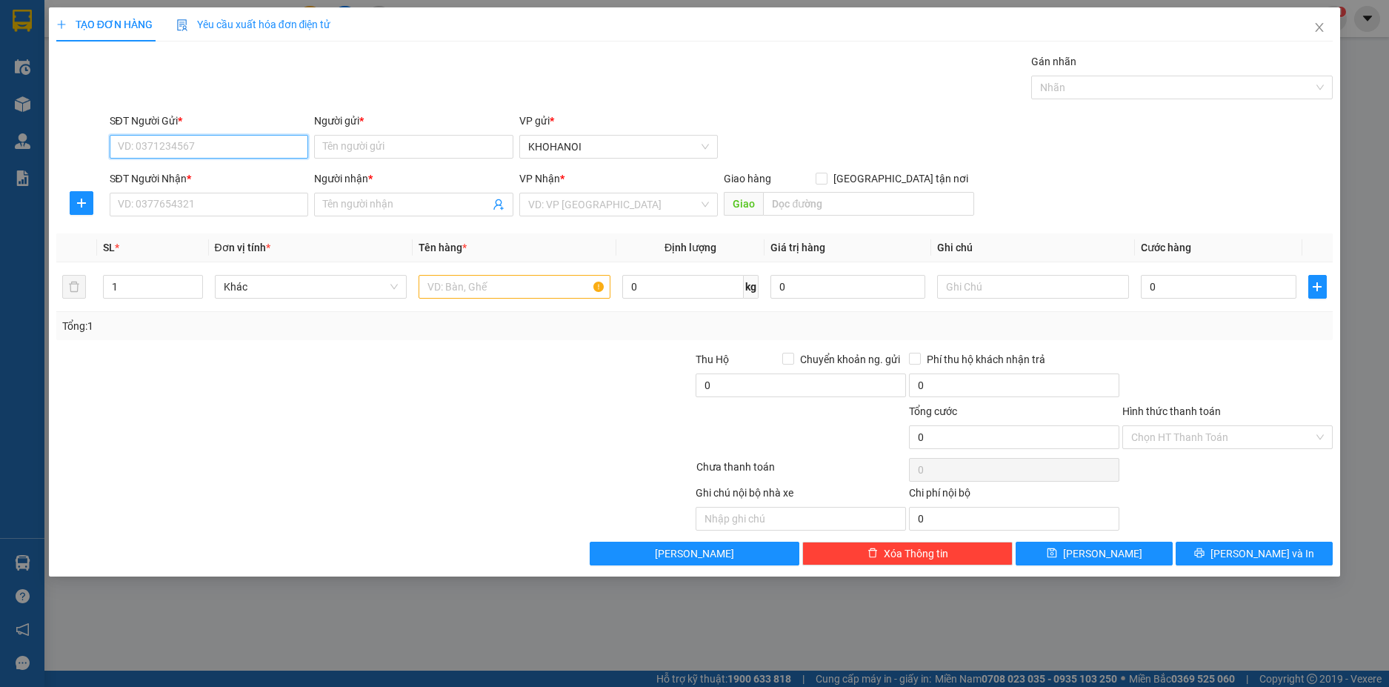
click at [199, 136] on input "SĐT Người Gửi *" at bounding box center [209, 147] width 199 height 24
click at [182, 170] on div "0979123259 - A Chương" at bounding box center [210, 176] width 182 height 16
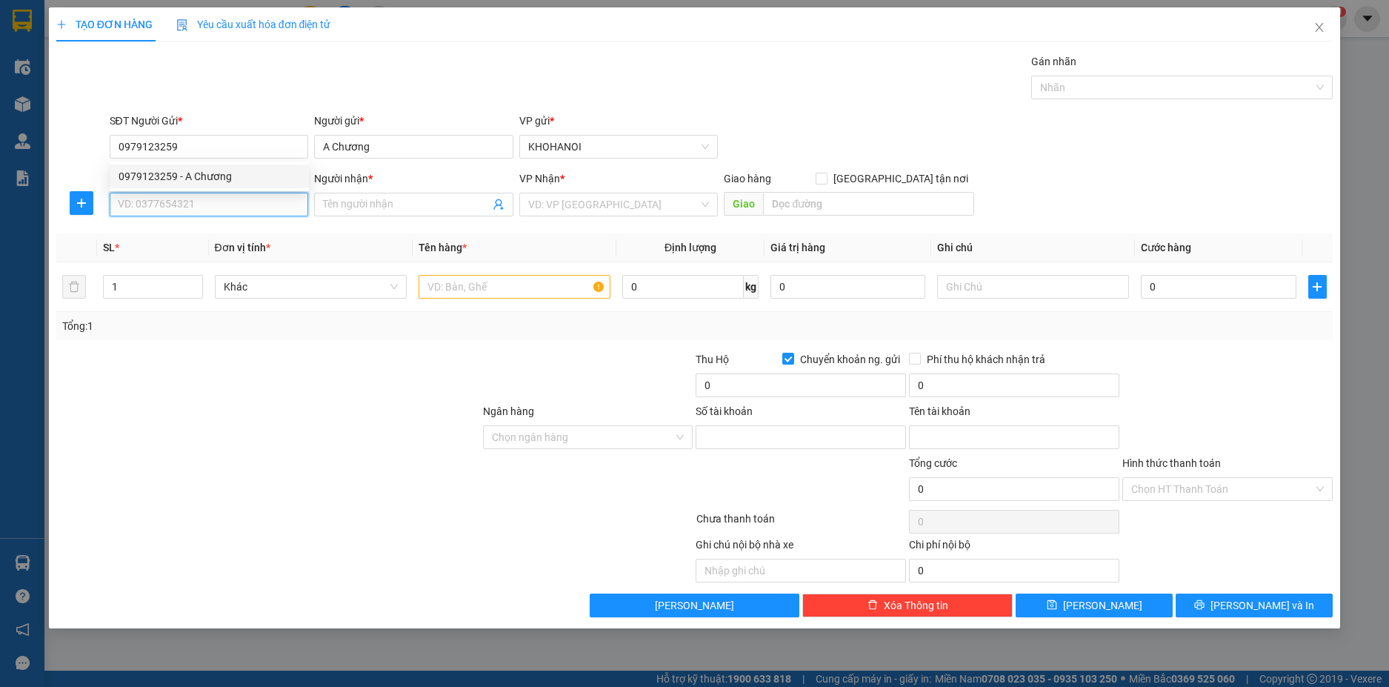
click at [172, 204] on input "SĐT Người Nhận *" at bounding box center [209, 205] width 199 height 24
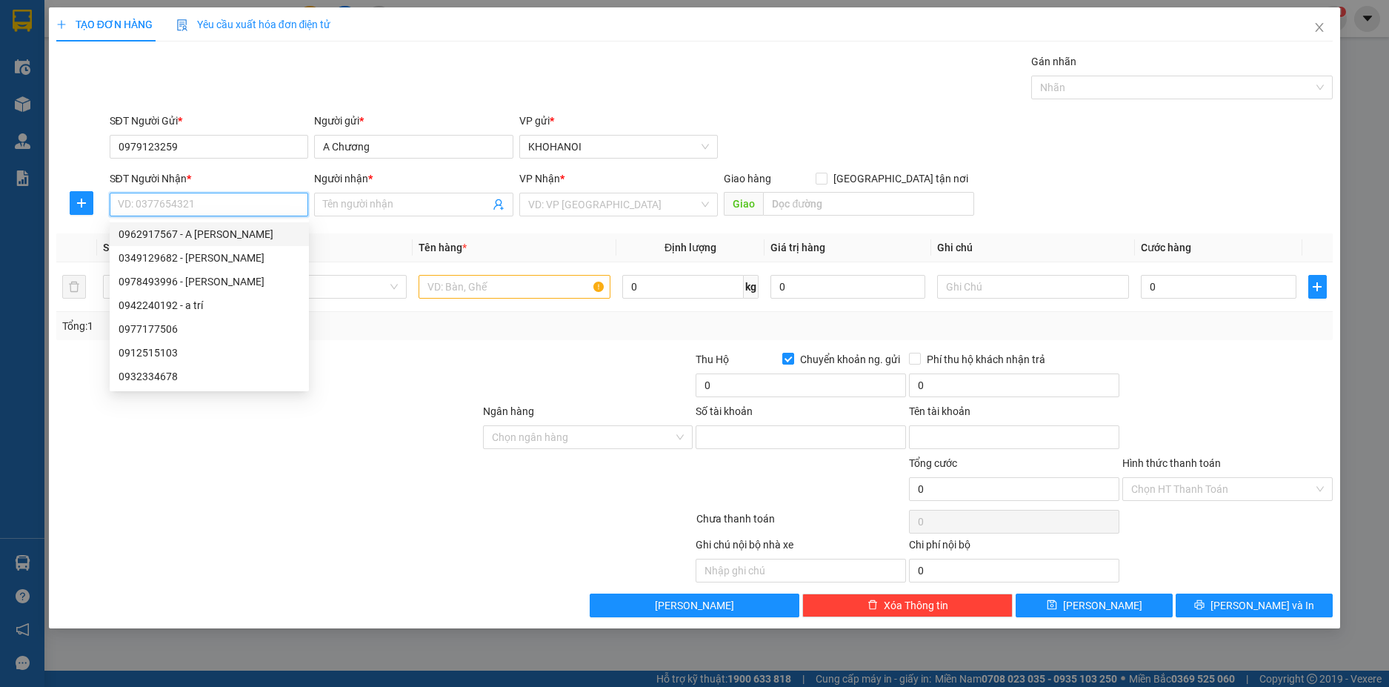
click at [205, 205] on input "SĐT Người Nhận *" at bounding box center [209, 205] width 199 height 24
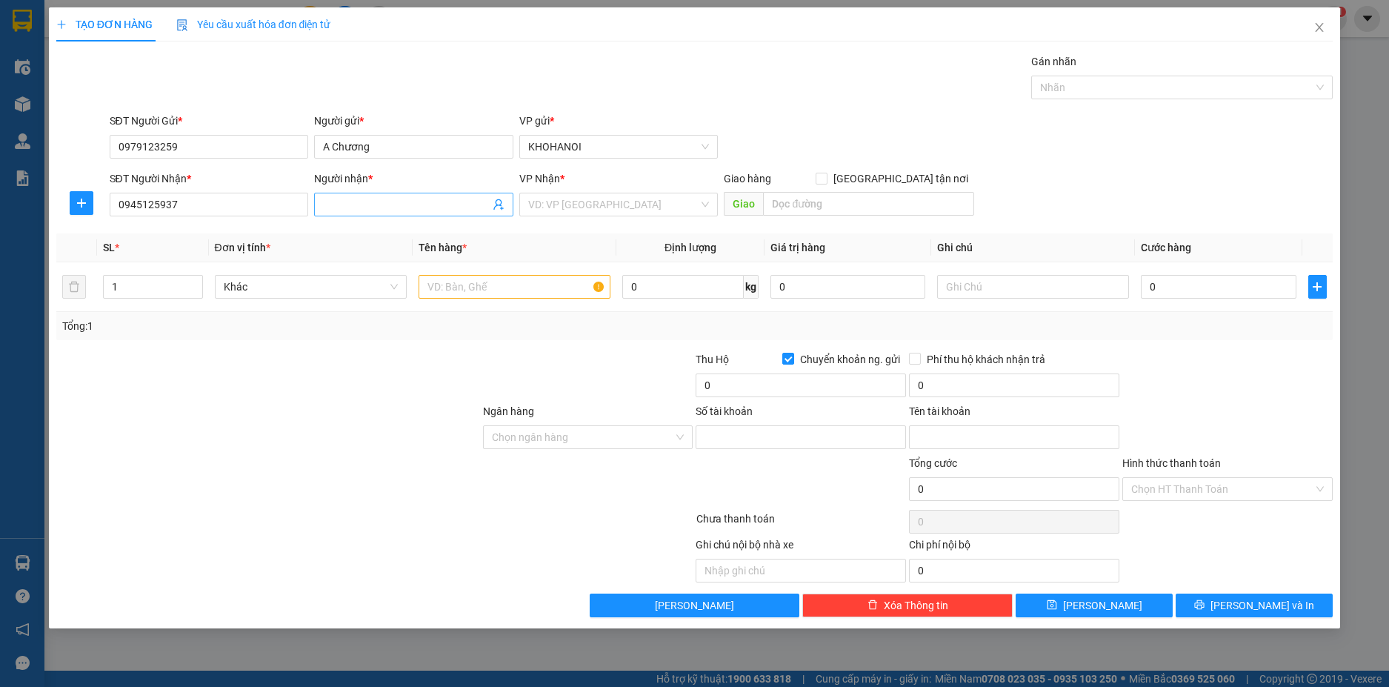
click at [384, 208] on input "Người nhận *" at bounding box center [406, 204] width 167 height 16
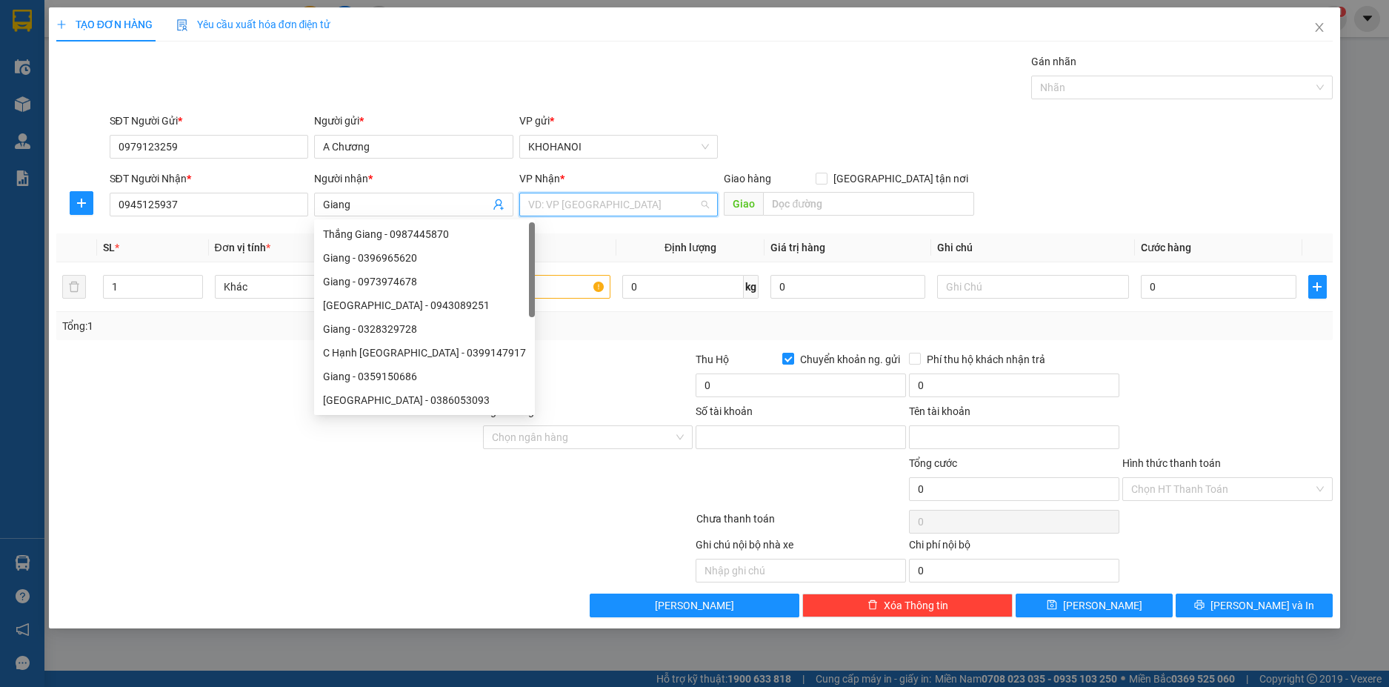
click at [610, 213] on input "search" at bounding box center [613, 204] width 171 height 22
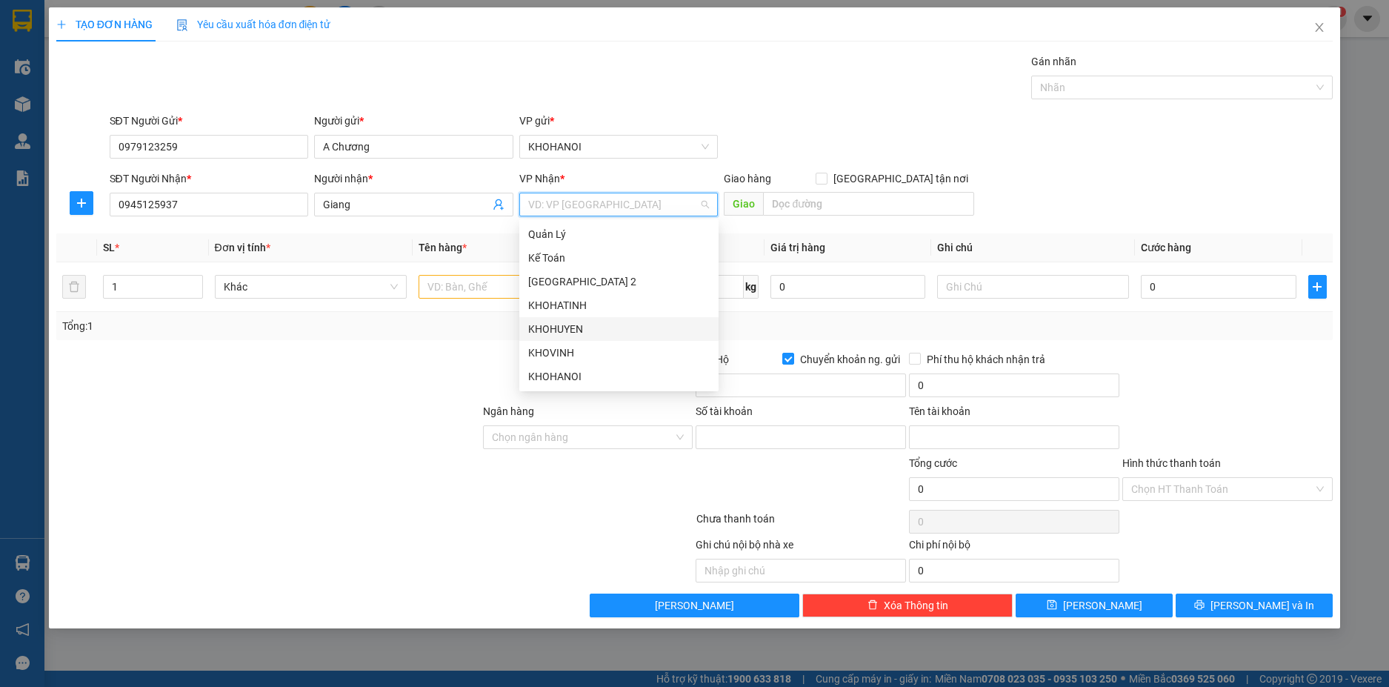
click at [571, 326] on div "KHOHUYEN" at bounding box center [619, 329] width 182 height 16
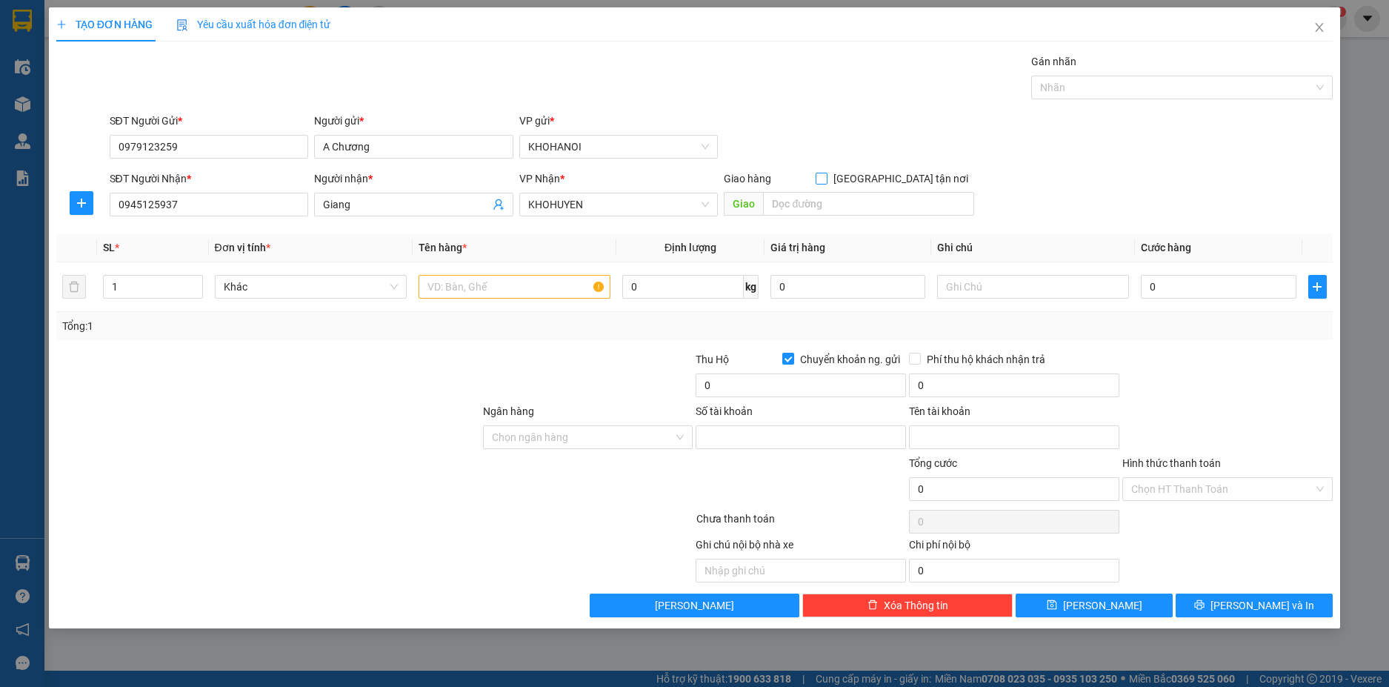
click at [896, 184] on label "[GEOGRAPHIC_DATA] tận nơi" at bounding box center [895, 178] width 159 height 16
click at [826, 183] on input "[GEOGRAPHIC_DATA] tận nơi" at bounding box center [821, 178] width 10 height 10
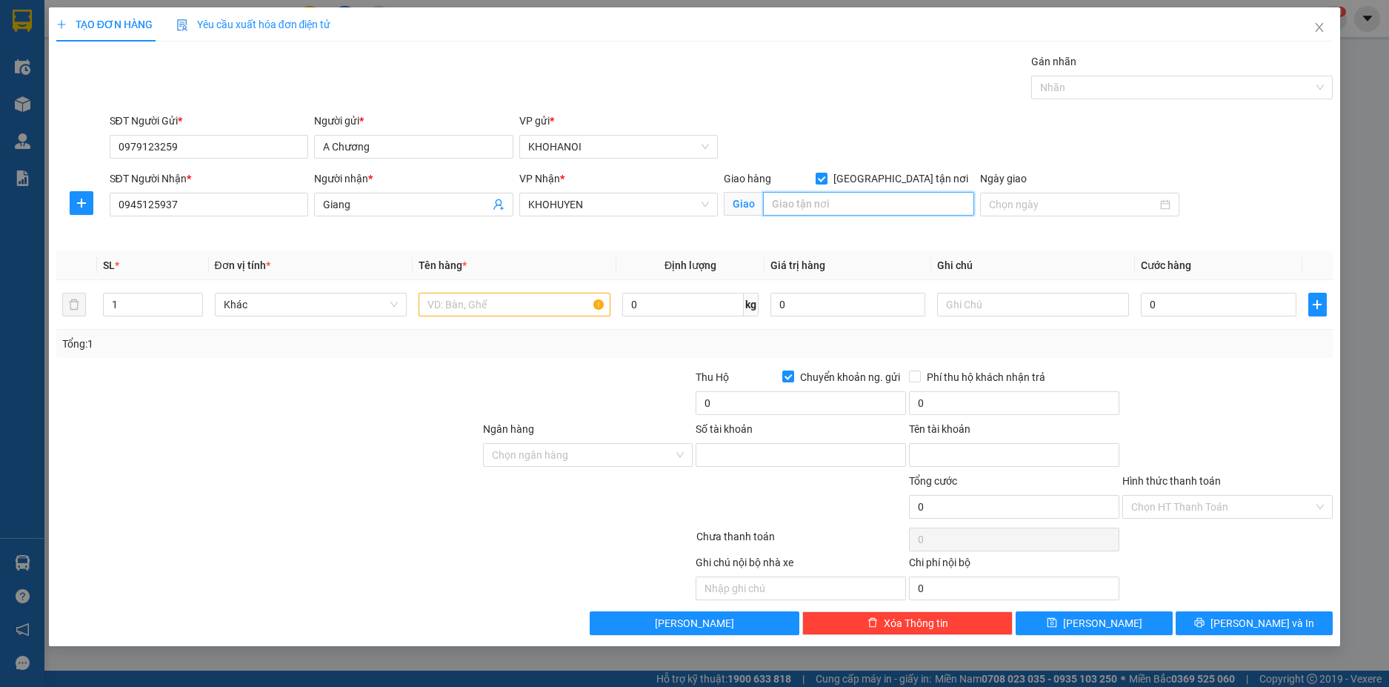
click at [807, 209] on input "text" at bounding box center [868, 204] width 211 height 24
click at [464, 304] on input "text" at bounding box center [515, 305] width 192 height 24
click at [1181, 310] on input "0" at bounding box center [1218, 305] width 155 height 24
click at [1211, 393] on div at bounding box center [1227, 395] width 213 height 52
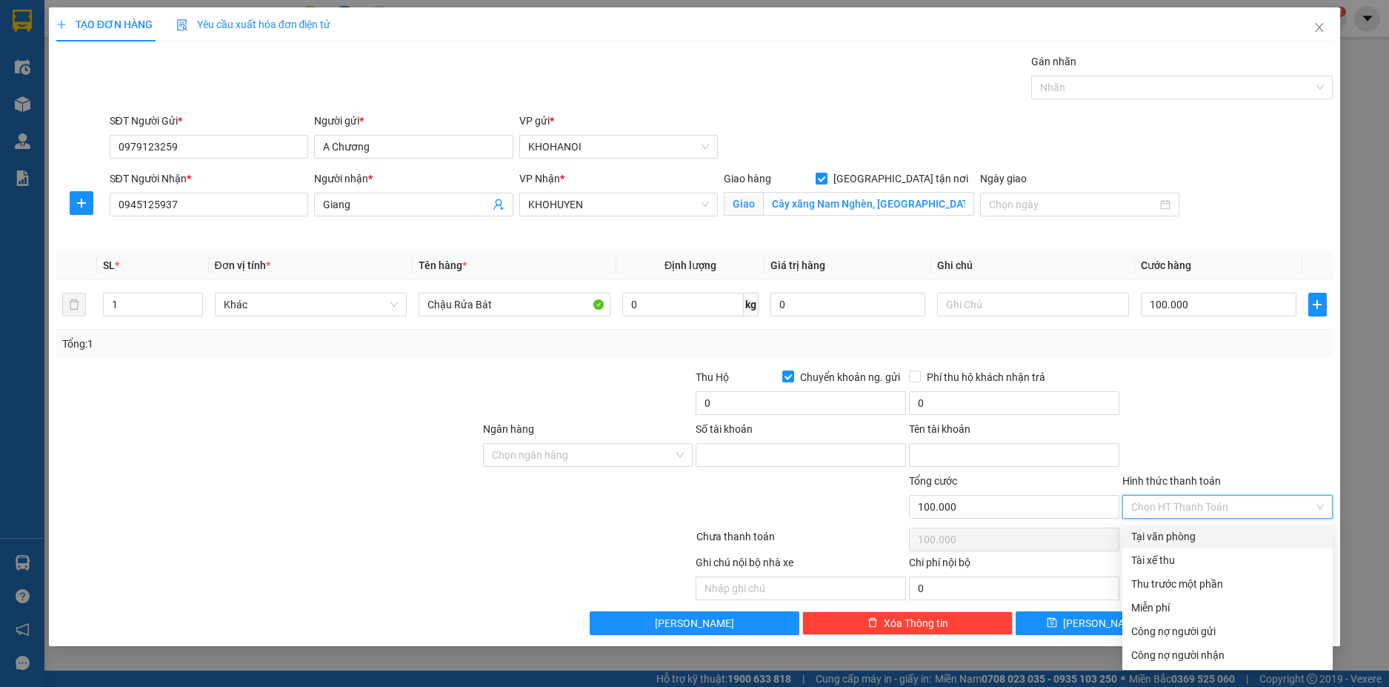
click at [1191, 496] on input "Hình thức thanh toán" at bounding box center [1222, 507] width 182 height 22
click at [1185, 530] on div "Tại văn phòng" at bounding box center [1227, 536] width 193 height 16
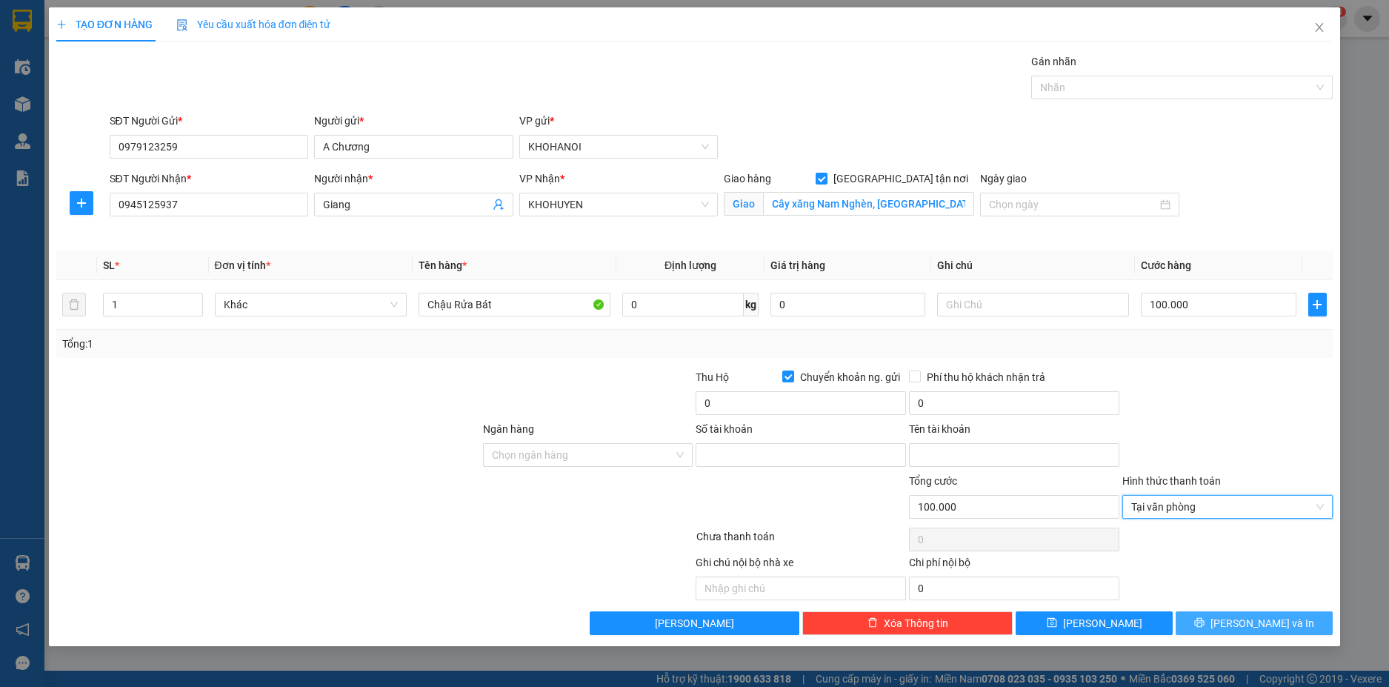
click at [1205, 618] on icon "printer" at bounding box center [1200, 623] width 10 height 10
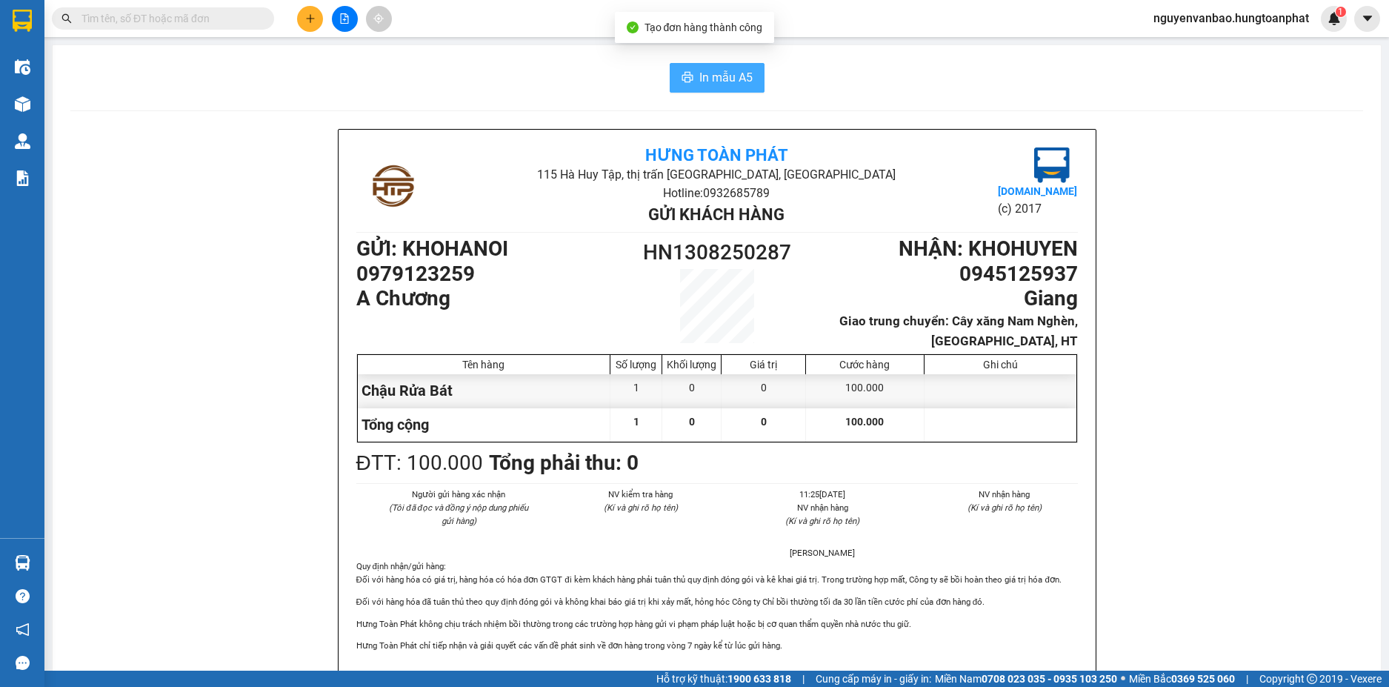
click at [714, 81] on span "In mẫu A5" at bounding box center [725, 77] width 53 height 19
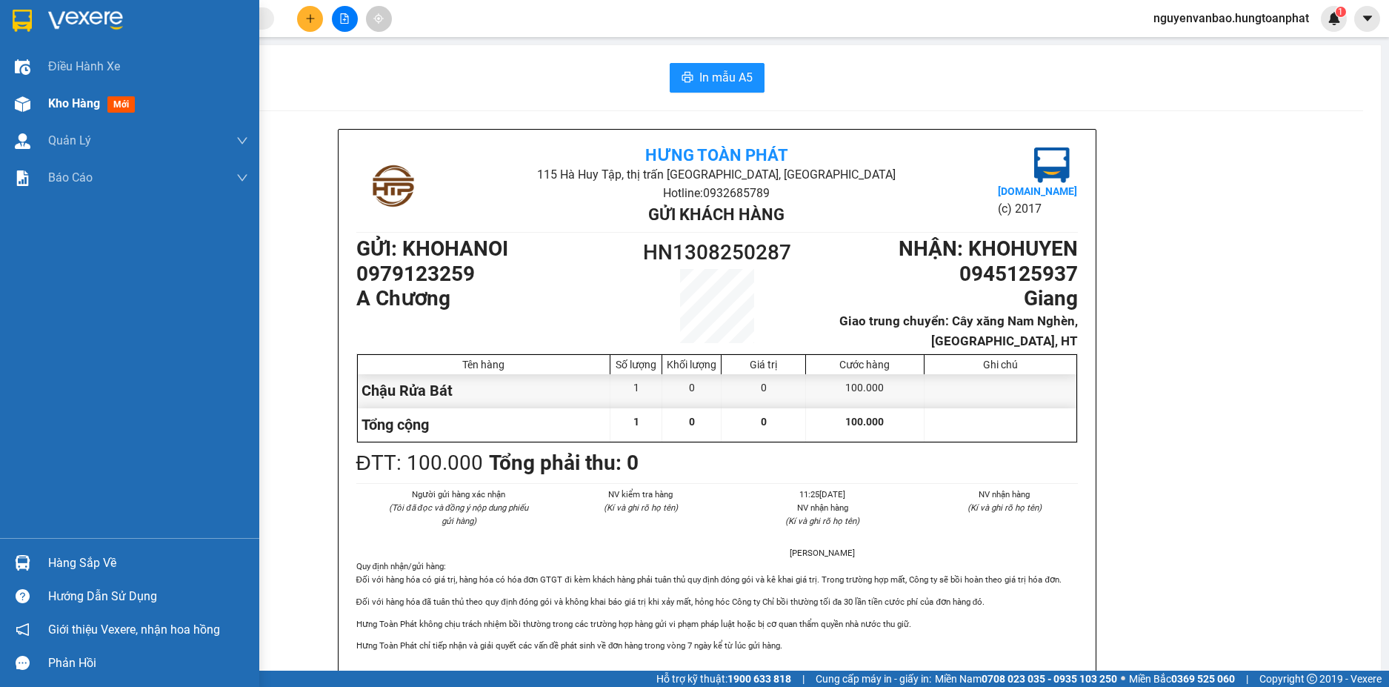
click at [20, 101] on img at bounding box center [23, 104] width 16 height 16
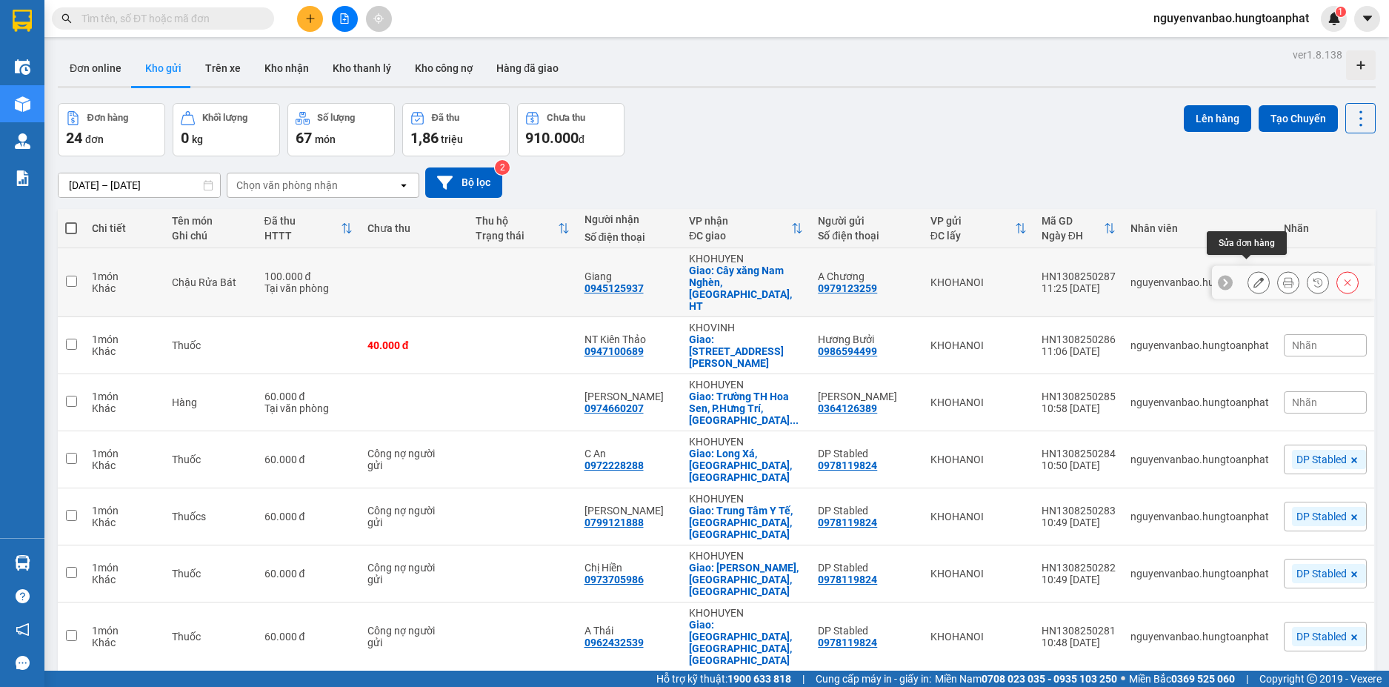
click at [1253, 277] on icon at bounding box center [1258, 282] width 10 height 10
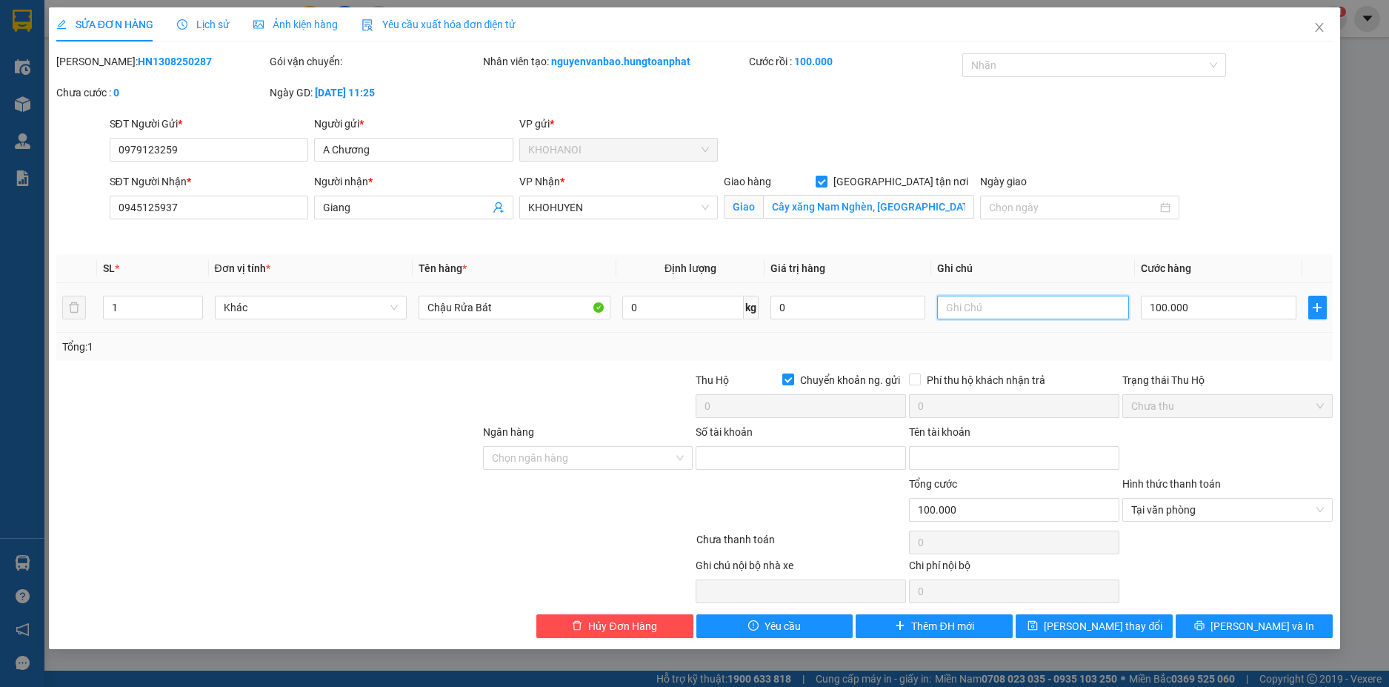
click at [998, 315] on input "text" at bounding box center [1033, 308] width 192 height 24
click at [1248, 624] on span "[PERSON_NAME] và In" at bounding box center [1263, 626] width 104 height 16
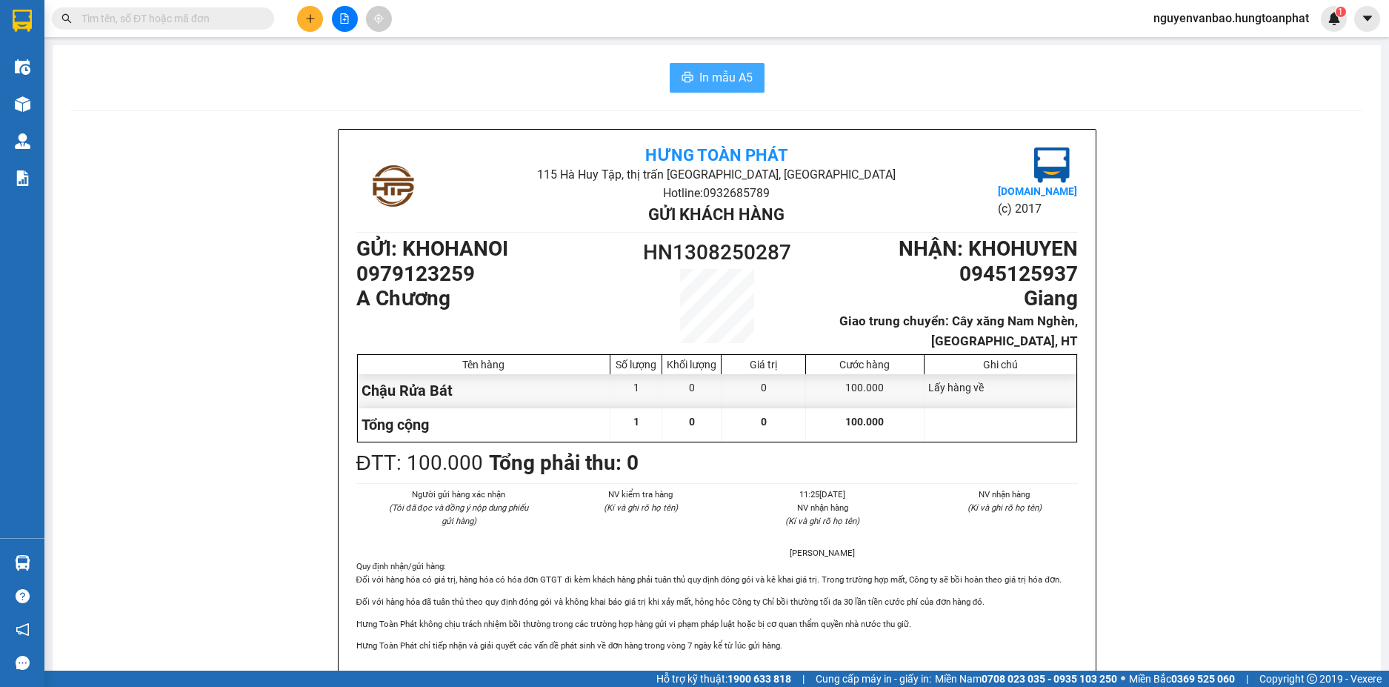
click at [734, 82] on span "In mẫu A5" at bounding box center [725, 77] width 53 height 19
click at [316, 15] on button at bounding box center [310, 19] width 26 height 26
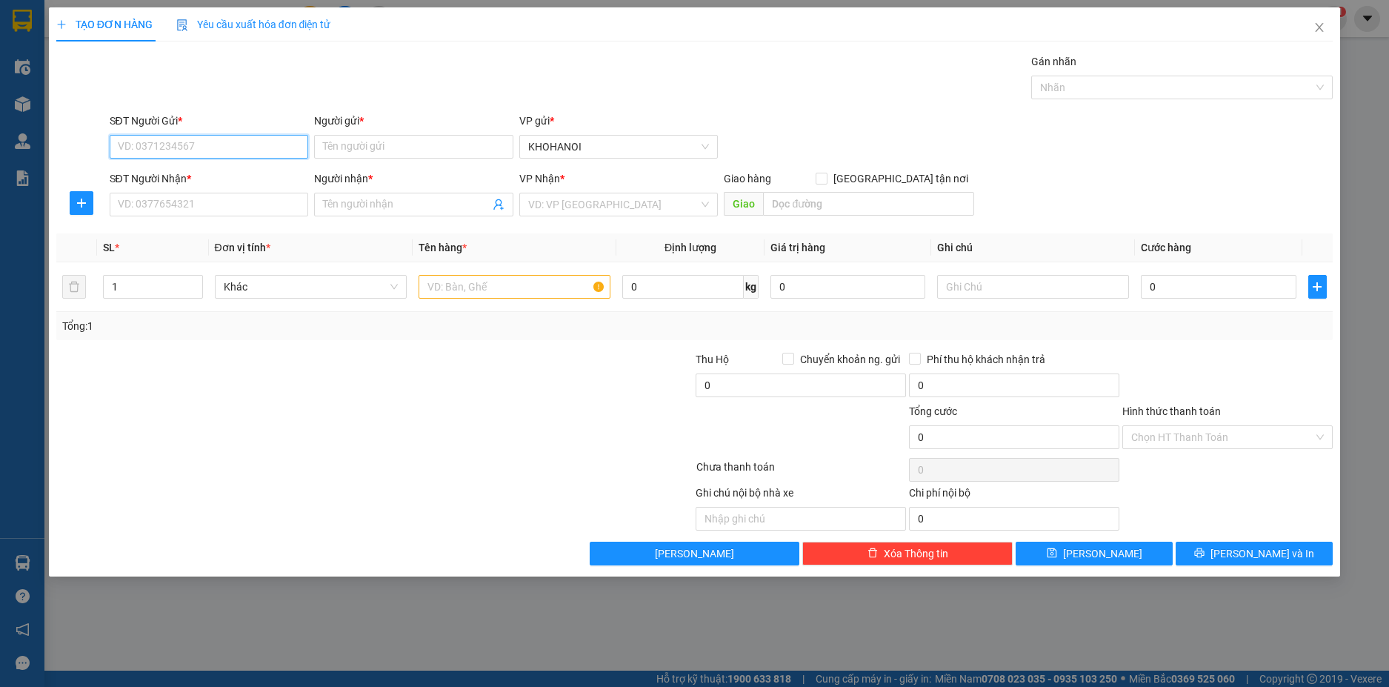
click at [164, 152] on input "SĐT Người Gửi *" at bounding box center [209, 147] width 199 height 24
click at [334, 144] on input "Người gửi *" at bounding box center [413, 147] width 199 height 24
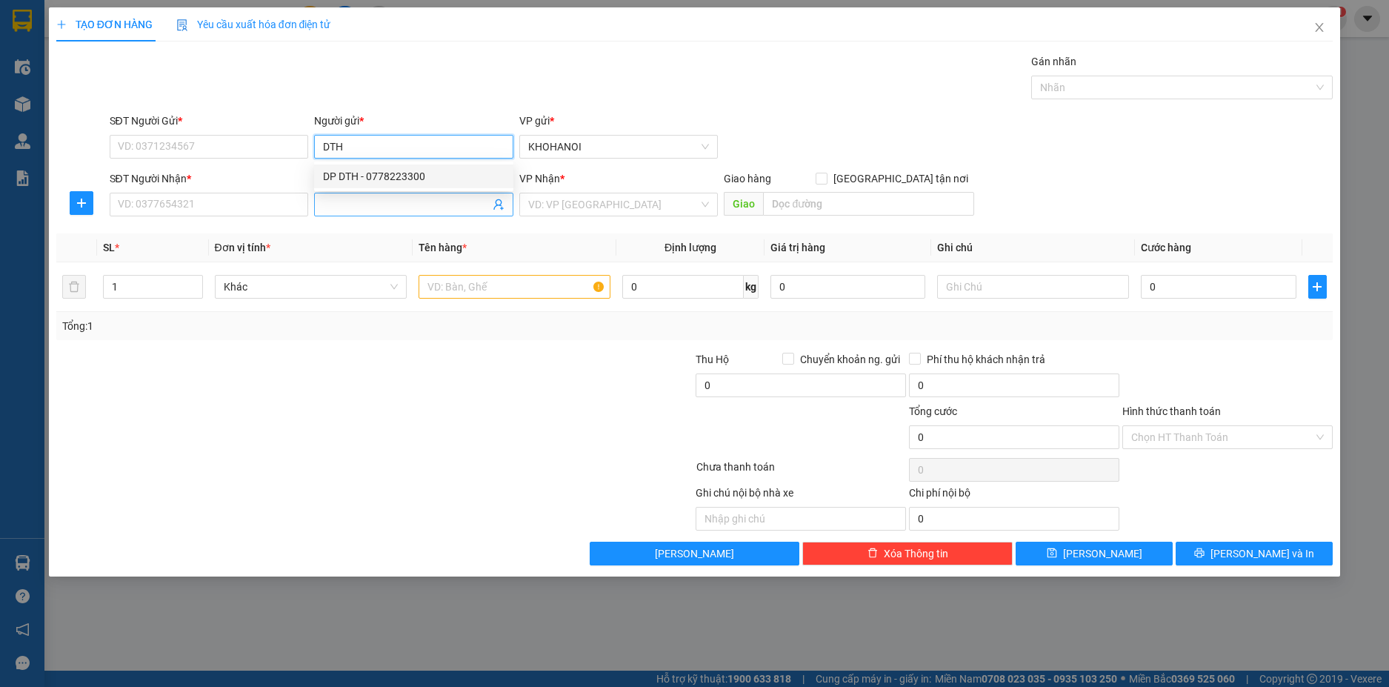
drag, startPoint x: 362, startPoint y: 170, endPoint x: 339, endPoint y: 195, distance: 33.0
click at [362, 171] on div "DP DTH - 0778223300" at bounding box center [414, 176] width 182 height 16
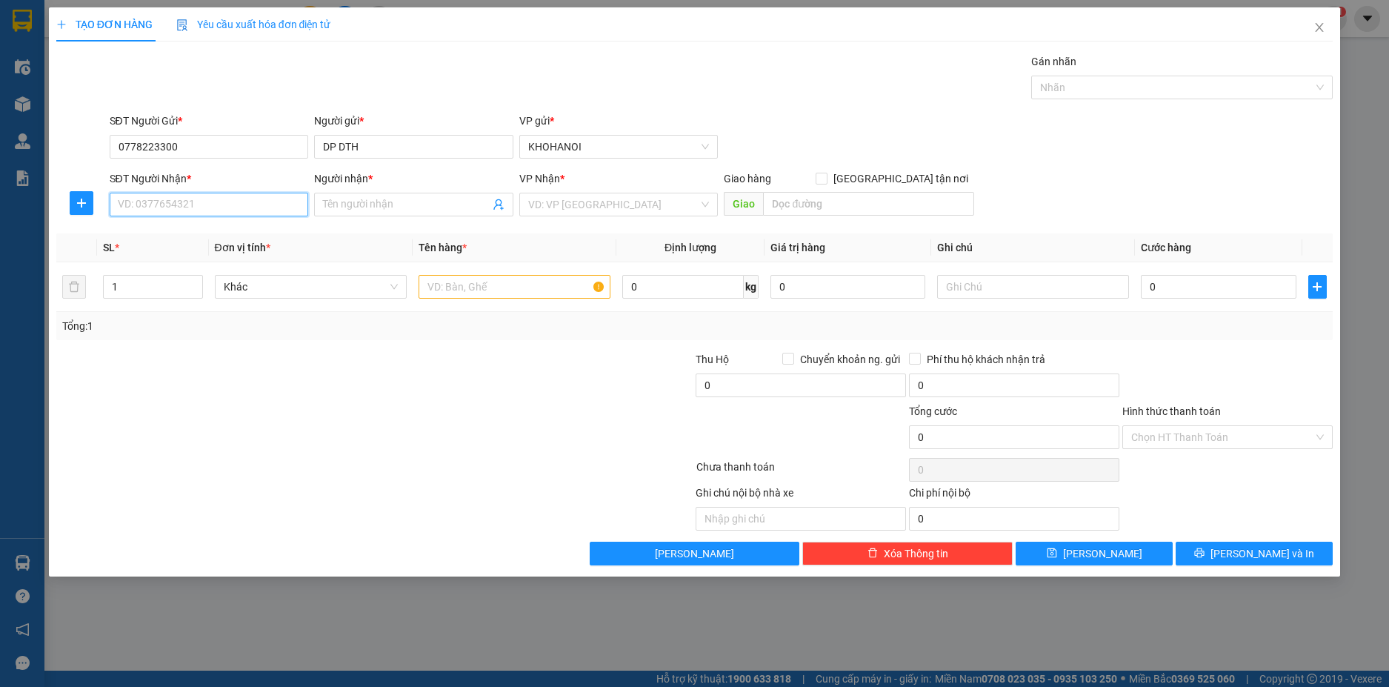
click at [196, 207] on input "SĐT Người Nhận *" at bounding box center [209, 205] width 199 height 24
click at [197, 147] on input "0778223300" at bounding box center [209, 147] width 199 height 24
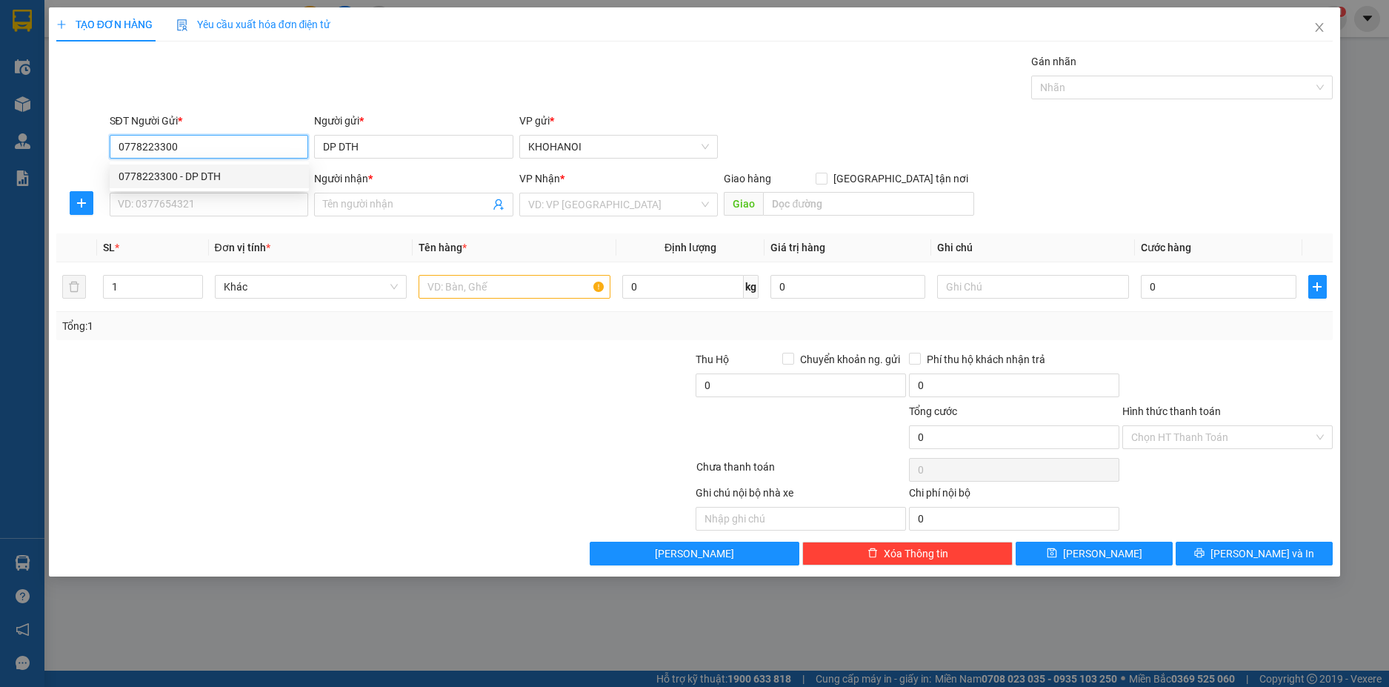
click at [195, 165] on div "0778223300 - DP DTH" at bounding box center [209, 176] width 199 height 24
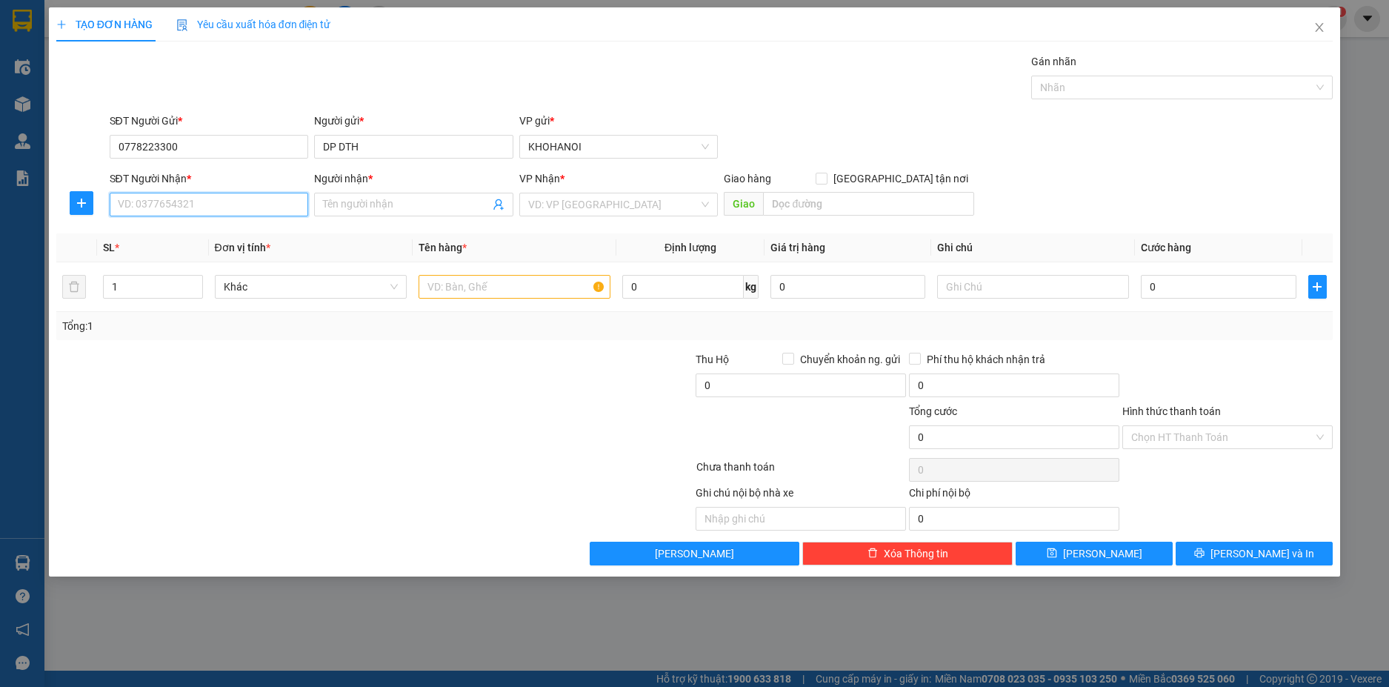
click at [170, 204] on input "SĐT Người Nhận *" at bounding box center [209, 205] width 199 height 24
click at [197, 234] on div "0974060898 - C Đào Tamy" at bounding box center [210, 234] width 182 height 16
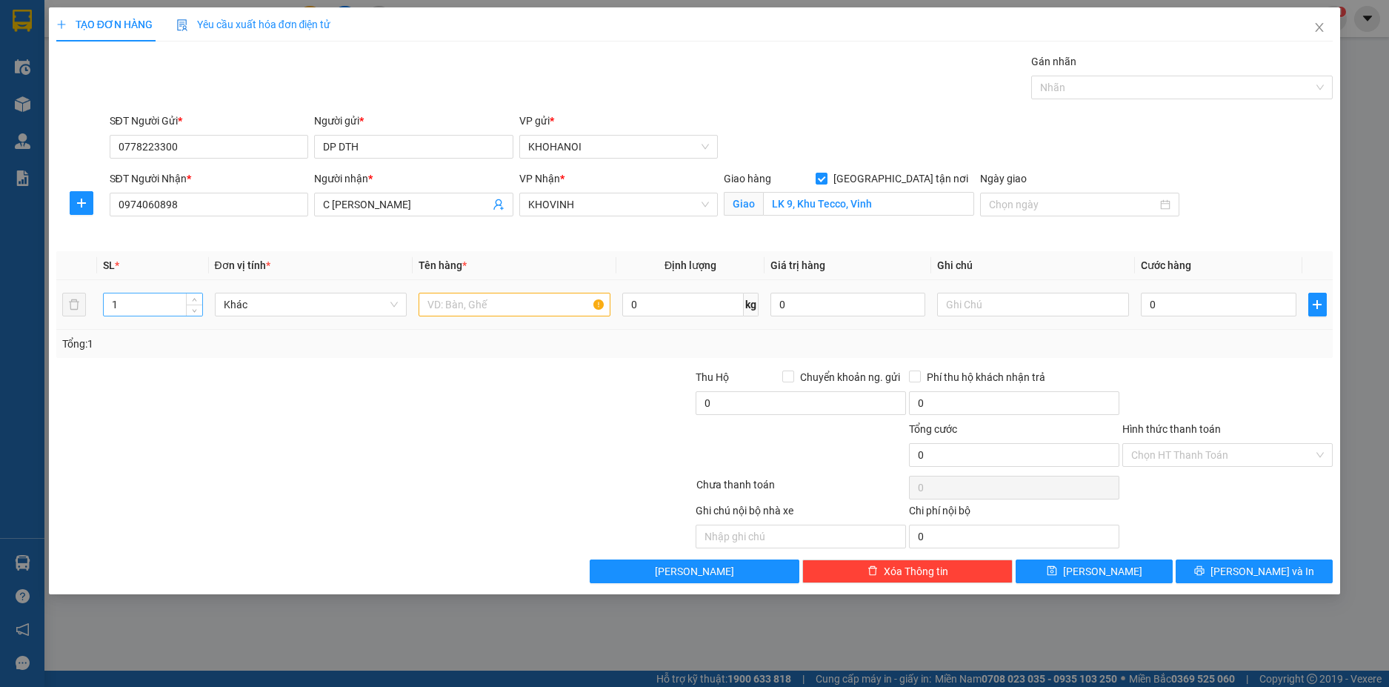
click at [144, 304] on input "1" at bounding box center [153, 304] width 98 height 22
click at [446, 303] on input "text" at bounding box center [515, 305] width 192 height 24
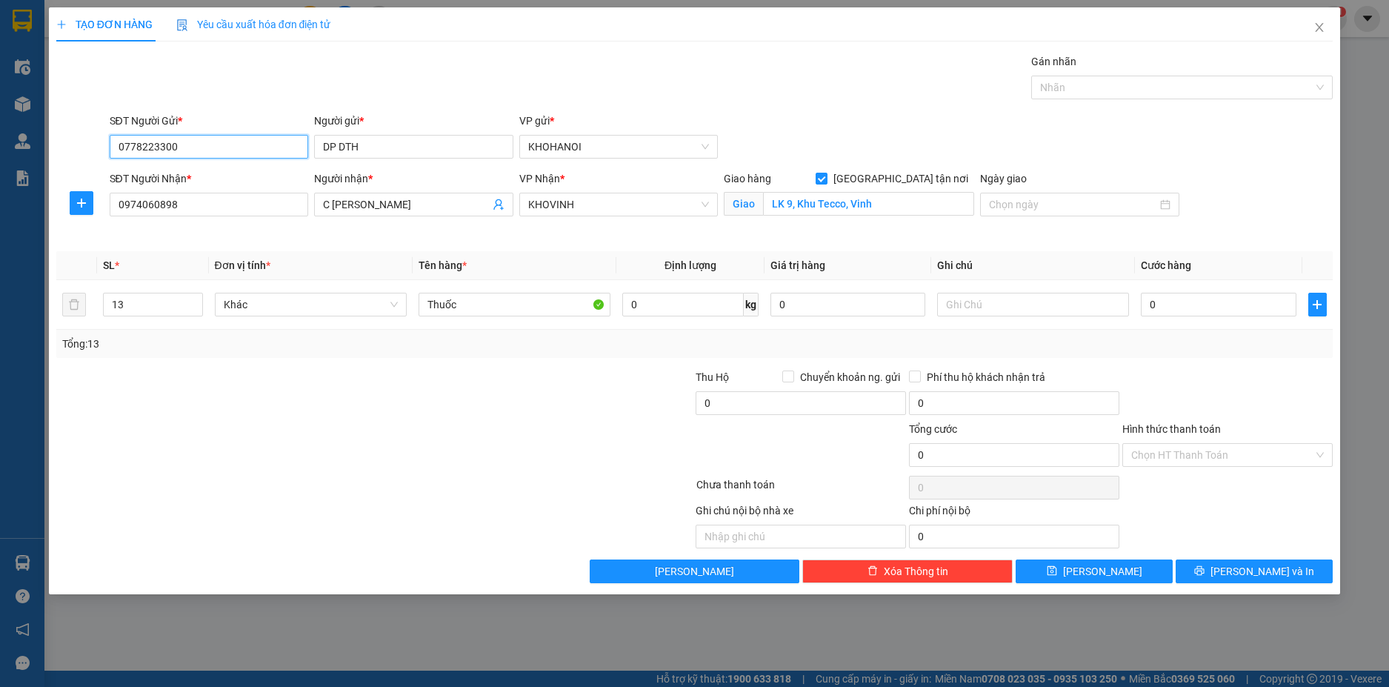
drag, startPoint x: 176, startPoint y: 143, endPoint x: 84, endPoint y: 156, distance: 92.7
click at [84, 156] on div "SĐT Người Gửi * 0778223300 0778223300 Người gửi * DP DTH VP gửi * KHOHANOI" at bounding box center [695, 139] width 1280 height 52
click at [1209, 310] on input "0" at bounding box center [1218, 305] width 155 height 24
click at [1191, 334] on div "Tổng: 13" at bounding box center [694, 344] width 1277 height 28
click at [1230, 301] on input "400.000" at bounding box center [1218, 305] width 155 height 24
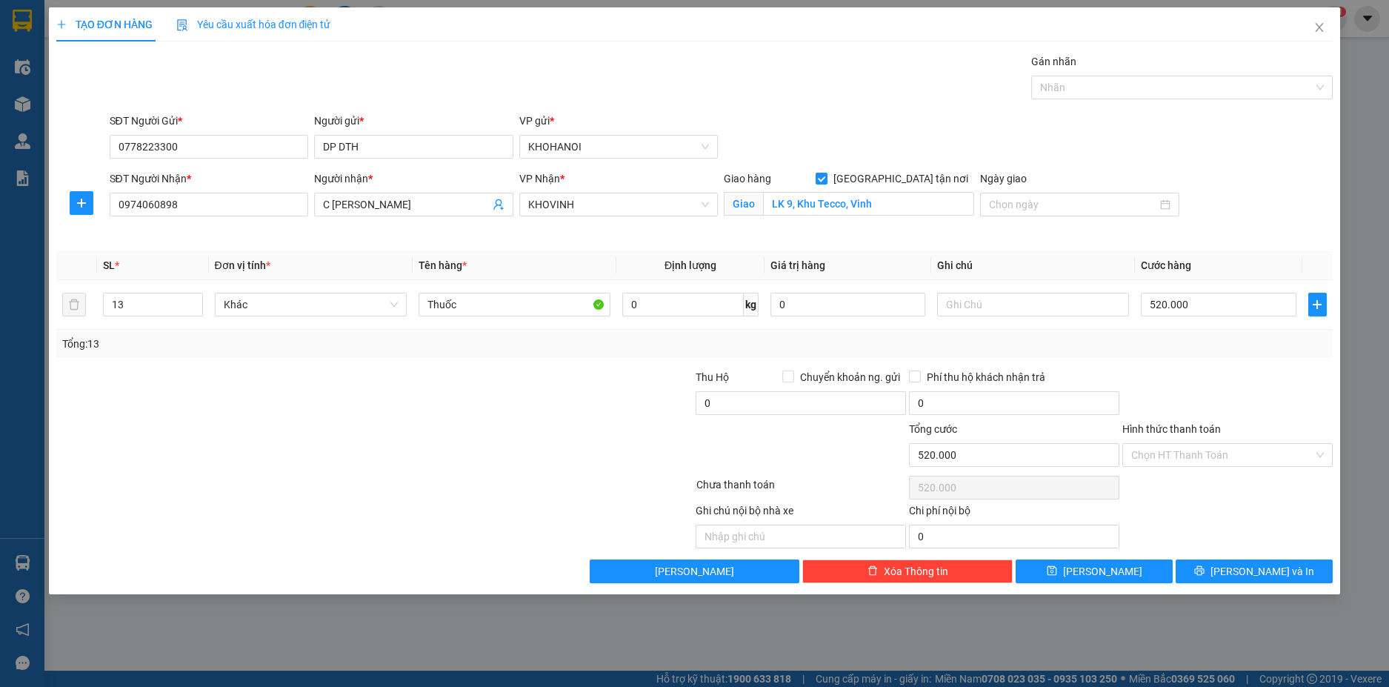
click at [1205, 382] on div at bounding box center [1227, 395] width 213 height 52
click at [1212, 455] on input "Hình thức thanh toán" at bounding box center [1222, 455] width 182 height 22
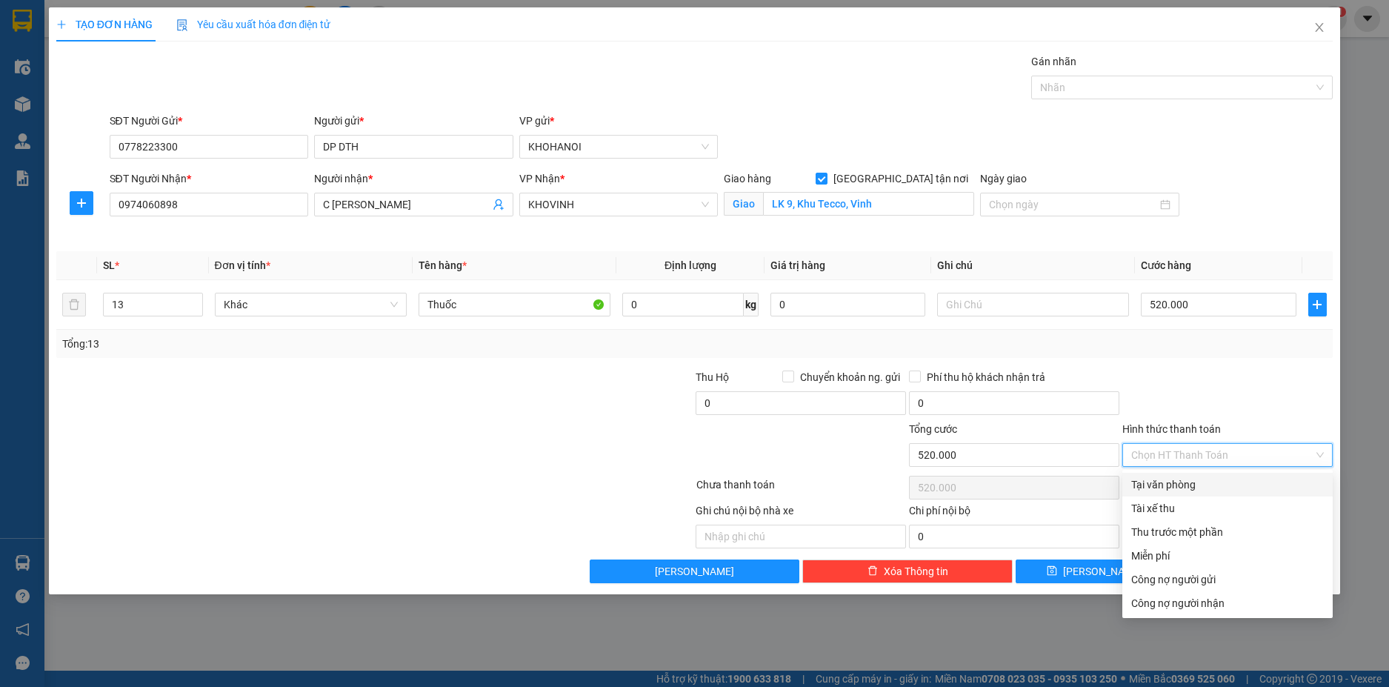
drag, startPoint x: 1196, startPoint y: 484, endPoint x: 1193, endPoint y: 516, distance: 31.3
click at [1196, 487] on div "Tại văn phòng" at bounding box center [1227, 484] width 193 height 16
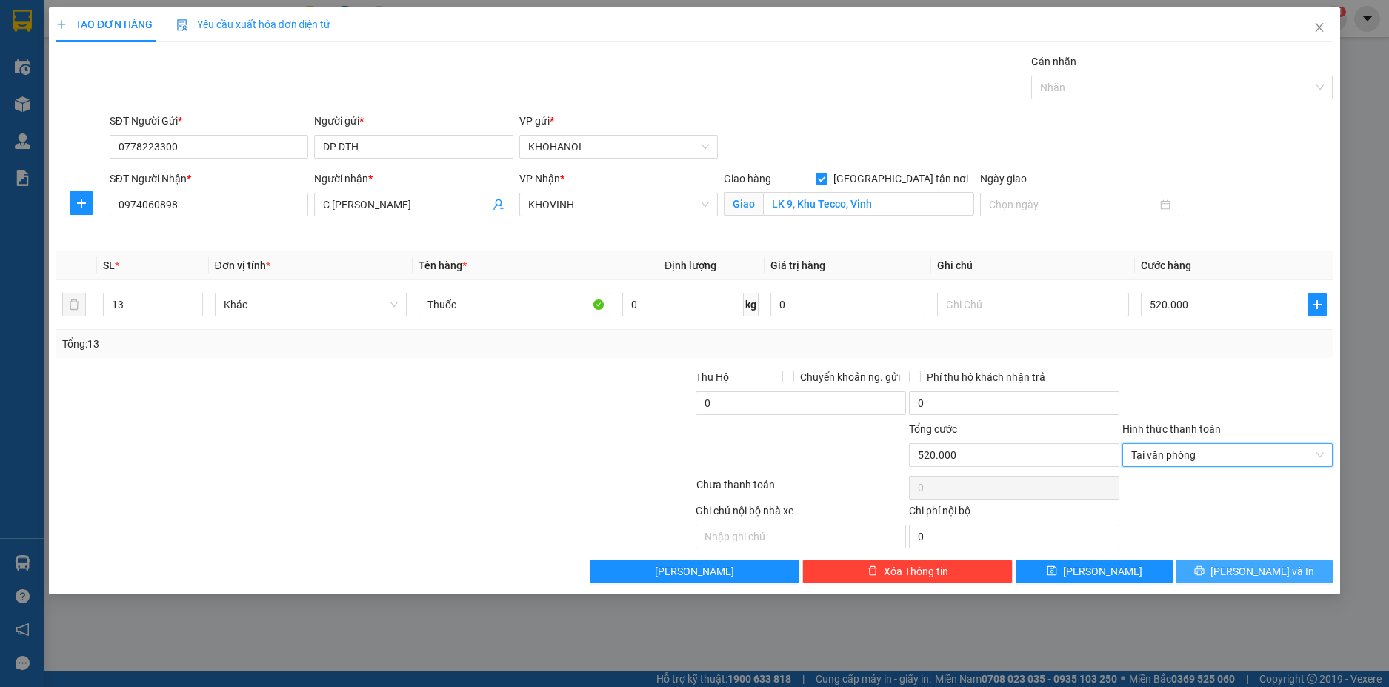
click at [1251, 564] on span "[PERSON_NAME] và In" at bounding box center [1263, 571] width 104 height 16
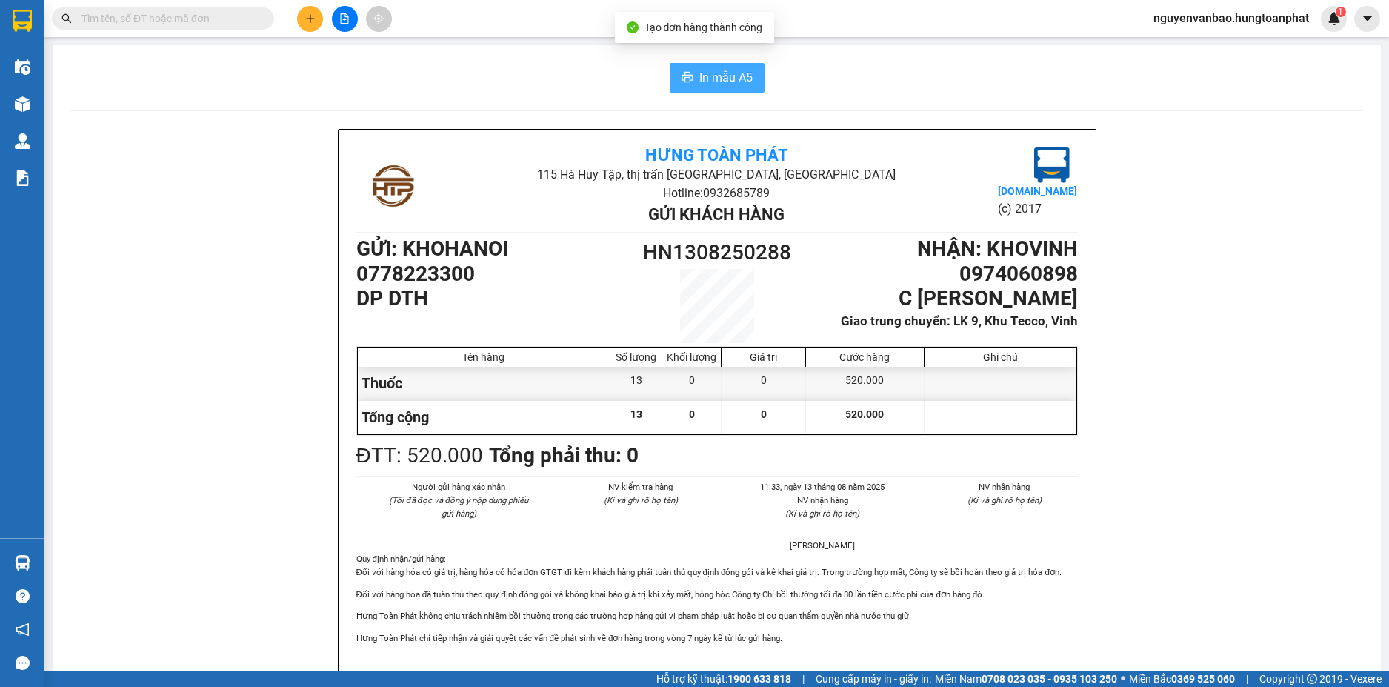
click at [707, 73] on span "In mẫu A5" at bounding box center [725, 77] width 53 height 19
click at [735, 66] on button "In mẫu A5" at bounding box center [717, 78] width 95 height 30
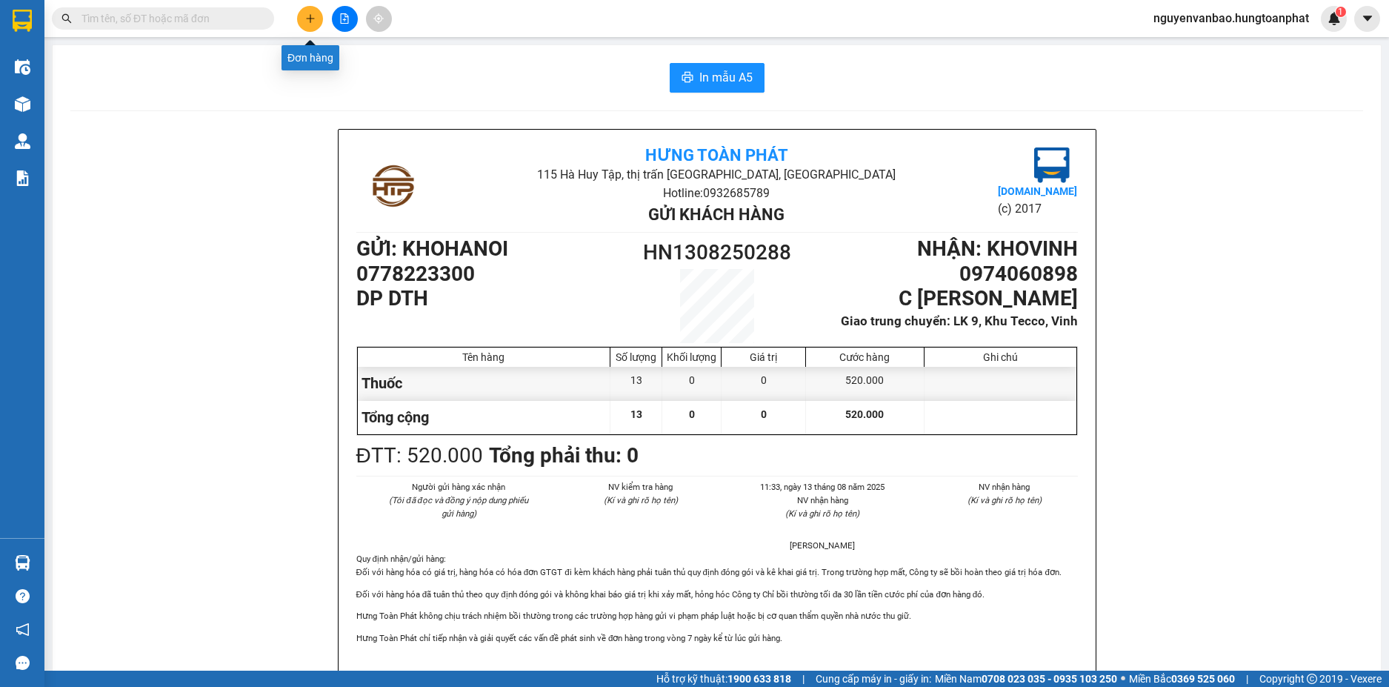
click at [309, 24] on button at bounding box center [310, 19] width 26 height 26
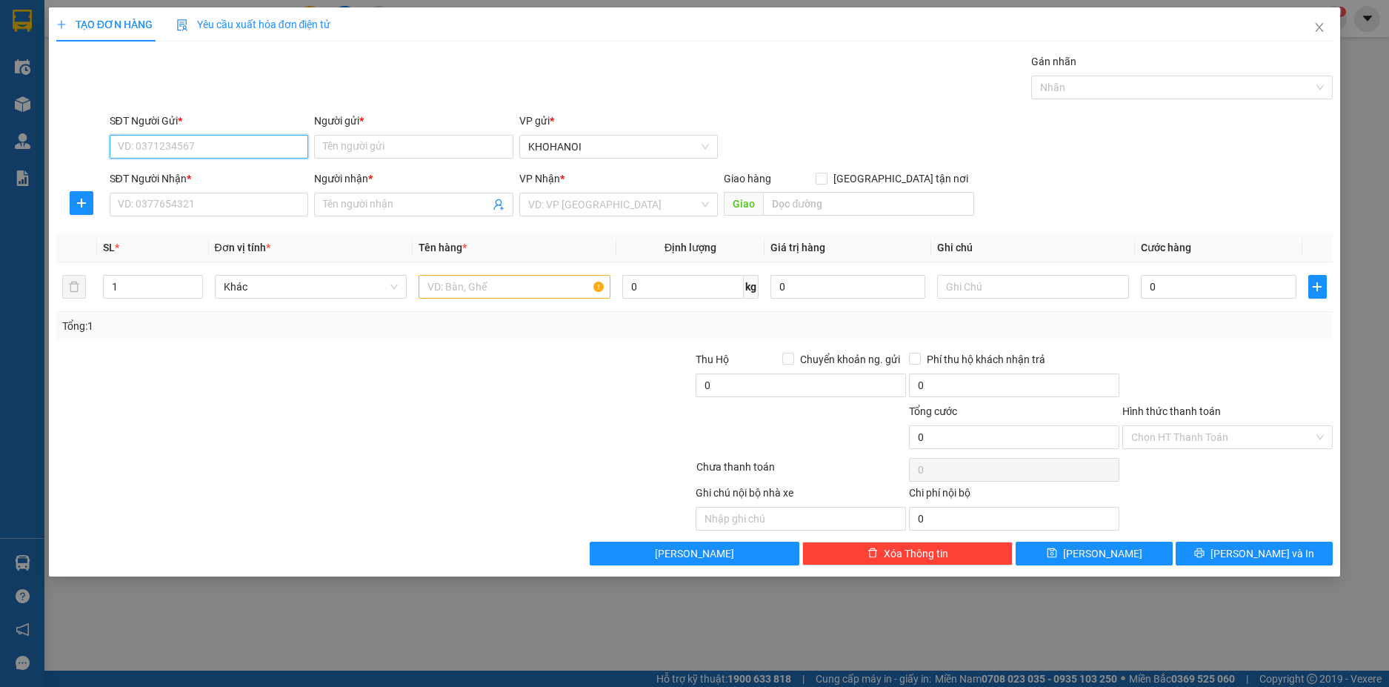
click at [176, 151] on input "SĐT Người Gửi *" at bounding box center [209, 147] width 199 height 24
click at [170, 170] on div "0981199792 - Chung" at bounding box center [210, 176] width 182 height 16
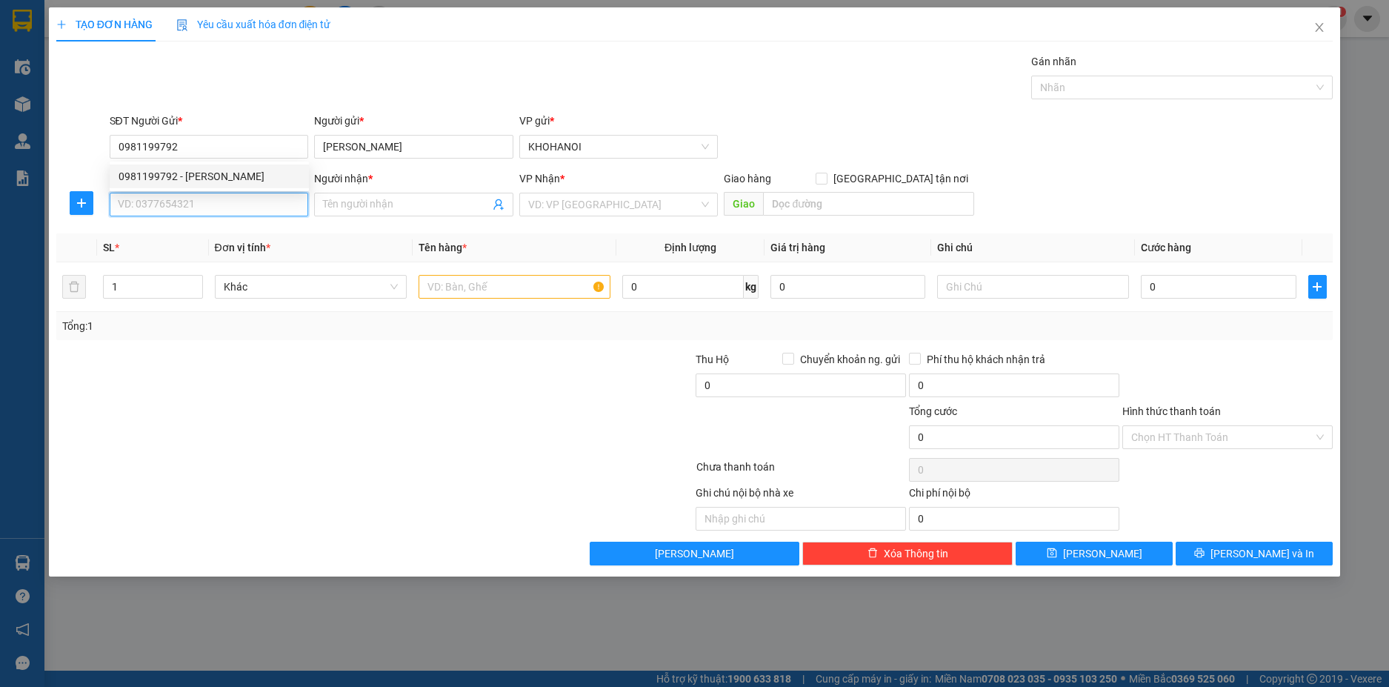
click at [184, 202] on input "SĐT Người Nhận *" at bounding box center [209, 205] width 199 height 24
click at [355, 210] on input "Người nhận *" at bounding box center [406, 204] width 167 height 16
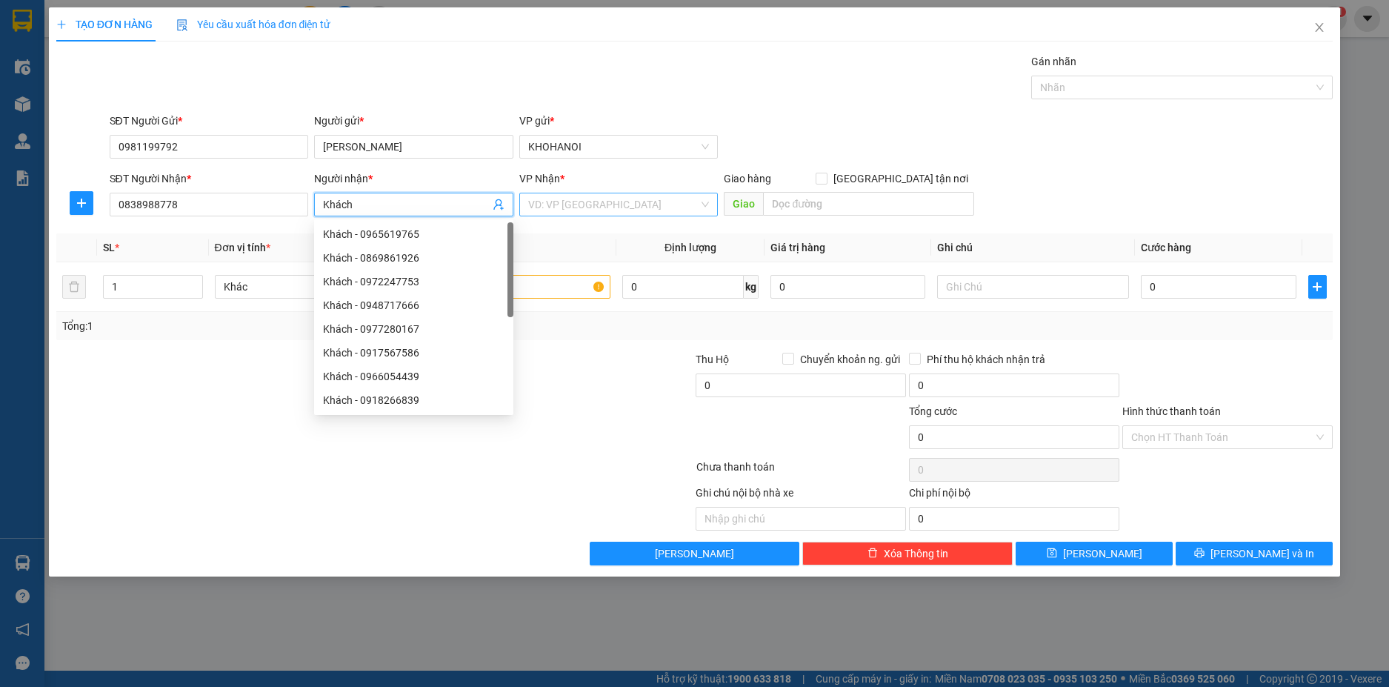
click at [624, 199] on input "search" at bounding box center [613, 204] width 171 height 22
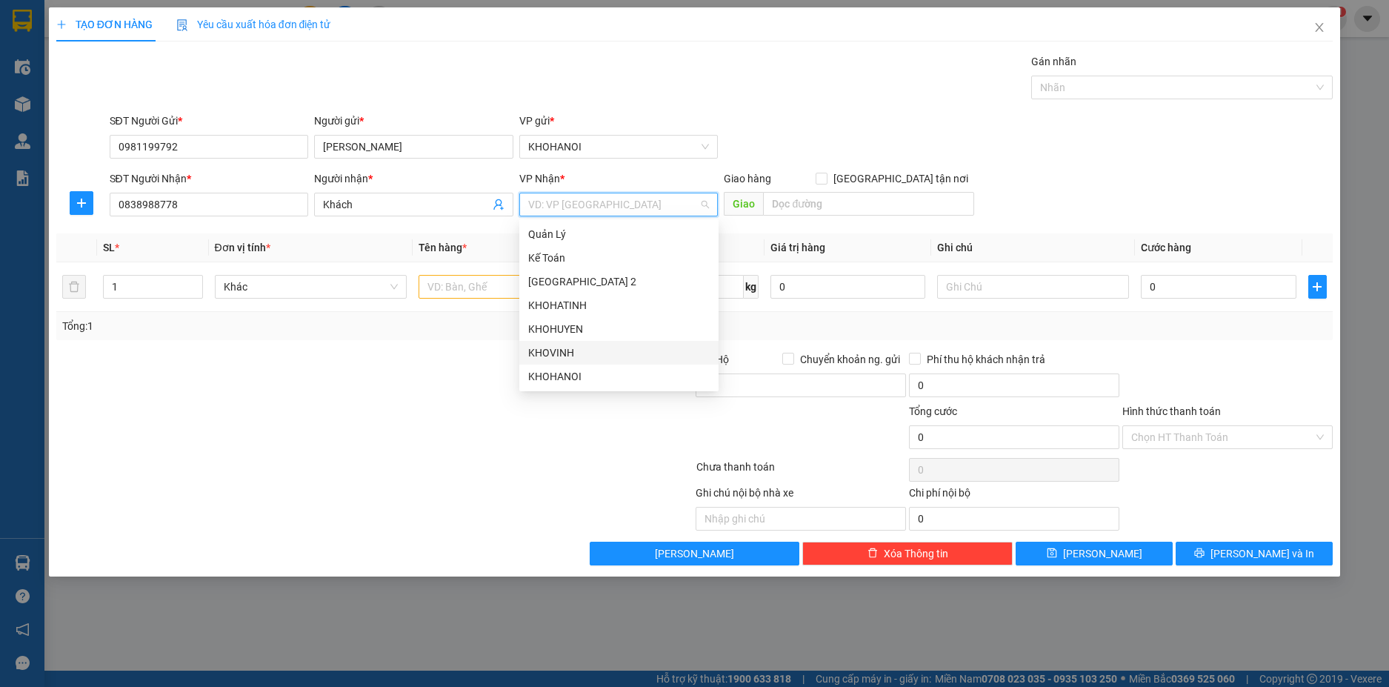
click at [565, 343] on div "KHOVINH" at bounding box center [618, 353] width 199 height 24
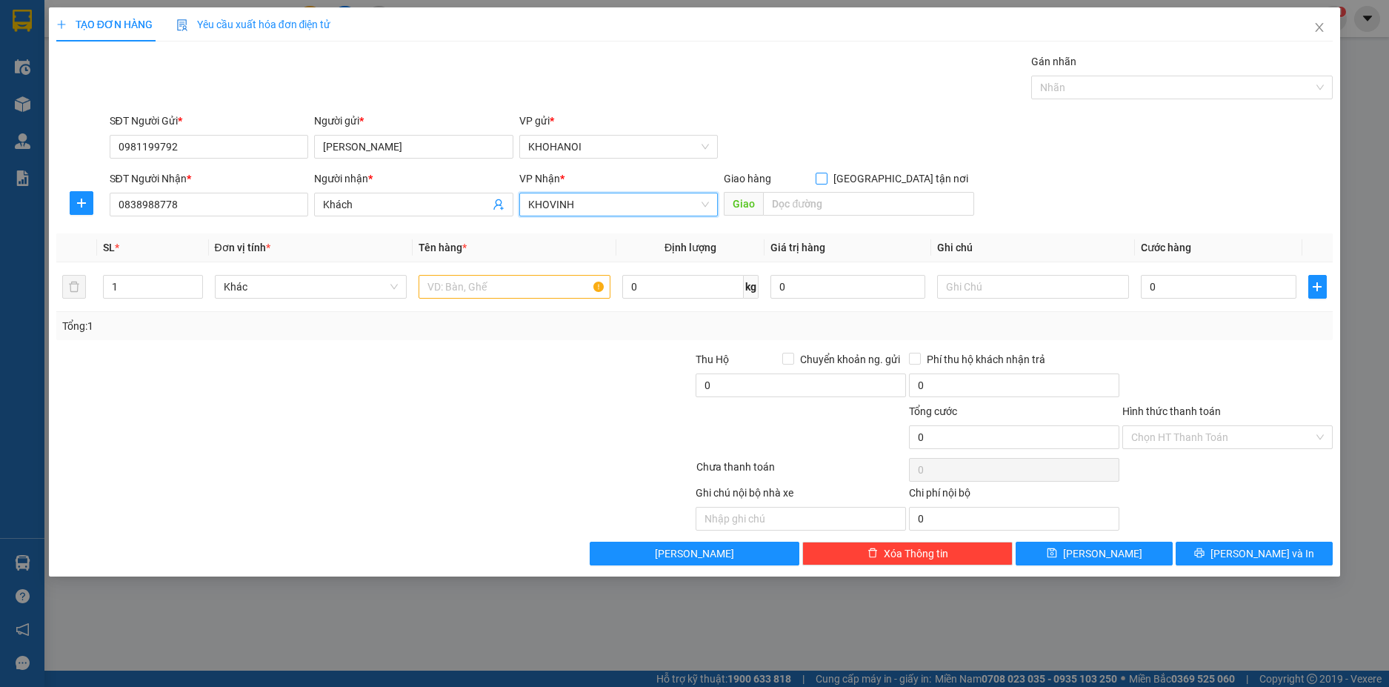
click at [826, 176] on input "[GEOGRAPHIC_DATA] tận nơi" at bounding box center [821, 178] width 10 height 10
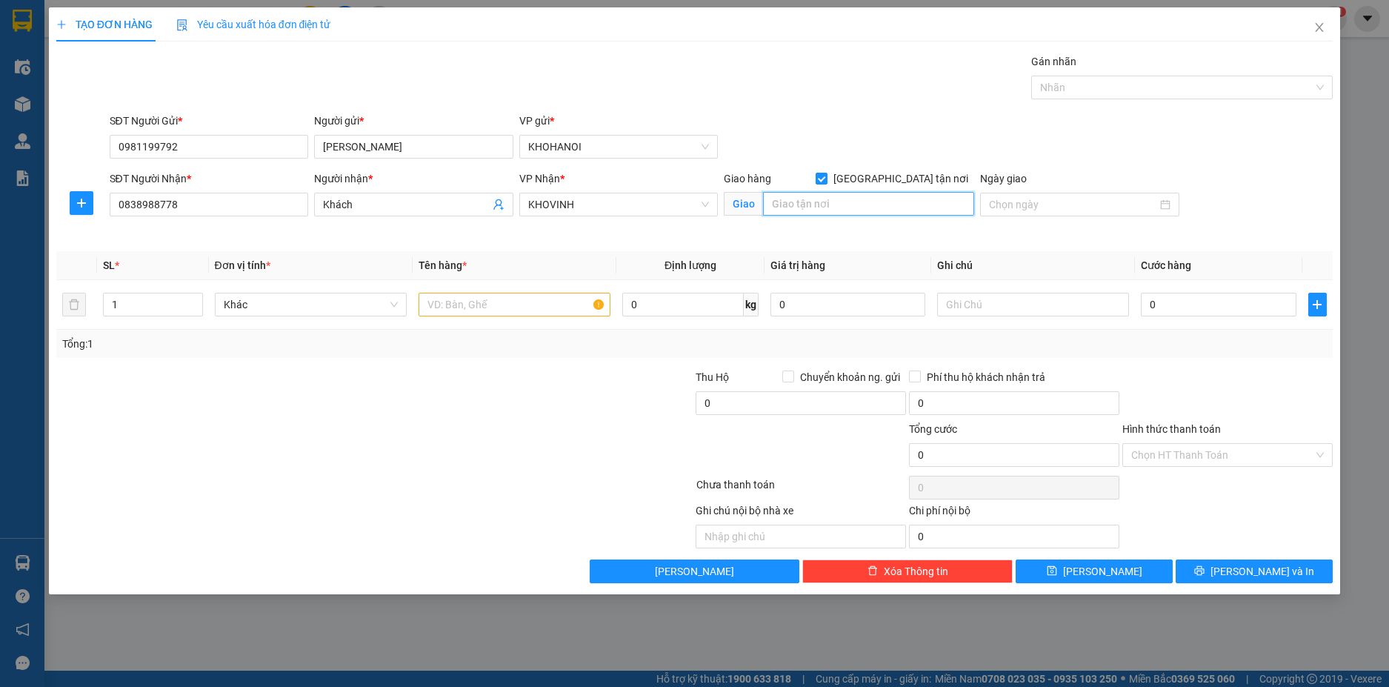
click at [847, 199] on input "text" at bounding box center [868, 204] width 211 height 24
click at [148, 306] on input "1" at bounding box center [153, 304] width 98 height 22
click at [468, 303] on input "text" at bounding box center [515, 305] width 192 height 24
click at [1157, 309] on input "0" at bounding box center [1218, 305] width 155 height 24
click at [1179, 339] on div "Tổng: 1" at bounding box center [694, 344] width 1265 height 16
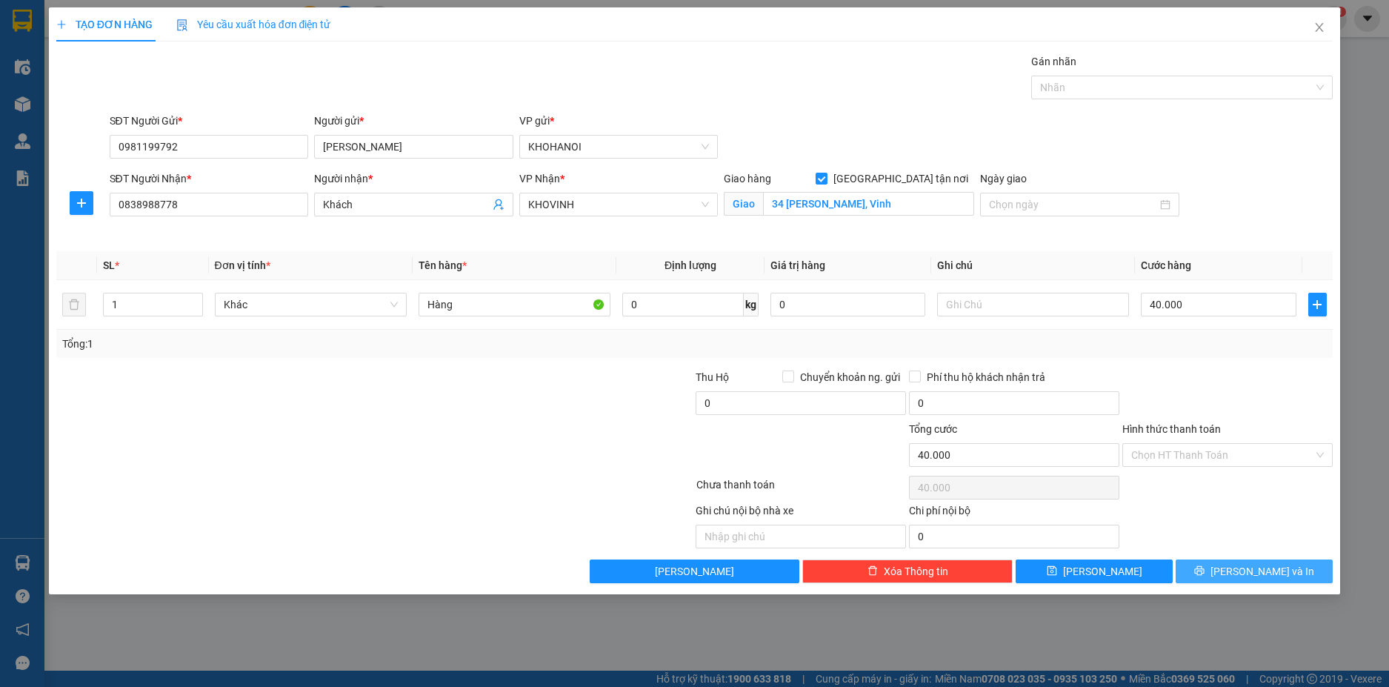
click at [1205, 569] on icon "printer" at bounding box center [1199, 570] width 10 height 10
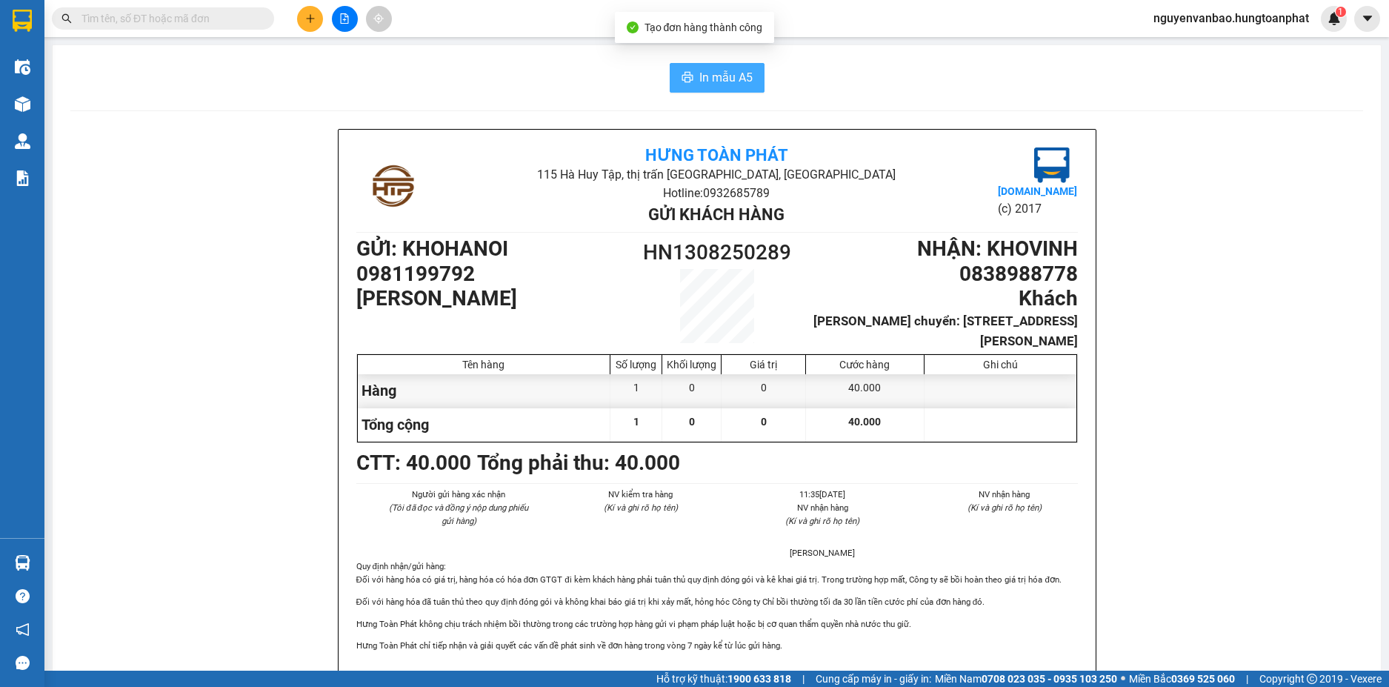
click at [709, 81] on span "In mẫu A5" at bounding box center [725, 77] width 53 height 19
click at [307, 22] on icon "plus" at bounding box center [310, 18] width 10 height 10
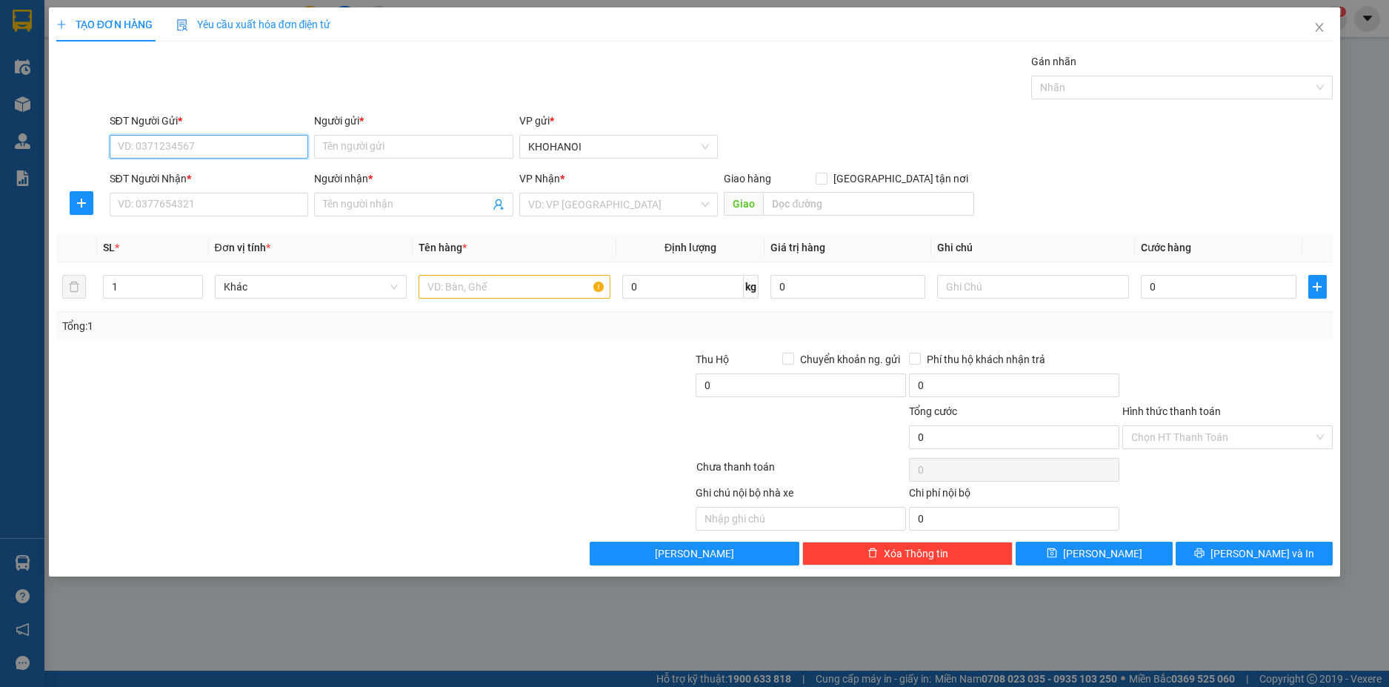
click at [205, 139] on input "SĐT Người Gửi *" at bounding box center [209, 147] width 199 height 24
click at [173, 177] on div "0987736826 - Huy" at bounding box center [210, 176] width 182 height 16
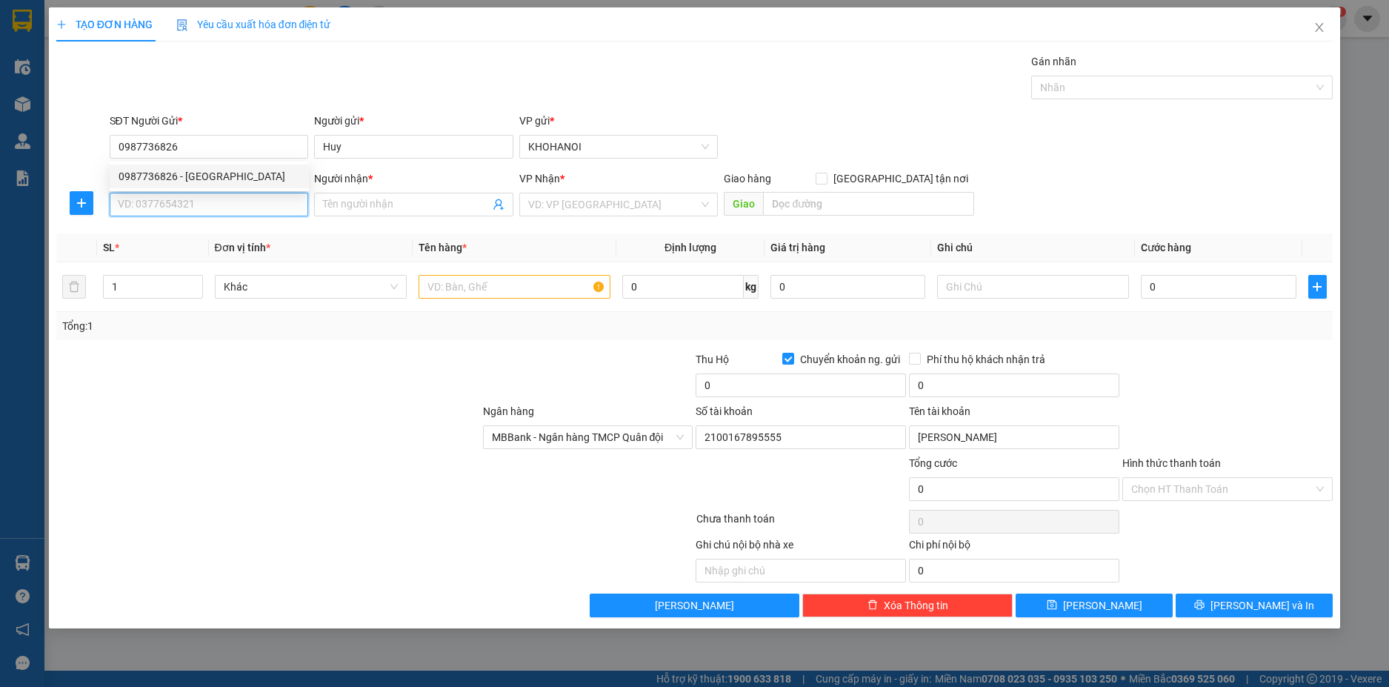
click at [183, 210] on input "SĐT Người Nhận *" at bounding box center [209, 205] width 199 height 24
click at [348, 208] on input "Người nhận *" at bounding box center [406, 204] width 167 height 16
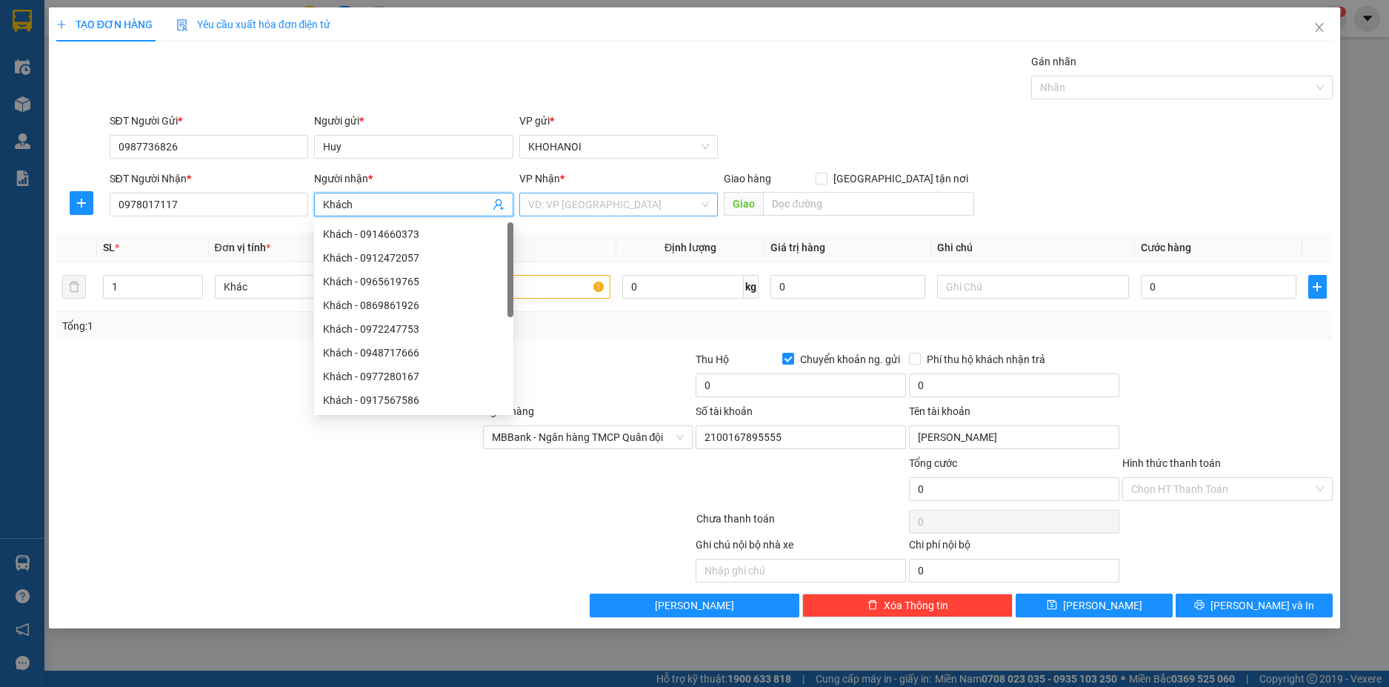
click at [608, 208] on input "search" at bounding box center [613, 204] width 171 height 22
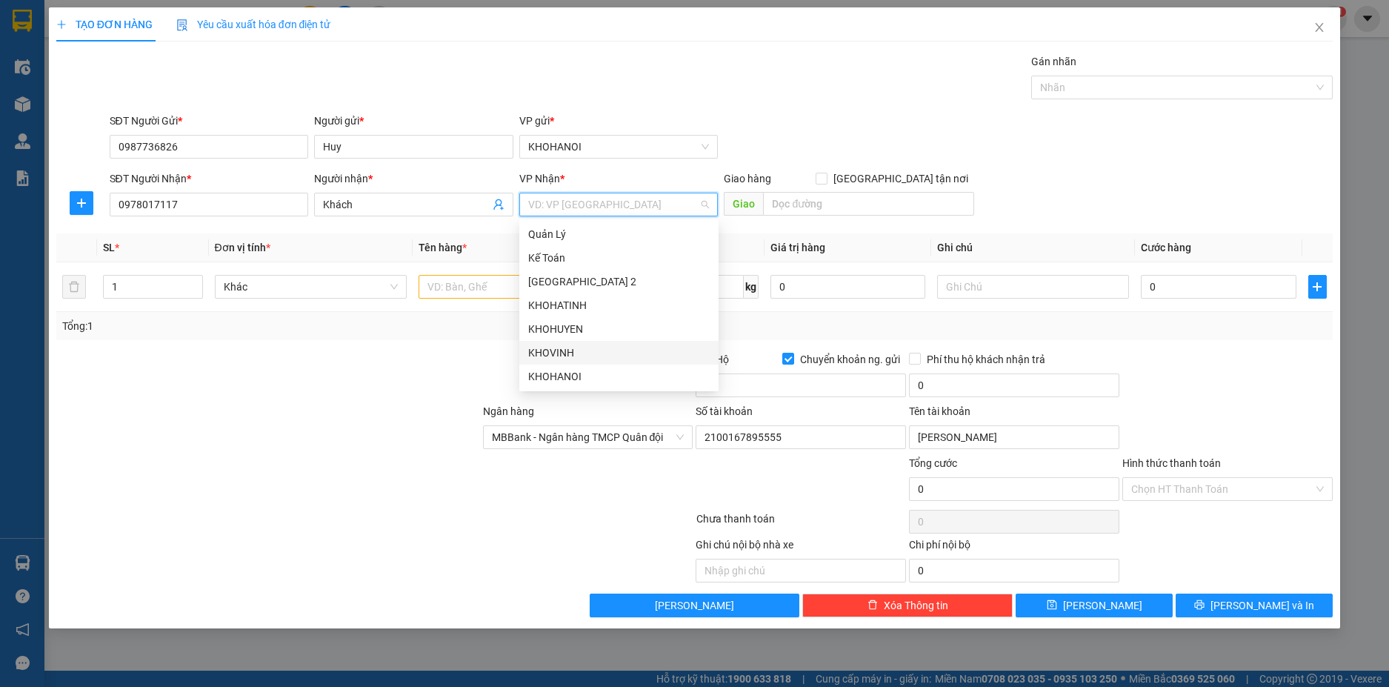
click at [581, 356] on div "KHOVINH" at bounding box center [619, 352] width 182 height 16
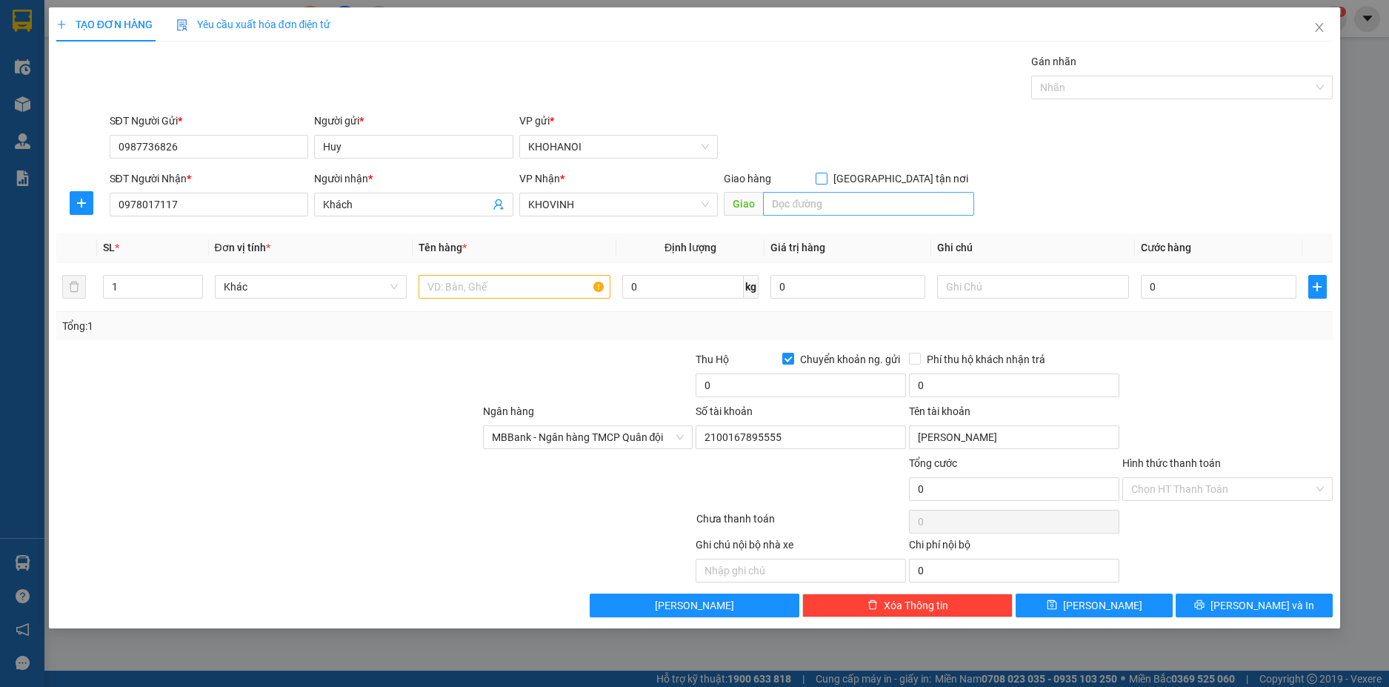
drag, startPoint x: 898, startPoint y: 176, endPoint x: 873, endPoint y: 196, distance: 31.7
click at [826, 180] on input "[GEOGRAPHIC_DATA] tận nơi" at bounding box center [821, 178] width 10 height 10
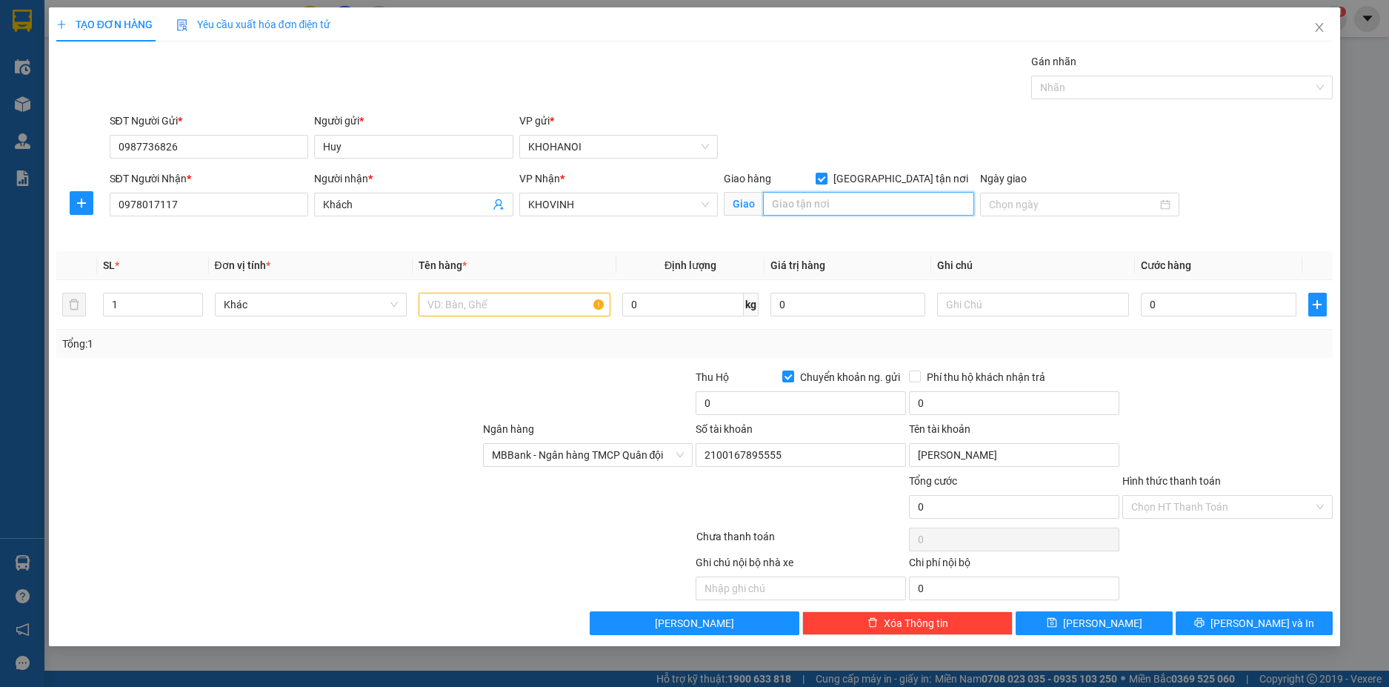
click at [873, 196] on input "text" at bounding box center [868, 204] width 211 height 24
click at [505, 303] on input "text" at bounding box center [515, 305] width 192 height 24
click at [1238, 314] on input "0" at bounding box center [1218, 305] width 155 height 24
click at [1222, 364] on div "Transit Pickup Surcharge Ids Transit Deliver Surcharge Ids Transit Deliver Surc…" at bounding box center [694, 344] width 1277 height 582
drag, startPoint x: 1233, startPoint y: 620, endPoint x: 1223, endPoint y: 601, distance: 21.9
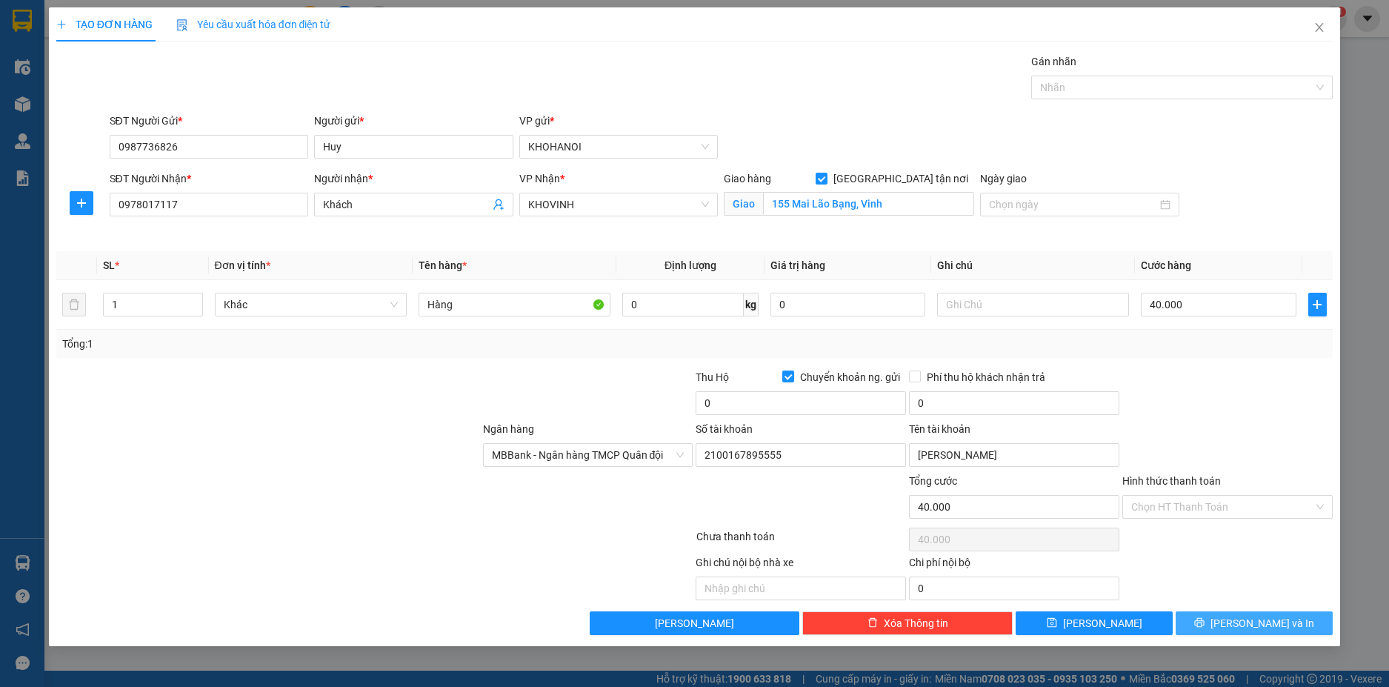
click at [1205, 621] on icon "printer" at bounding box center [1199, 622] width 10 height 10
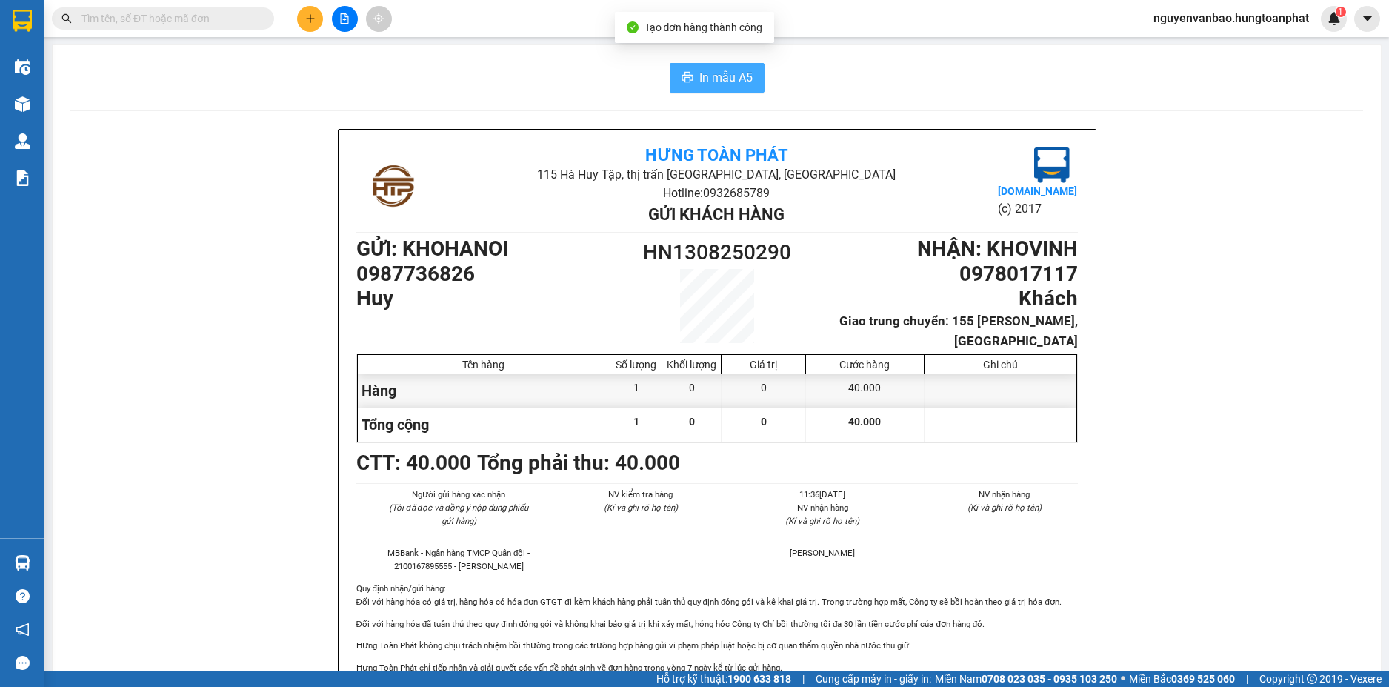
click at [716, 73] on span "In mẫu A5" at bounding box center [725, 77] width 53 height 19
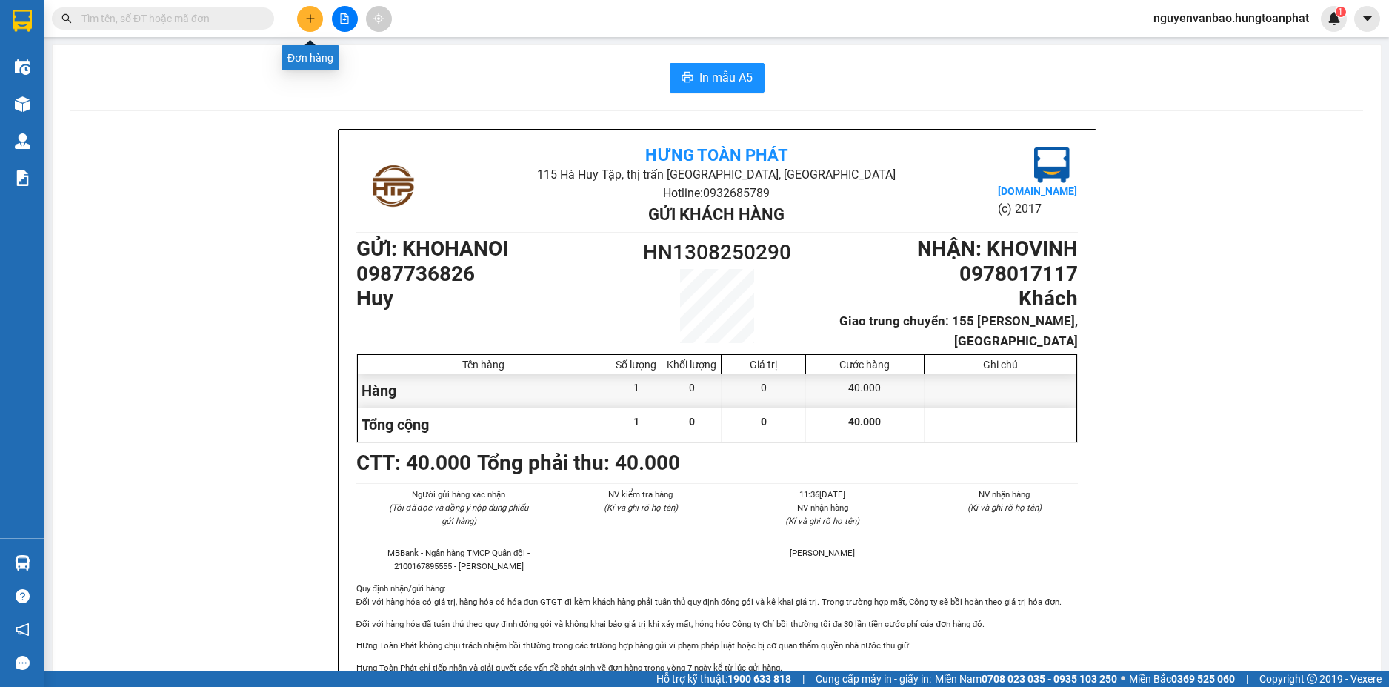
click at [307, 21] on icon "plus" at bounding box center [310, 18] width 10 height 10
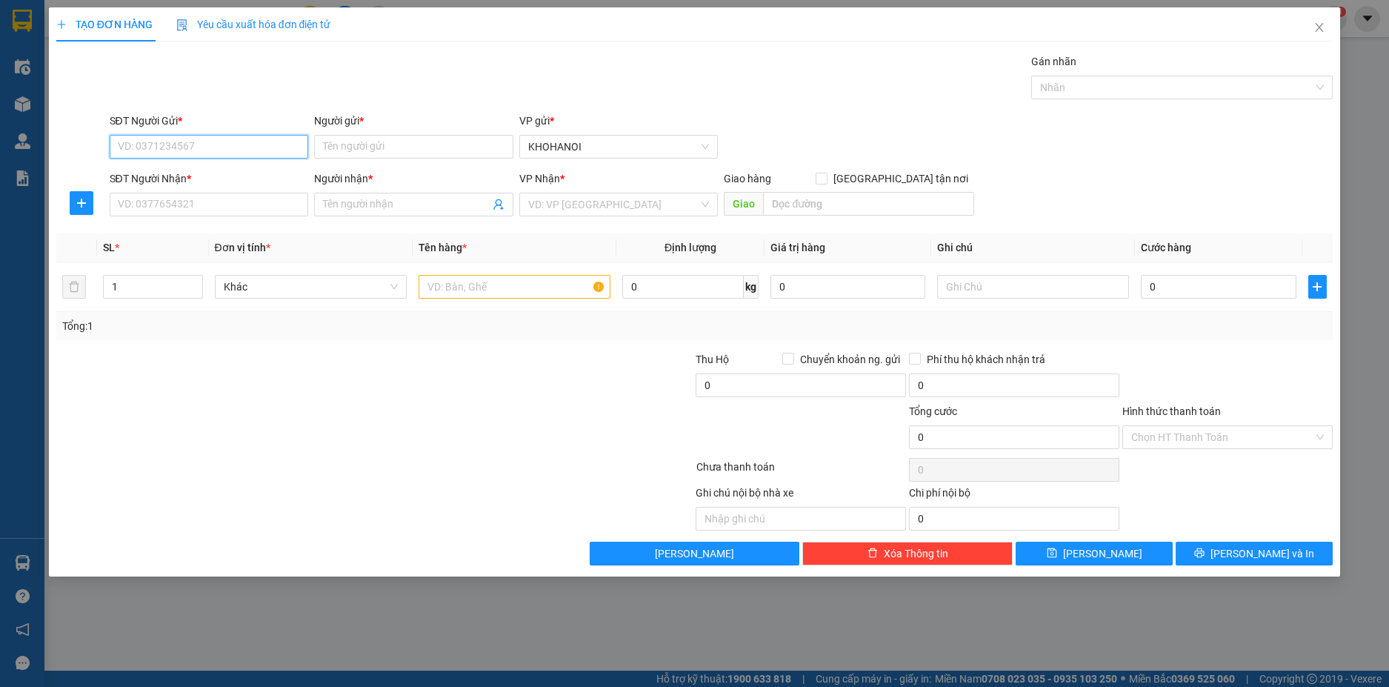
click at [186, 146] on input "SĐT Người Gửi *" at bounding box center [209, 147] width 199 height 24
click at [350, 152] on input "Người gửi *" at bounding box center [413, 147] width 199 height 24
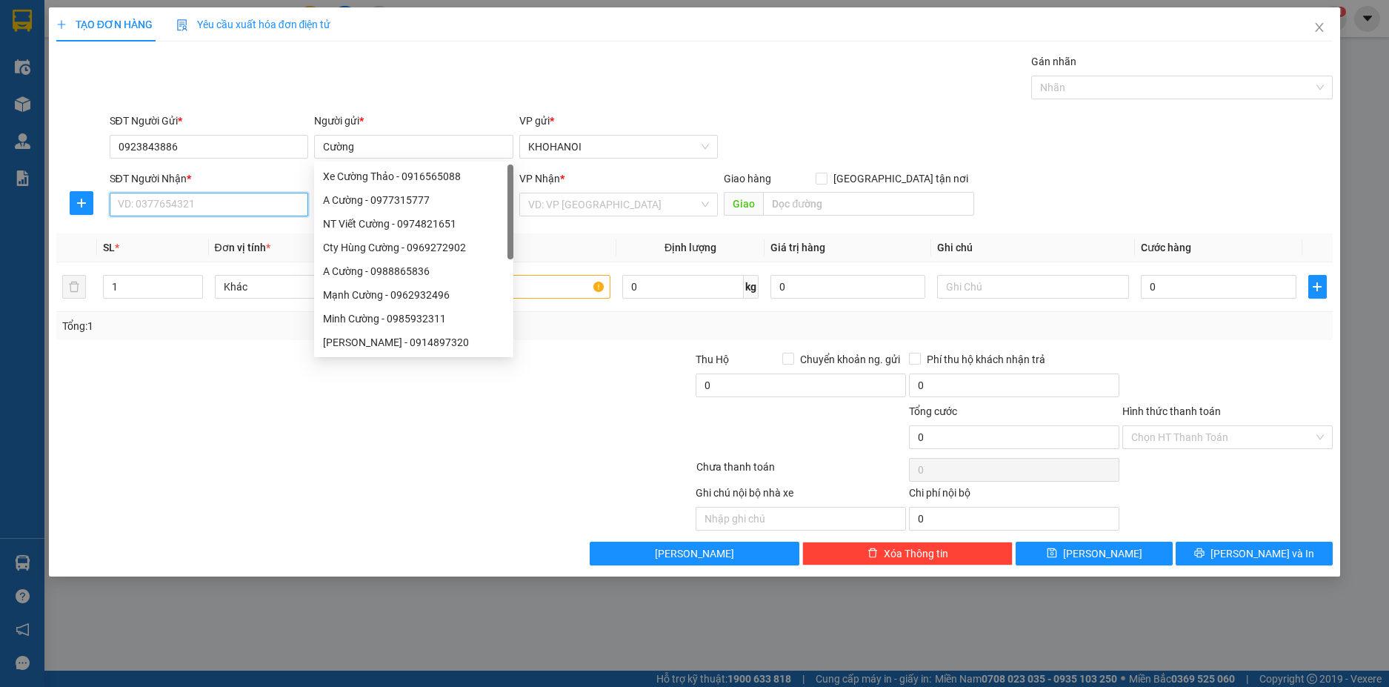
click at [203, 213] on input "SĐT Người Nhận *" at bounding box center [209, 205] width 199 height 24
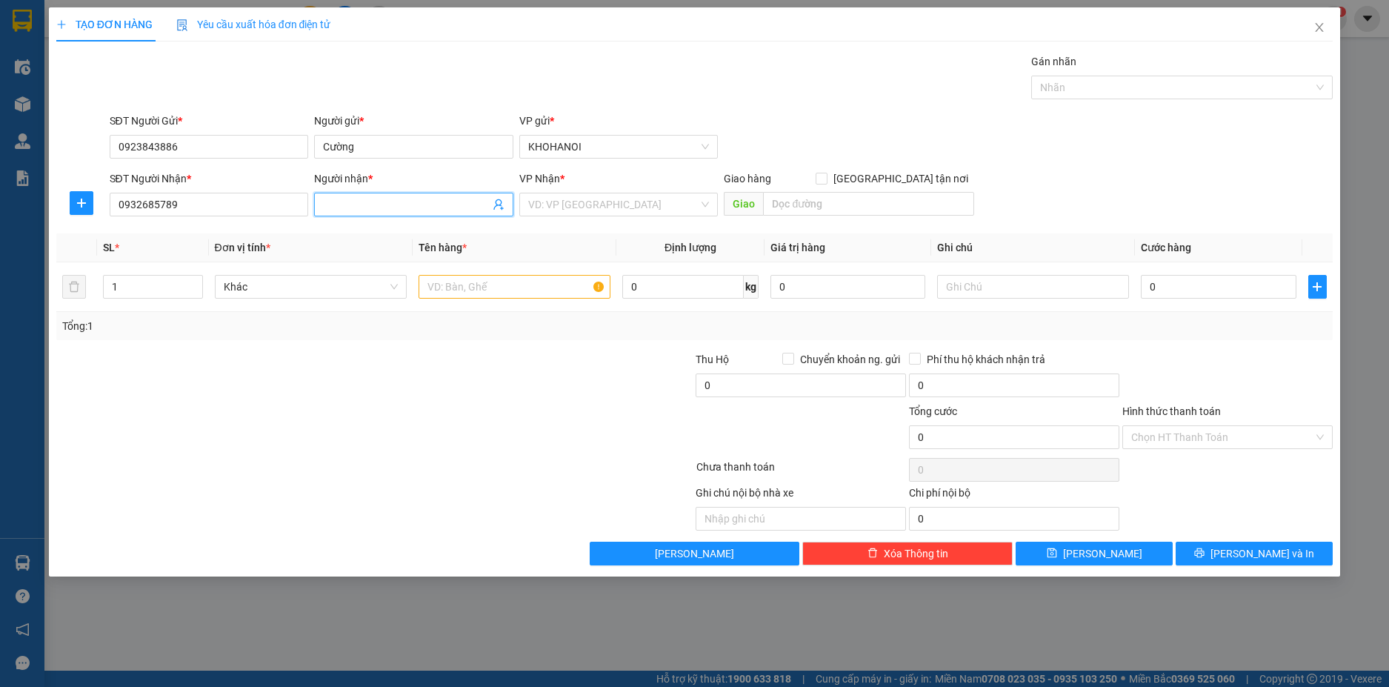
click at [357, 207] on input "Người nhận *" at bounding box center [406, 204] width 167 height 16
drag, startPoint x: 199, startPoint y: 210, endPoint x: 108, endPoint y: 217, distance: 90.6
click at [108, 217] on div "SĐT Người Nhận * 0932685789 0932685789" at bounding box center [209, 196] width 205 height 52
click at [373, 208] on input "Người nhận *" at bounding box center [406, 204] width 167 height 16
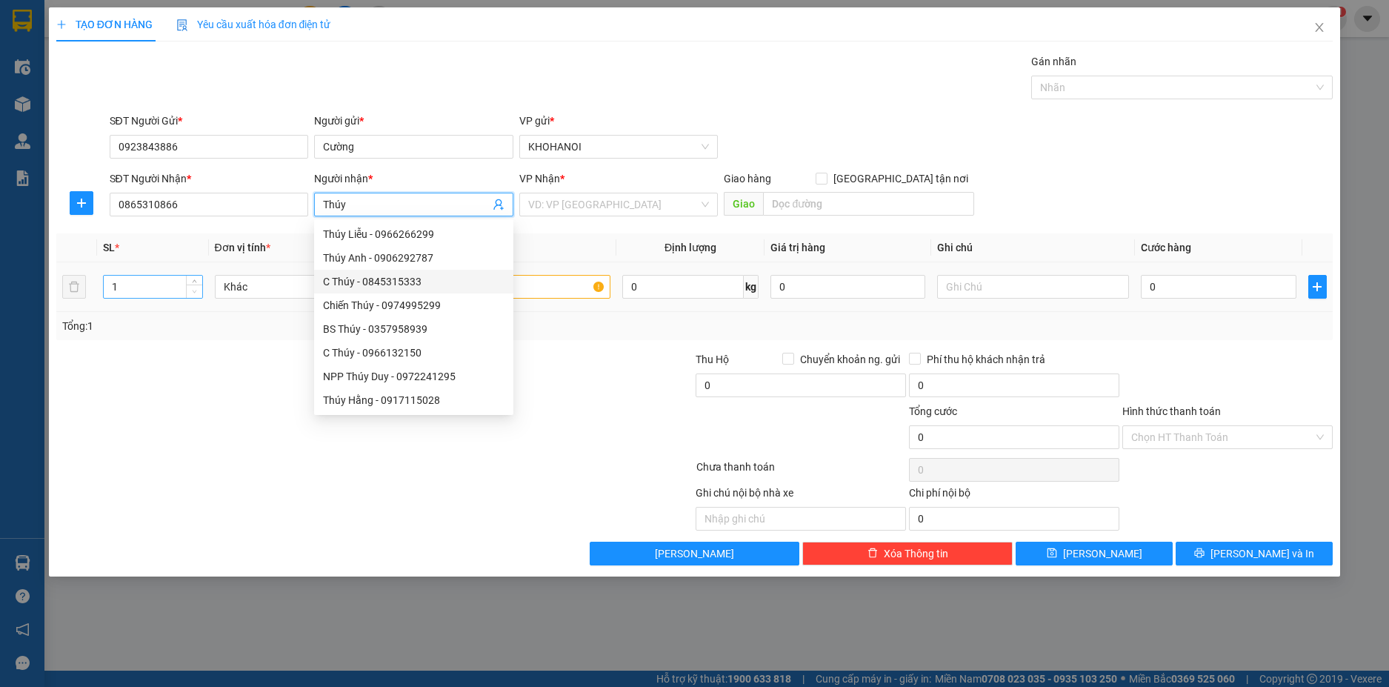
click at [186, 291] on span "Decrease Value" at bounding box center [194, 290] width 16 height 13
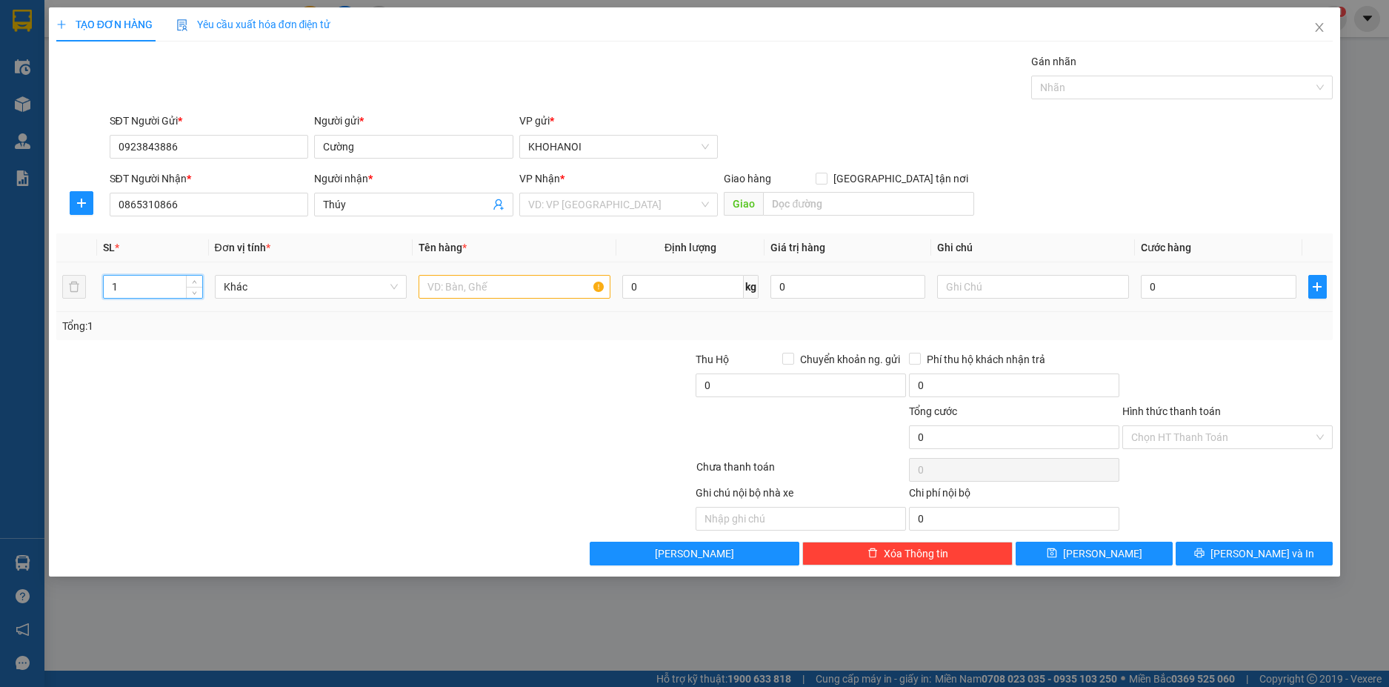
click at [134, 282] on input "1" at bounding box center [153, 287] width 98 height 22
click at [479, 284] on input "text" at bounding box center [515, 287] width 192 height 24
click at [577, 203] on input "search" at bounding box center [613, 204] width 171 height 22
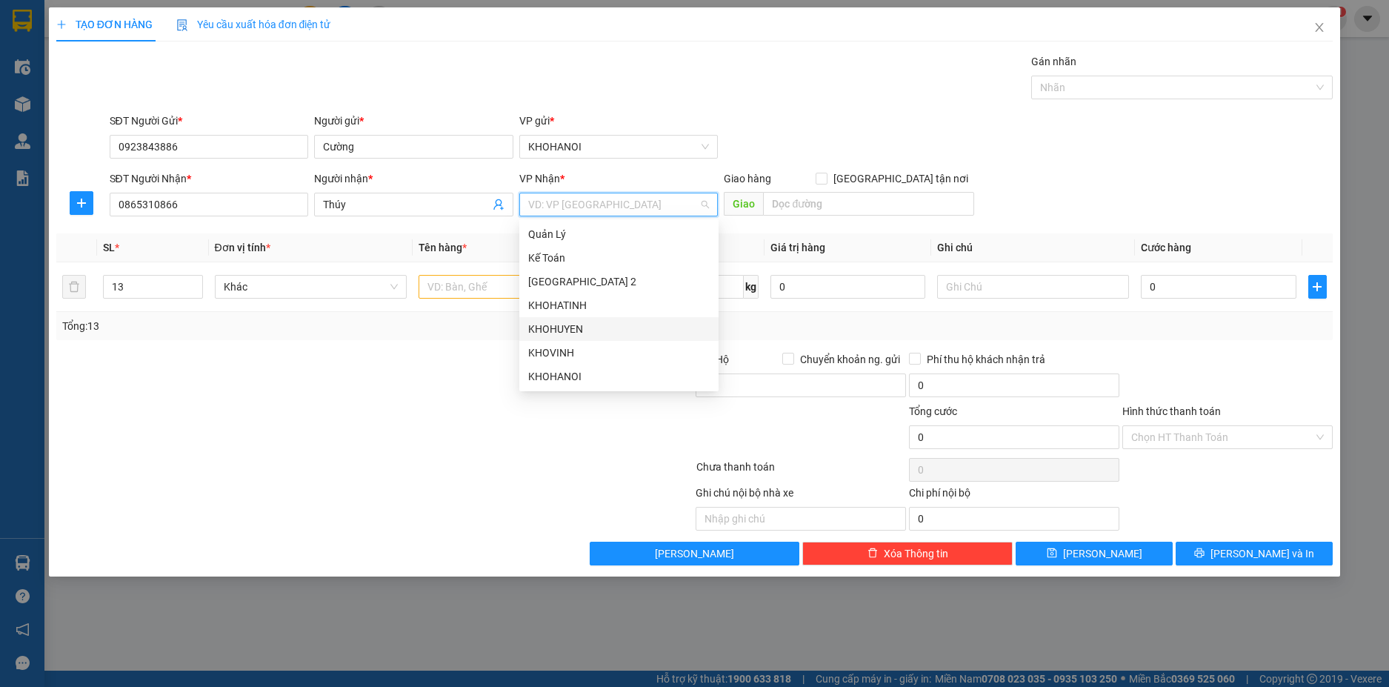
click at [575, 329] on div "KHOHUYEN" at bounding box center [619, 329] width 182 height 16
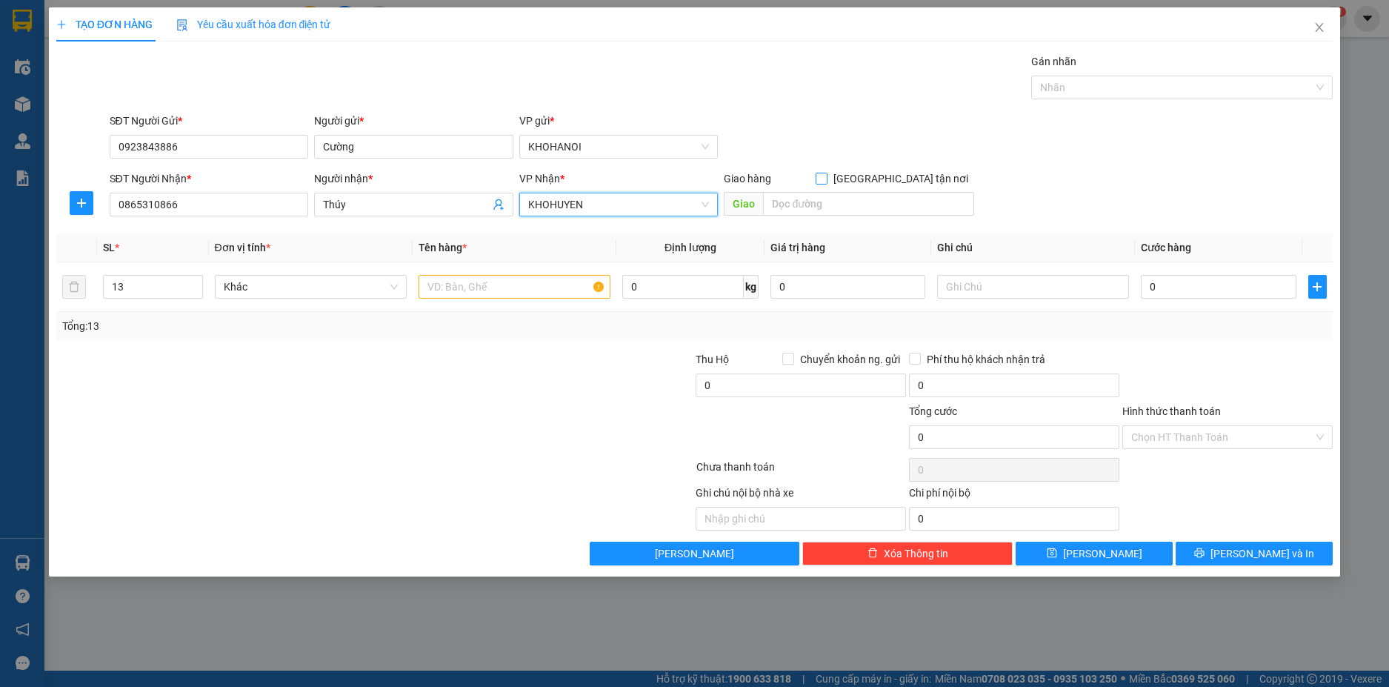
click at [826, 177] on input "[GEOGRAPHIC_DATA] tận nơi" at bounding box center [821, 178] width 10 height 10
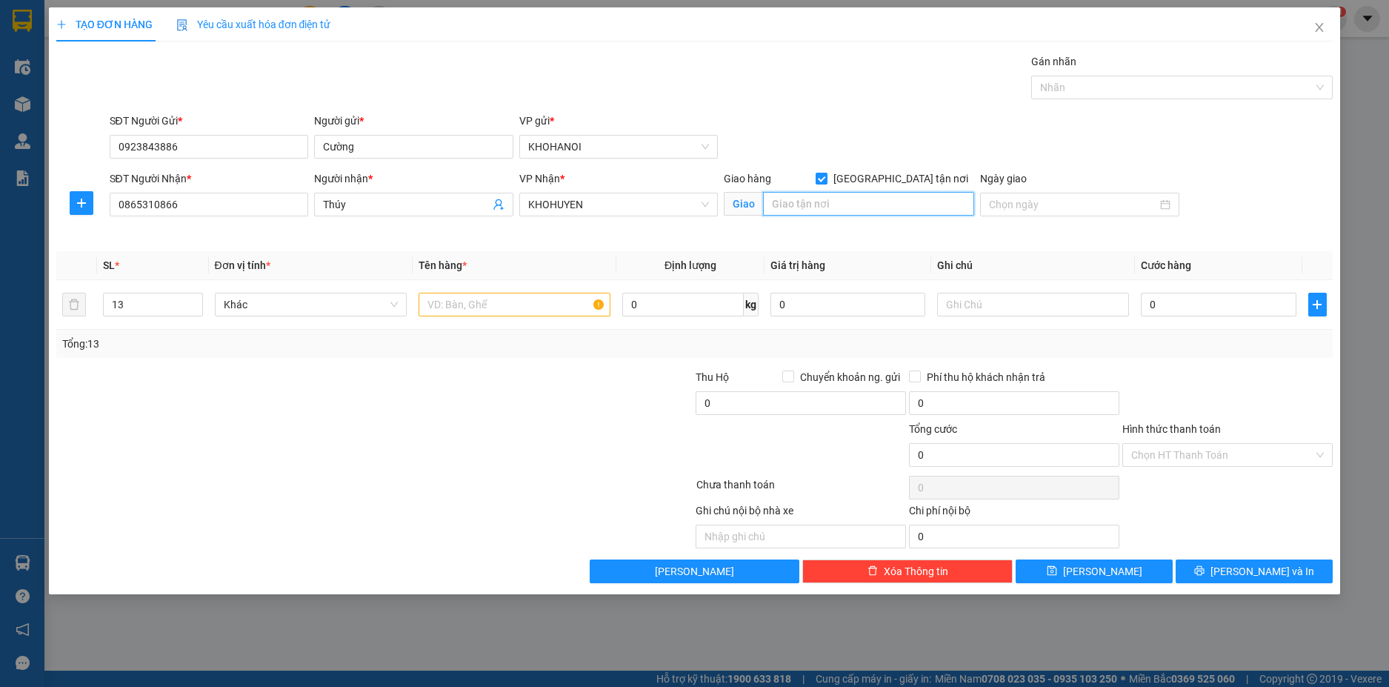
click at [862, 211] on input "text" at bounding box center [868, 204] width 211 height 24
click at [487, 318] on div at bounding box center [515, 305] width 192 height 30
click at [485, 314] on input "text" at bounding box center [515, 305] width 192 height 24
click at [1188, 307] on input "0" at bounding box center [1218, 305] width 155 height 24
drag, startPoint x: 1201, startPoint y: 342, endPoint x: 1195, endPoint y: 353, distance: 12.6
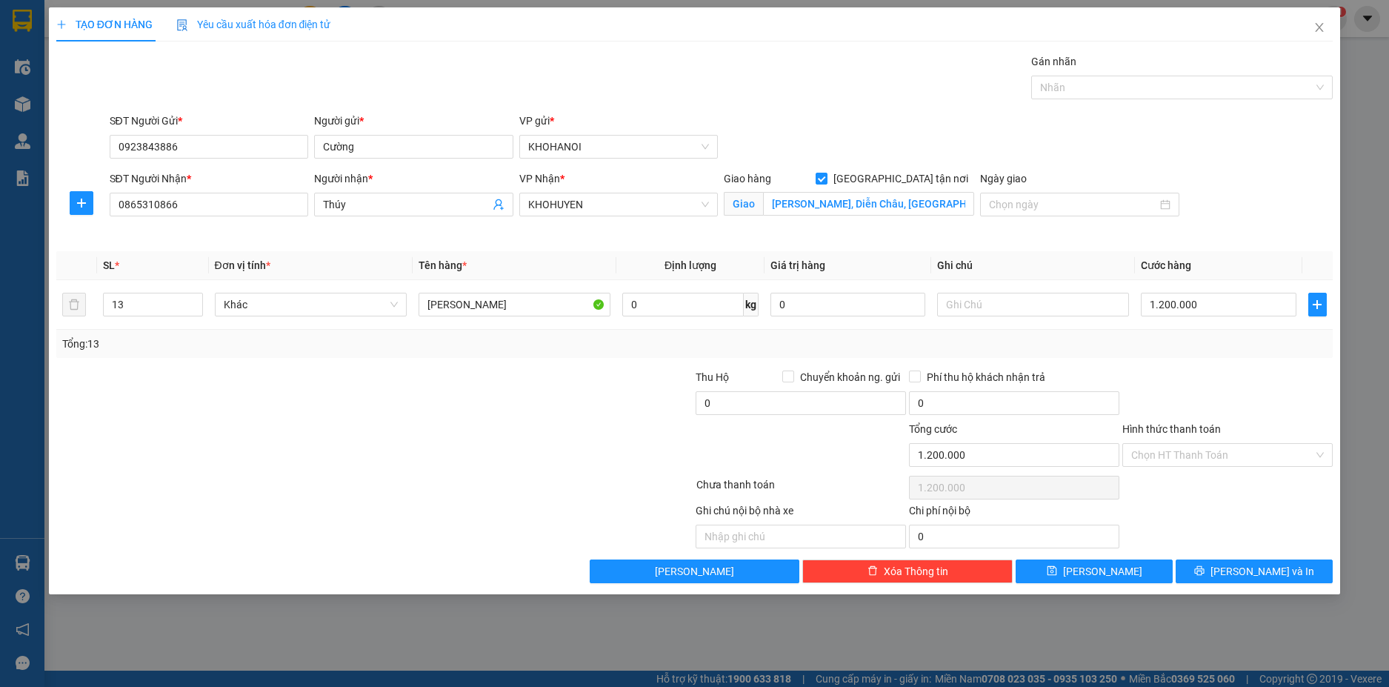
click at [1201, 343] on div "Tổng: 13" at bounding box center [694, 344] width 1265 height 16
click at [785, 376] on input "Chuyển khoản ng. gửi" at bounding box center [787, 375] width 10 height 10
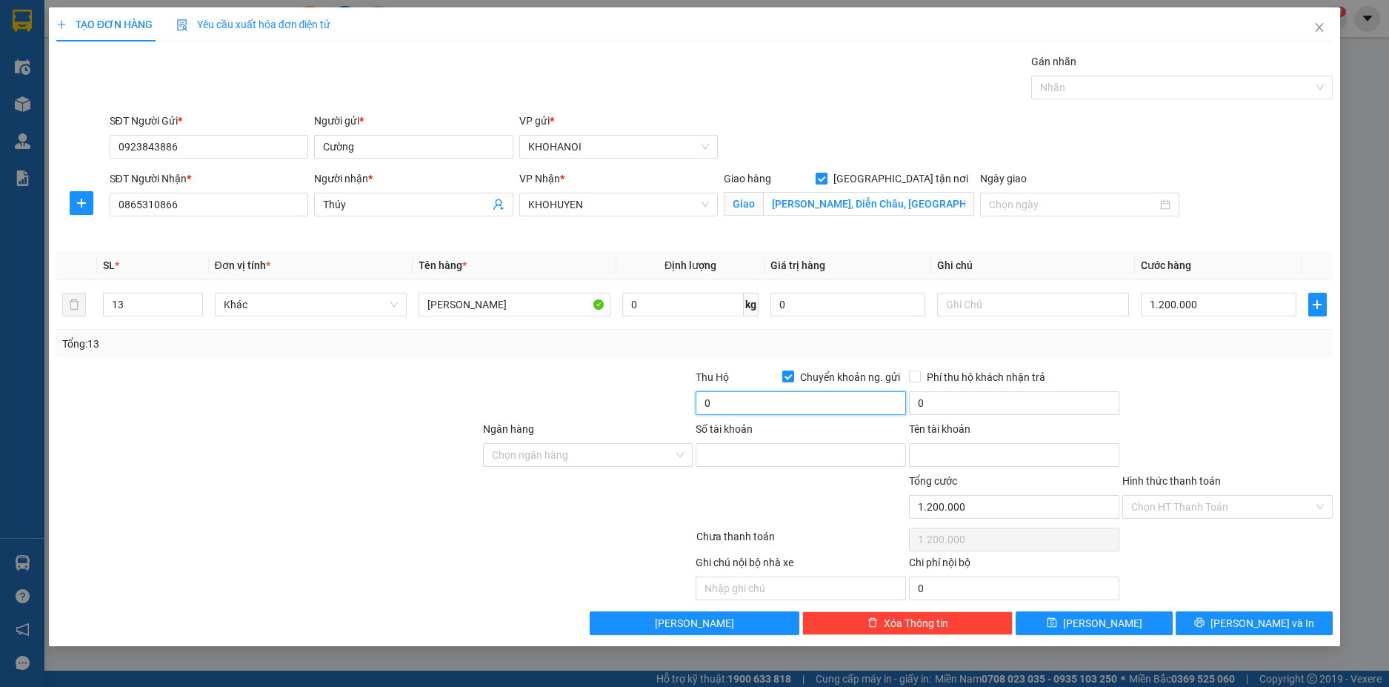
click at [733, 410] on input "0" at bounding box center [801, 403] width 210 height 24
click at [569, 393] on div at bounding box center [588, 395] width 213 height 52
click at [569, 468] on div "Ngân hàng Chọn ngân hàng" at bounding box center [588, 447] width 210 height 52
click at [558, 457] on input "Ngân hàng" at bounding box center [583, 455] width 182 height 22
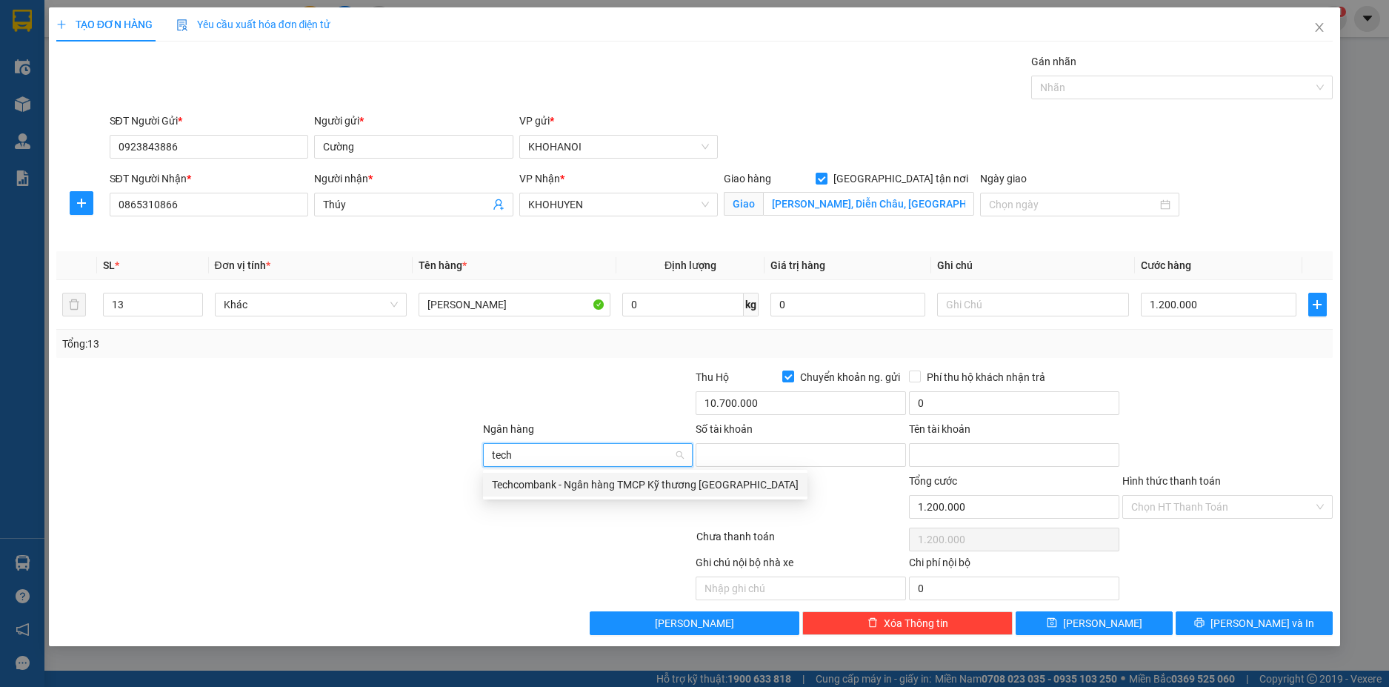
drag, startPoint x: 528, startPoint y: 488, endPoint x: 552, endPoint y: 494, distance: 24.4
click at [528, 487] on div "Techcombank - Ngân hàng TMCP Kỹ thương [GEOGRAPHIC_DATA]" at bounding box center [645, 484] width 307 height 16
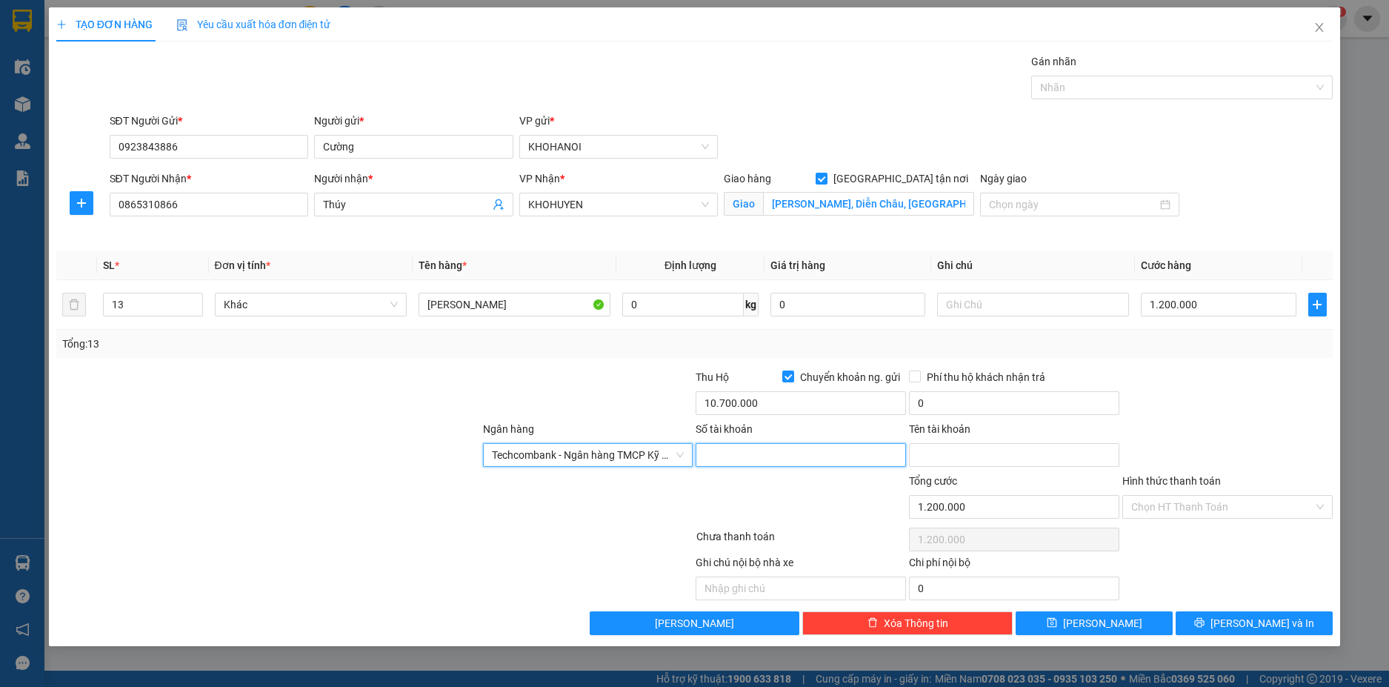
click at [735, 459] on input "Số tài khoản" at bounding box center [801, 455] width 210 height 24
click at [939, 459] on input "Tên tài khoản" at bounding box center [1014, 455] width 210 height 24
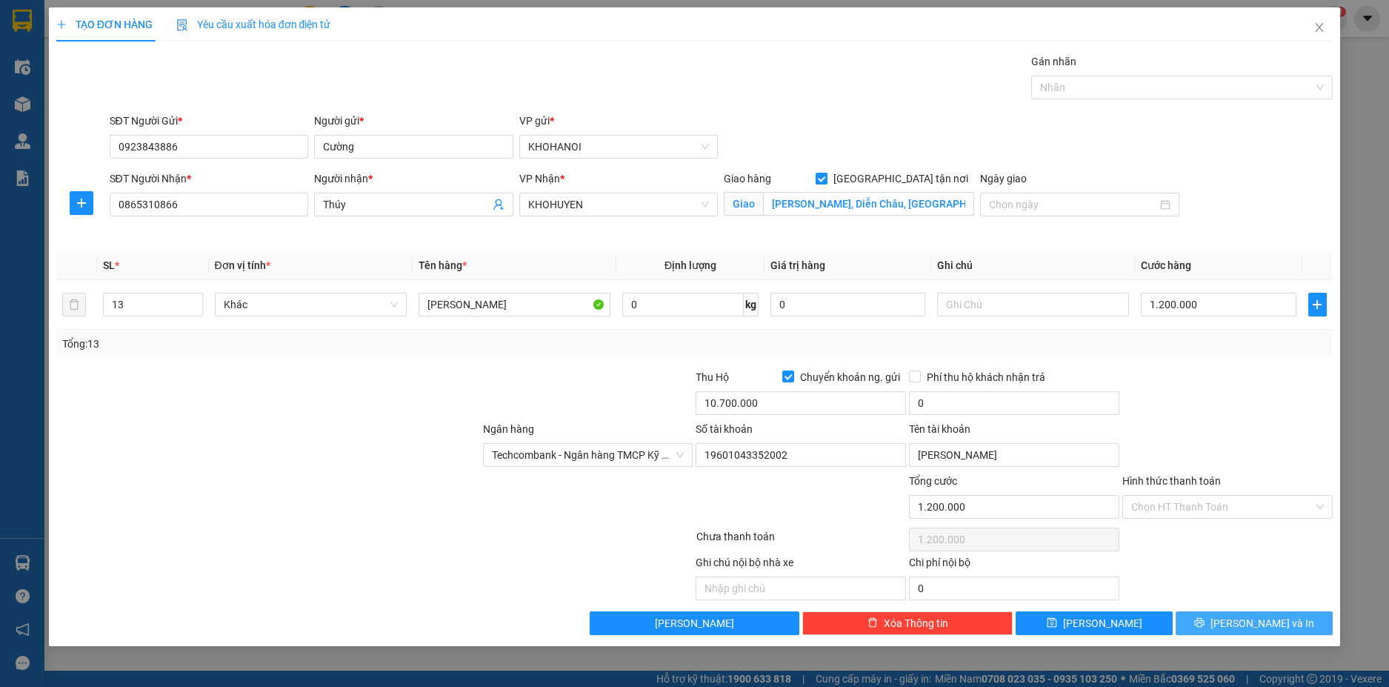
click at [1249, 620] on span "[PERSON_NAME] và In" at bounding box center [1263, 623] width 104 height 16
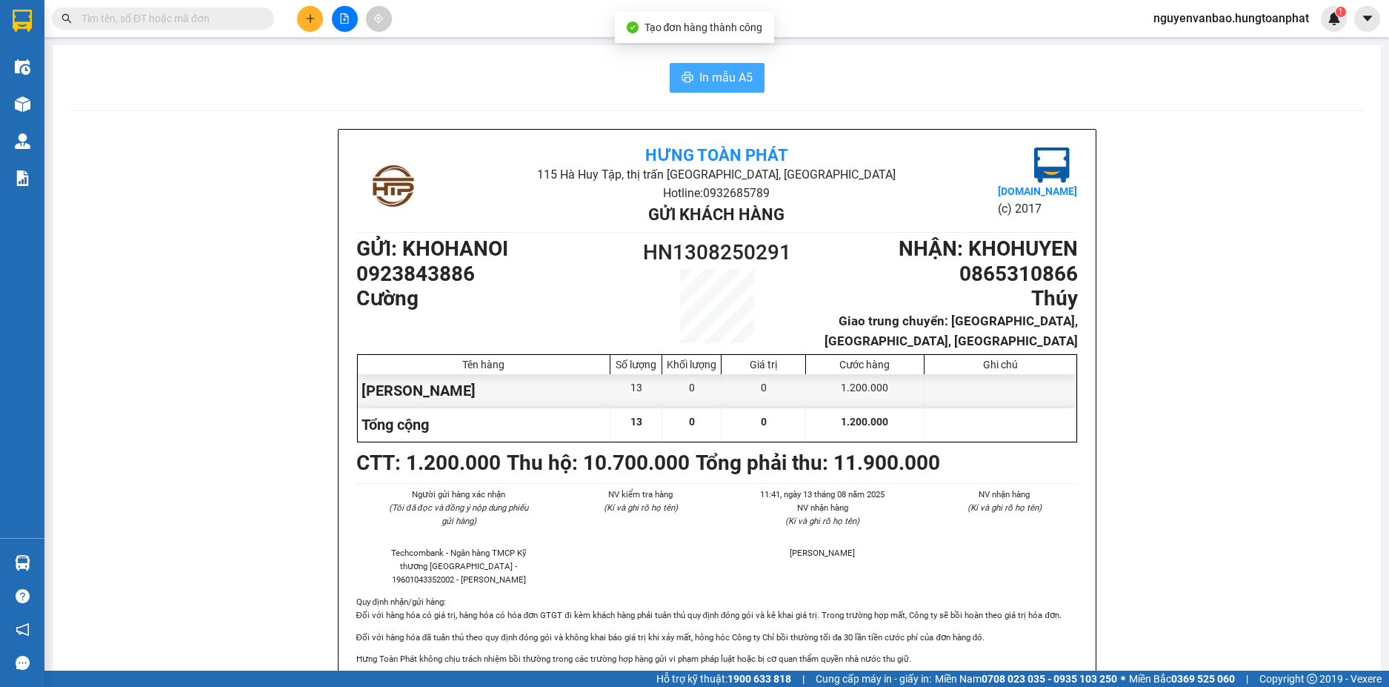
click at [730, 73] on span "In mẫu A5" at bounding box center [725, 77] width 53 height 19
click at [310, 20] on icon "plus" at bounding box center [310, 18] width 10 height 10
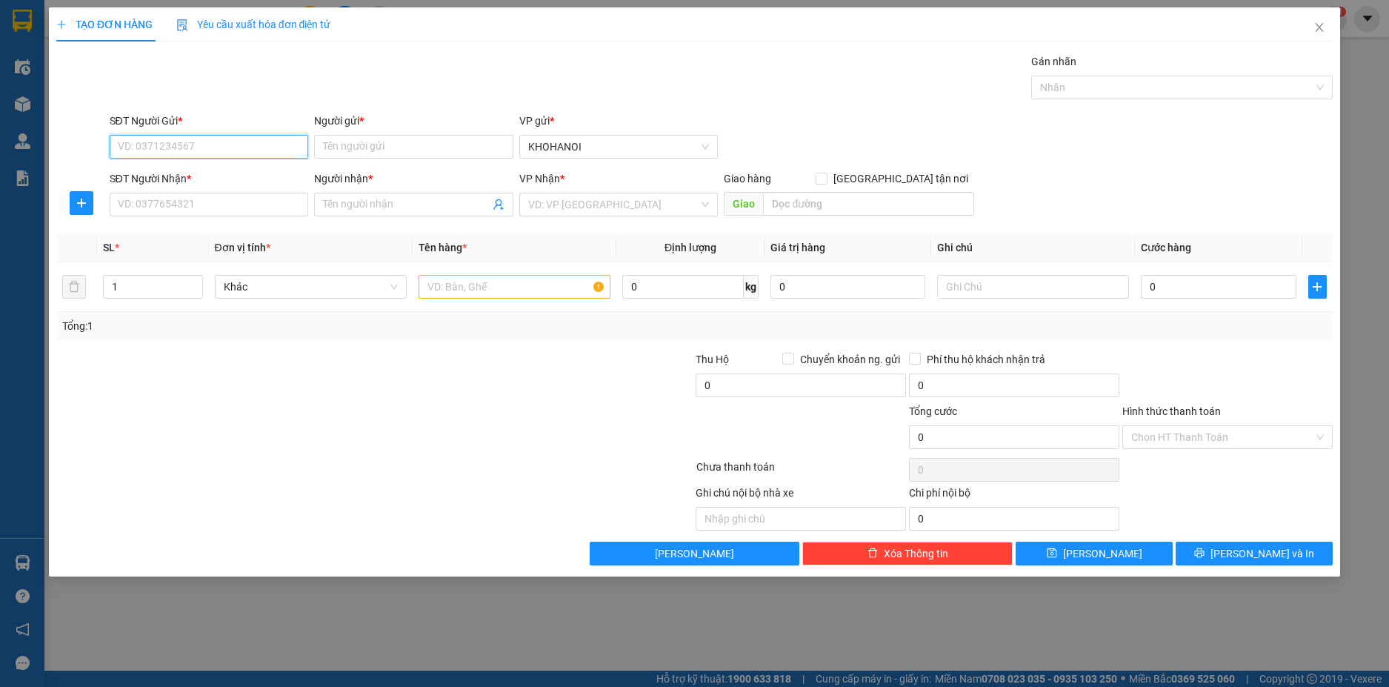
click at [277, 157] on input "SĐT Người Gửi *" at bounding box center [209, 147] width 199 height 24
click at [373, 145] on input "Người gửi *" at bounding box center [413, 147] width 199 height 24
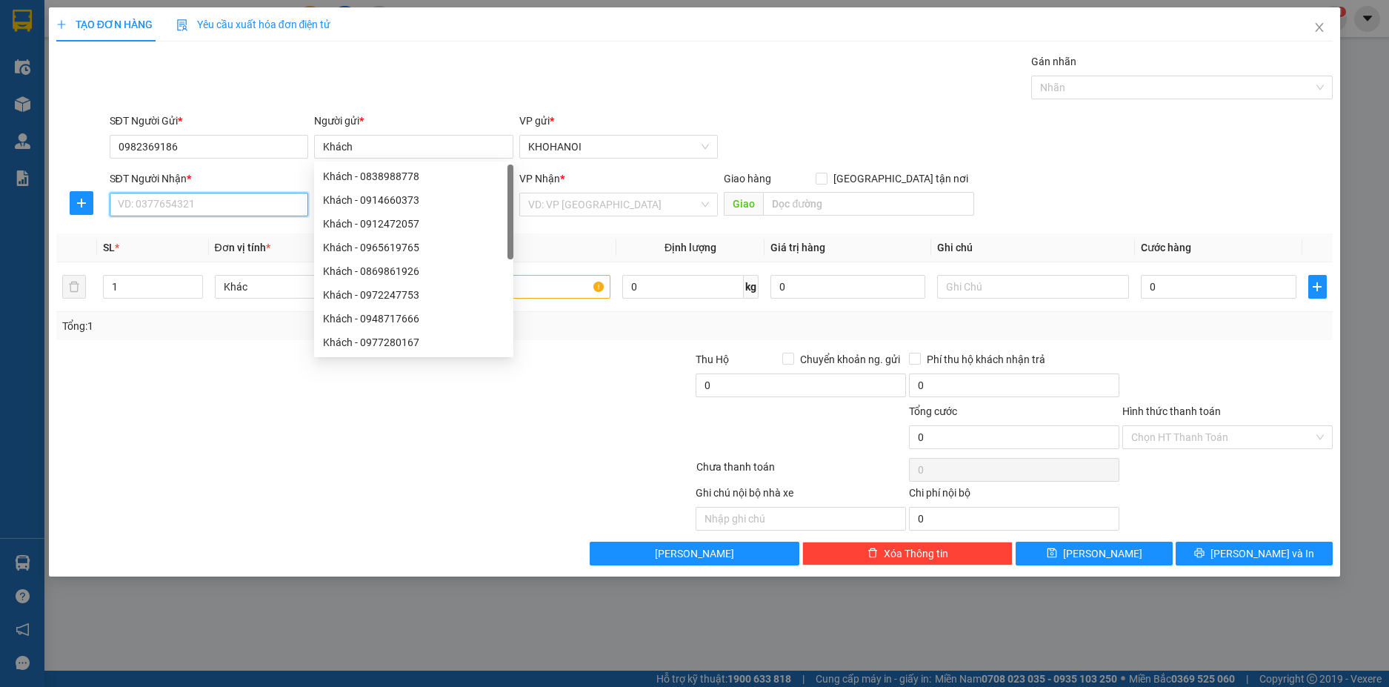
click at [167, 205] on input "SĐT Người Nhận *" at bounding box center [209, 205] width 199 height 24
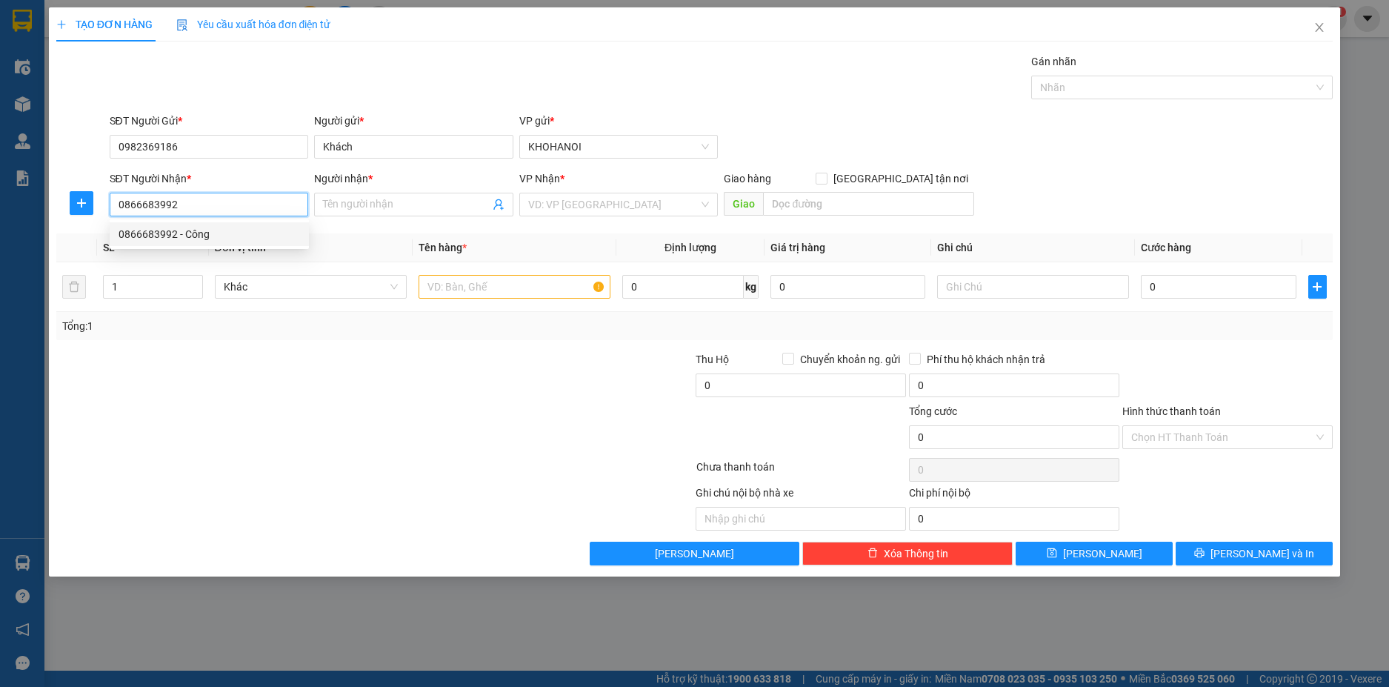
click at [141, 227] on div "0866683992 - Công" at bounding box center [210, 234] width 182 height 16
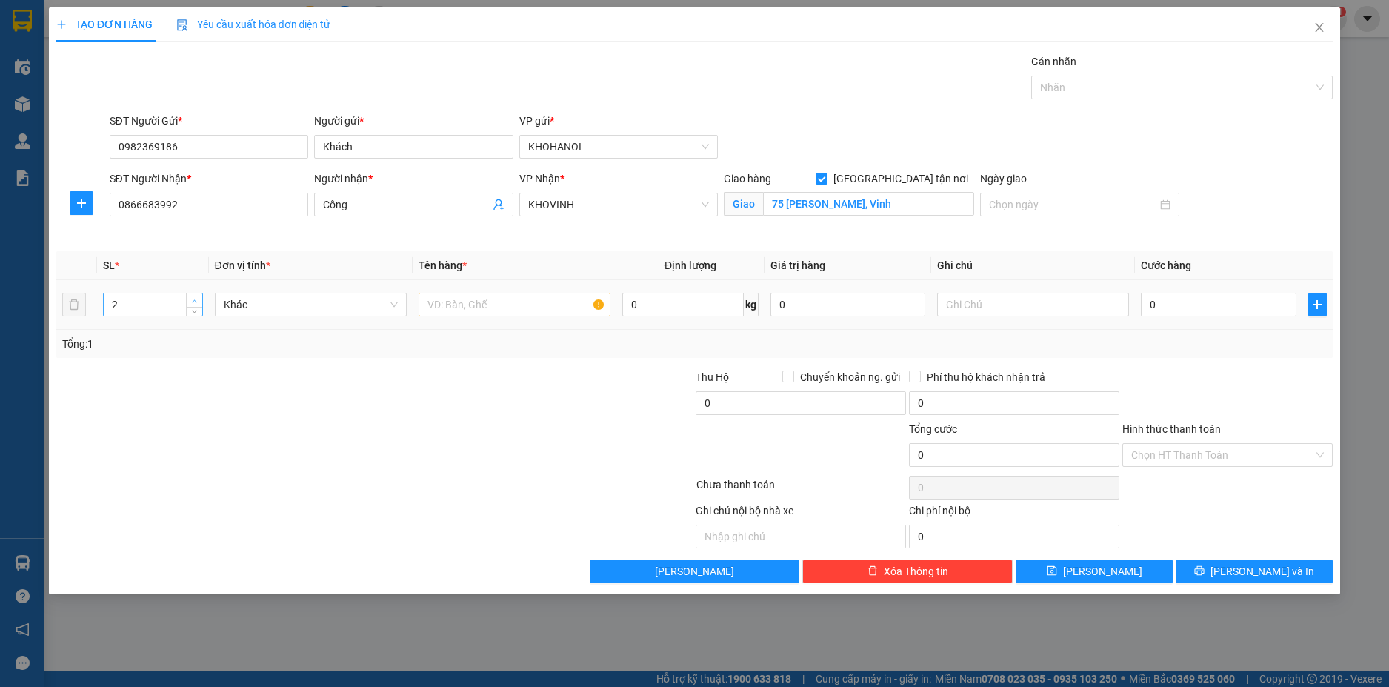
click at [197, 300] on icon "up" at bounding box center [194, 301] width 5 height 5
click at [197, 299] on icon "up" at bounding box center [194, 301] width 5 height 5
click at [445, 308] on input "text" at bounding box center [515, 305] width 192 height 24
click at [999, 301] on input "text" at bounding box center [1033, 305] width 192 height 24
click at [1165, 302] on input "0" at bounding box center [1218, 305] width 155 height 24
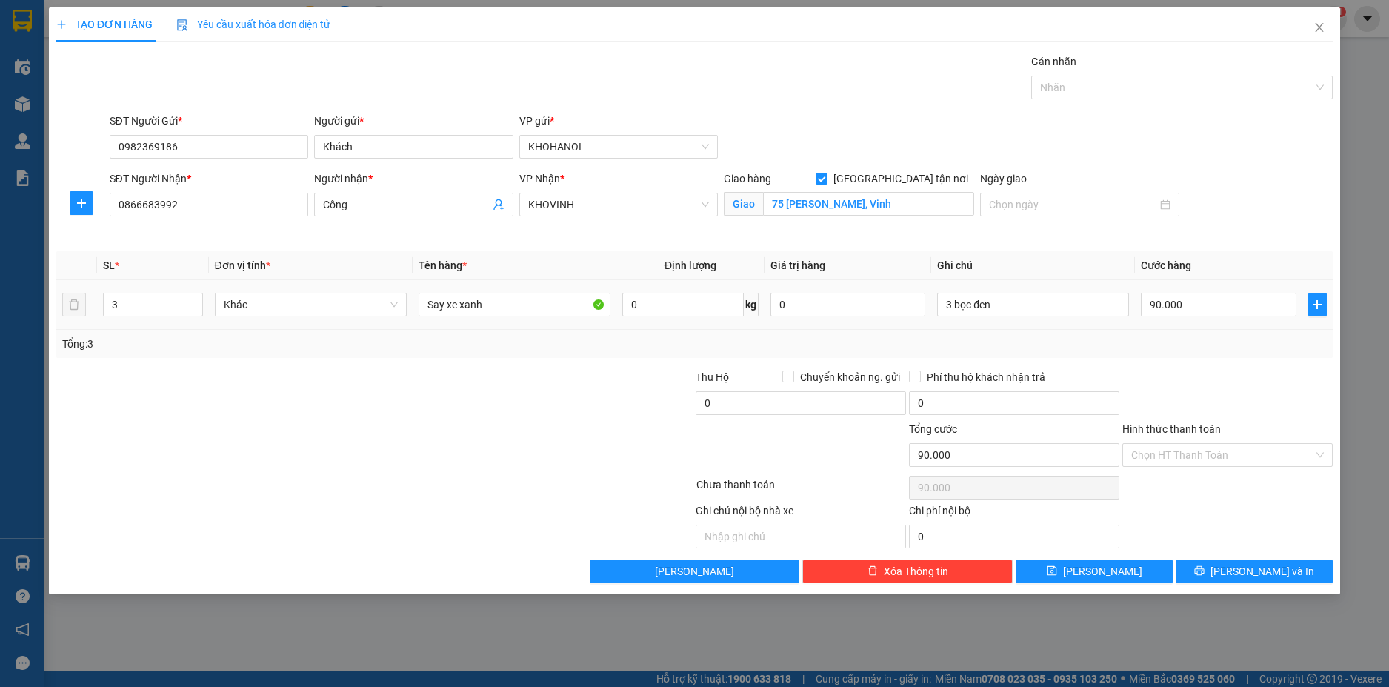
drag, startPoint x: 1199, startPoint y: 362, endPoint x: 942, endPoint y: 288, distance: 266.6
click at [1199, 364] on div "Transit Pickup Surcharge Ids Transit Deliver Surcharge Ids Transit Deliver Surc…" at bounding box center [694, 318] width 1277 height 530
click at [1271, 567] on span "[PERSON_NAME] và In" at bounding box center [1263, 571] width 104 height 16
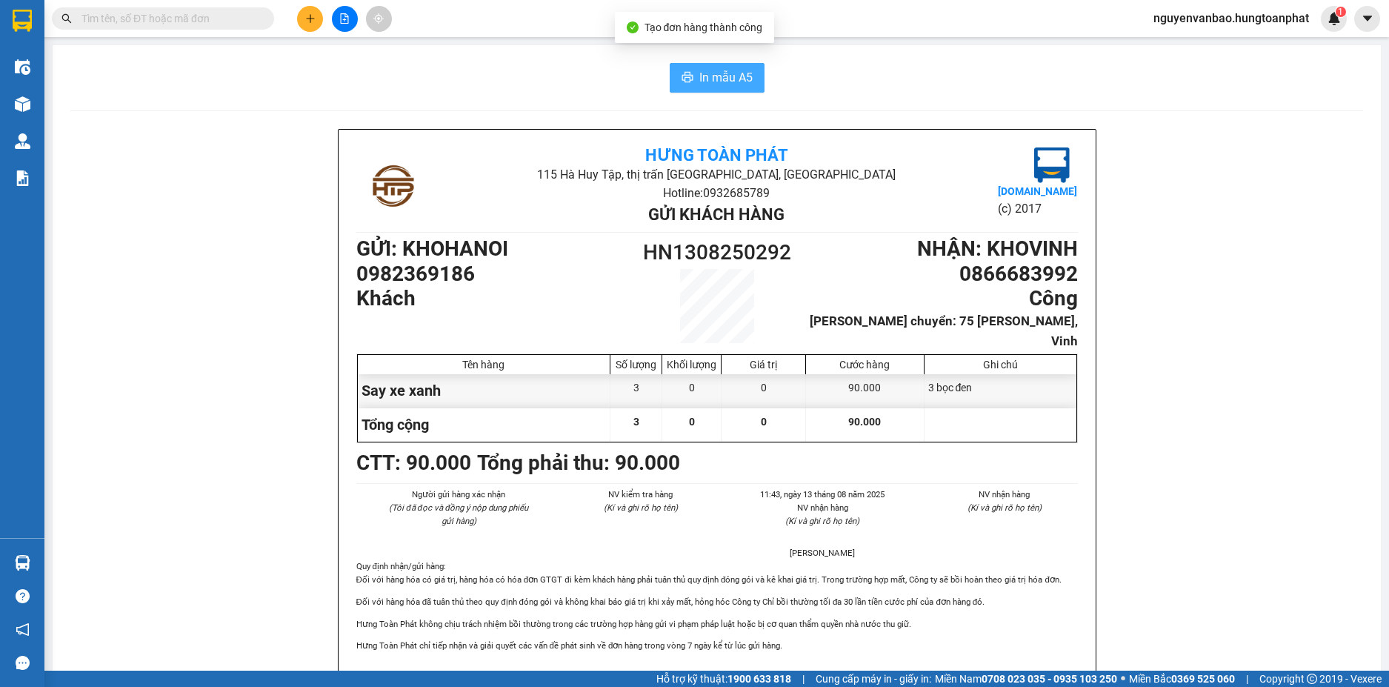
click at [748, 86] on button "In mẫu A5" at bounding box center [717, 78] width 95 height 30
click at [310, 17] on icon "plus" at bounding box center [310, 18] width 10 height 10
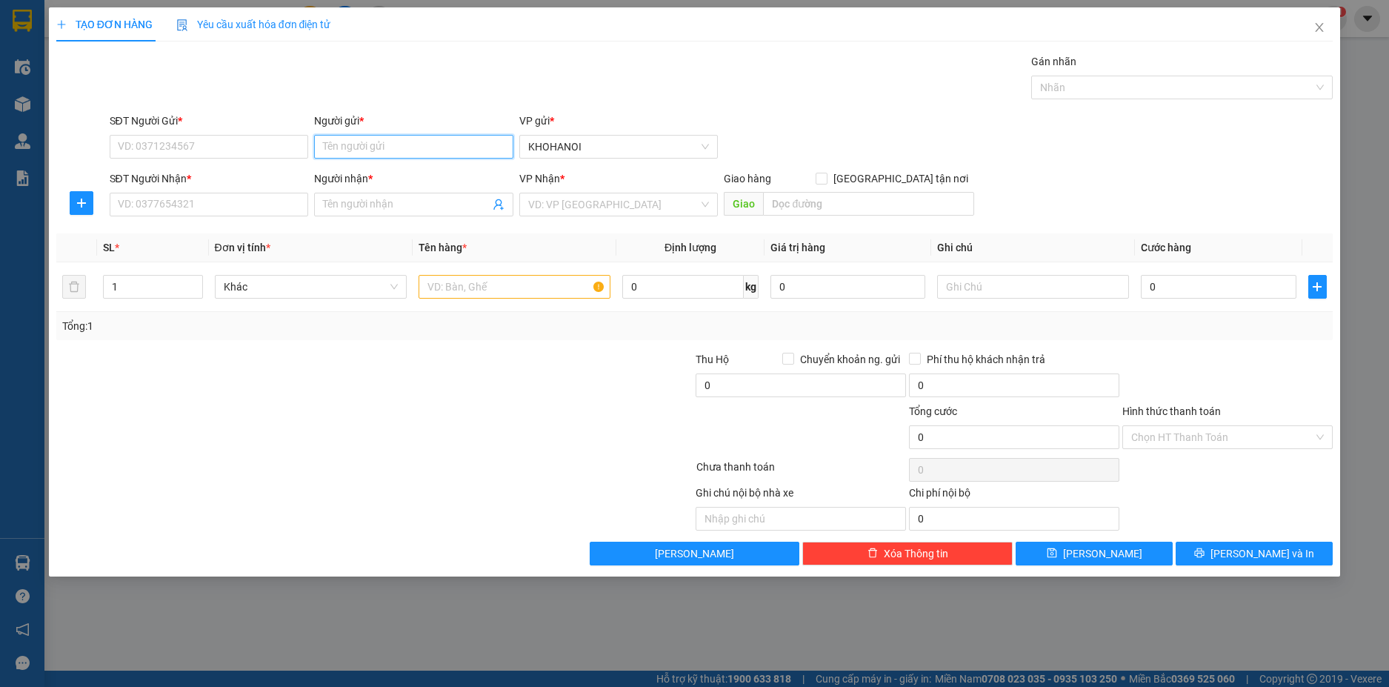
click at [342, 150] on input "Người gửi *" at bounding box center [413, 147] width 199 height 24
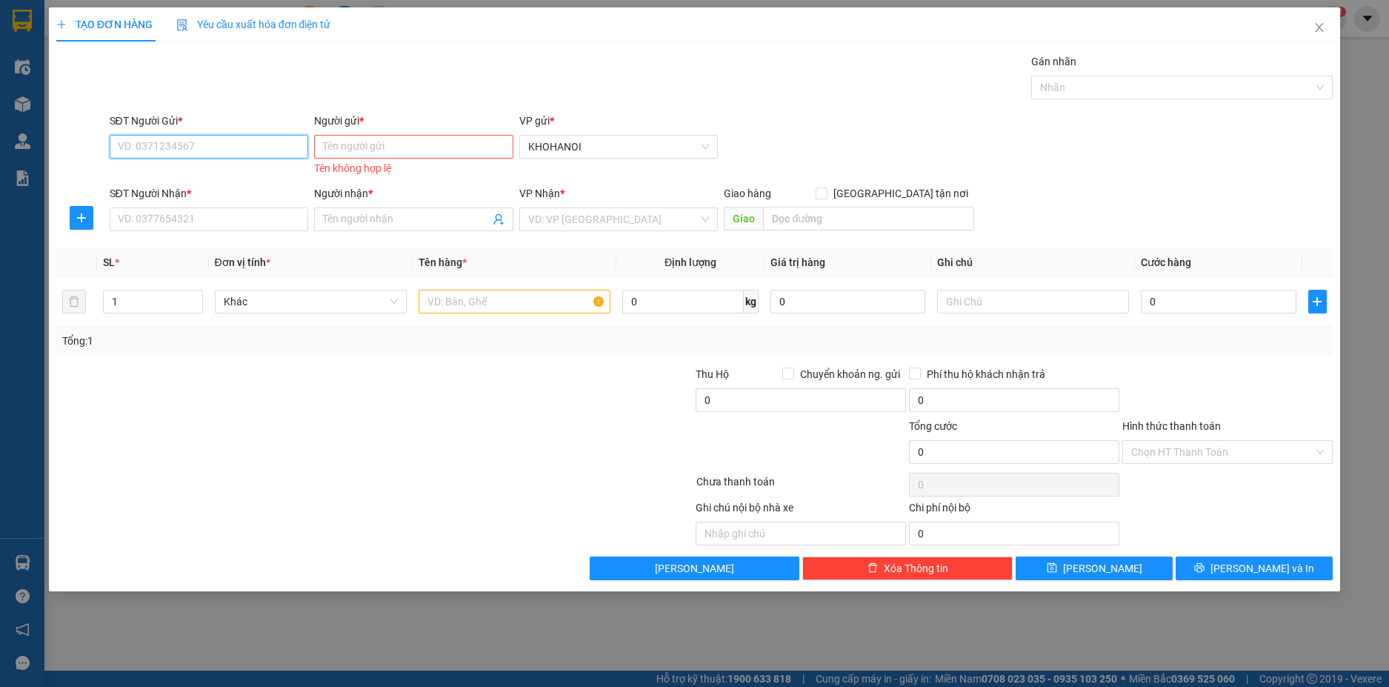
click at [182, 150] on input "SĐT Người Gửi *" at bounding box center [209, 147] width 199 height 24
drag, startPoint x: 173, startPoint y: 165, endPoint x: 173, endPoint y: 174, distance: 8.9
click at [173, 167] on div "0981183468 - T&H" at bounding box center [209, 176] width 199 height 24
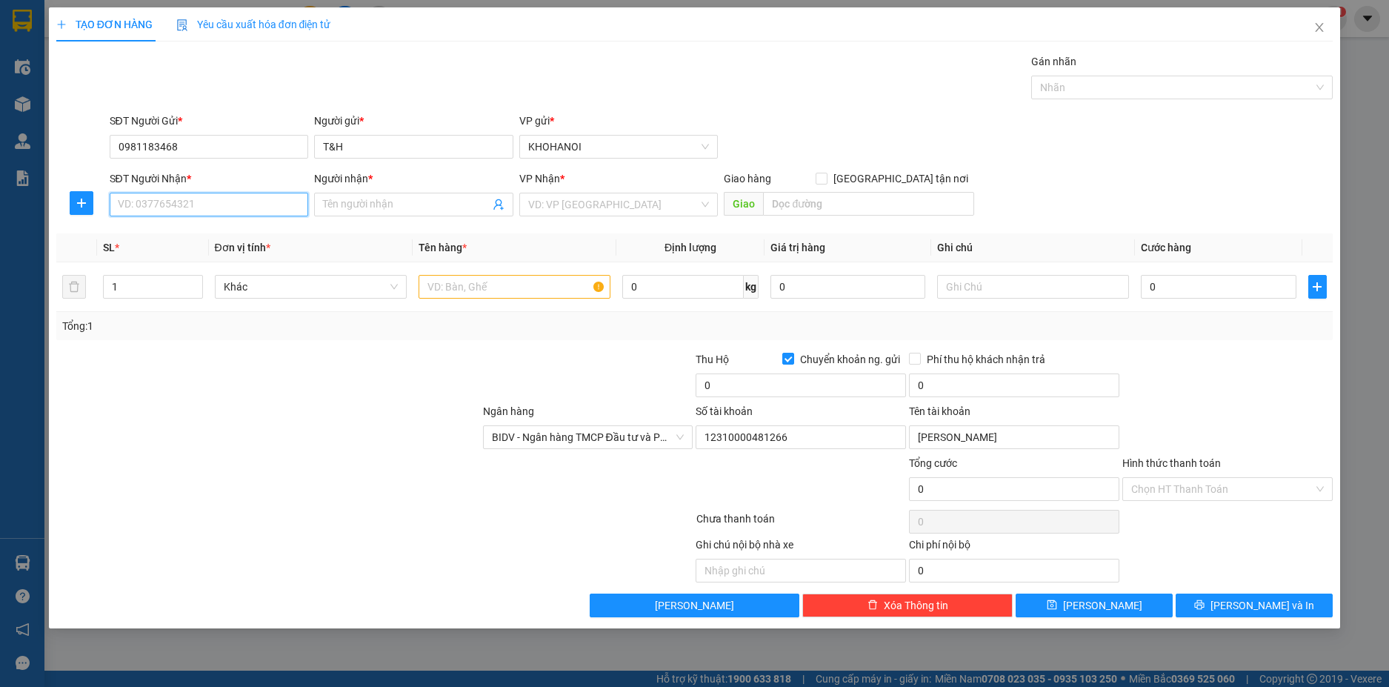
click at [187, 216] on input "SĐT Người Nhận *" at bounding box center [209, 205] width 199 height 24
click at [219, 232] on div "0989424999 - C Ngọc CC Bông Sen" at bounding box center [210, 234] width 182 height 16
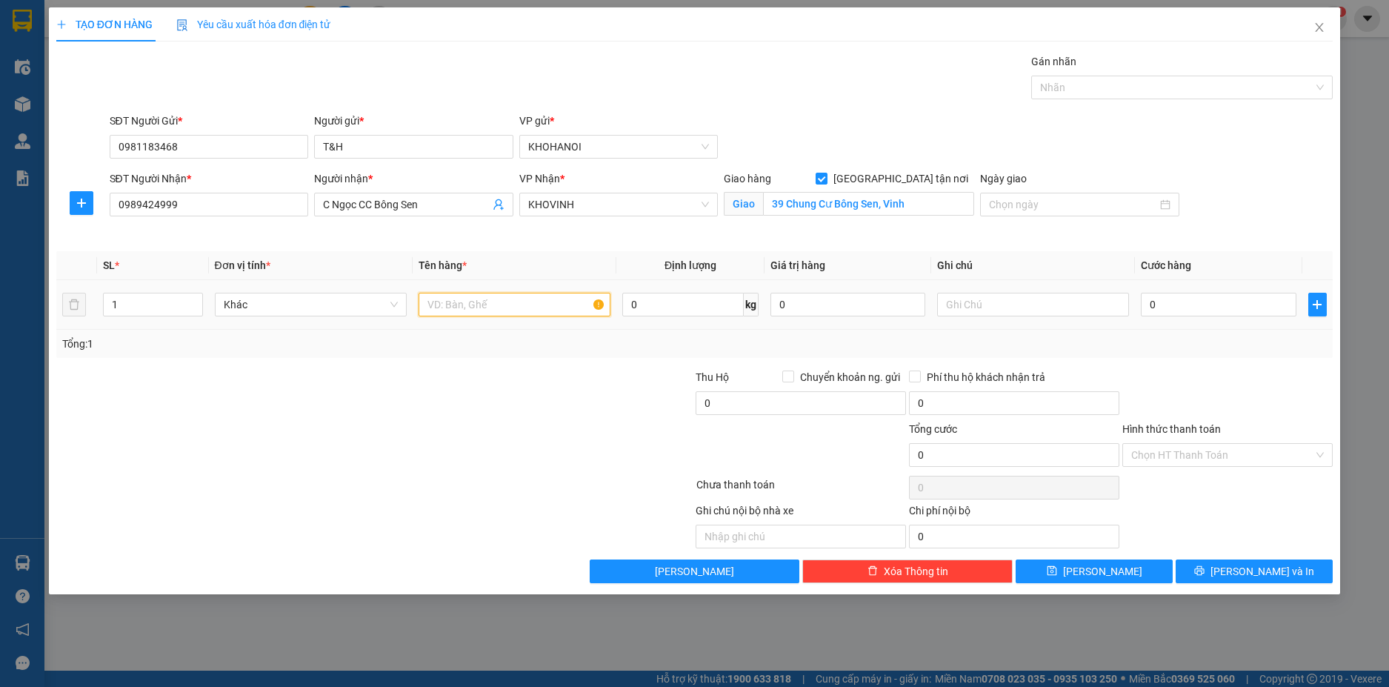
click at [457, 308] on input "text" at bounding box center [515, 305] width 192 height 24
click at [1159, 307] on input "0" at bounding box center [1218, 305] width 155 height 24
click at [1161, 361] on div "Transit Pickup Surcharge Ids Transit Deliver Surcharge Ids Transit Deliver Surc…" at bounding box center [694, 318] width 1277 height 530
drag, startPoint x: 1181, startPoint y: 437, endPoint x: 1180, endPoint y: 450, distance: 13.4
click at [1180, 437] on div "Hình thức thanh toán" at bounding box center [1227, 432] width 210 height 22
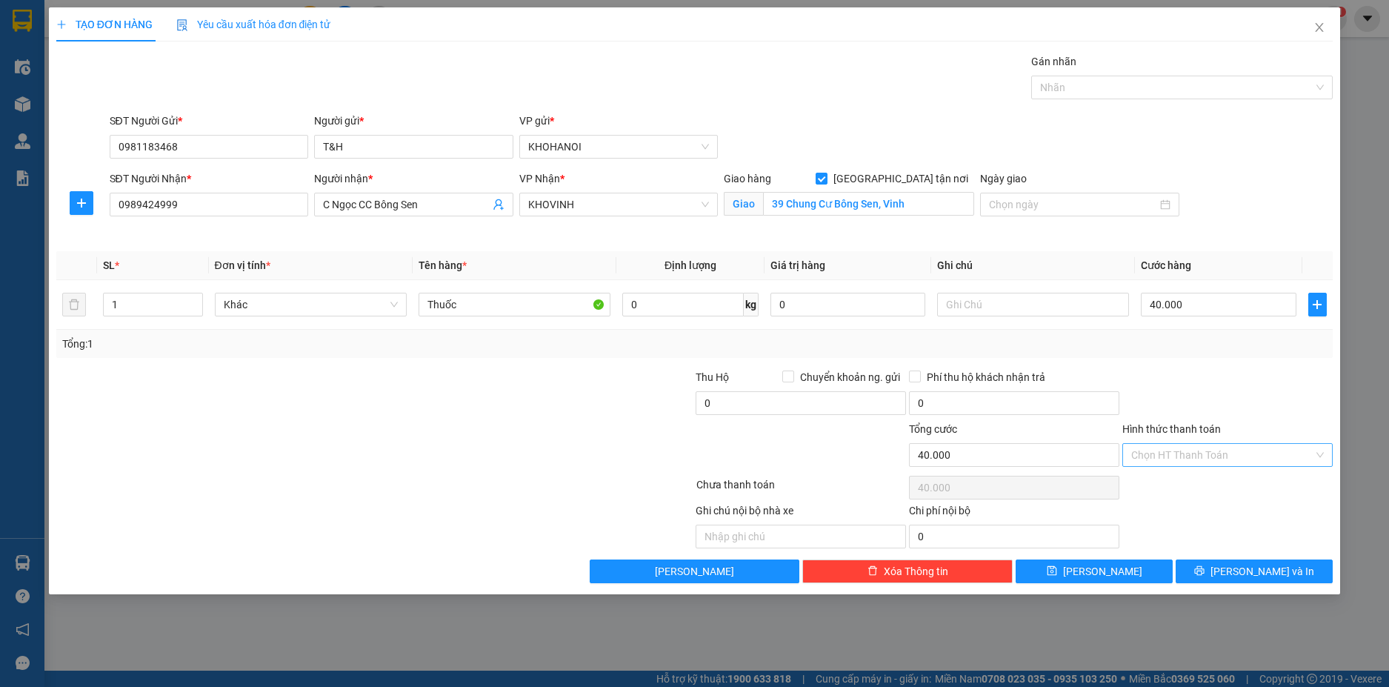
click at [1182, 462] on input "Hình thức thanh toán" at bounding box center [1222, 455] width 182 height 22
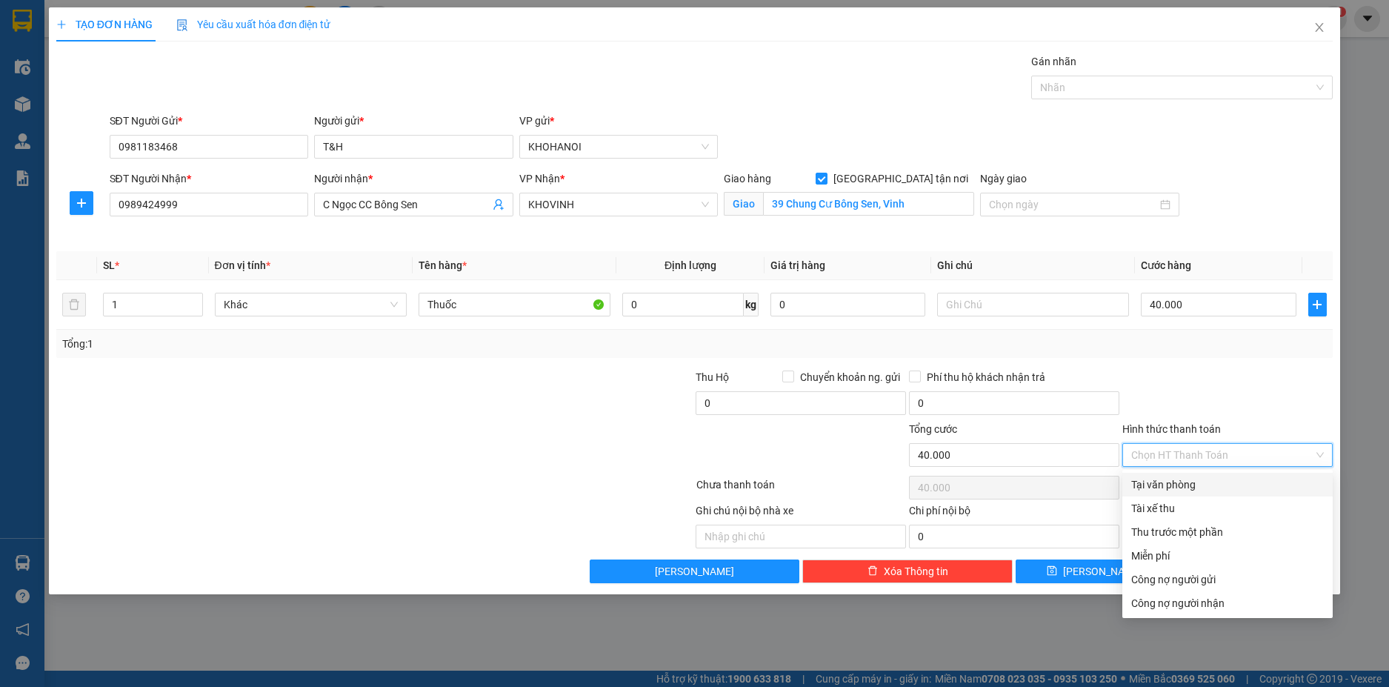
drag, startPoint x: 1189, startPoint y: 486, endPoint x: 1203, endPoint y: 536, distance: 52.3
click at [1189, 488] on div "Tại văn phòng" at bounding box center [1227, 484] width 193 height 16
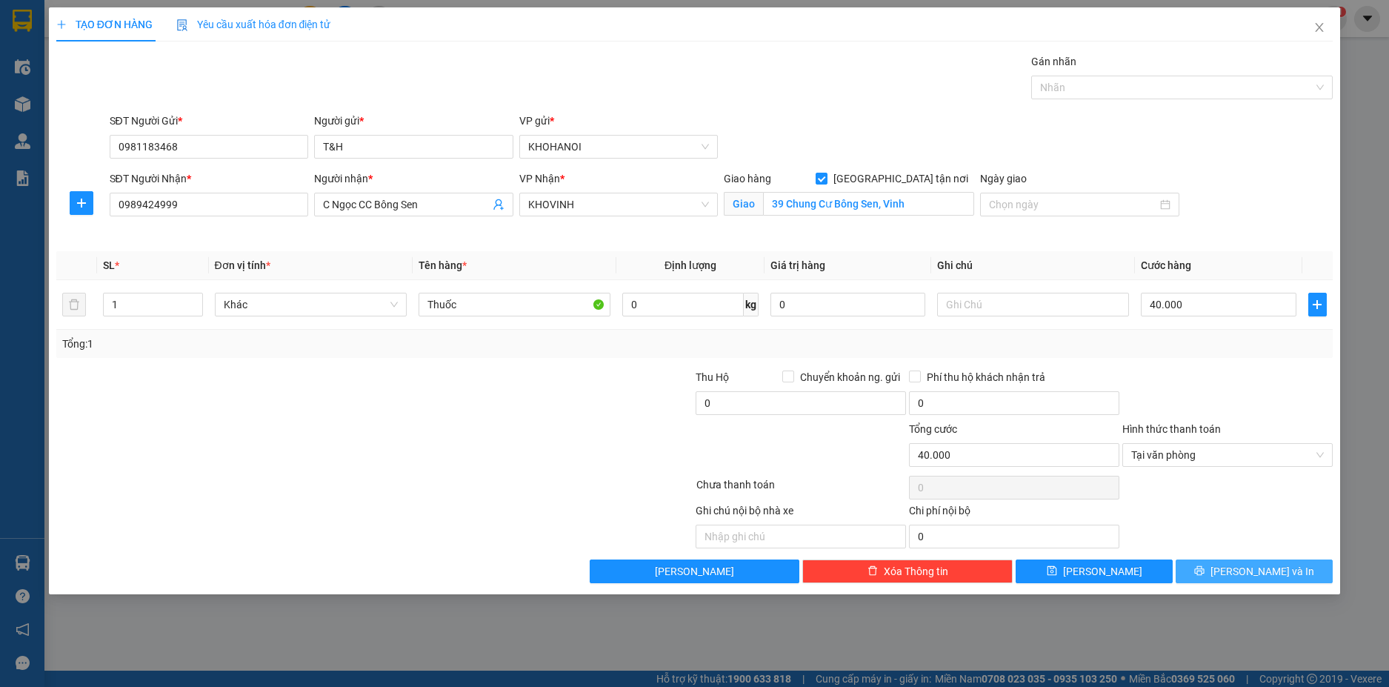
click at [1234, 561] on button "[PERSON_NAME] và In" at bounding box center [1254, 571] width 157 height 24
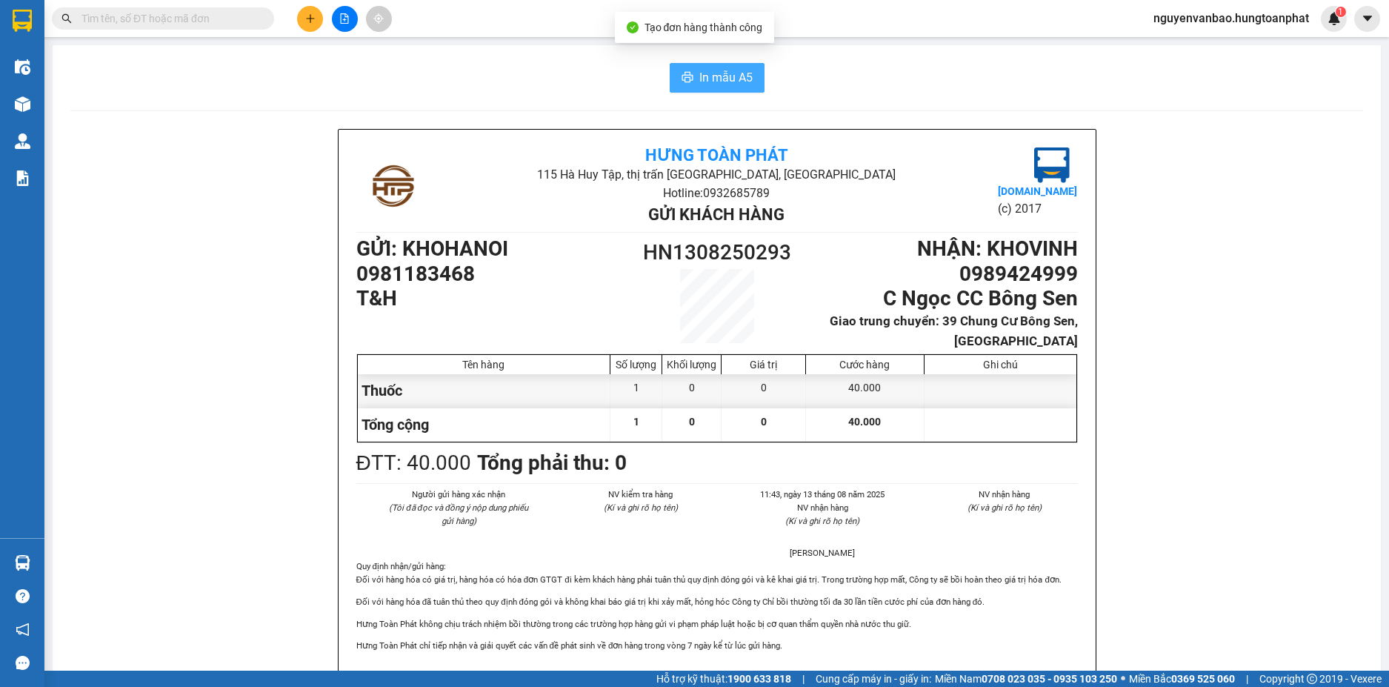
click at [723, 71] on span "In mẫu A5" at bounding box center [725, 77] width 53 height 19
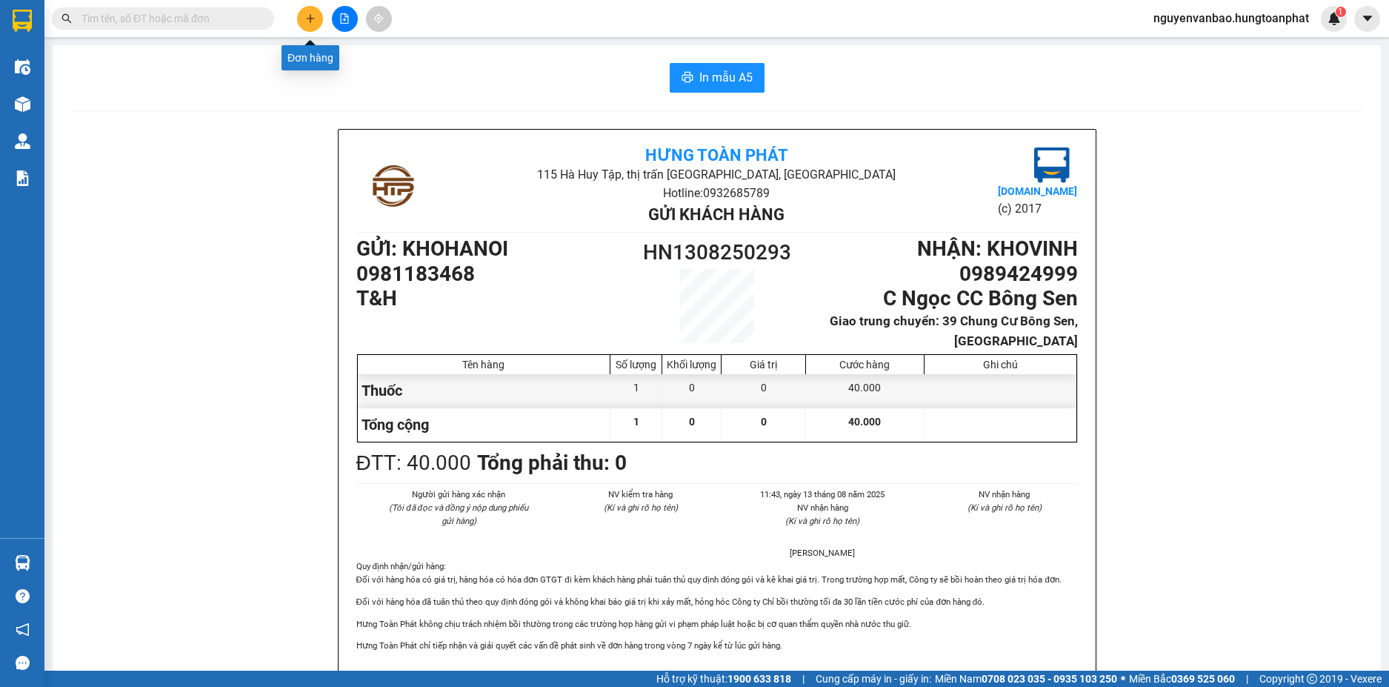
click at [300, 23] on button at bounding box center [310, 19] width 26 height 26
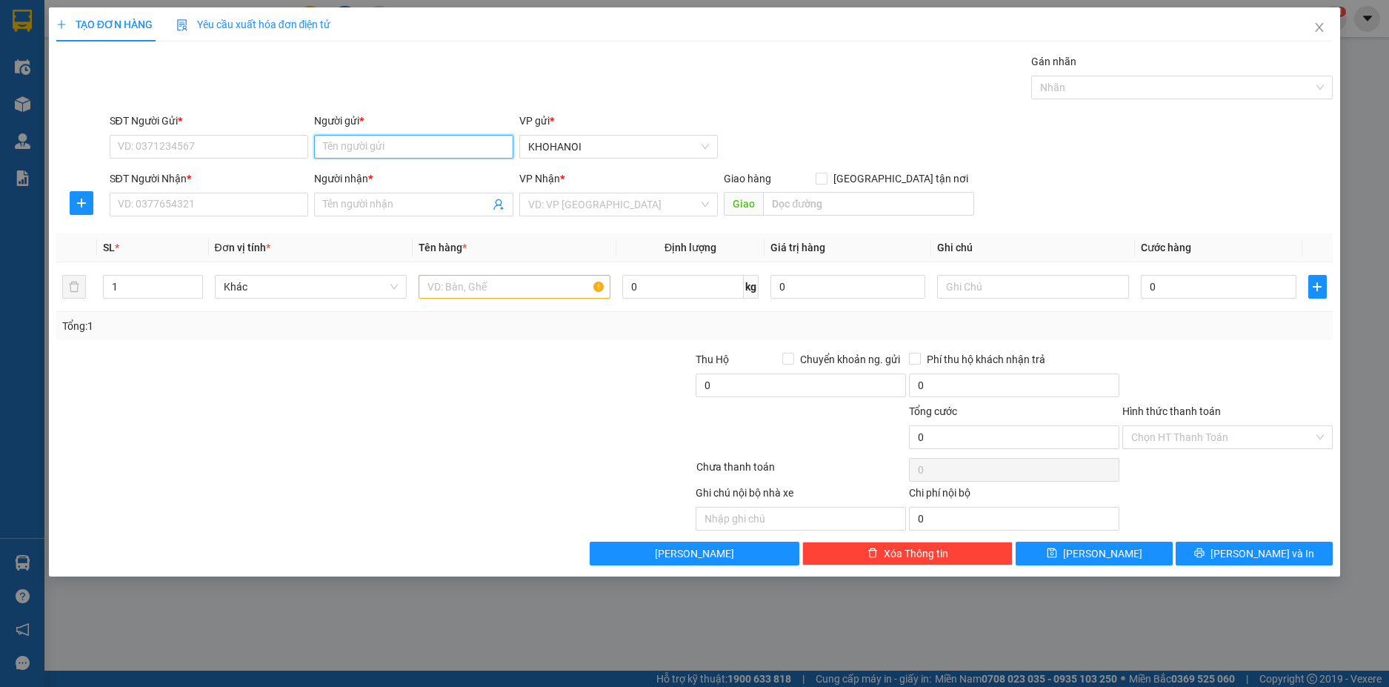
click at [356, 139] on input "Người gửi *" at bounding box center [413, 147] width 199 height 24
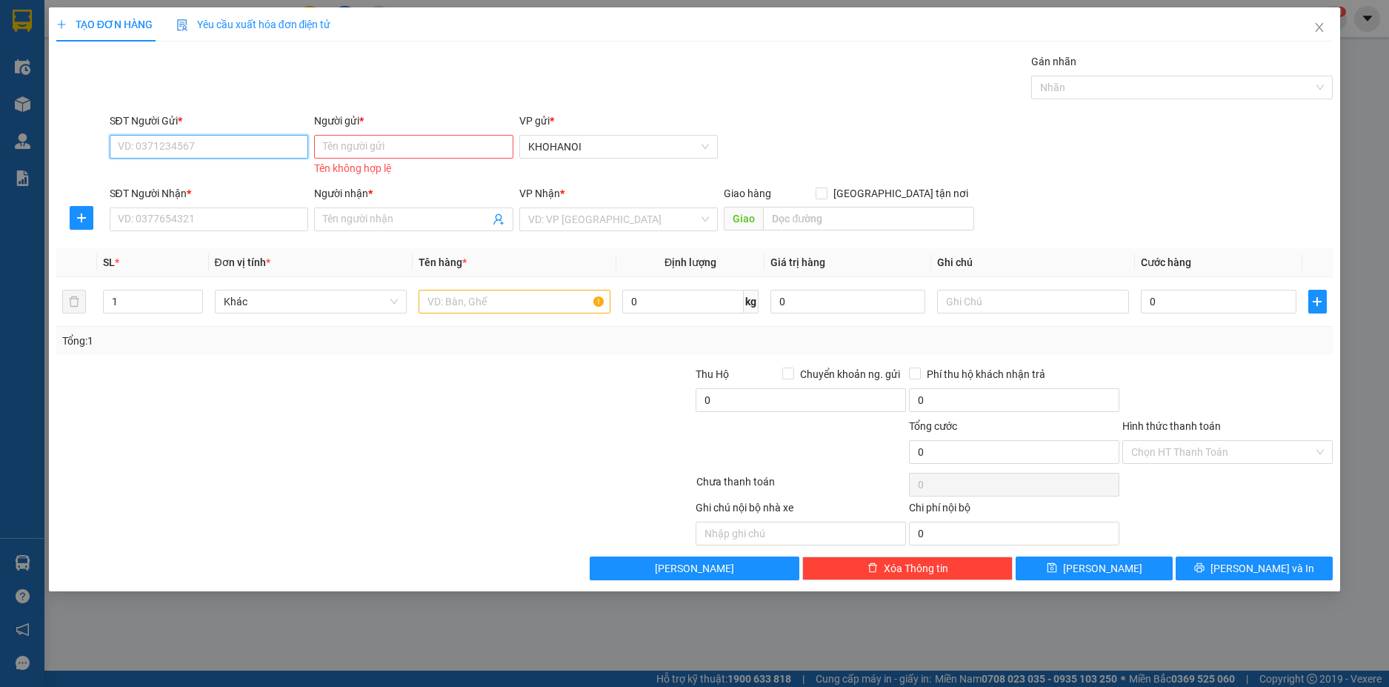
click at [248, 151] on input "SĐT Người Gửi *" at bounding box center [209, 147] width 199 height 24
click at [350, 153] on input "Người gửi *" at bounding box center [413, 147] width 199 height 24
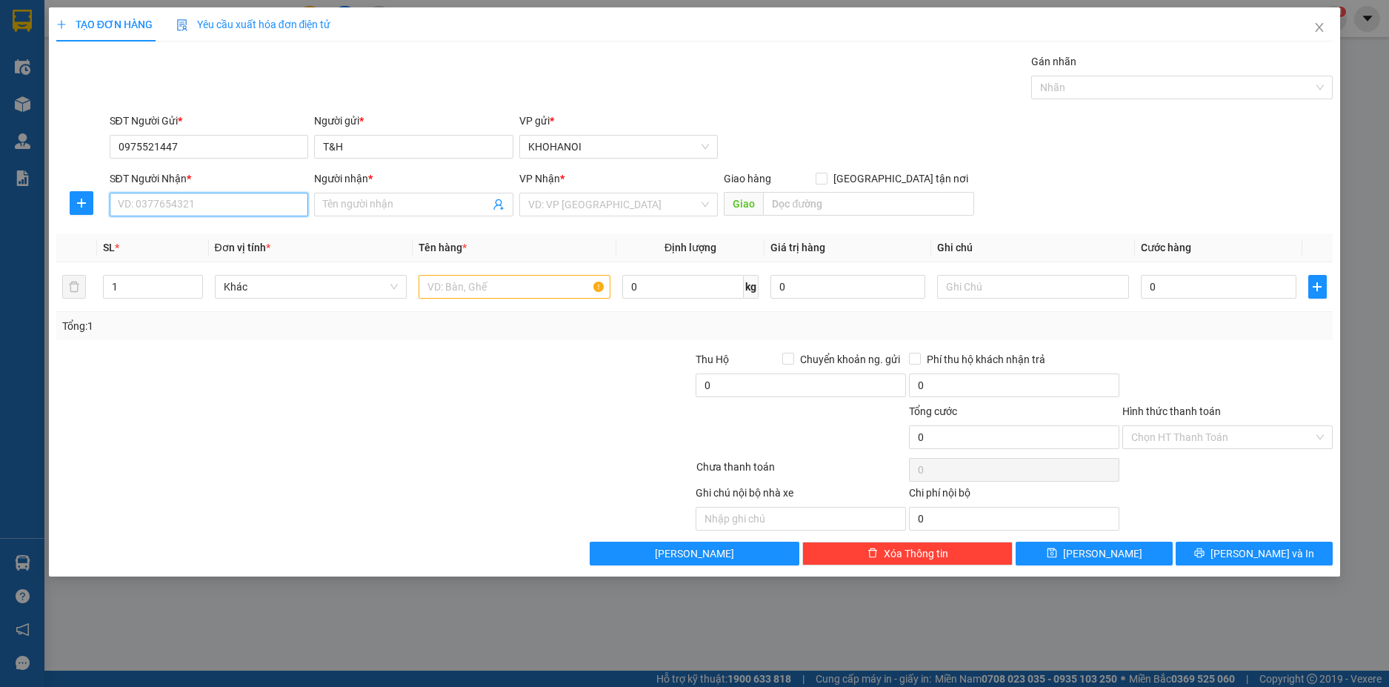
click at [235, 202] on input "SĐT Người Nhận *" at bounding box center [209, 205] width 199 height 24
click at [236, 230] on div "0975521447 - C Giang TP Vinh" at bounding box center [210, 234] width 182 height 16
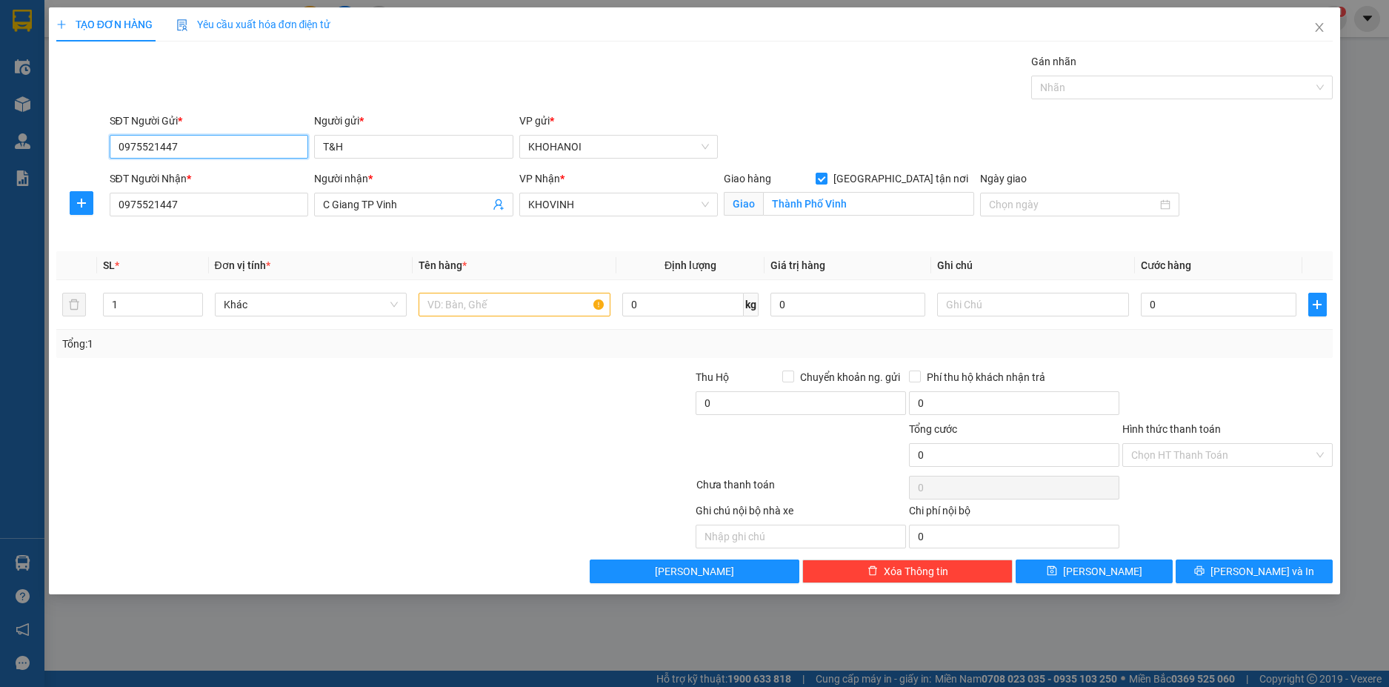
drag, startPoint x: 169, startPoint y: 147, endPoint x: 108, endPoint y: 153, distance: 61.0
click at [108, 153] on div "SĐT Người Gửi * 0975521447 0975521447" at bounding box center [209, 139] width 205 height 52
click at [160, 170] on div "0981183468 - T&H" at bounding box center [210, 176] width 182 height 16
click at [476, 296] on input "text" at bounding box center [515, 305] width 192 height 24
click at [1200, 301] on input "0" at bounding box center [1218, 305] width 155 height 24
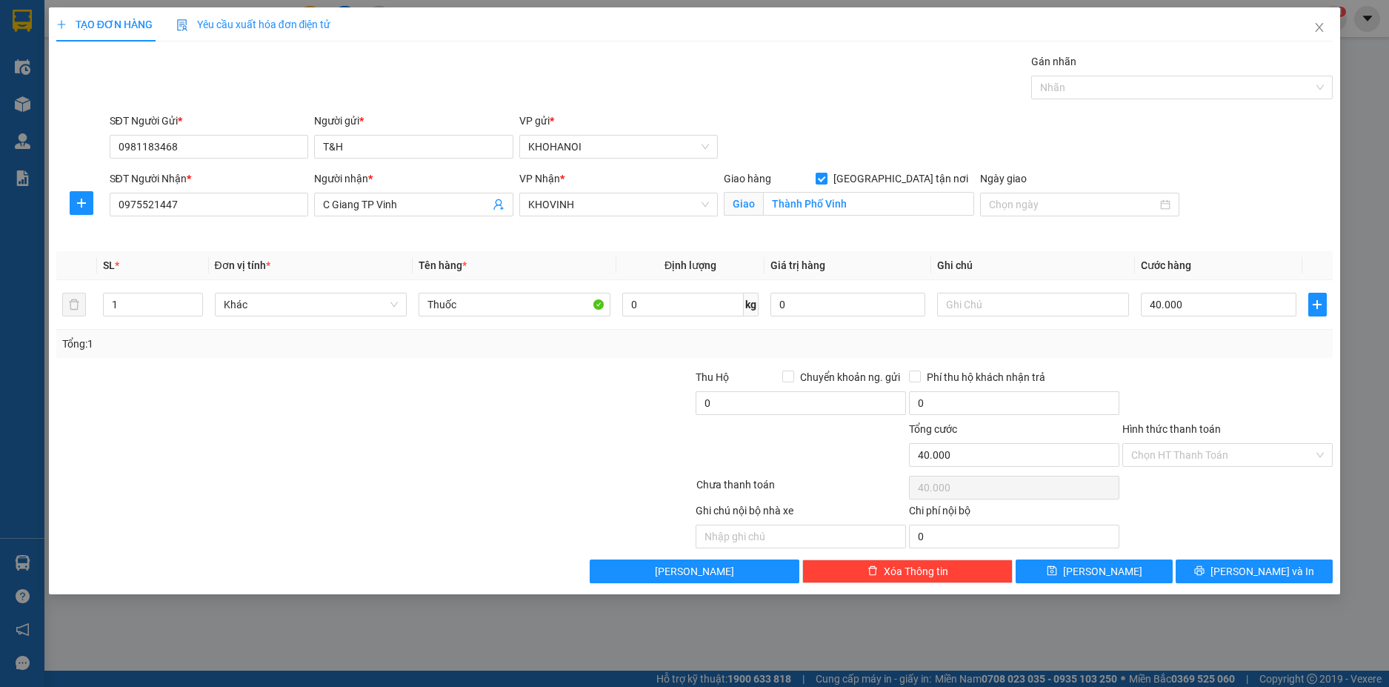
click at [1195, 356] on div "Tổng: 1" at bounding box center [694, 344] width 1277 height 28
drag, startPoint x: 1184, startPoint y: 447, endPoint x: 1182, endPoint y: 467, distance: 19.3
click at [1184, 452] on input "Hình thức thanh toán" at bounding box center [1222, 455] width 182 height 22
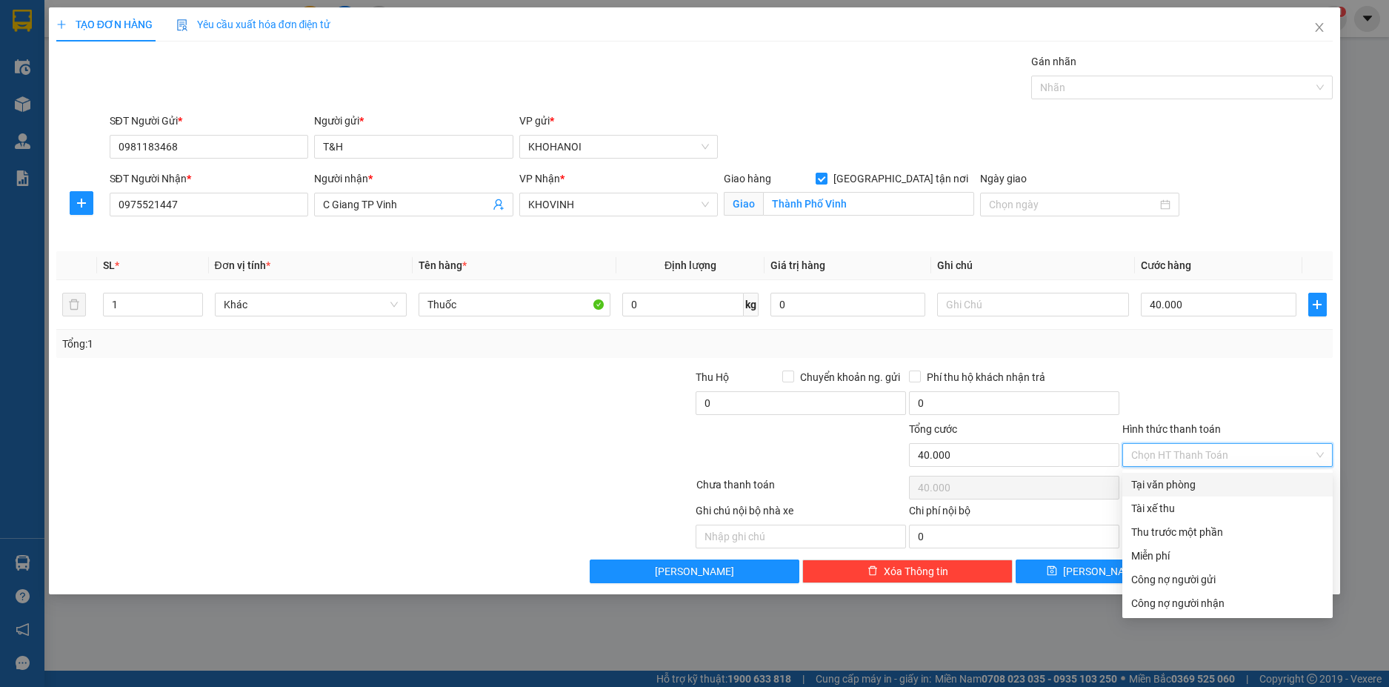
click at [1173, 483] on div "Tại văn phòng" at bounding box center [1227, 484] width 193 height 16
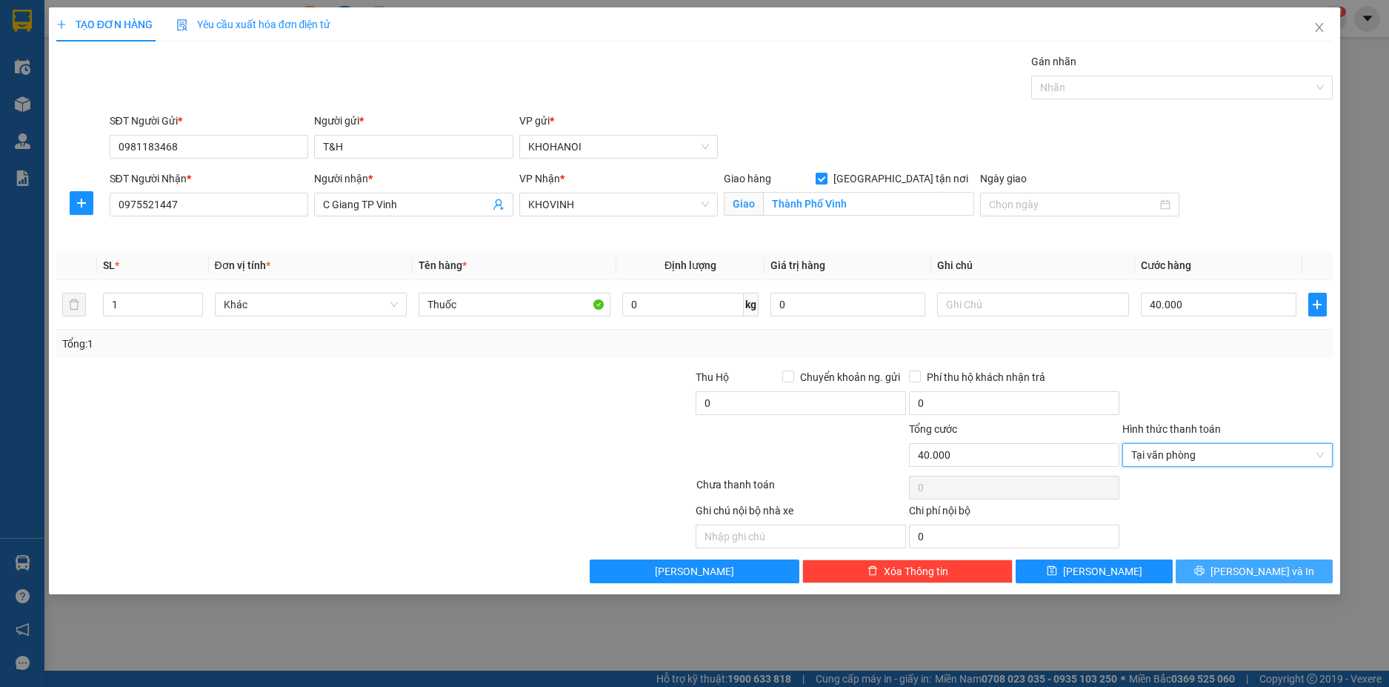
drag, startPoint x: 1262, startPoint y: 577, endPoint x: 1256, endPoint y: 568, distance: 10.3
click at [1261, 576] on span "[PERSON_NAME] và In" at bounding box center [1263, 571] width 104 height 16
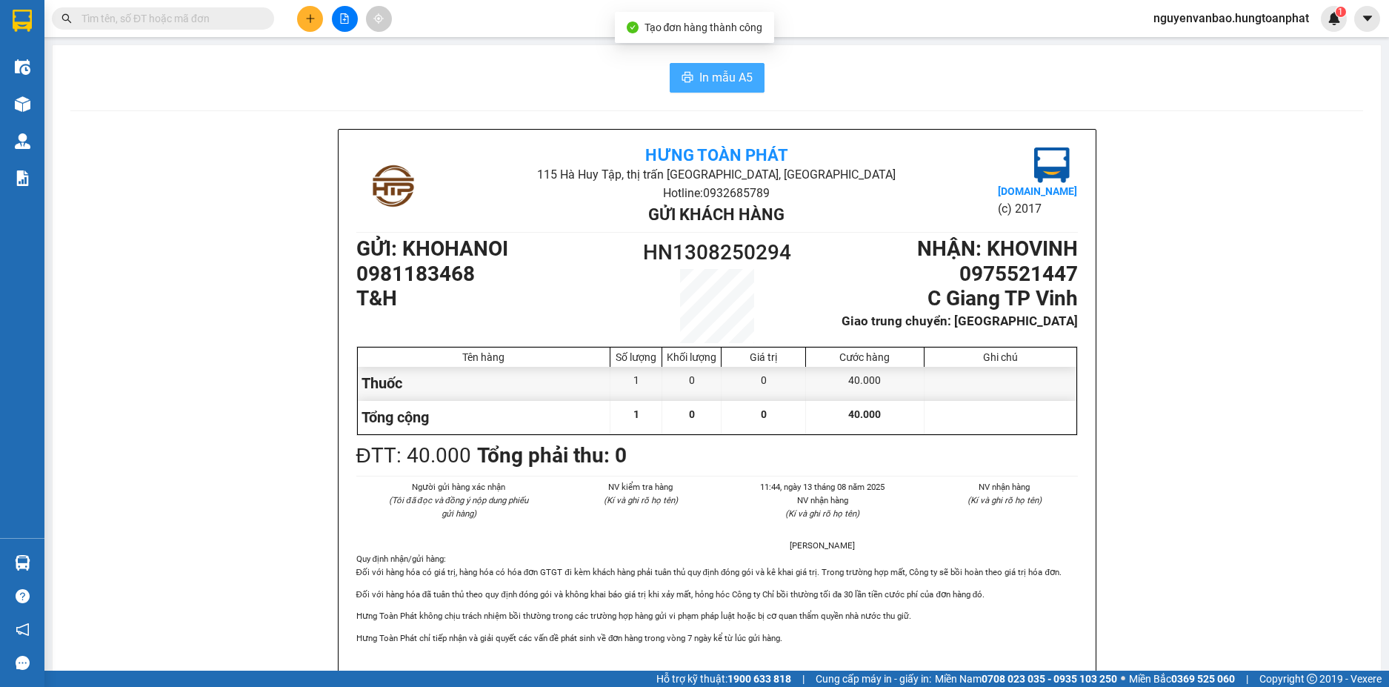
click at [685, 70] on button "In mẫu A5" at bounding box center [717, 78] width 95 height 30
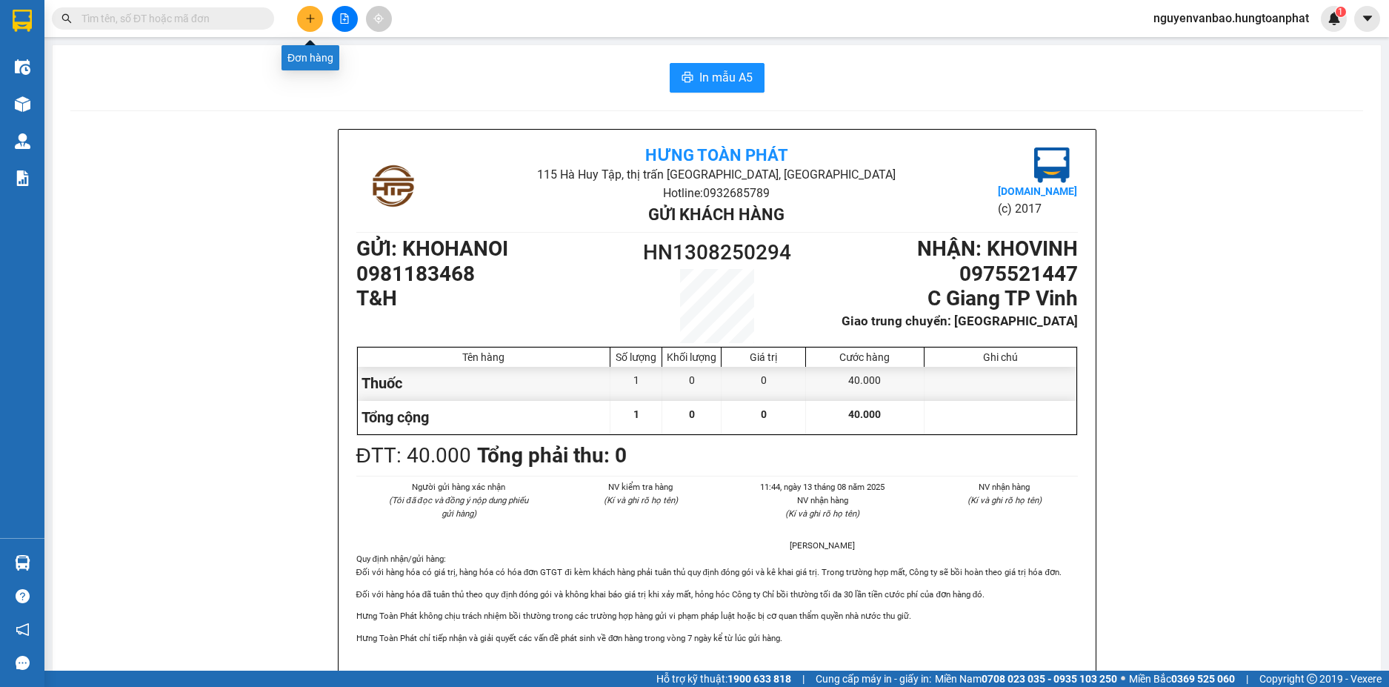
click at [317, 20] on button at bounding box center [310, 19] width 26 height 26
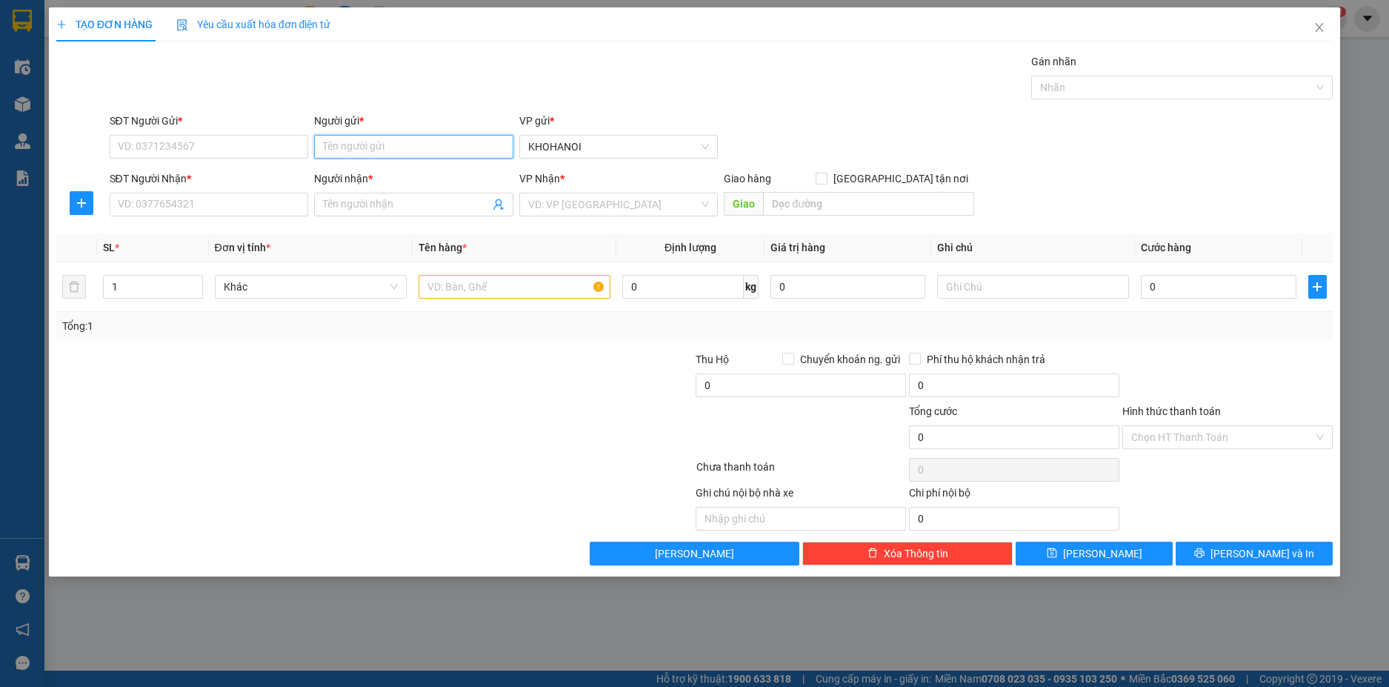
click at [371, 140] on input "Người gửi *" at bounding box center [413, 147] width 199 height 24
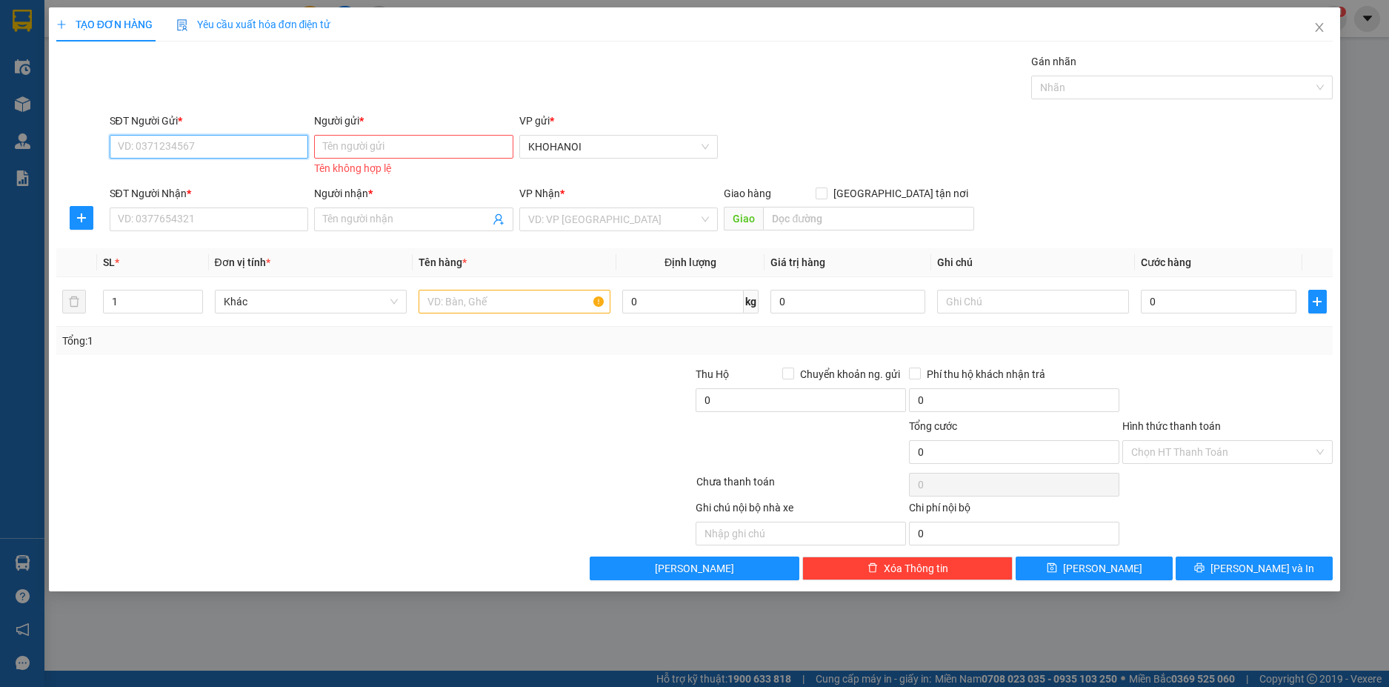
click at [290, 144] on input "SĐT Người Gửi *" at bounding box center [209, 147] width 199 height 24
click at [187, 171] on div "0981183468 - T&H" at bounding box center [210, 176] width 182 height 16
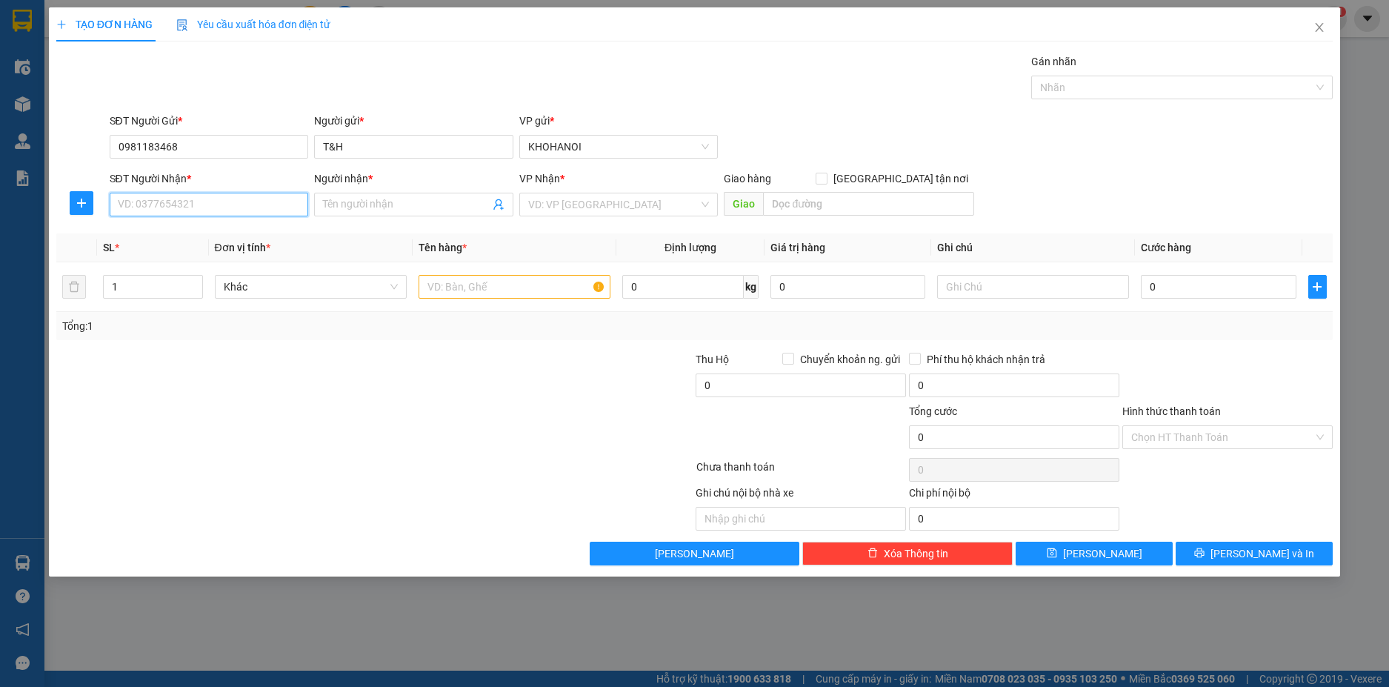
click at [202, 212] on input "SĐT Người Nhận *" at bounding box center [209, 205] width 199 height 24
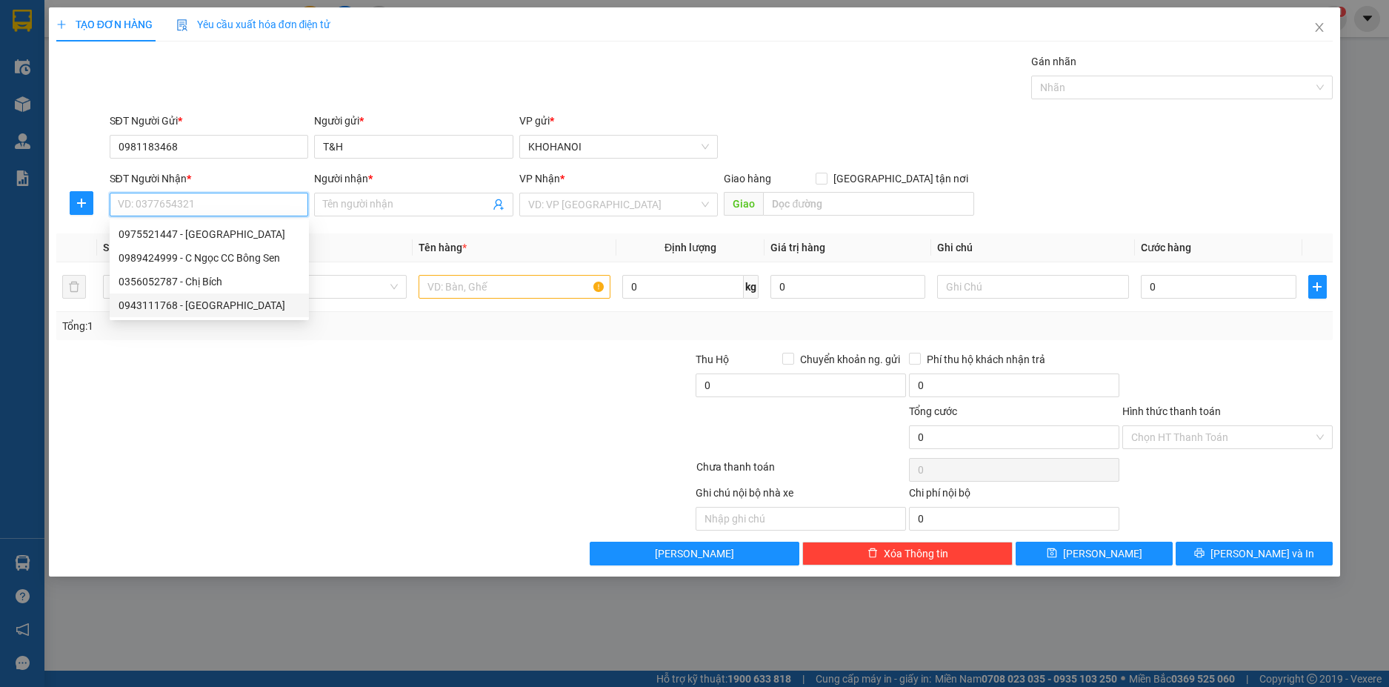
click at [212, 303] on div "0943111768 - Chị Thủy" at bounding box center [210, 305] width 182 height 16
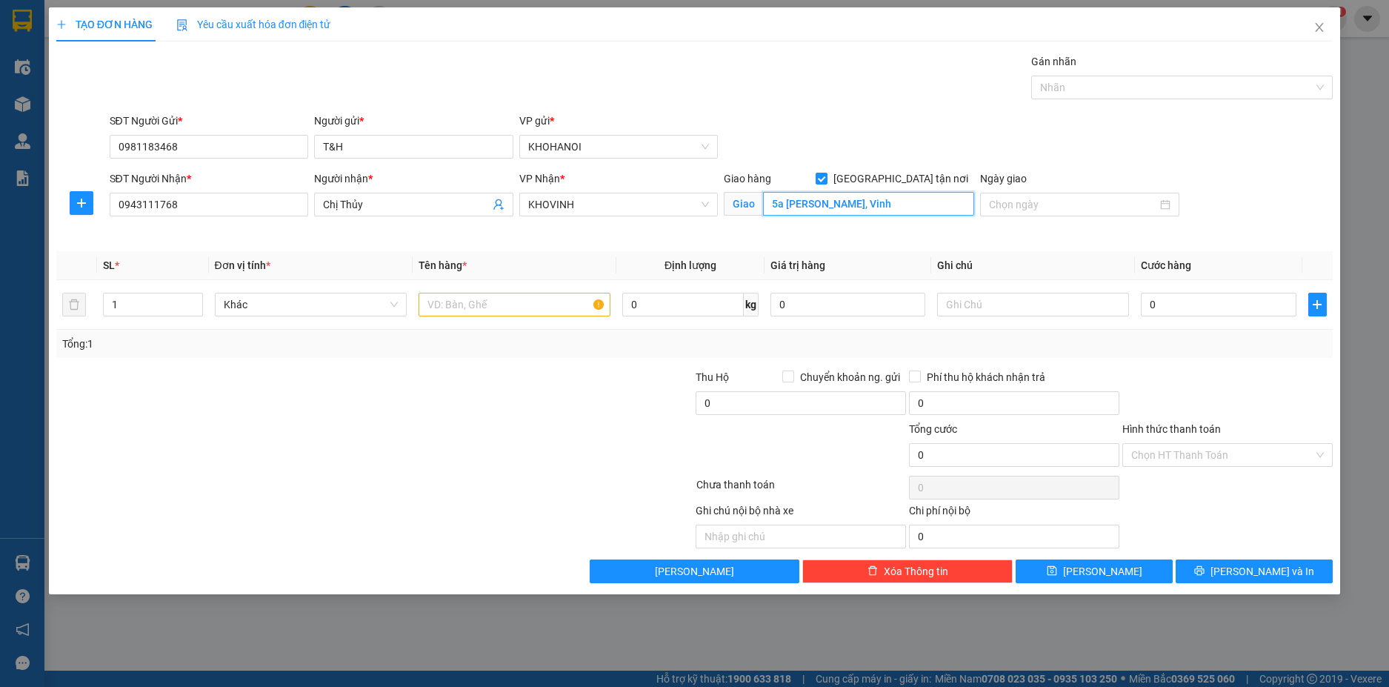
click at [913, 203] on input "5a Nguyễn Xuân Ôn, Vinh" at bounding box center [868, 204] width 211 height 24
click at [611, 204] on span "KHOVINH" at bounding box center [619, 204] width 182 height 22
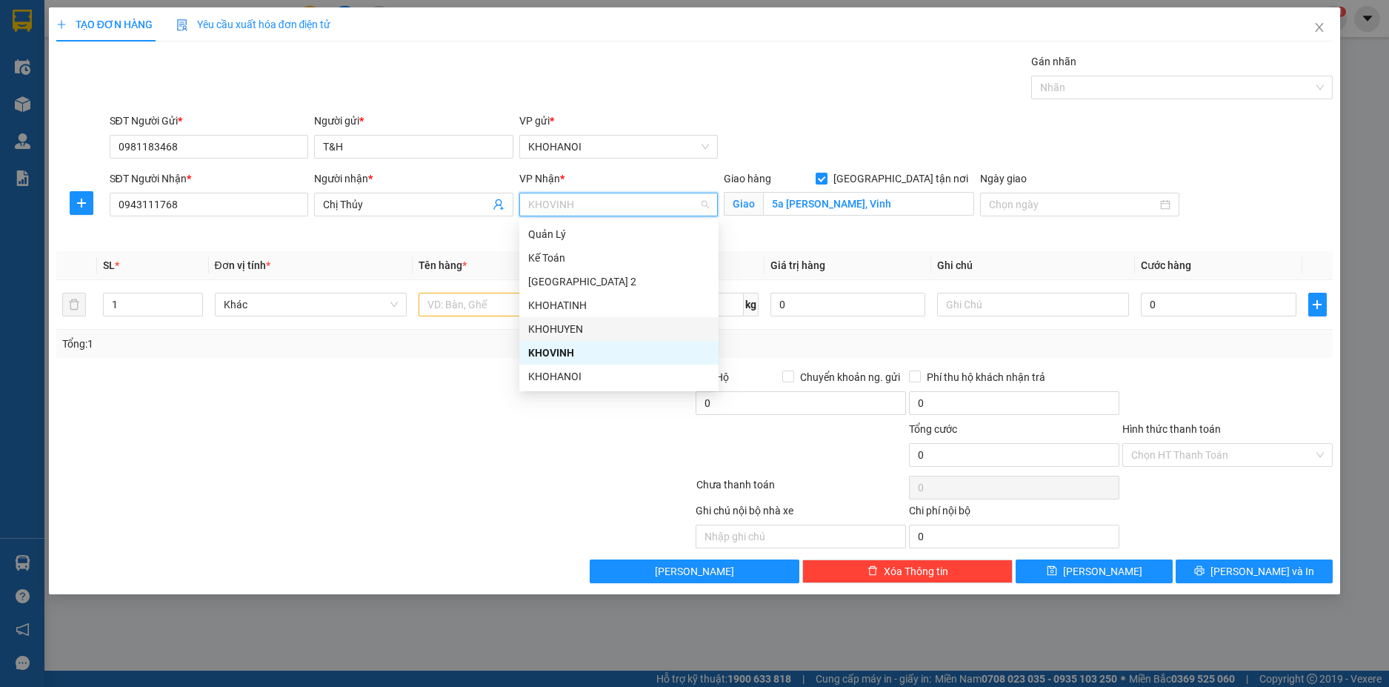
drag, startPoint x: 574, startPoint y: 333, endPoint x: 683, endPoint y: 293, distance: 115.8
click at [575, 333] on div "KHOHUYEN" at bounding box center [619, 329] width 182 height 16
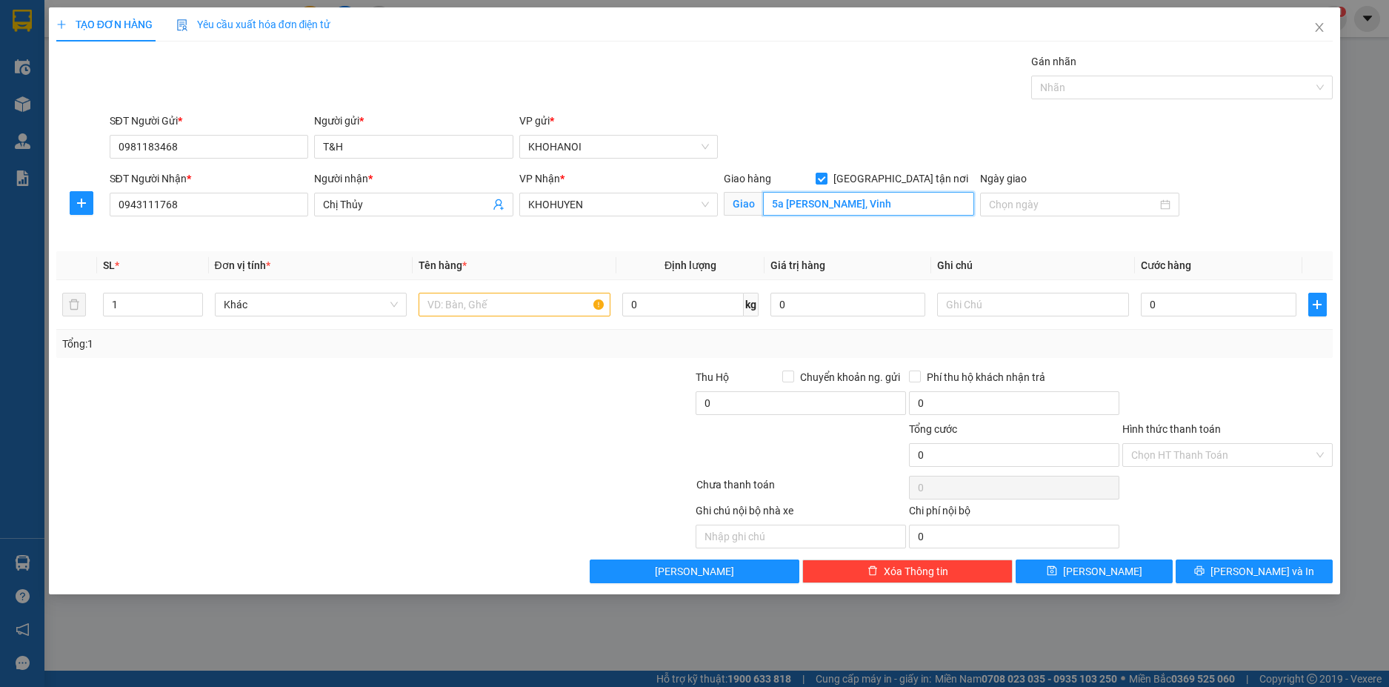
click at [922, 203] on input "5a Nguyễn Xuân Ôn, Vinh" at bounding box center [868, 204] width 211 height 24
click at [459, 309] on input "text" at bounding box center [515, 305] width 192 height 24
click at [1183, 306] on input "0" at bounding box center [1218, 305] width 155 height 24
click at [1167, 369] on div at bounding box center [1227, 395] width 213 height 52
click at [1204, 454] on input "Hình thức thanh toán" at bounding box center [1222, 455] width 182 height 22
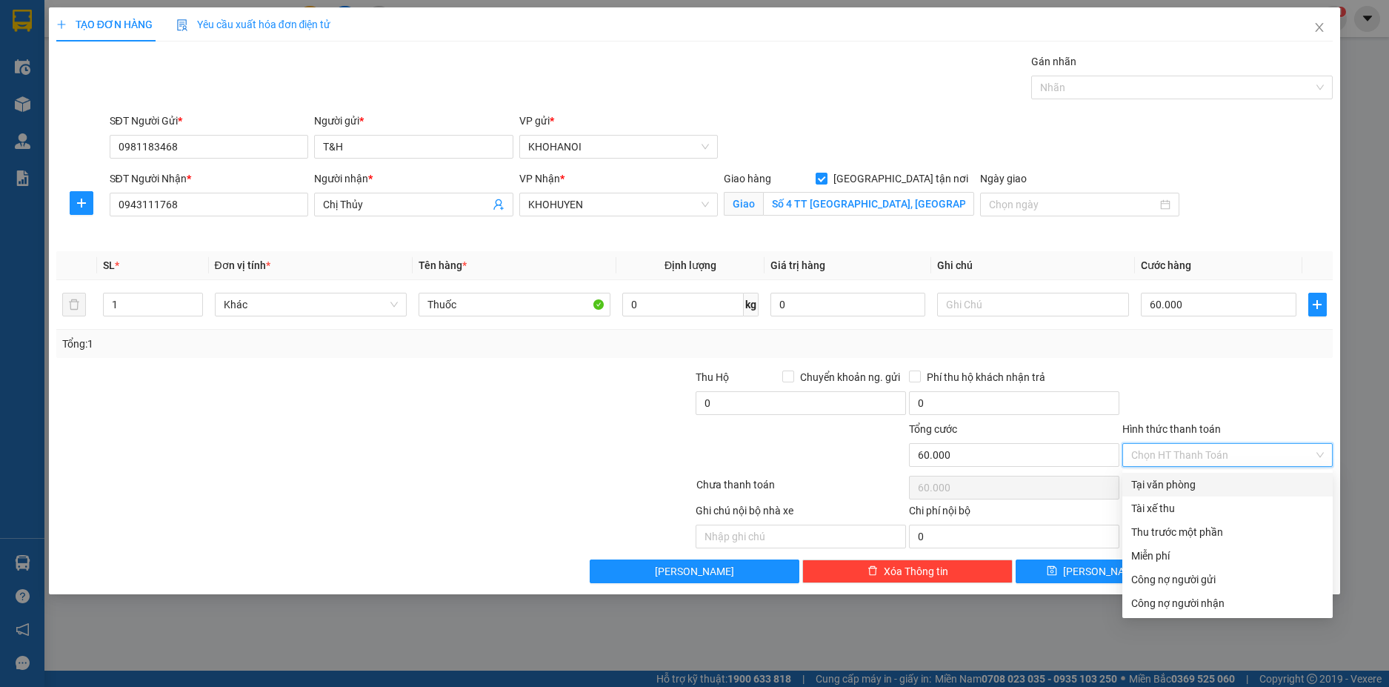
click at [1188, 478] on div "Tại văn phòng" at bounding box center [1227, 484] width 193 height 16
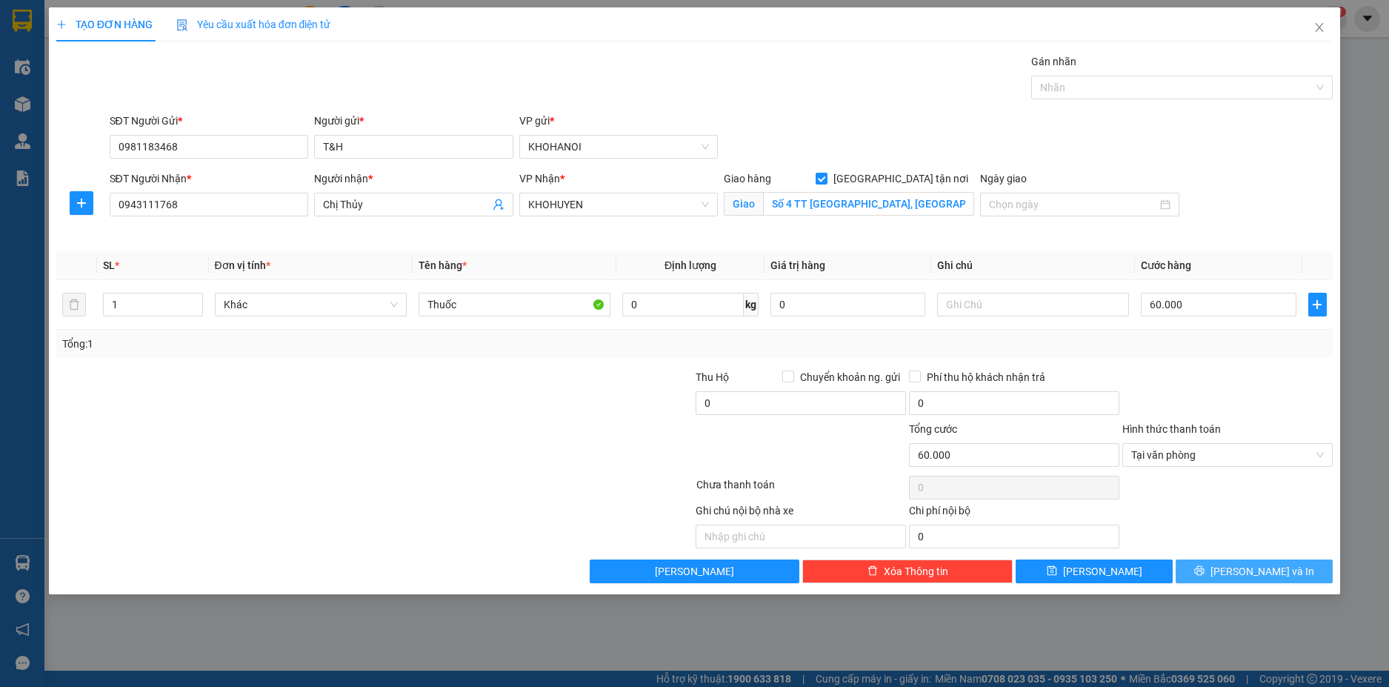
click at [1262, 579] on span "[PERSON_NAME] và In" at bounding box center [1263, 571] width 104 height 16
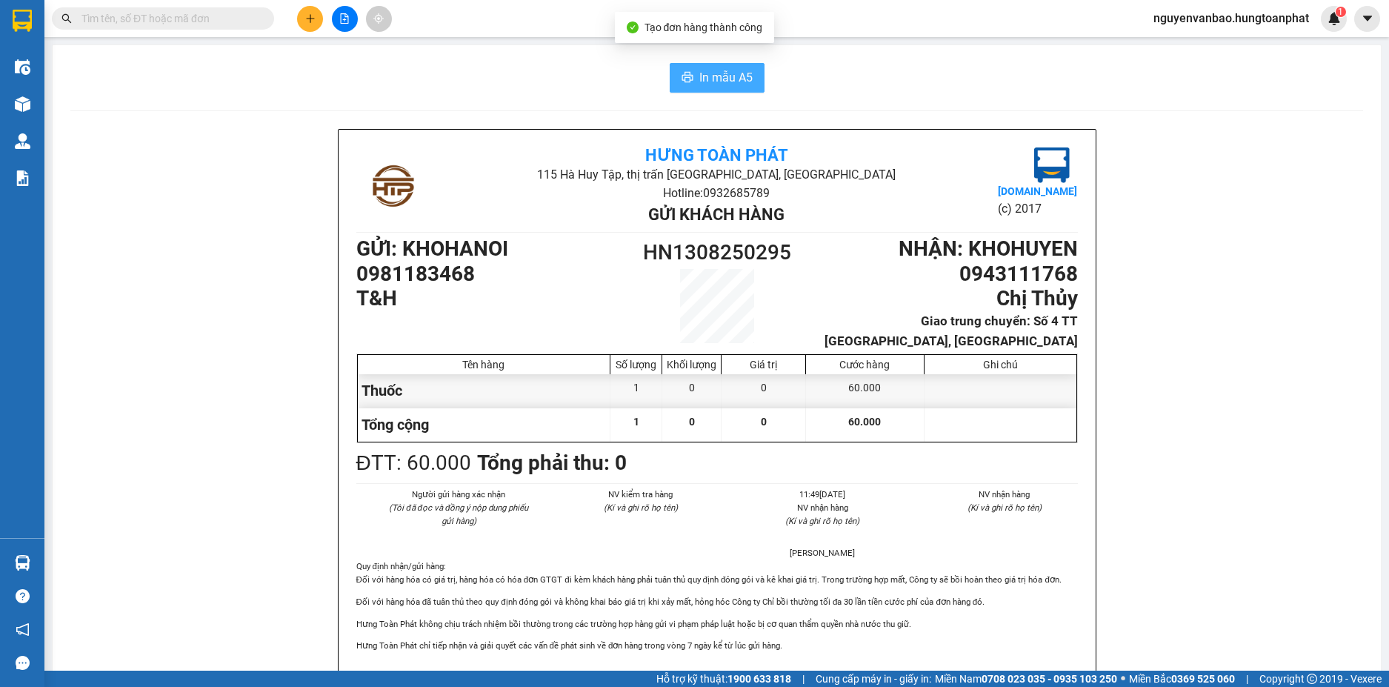
click at [714, 84] on span "In mẫu A5" at bounding box center [725, 77] width 53 height 19
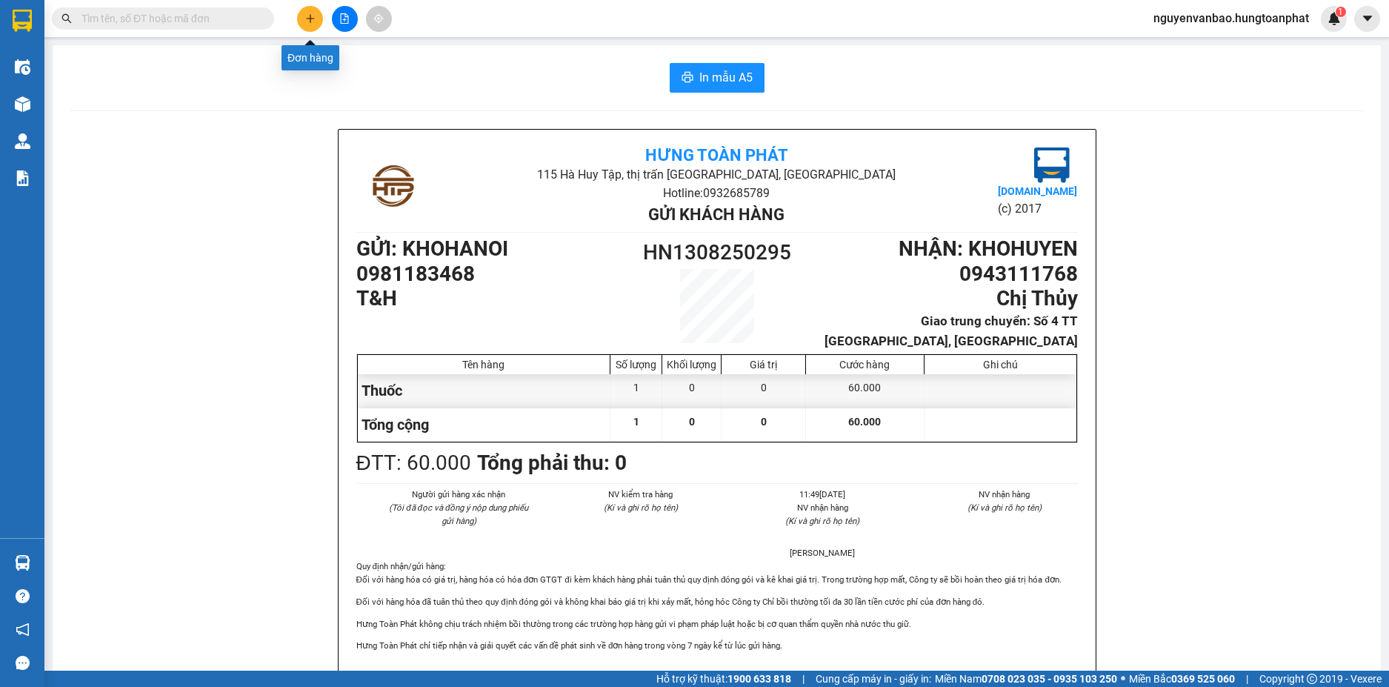
click at [303, 23] on button at bounding box center [310, 19] width 26 height 26
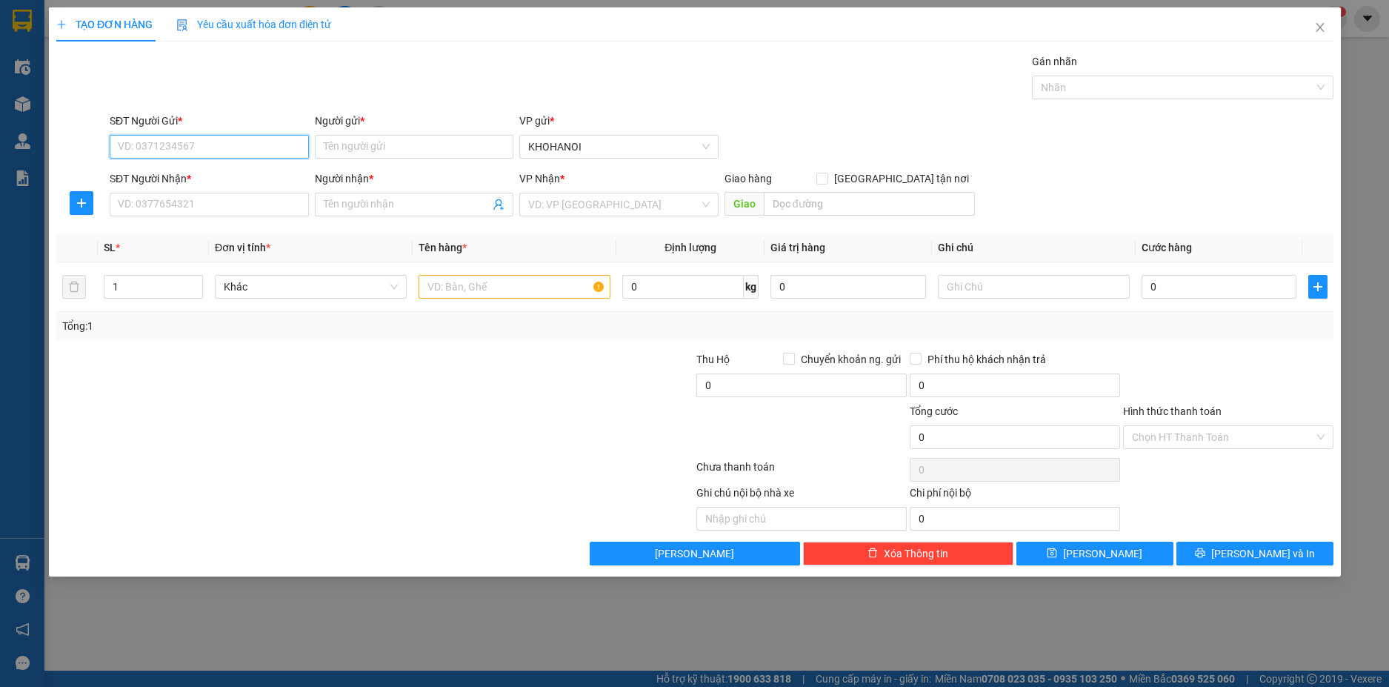
click at [289, 141] on input "SĐT Người Gửi *" at bounding box center [209, 147] width 199 height 24
click at [215, 145] on input "SĐT Người Gửi *" at bounding box center [209, 147] width 199 height 24
click at [369, 146] on input "Người gửi *" at bounding box center [413, 147] width 199 height 24
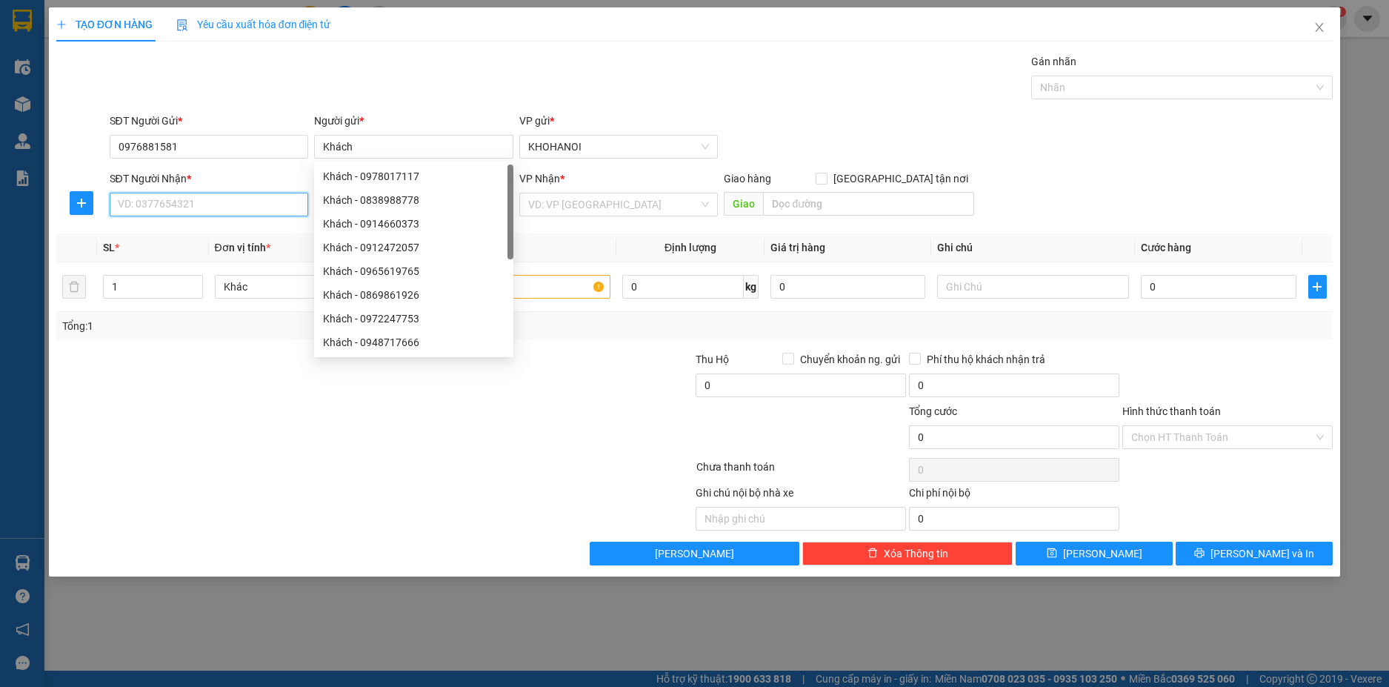
click at [180, 208] on input "SĐT Người Nhận *" at bounding box center [209, 205] width 199 height 24
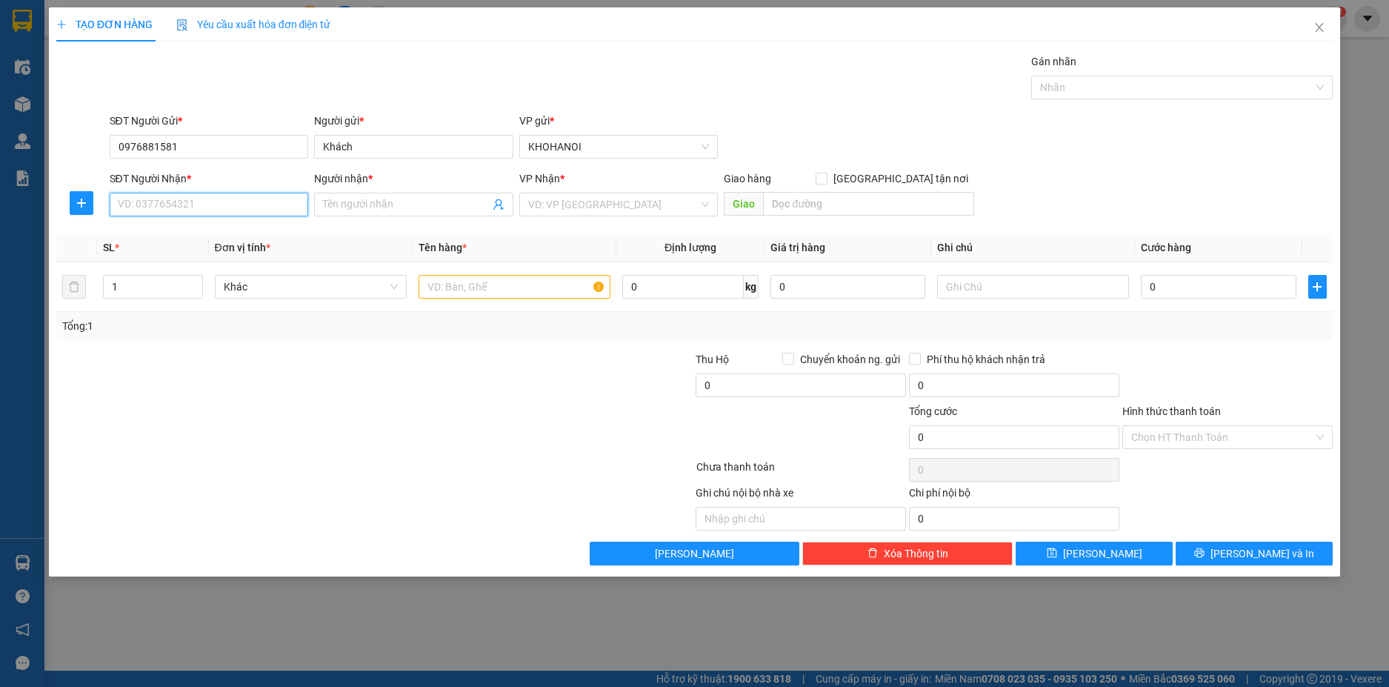
click at [167, 200] on input "SĐT Người Nhận *" at bounding box center [209, 205] width 199 height 24
click at [214, 153] on input "0976881581" at bounding box center [209, 147] width 199 height 24
click at [208, 202] on input "SĐT Người Nhận *" at bounding box center [209, 205] width 199 height 24
click at [160, 209] on input "SĐT Người Nhận *" at bounding box center [209, 205] width 199 height 24
click at [348, 199] on input "Người nhận *" at bounding box center [406, 204] width 167 height 16
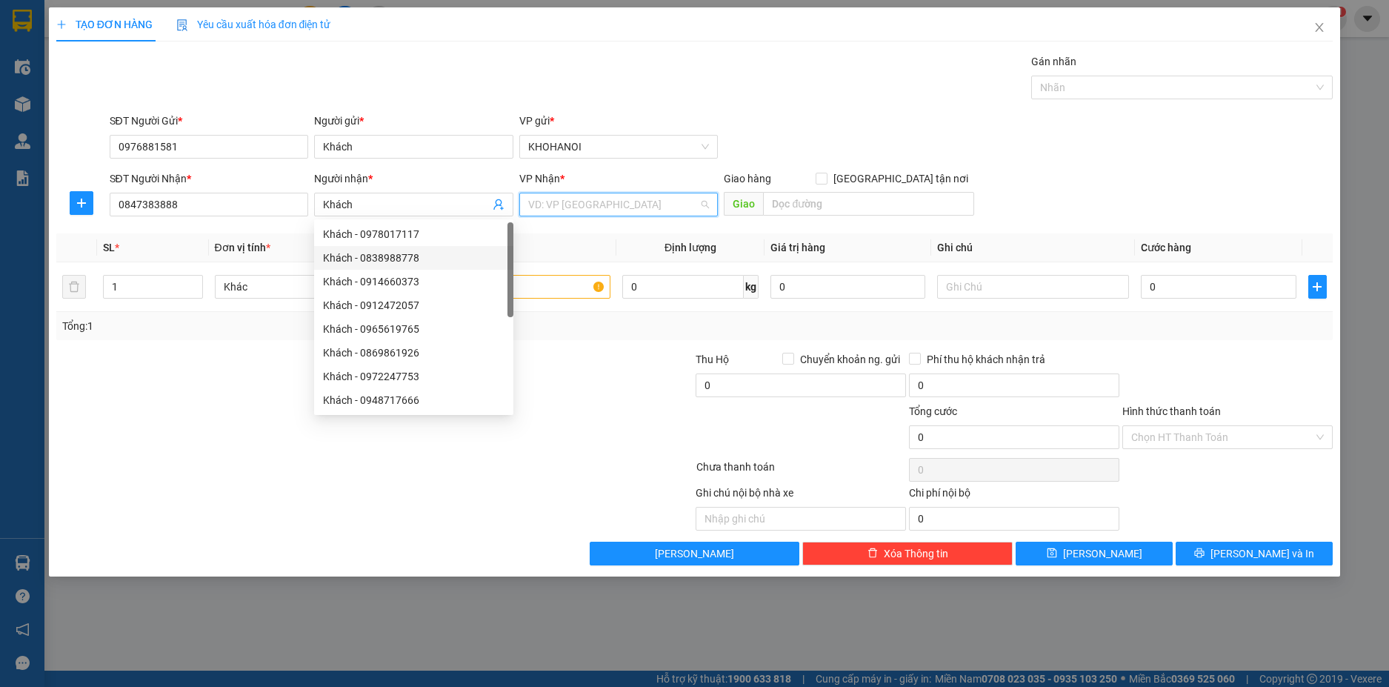
click at [610, 203] on input "search" at bounding box center [613, 204] width 171 height 22
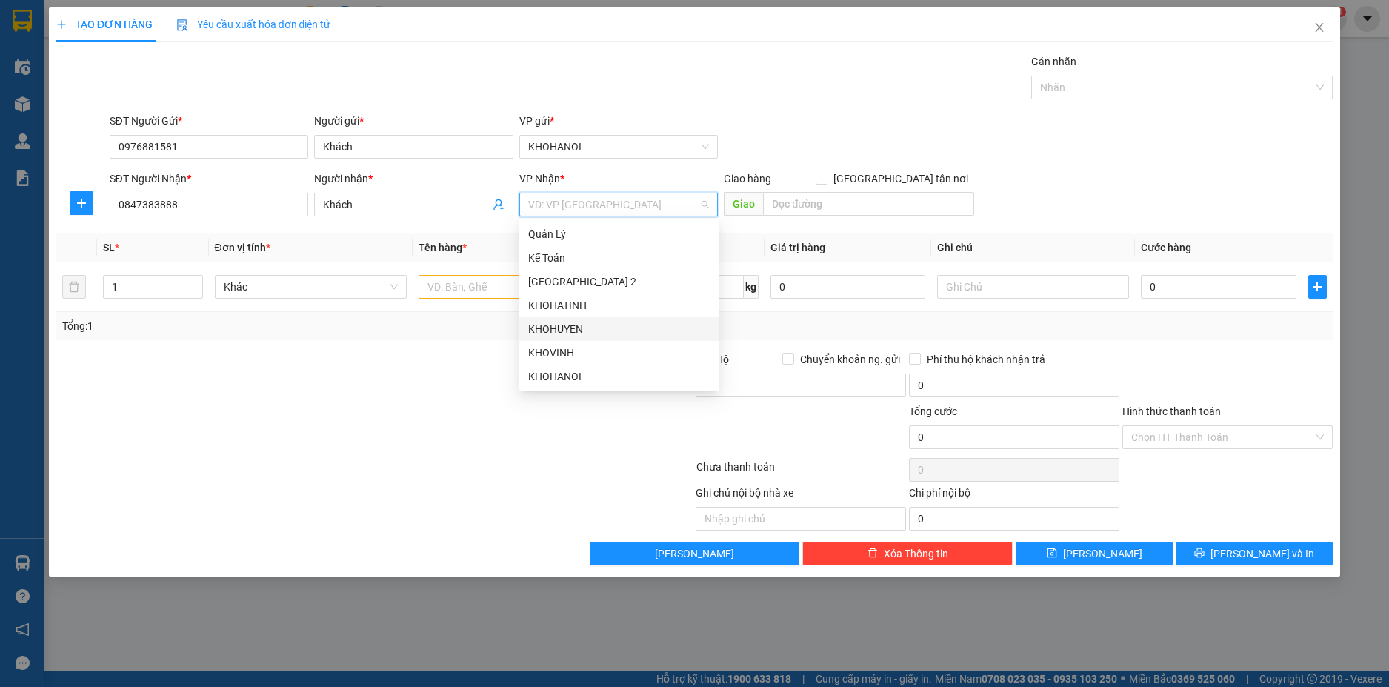
click at [594, 333] on div "KHOHUYEN" at bounding box center [619, 329] width 182 height 16
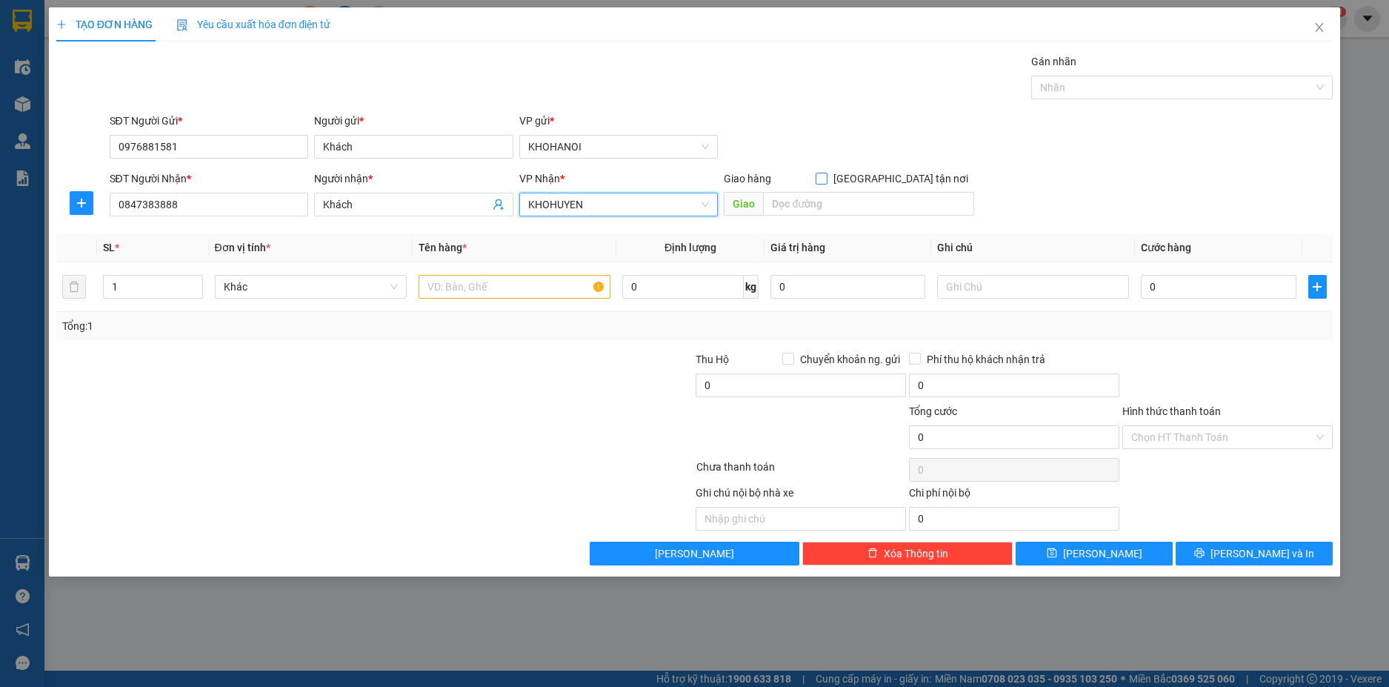
click at [826, 178] on input "[GEOGRAPHIC_DATA] tận nơi" at bounding box center [821, 178] width 10 height 10
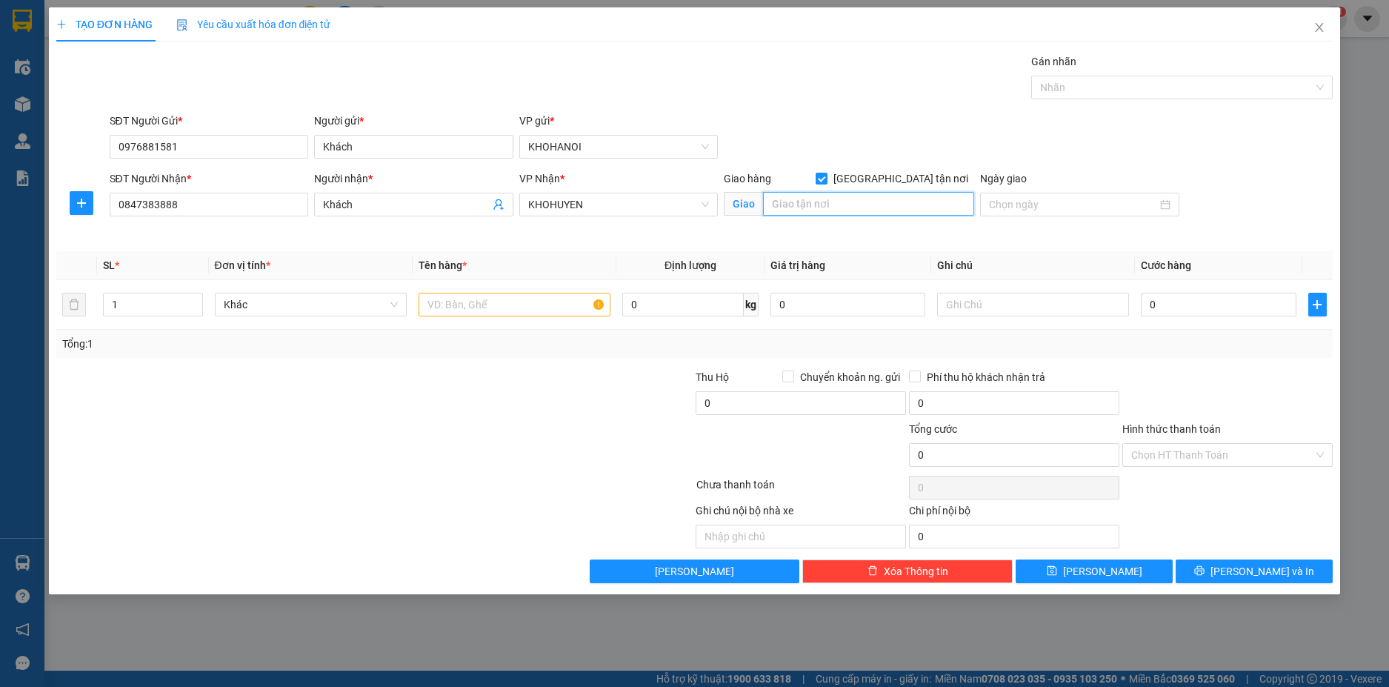
click at [863, 210] on input "text" at bounding box center [868, 204] width 211 height 24
click at [464, 310] on input "text" at bounding box center [515, 305] width 192 height 24
click at [196, 300] on icon "up" at bounding box center [194, 301] width 5 height 5
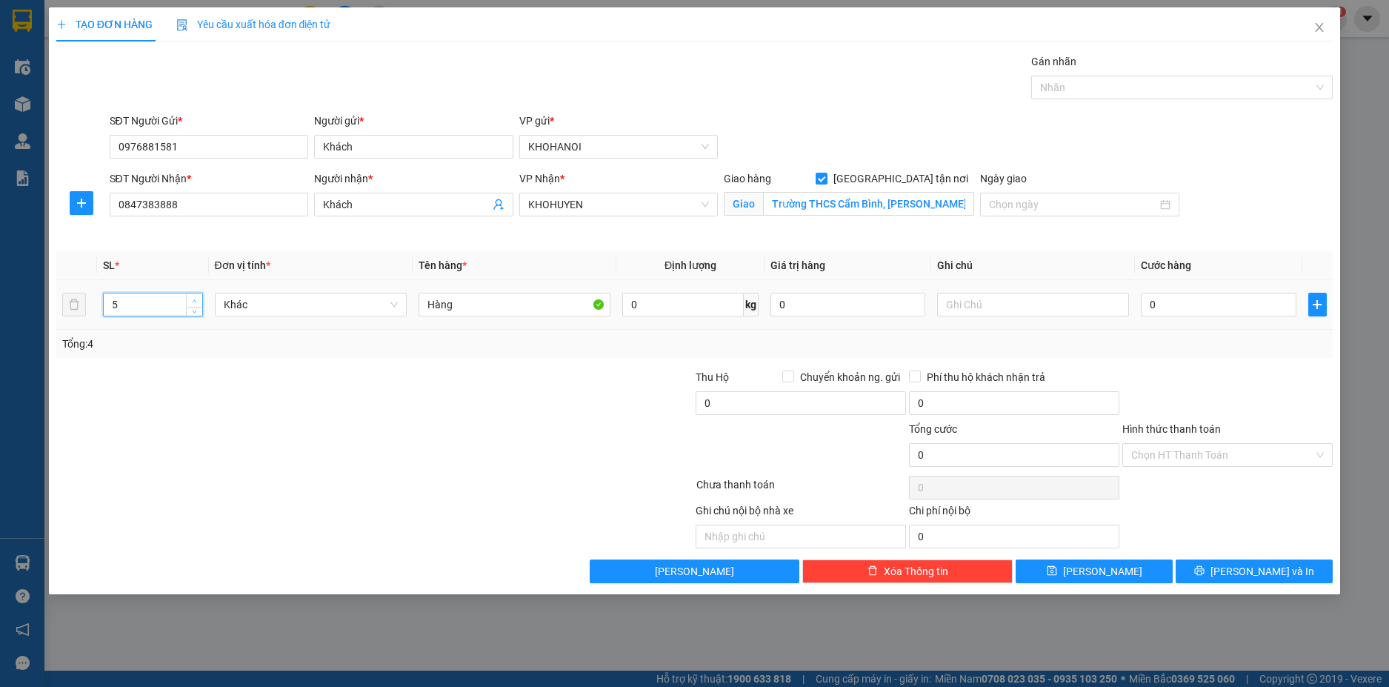
click at [196, 299] on icon "up" at bounding box center [194, 301] width 5 height 5
click at [1180, 316] on div "0" at bounding box center [1218, 305] width 155 height 30
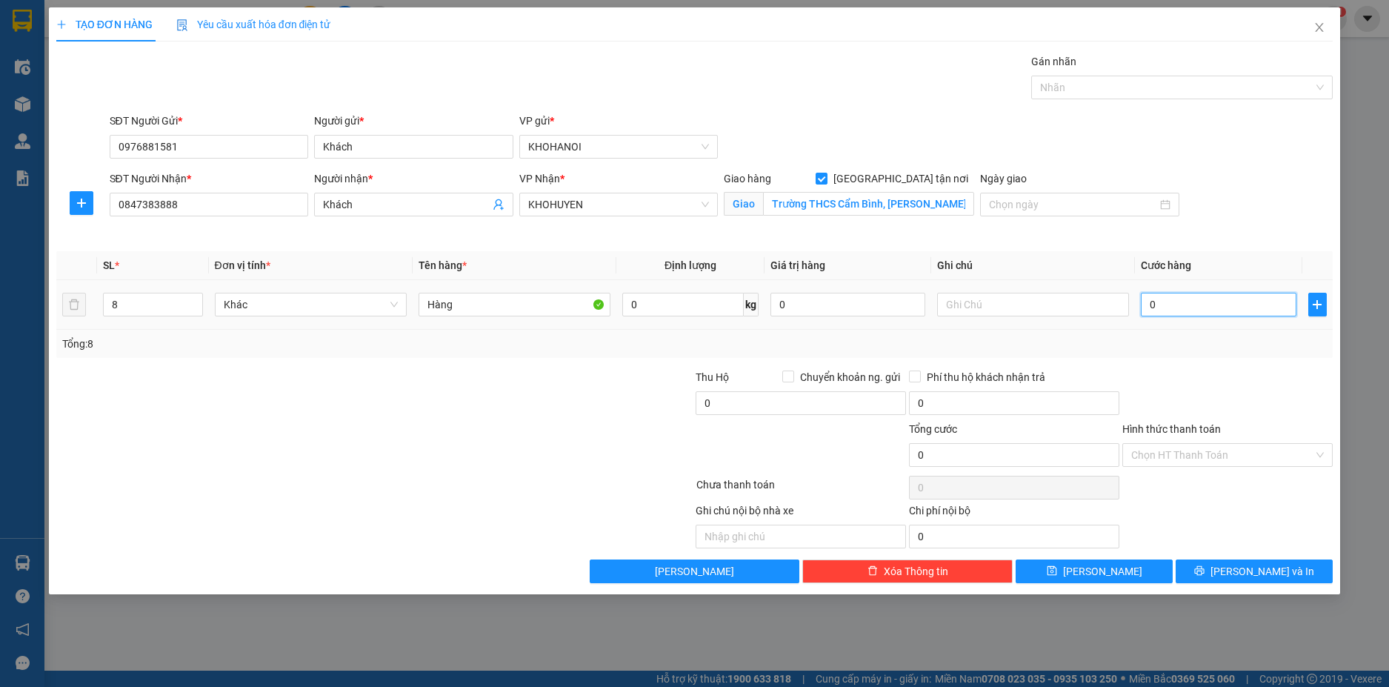
click at [1180, 311] on input "0" at bounding box center [1218, 305] width 155 height 24
click at [1191, 345] on div "Tổng: 8" at bounding box center [694, 344] width 1265 height 16
click at [1193, 455] on input "Hình thức thanh toán" at bounding box center [1222, 455] width 182 height 22
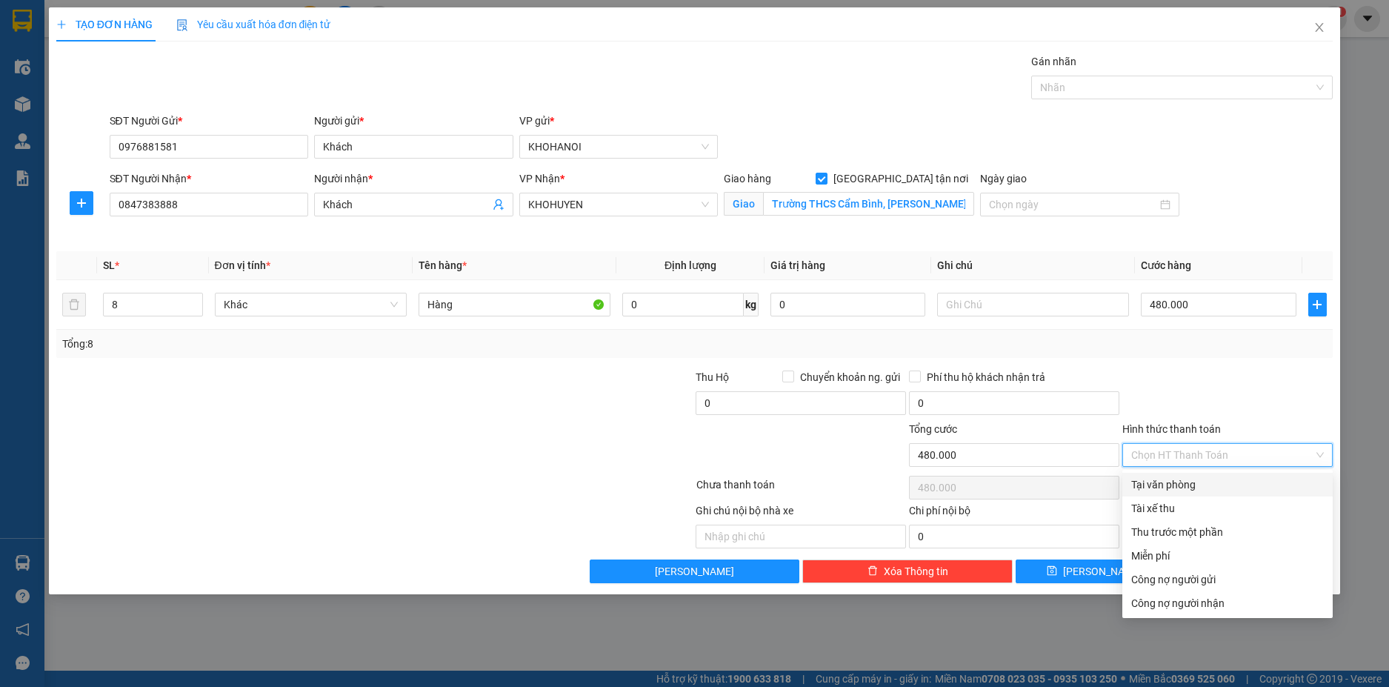
drag, startPoint x: 1189, startPoint y: 487, endPoint x: 1210, endPoint y: 516, distance: 35.6
click at [1189, 488] on div "Tại văn phòng" at bounding box center [1227, 484] width 193 height 16
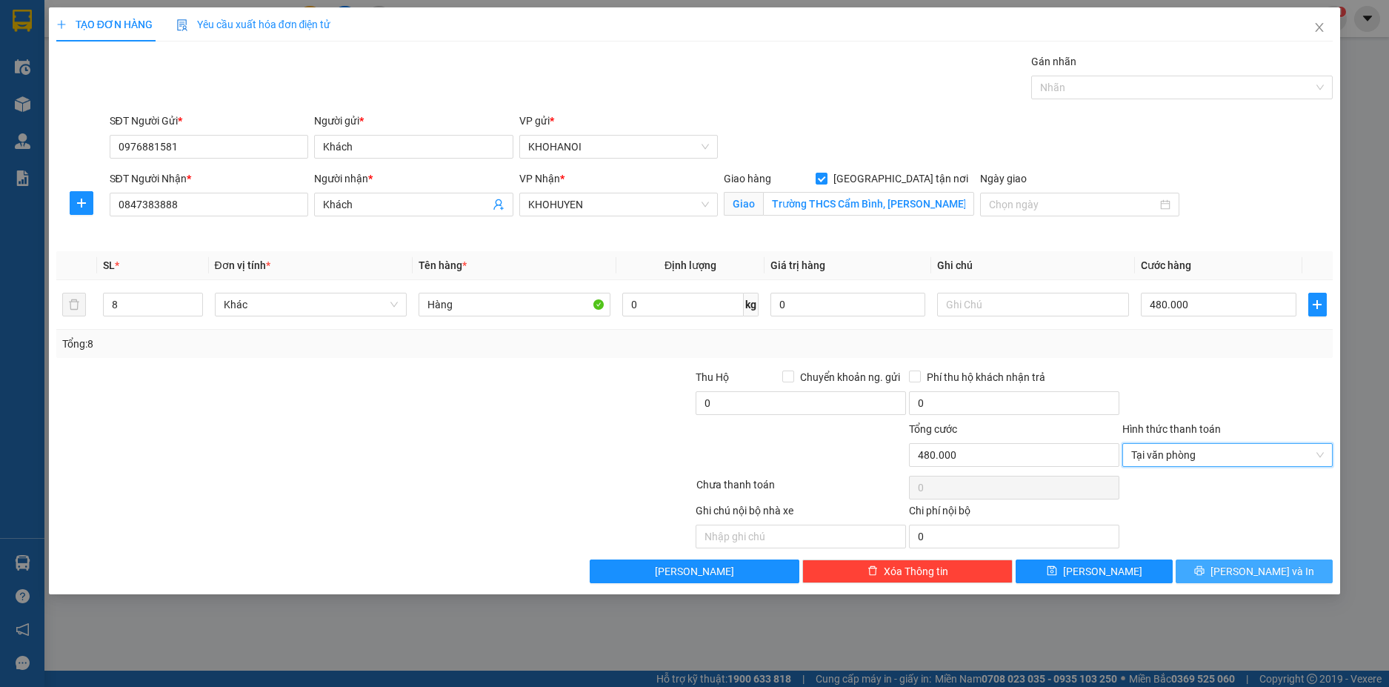
click at [1245, 570] on span "[PERSON_NAME] và In" at bounding box center [1263, 571] width 104 height 16
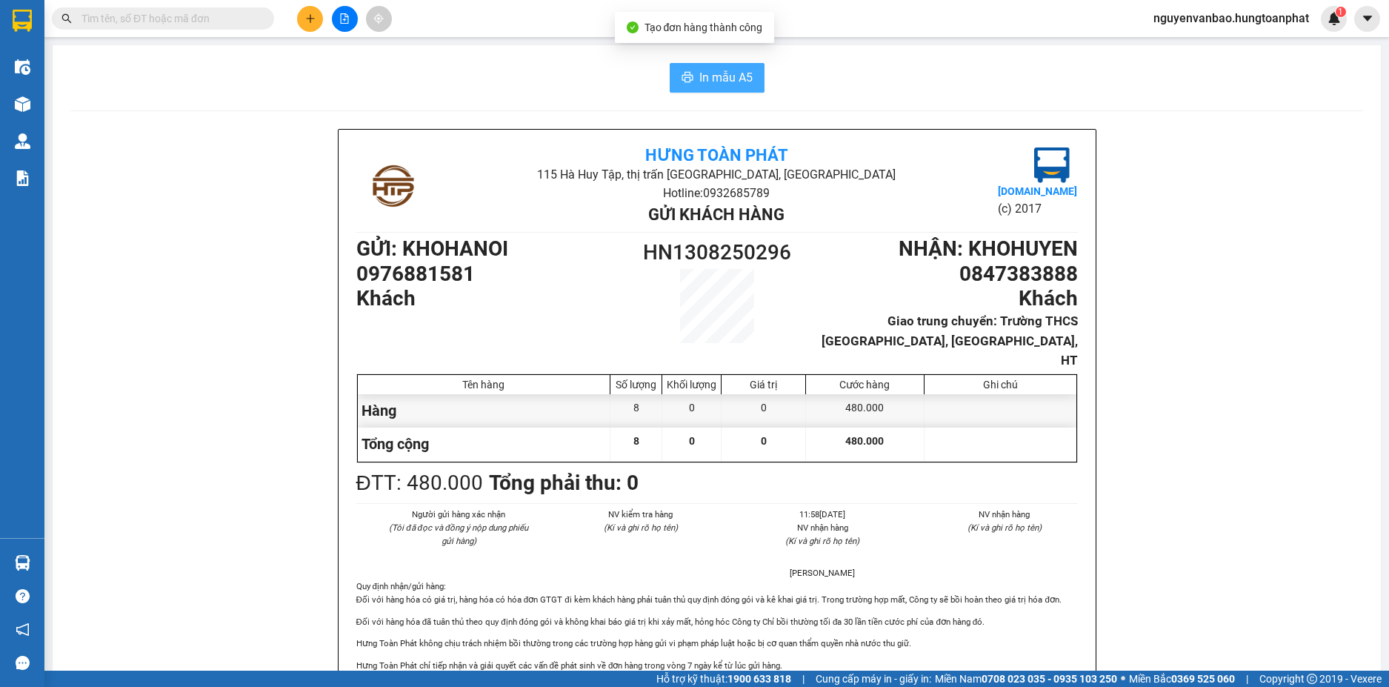
click at [709, 83] on span "In mẫu A5" at bounding box center [725, 77] width 53 height 19
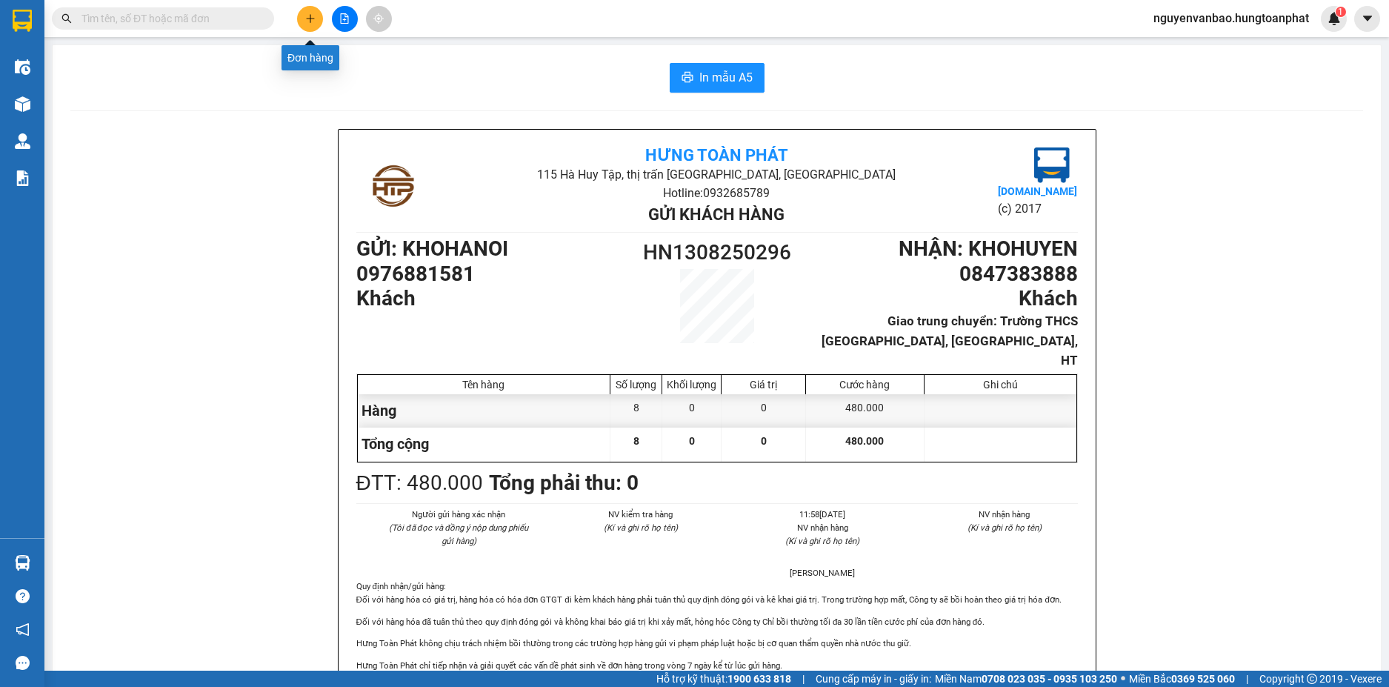
click at [310, 15] on icon "plus" at bounding box center [310, 18] width 1 height 8
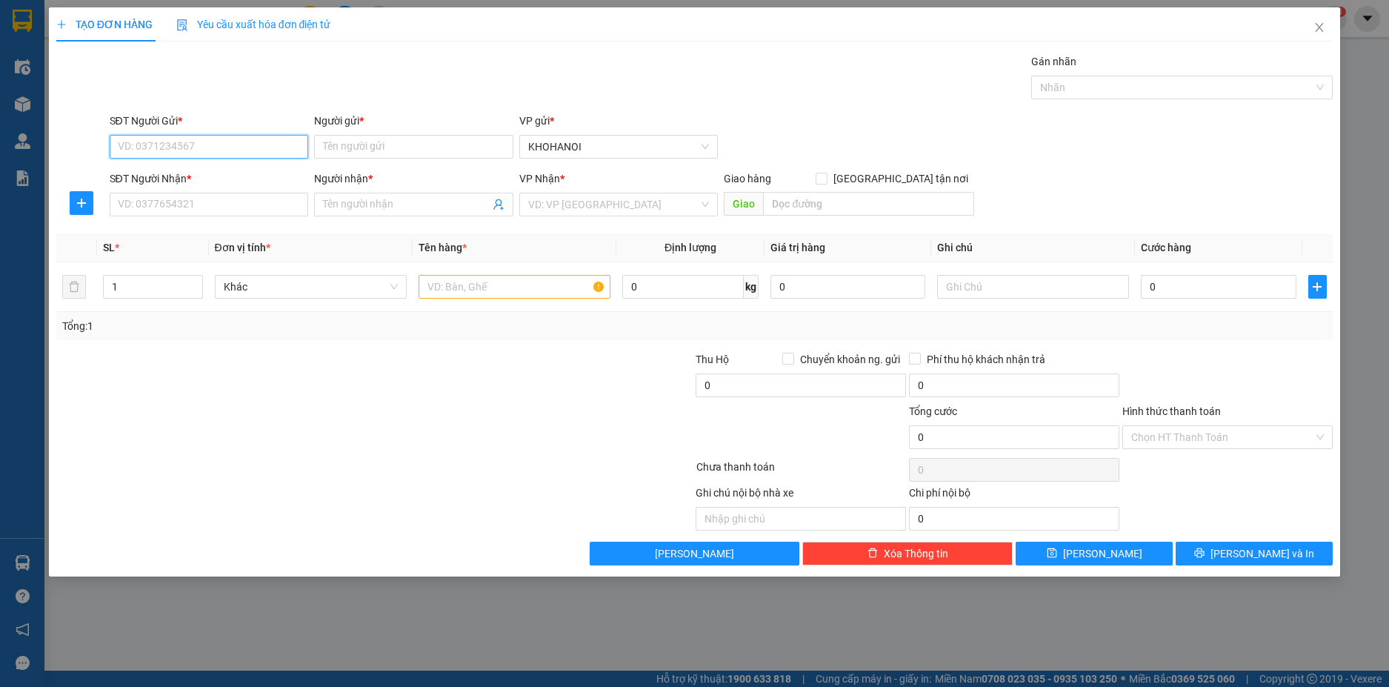
click at [244, 144] on input "SĐT Người Gửi *" at bounding box center [209, 147] width 199 height 24
click at [209, 144] on input "SĐT Người Gửi *" at bounding box center [209, 147] width 199 height 24
click at [185, 170] on div "0972532525 - TBVS" at bounding box center [210, 176] width 182 height 16
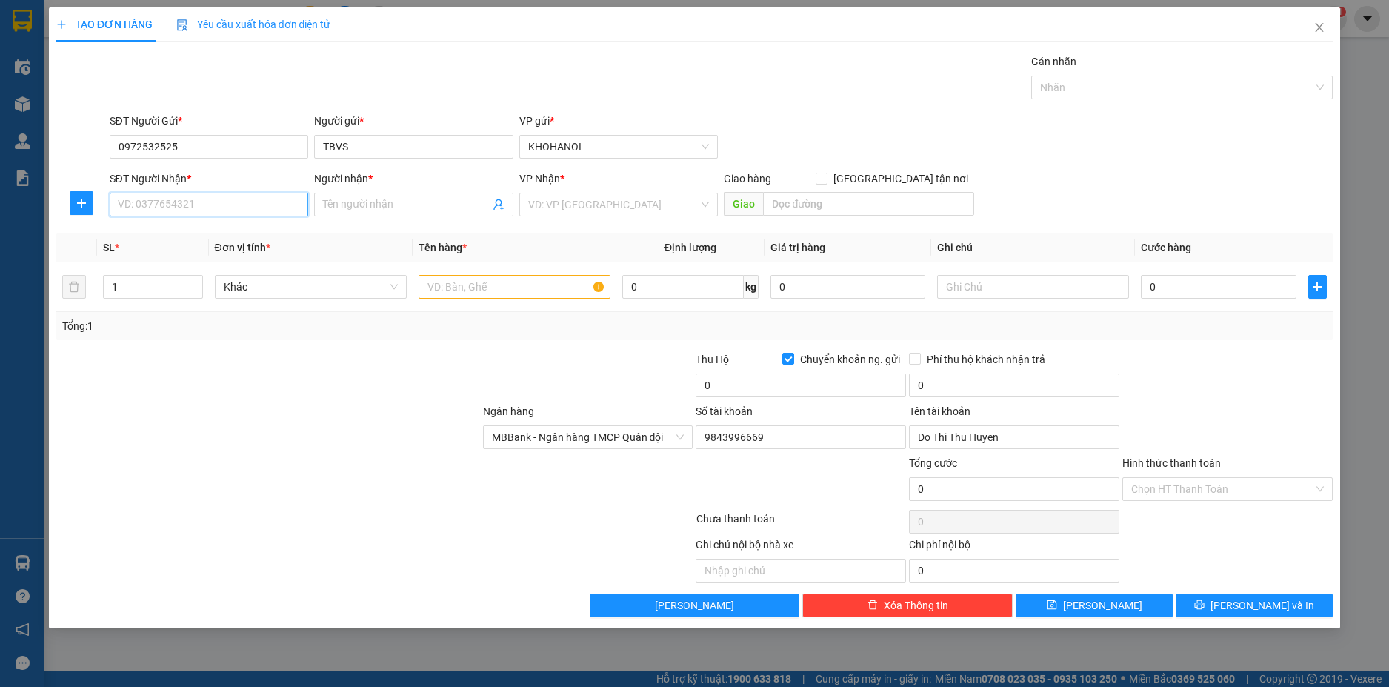
click at [184, 209] on input "SĐT Người Nhận *" at bounding box center [209, 205] width 199 height 24
click at [163, 227] on div "0973997699 - a" at bounding box center [210, 234] width 182 height 16
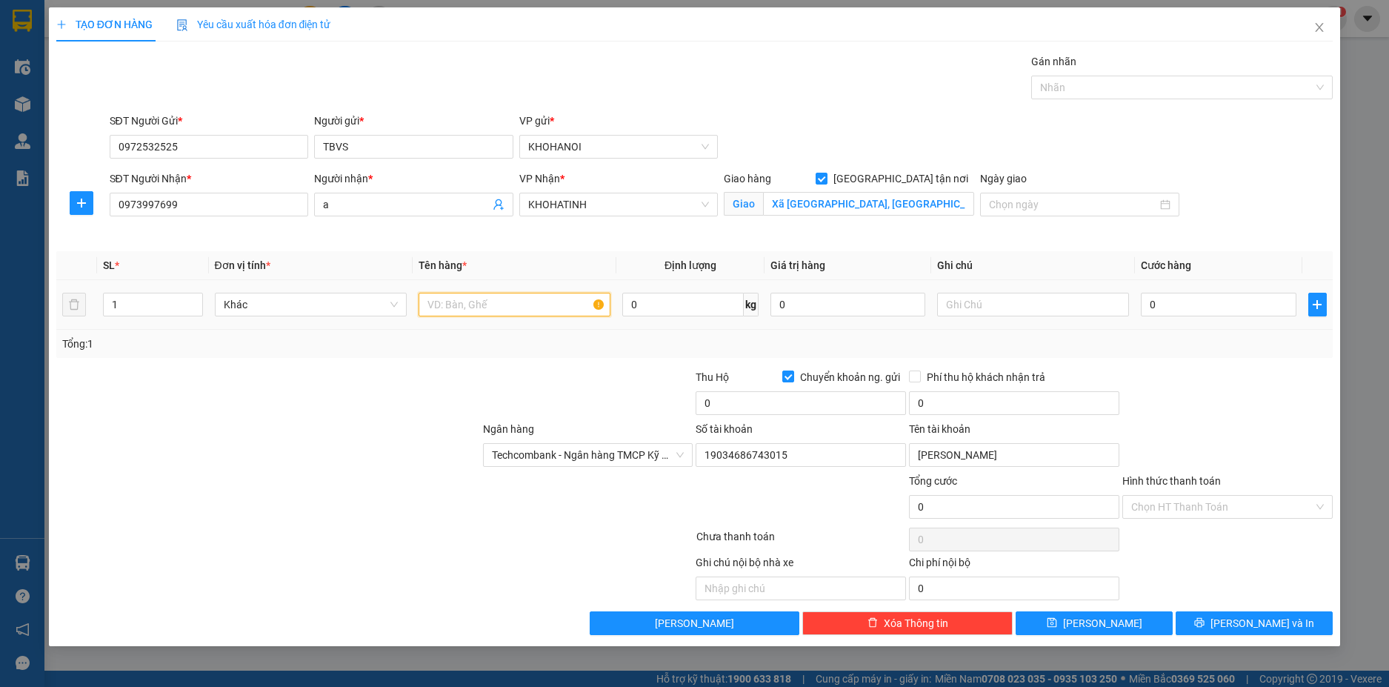
click at [456, 310] on input "text" at bounding box center [515, 305] width 192 height 24
click at [1162, 306] on input "0" at bounding box center [1218, 305] width 155 height 24
drag, startPoint x: 1181, startPoint y: 384, endPoint x: 1104, endPoint y: 384, distance: 77.0
click at [1181, 385] on div at bounding box center [1227, 395] width 213 height 52
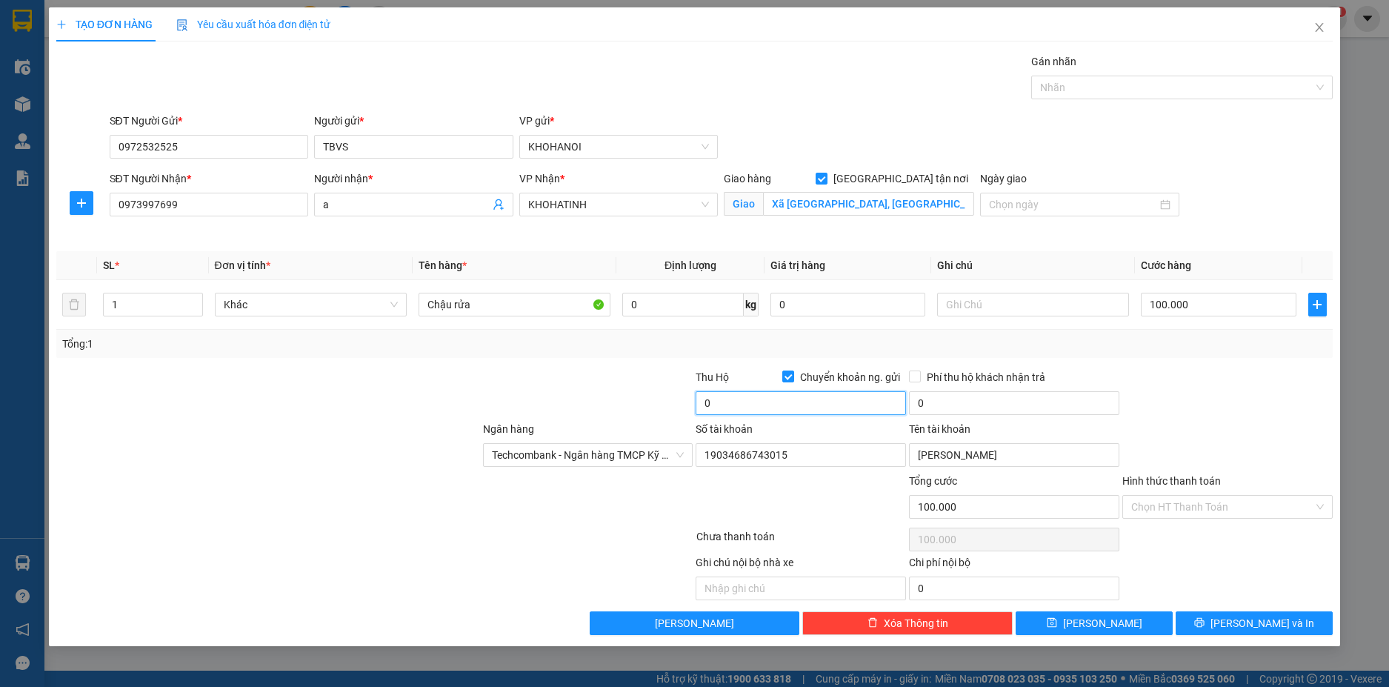
click at [839, 396] on input "0" at bounding box center [801, 403] width 210 height 24
click at [184, 142] on input "0972532525" at bounding box center [209, 147] width 199 height 24
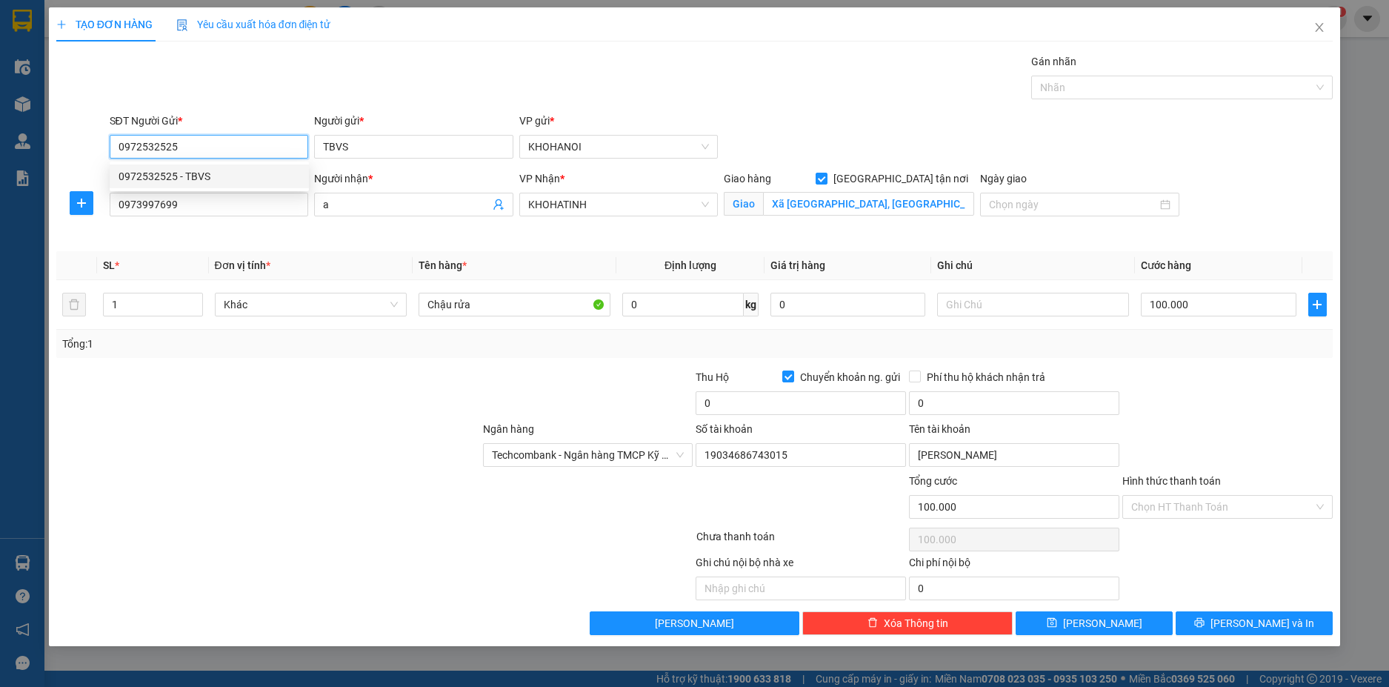
click at [172, 173] on div "0972532525 - TBVS" at bounding box center [210, 176] width 182 height 16
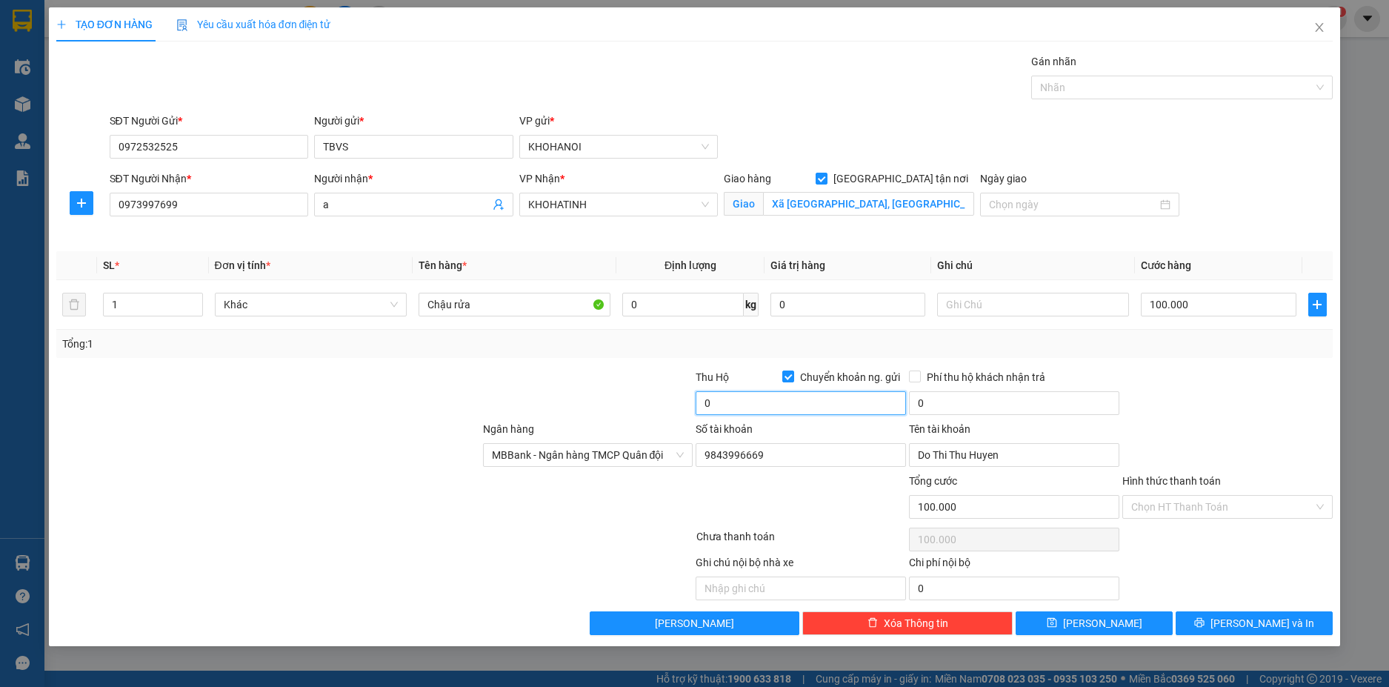
click at [805, 410] on input "0" at bounding box center [801, 403] width 210 height 24
click at [1185, 310] on input "100.000" at bounding box center [1218, 305] width 155 height 24
click at [1177, 342] on div "Tổng: 1" at bounding box center [694, 344] width 1265 height 16
click at [742, 412] on input "0" at bounding box center [801, 403] width 210 height 24
click at [1200, 348] on div "Tổng: 1" at bounding box center [694, 344] width 1265 height 16
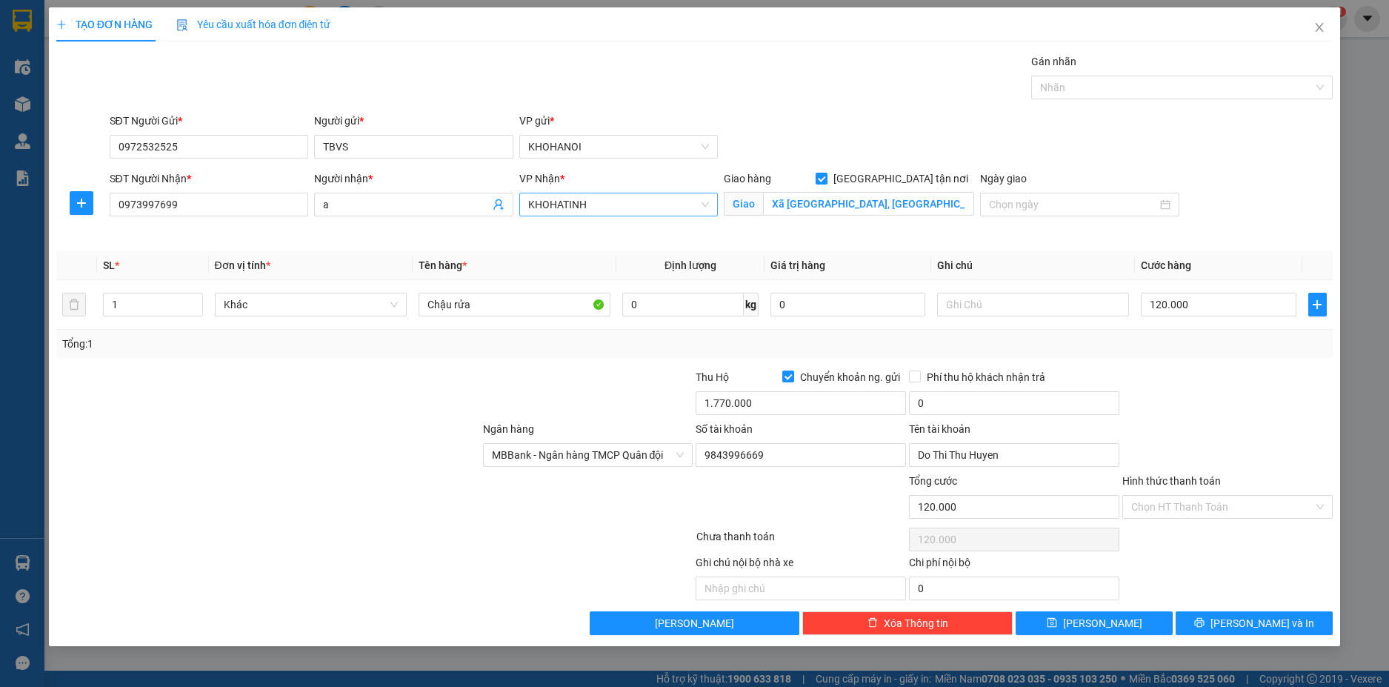
click at [597, 199] on span "KHOHATINH" at bounding box center [619, 204] width 182 height 22
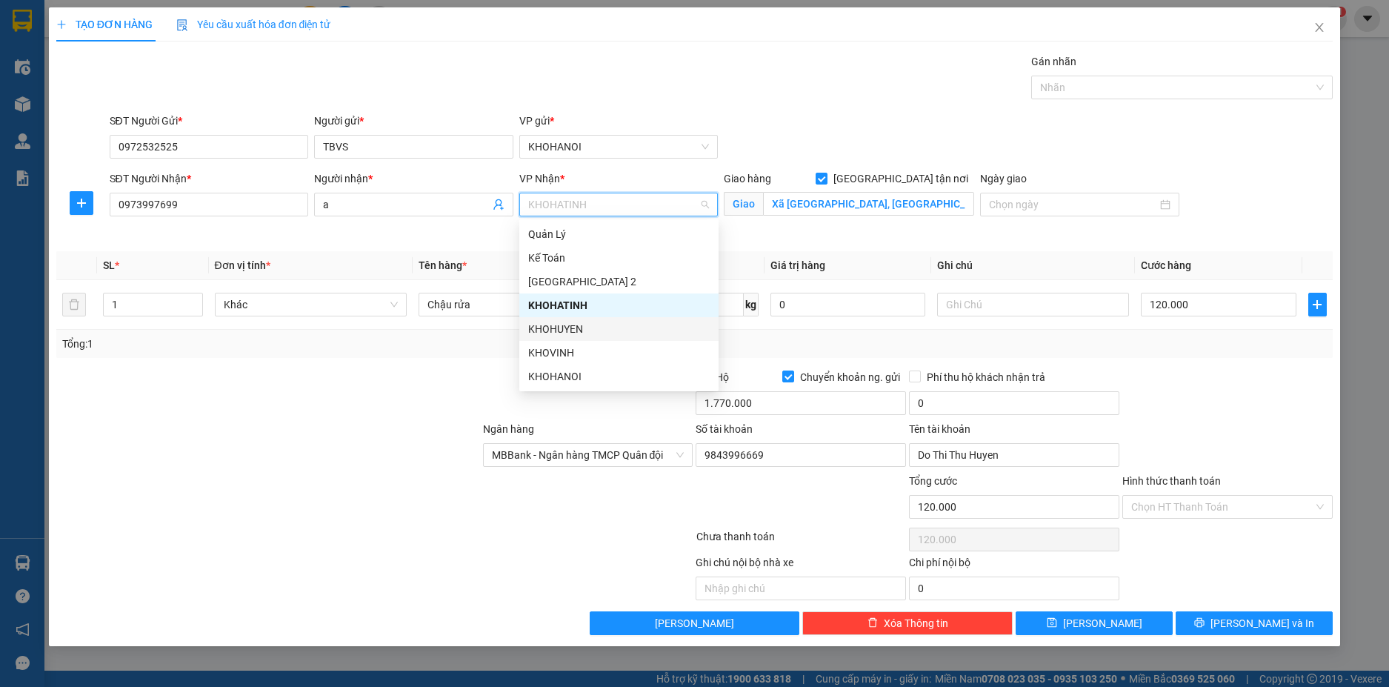
click at [581, 330] on div "KHOHUYEN" at bounding box center [619, 329] width 182 height 16
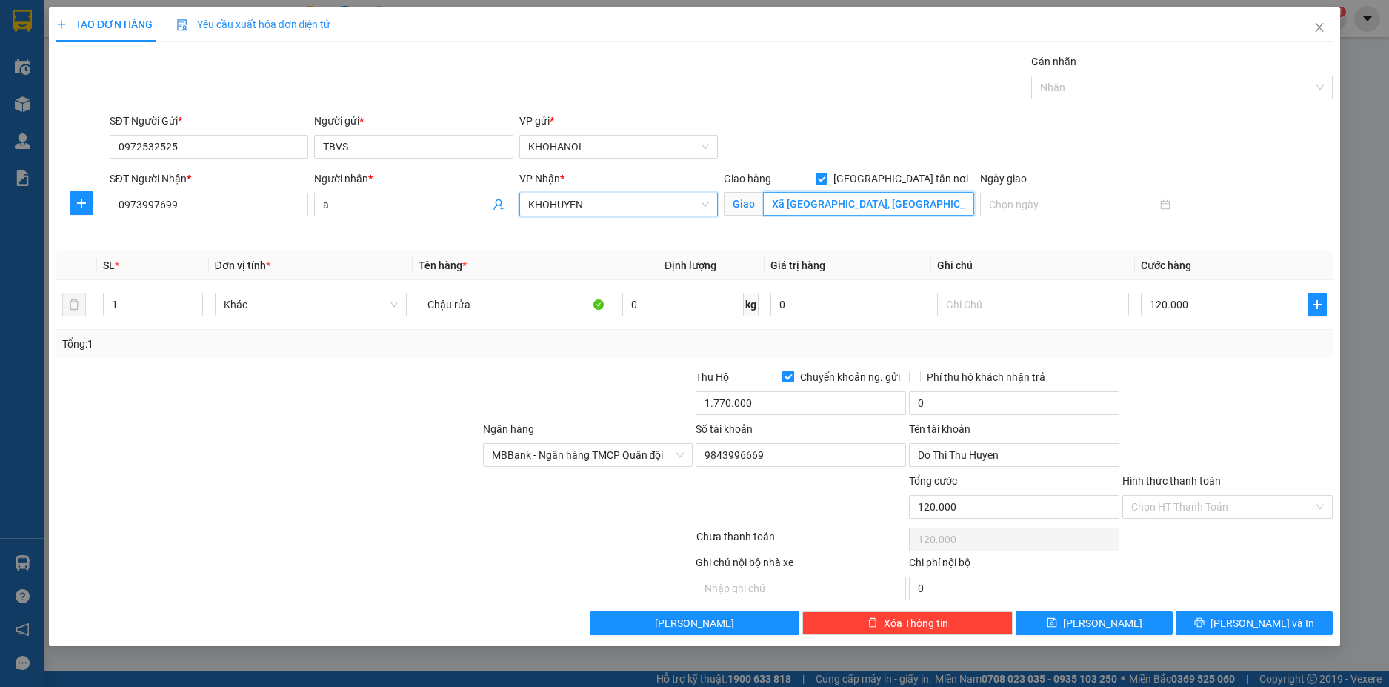
click at [877, 199] on input "Xã Việt Tiến, Hà Tĩnh" at bounding box center [868, 204] width 211 height 24
click at [380, 381] on div at bounding box center [268, 395] width 427 height 52
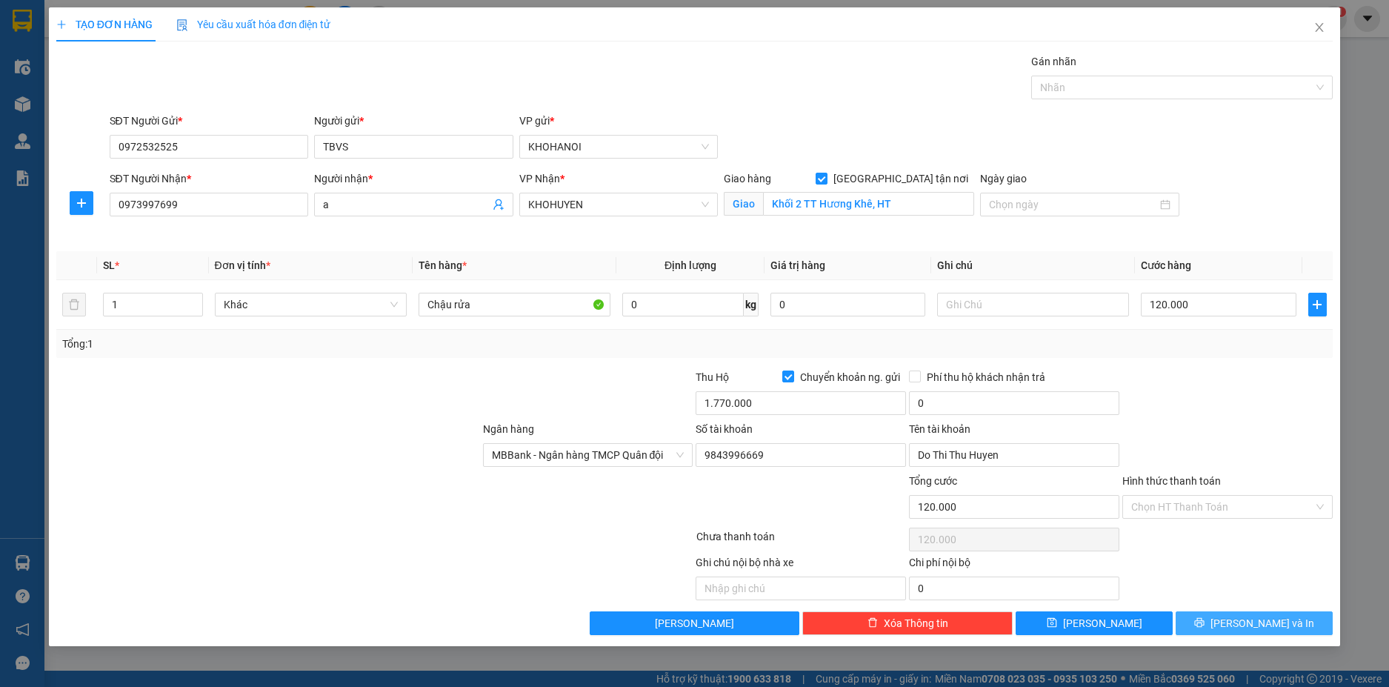
click at [1253, 626] on span "[PERSON_NAME] và In" at bounding box center [1263, 623] width 104 height 16
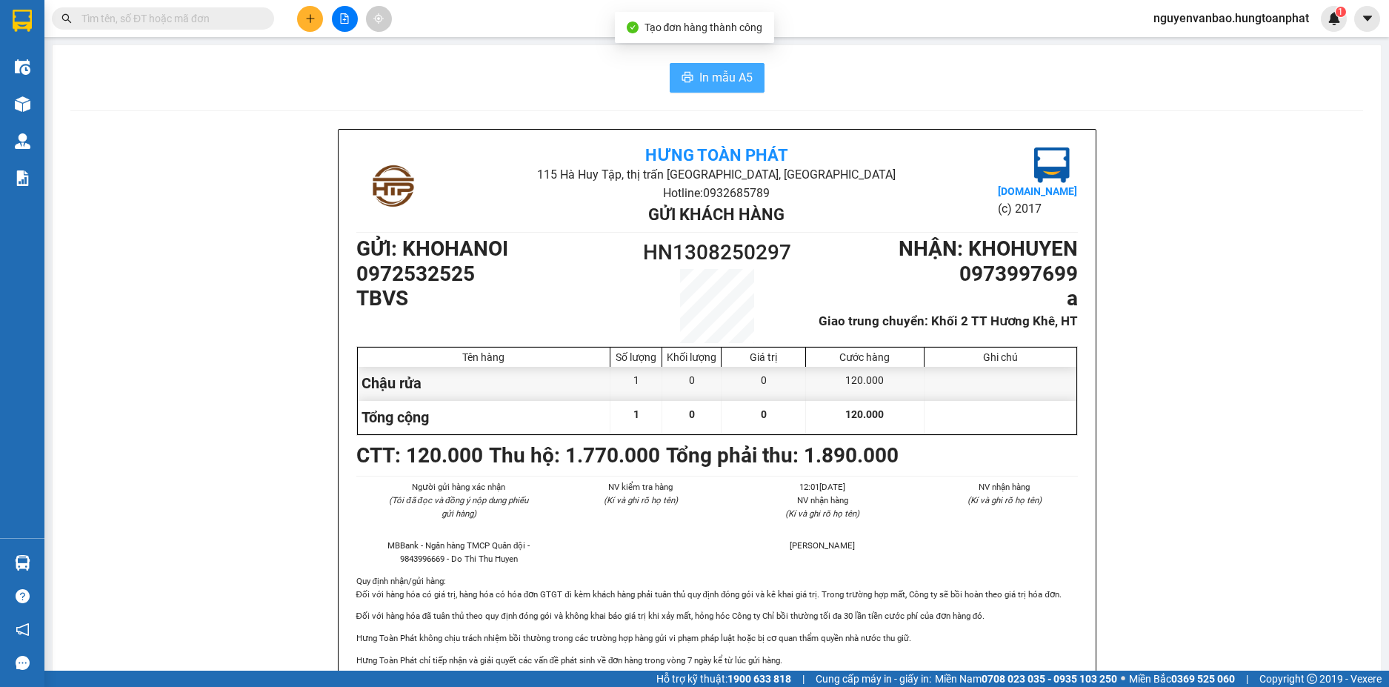
click at [741, 82] on span "In mẫu A5" at bounding box center [725, 77] width 53 height 19
click at [307, 19] on icon "plus" at bounding box center [310, 18] width 8 height 1
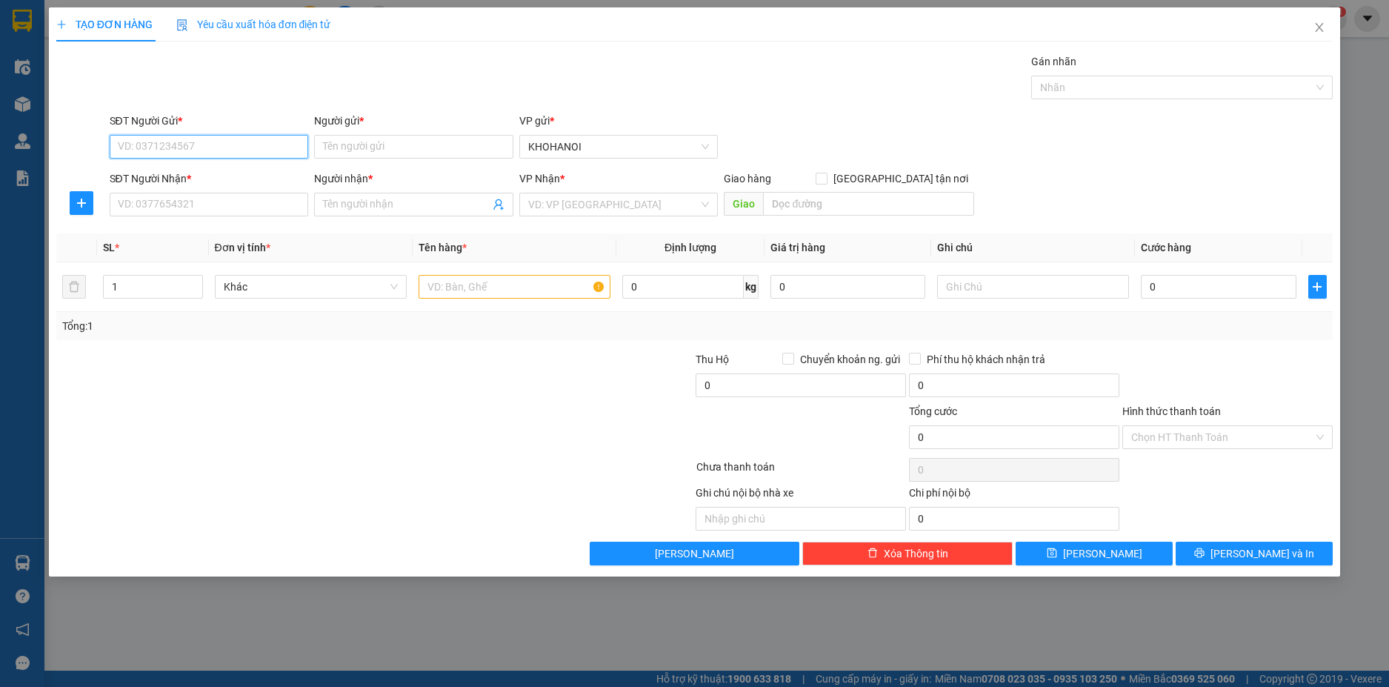
click at [187, 144] on input "SĐT Người Gửi *" at bounding box center [209, 147] width 199 height 24
click at [356, 139] on input "Người gửi *" at bounding box center [413, 147] width 199 height 24
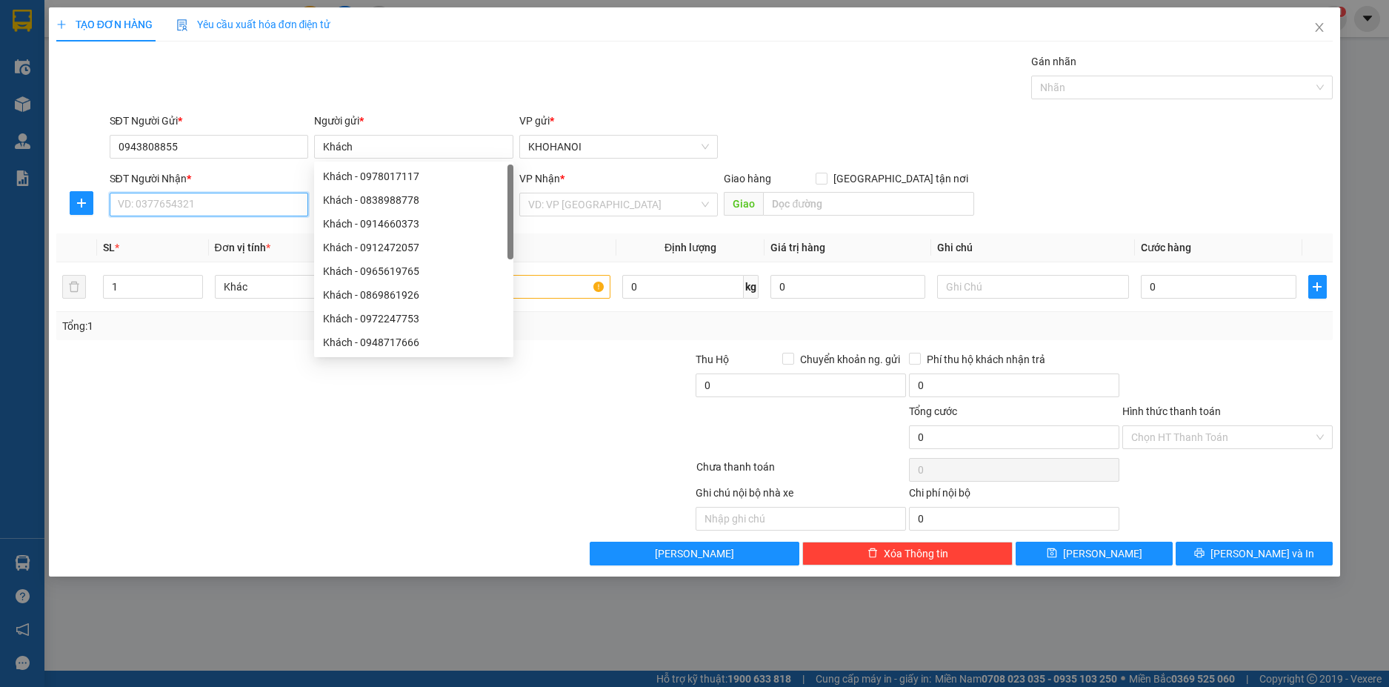
click at [178, 206] on input "SĐT Người Nhận *" at bounding box center [209, 205] width 199 height 24
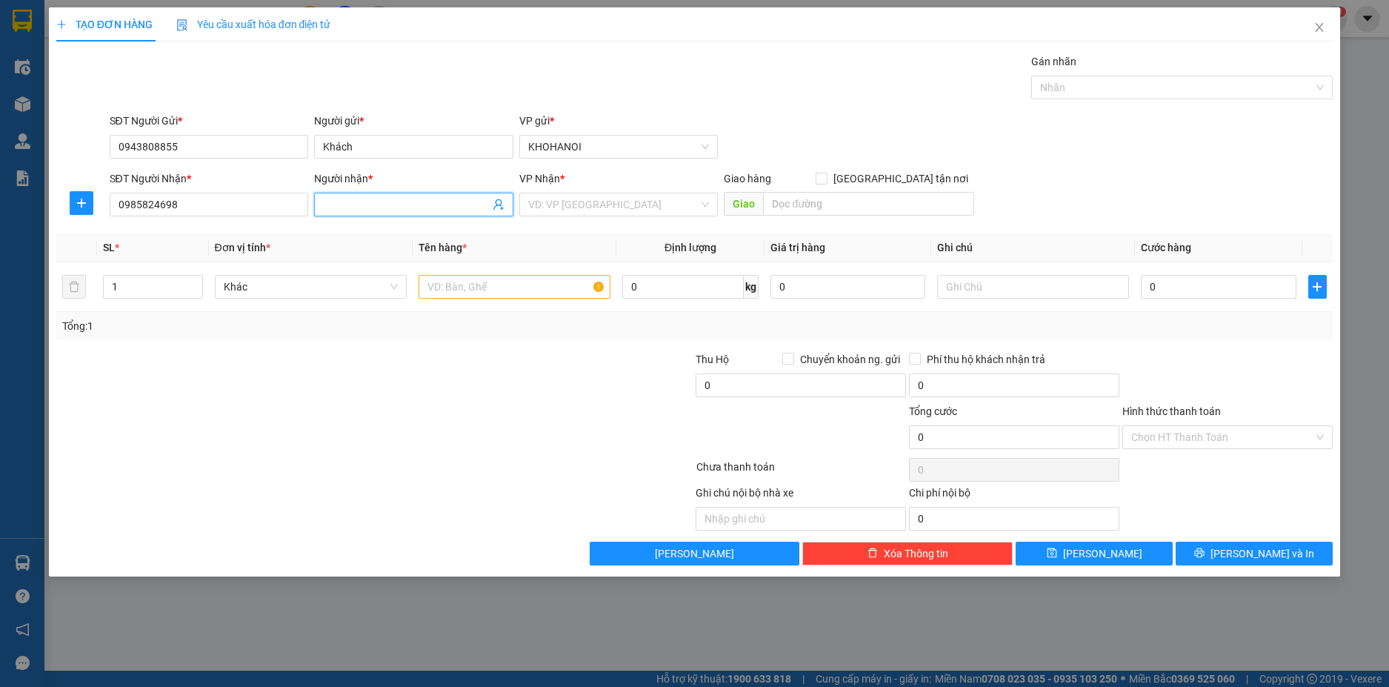
drag, startPoint x: 330, startPoint y: 202, endPoint x: 338, endPoint y: 200, distance: 8.4
click at [329, 203] on input "Người nhận *" at bounding box center [406, 204] width 167 height 16
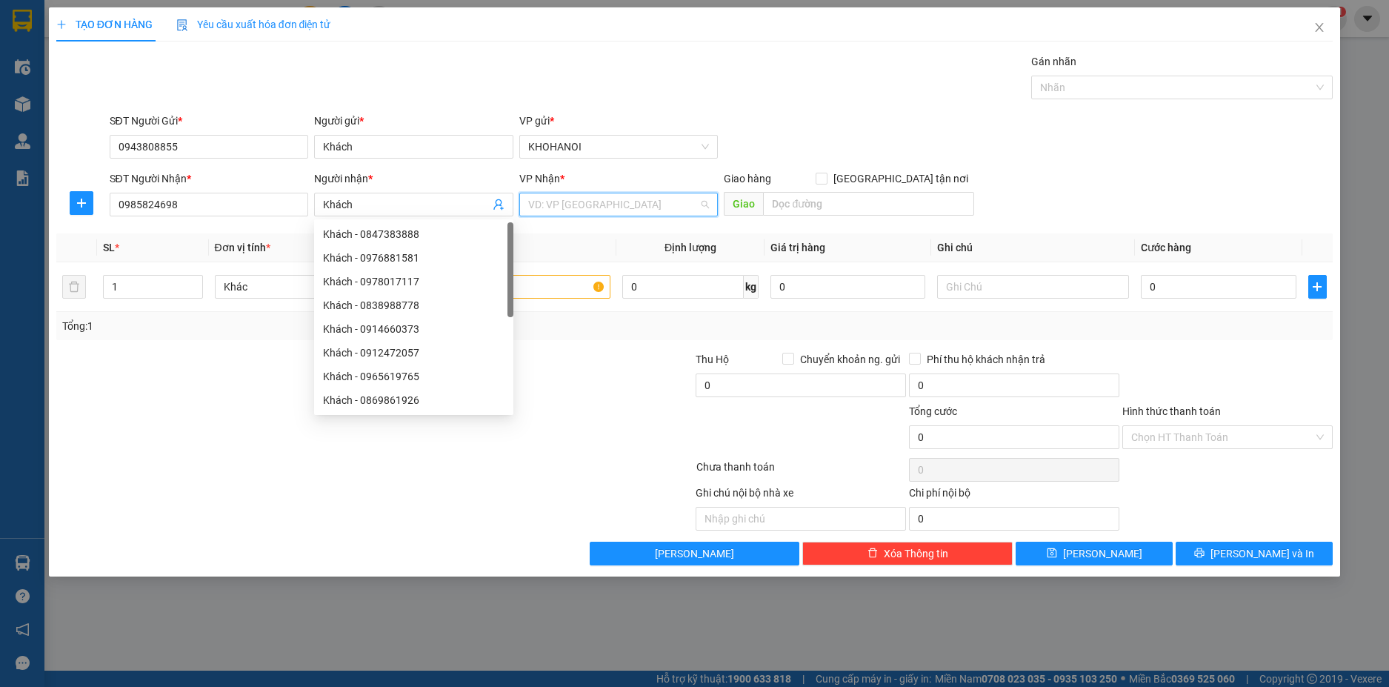
click at [627, 211] on input "search" at bounding box center [613, 204] width 171 height 22
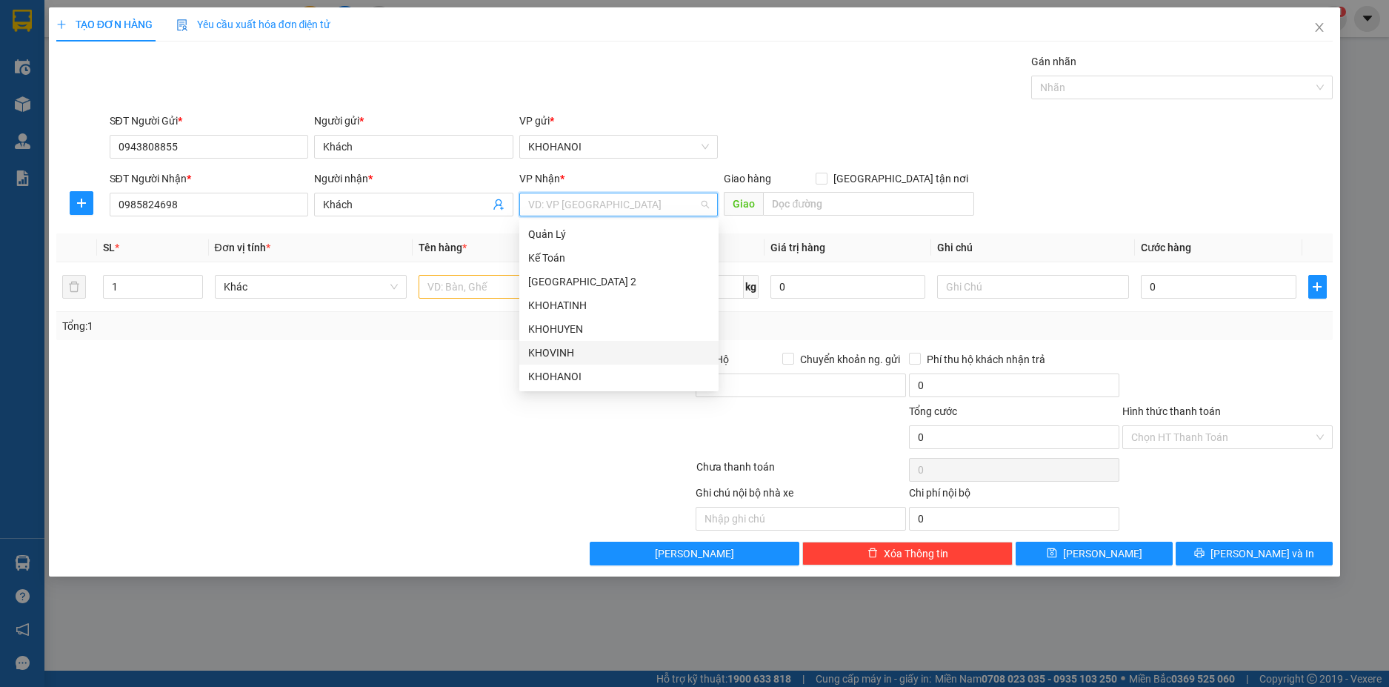
click at [562, 353] on div "KHOVINH" at bounding box center [619, 352] width 182 height 16
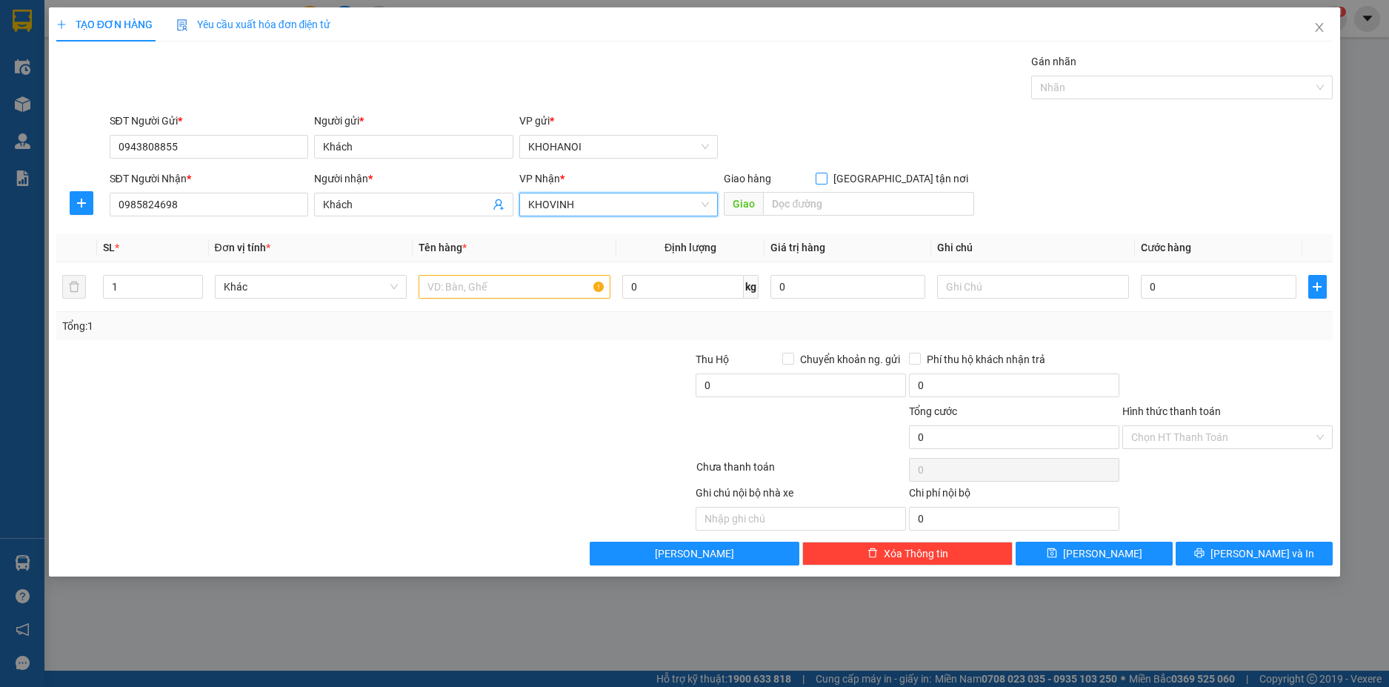
click at [826, 179] on input "[GEOGRAPHIC_DATA] tận nơi" at bounding box center [821, 178] width 10 height 10
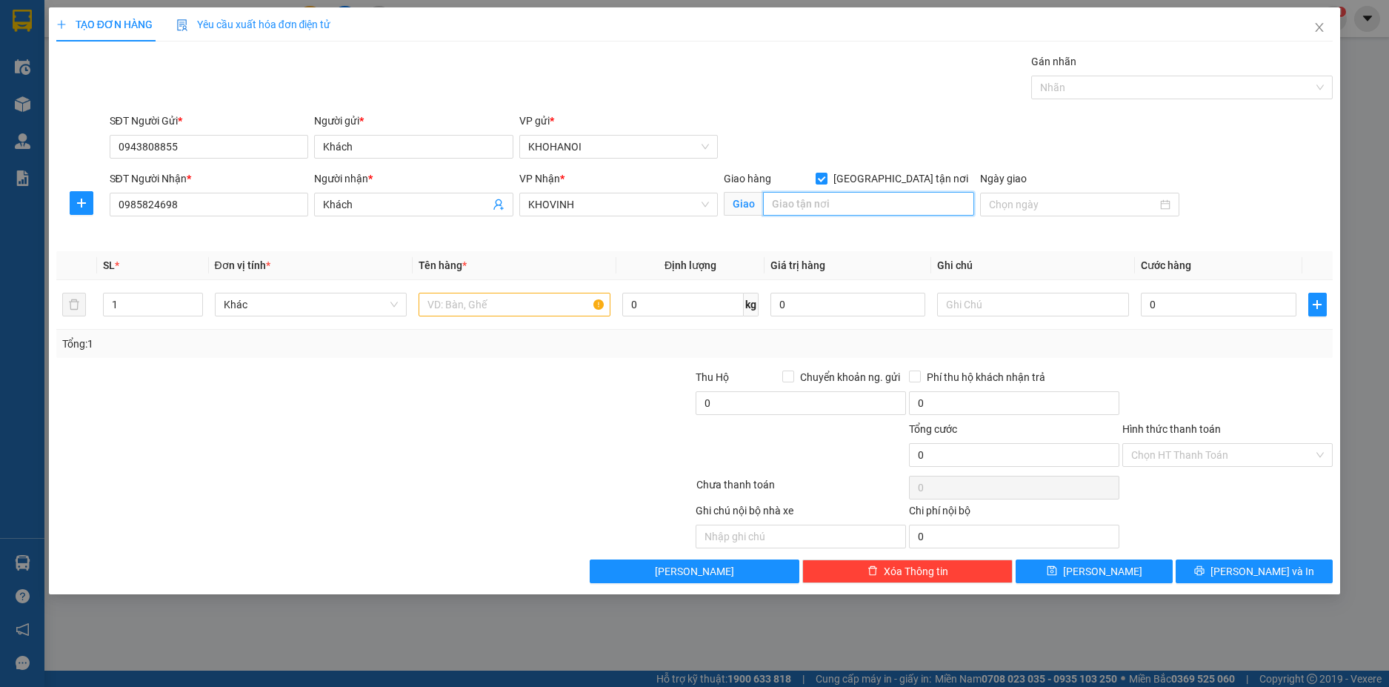
click at [868, 202] on input "text" at bounding box center [868, 204] width 211 height 24
drag, startPoint x: 283, startPoint y: 451, endPoint x: 407, endPoint y: 353, distance: 158.2
click at [285, 448] on div at bounding box center [268, 447] width 427 height 52
click at [192, 296] on span "up" at bounding box center [194, 300] width 9 height 9
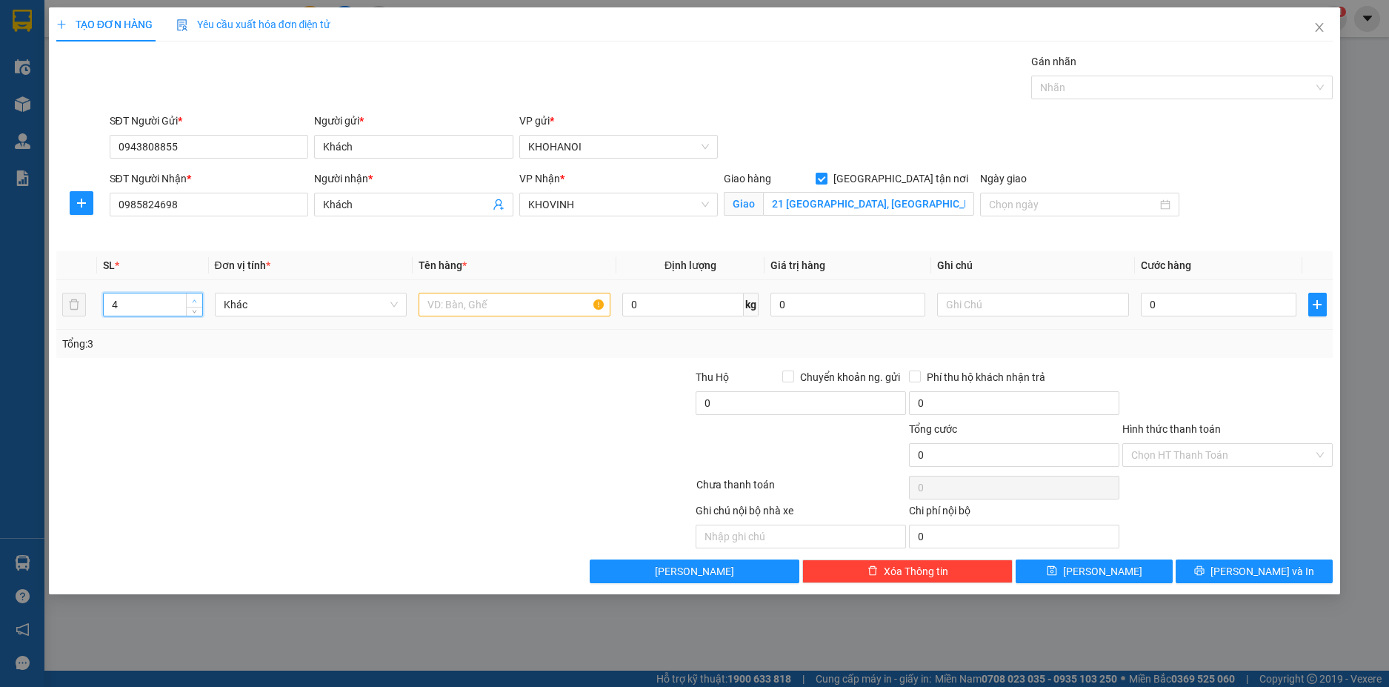
click at [192, 296] on span "up" at bounding box center [194, 300] width 9 height 9
drag, startPoint x: 196, startPoint y: 299, endPoint x: 367, endPoint y: 319, distance: 172.3
click at [196, 298] on icon "up" at bounding box center [194, 299] width 5 height 5
click at [468, 313] on input "text" at bounding box center [515, 305] width 192 height 24
click at [193, 301] on icon "up" at bounding box center [195, 300] width 4 height 3
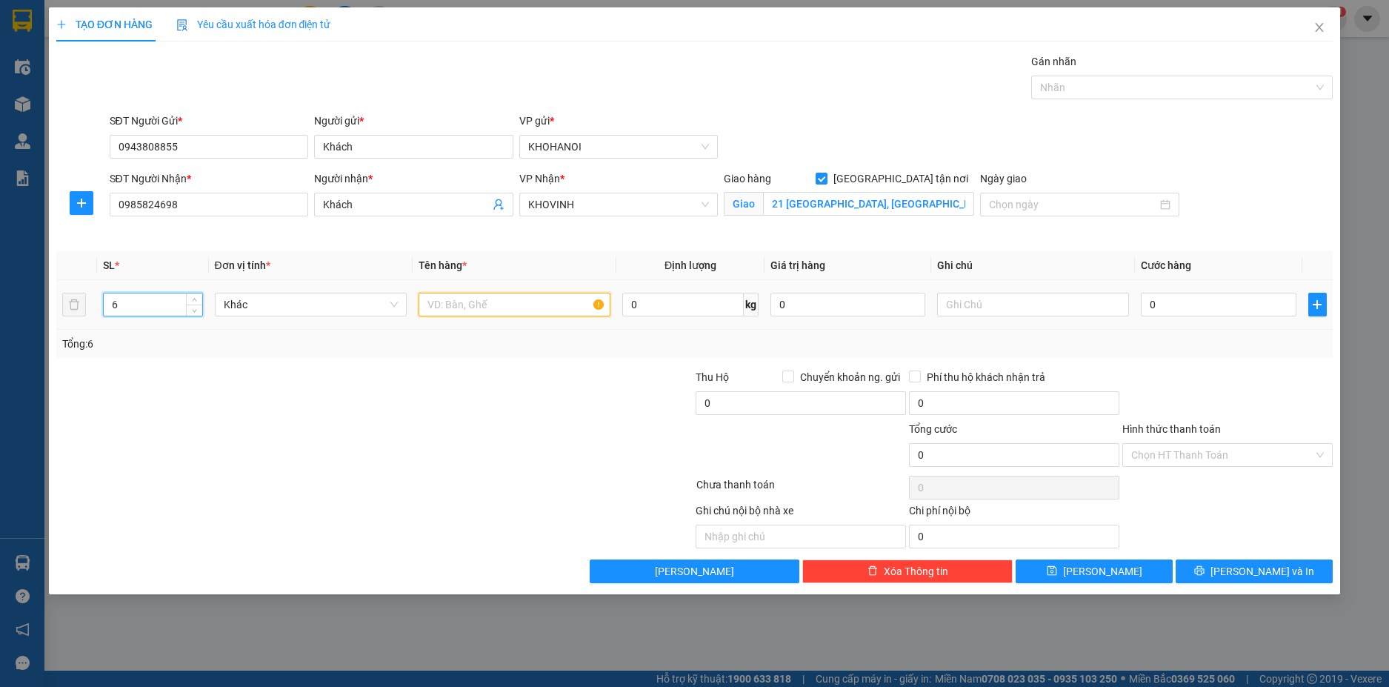
click at [473, 311] on input "text" at bounding box center [515, 305] width 192 height 24
click at [1173, 306] on input "0" at bounding box center [1218, 305] width 155 height 24
click at [1176, 373] on div at bounding box center [1227, 395] width 213 height 52
click at [1190, 456] on input "Hình thức thanh toán" at bounding box center [1222, 455] width 182 height 22
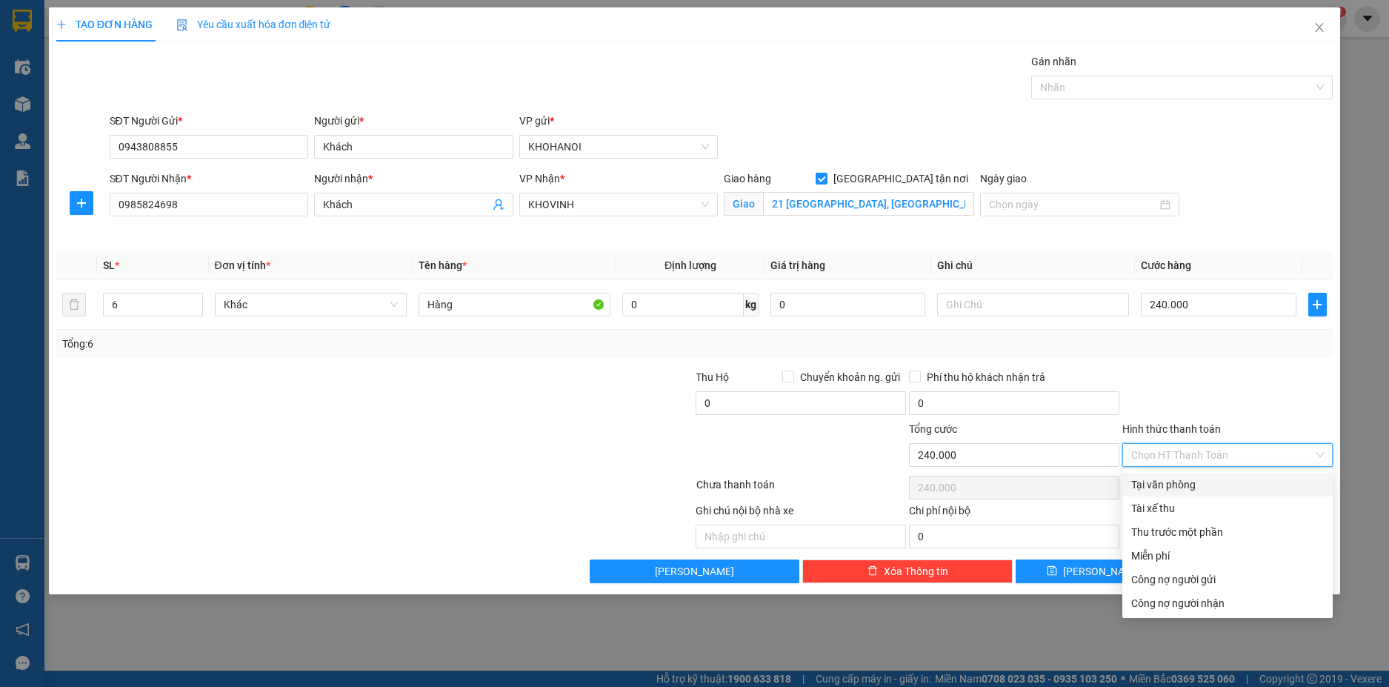
click at [1187, 490] on div "Tại văn phòng" at bounding box center [1227, 484] width 193 height 16
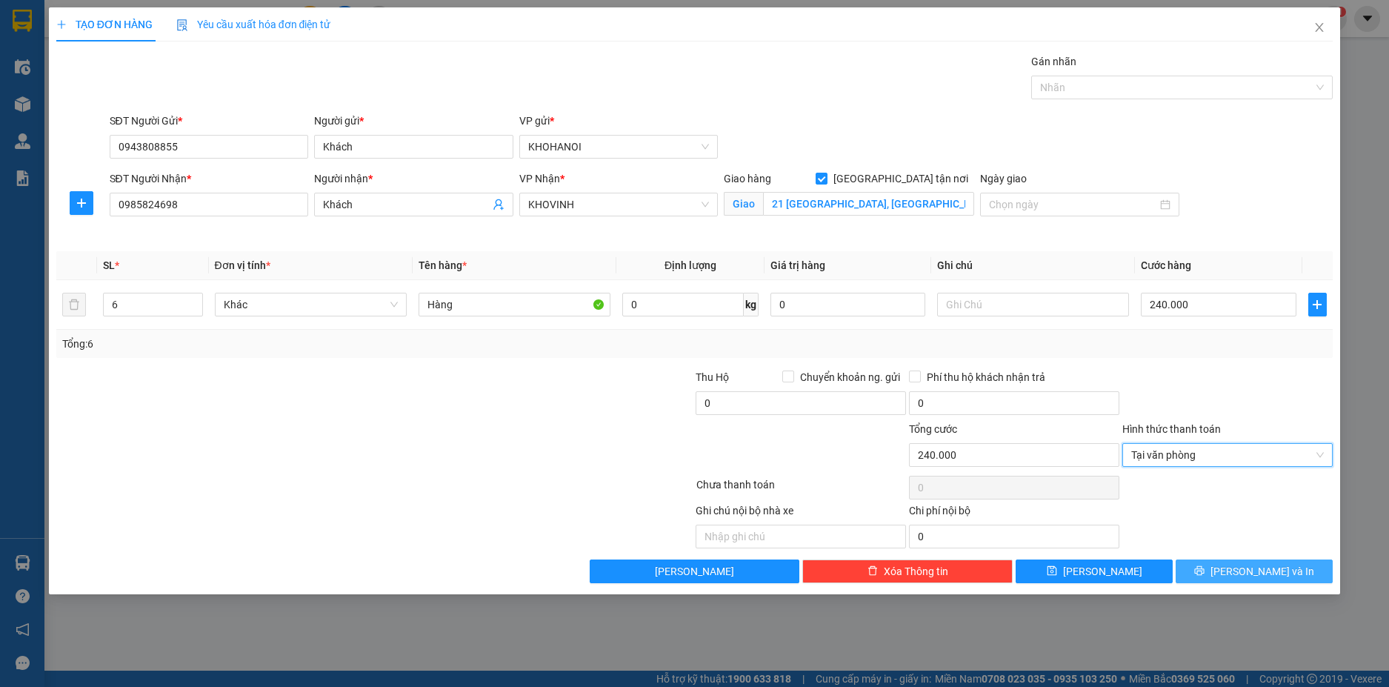
drag, startPoint x: 1250, startPoint y: 573, endPoint x: 1200, endPoint y: 491, distance: 95.4
click at [1248, 572] on span "[PERSON_NAME] và In" at bounding box center [1263, 571] width 104 height 16
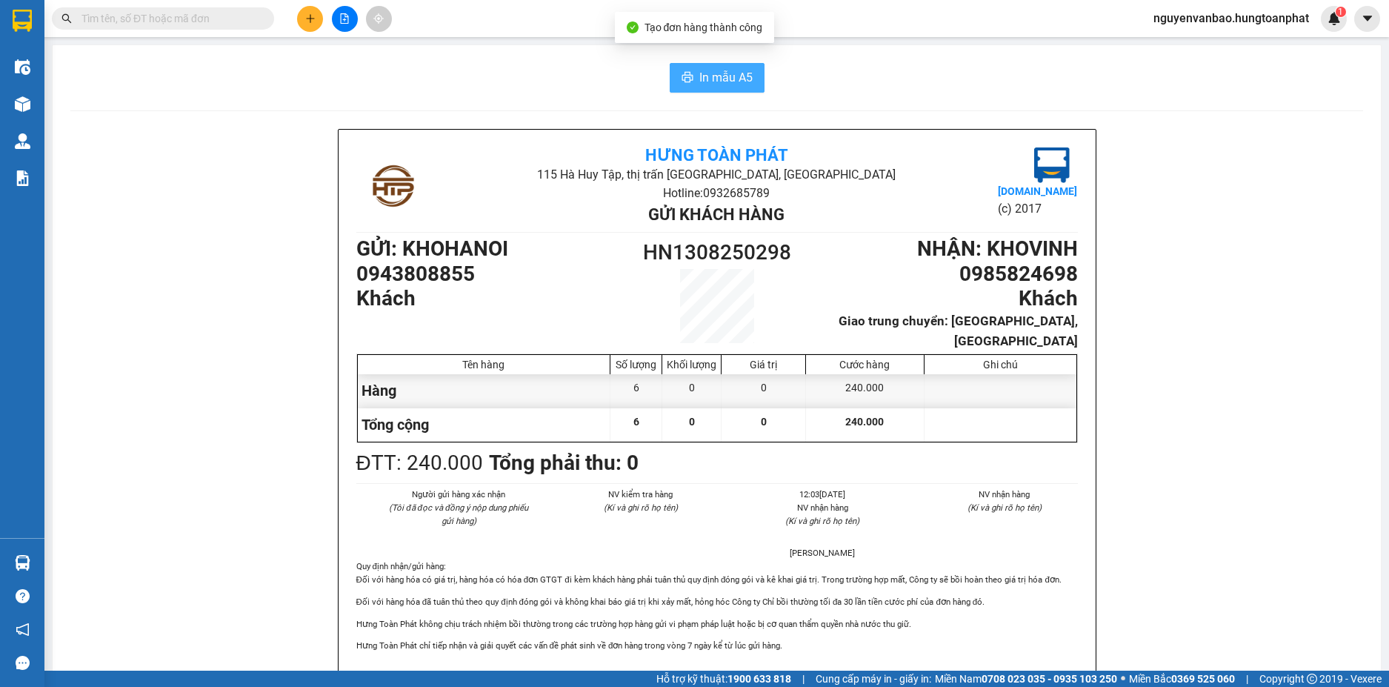
click at [682, 77] on icon "printer" at bounding box center [688, 77] width 12 height 12
click at [312, 32] on div "Kết quả tìm kiếm ( 1 ) Bộ lọc Mã ĐH Trạng thái Món hàng Thu hộ Tổng cước Chưa c…" at bounding box center [694, 18] width 1389 height 37
click at [307, 19] on icon "plus" at bounding box center [310, 18] width 10 height 10
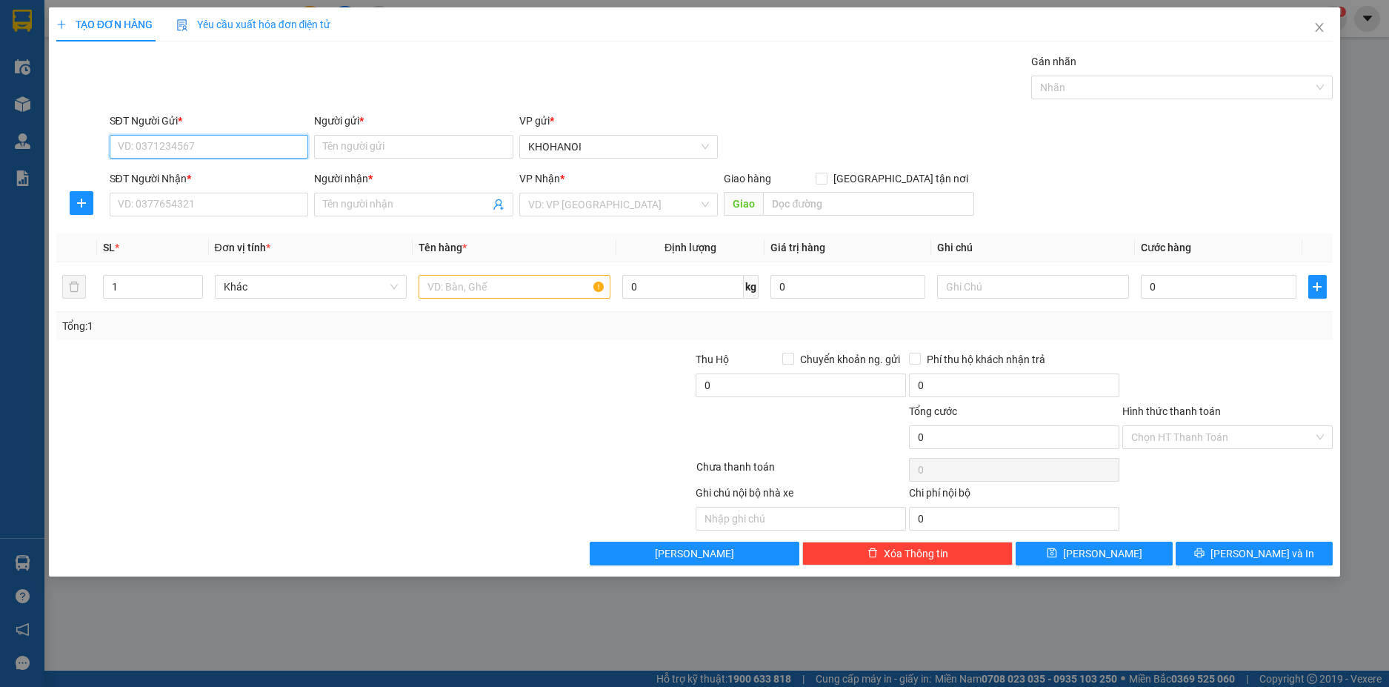
click at [262, 141] on input "SĐT Người Gửi *" at bounding box center [209, 147] width 199 height 24
click at [155, 175] on div "0986375738 - Khách" at bounding box center [210, 176] width 182 height 16
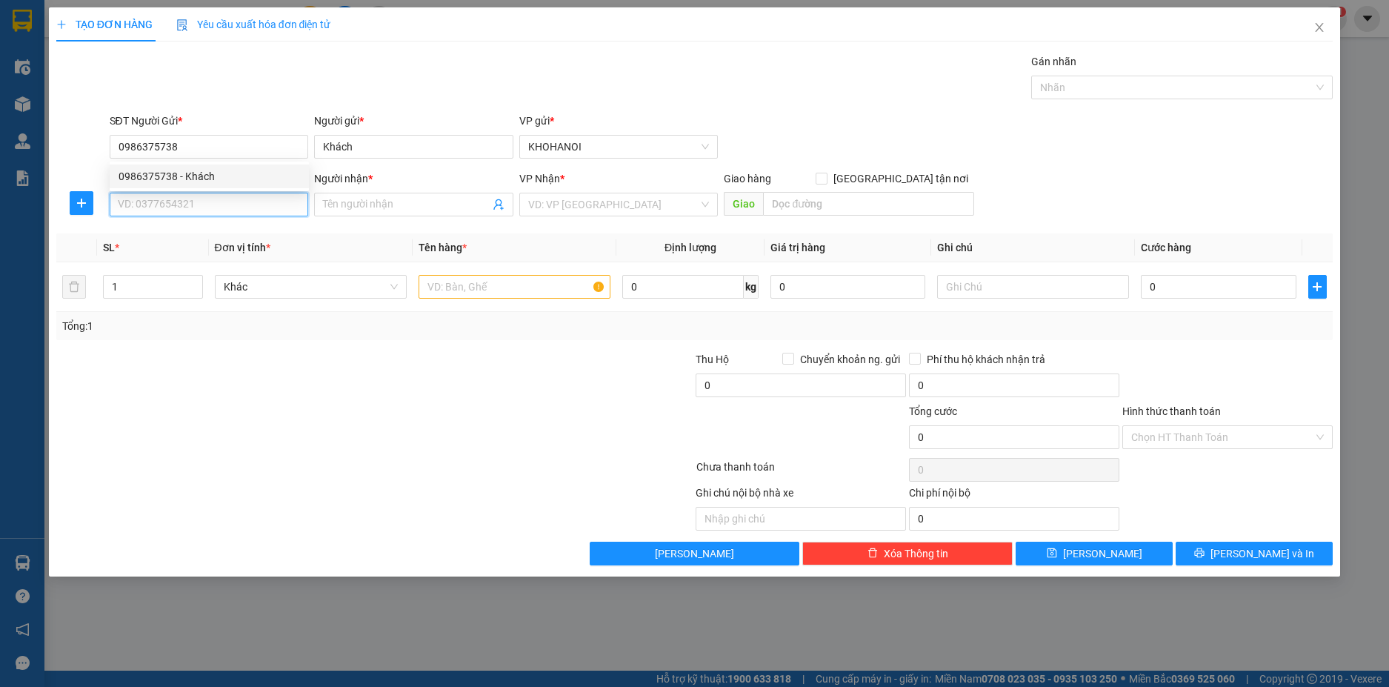
click at [169, 207] on input "SĐT Người Nhận *" at bounding box center [209, 205] width 199 height 24
click at [203, 231] on div "0916523465 - A Vinh" at bounding box center [210, 234] width 182 height 16
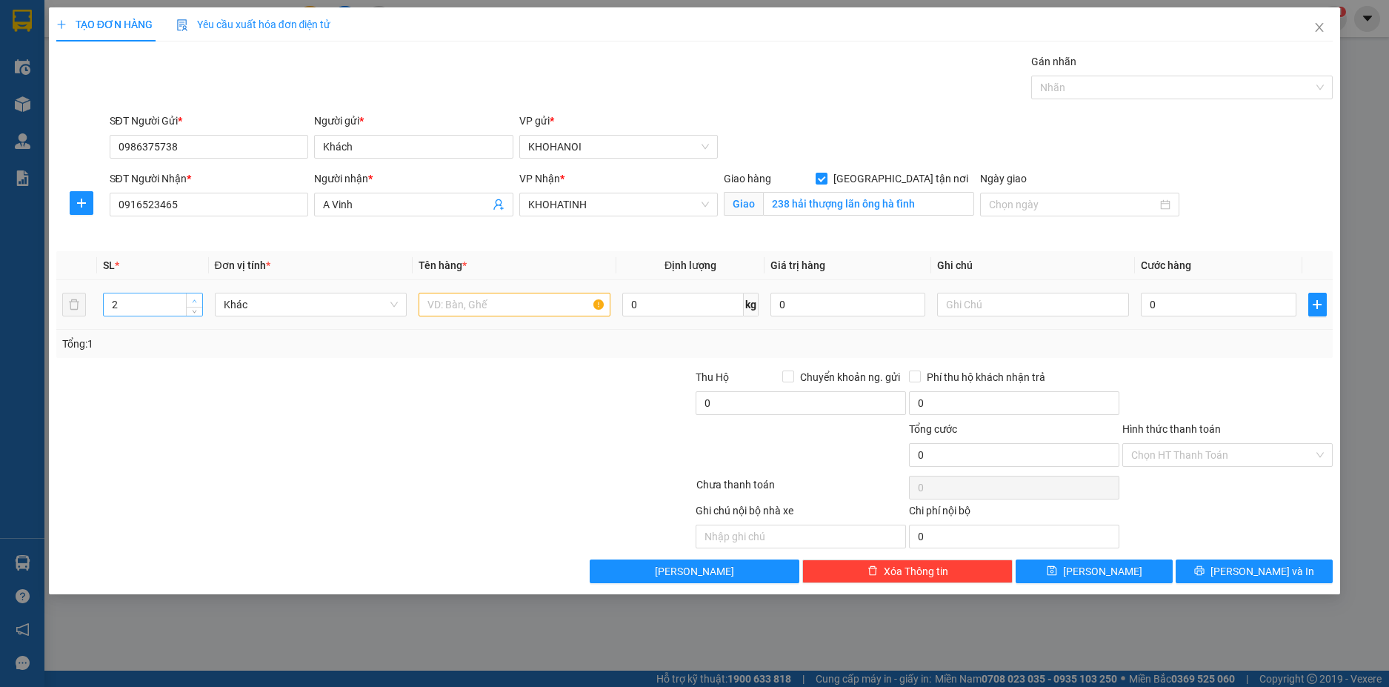
click at [195, 299] on icon "up" at bounding box center [194, 301] width 5 height 5
click at [487, 302] on input "text" at bounding box center [515, 305] width 192 height 24
click at [963, 308] on input "text" at bounding box center [1033, 305] width 192 height 24
click at [1164, 302] on input "0" at bounding box center [1218, 305] width 155 height 24
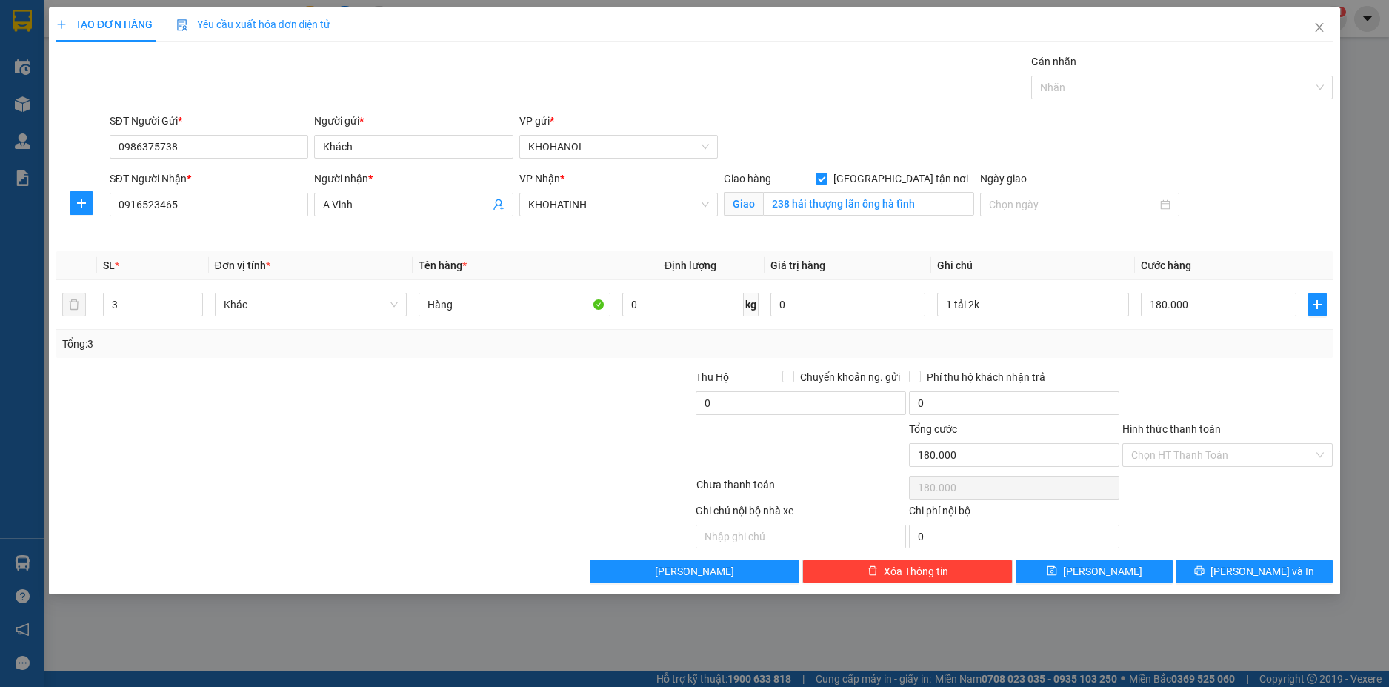
drag, startPoint x: 1180, startPoint y: 331, endPoint x: 1182, endPoint y: 354, distance: 23.1
click at [1182, 333] on div "Tổng: 3" at bounding box center [694, 344] width 1277 height 28
click at [1203, 573] on button "[PERSON_NAME] và In" at bounding box center [1254, 571] width 157 height 24
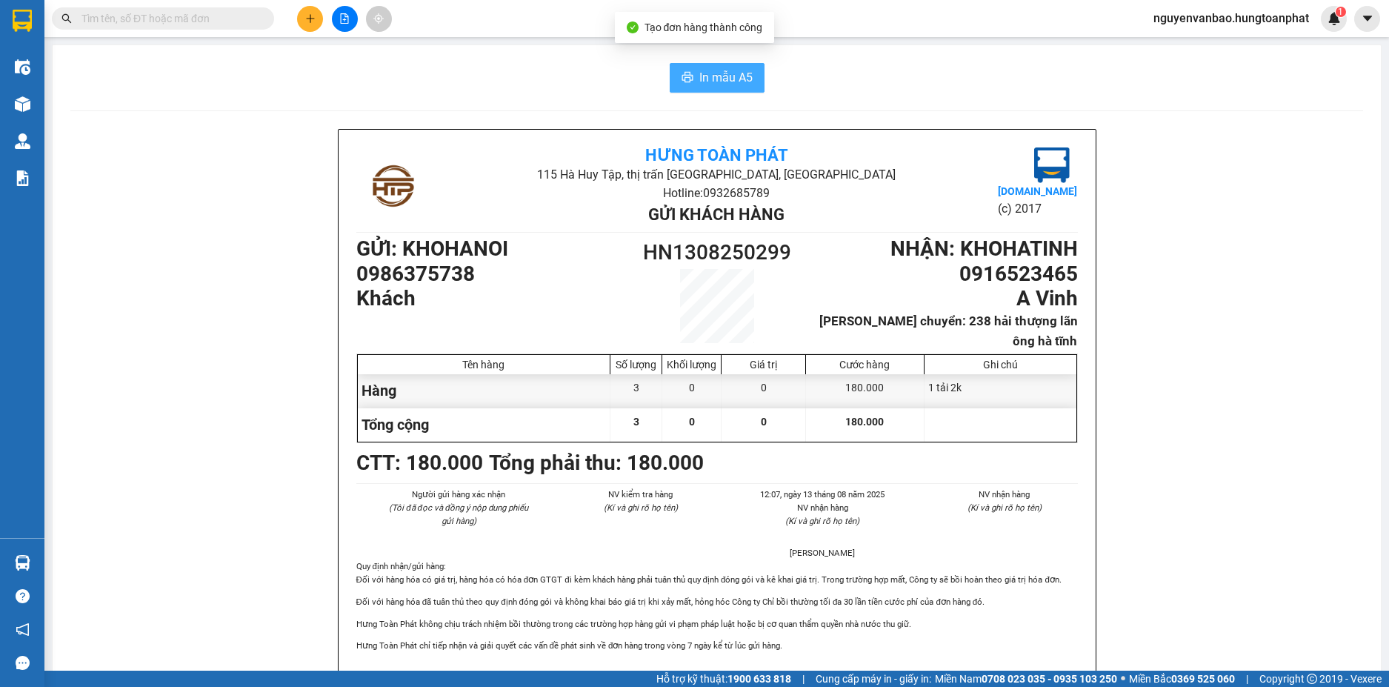
click at [734, 88] on button "In mẫu A5" at bounding box center [717, 78] width 95 height 30
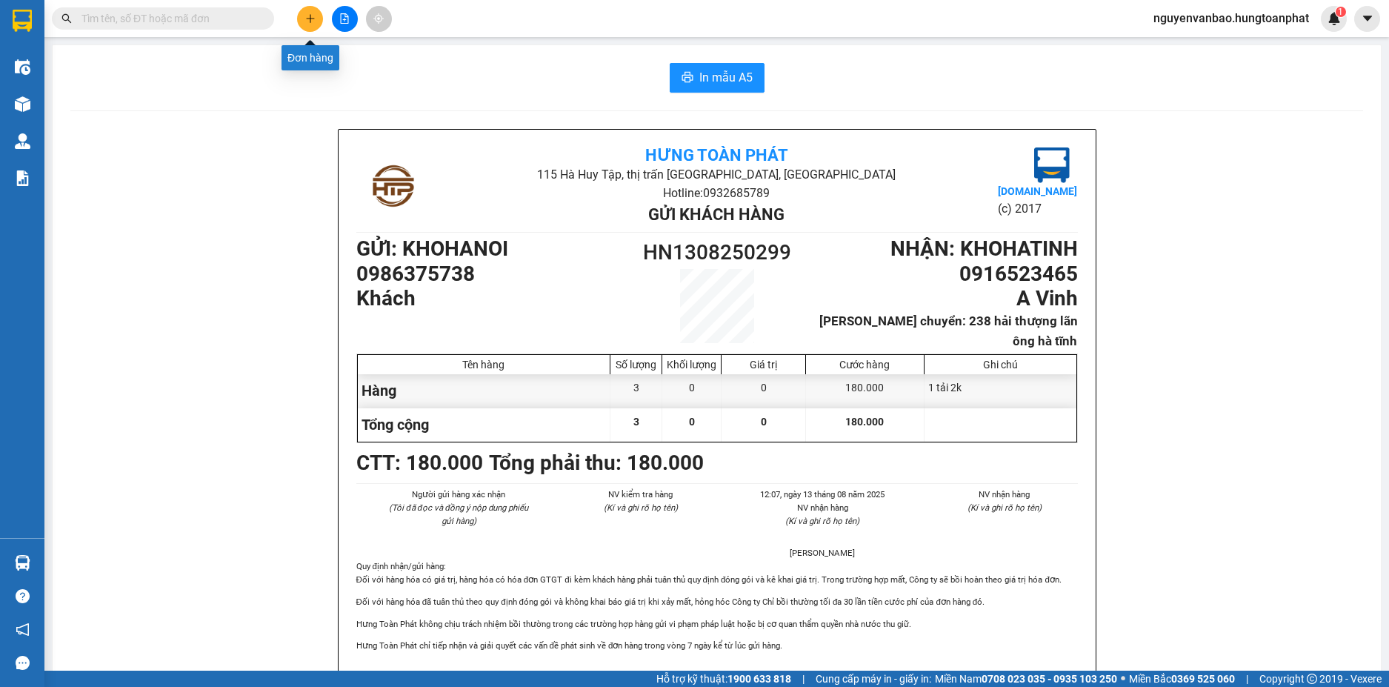
click at [307, 16] on icon "plus" at bounding box center [310, 18] width 10 height 10
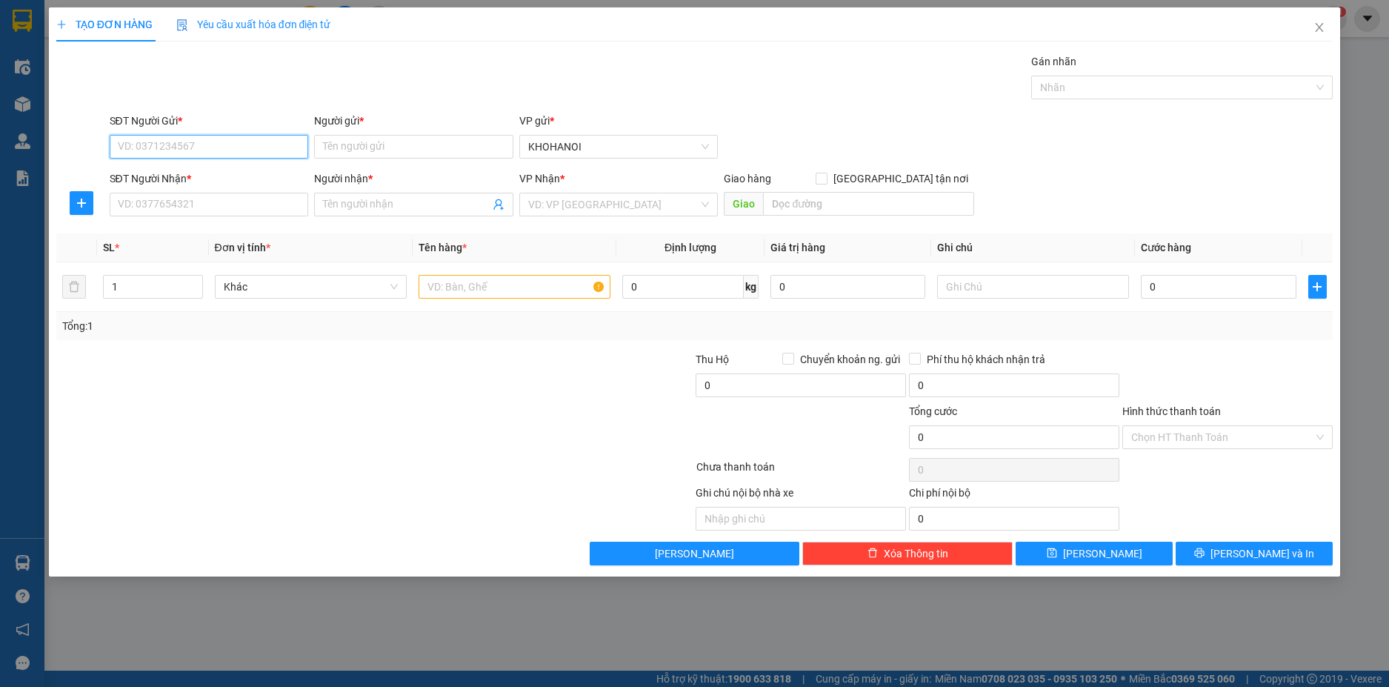
click at [216, 152] on input "SĐT Người Gửi *" at bounding box center [209, 147] width 199 height 24
click at [191, 170] on div "0949832693 - Tuấn Tú" at bounding box center [210, 176] width 182 height 16
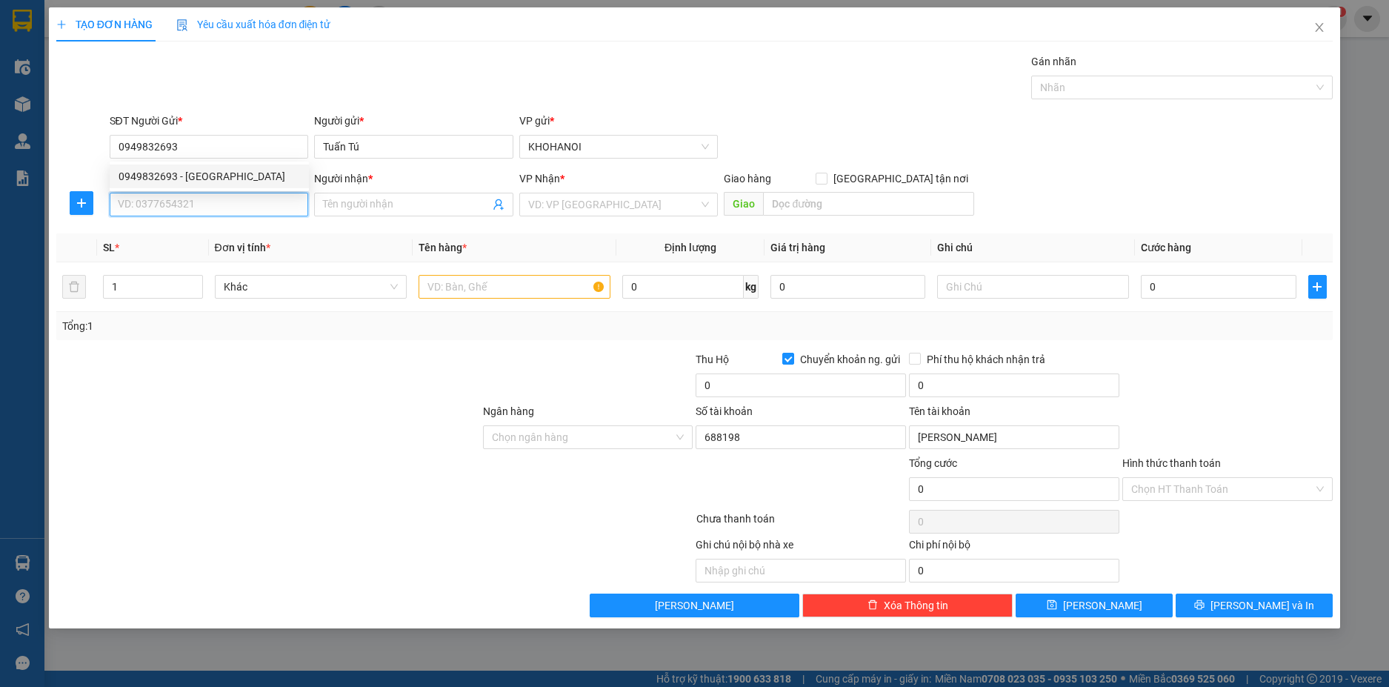
click at [197, 195] on input "SĐT Người Nhận *" at bounding box center [209, 205] width 199 height 24
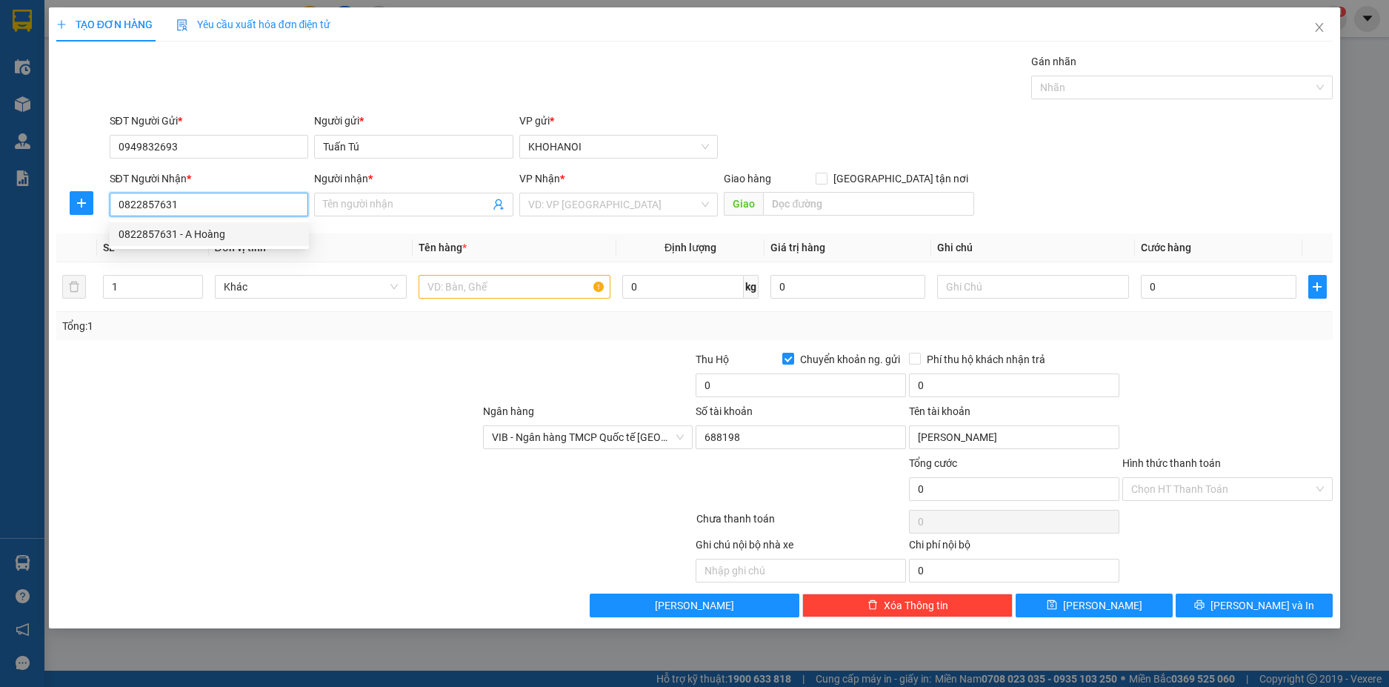
click at [167, 230] on div "0822857631 - A Hoàng" at bounding box center [210, 234] width 182 height 16
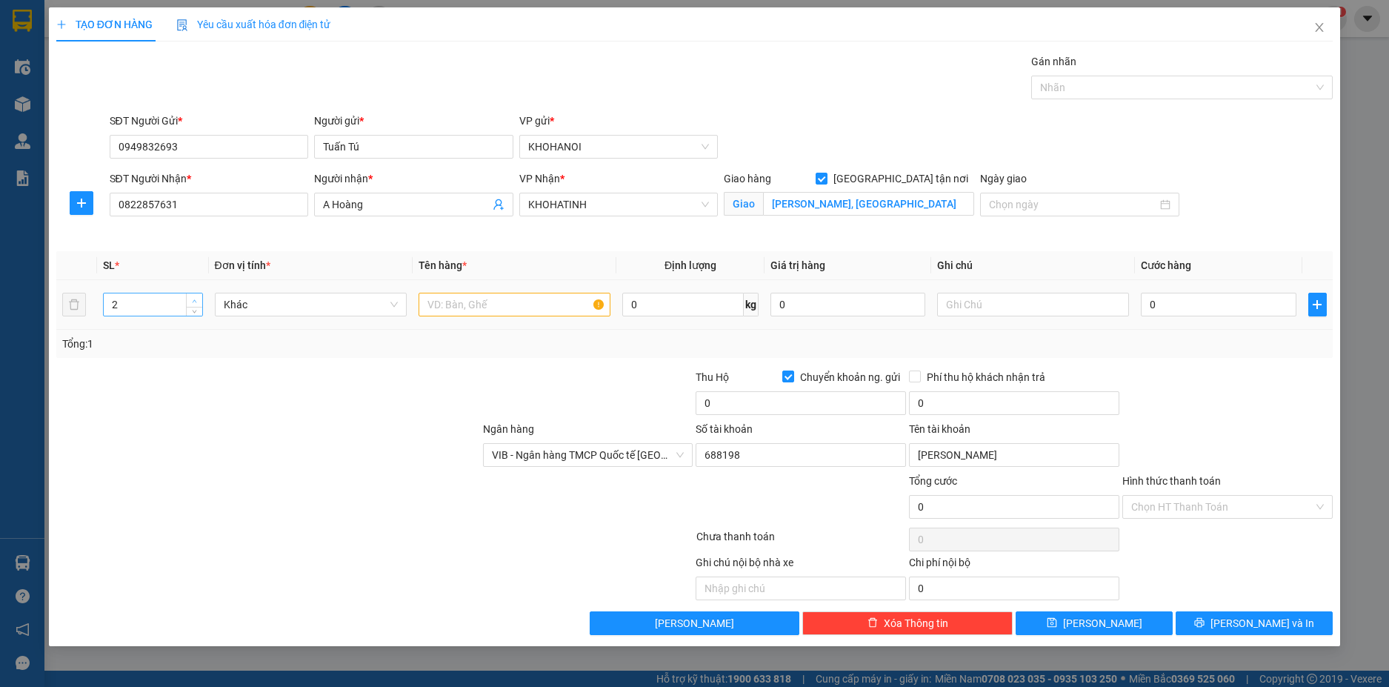
click at [196, 297] on span "up" at bounding box center [194, 300] width 9 height 9
click at [447, 307] on input "text" at bounding box center [515, 305] width 192 height 24
click at [1178, 303] on input "0" at bounding box center [1218, 305] width 155 height 24
drag, startPoint x: 1179, startPoint y: 405, endPoint x: 1164, endPoint y: 395, distance: 18.7
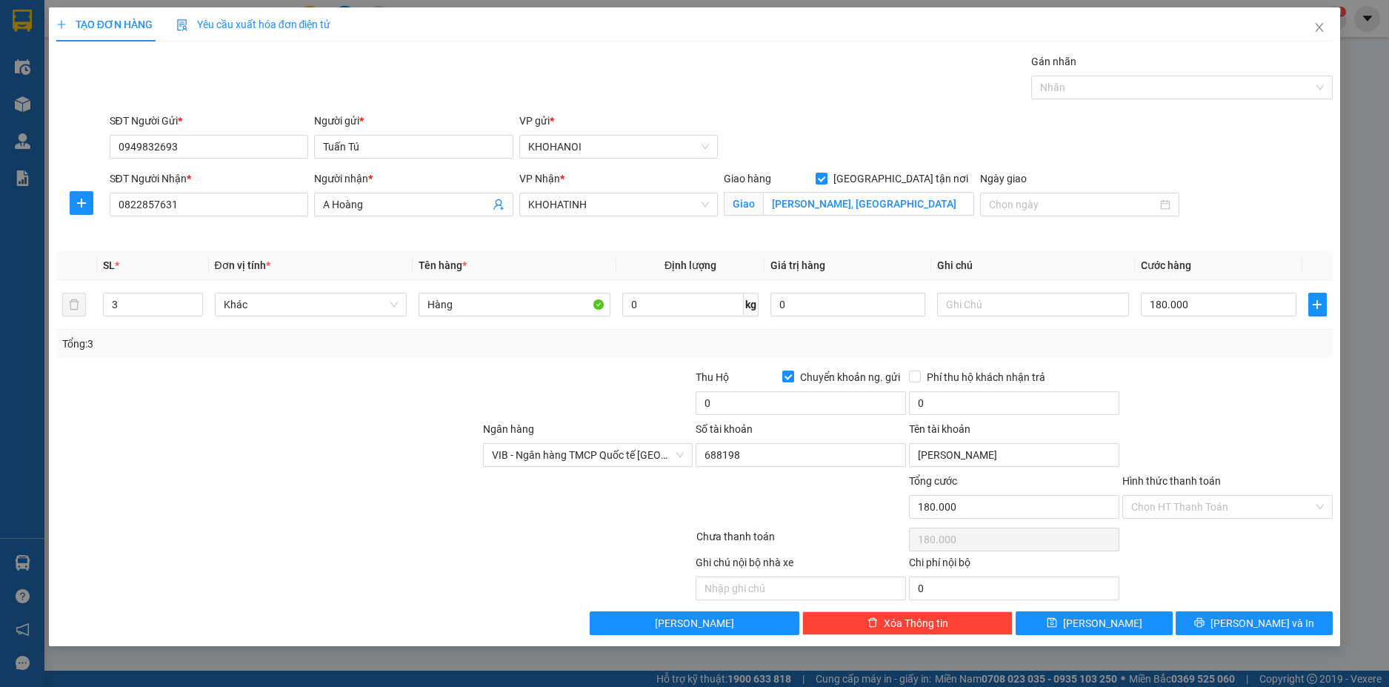
click at [1176, 404] on div at bounding box center [1227, 395] width 213 height 52
click at [1168, 504] on input "Hình thức thanh toán" at bounding box center [1222, 507] width 182 height 22
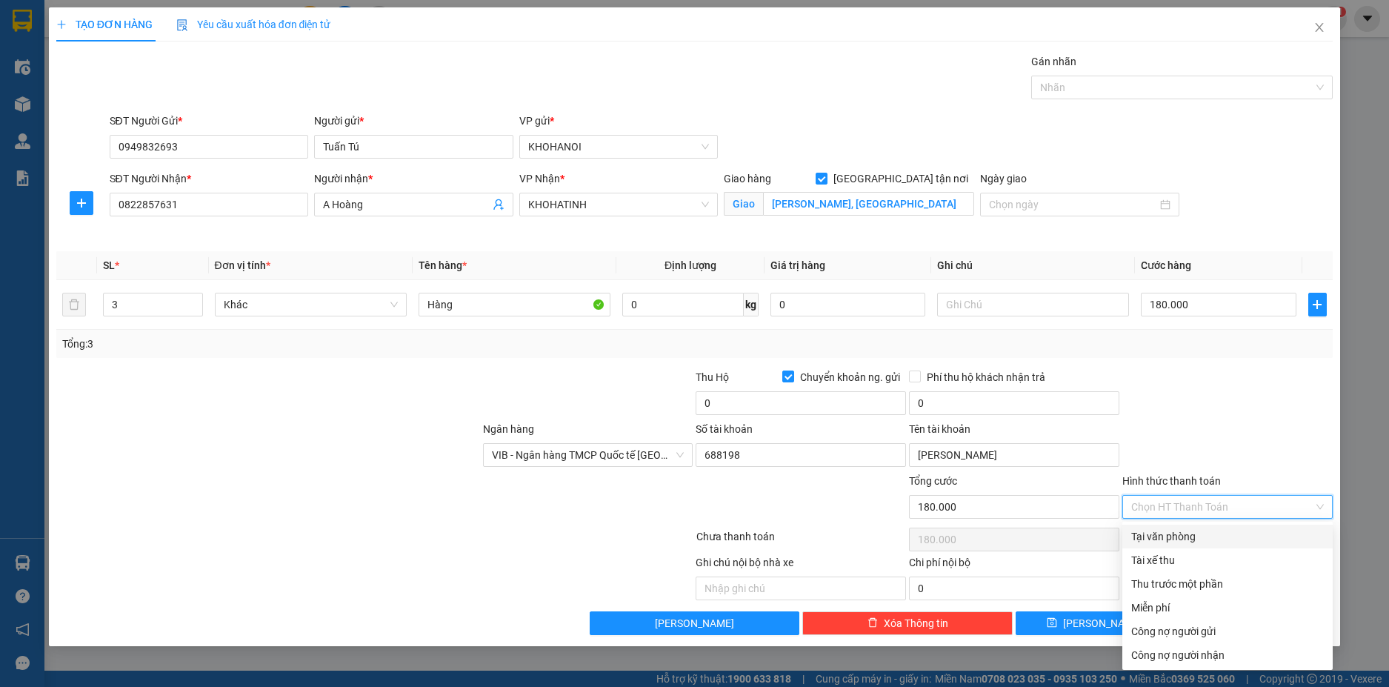
click at [1165, 530] on div "Tại văn phòng" at bounding box center [1227, 536] width 193 height 16
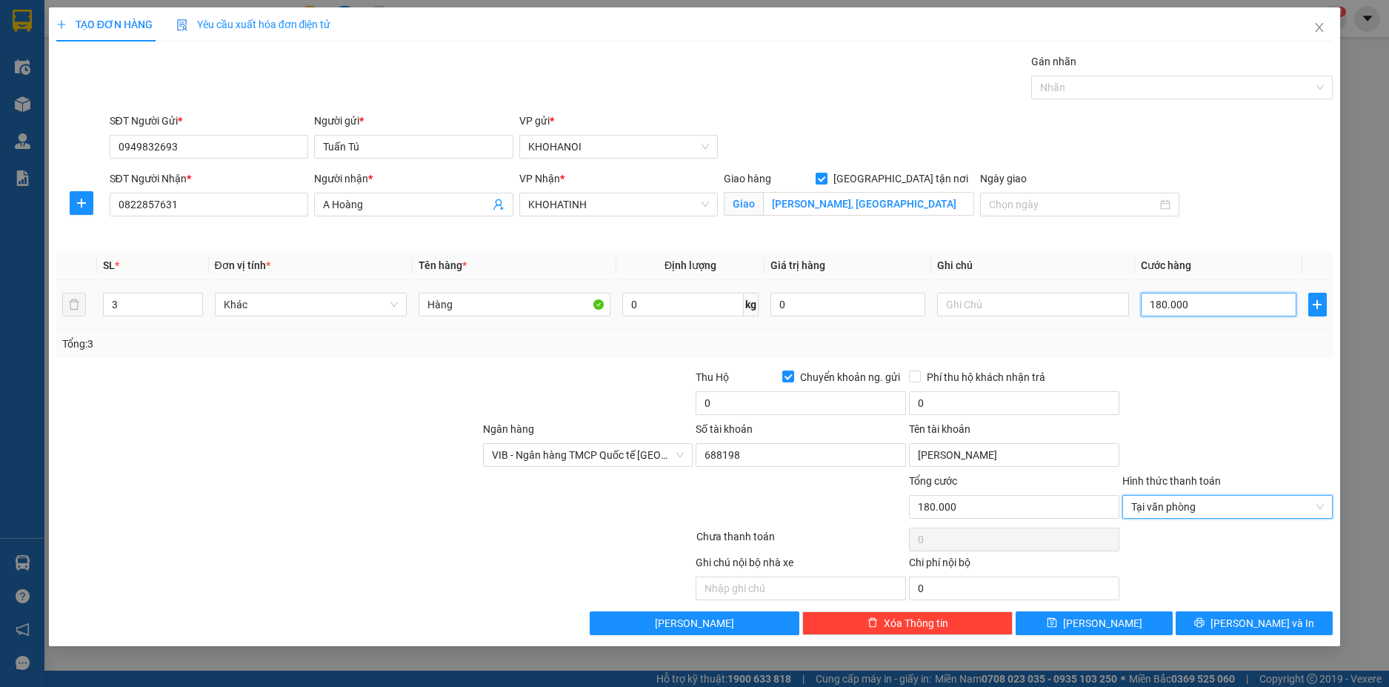
click at [1216, 302] on input "180.000" at bounding box center [1218, 305] width 155 height 24
click at [1179, 386] on div at bounding box center [1227, 395] width 213 height 52
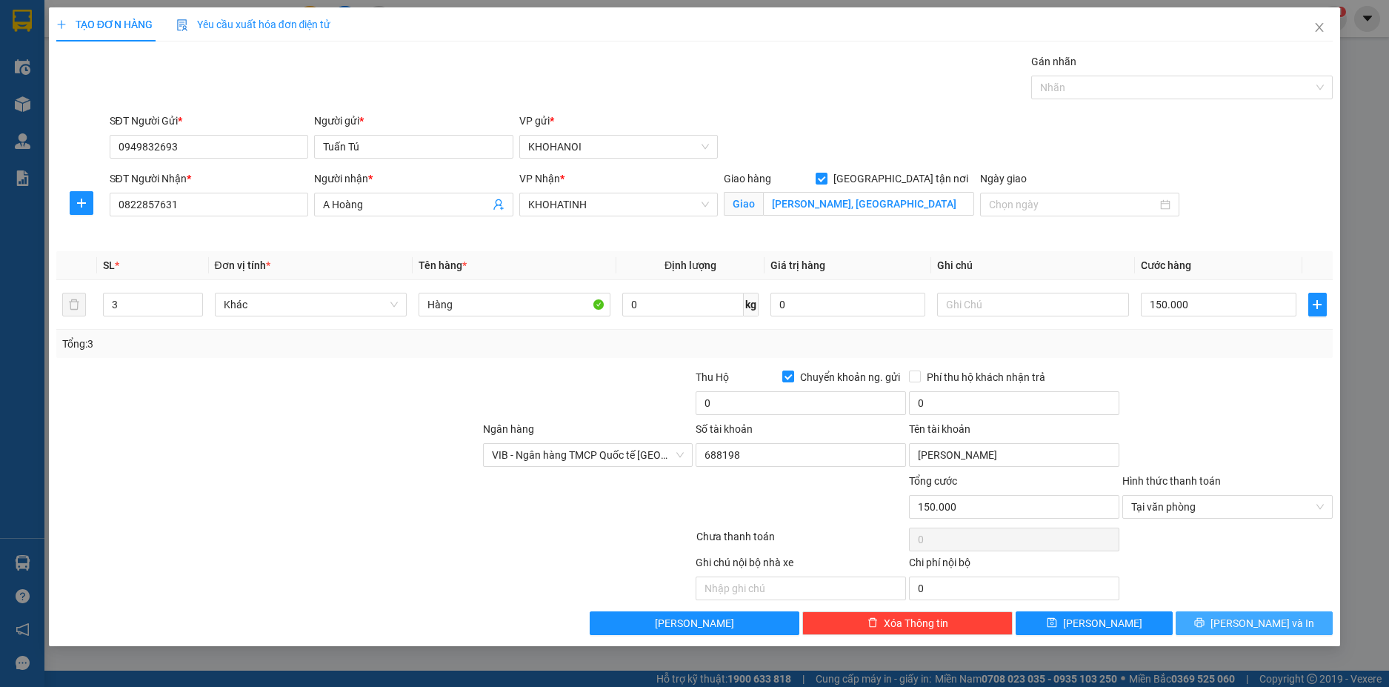
click at [1201, 625] on button "[PERSON_NAME] và In" at bounding box center [1254, 623] width 157 height 24
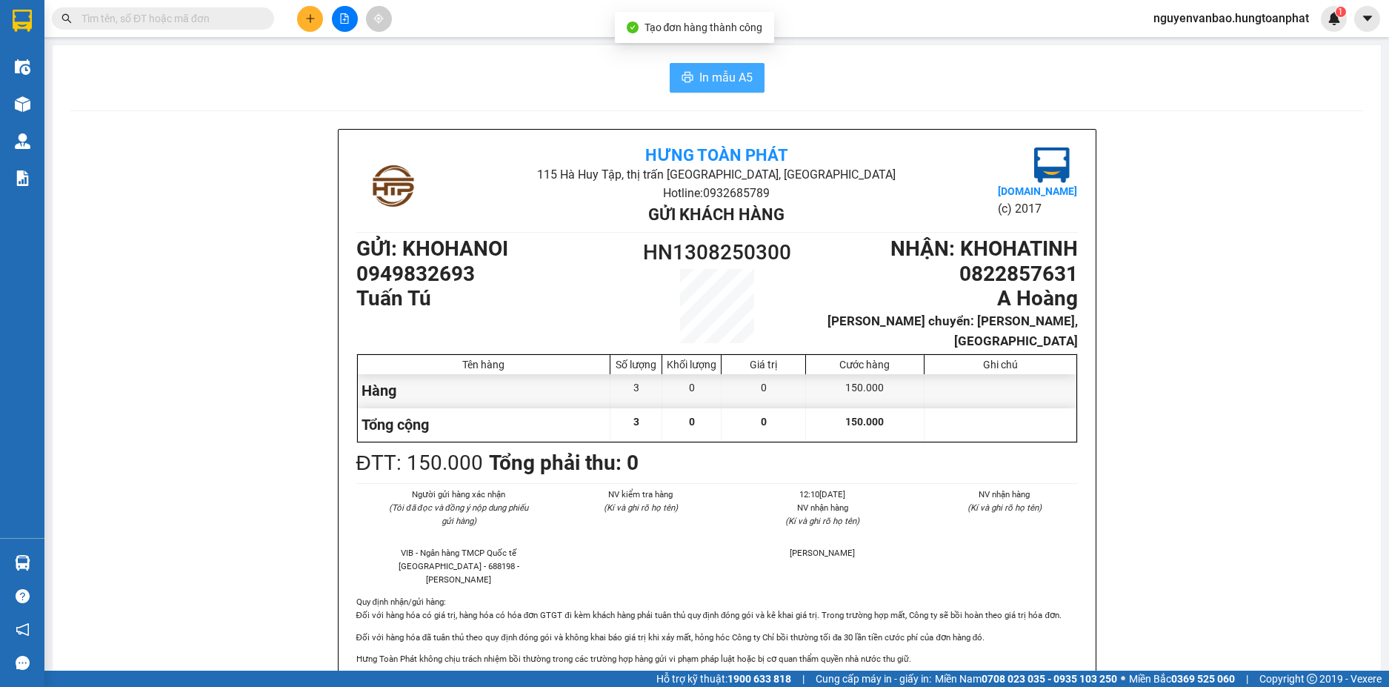
click at [734, 70] on span "In mẫu A5" at bounding box center [725, 77] width 53 height 19
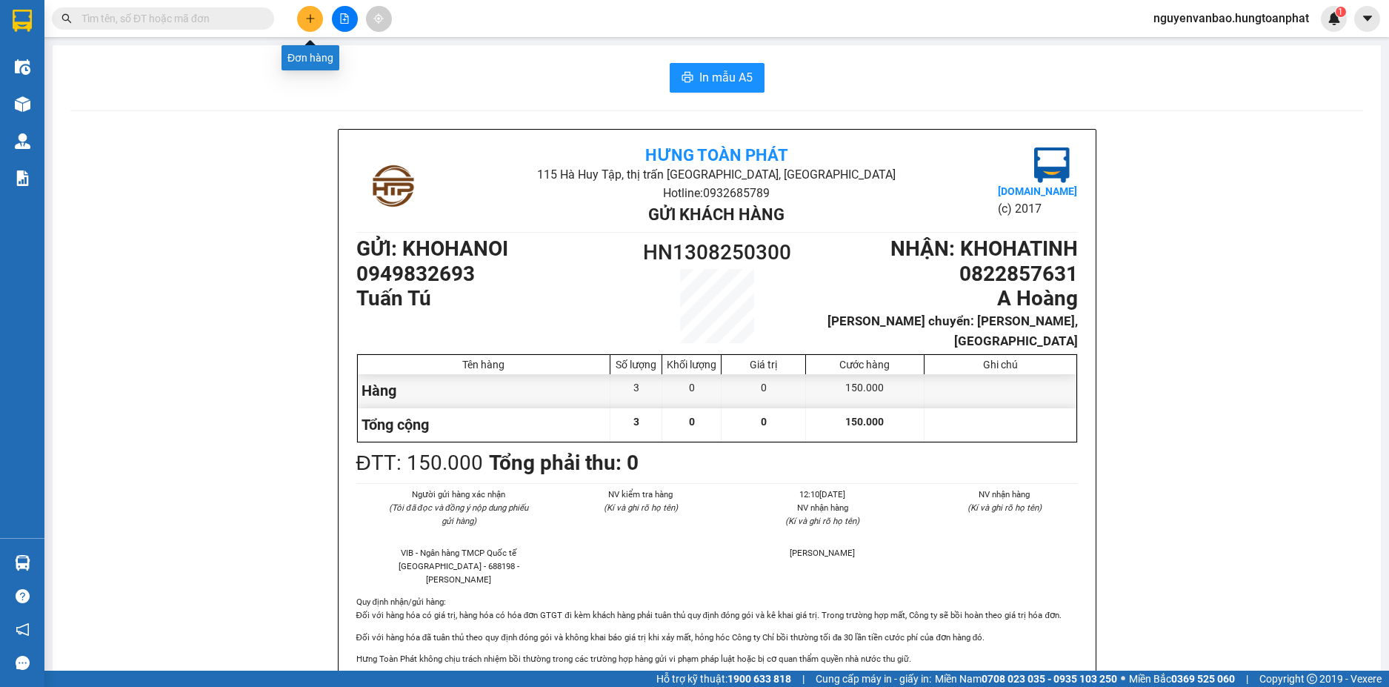
click at [302, 18] on button at bounding box center [310, 19] width 26 height 26
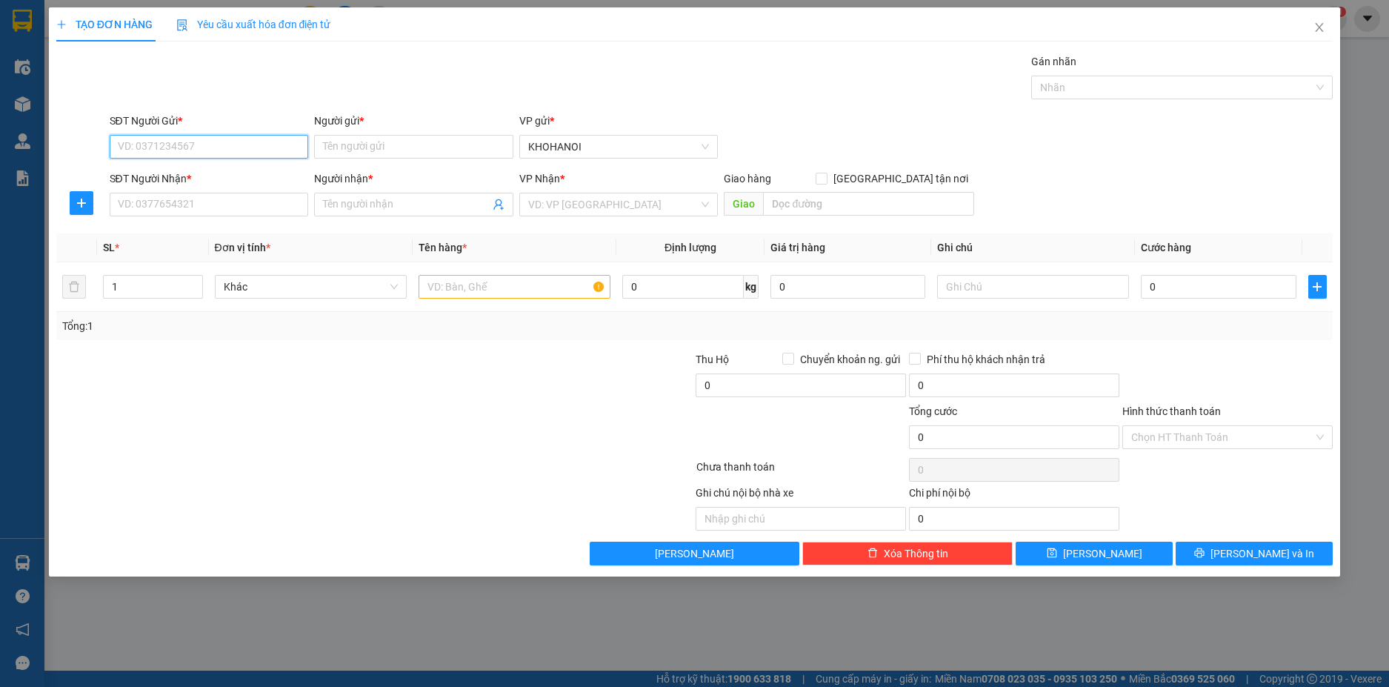
click at [191, 154] on input "SĐT Người Gửi *" at bounding box center [209, 147] width 199 height 24
click at [161, 147] on input "0968521161" at bounding box center [209, 147] width 199 height 24
click at [190, 173] on div "0968521461 - A Dương" at bounding box center [210, 176] width 182 height 16
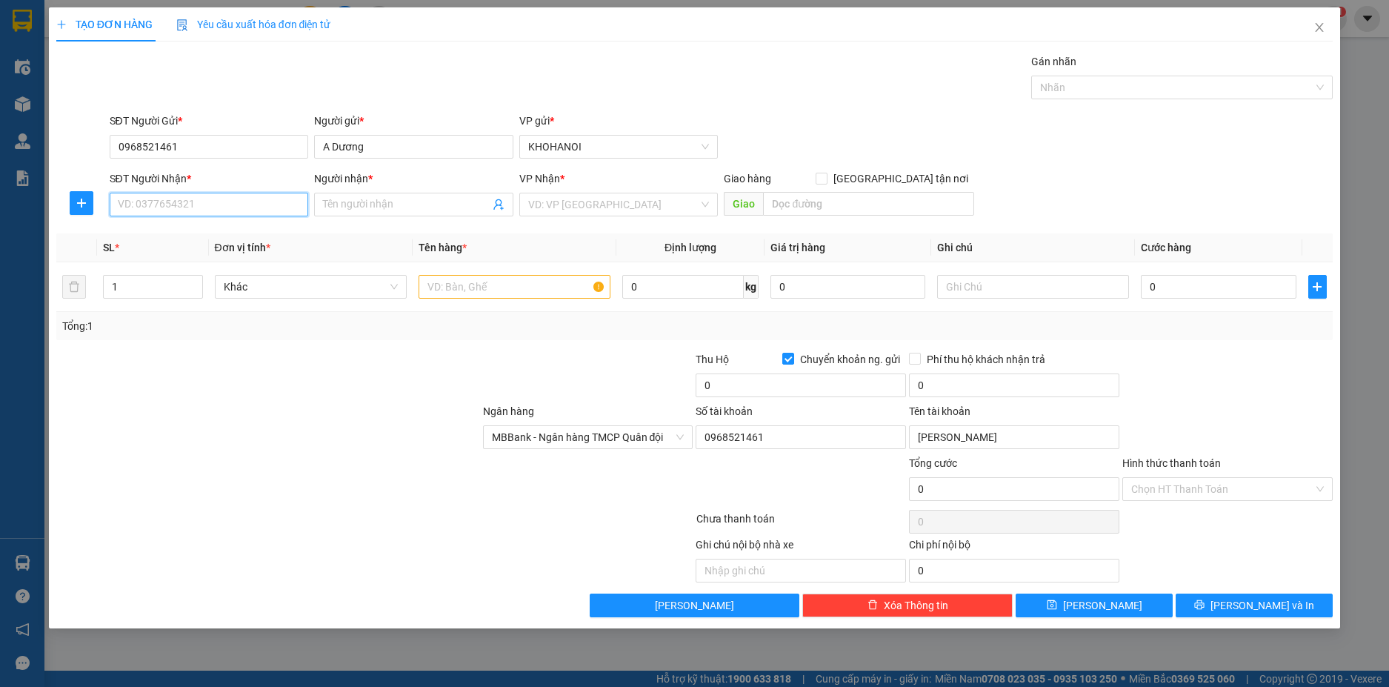
click at [194, 203] on input "SĐT Người Nhận *" at bounding box center [209, 205] width 199 height 24
click at [371, 204] on input "Người nhận *" at bounding box center [406, 204] width 167 height 16
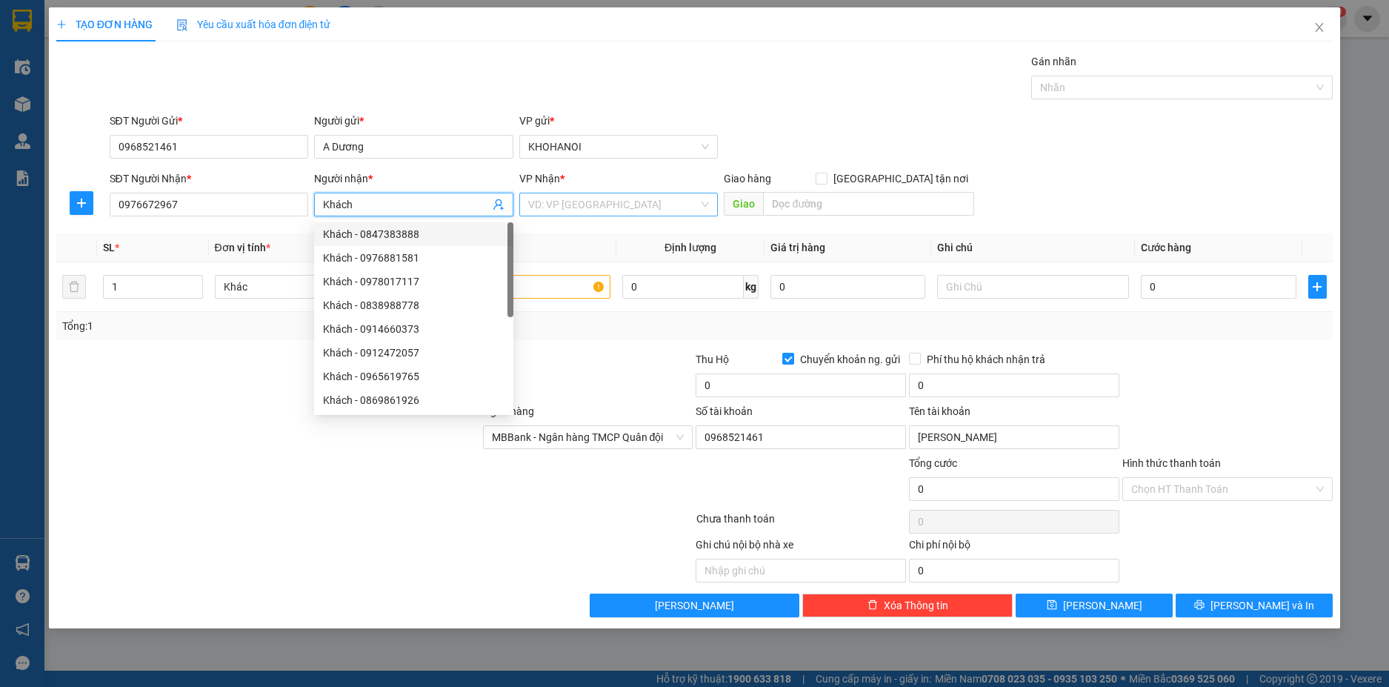
click at [589, 207] on input "search" at bounding box center [613, 204] width 171 height 22
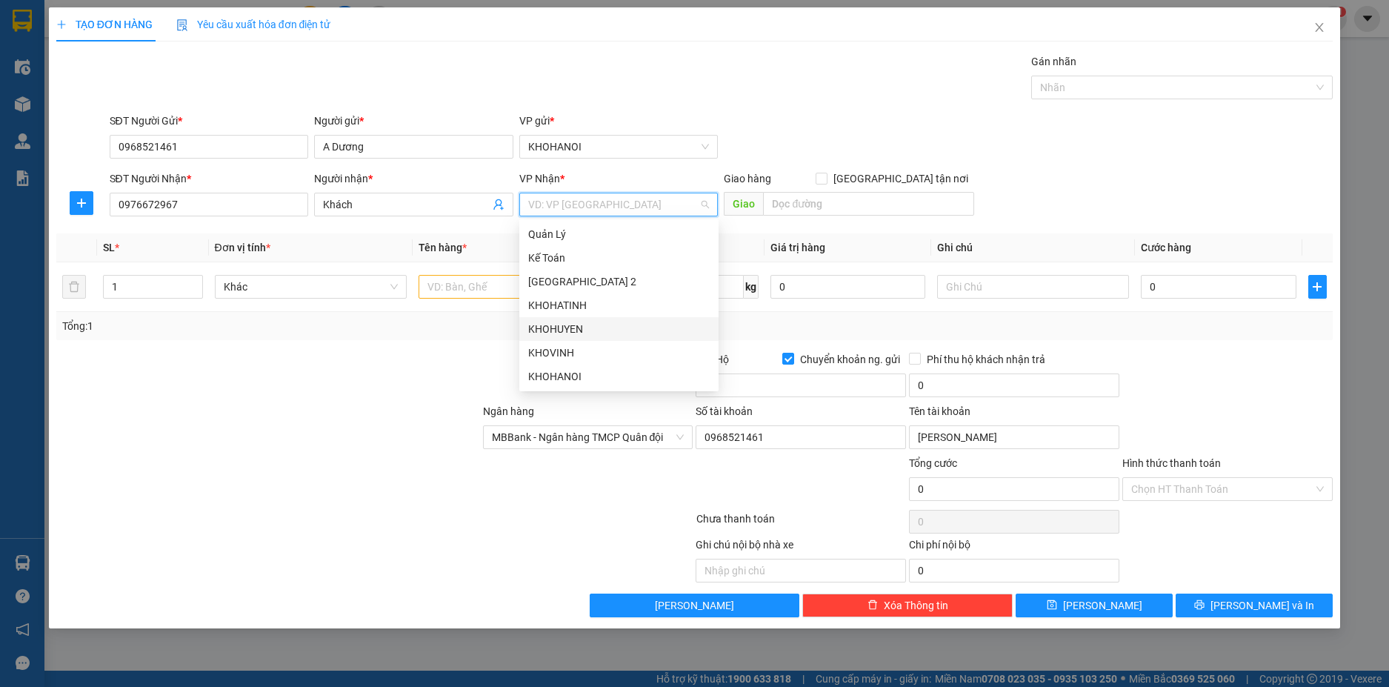
drag, startPoint x: 571, startPoint y: 330, endPoint x: 667, endPoint y: 259, distance: 120.2
click at [578, 326] on div "KHOHUYEN" at bounding box center [619, 329] width 182 height 16
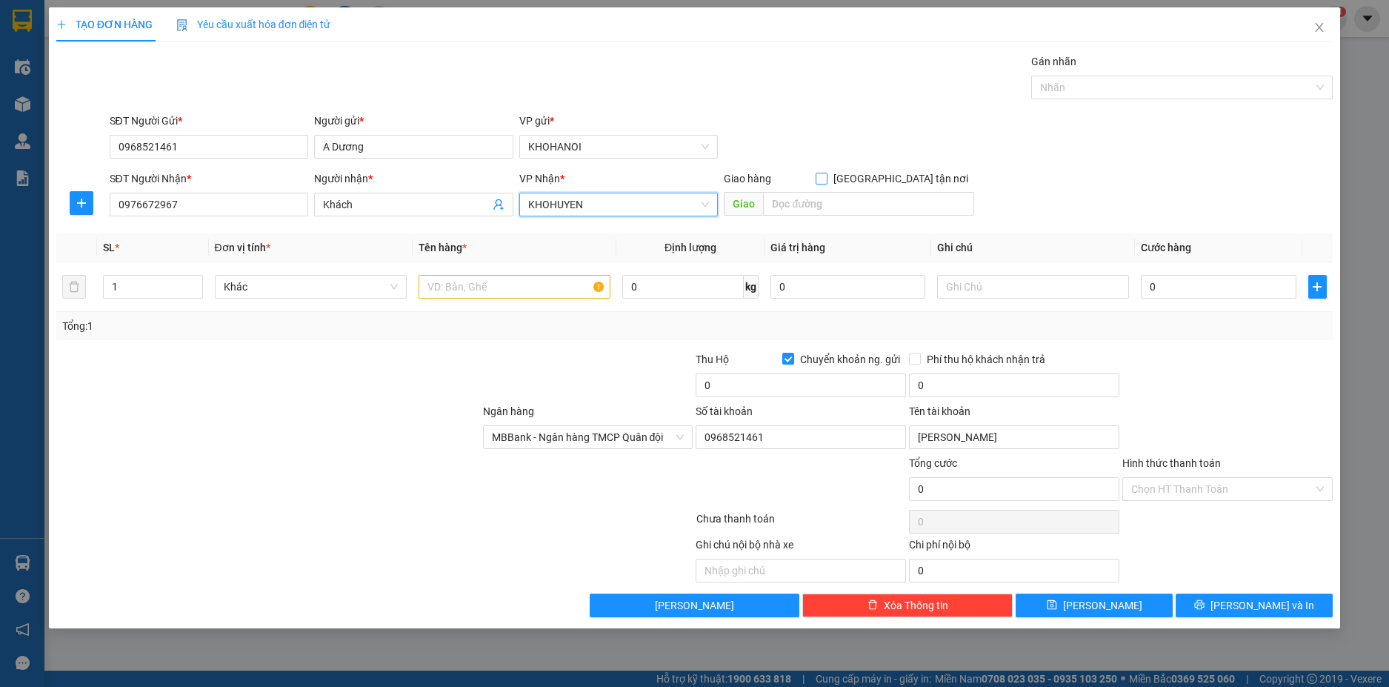
drag, startPoint x: 905, startPoint y: 174, endPoint x: 878, endPoint y: 186, distance: 29.2
click at [826, 174] on input "[GEOGRAPHIC_DATA] tận nơi" at bounding box center [821, 178] width 10 height 10
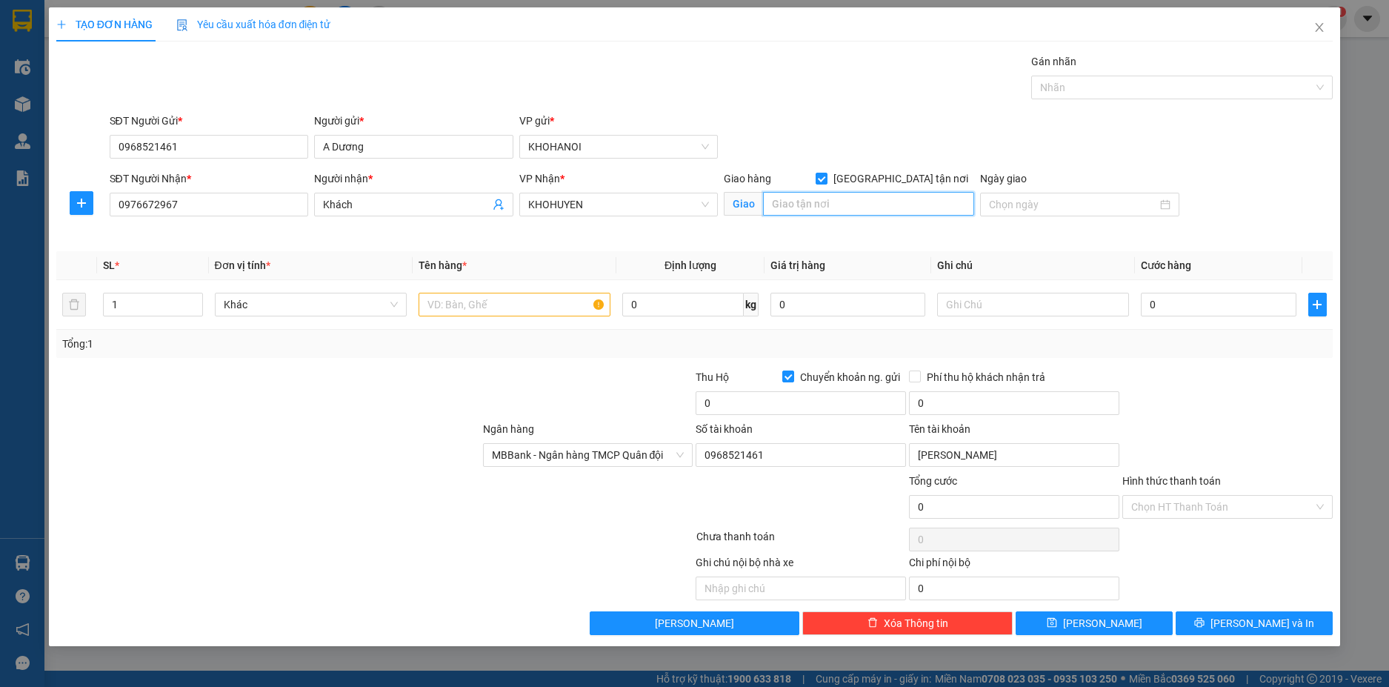
click at [855, 204] on input "text" at bounding box center [868, 204] width 211 height 24
click at [479, 311] on input "text" at bounding box center [515, 305] width 192 height 24
click at [1203, 306] on input "0" at bounding box center [1218, 305] width 155 height 24
drag, startPoint x: 1172, startPoint y: 390, endPoint x: 897, endPoint y: 387, distance: 274.9
click at [1160, 386] on div at bounding box center [1227, 395] width 213 height 52
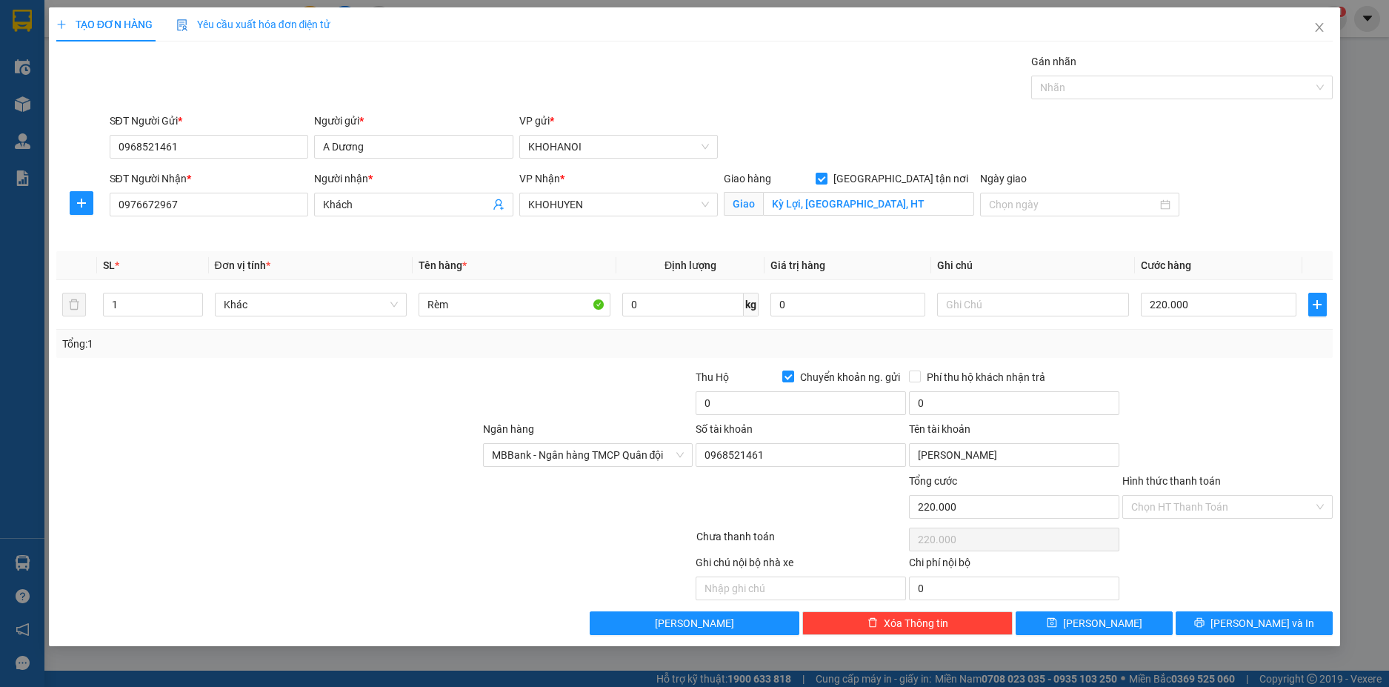
click at [736, 386] on div "Thu Hộ Chuyển khoản ng. gửi" at bounding box center [801, 380] width 210 height 22
click at [731, 398] on input "0" at bounding box center [801, 403] width 210 height 24
click at [1182, 362] on div "Transit Pickup Surcharge Ids Transit Deliver Surcharge Ids Transit Deliver Surc…" at bounding box center [694, 344] width 1277 height 582
drag, startPoint x: 1247, startPoint y: 623, endPoint x: 1102, endPoint y: 426, distance: 244.3
click at [1244, 622] on span "[PERSON_NAME] và In" at bounding box center [1263, 623] width 104 height 16
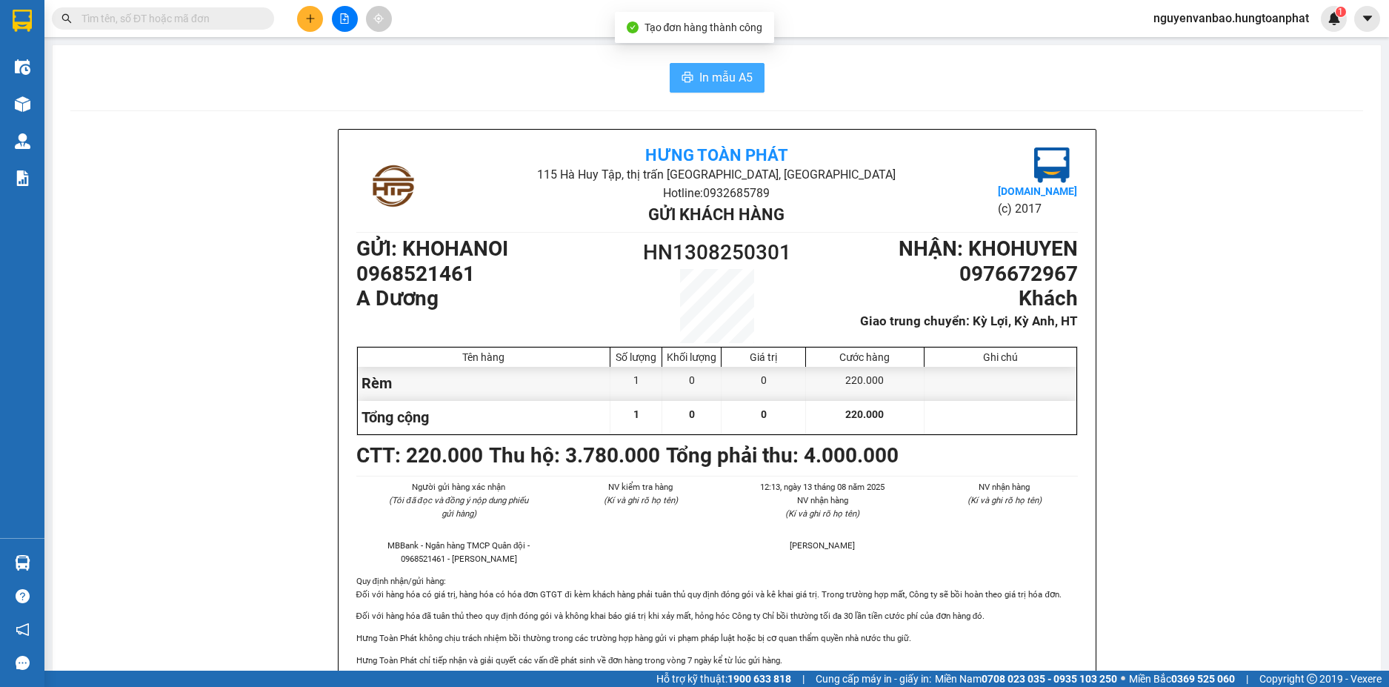
click at [702, 82] on span "In mẫu A5" at bounding box center [725, 77] width 53 height 19
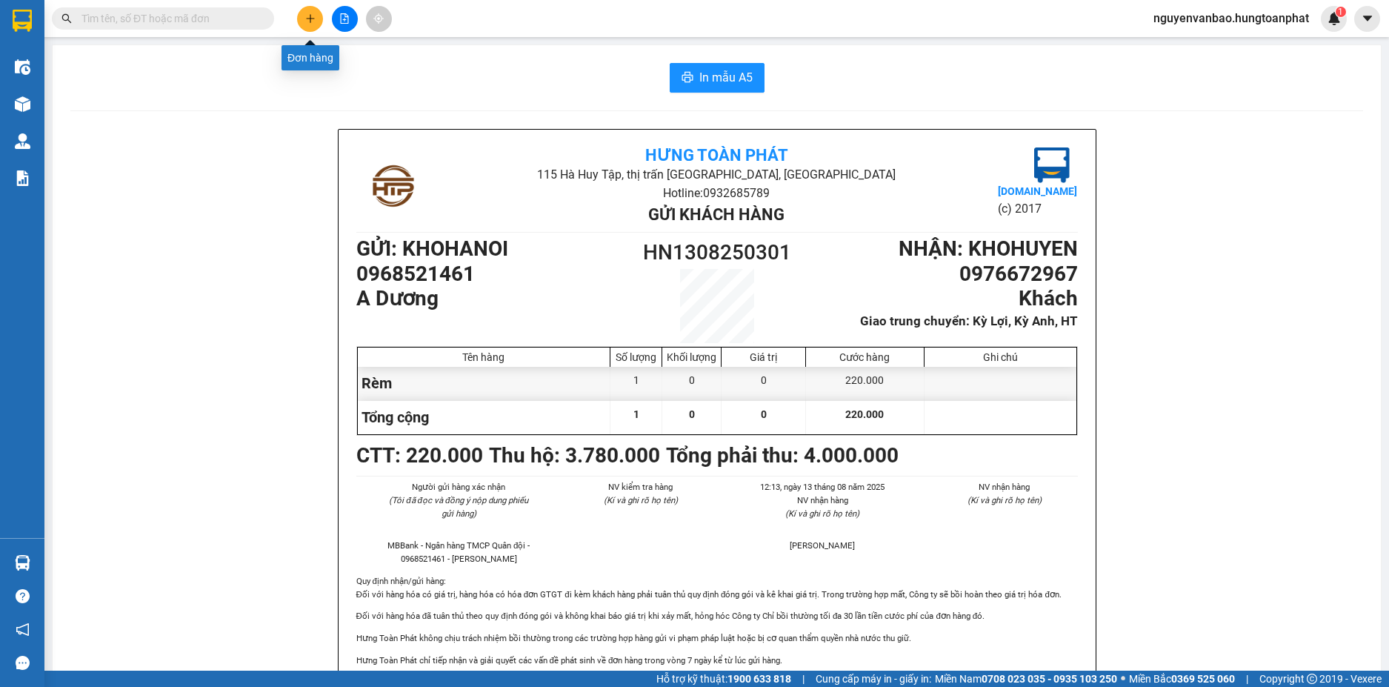
click at [318, 19] on button at bounding box center [310, 19] width 26 height 26
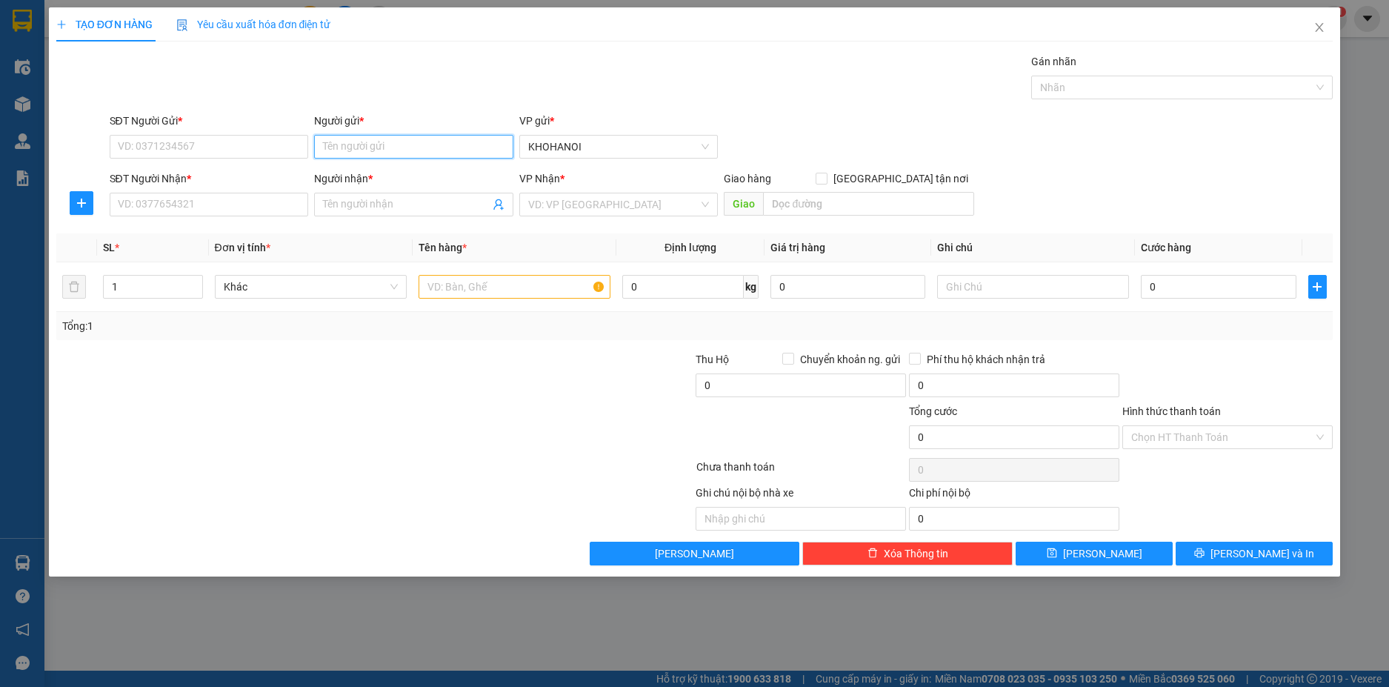
click at [347, 152] on input "Người gửi *" at bounding box center [413, 147] width 199 height 24
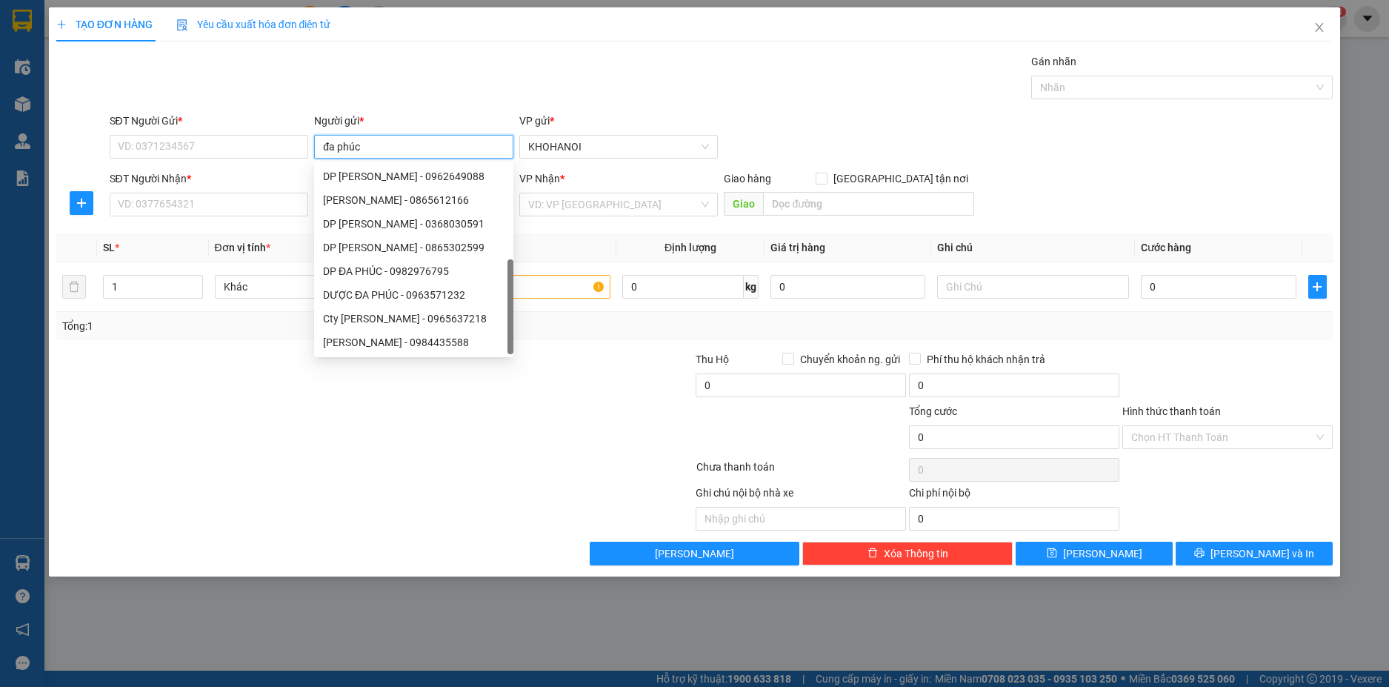
click at [403, 382] on div "DP Đa Phúc - 02438514447" at bounding box center [414, 390] width 182 height 16
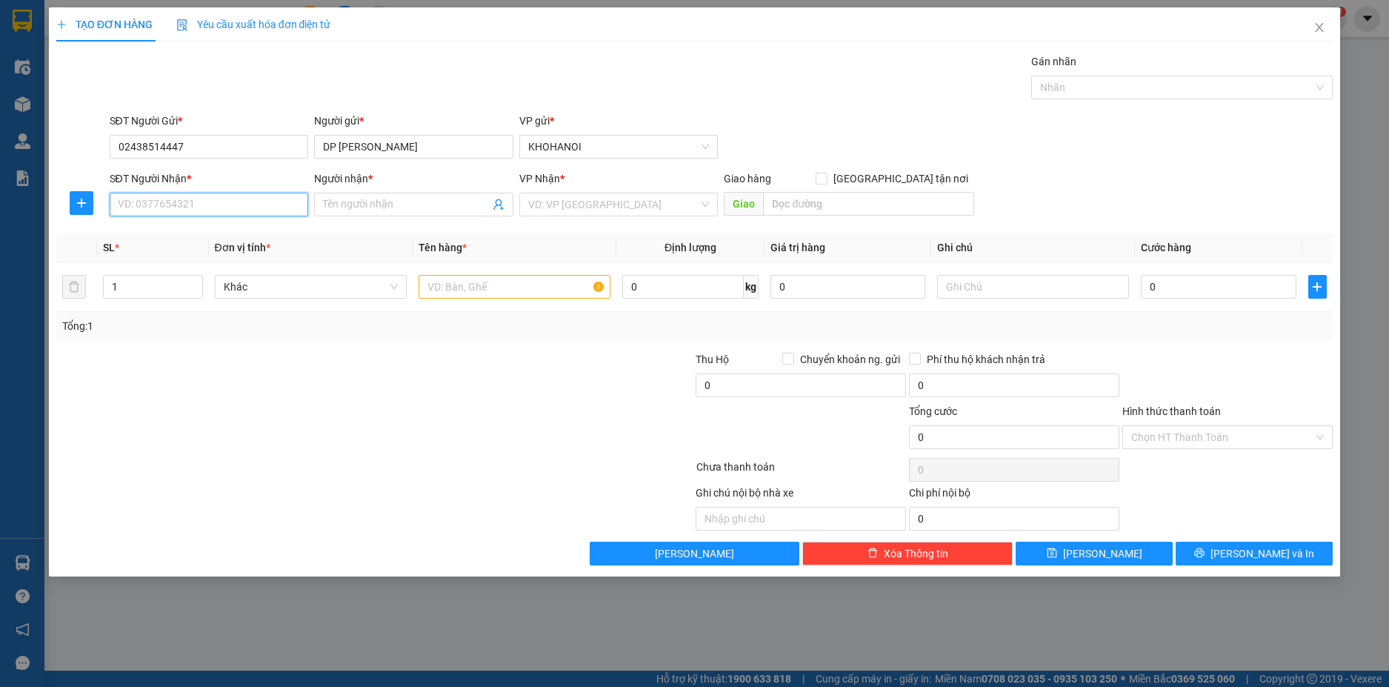
click at [210, 204] on input "SĐT Người Nhận *" at bounding box center [209, 205] width 199 height 24
click at [364, 219] on div "Người nhận * Tên người nhận" at bounding box center [413, 196] width 199 height 52
click at [364, 213] on span at bounding box center [413, 205] width 199 height 24
click at [396, 232] on div "NT Vinh Tân - 0947422818" at bounding box center [414, 234] width 182 height 16
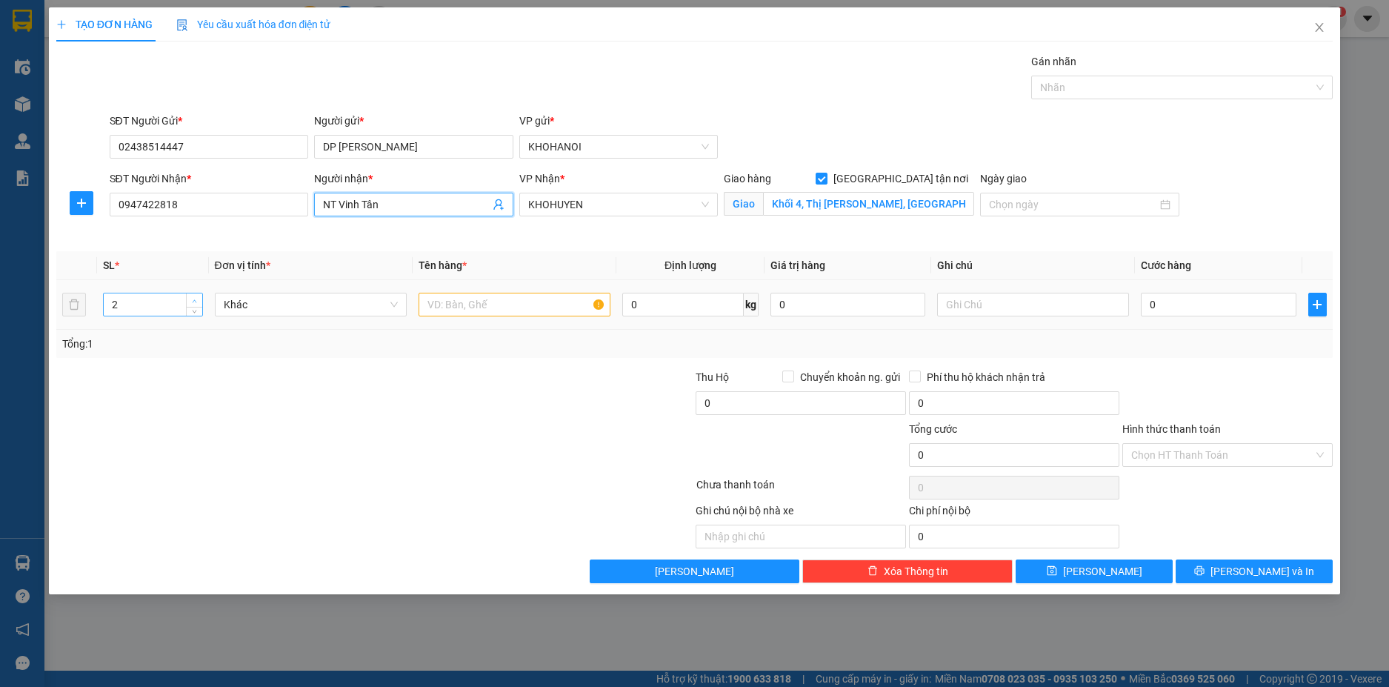
click at [197, 295] on span "Increase Value" at bounding box center [194, 299] width 16 height 13
click at [475, 302] on input "text" at bounding box center [515, 305] width 192 height 24
click at [1161, 310] on input "0" at bounding box center [1218, 305] width 155 height 24
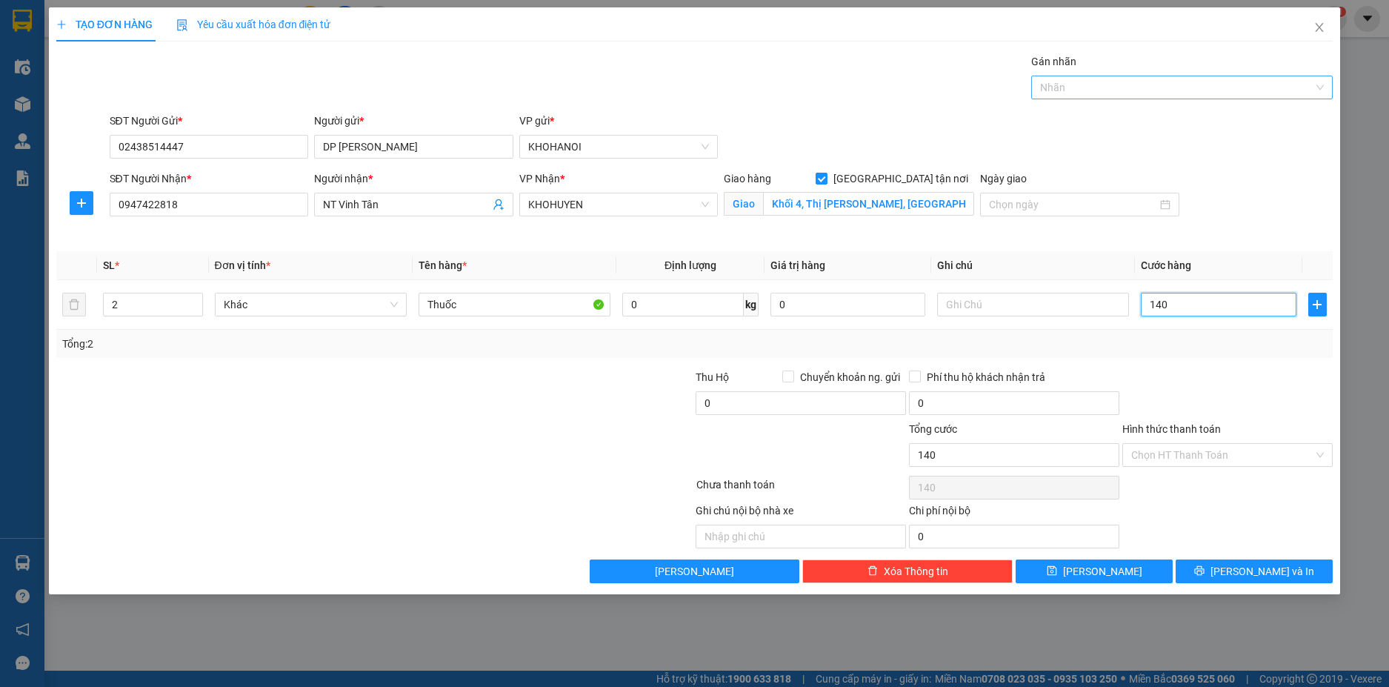
click at [1093, 91] on div at bounding box center [1174, 88] width 279 height 18
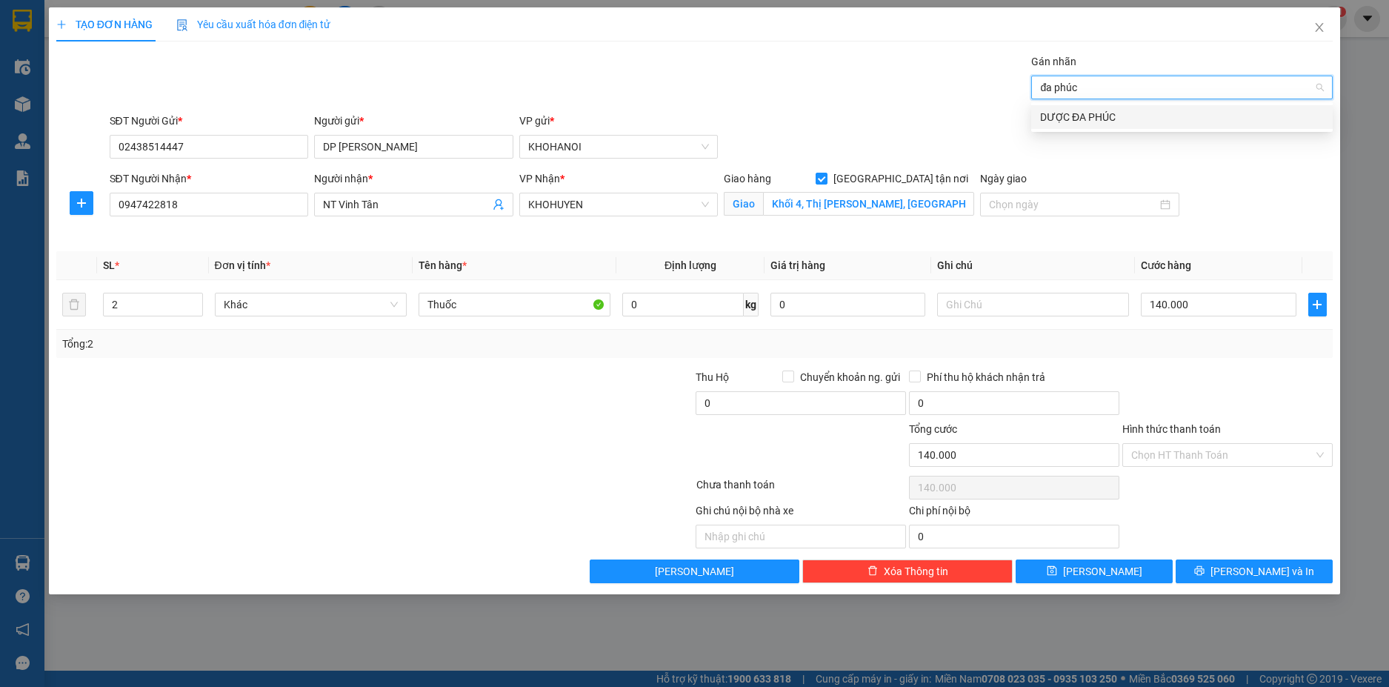
click at [1090, 113] on div "DƯỢC ĐA PHÚC" at bounding box center [1182, 117] width 284 height 16
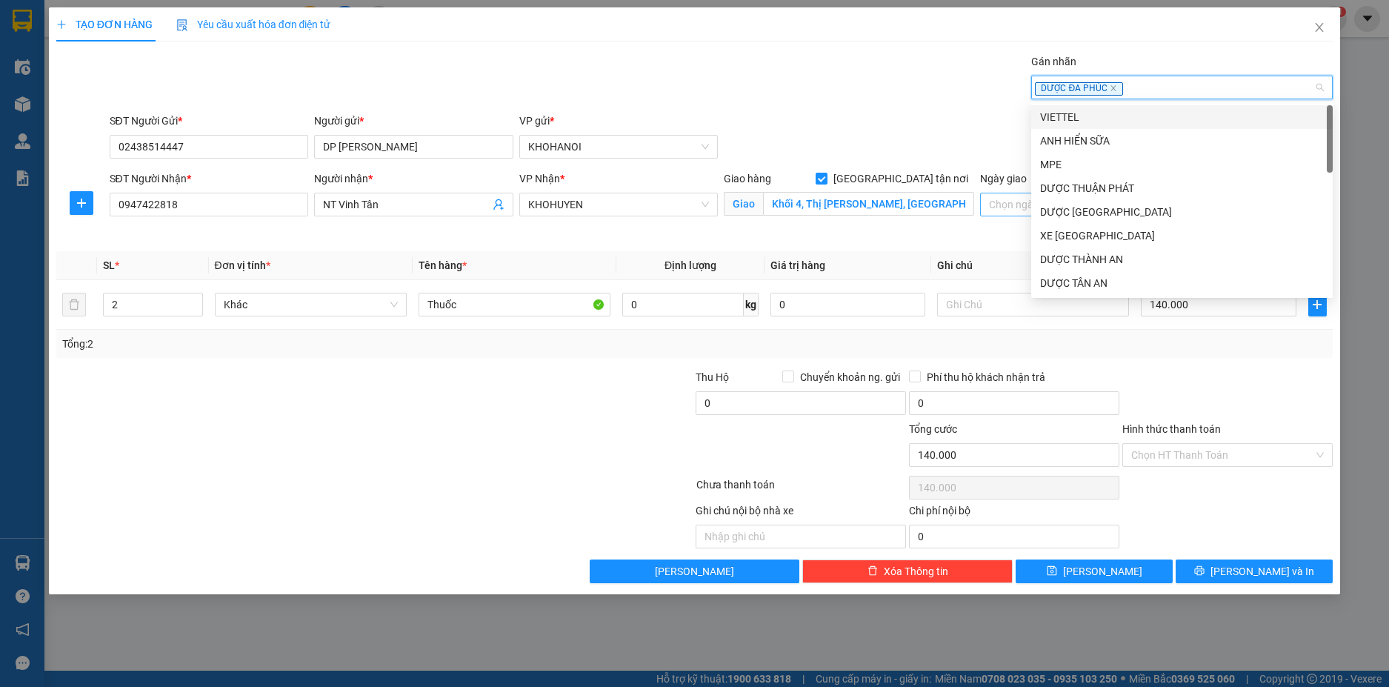
drag, startPoint x: 966, startPoint y: 108, endPoint x: 1053, endPoint y: 212, distance: 135.2
click at [968, 110] on div "Transit Pickup Surcharge Ids Transit Deliver Surcharge Ids Transit Deliver Surc…" at bounding box center [694, 318] width 1277 height 530
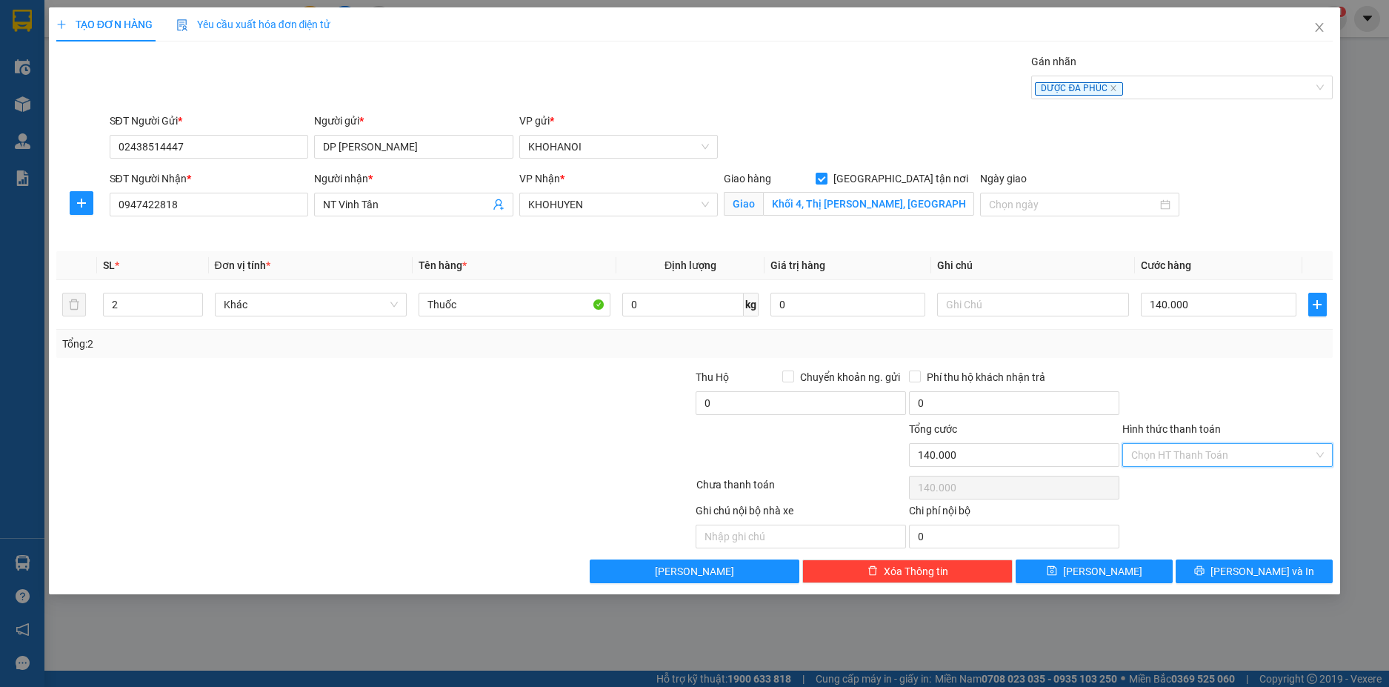
drag, startPoint x: 1171, startPoint y: 450, endPoint x: 1190, endPoint y: 556, distance: 107.5
click at [1171, 454] on input "Hình thức thanh toán" at bounding box center [1222, 455] width 182 height 22
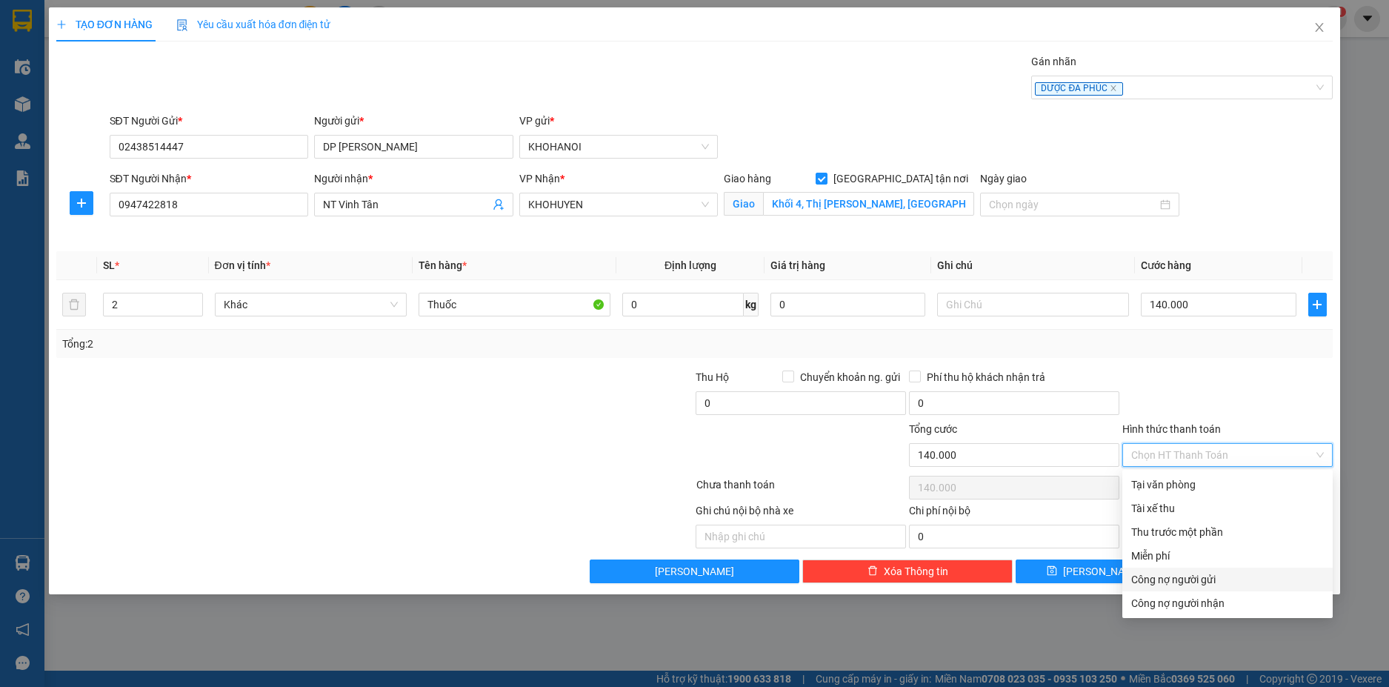
drag, startPoint x: 1191, startPoint y: 582, endPoint x: 1196, endPoint y: 593, distance: 12.9
click at [1191, 582] on div "Công nợ người gửi" at bounding box center [1227, 579] width 193 height 16
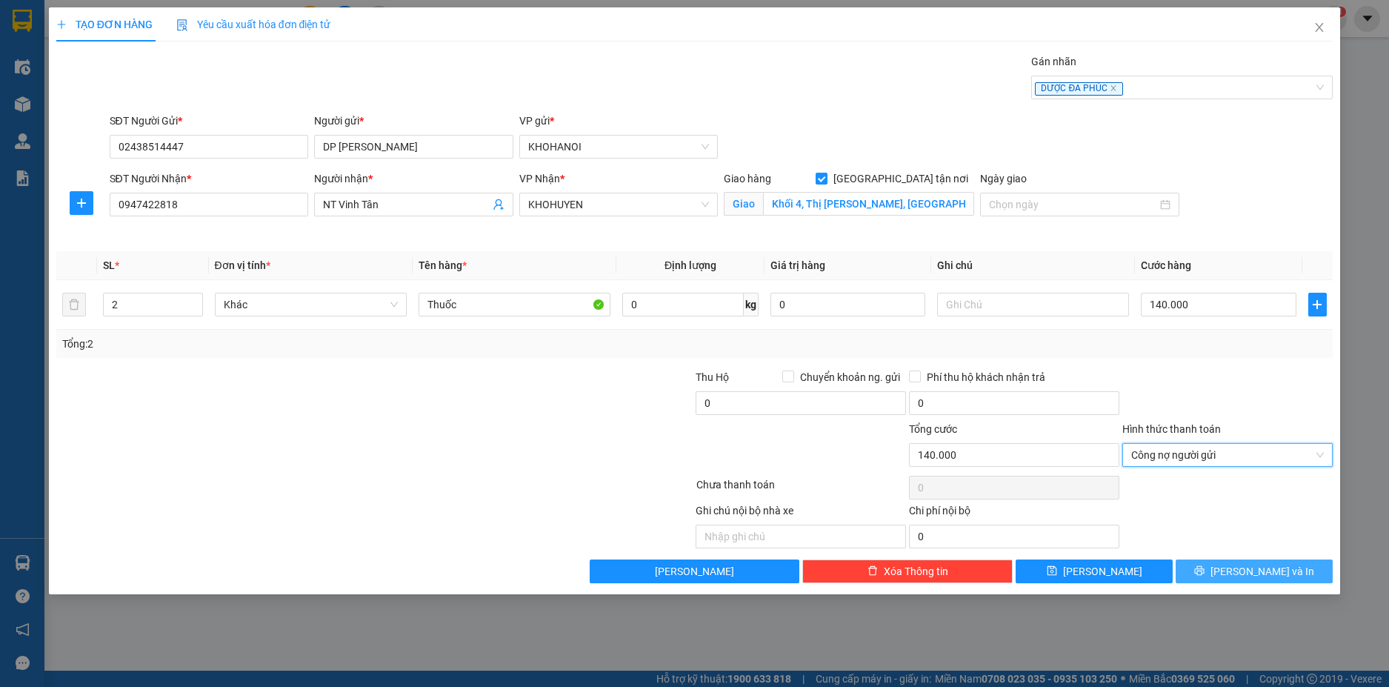
click at [1252, 568] on span "[PERSON_NAME] và In" at bounding box center [1263, 571] width 104 height 16
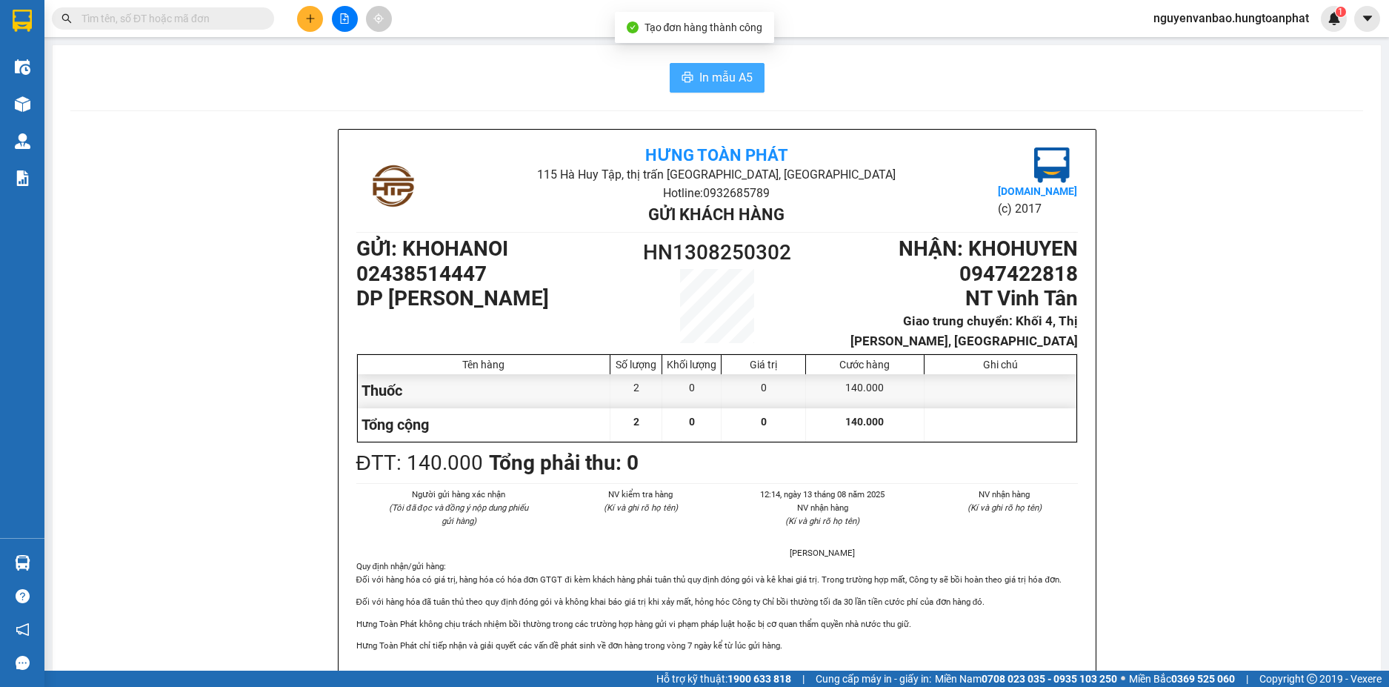
click at [722, 70] on span "In mẫu A5" at bounding box center [725, 77] width 53 height 19
click at [319, 19] on button at bounding box center [310, 19] width 26 height 26
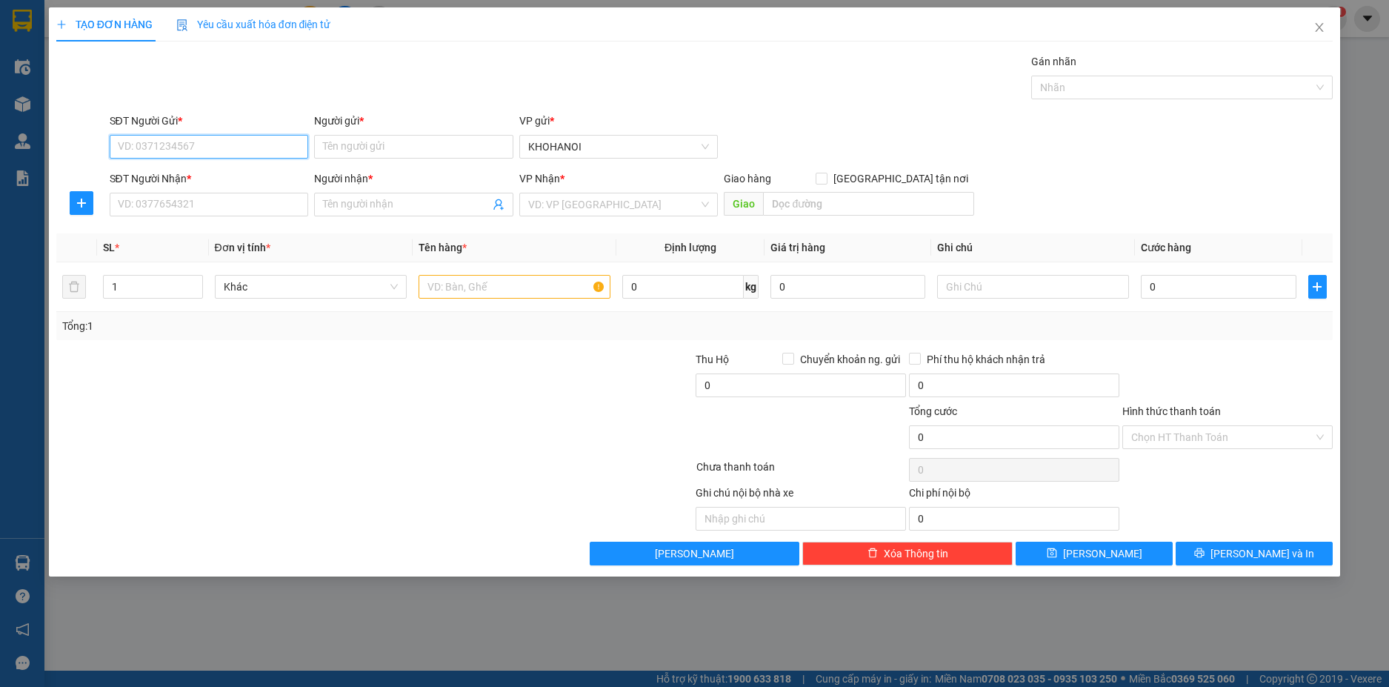
click at [264, 141] on input "SĐT Người Gửi *" at bounding box center [209, 147] width 199 height 24
click at [141, 175] on div "0982762884 - A" at bounding box center [210, 176] width 182 height 16
click at [150, 204] on input "SĐT Người Nhận *" at bounding box center [209, 205] width 199 height 24
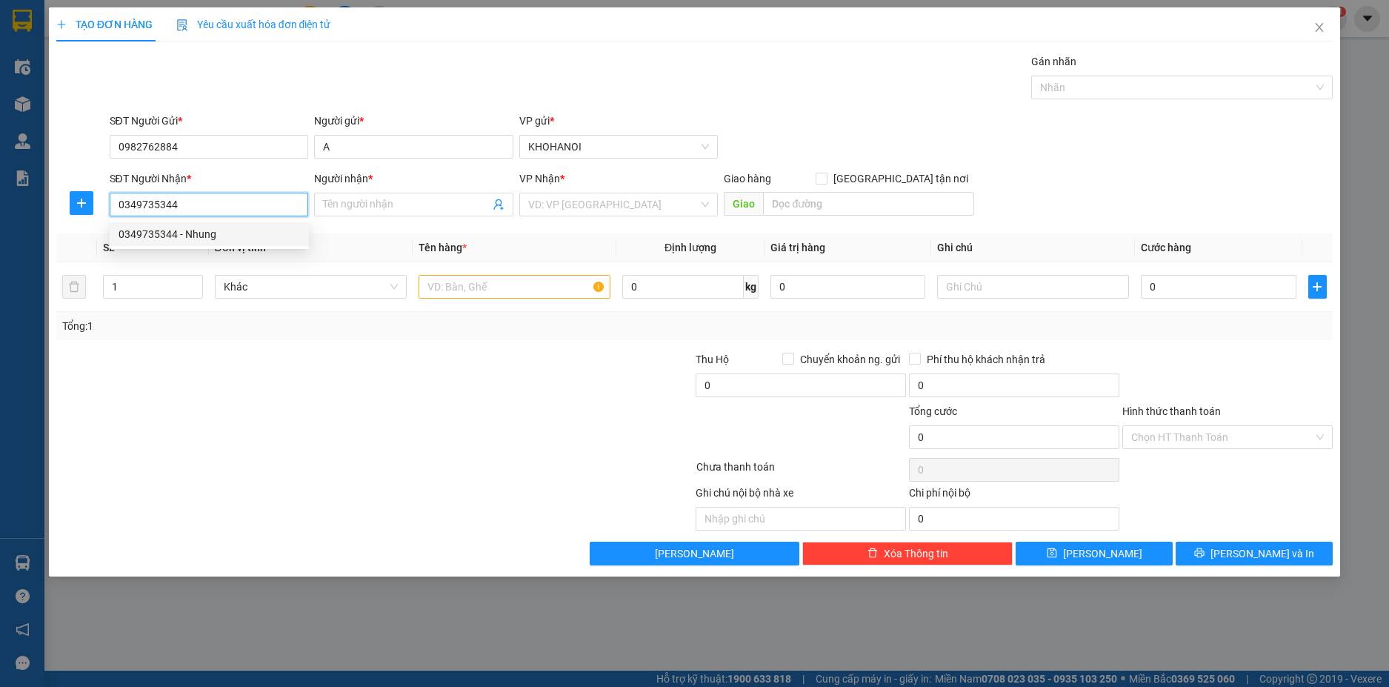
click at [154, 235] on div "0349735344 - Nhung" at bounding box center [210, 234] width 182 height 16
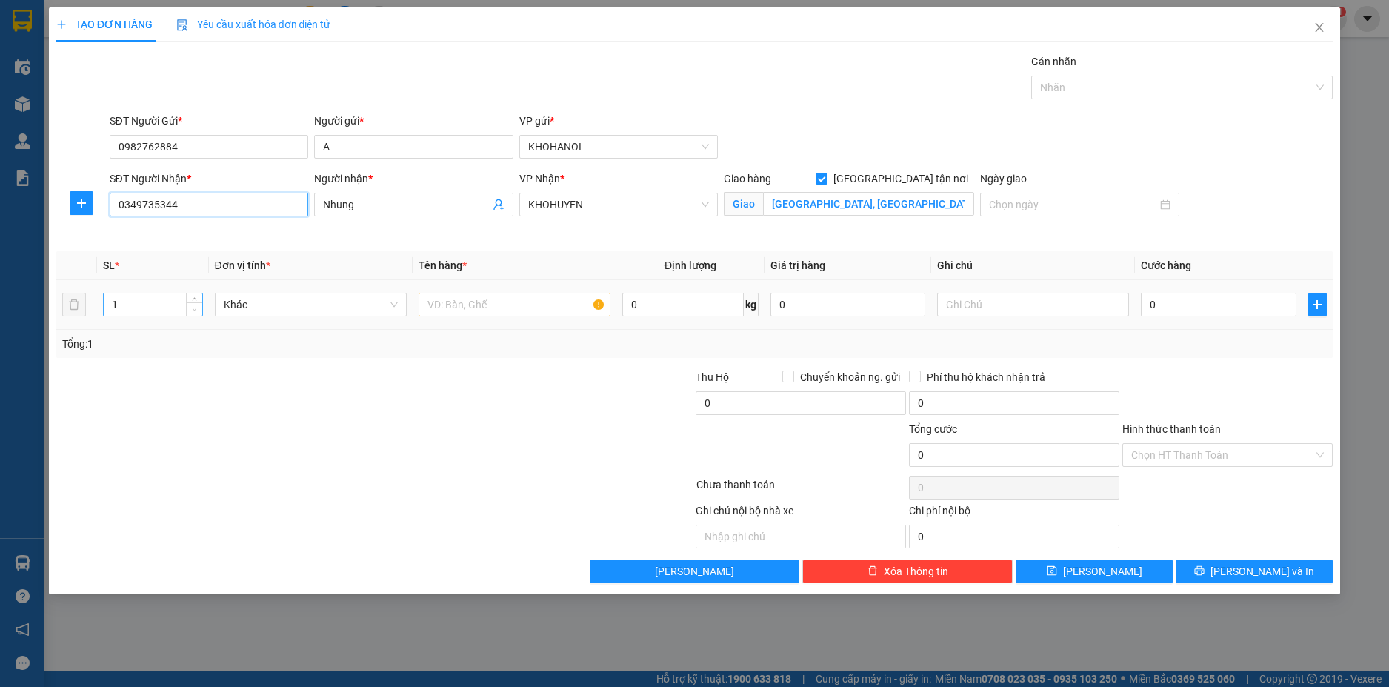
click at [190, 304] on span "Decrease Value" at bounding box center [194, 308] width 16 height 13
drag, startPoint x: 196, startPoint y: 299, endPoint x: 205, endPoint y: 300, distance: 8.9
click at [196, 299] on icon "up" at bounding box center [194, 299] width 5 height 5
click at [470, 306] on input "text" at bounding box center [515, 305] width 192 height 24
click at [1201, 301] on input "0" at bounding box center [1218, 305] width 155 height 24
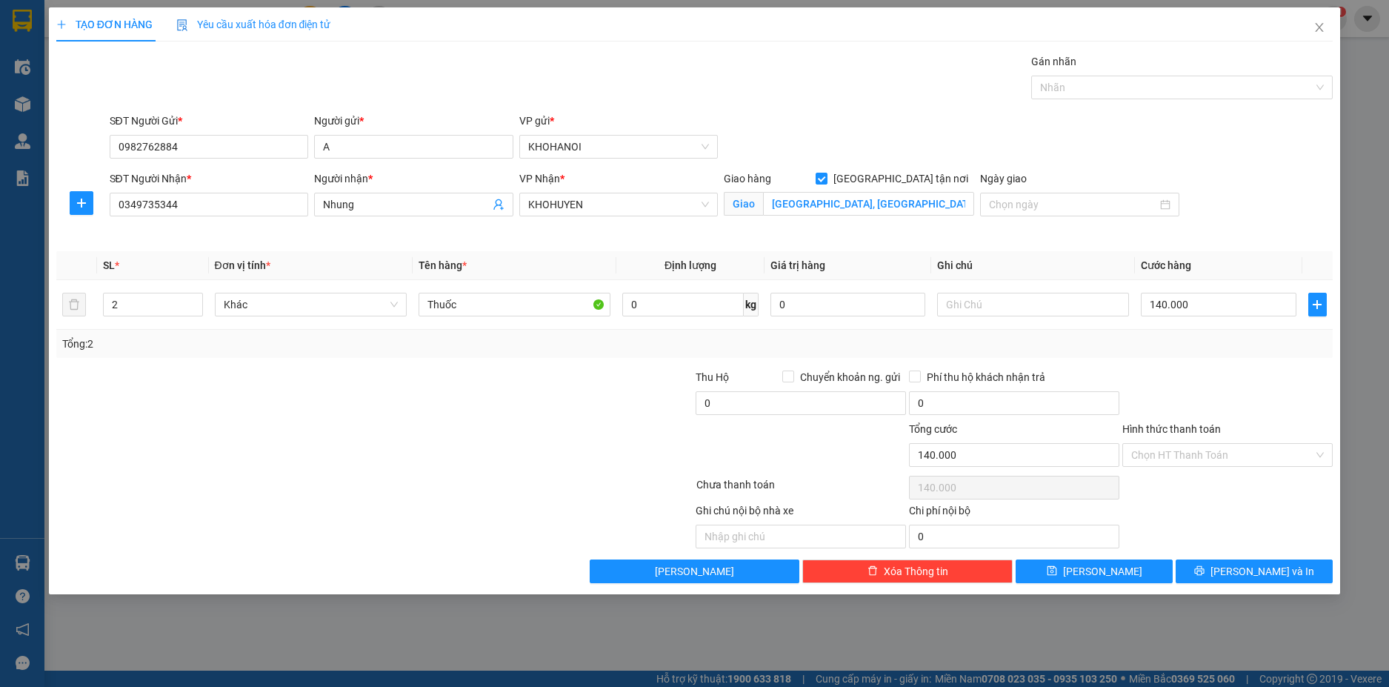
drag, startPoint x: 1168, startPoint y: 399, endPoint x: 1136, endPoint y: 379, distance: 37.6
click at [1162, 397] on div at bounding box center [1227, 395] width 213 height 52
click at [1194, 450] on input "Hình thức thanh toán" at bounding box center [1222, 455] width 182 height 22
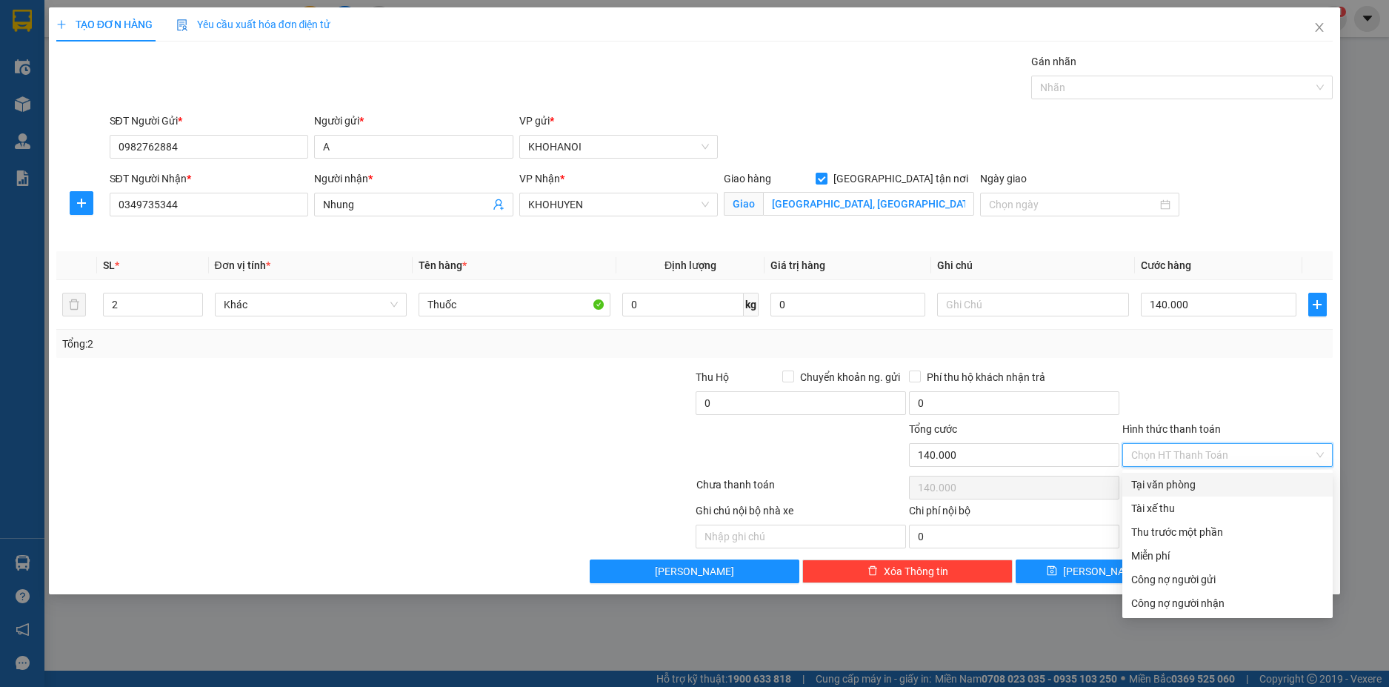
click at [1176, 487] on div "Tại văn phòng" at bounding box center [1227, 484] width 193 height 16
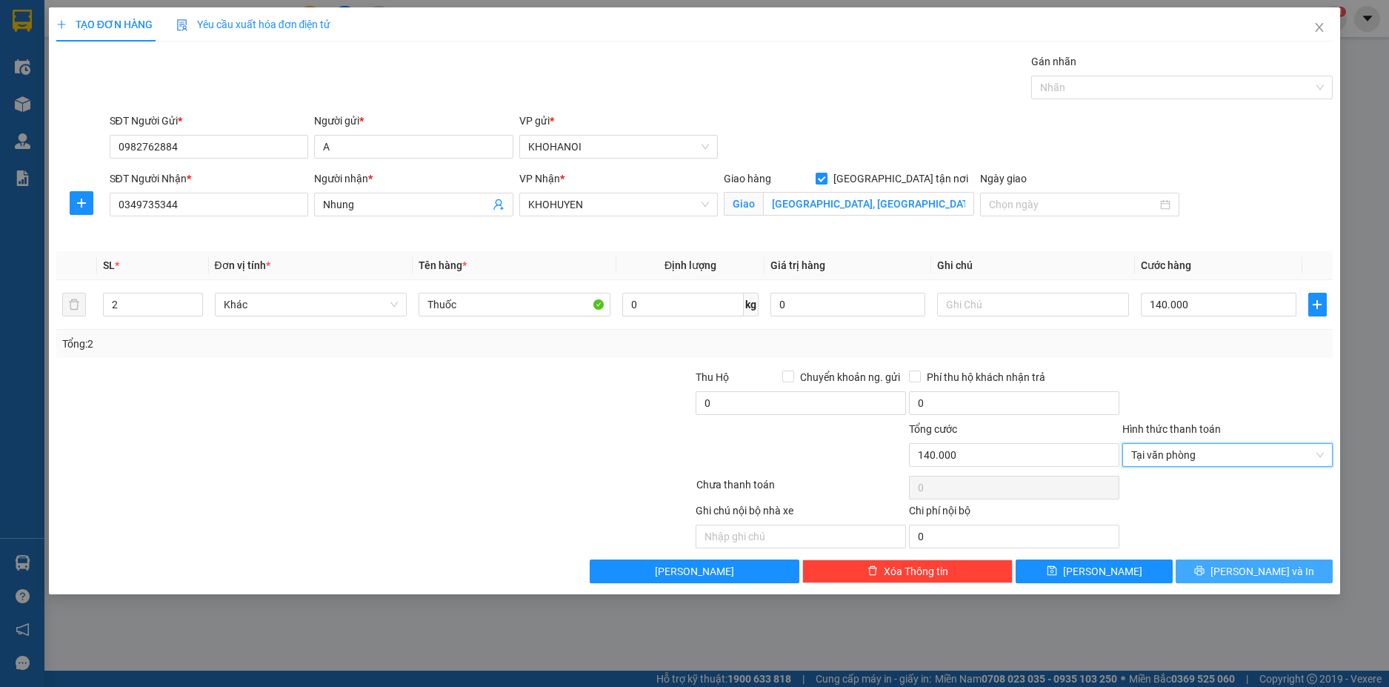
click at [1205, 574] on icon "printer" at bounding box center [1200, 571] width 10 height 10
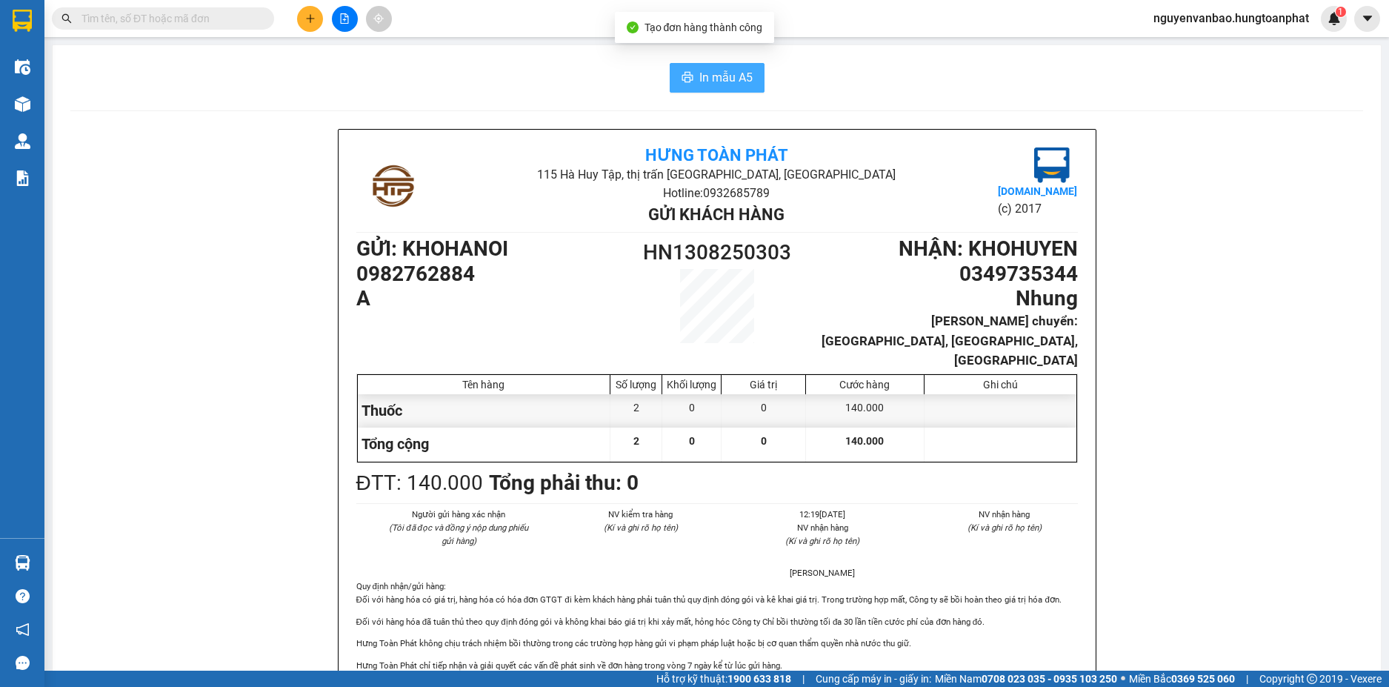
click at [725, 86] on span "In mẫu A5" at bounding box center [725, 77] width 53 height 19
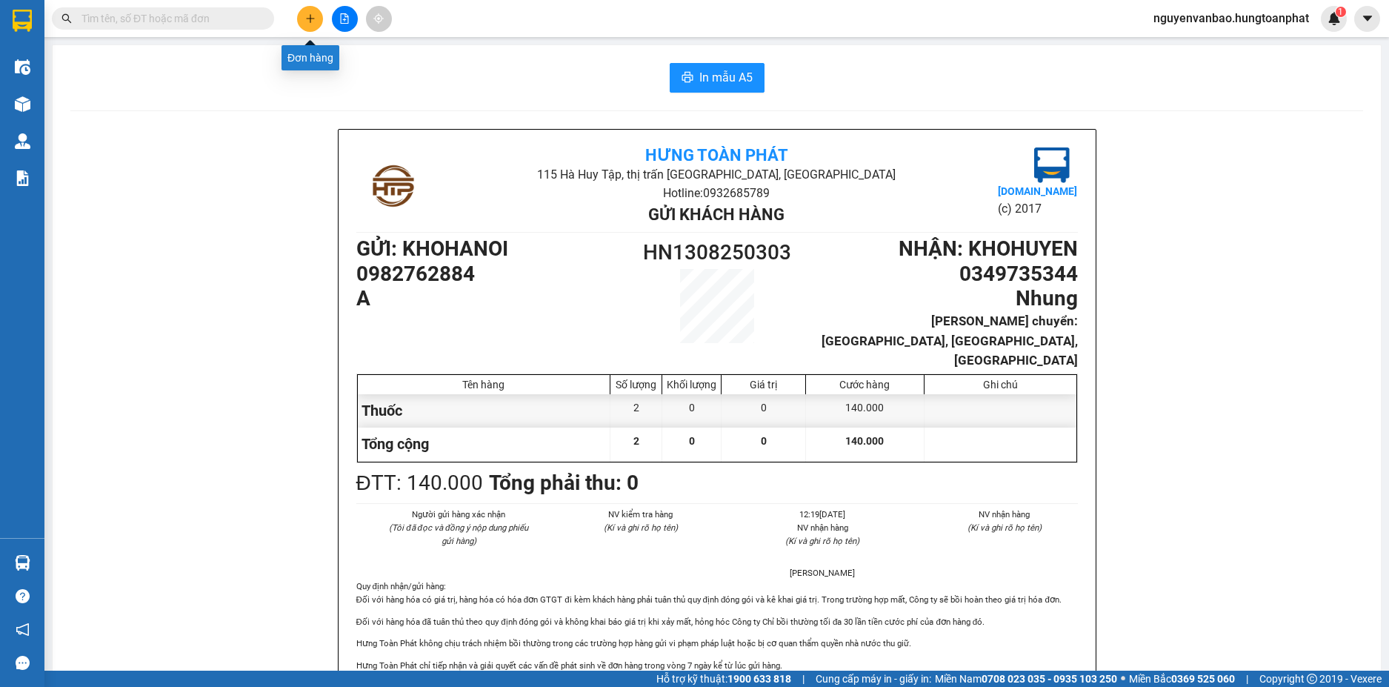
click at [314, 21] on icon "plus" at bounding box center [310, 18] width 10 height 10
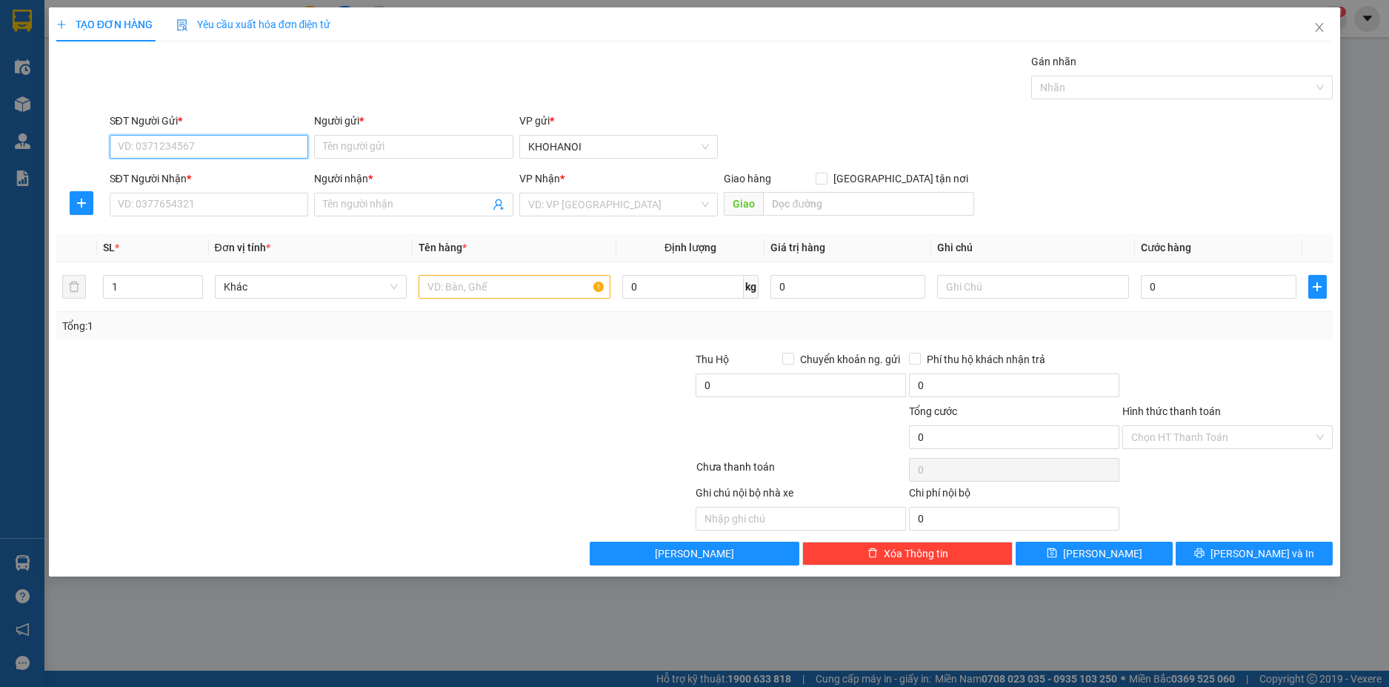
click at [244, 142] on input "SĐT Người Gửi *" at bounding box center [209, 147] width 199 height 24
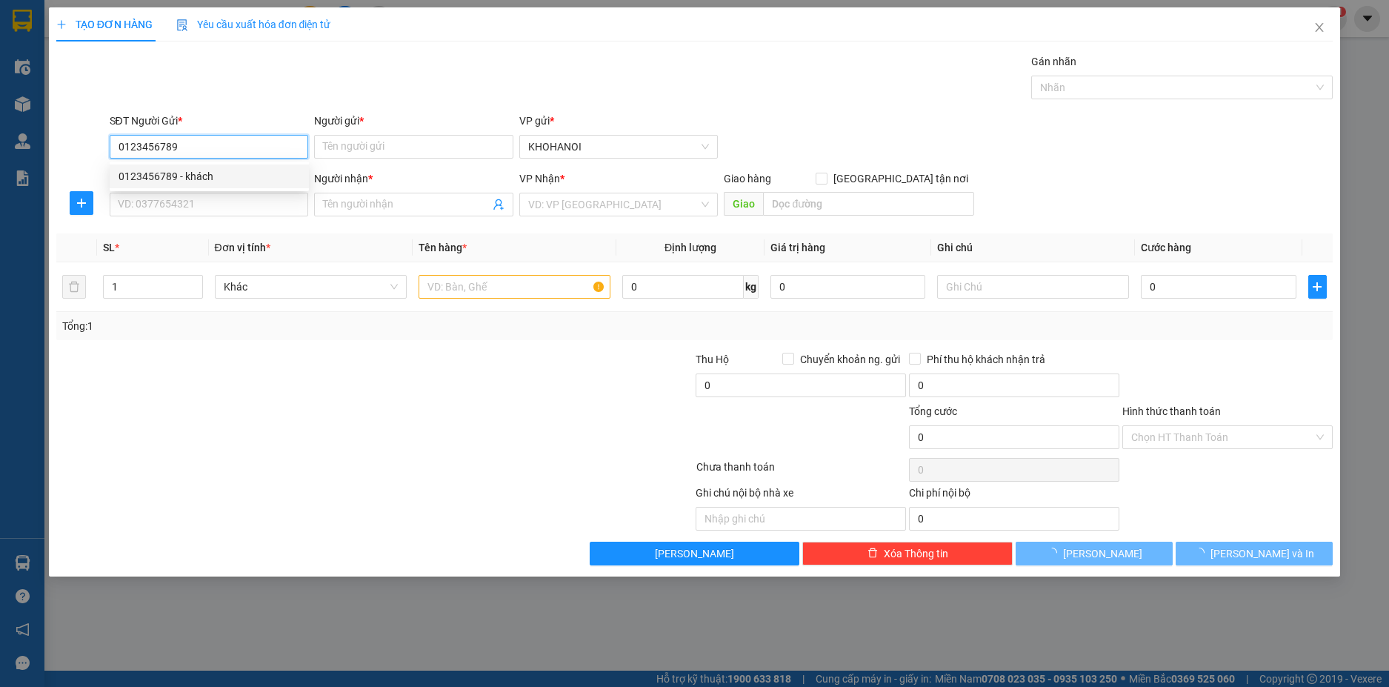
click at [172, 180] on div "0123456789 - khách" at bounding box center [210, 176] width 182 height 16
click at [173, 207] on input "SĐT Người Nhận *" at bounding box center [209, 205] width 199 height 24
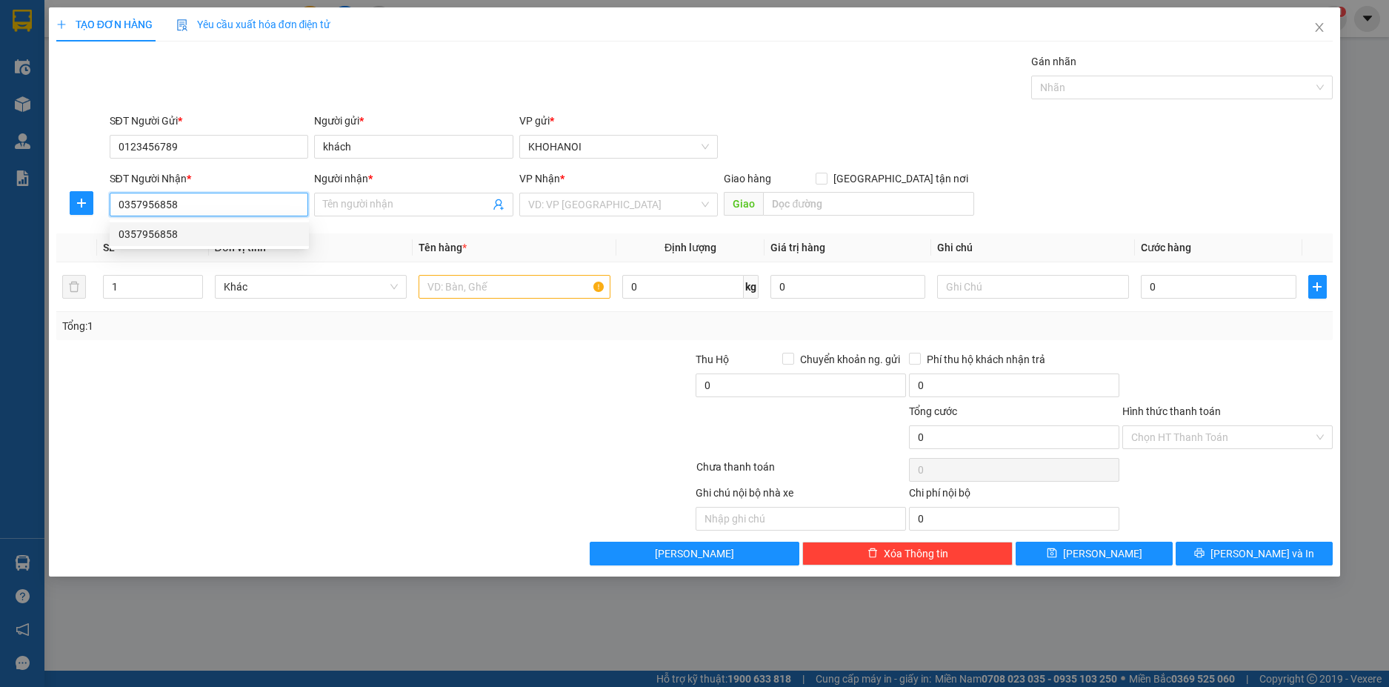
click at [185, 230] on div "0357956858" at bounding box center [210, 234] width 182 height 16
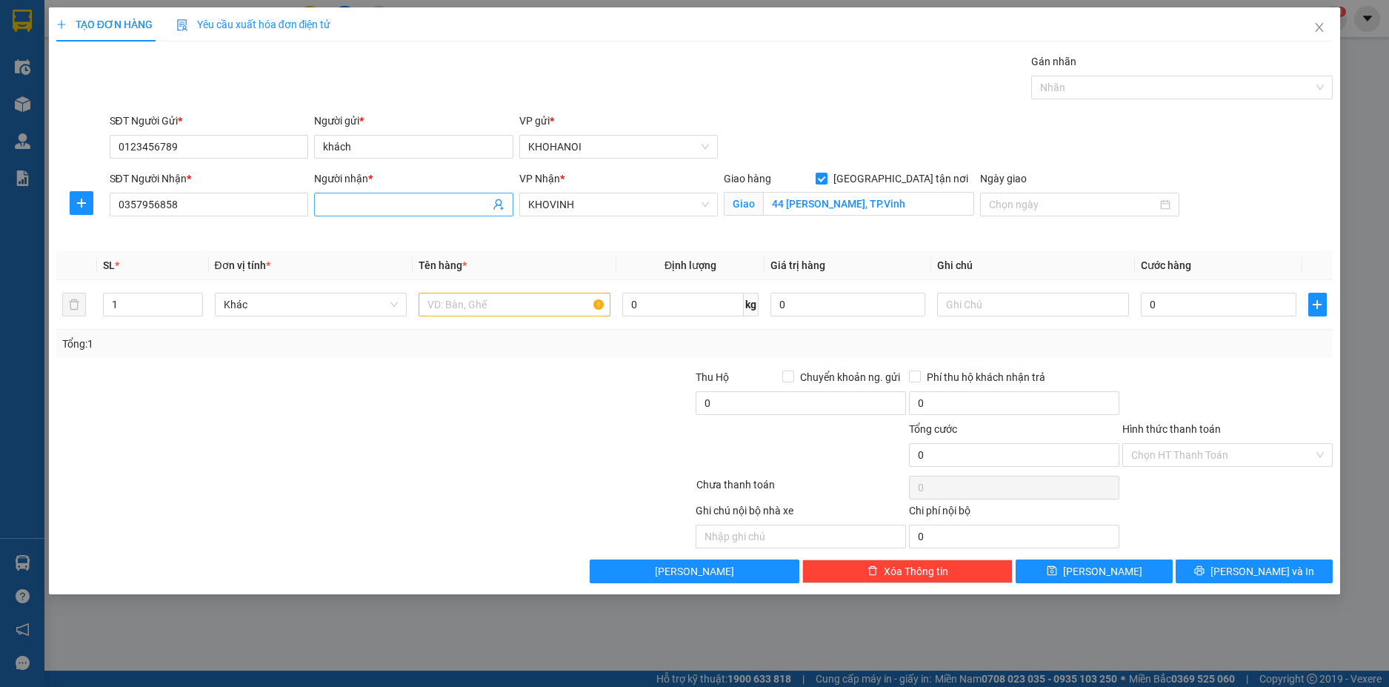
click at [359, 202] on input "Người nhận *" at bounding box center [406, 204] width 167 height 16
click at [511, 305] on input "text" at bounding box center [515, 305] width 192 height 24
click at [1172, 303] on input "0" at bounding box center [1218, 305] width 155 height 24
click at [1161, 400] on div at bounding box center [1227, 395] width 213 height 52
click at [1171, 456] on input "Hình thức thanh toán" at bounding box center [1222, 455] width 182 height 22
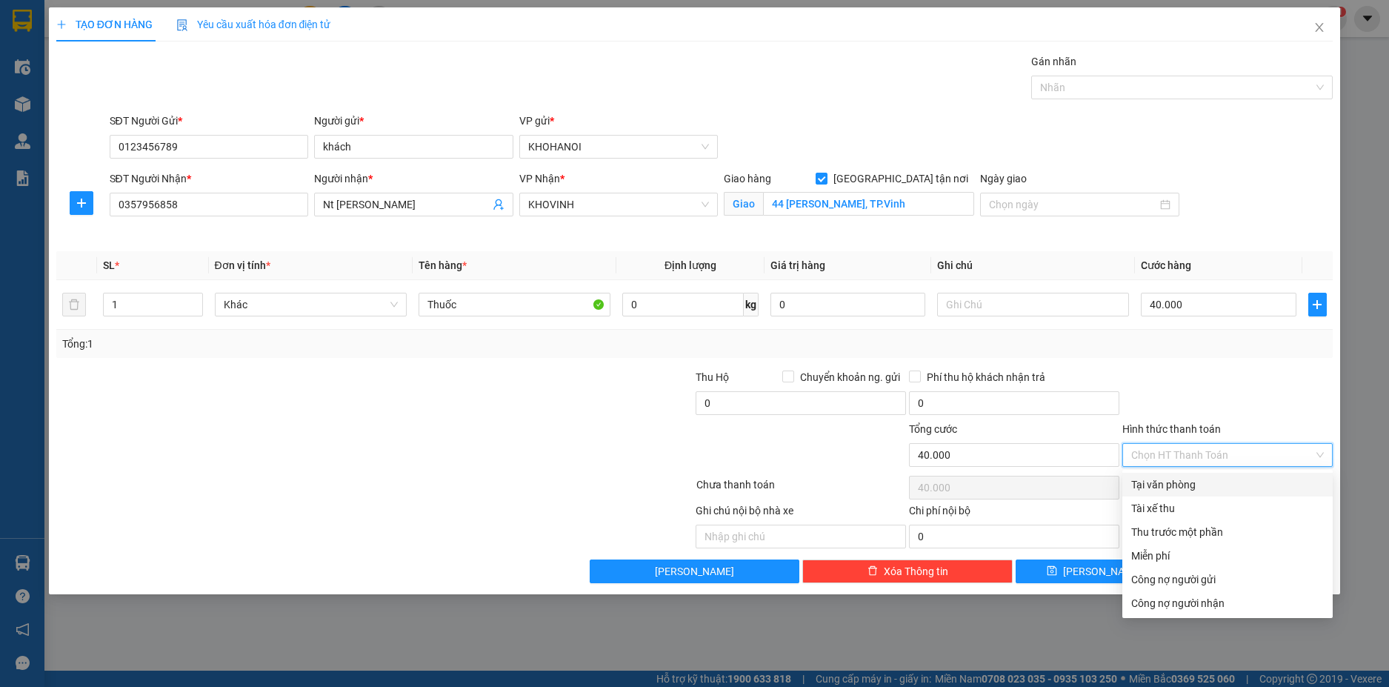
click at [1173, 487] on div "Tại văn phòng" at bounding box center [1227, 484] width 193 height 16
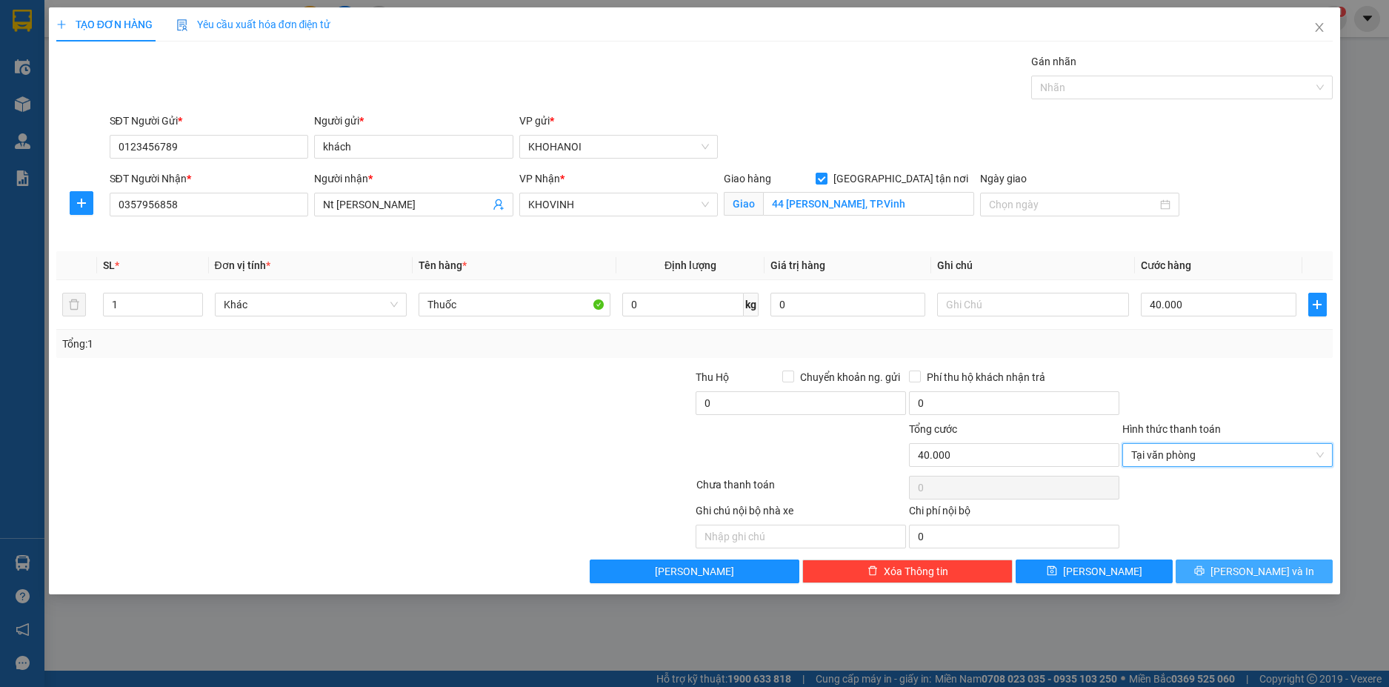
click at [1265, 569] on span "[PERSON_NAME] và In" at bounding box center [1263, 571] width 104 height 16
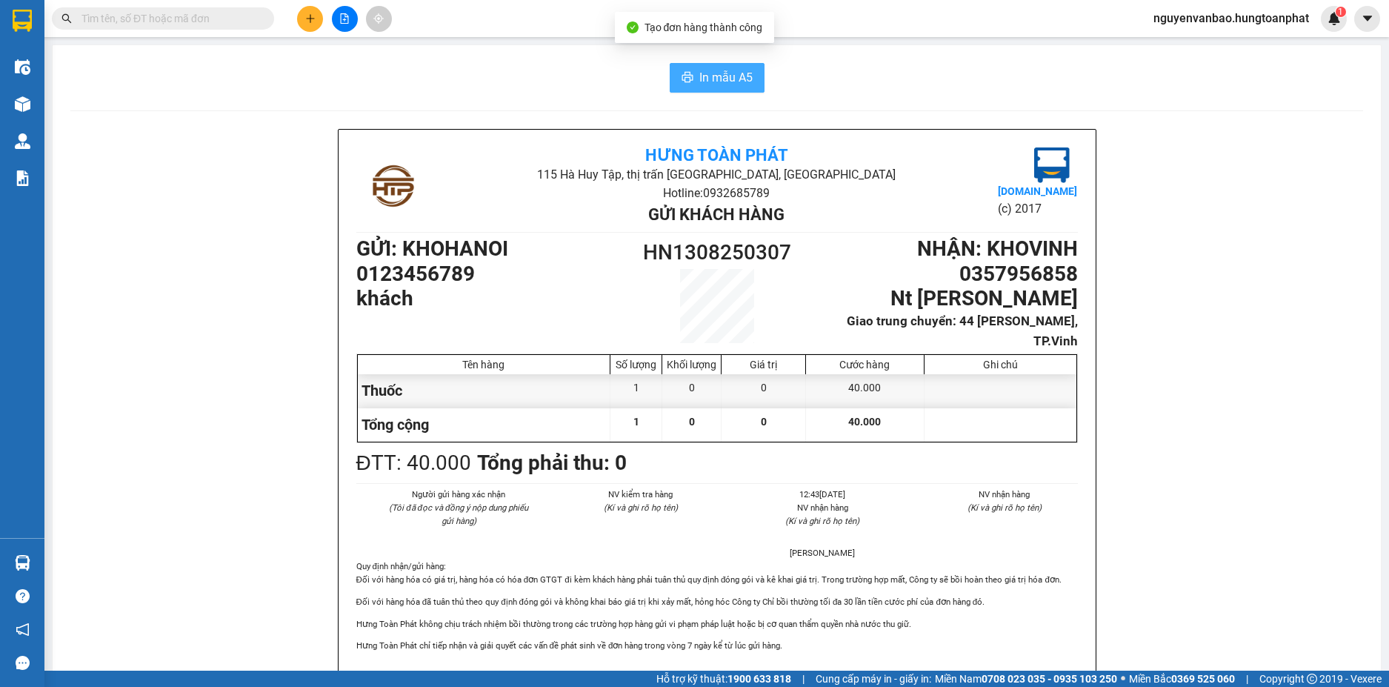
click at [699, 71] on span "In mẫu A5" at bounding box center [725, 77] width 53 height 19
click at [304, 20] on button at bounding box center [310, 19] width 26 height 26
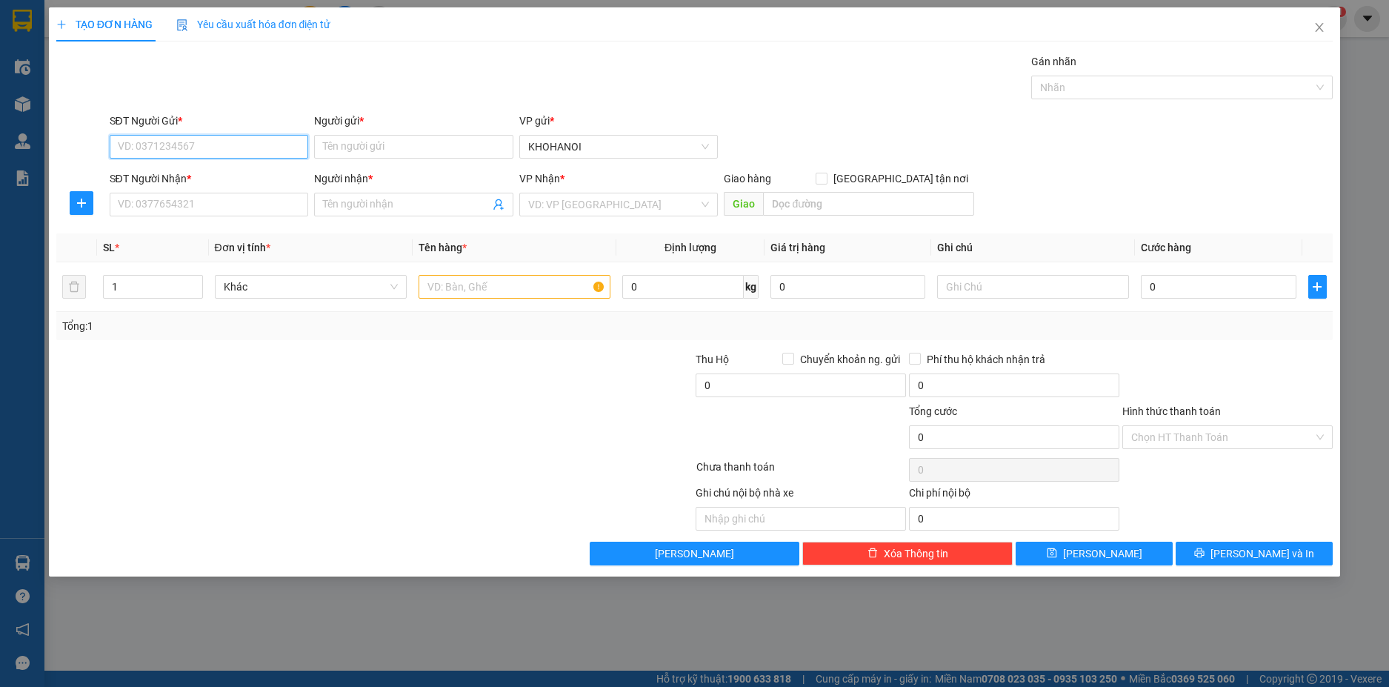
click at [225, 147] on input "SĐT Người Gửi *" at bounding box center [209, 147] width 199 height 24
click at [162, 175] on div "0123456789 - khách" at bounding box center [210, 176] width 182 height 16
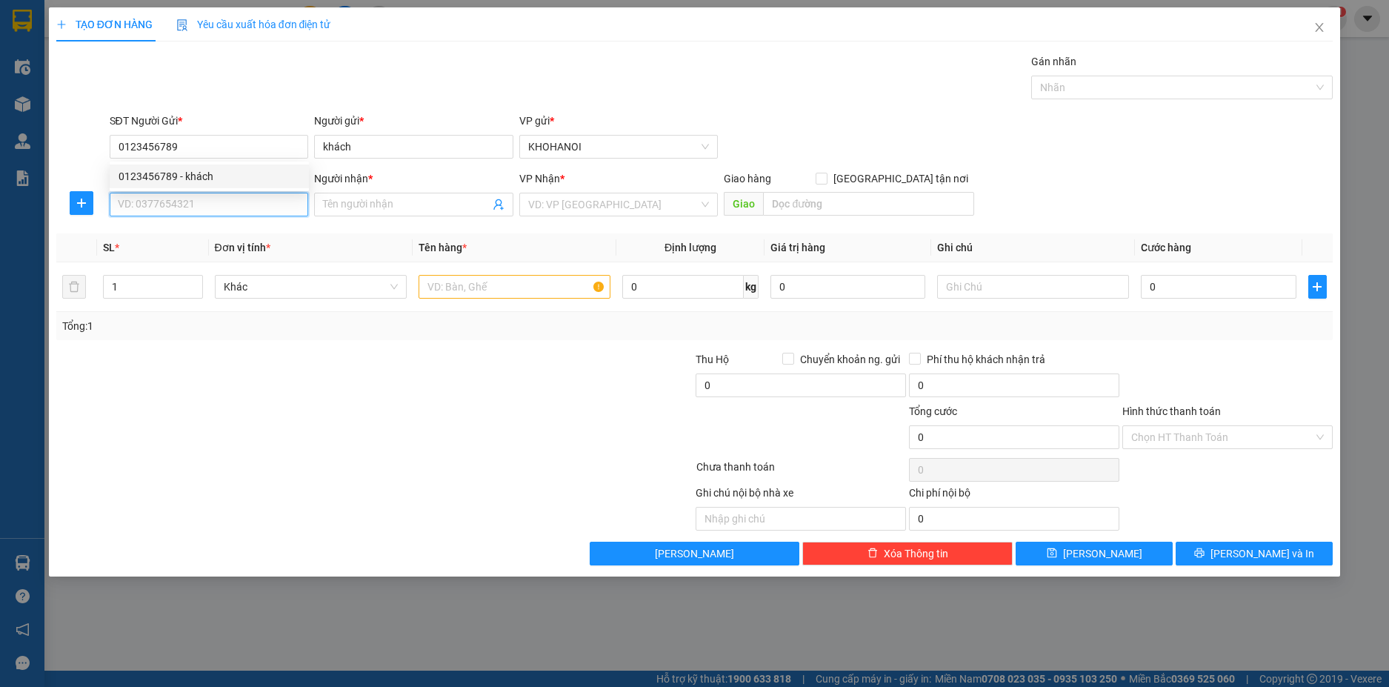
click at [171, 204] on input "SĐT Người Nhận *" at bounding box center [209, 205] width 199 height 24
click at [356, 212] on input "Người nhận *" at bounding box center [406, 204] width 167 height 16
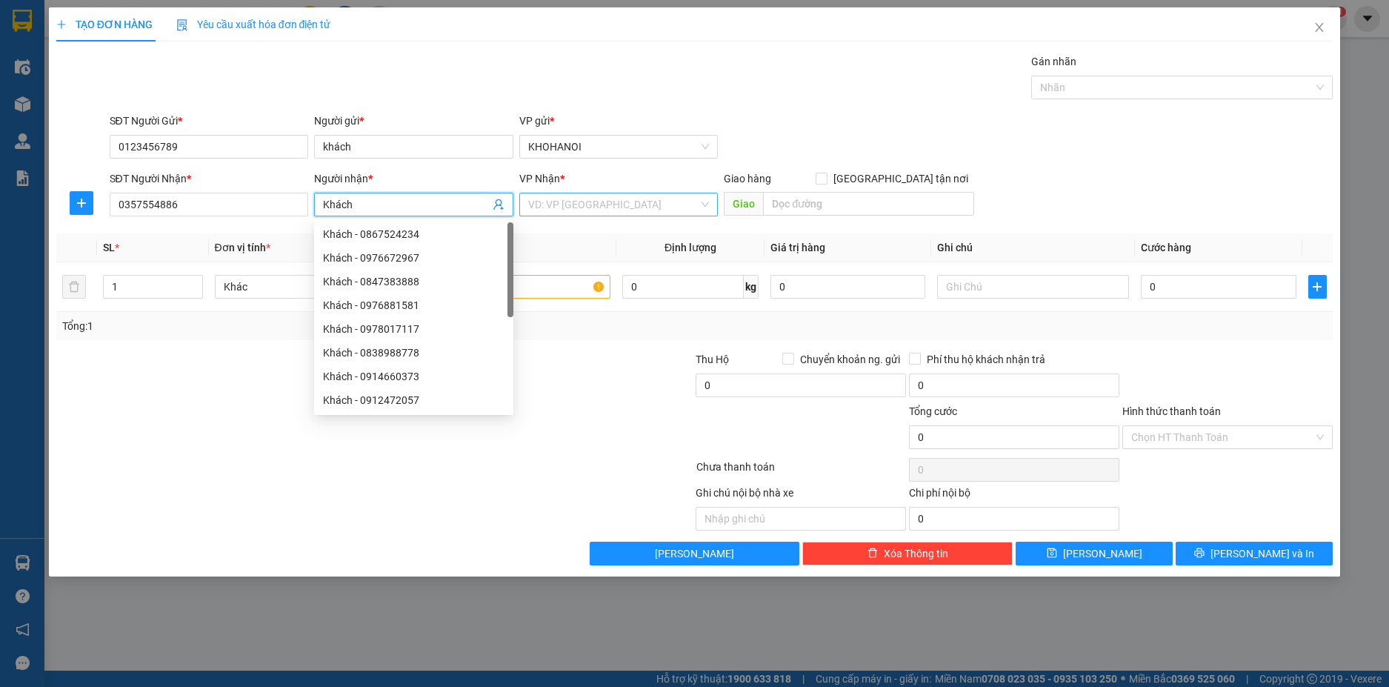
click at [590, 204] on input "search" at bounding box center [613, 204] width 171 height 22
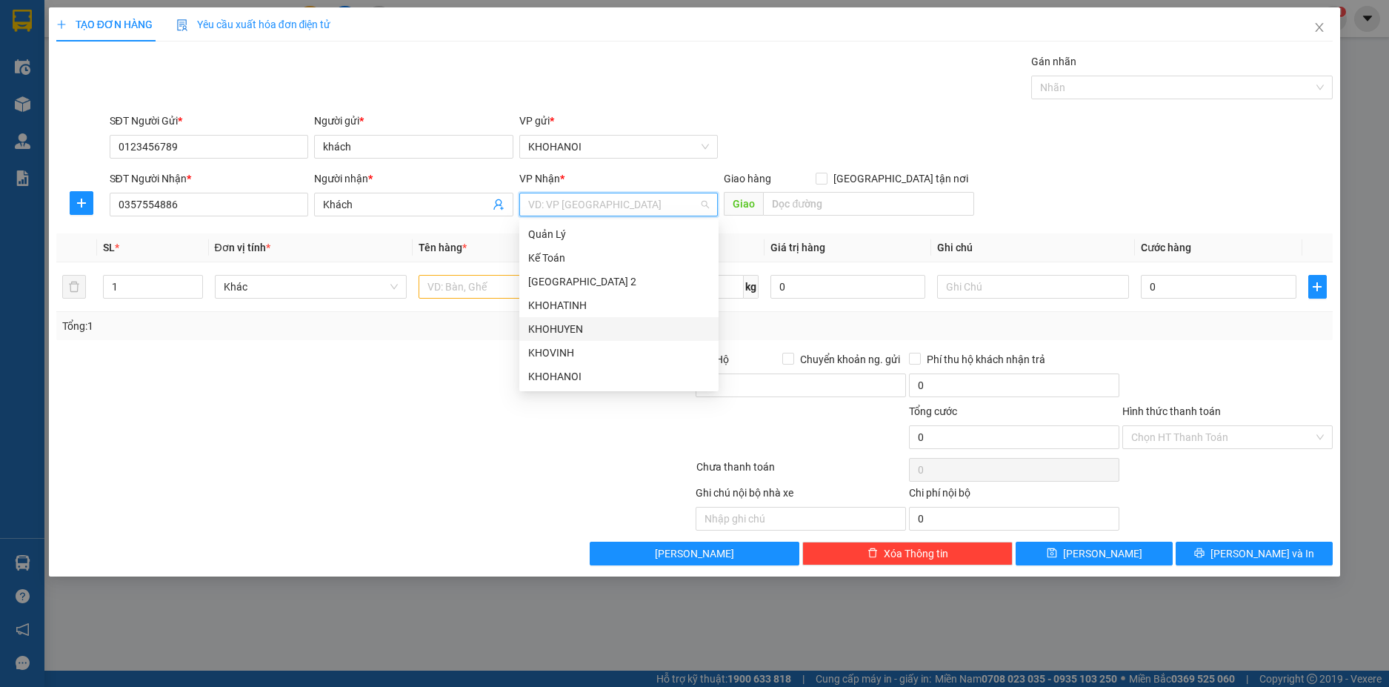
click at [568, 317] on div "KHOHUYEN" at bounding box center [618, 329] width 199 height 24
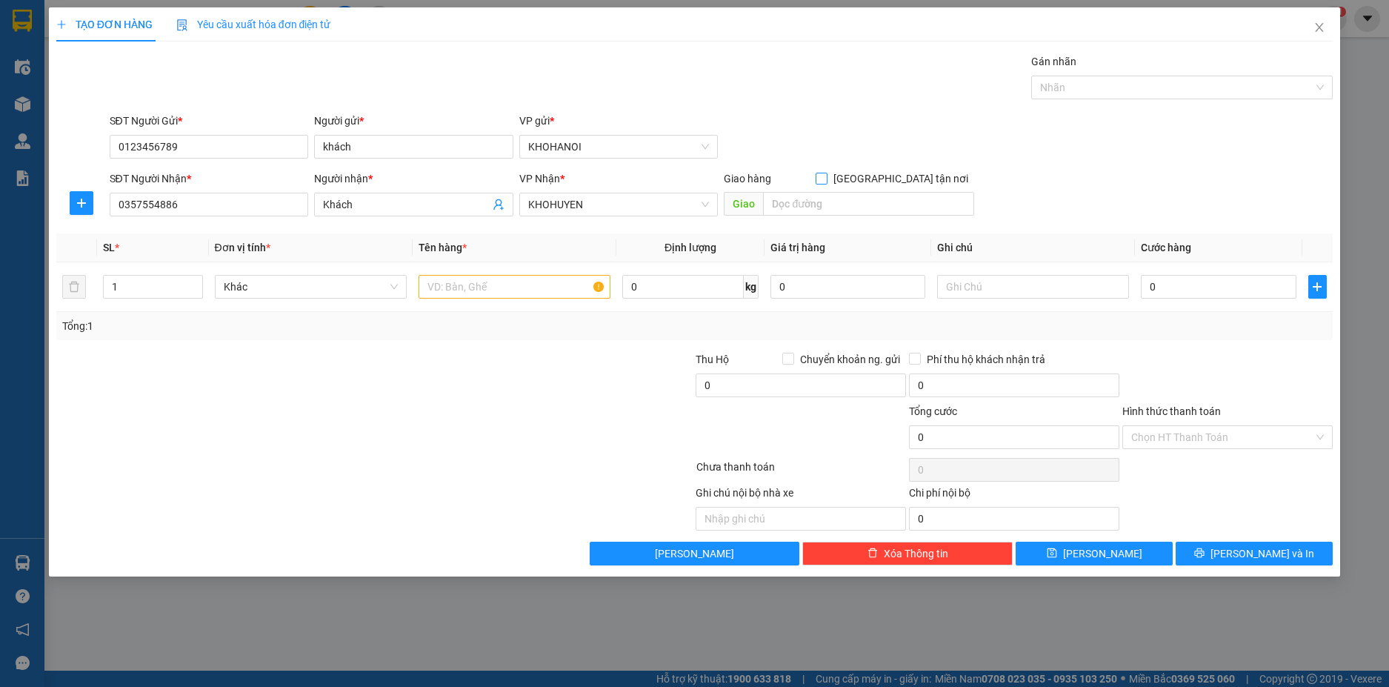
click at [826, 175] on input "[GEOGRAPHIC_DATA] tận nơi" at bounding box center [821, 178] width 10 height 10
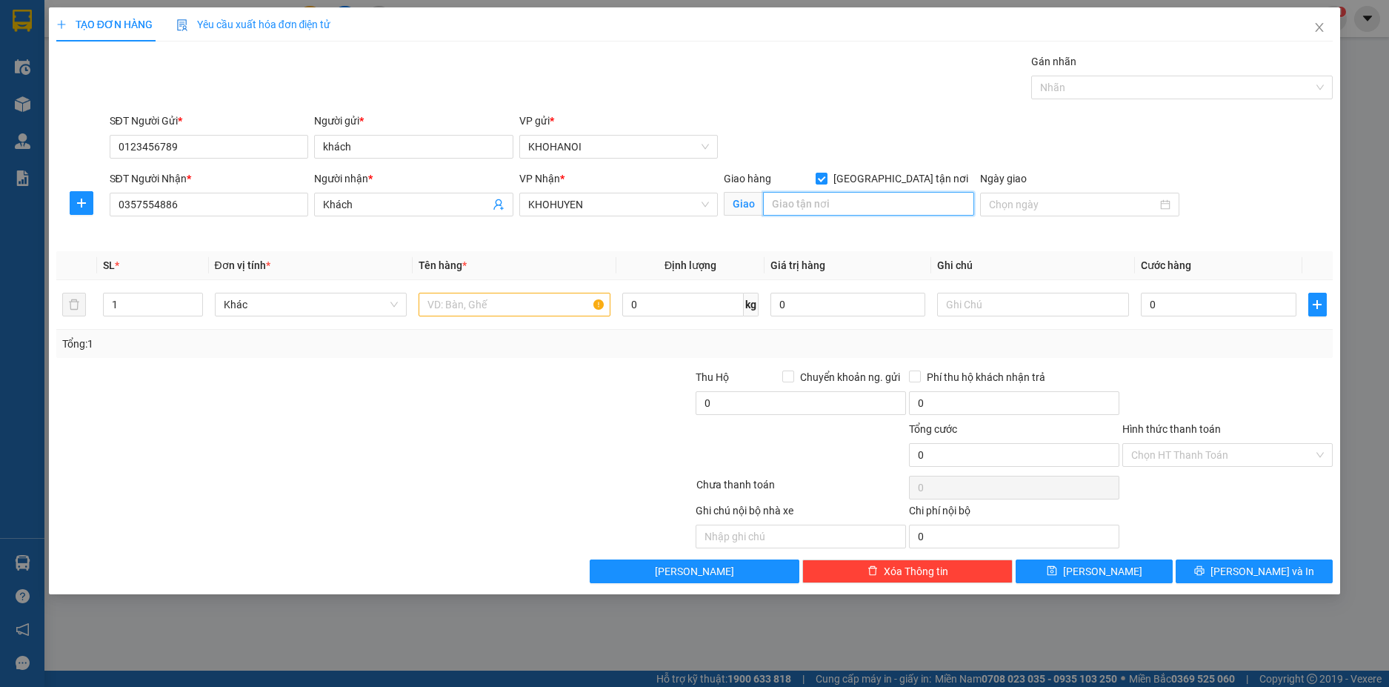
click at [876, 202] on input "text" at bounding box center [868, 204] width 211 height 24
click at [507, 300] on input "text" at bounding box center [515, 305] width 192 height 24
click at [1188, 307] on input "0" at bounding box center [1218, 305] width 155 height 24
click at [1201, 382] on div at bounding box center [1227, 395] width 213 height 52
drag, startPoint x: 1248, startPoint y: 570, endPoint x: 1241, endPoint y: 545, distance: 25.3
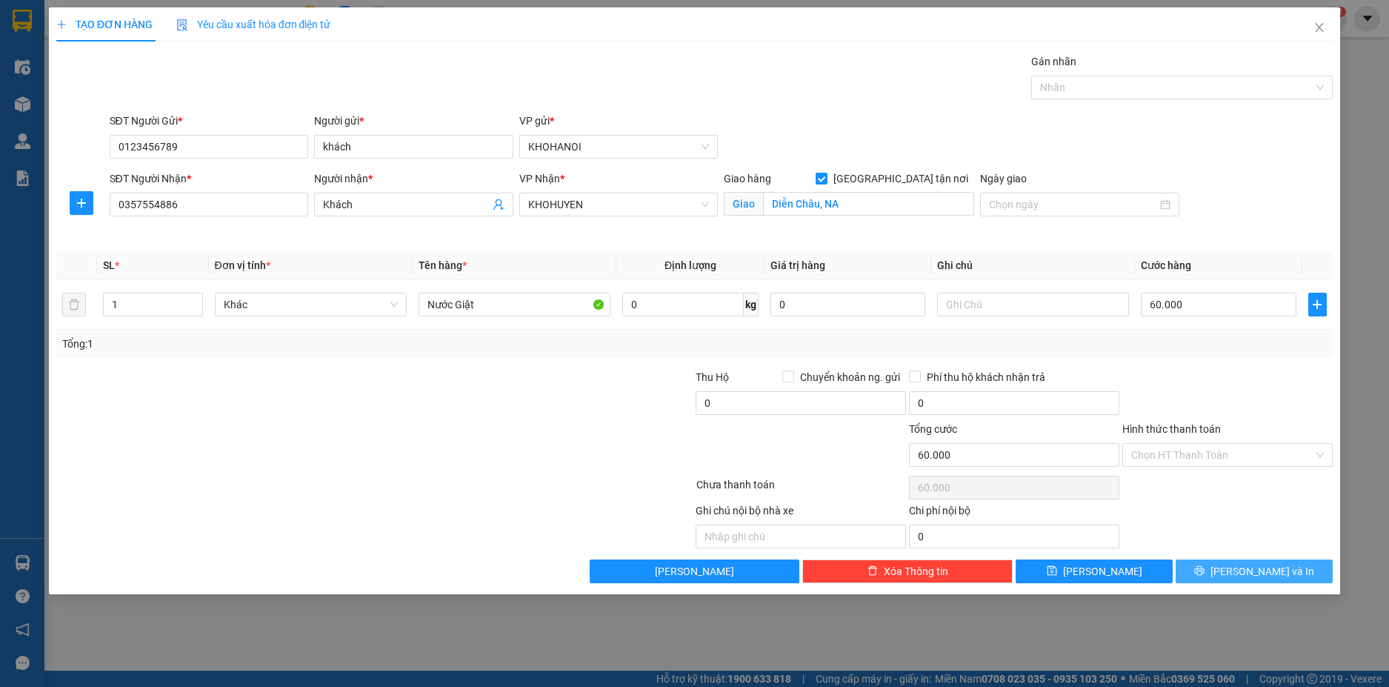
click at [1248, 567] on span "[PERSON_NAME] và In" at bounding box center [1263, 571] width 104 height 16
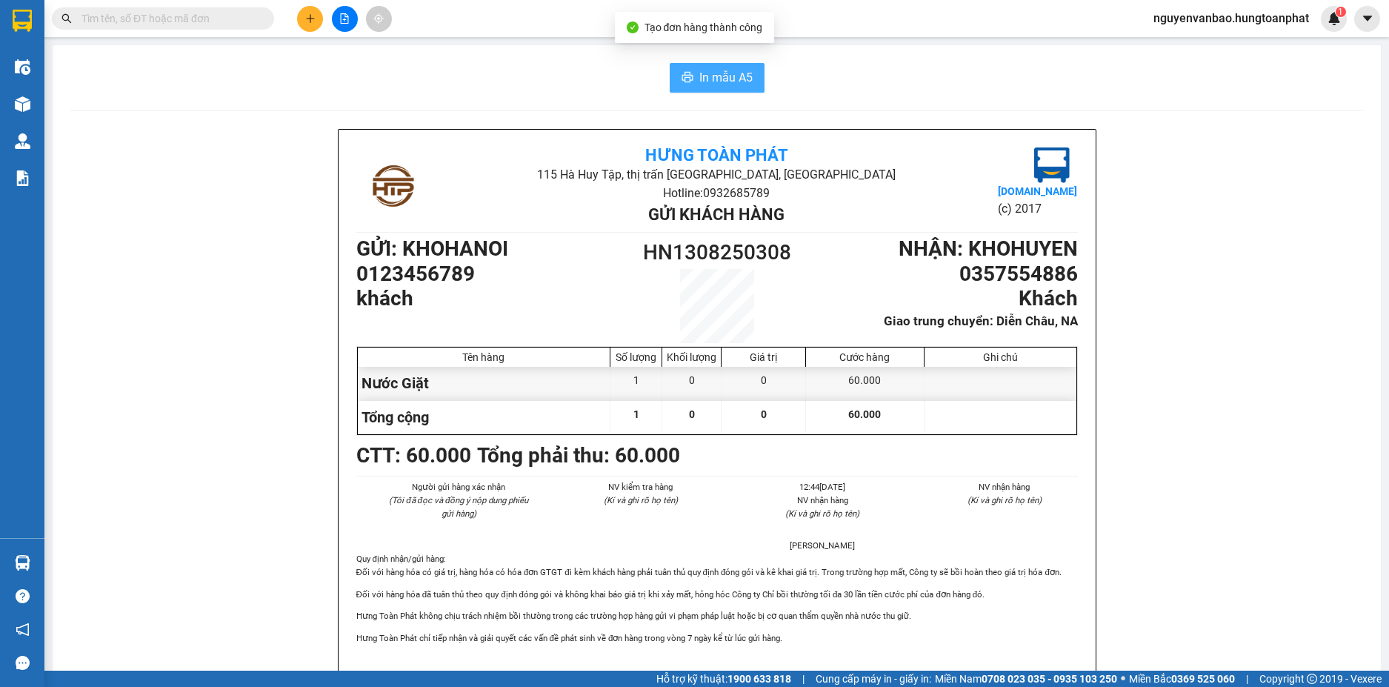
click at [722, 83] on span "In mẫu A5" at bounding box center [725, 77] width 53 height 19
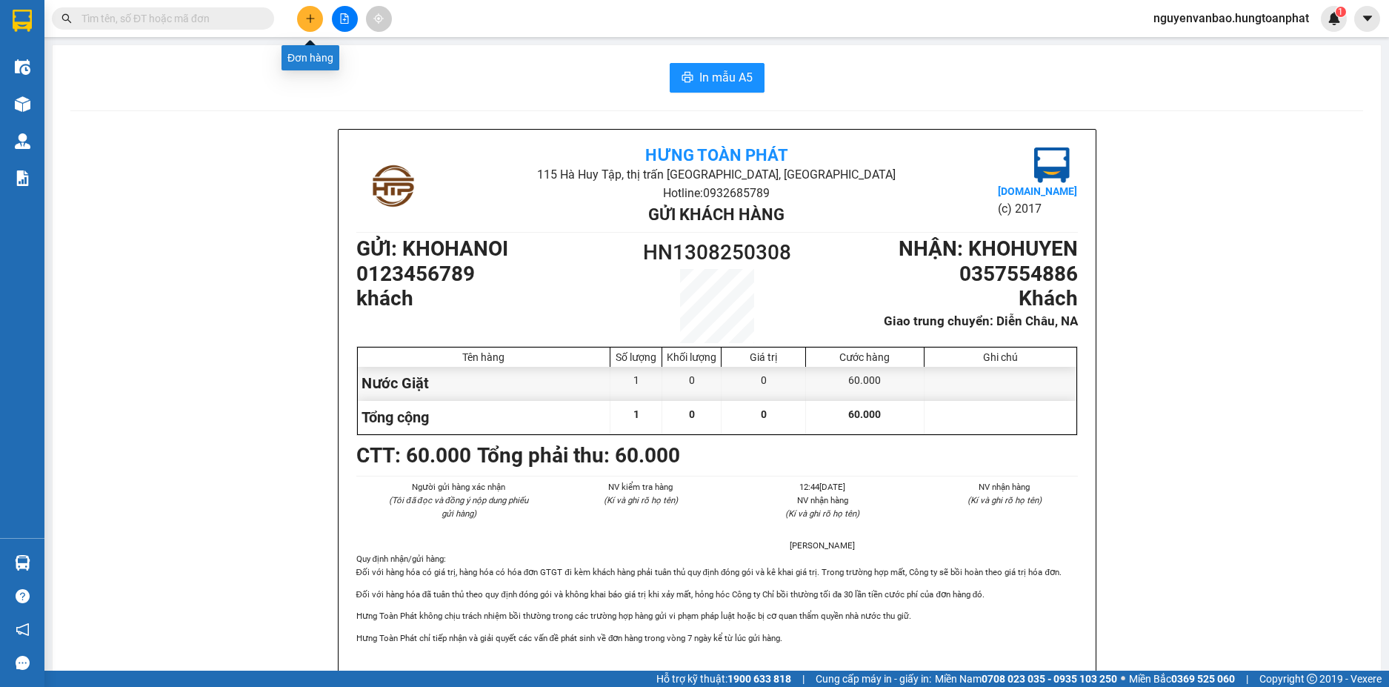
click at [317, 24] on button at bounding box center [310, 19] width 26 height 26
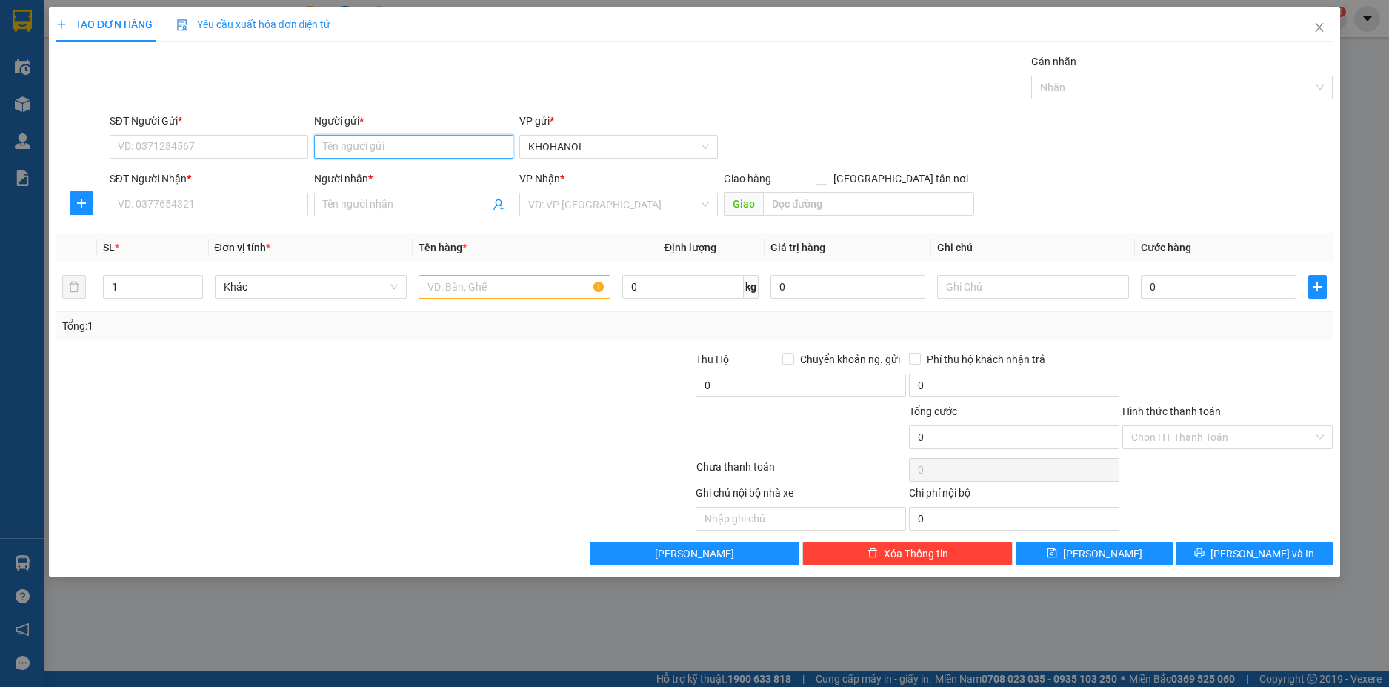
click at [327, 139] on input "Người gửi *" at bounding box center [413, 147] width 199 height 24
click at [386, 250] on div "DP Tân An - 0982813288" at bounding box center [414, 247] width 182 height 16
click at [216, 211] on input "SĐT Người Nhận *" at bounding box center [209, 205] width 199 height 24
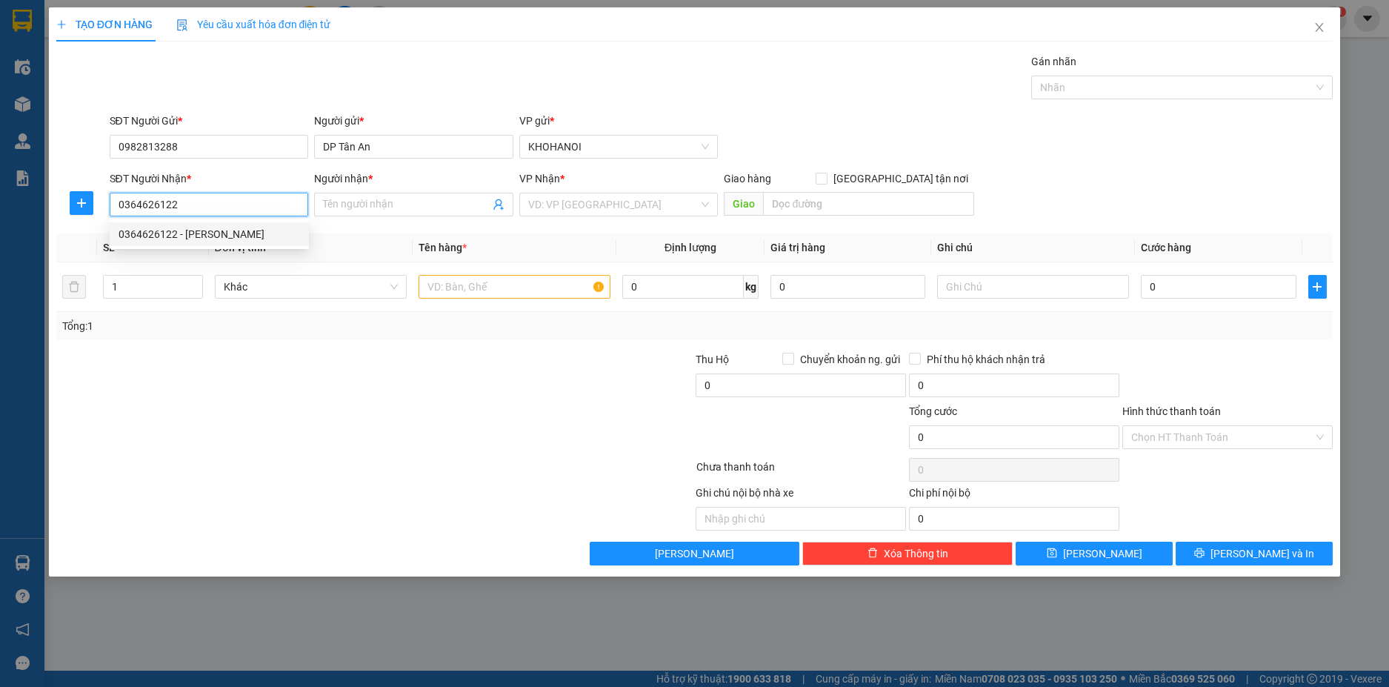
click at [189, 230] on div "0364626122 - C Ngọc" at bounding box center [210, 234] width 182 height 16
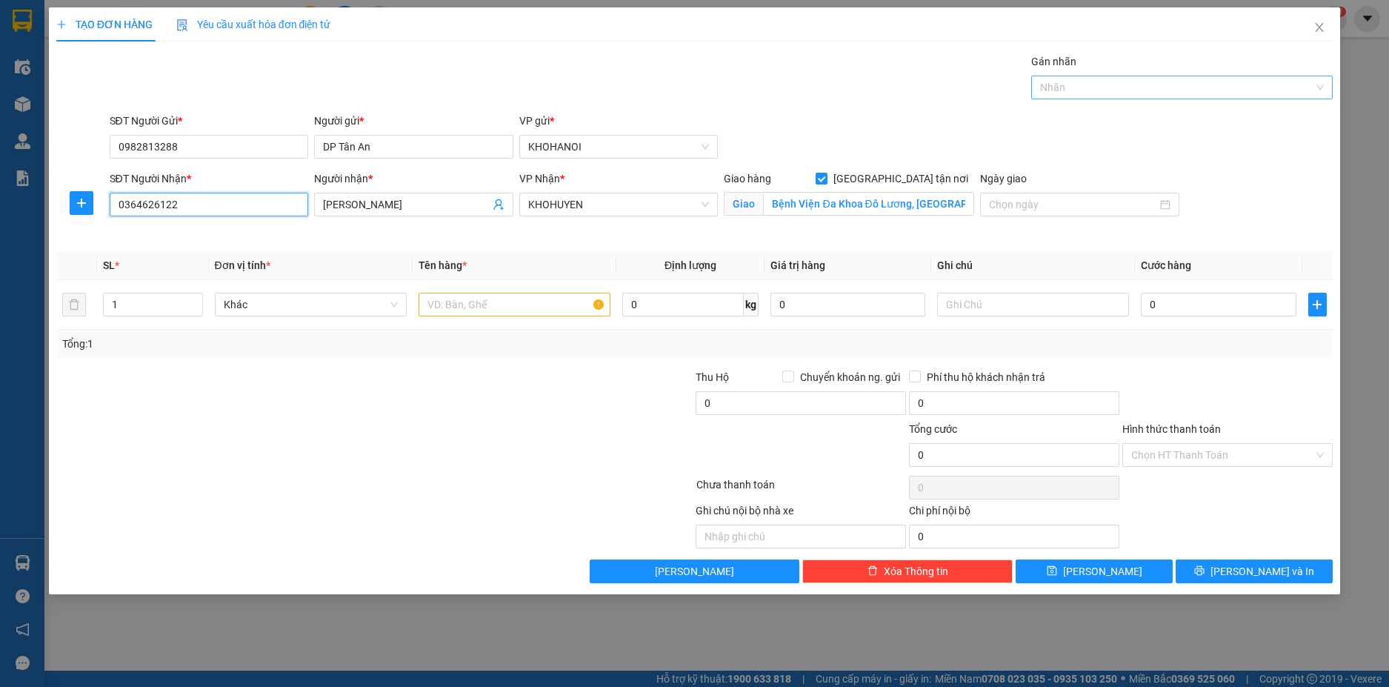
click at [1079, 95] on div at bounding box center [1174, 88] width 279 height 18
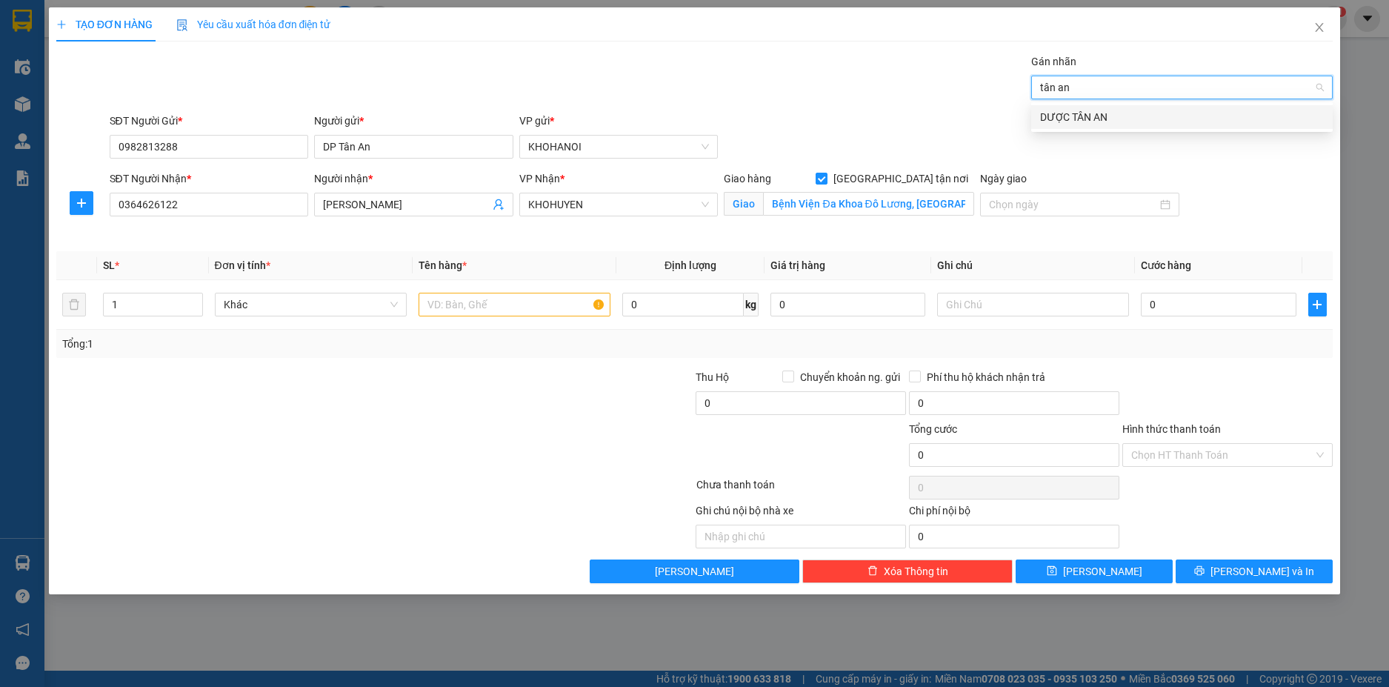
drag, startPoint x: 1060, startPoint y: 111, endPoint x: 987, endPoint y: 119, distance: 73.7
click at [1060, 113] on div "DƯỢC TÂN AN" at bounding box center [1182, 117] width 284 height 16
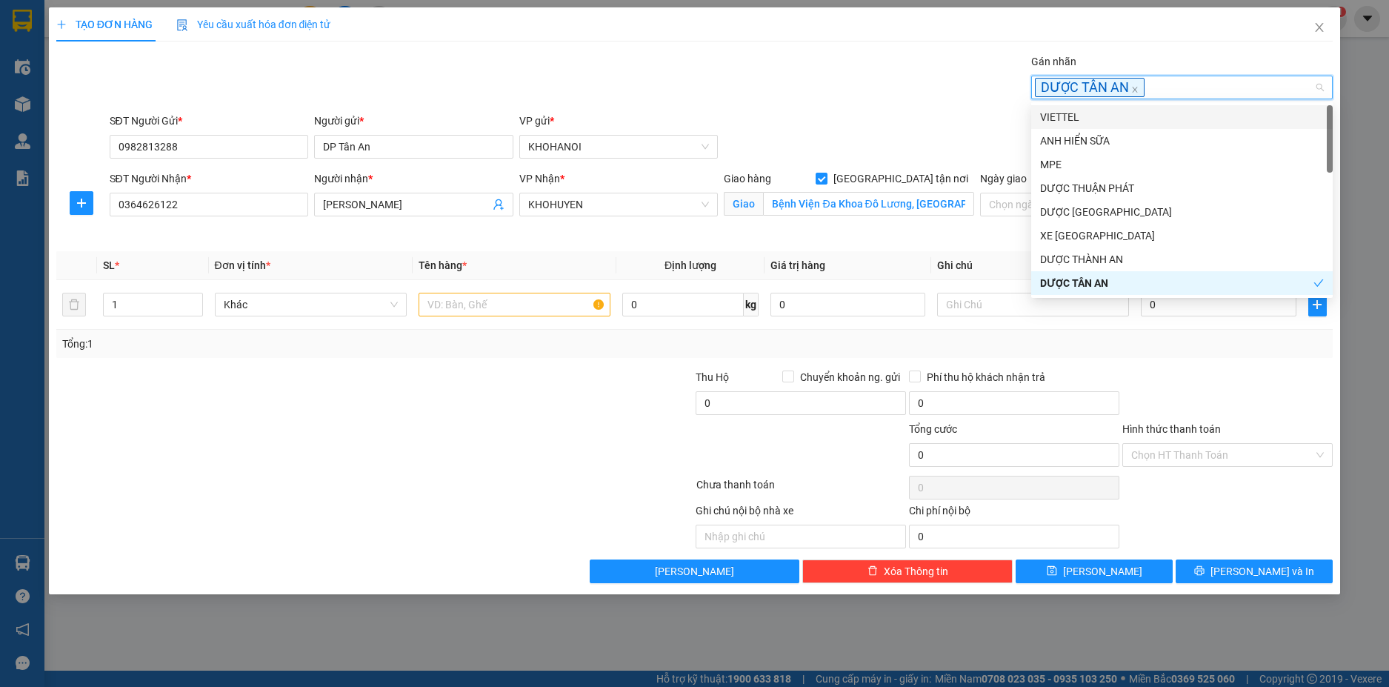
click at [889, 121] on div "SĐT Người Gửi * 0982813288 Người gửi * DP Tân An VP gửi * KHOHANOI" at bounding box center [722, 139] width 1230 height 52
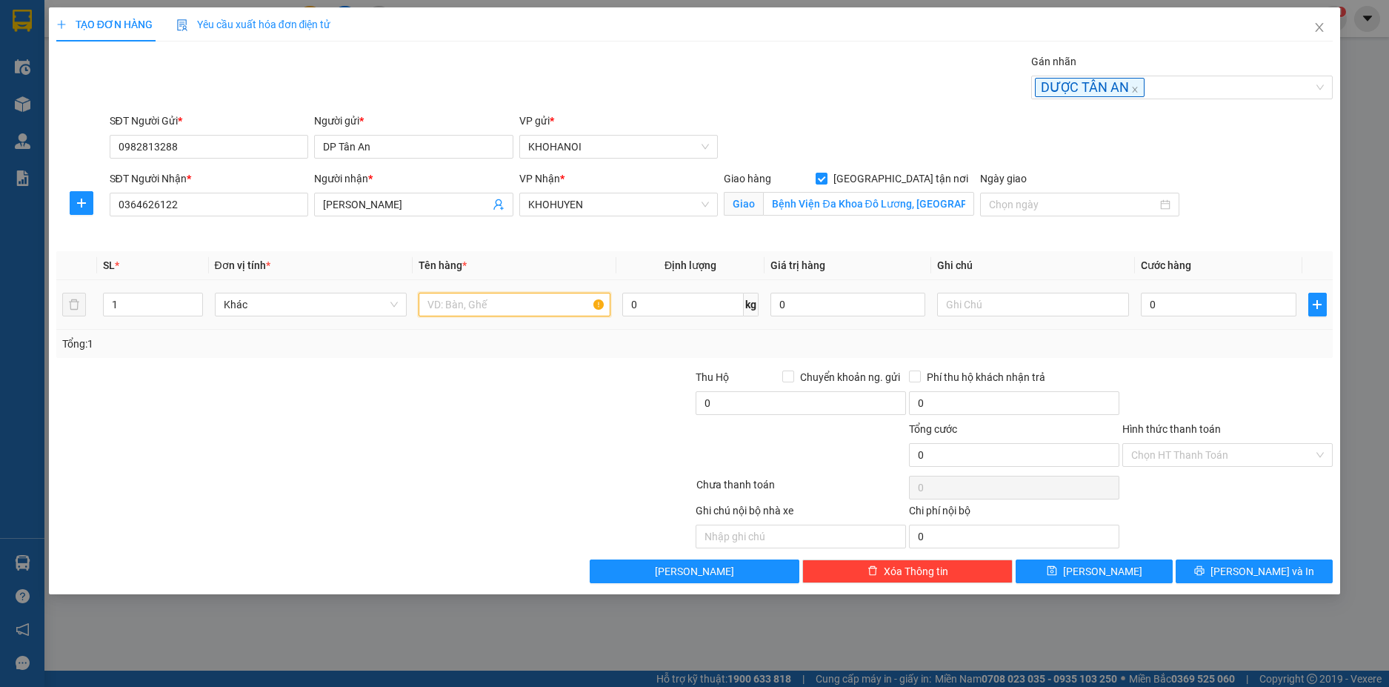
click at [431, 307] on input "text" at bounding box center [515, 305] width 192 height 24
click at [1170, 299] on input "0" at bounding box center [1218, 305] width 155 height 24
click at [1190, 375] on div at bounding box center [1227, 395] width 213 height 52
click at [1197, 464] on input "Hình thức thanh toán" at bounding box center [1222, 455] width 182 height 22
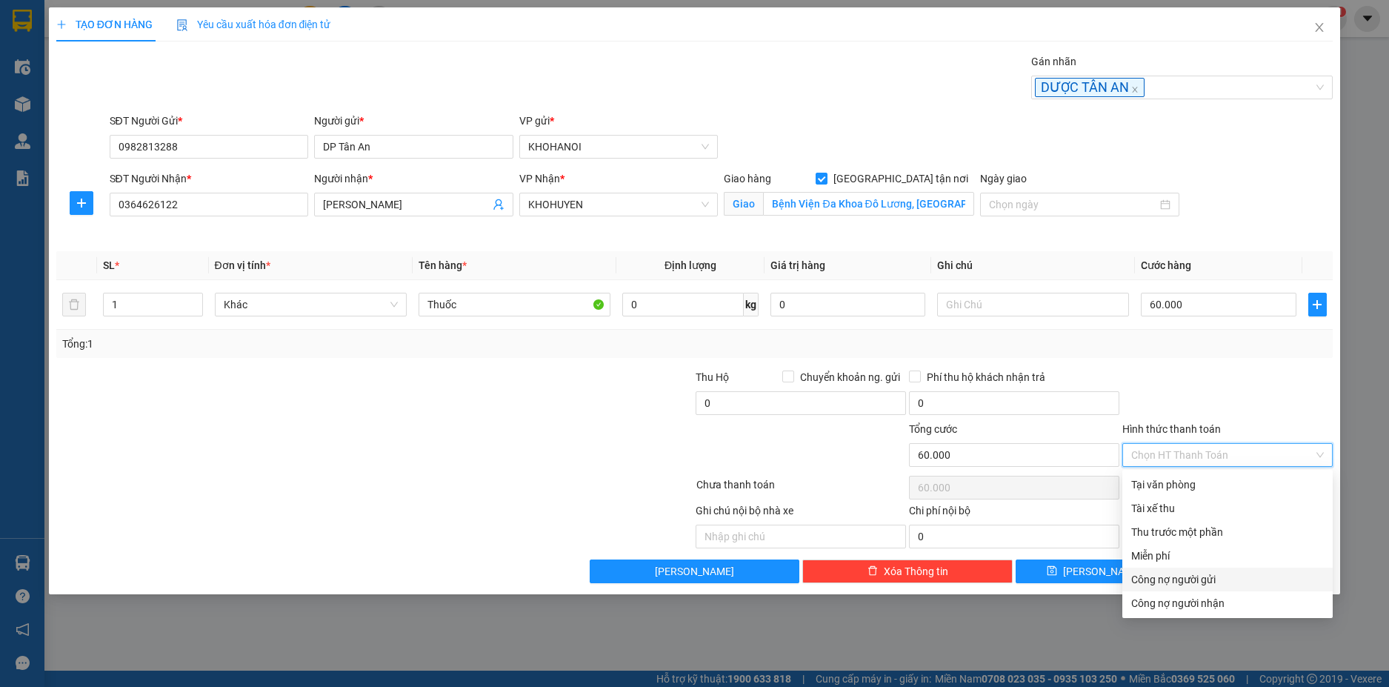
drag, startPoint x: 1194, startPoint y: 573, endPoint x: 1202, endPoint y: 577, distance: 8.3
click at [1194, 574] on div "Công nợ người gửi" at bounding box center [1227, 579] width 193 height 16
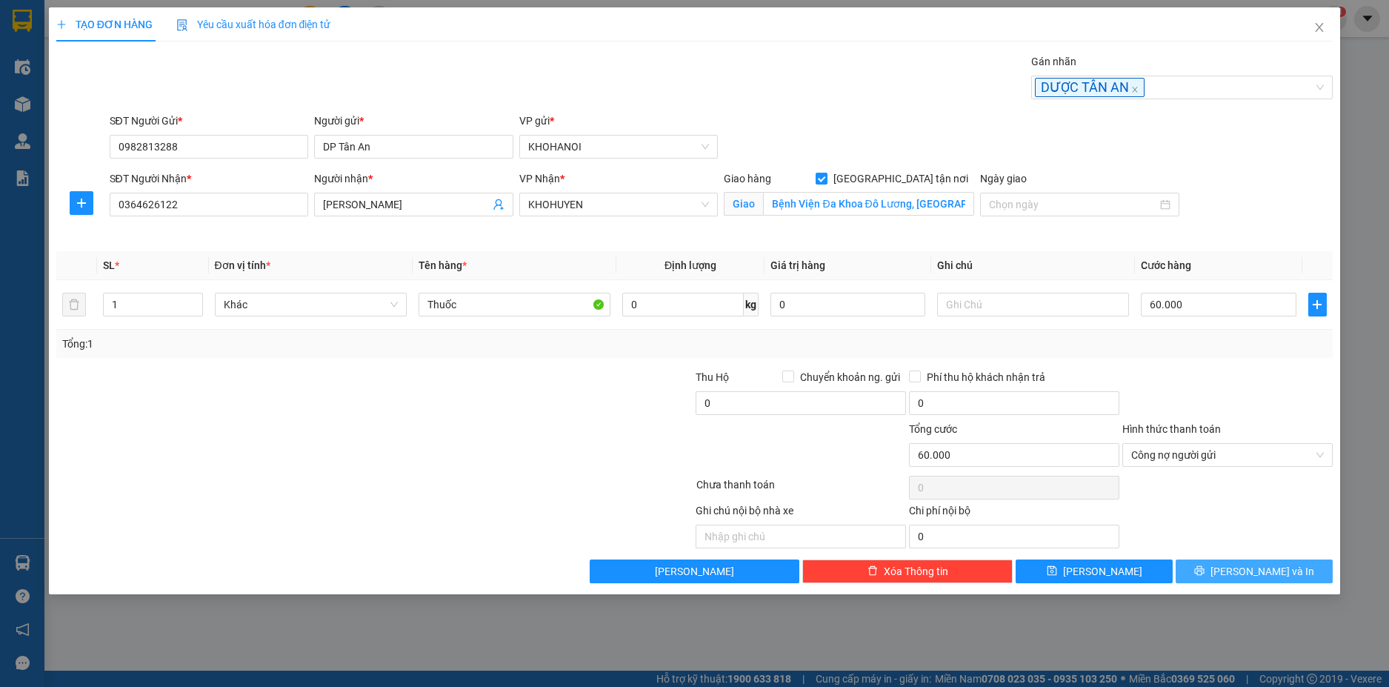
click at [1254, 568] on span "[PERSON_NAME] và In" at bounding box center [1263, 571] width 104 height 16
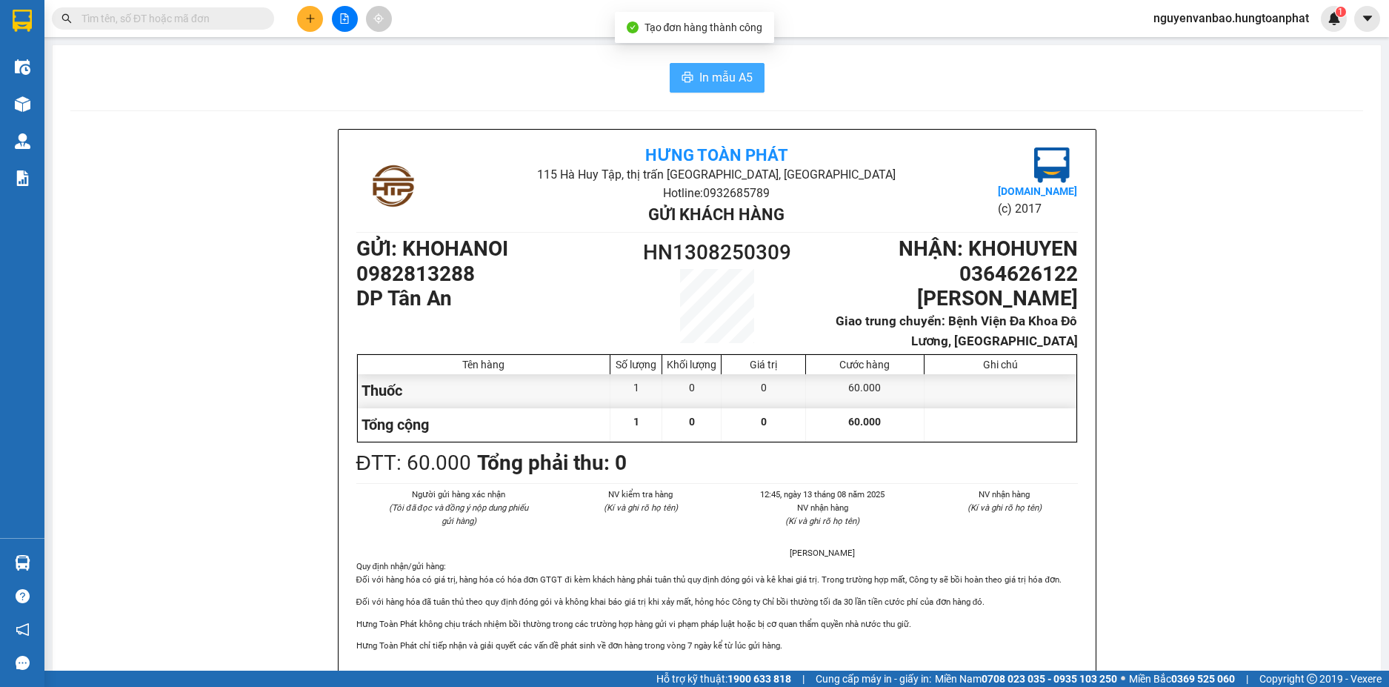
drag, startPoint x: 721, startPoint y: 78, endPoint x: 767, endPoint y: 87, distance: 46.8
click at [721, 77] on span "In mẫu A5" at bounding box center [725, 77] width 53 height 19
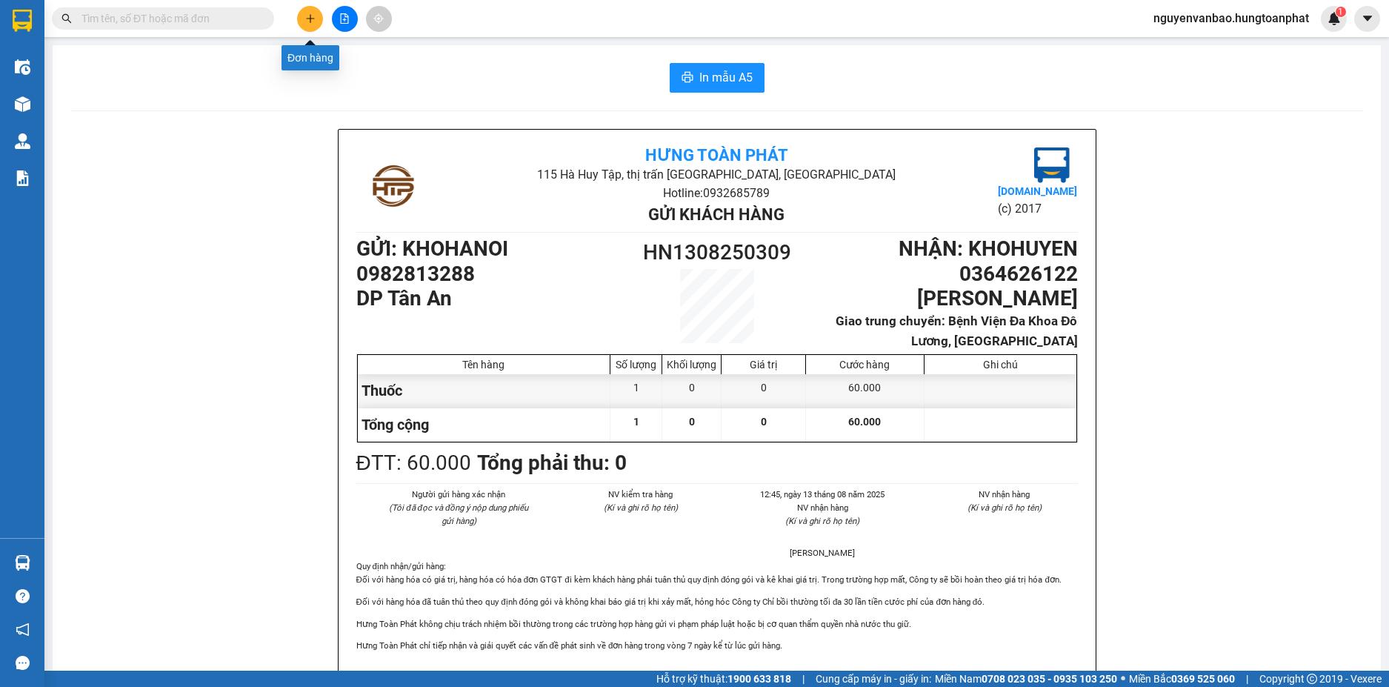
click at [306, 19] on icon "plus" at bounding box center [310, 18] width 10 height 10
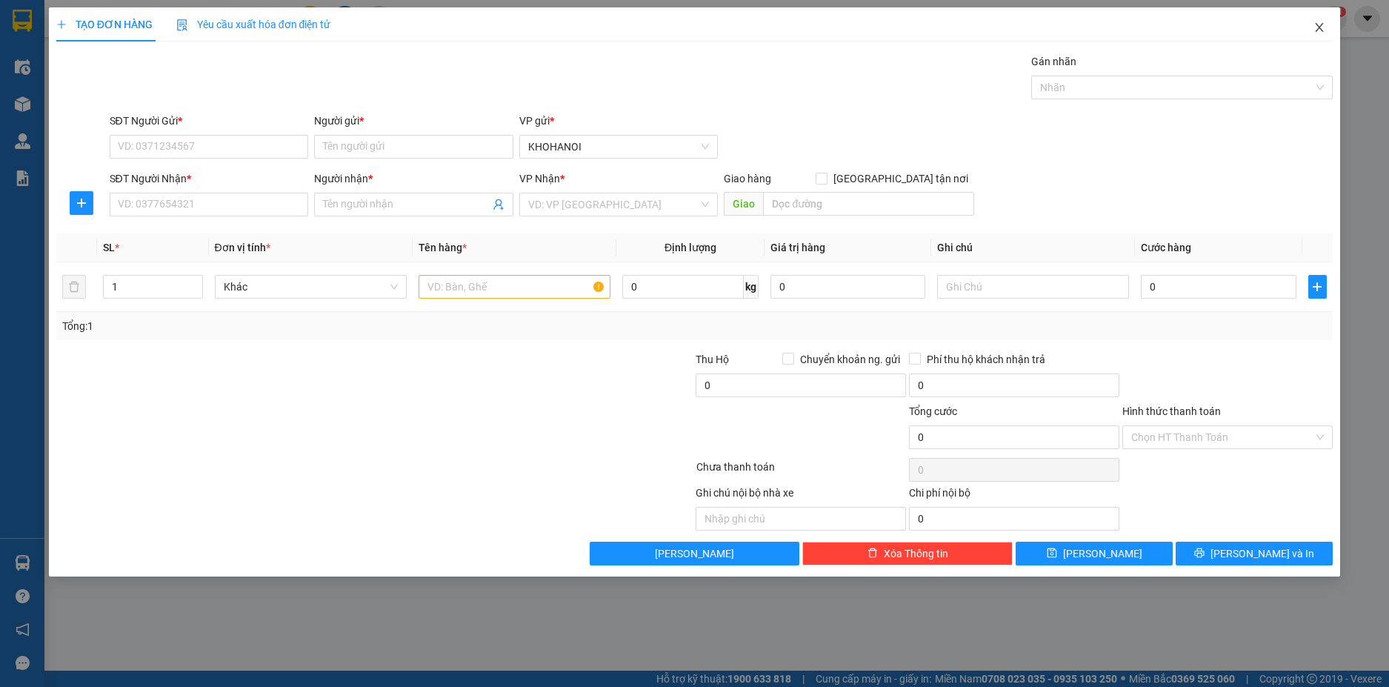
click at [1319, 27] on icon "close" at bounding box center [1320, 27] width 8 height 9
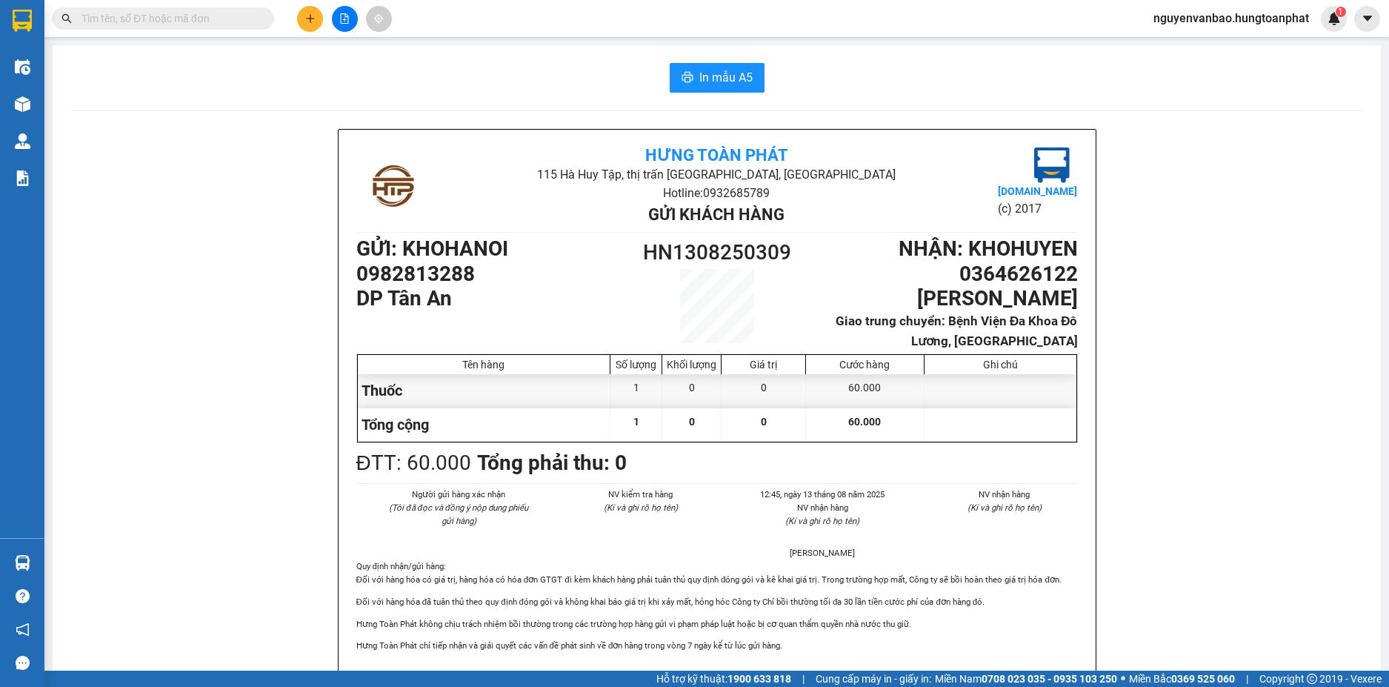
click at [306, 20] on icon "plus" at bounding box center [310, 18] width 10 height 10
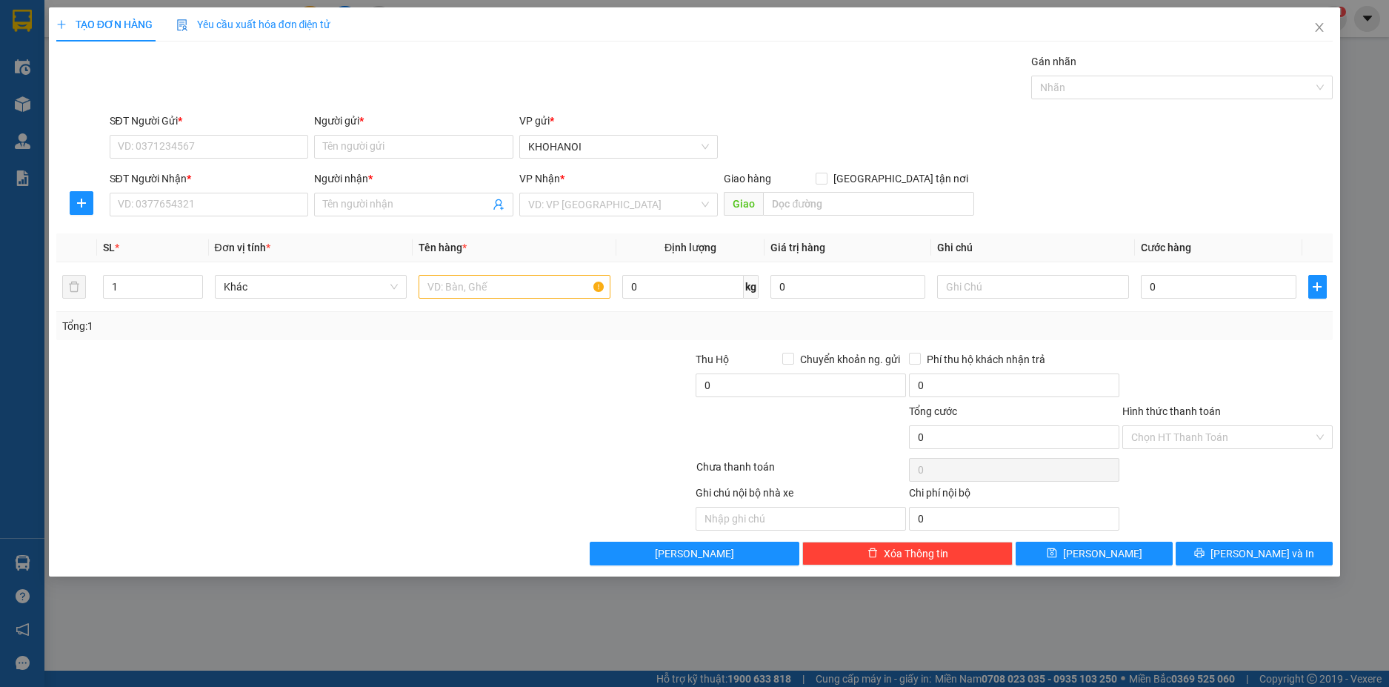
click at [350, 133] on div "Người gửi *" at bounding box center [413, 124] width 199 height 22
click at [355, 142] on input "Người gửi *" at bounding box center [413, 147] width 199 height 24
click at [361, 177] on div "DP Hà Thanh - 0963744567" at bounding box center [414, 176] width 182 height 16
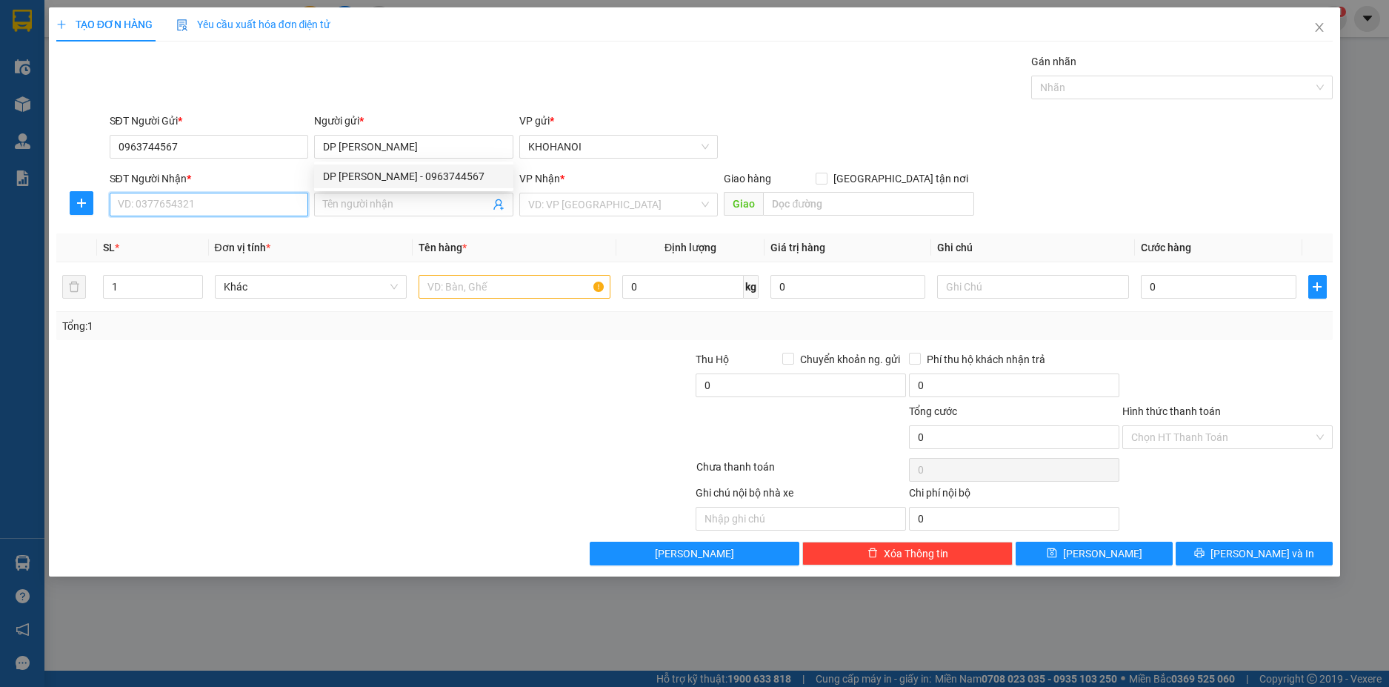
click at [272, 210] on input "SĐT Người Nhận *" at bounding box center [209, 205] width 199 height 24
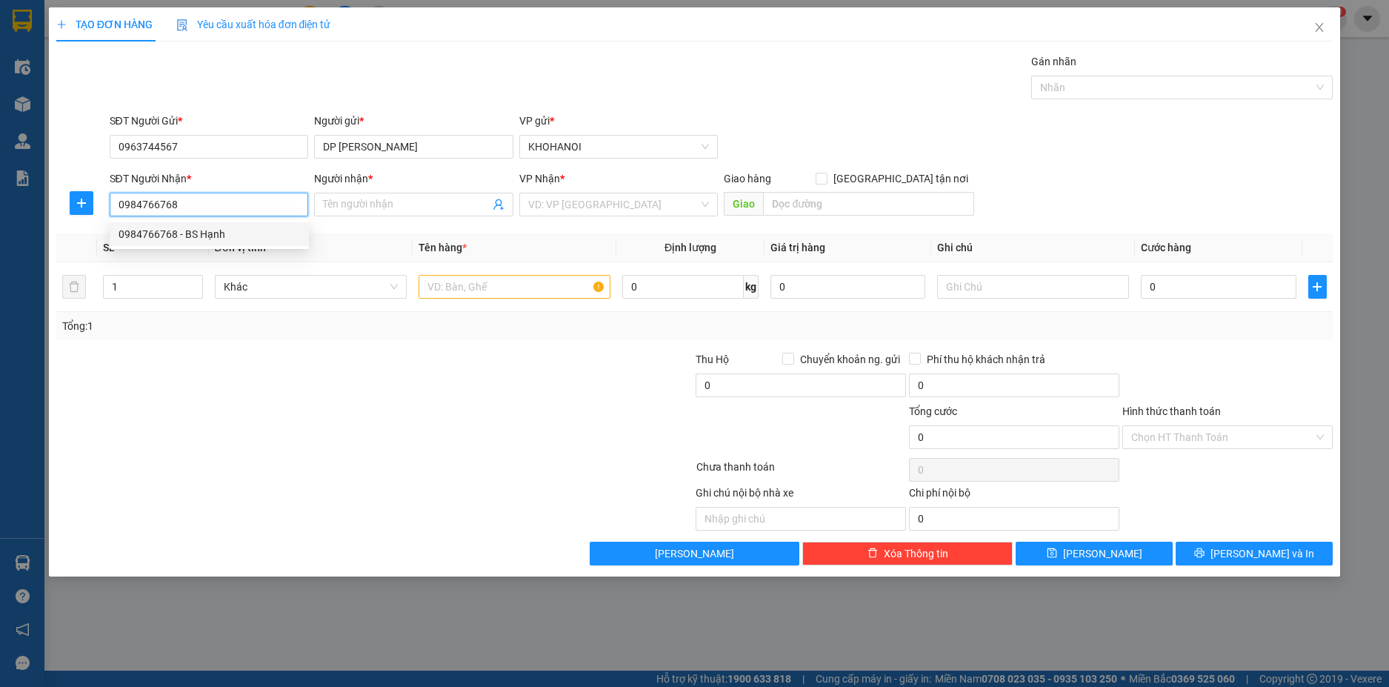
click at [209, 242] on div "0984766768 - BS Hạnh" at bounding box center [210, 234] width 182 height 16
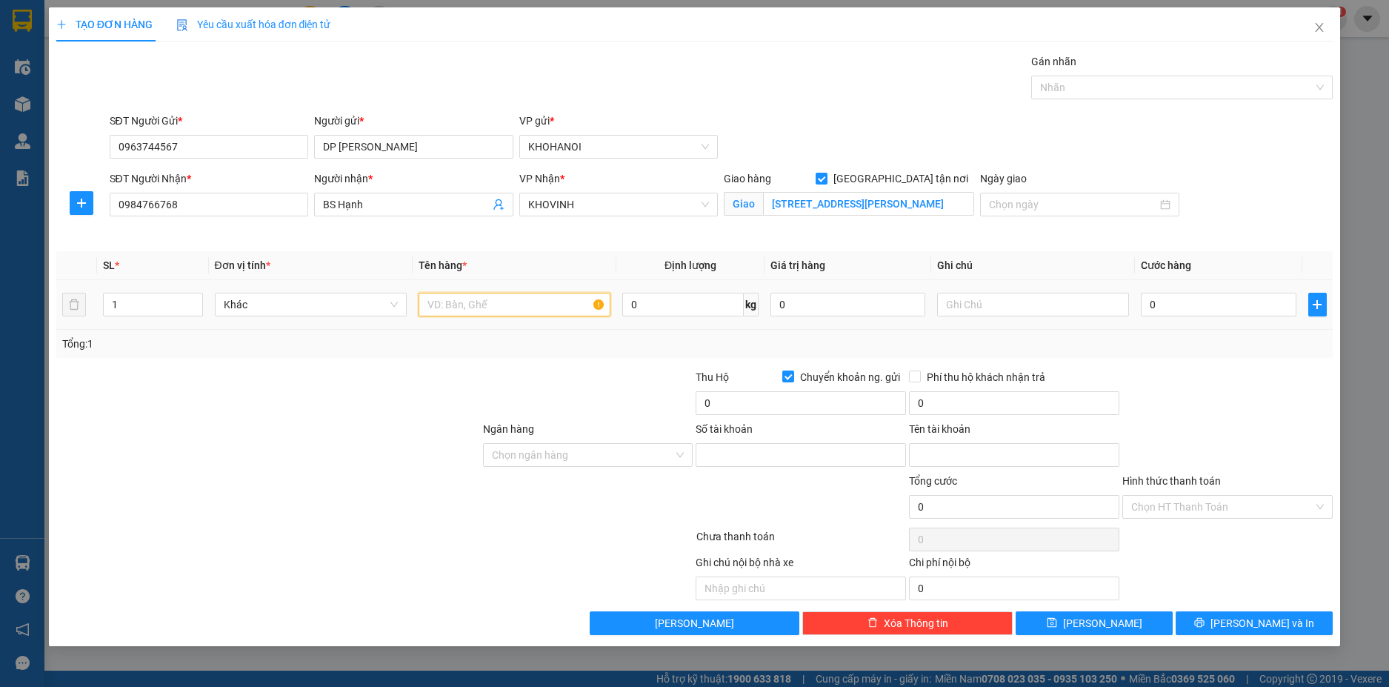
click at [445, 307] on input "text" at bounding box center [515, 305] width 192 height 24
click at [1170, 305] on input "0" at bounding box center [1218, 305] width 155 height 24
click at [1173, 375] on div at bounding box center [1227, 395] width 213 height 52
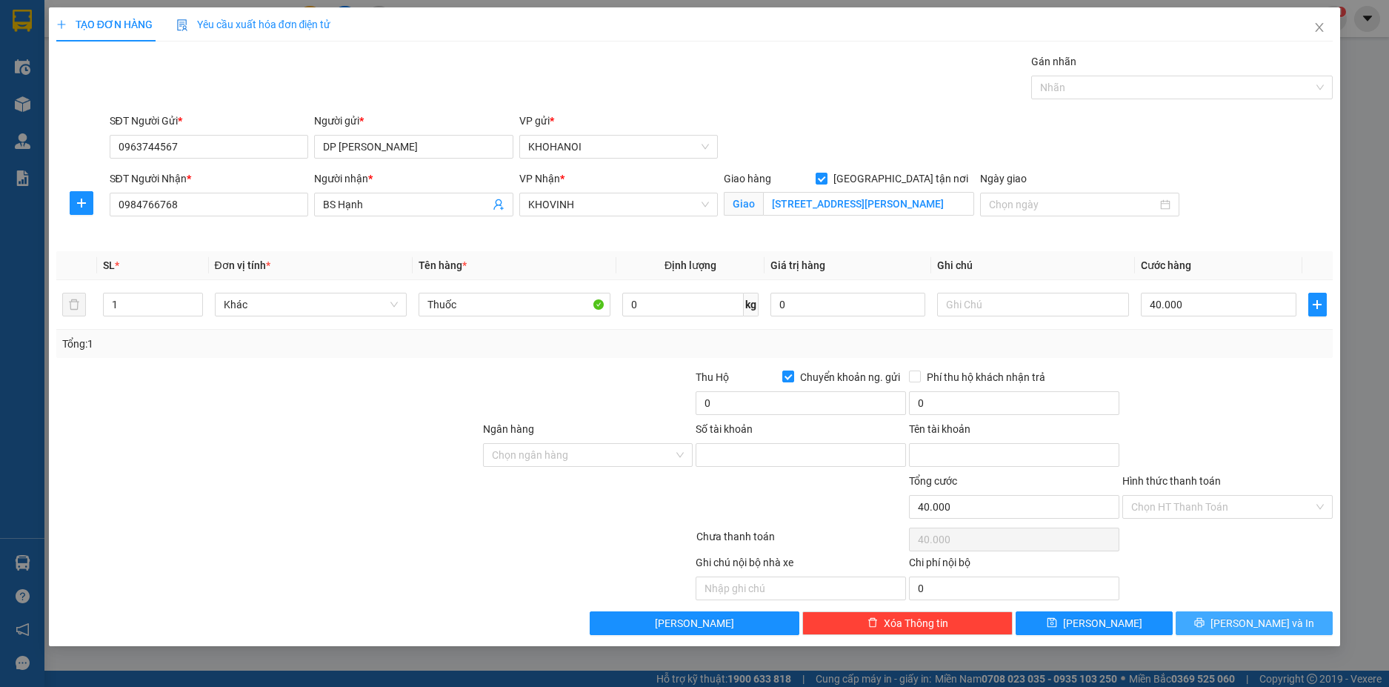
drag, startPoint x: 1244, startPoint y: 620, endPoint x: 1203, endPoint y: 564, distance: 69.5
click at [1243, 616] on span "[PERSON_NAME] và In" at bounding box center [1263, 623] width 104 height 16
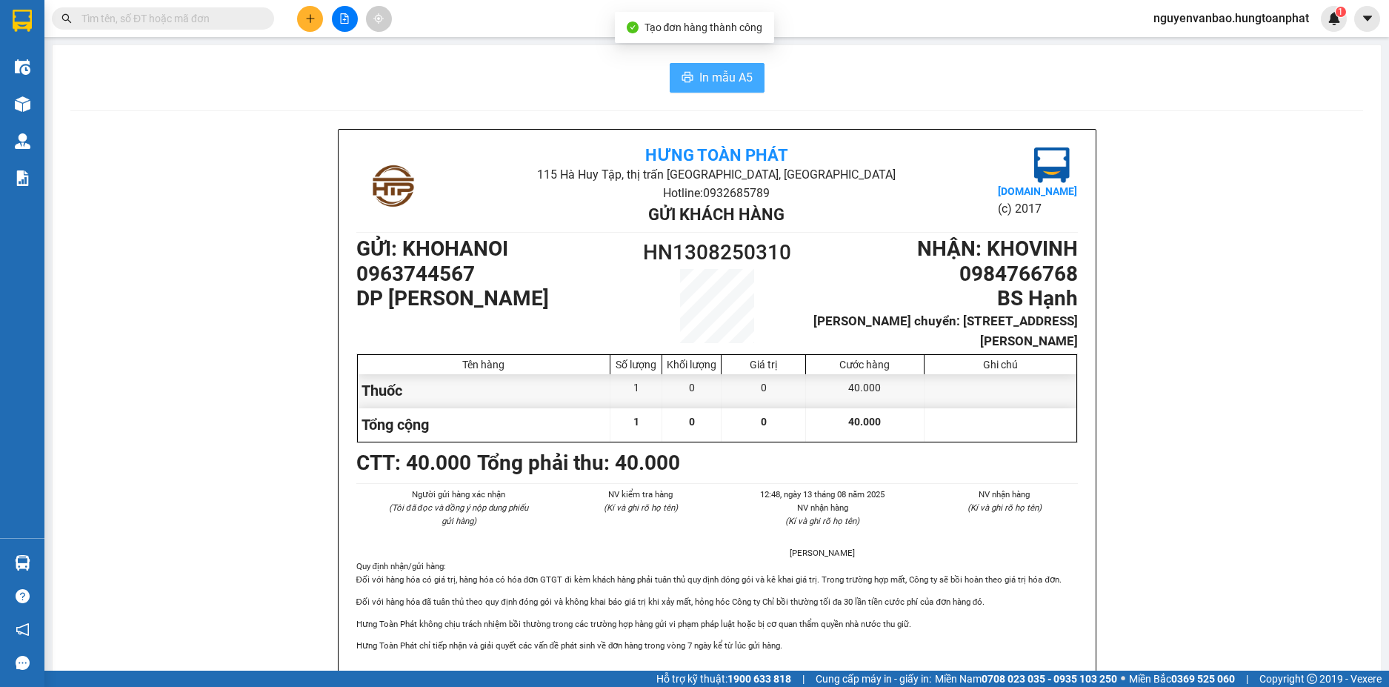
click at [730, 81] on span "In mẫu A5" at bounding box center [725, 77] width 53 height 19
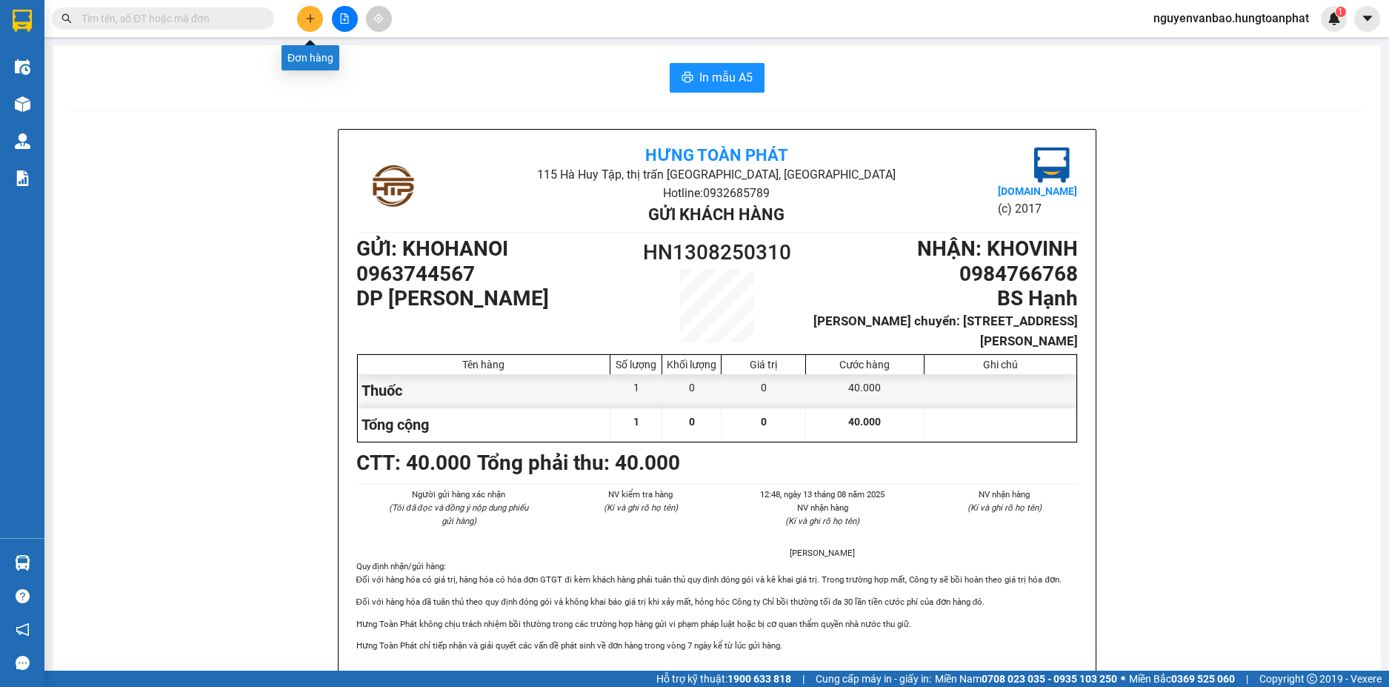
click at [305, 21] on icon "plus" at bounding box center [310, 18] width 10 height 10
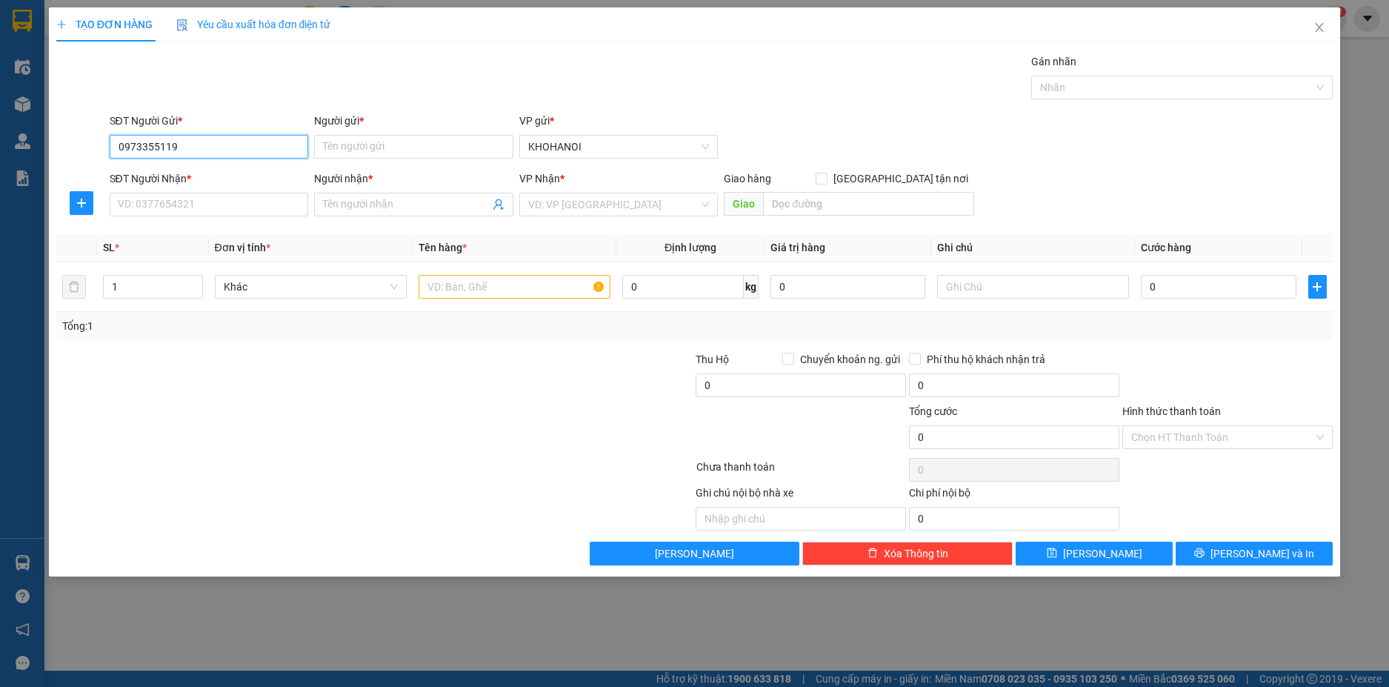
drag, startPoint x: 187, startPoint y: 146, endPoint x: 119, endPoint y: 154, distance: 69.4
click at [119, 154] on input "0973355119" at bounding box center [209, 147] width 199 height 24
click at [151, 208] on input "SĐT Người Nhận *" at bounding box center [209, 205] width 199 height 24
paste input "0973355119"
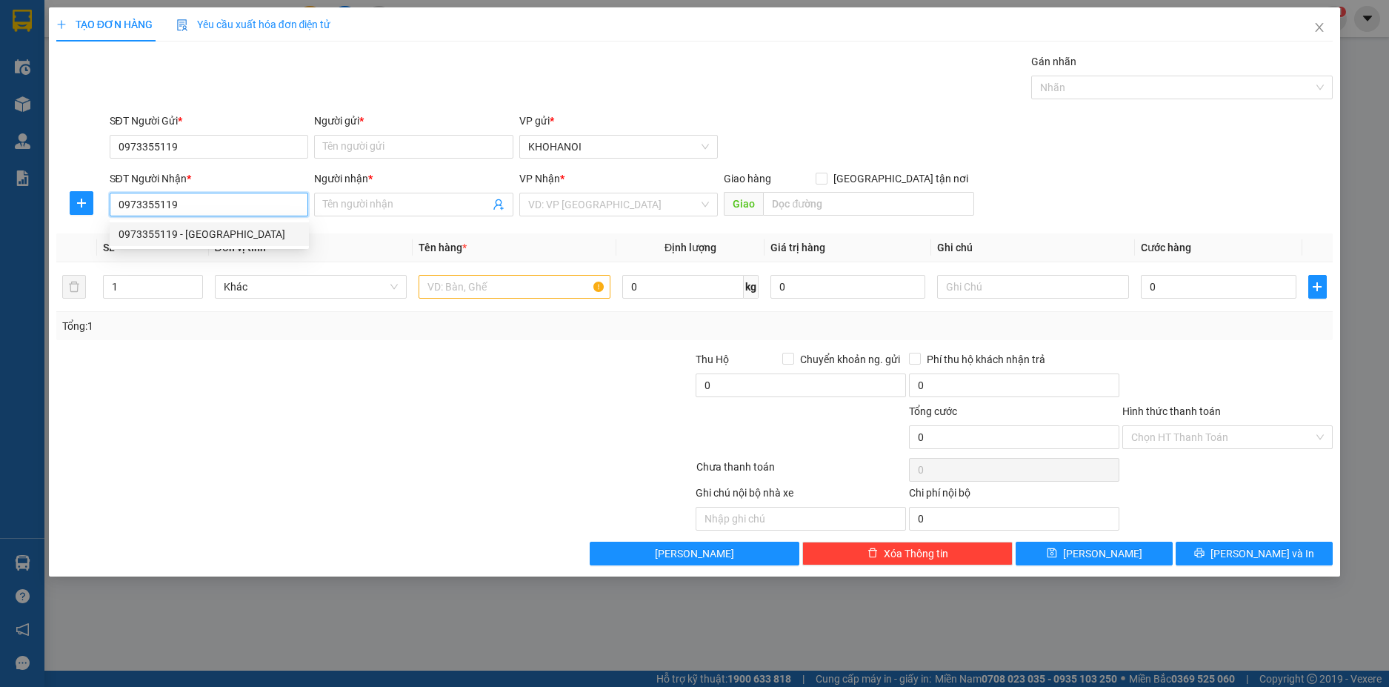
click at [210, 230] on div "0973355119 - Lâm Trang" at bounding box center [210, 234] width 182 height 16
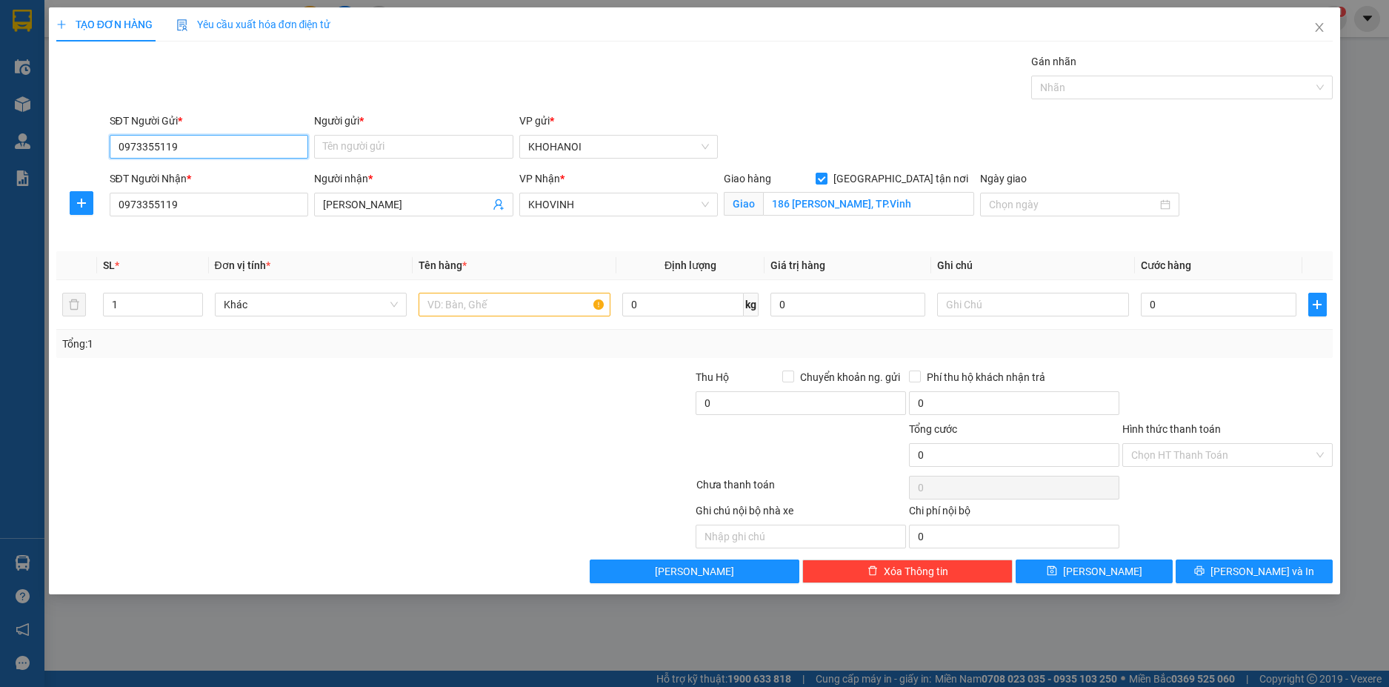
drag, startPoint x: 182, startPoint y: 144, endPoint x: 109, endPoint y: 150, distance: 73.5
click at [110, 150] on input "0973355119" at bounding box center [209, 147] width 199 height 24
click at [367, 150] on input "Người gửi *" at bounding box center [413, 147] width 199 height 24
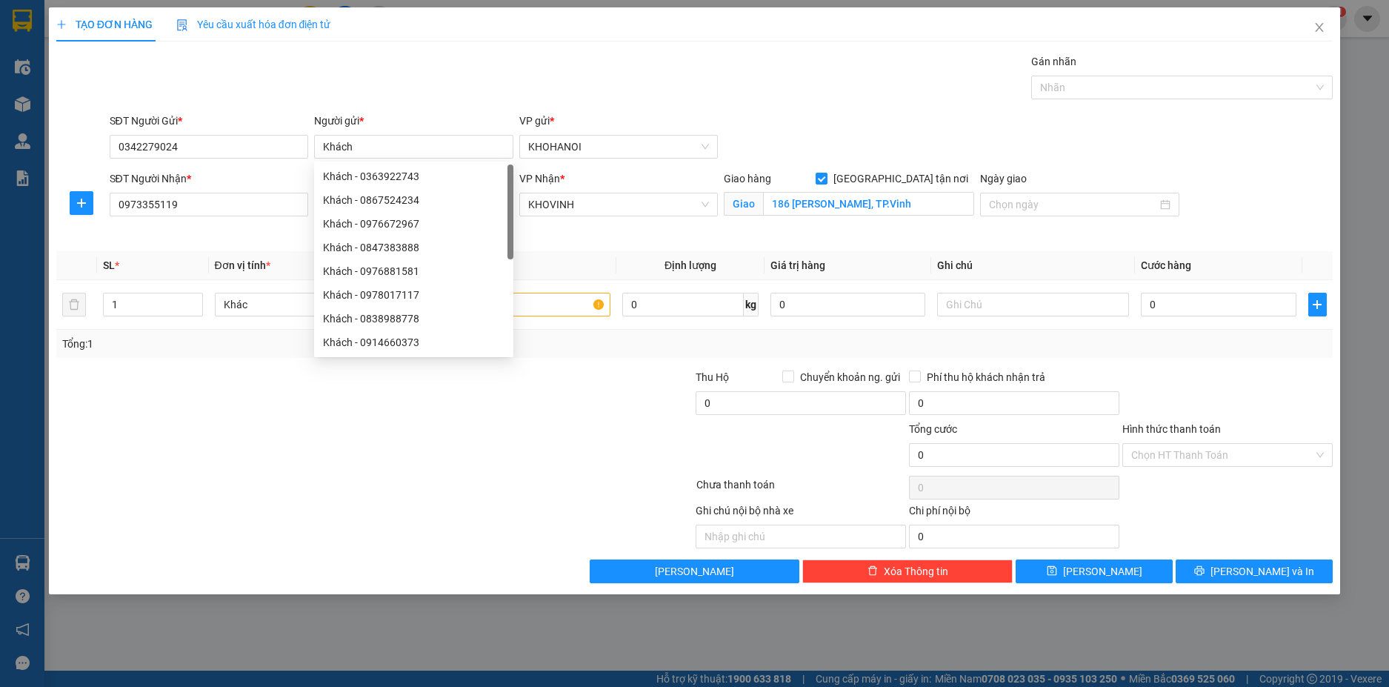
click at [239, 424] on div at bounding box center [268, 447] width 427 height 52
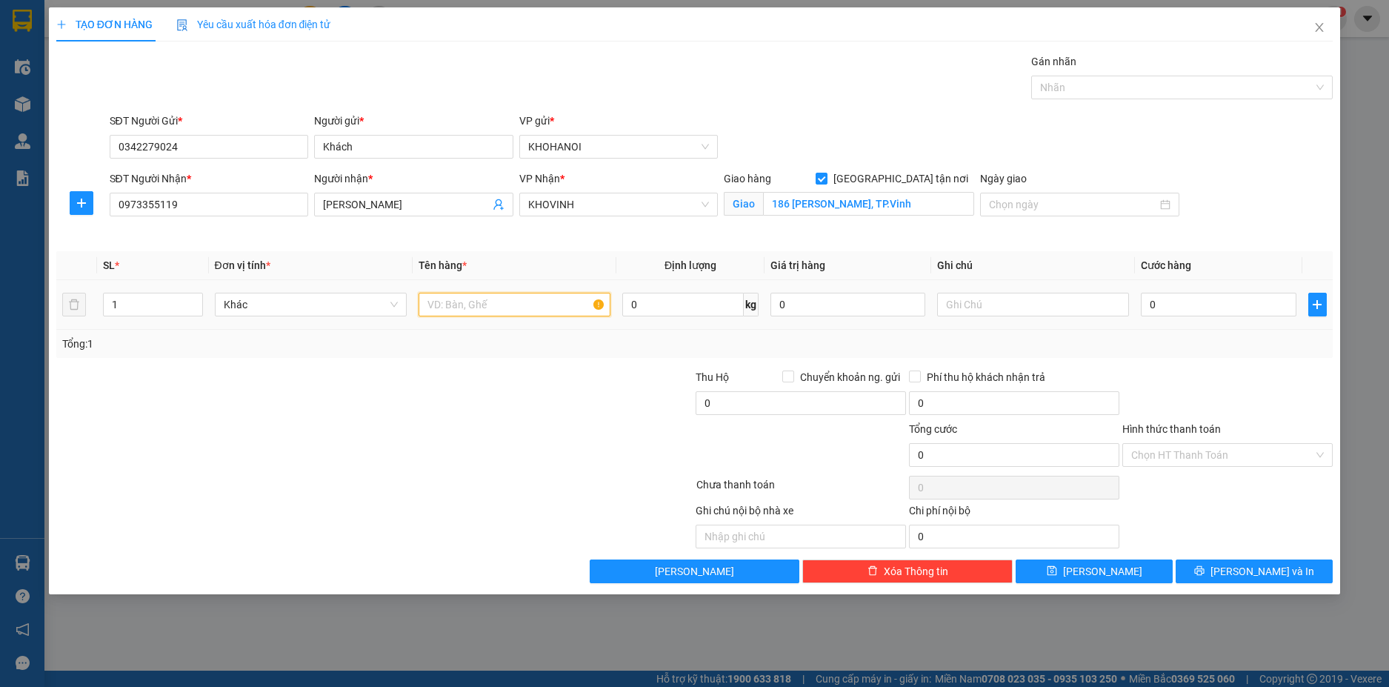
drag, startPoint x: 470, startPoint y: 304, endPoint x: 418, endPoint y: 299, distance: 52.1
click at [470, 307] on input "text" at bounding box center [515, 305] width 192 height 24
click at [1215, 297] on input "0" at bounding box center [1218, 305] width 155 height 24
click at [1192, 356] on div "Tổng: 1" at bounding box center [694, 344] width 1277 height 28
click at [1245, 563] on span "[PERSON_NAME] và In" at bounding box center [1263, 571] width 104 height 16
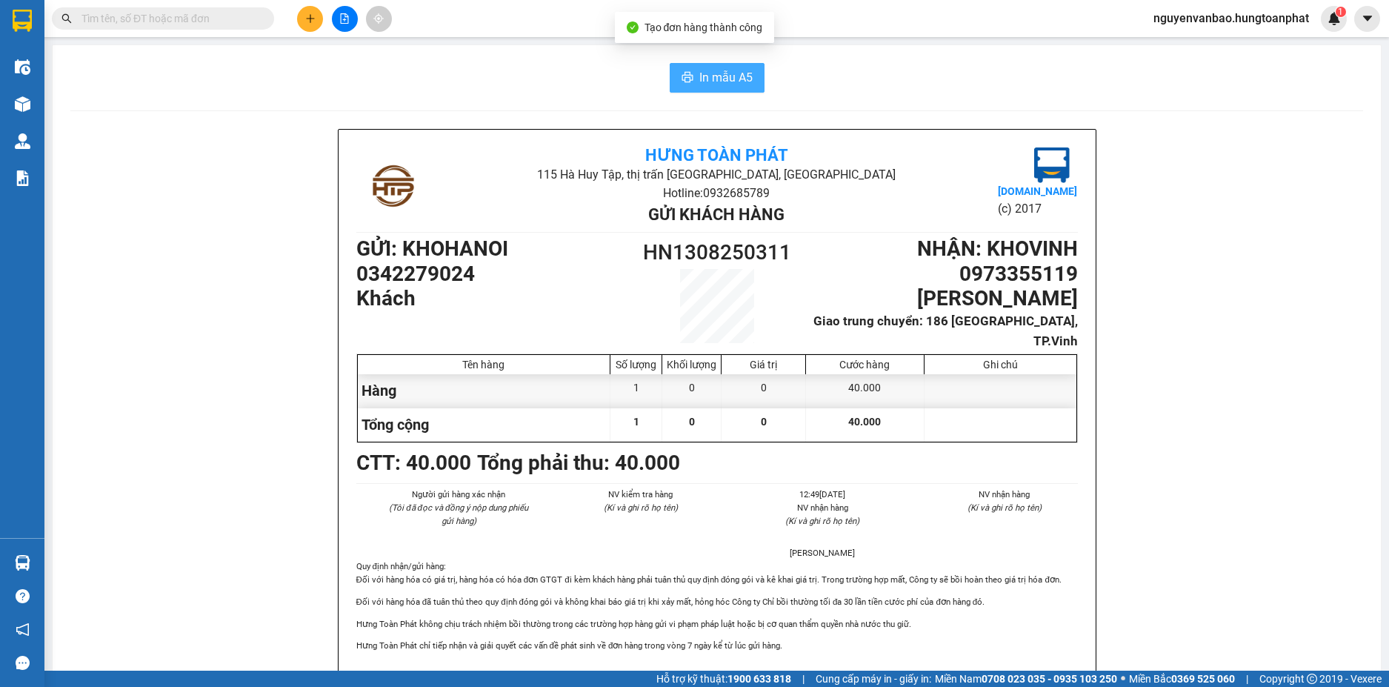
drag, startPoint x: 736, startPoint y: 76, endPoint x: 798, endPoint y: 76, distance: 61.5
click at [736, 76] on span "In mẫu A5" at bounding box center [725, 77] width 53 height 19
click at [308, 27] on button at bounding box center [310, 19] width 26 height 26
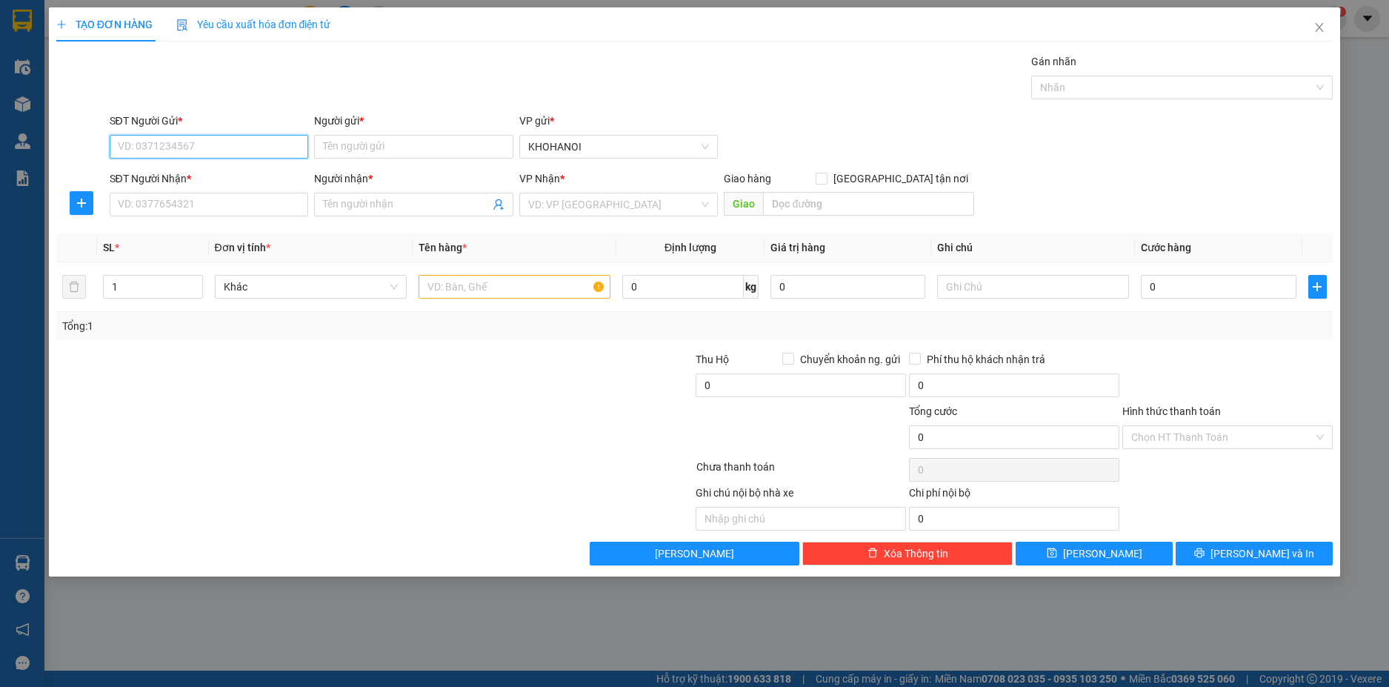
click at [251, 156] on input "SĐT Người Gửi *" at bounding box center [209, 147] width 199 height 24
click at [182, 152] on input "SĐT Người Gửi *" at bounding box center [209, 147] width 199 height 24
click at [368, 158] on input "Người gửi *" at bounding box center [413, 147] width 199 height 24
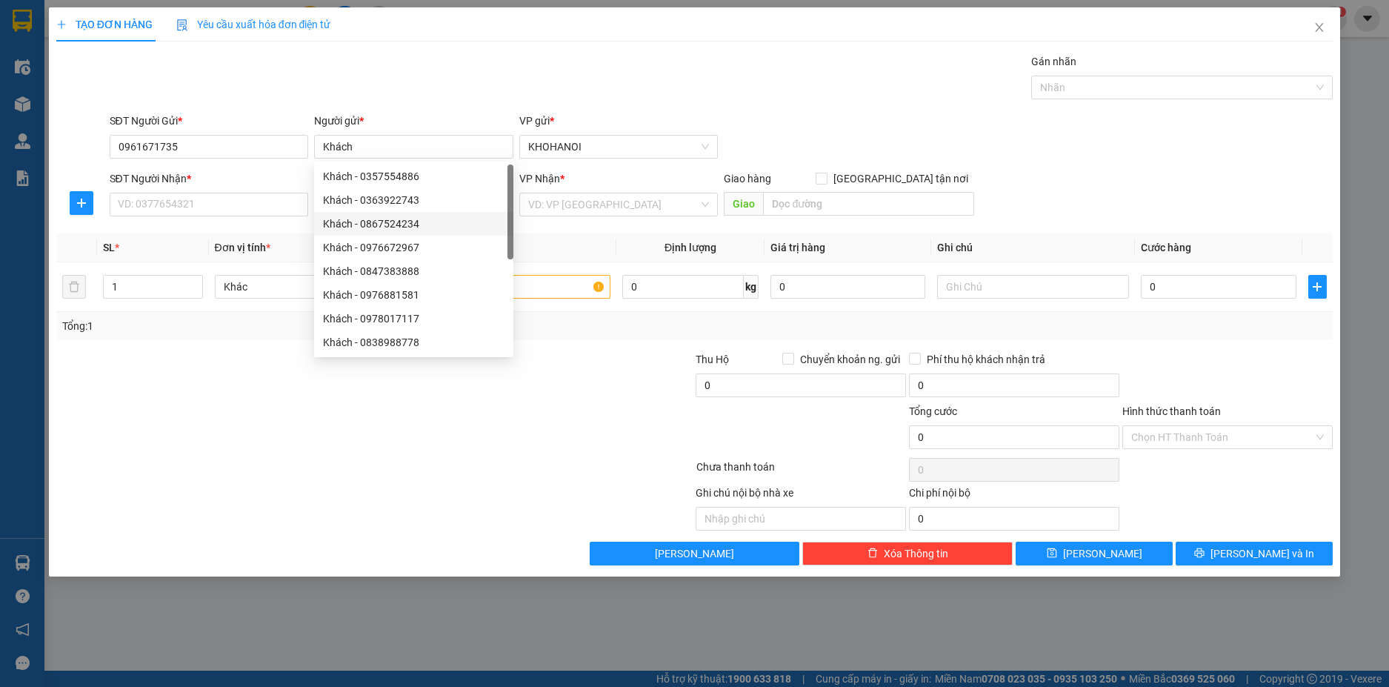
drag, startPoint x: 590, startPoint y: 246, endPoint x: 573, endPoint y: 245, distance: 17.1
click at [579, 246] on th "Tên hàng *" at bounding box center [515, 247] width 204 height 29
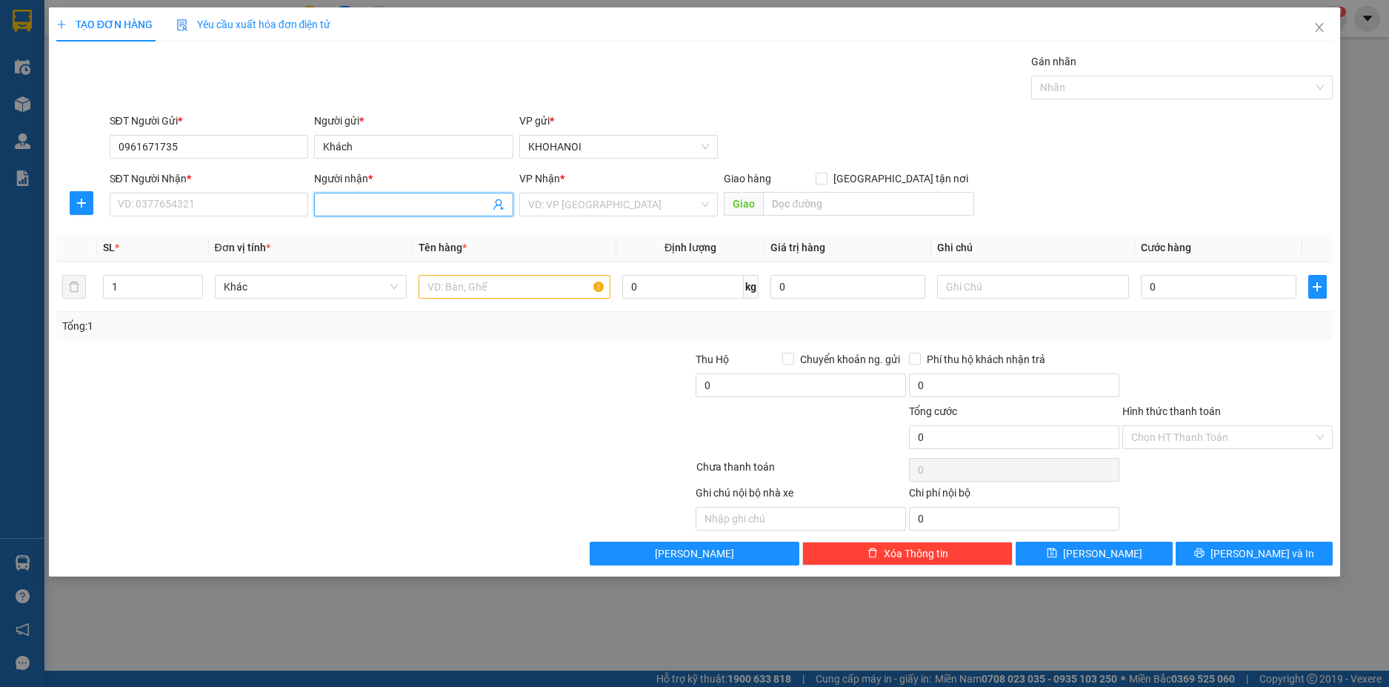
click at [410, 200] on input "Người nhận *" at bounding box center [406, 204] width 167 height 16
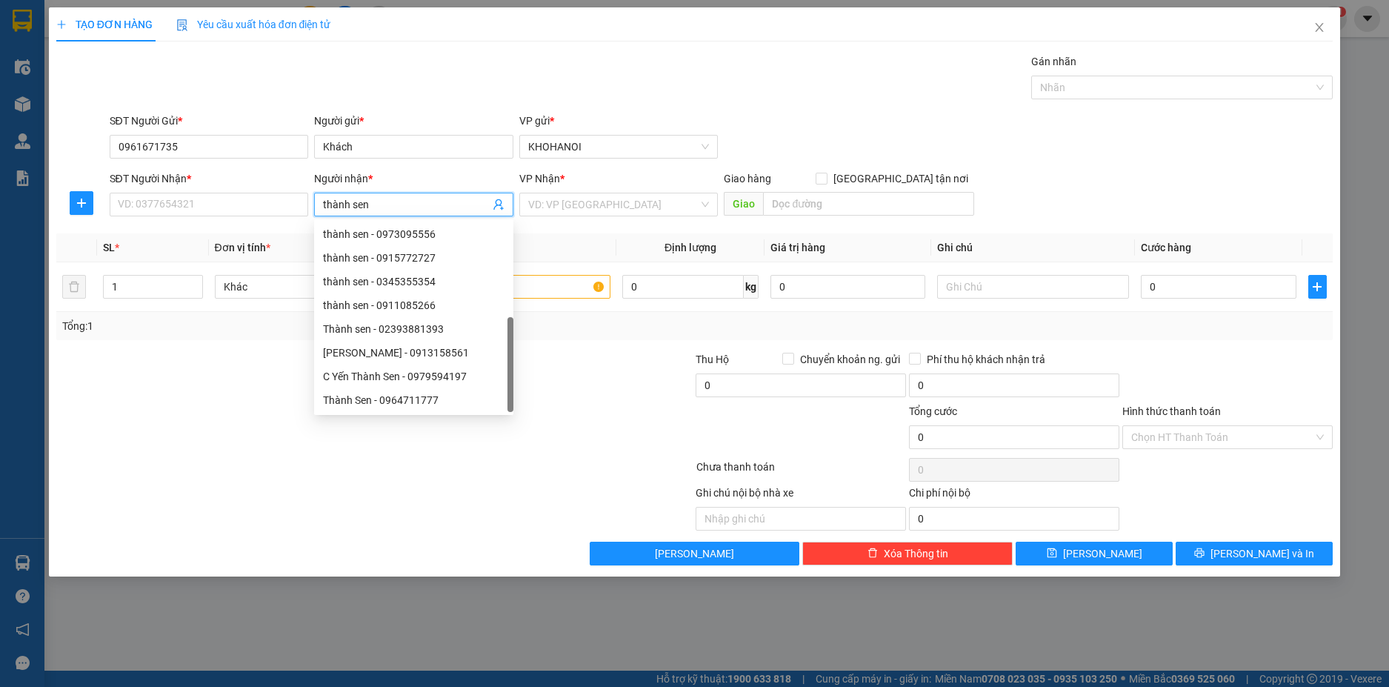
click at [404, 416] on div "Thành Sen - 0913518516" at bounding box center [414, 424] width 182 height 16
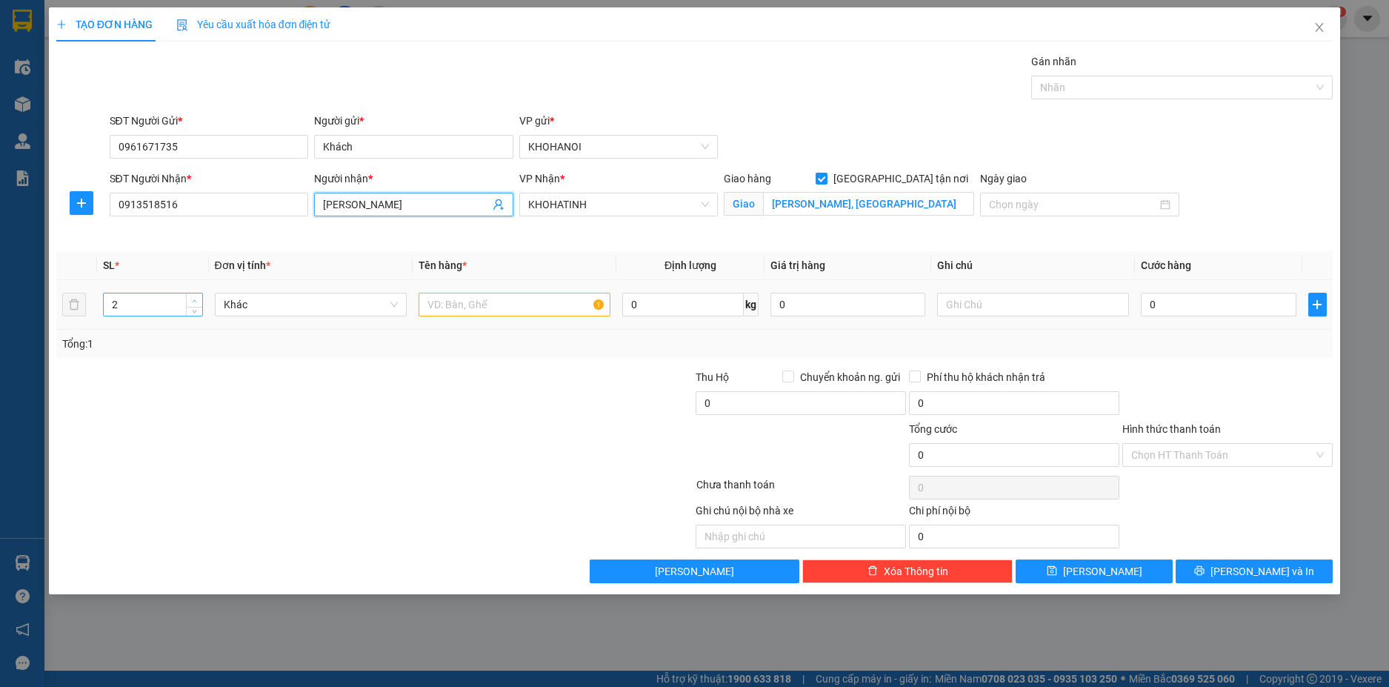
click at [192, 300] on icon "up" at bounding box center [194, 301] width 5 height 5
click at [449, 300] on input "text" at bounding box center [515, 305] width 192 height 24
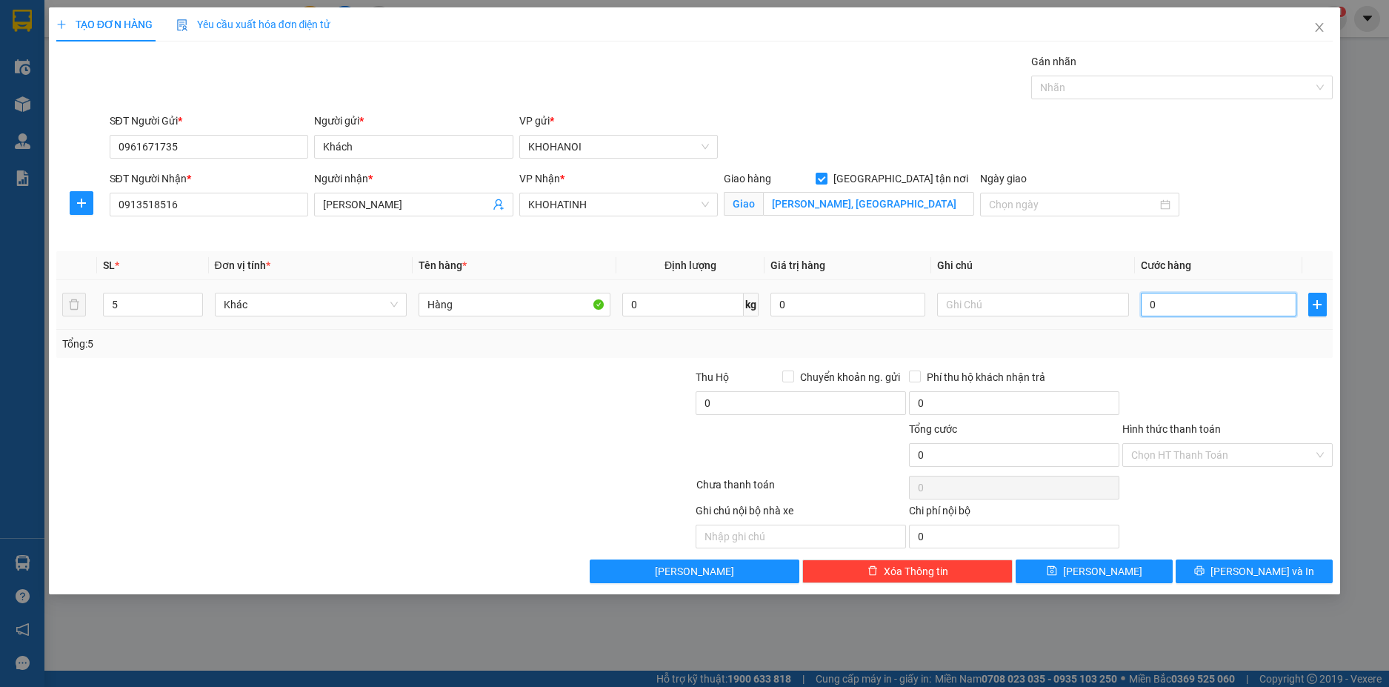
click at [1173, 306] on input "0" at bounding box center [1218, 305] width 155 height 24
click at [1199, 394] on div at bounding box center [1227, 395] width 213 height 52
click at [1258, 577] on span "[PERSON_NAME] và In" at bounding box center [1263, 571] width 104 height 16
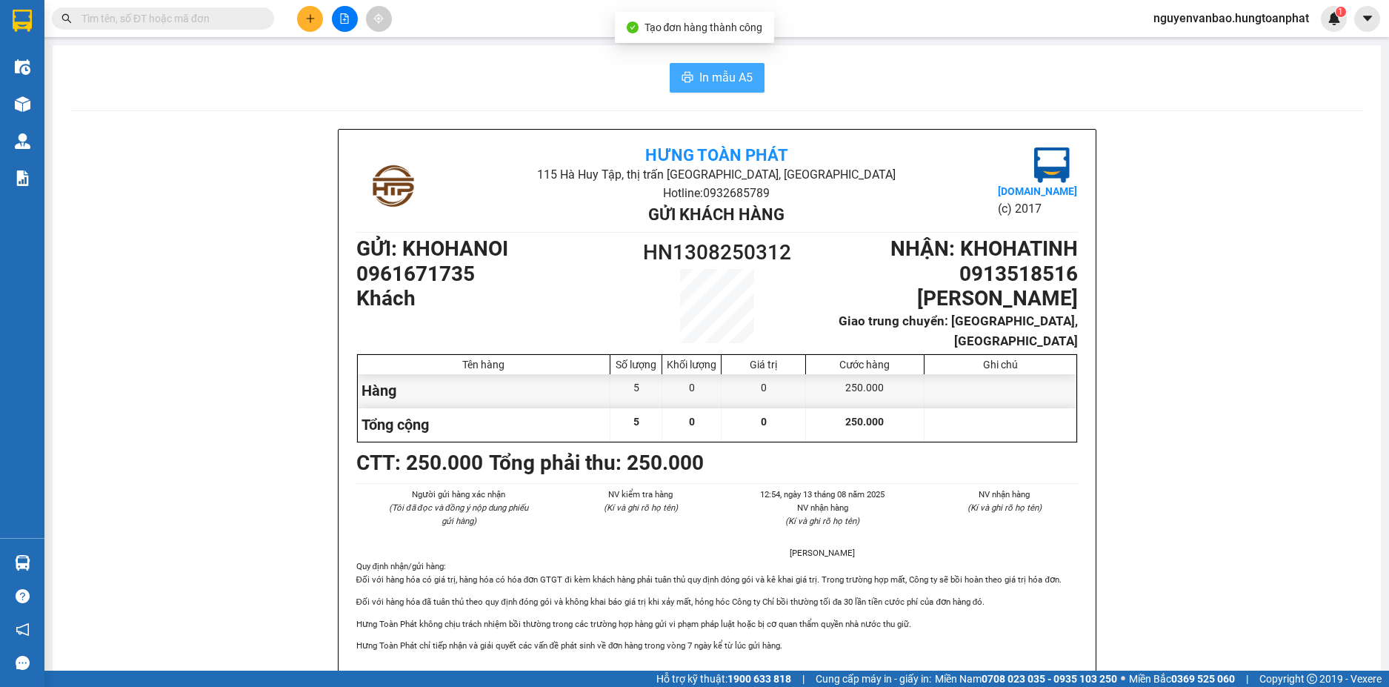
click at [720, 78] on span "In mẫu A5" at bounding box center [725, 77] width 53 height 19
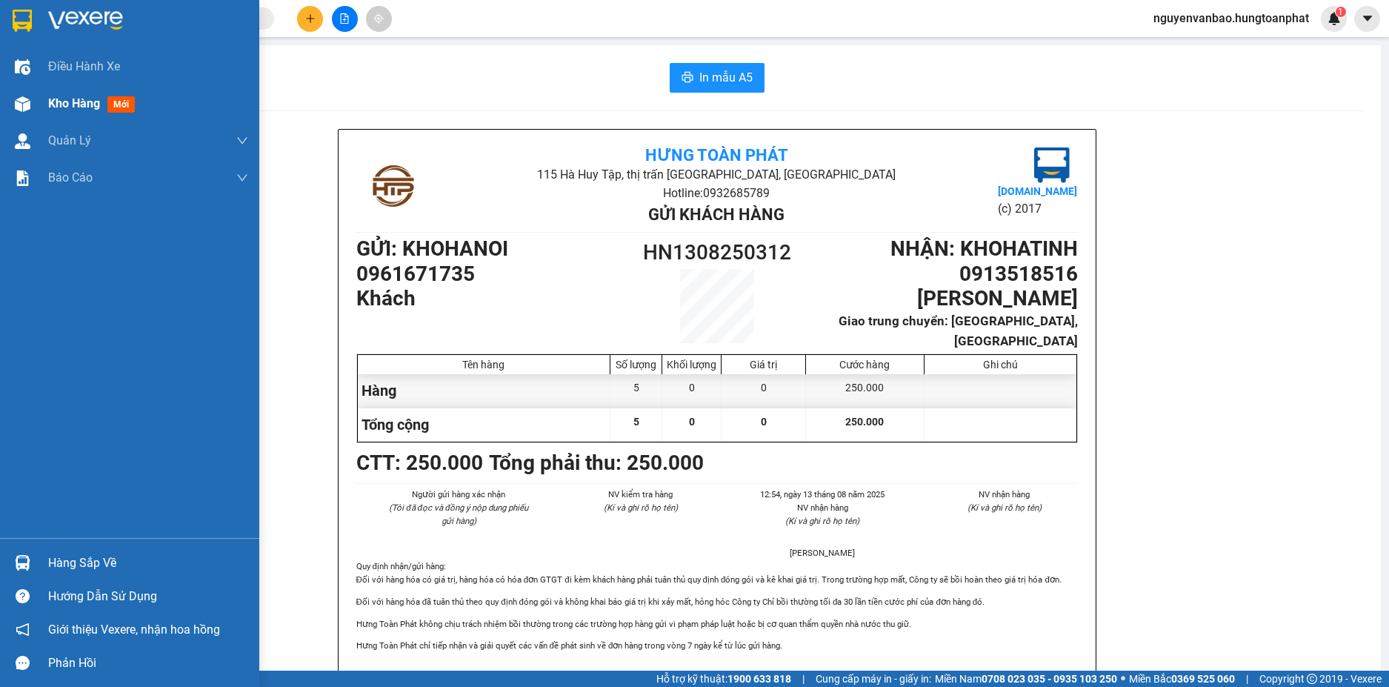
click at [15, 107] on img at bounding box center [23, 104] width 16 height 16
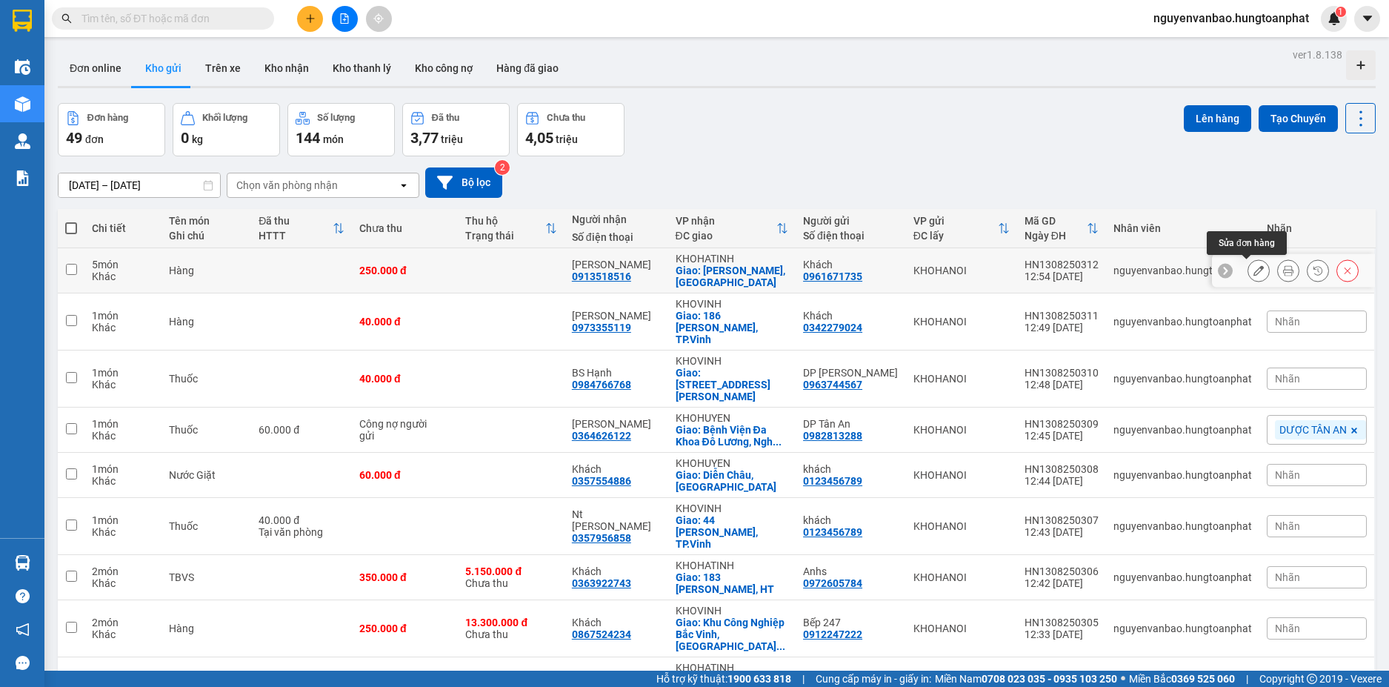
click at [1253, 273] on icon at bounding box center [1258, 270] width 10 height 10
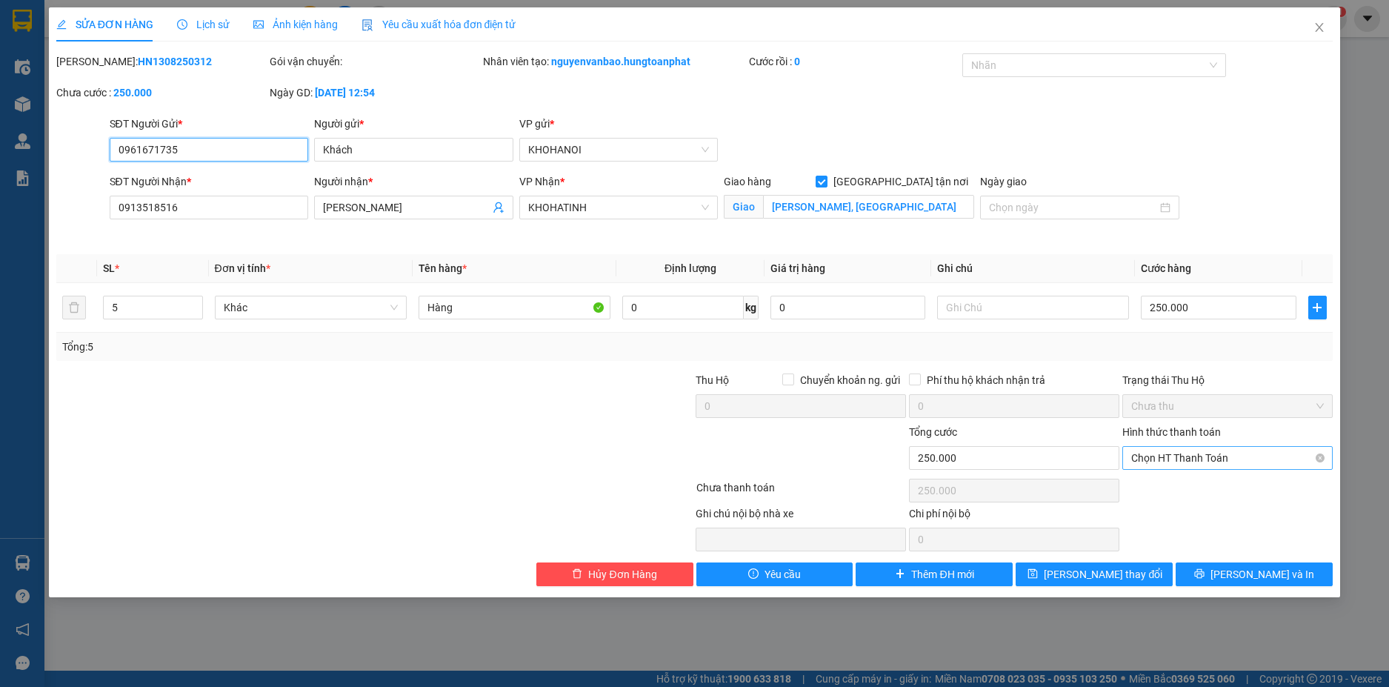
click at [1196, 460] on span "Chọn HT Thanh Toán" at bounding box center [1227, 458] width 193 height 22
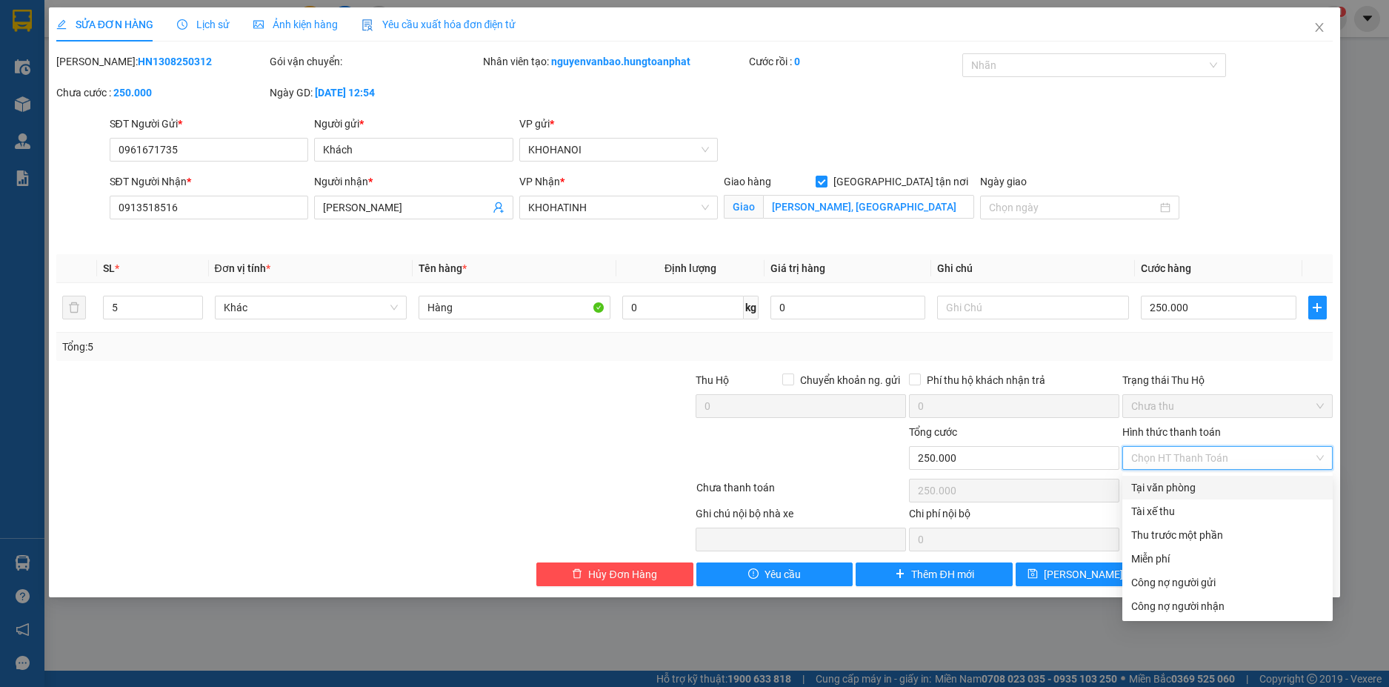
click at [1193, 496] on div "Tại văn phòng" at bounding box center [1227, 488] width 210 height 24
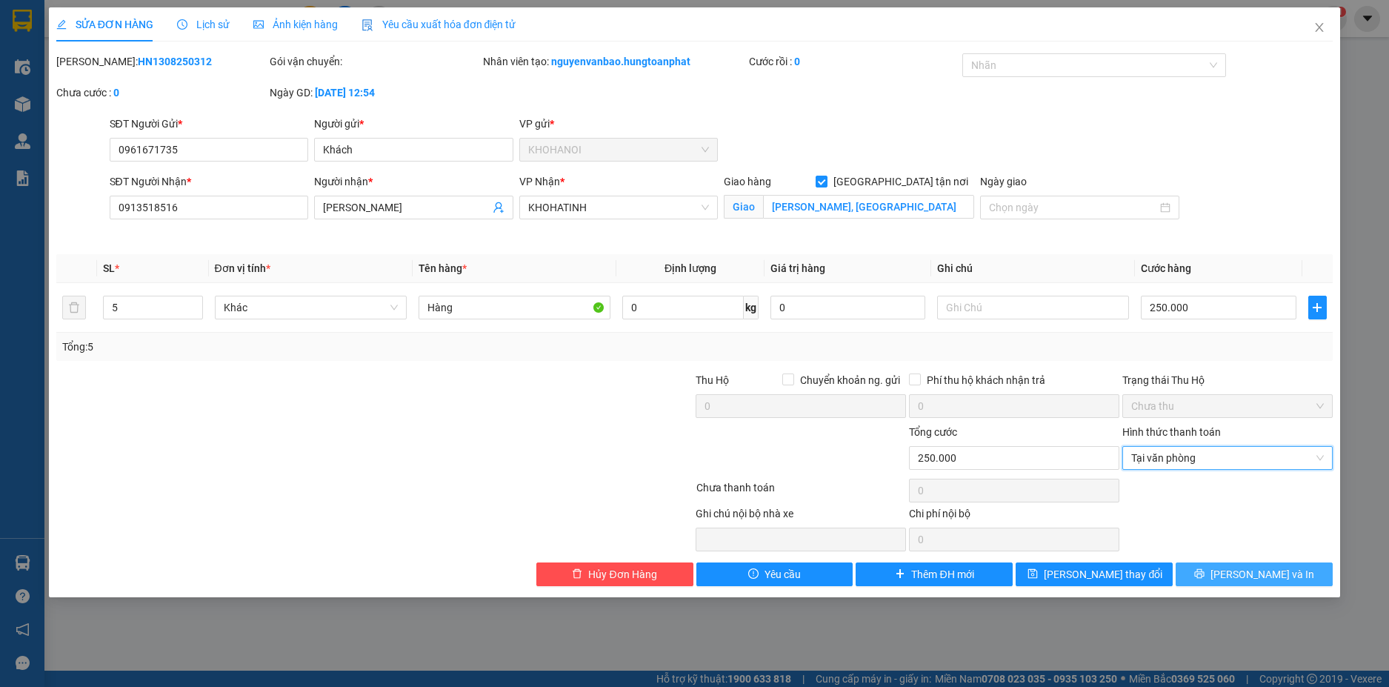
click at [1232, 565] on button "[PERSON_NAME] và In" at bounding box center [1254, 574] width 157 height 24
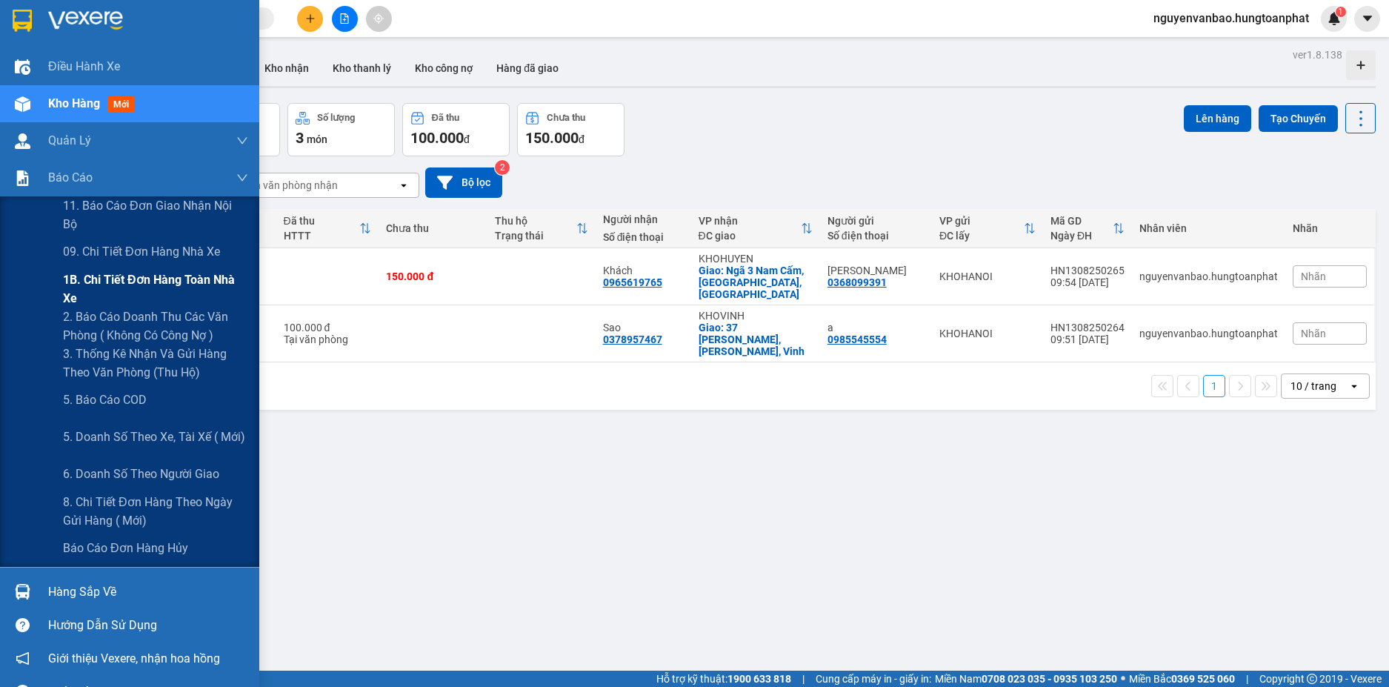
click at [112, 279] on span "1B. Chi tiết đơn hàng toàn nhà xe" at bounding box center [155, 288] width 185 height 37
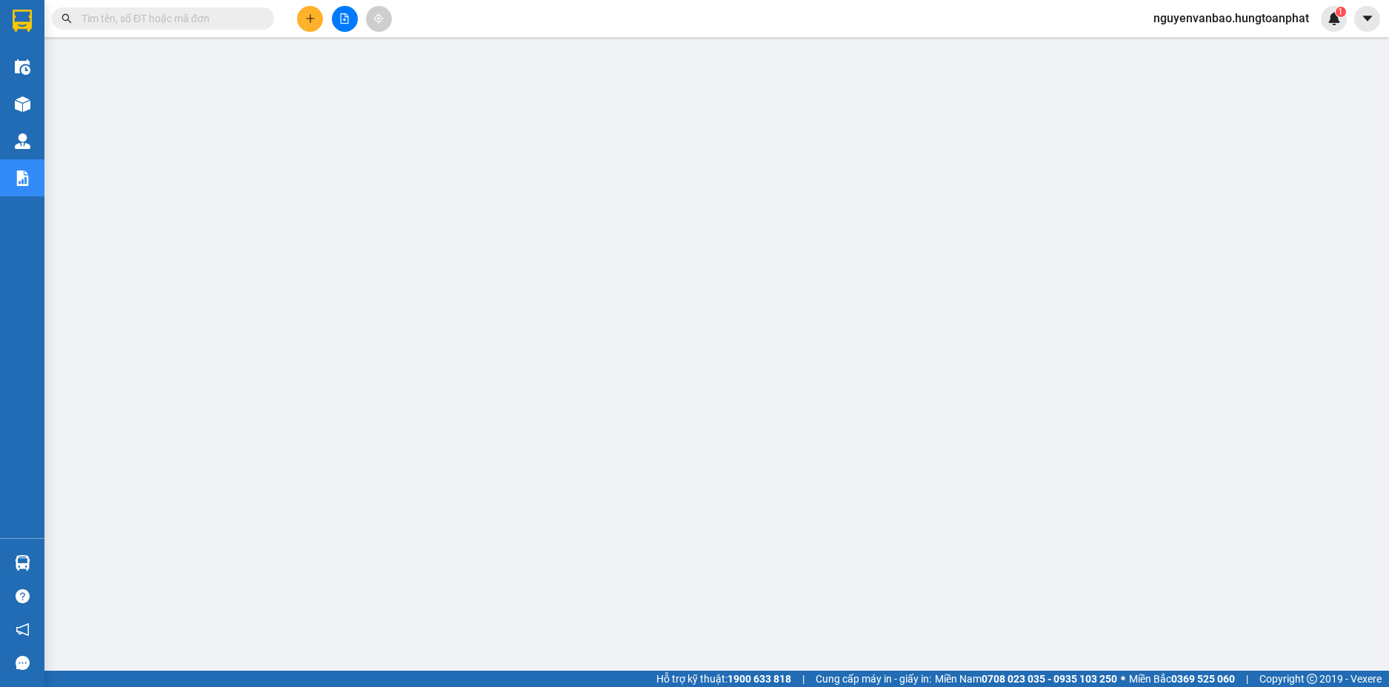
click at [310, 15] on icon "plus" at bounding box center [310, 18] width 10 height 10
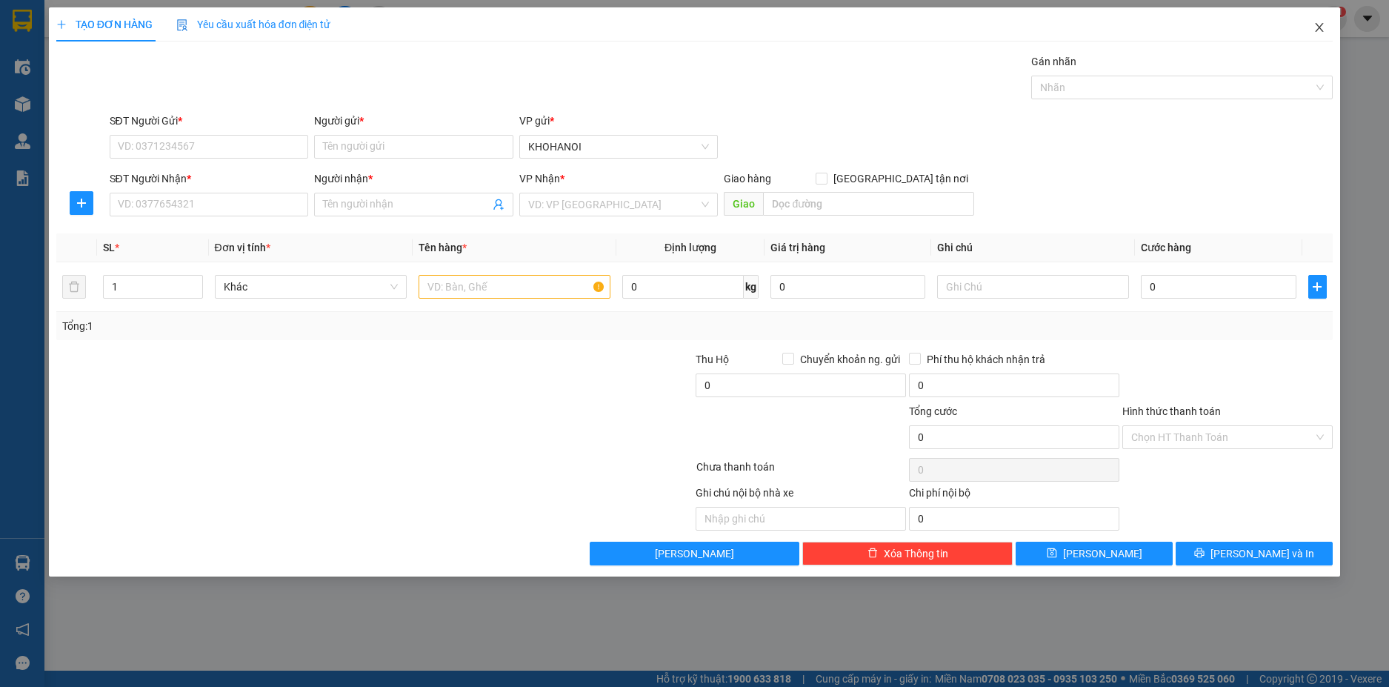
click at [1313, 24] on span "Close" at bounding box center [1319, 27] width 41 height 41
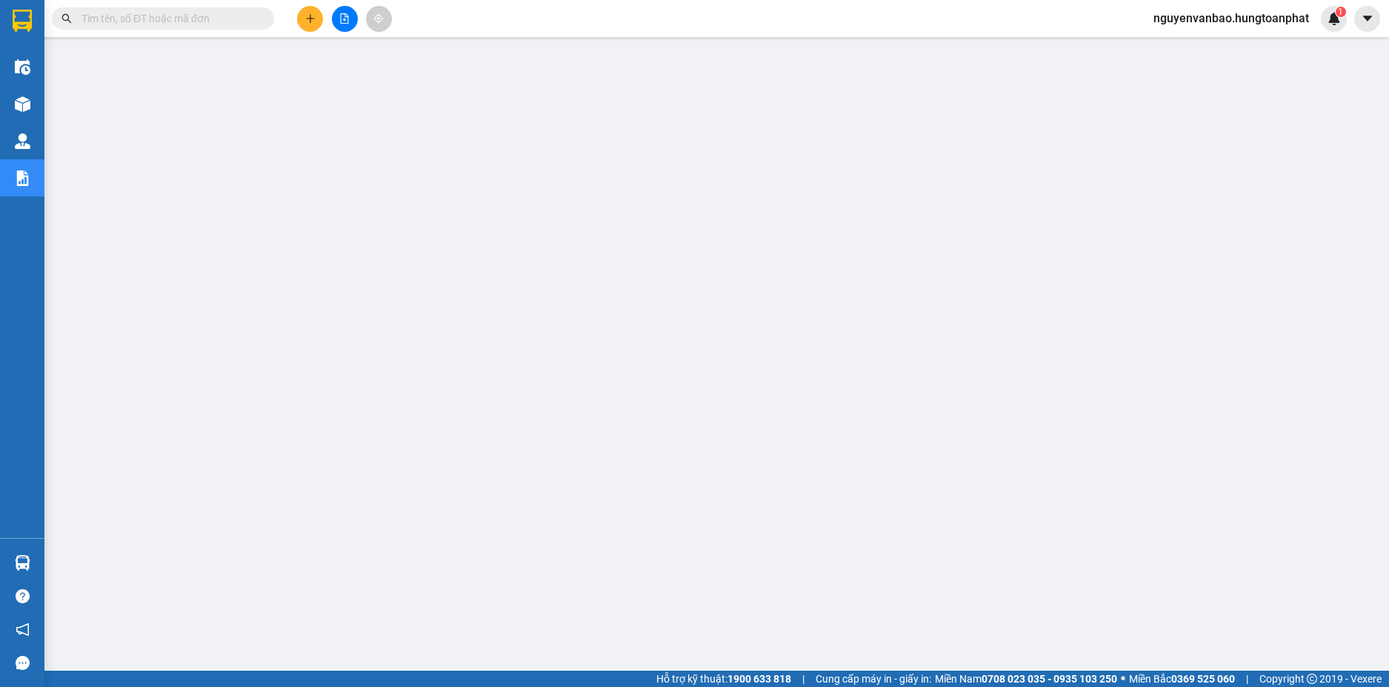
click at [215, 24] on span at bounding box center [163, 18] width 222 height 22
click at [213, 23] on input "text" at bounding box center [168, 18] width 175 height 16
paste input "0941613737"
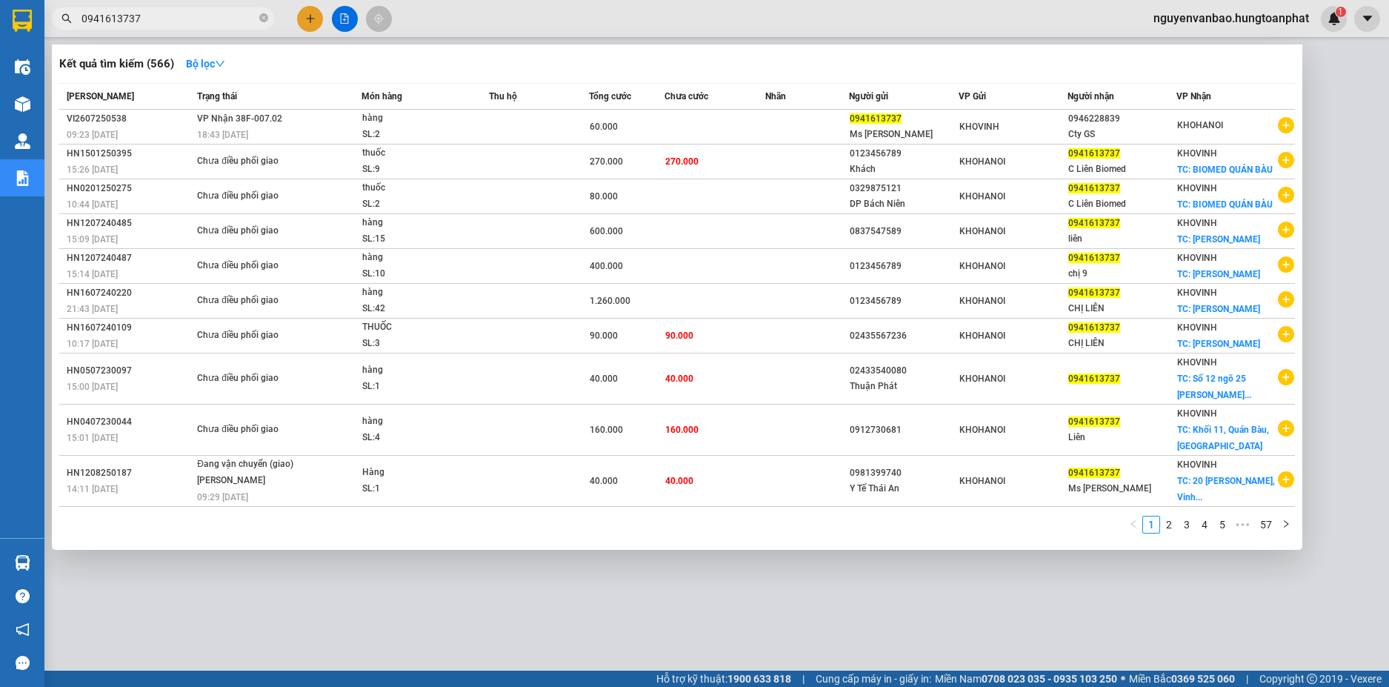
type input "0941613737"
click at [171, 15] on input "0941613737" at bounding box center [168, 18] width 175 height 16
drag, startPoint x: 202, startPoint y: 23, endPoint x: 63, endPoint y: 23, distance: 139.3
click at [63, 23] on div "0941613737" at bounding box center [144, 18] width 289 height 22
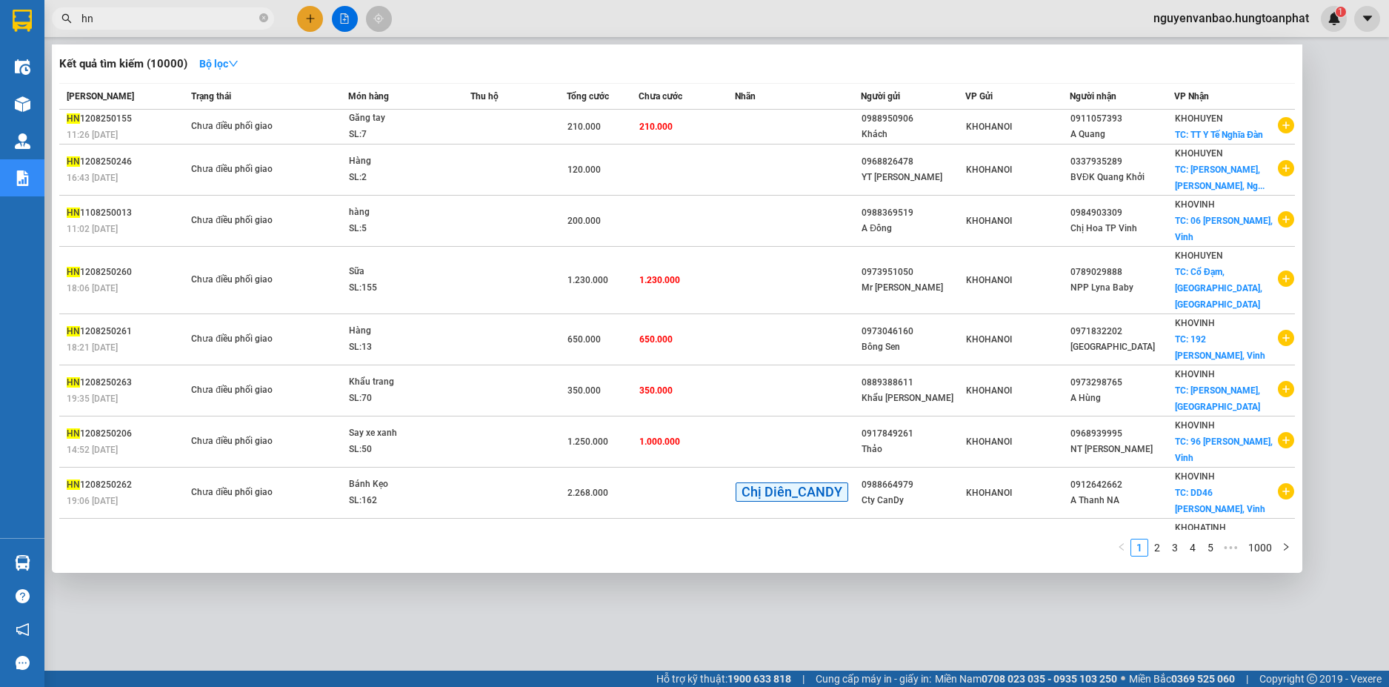
type input "h"
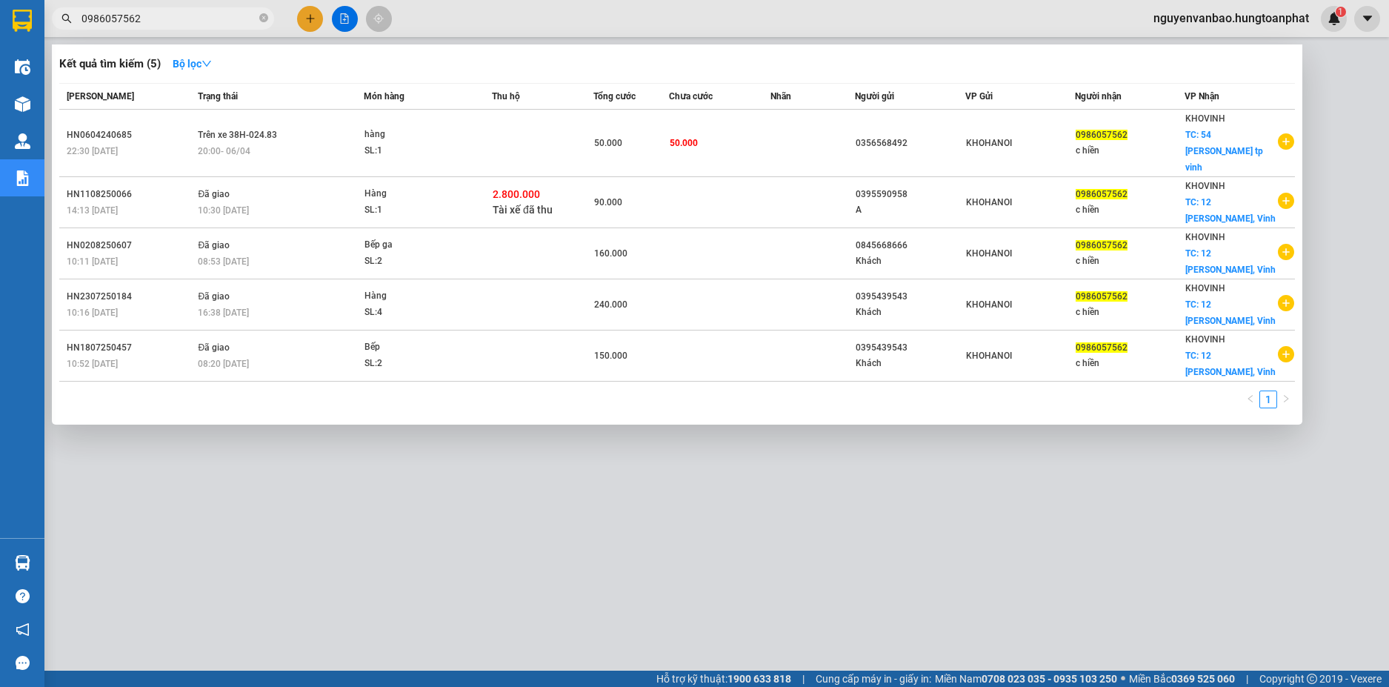
type input "0986057562"
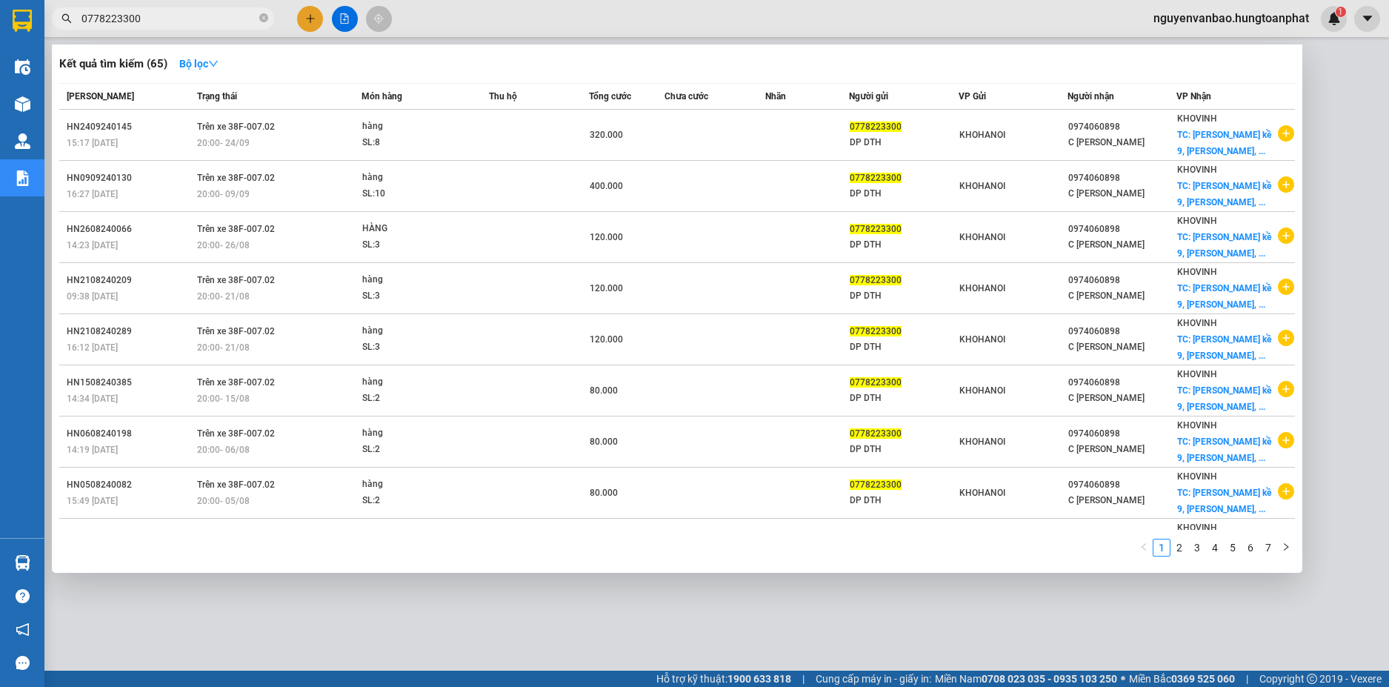
type input "0778223300"
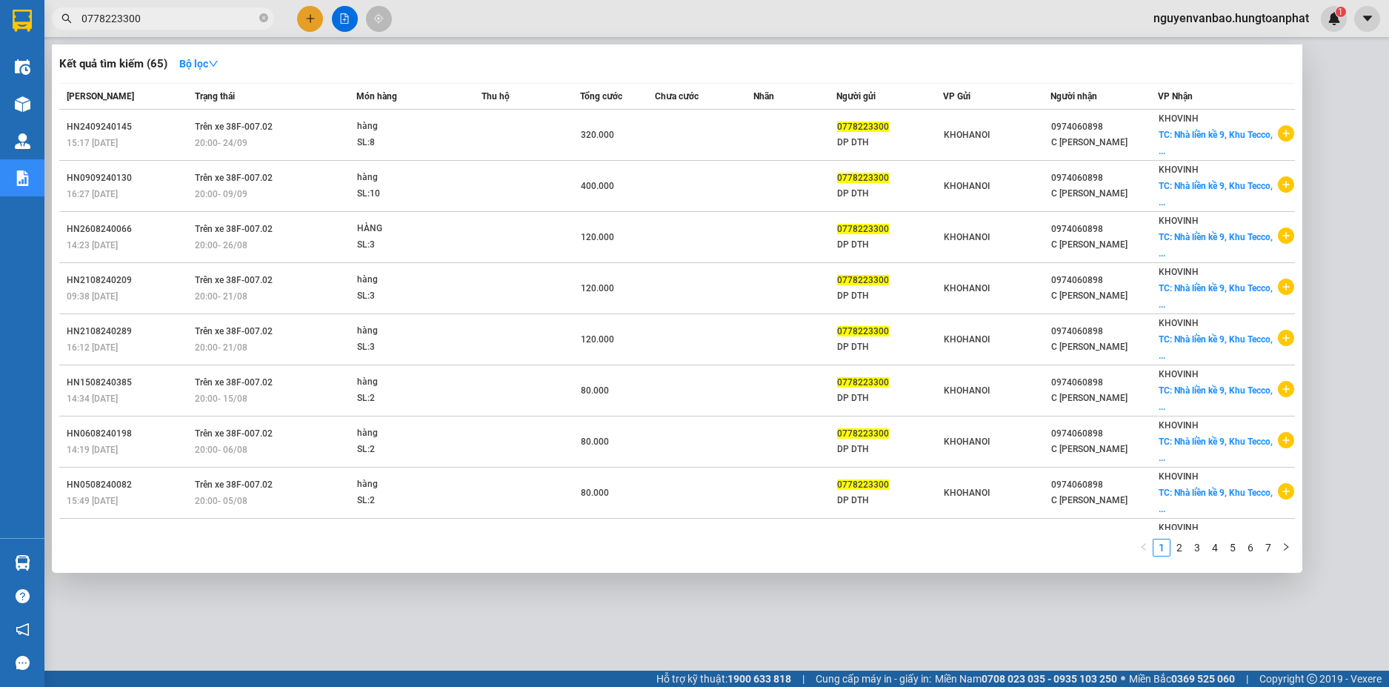
drag, startPoint x: 312, startPoint y: 19, endPoint x: 312, endPoint y: 41, distance: 22.2
click at [312, 19] on div at bounding box center [694, 343] width 1389 height 687
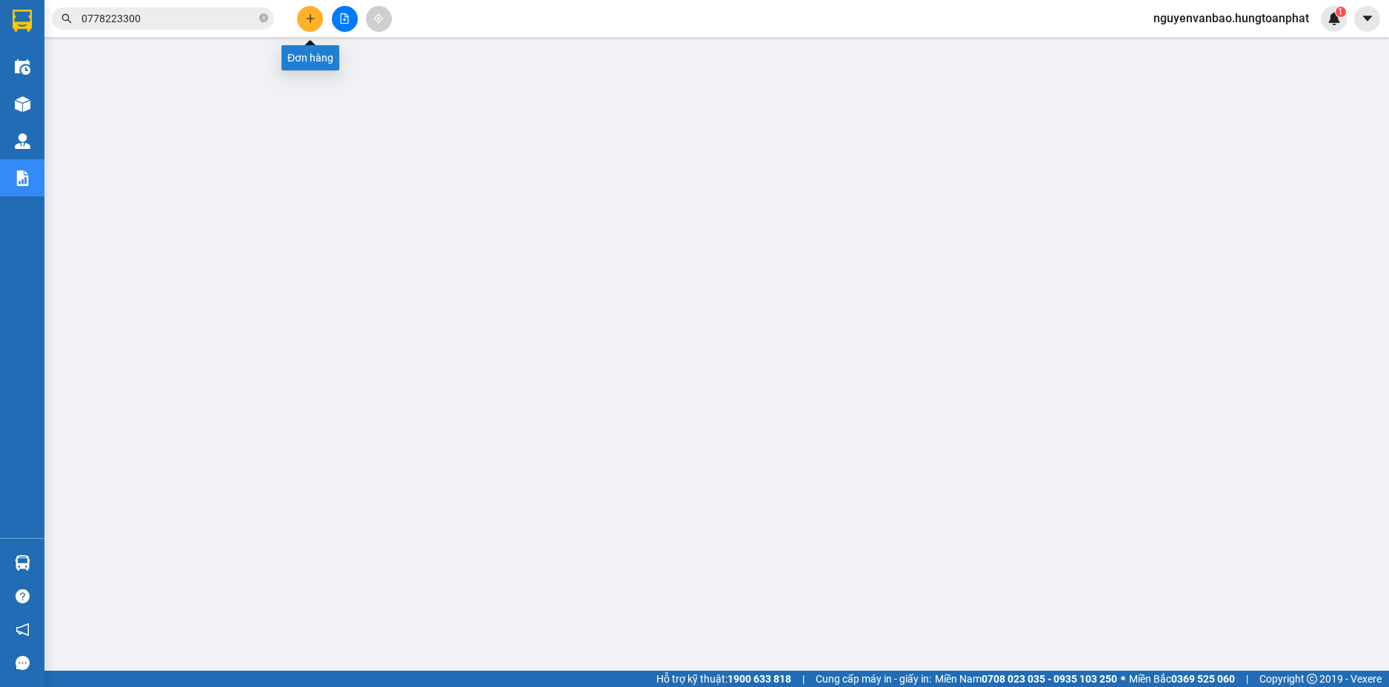
click at [305, 16] on icon "plus" at bounding box center [310, 18] width 10 height 10
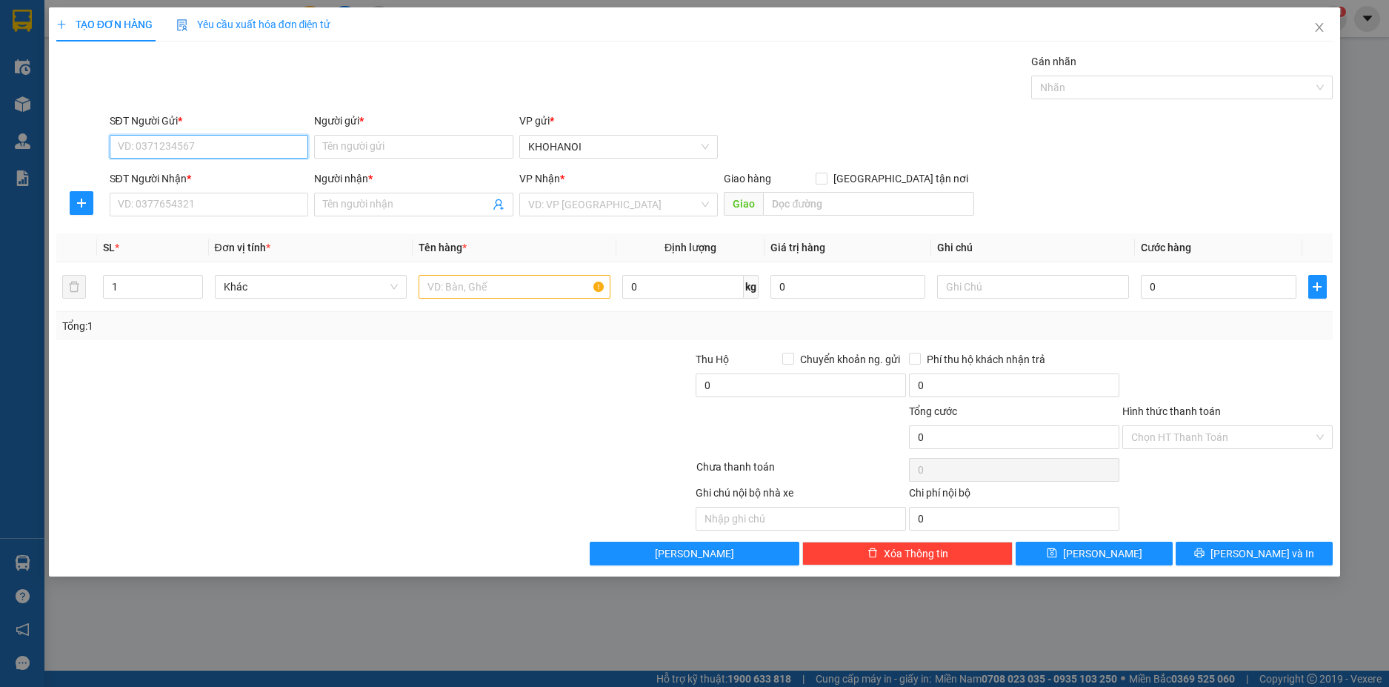
click at [247, 150] on input "SĐT Người Gửi *" at bounding box center [209, 147] width 199 height 24
click at [314, 184] on form "SĐT Người Gửi * VD: 0371234567 Người gửi * Tên người gửi VP gửi * [PERSON_NAME]…" at bounding box center [694, 168] width 1277 height 110
click at [291, 401] on div at bounding box center [268, 377] width 427 height 52
click at [352, 152] on input "Người gửi *" at bounding box center [413, 147] width 199 height 24
click at [273, 148] on input "SĐT Người Gửi *" at bounding box center [209, 147] width 199 height 24
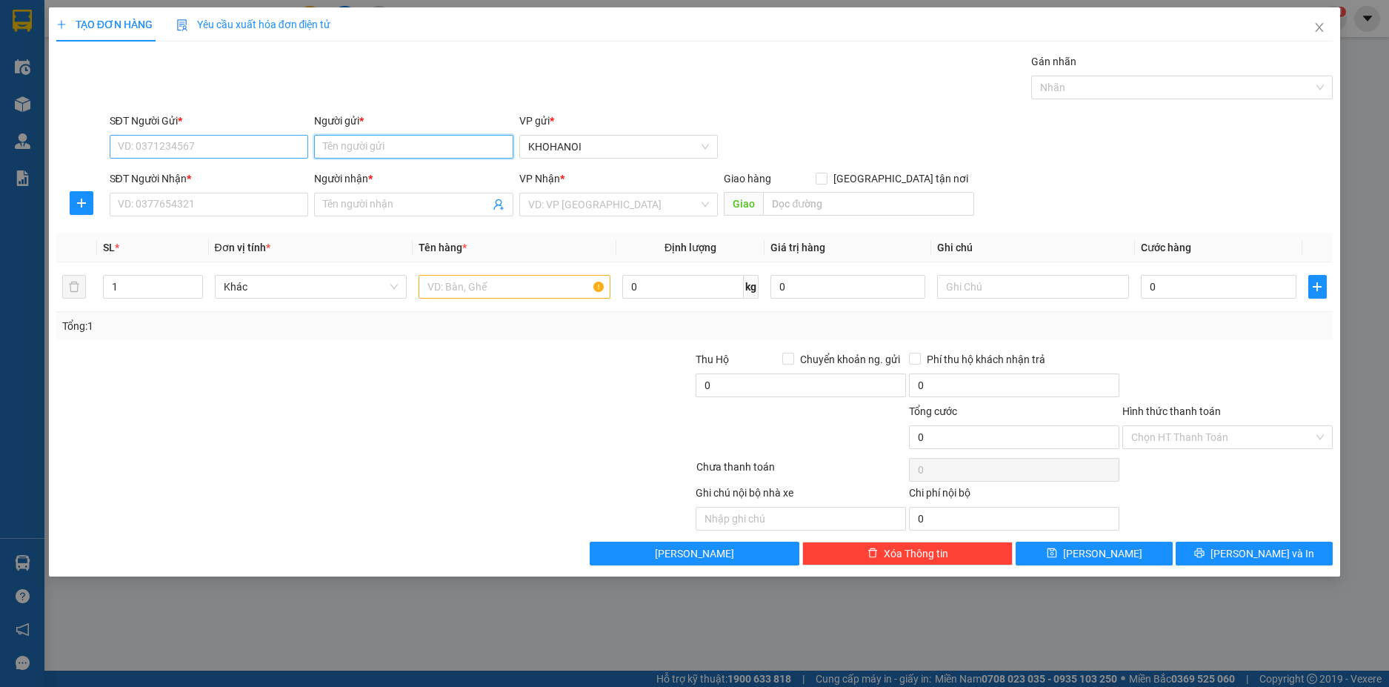
drag, startPoint x: 356, startPoint y: 147, endPoint x: 259, endPoint y: 147, distance: 96.3
click at [347, 147] on input "Người gửi *" at bounding box center [413, 147] width 199 height 24
click at [237, 147] on input "SĐT Người Gửi *" at bounding box center [209, 147] width 199 height 24
drag, startPoint x: 356, startPoint y: 151, endPoint x: 254, endPoint y: 153, distance: 102.2
click at [356, 151] on input "Người gửi *" at bounding box center [413, 147] width 199 height 24
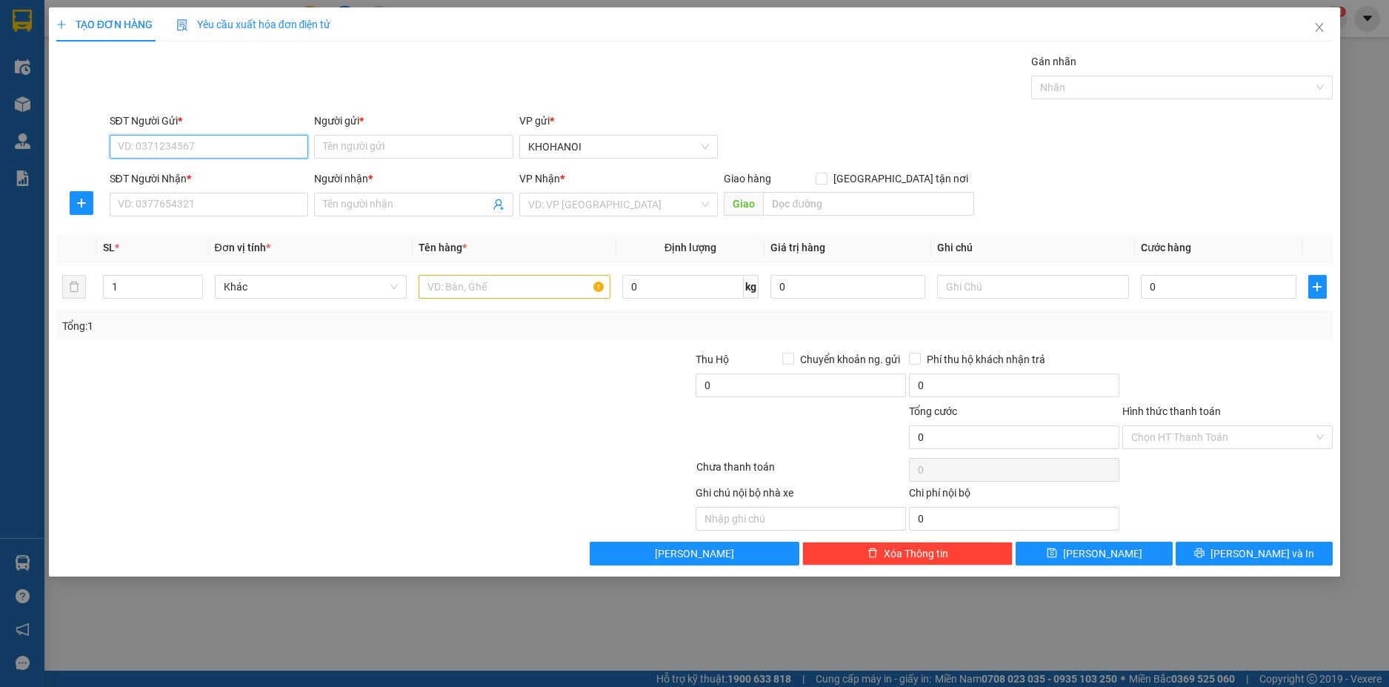
click at [243, 154] on input "SĐT Người Gửi *" at bounding box center [209, 147] width 199 height 24
drag, startPoint x: 354, startPoint y: 146, endPoint x: 250, endPoint y: 153, distance: 104.7
click at [354, 144] on input "Người gửi *" at bounding box center [413, 147] width 199 height 24
click at [241, 153] on input "SĐT Người Gửi *" at bounding box center [209, 147] width 199 height 24
click at [347, 147] on input "Người gửi *" at bounding box center [413, 147] width 199 height 24
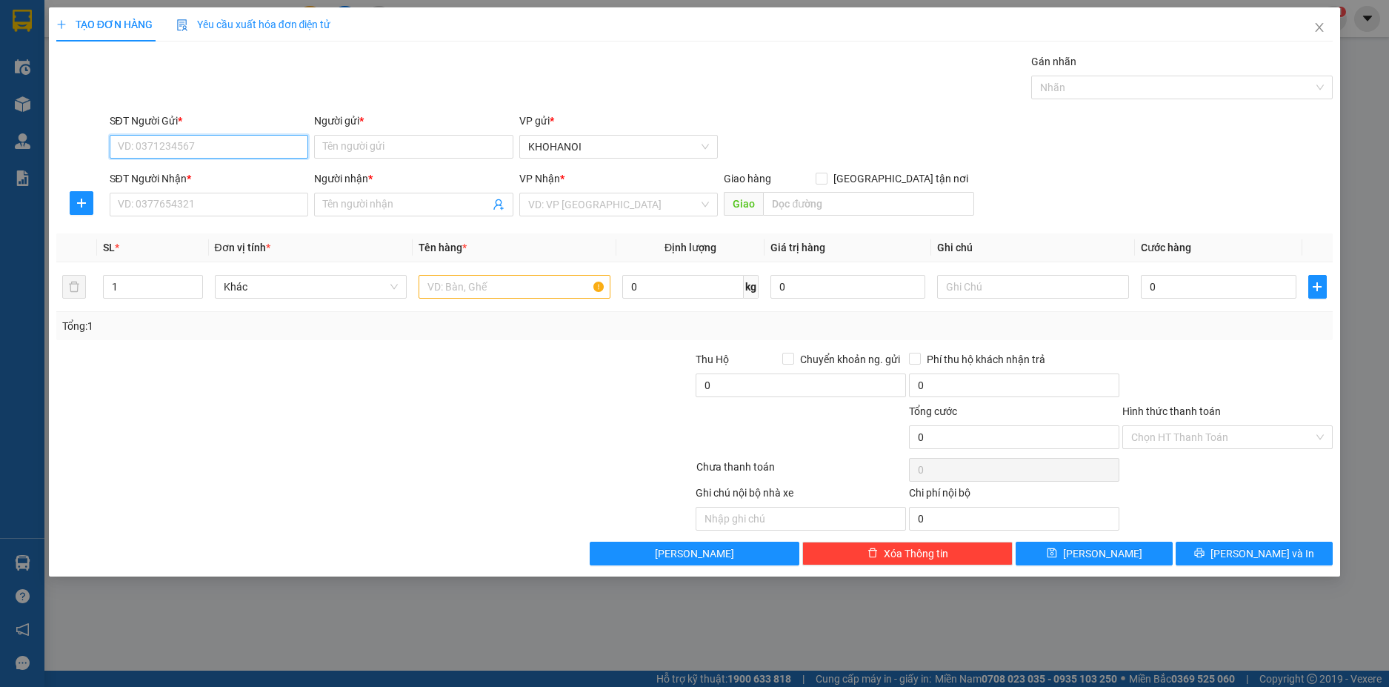
drag, startPoint x: 257, startPoint y: 151, endPoint x: 275, endPoint y: 152, distance: 17.8
click at [257, 152] on input "SĐT Người Gửi *" at bounding box center [209, 147] width 199 height 24
click at [322, 147] on input "Người gửi *" at bounding box center [413, 147] width 199 height 24
click at [257, 152] on input "SĐT Người Gửi *" at bounding box center [209, 147] width 199 height 24
click at [213, 141] on input "SĐT Người Gửi *" at bounding box center [209, 147] width 199 height 24
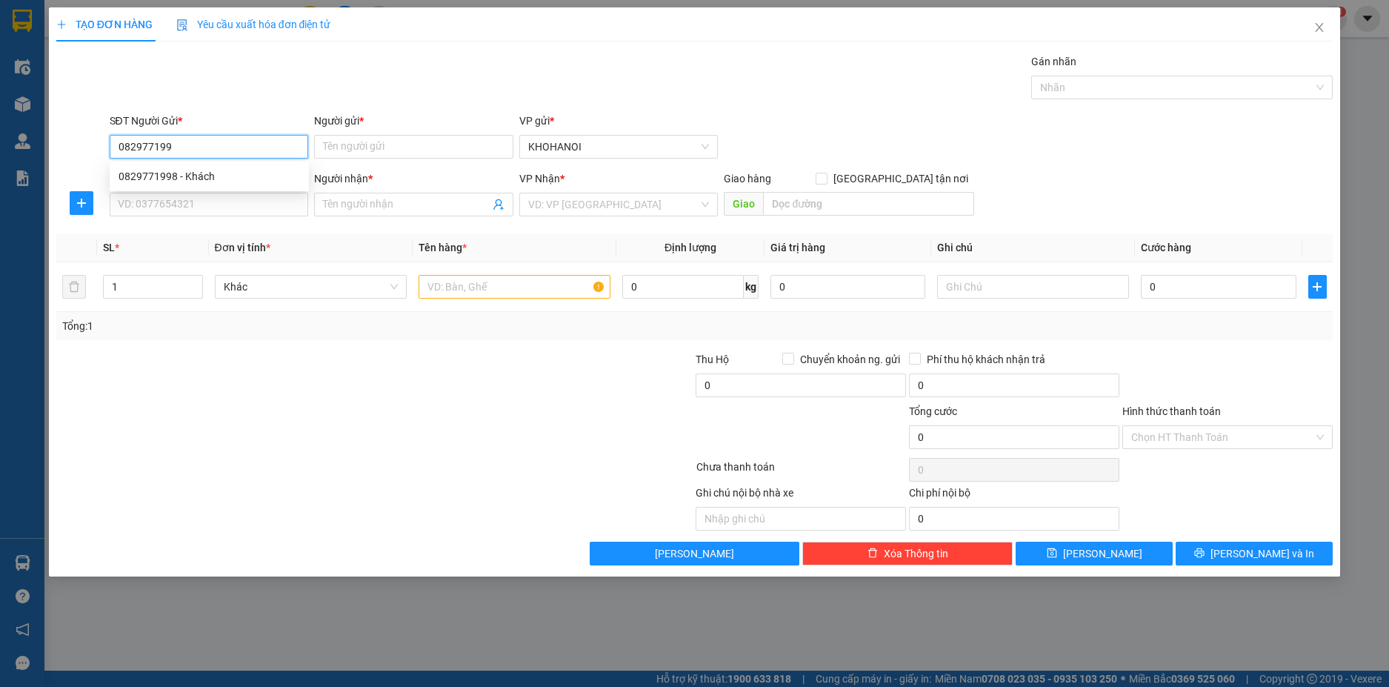
type input "0829771998"
click at [193, 178] on div "0829771998 - Khách" at bounding box center [210, 176] width 182 height 16
type input "Khách"
checkbox input "true"
type input "0829771998"
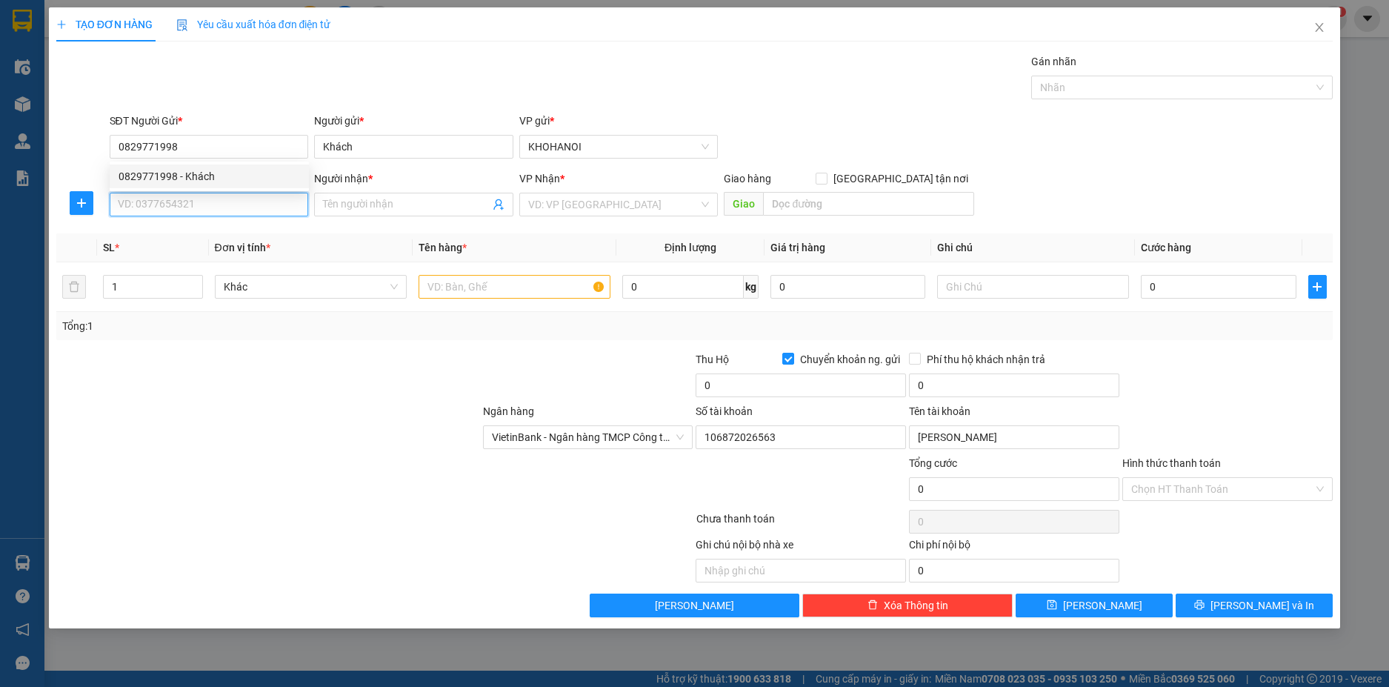
click at [190, 200] on input "SĐT Người Nhận *" at bounding box center [209, 205] width 199 height 24
click at [212, 229] on div "0825079662 - C Lan HT([PERSON_NAME])" at bounding box center [217, 234] width 196 height 16
type input "0825079662"
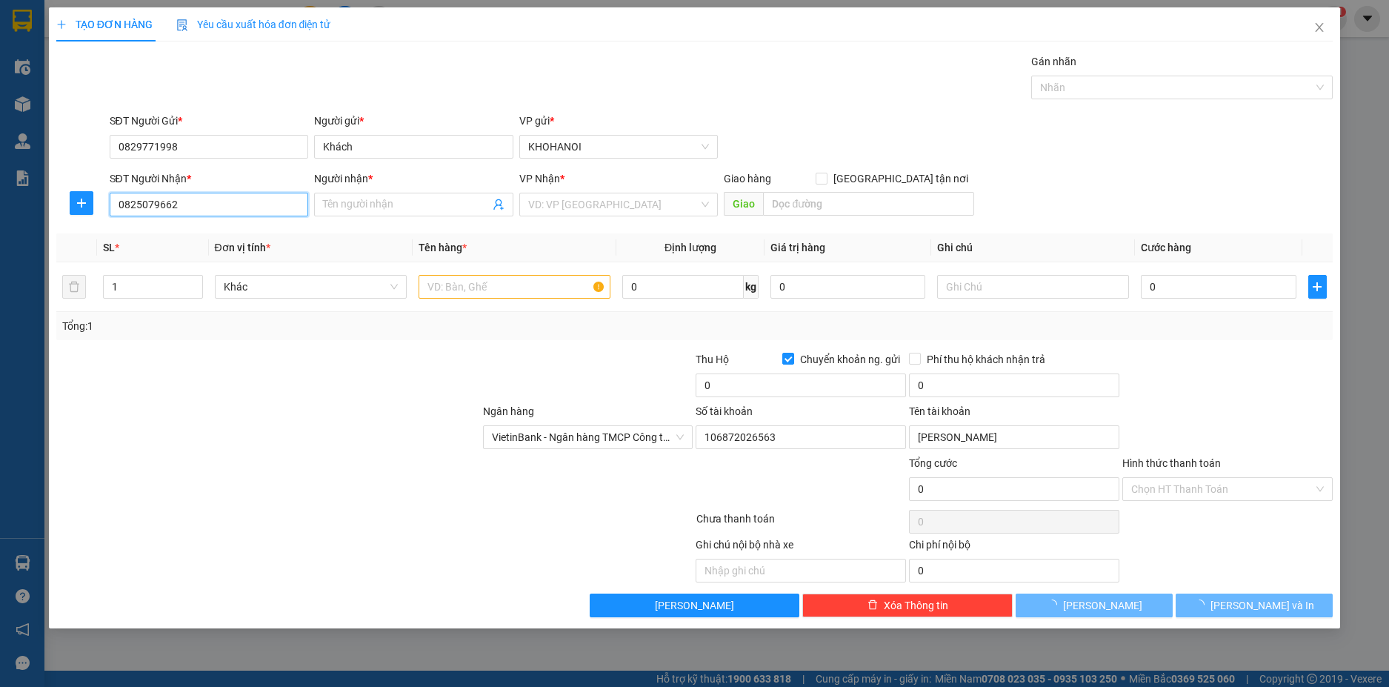
type input "C Lan HT([PERSON_NAME])"
checkbox input "true"
type input "34b [PERSON_NAME], [GEOGRAPHIC_DATA]"
checkbox input "false"
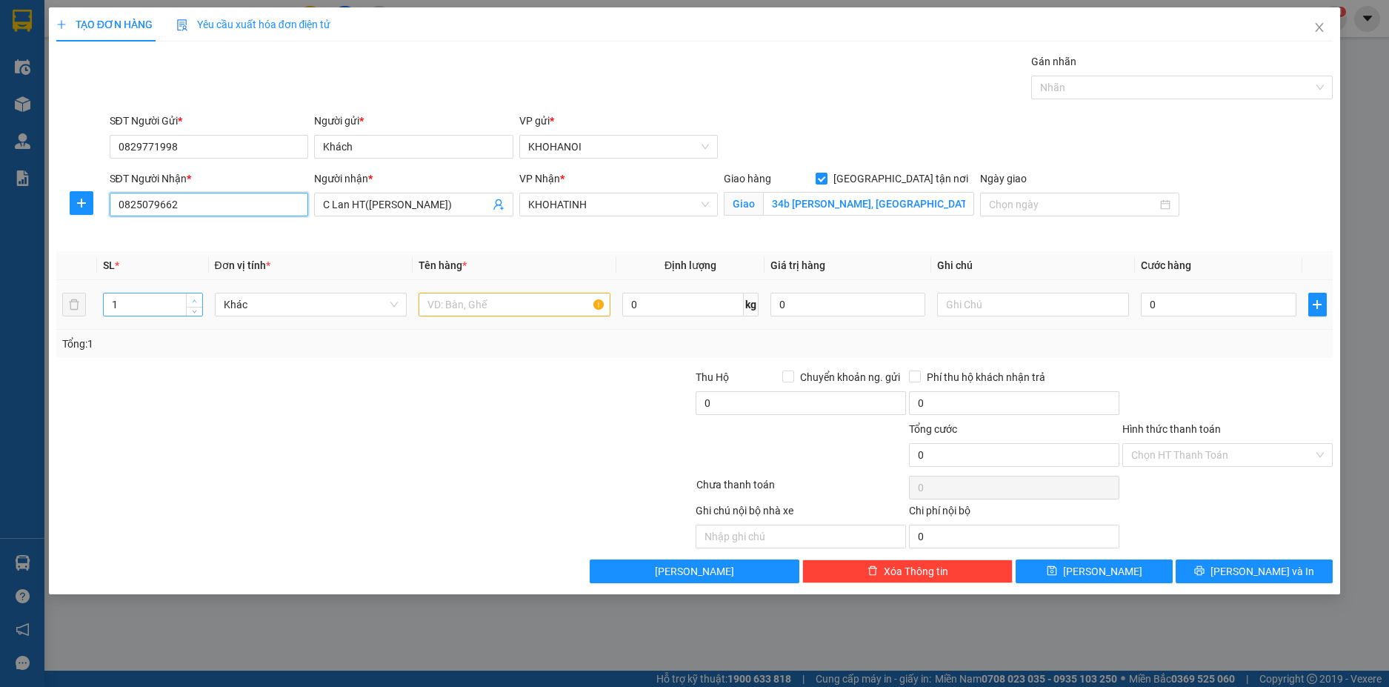
type input "0825079662"
click at [200, 299] on span "Increase Value" at bounding box center [194, 299] width 16 height 13
type input "3"
click at [200, 299] on span "Increase Value" at bounding box center [194, 299] width 16 height 13
click at [464, 307] on input "text" at bounding box center [515, 305] width 192 height 24
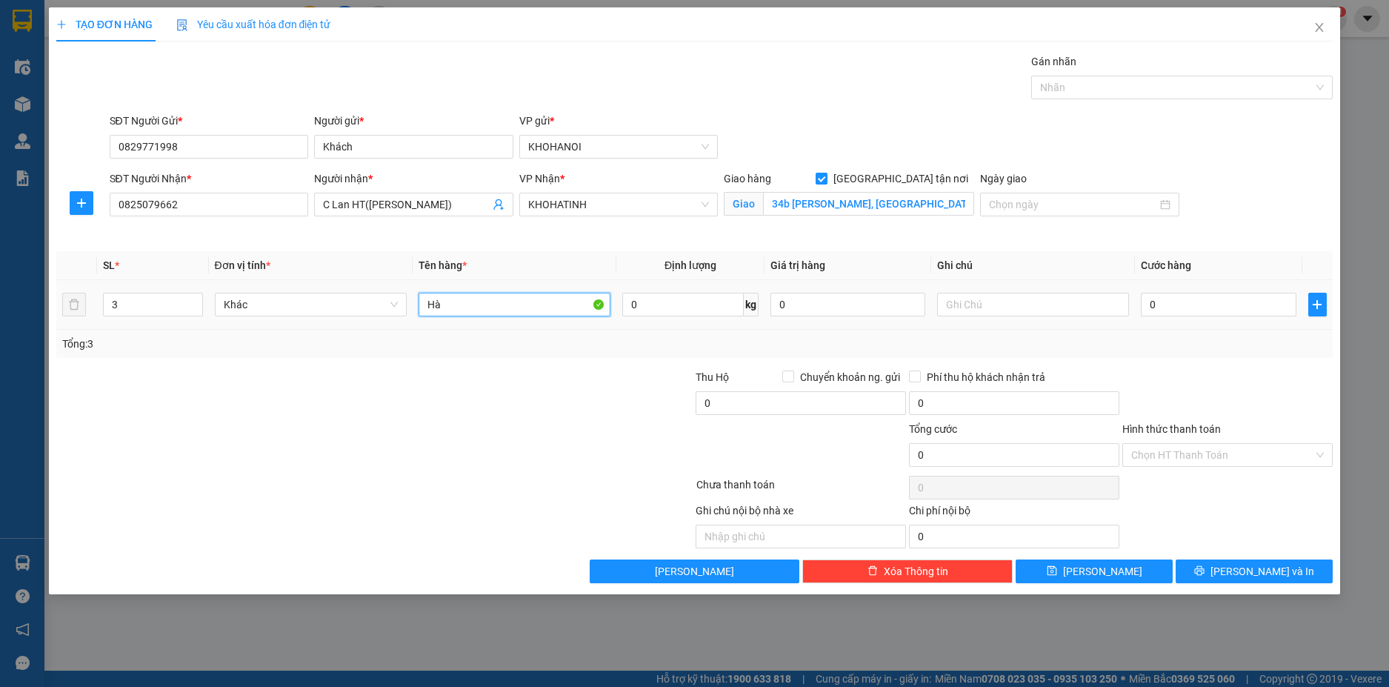
type input "H"
type input "Giá kệ"
click at [1184, 304] on input "0" at bounding box center [1218, 305] width 155 height 24
type input "2"
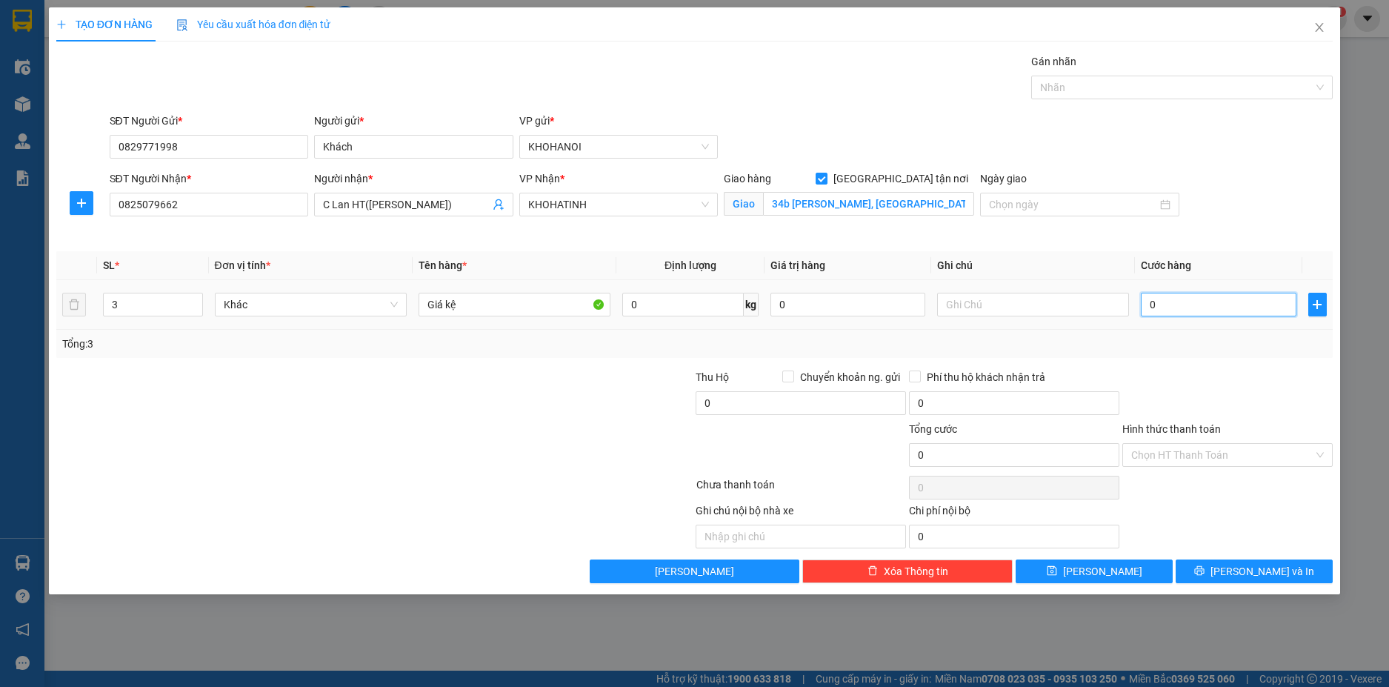
type input "2"
type input "26"
type input "260"
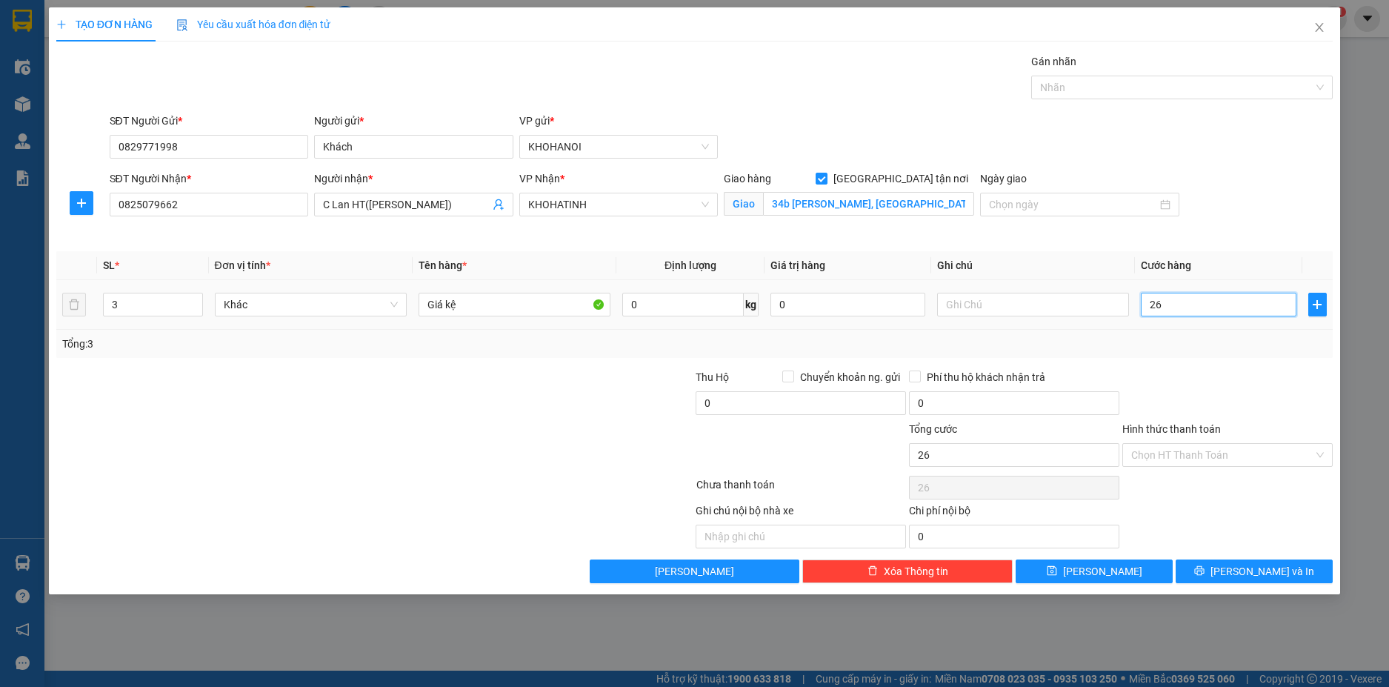
type input "260"
type input "260.000"
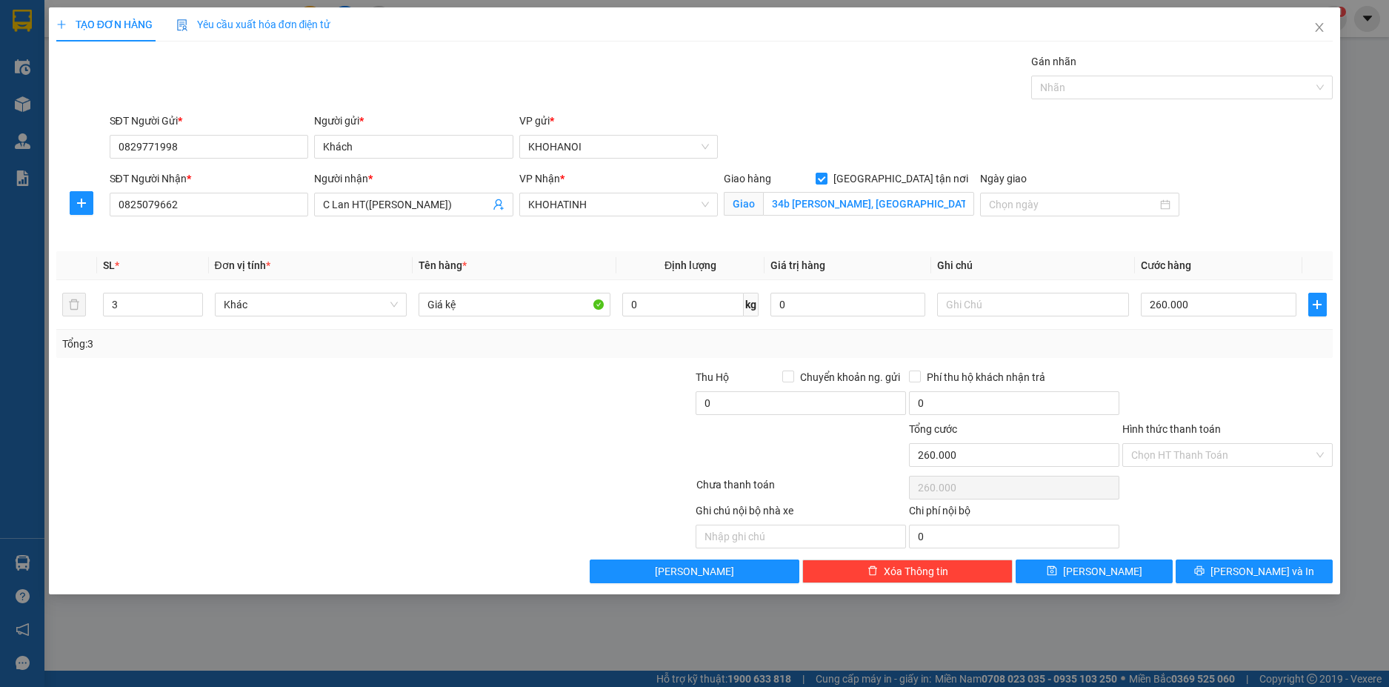
click at [1204, 350] on div "Tổng: 3" at bounding box center [694, 344] width 1265 height 16
click at [790, 377] on input "Chuyển khoản ng. gửi" at bounding box center [787, 375] width 10 height 10
checkbox input "true"
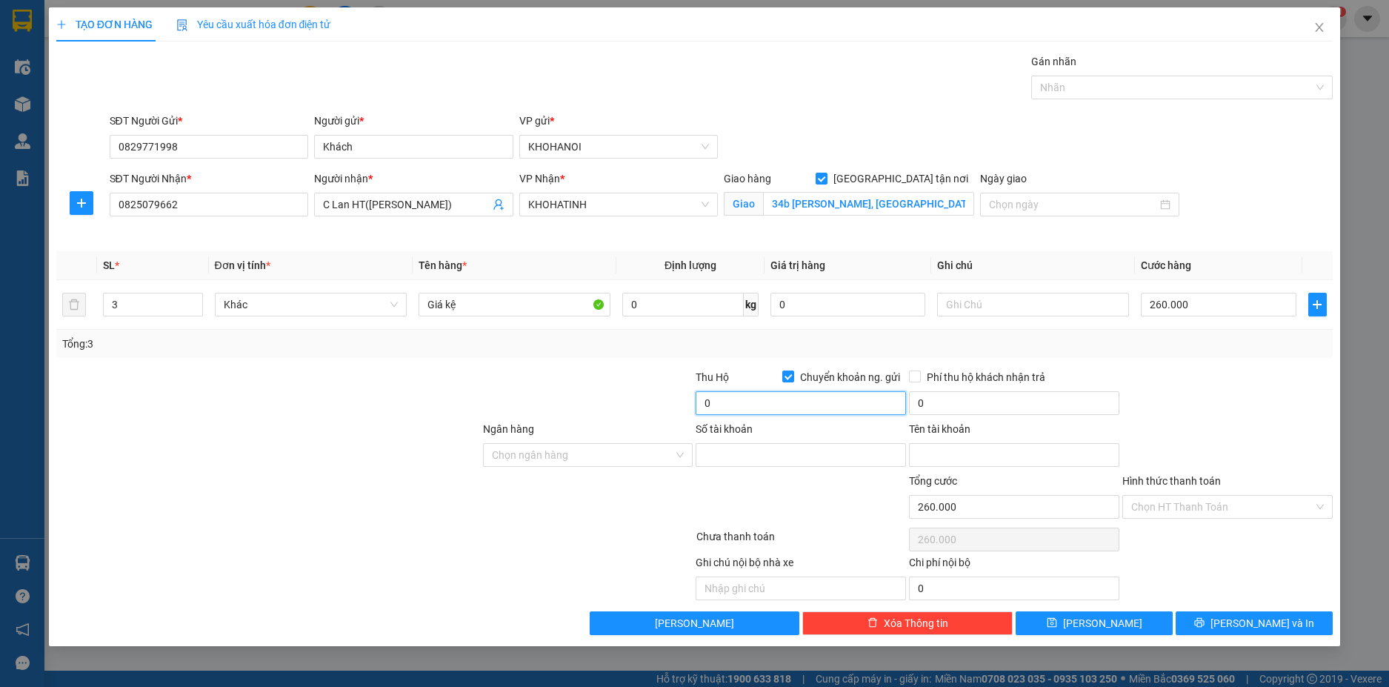
click at [770, 406] on input "0" at bounding box center [801, 403] width 210 height 24
type input "2.440.000"
click at [610, 390] on div at bounding box center [588, 395] width 213 height 52
click at [604, 455] on input "Ngân hàng" at bounding box center [583, 455] width 182 height 22
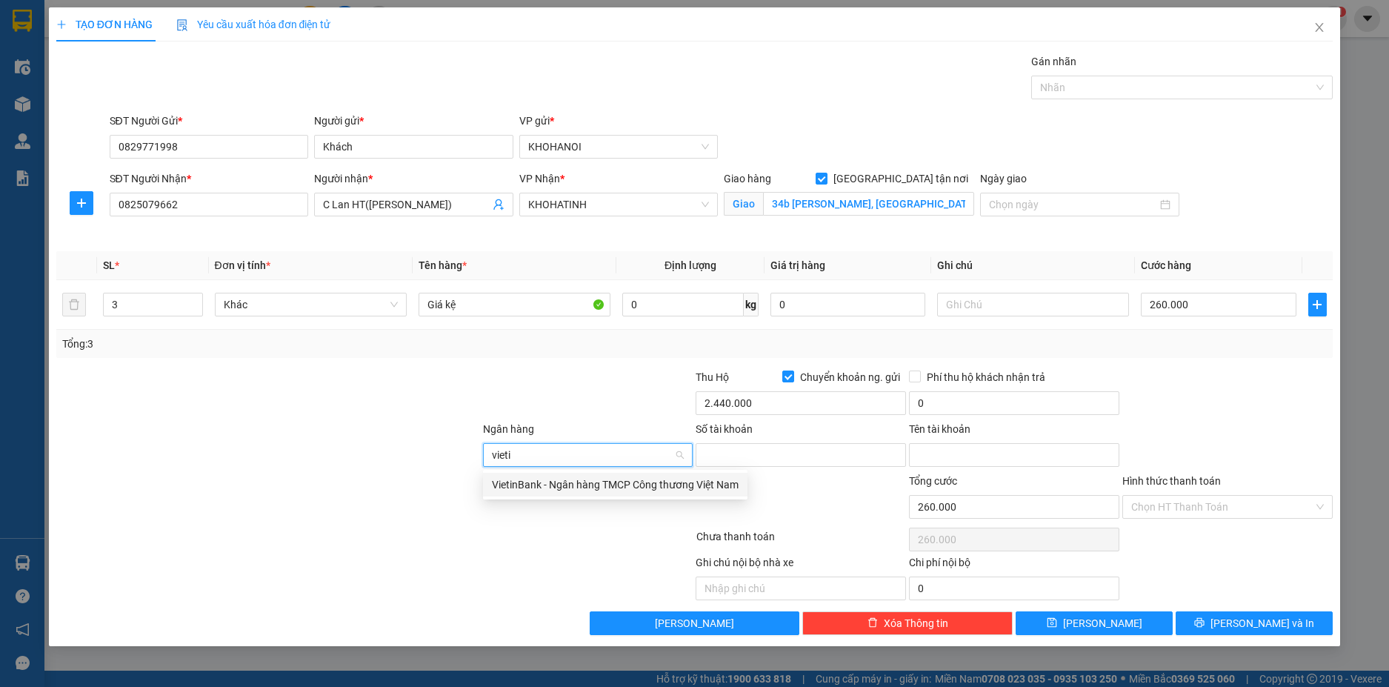
type input "vietin"
click at [530, 482] on div "VietinBank - Ngân hàng TMCP Công thương Việt Nam" at bounding box center [615, 484] width 247 height 16
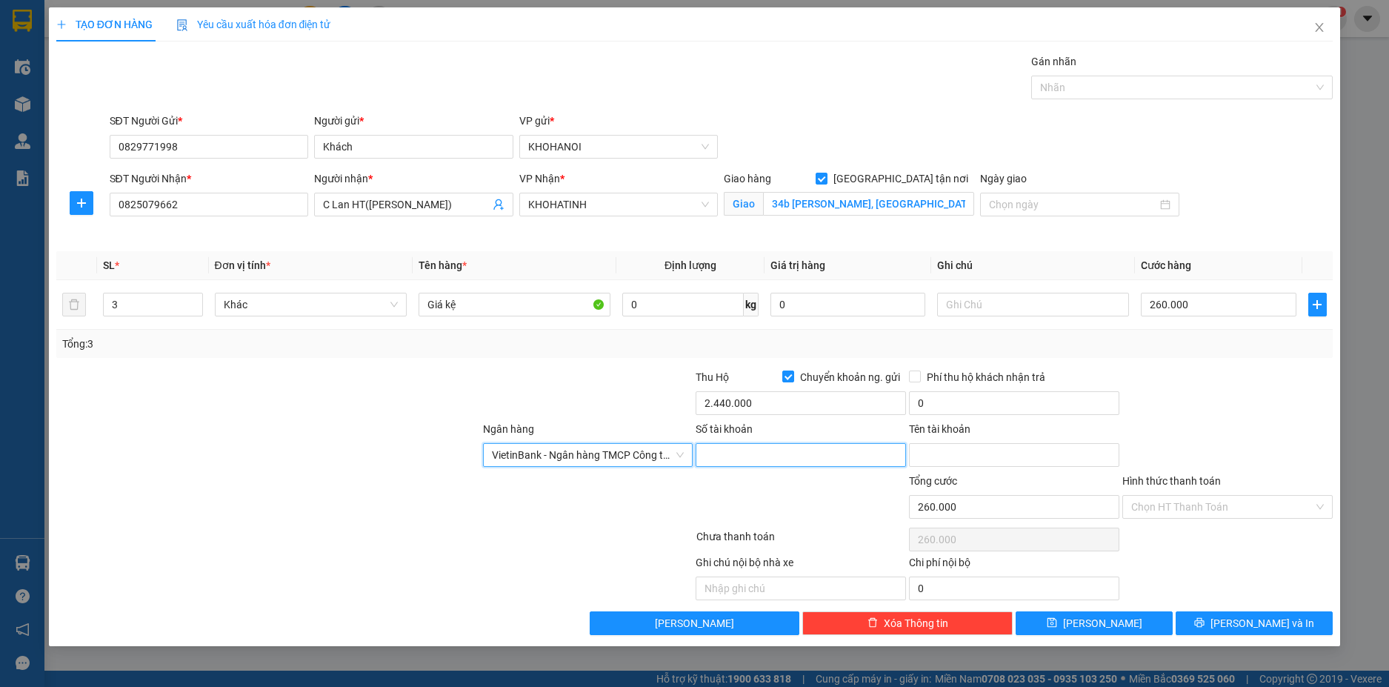
click at [779, 460] on input "Số tài khoản" at bounding box center [801, 455] width 210 height 24
type input "106872026563"
click at [936, 456] on input "Tên tài khoản" at bounding box center [1014, 455] width 210 height 24
type input "[PERSON_NAME]"
drag, startPoint x: 1176, startPoint y: 415, endPoint x: 1152, endPoint y: 406, distance: 25.3
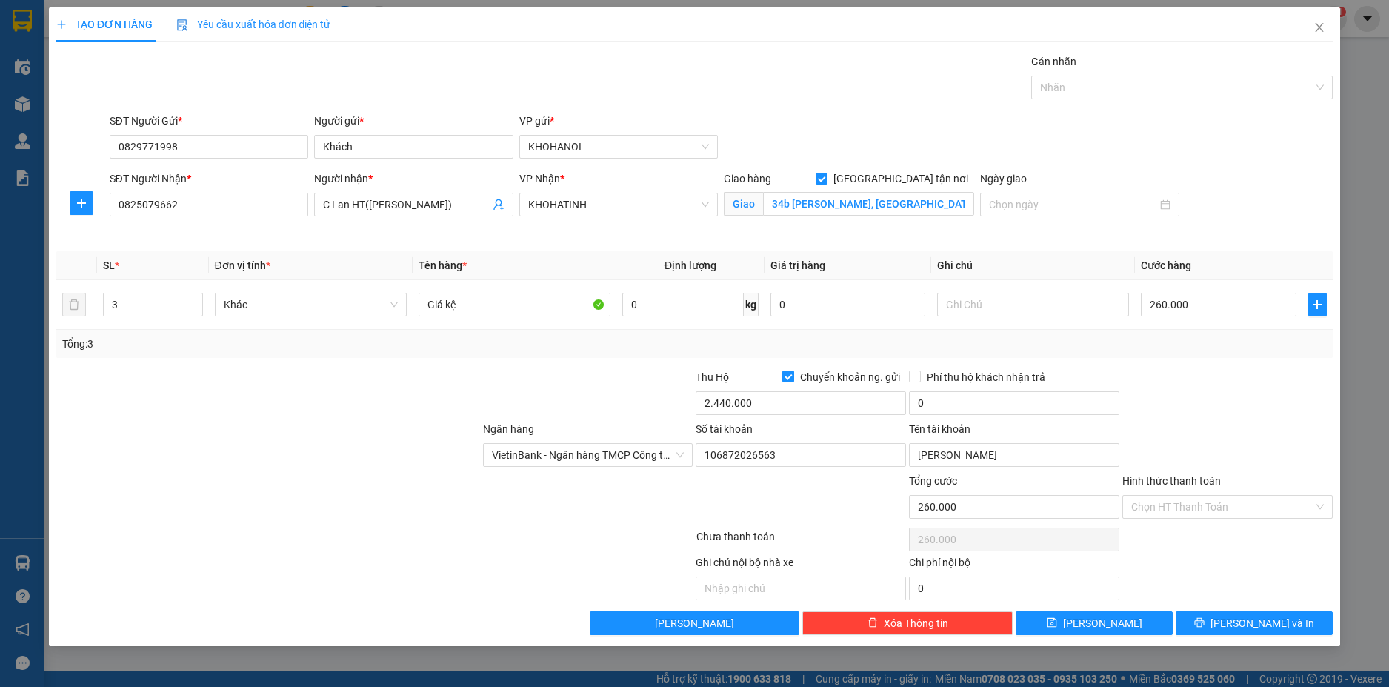
click at [1175, 415] on div at bounding box center [1227, 395] width 213 height 52
click at [1236, 620] on button "[PERSON_NAME] và In" at bounding box center [1254, 623] width 157 height 24
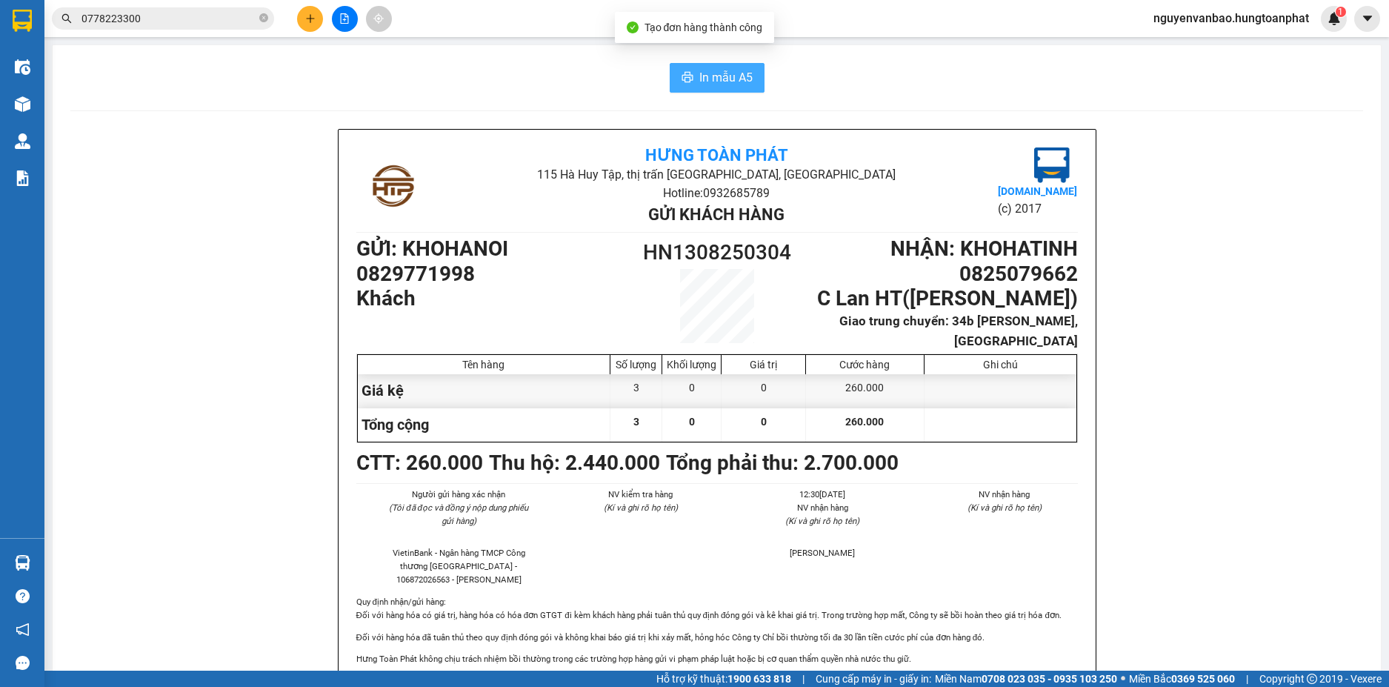
click at [720, 82] on span "In mẫu A5" at bounding box center [725, 77] width 53 height 19
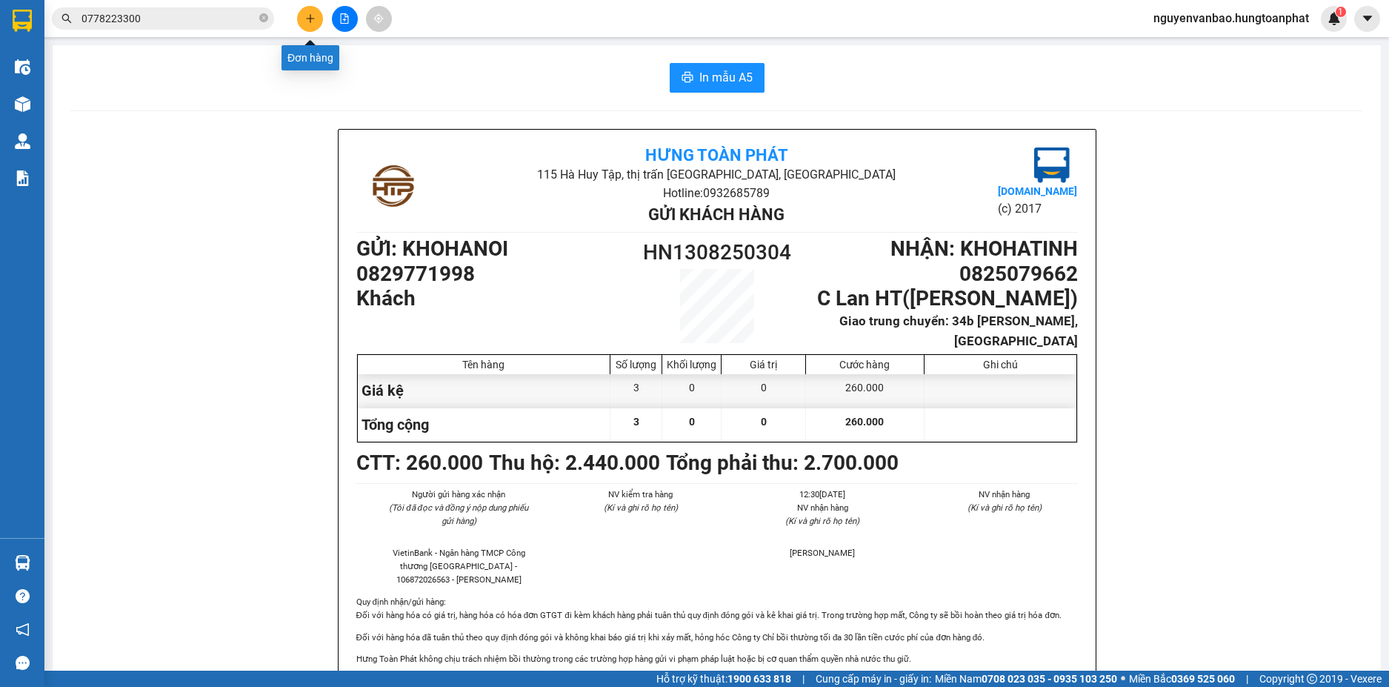
click at [310, 15] on icon "plus" at bounding box center [310, 18] width 10 height 10
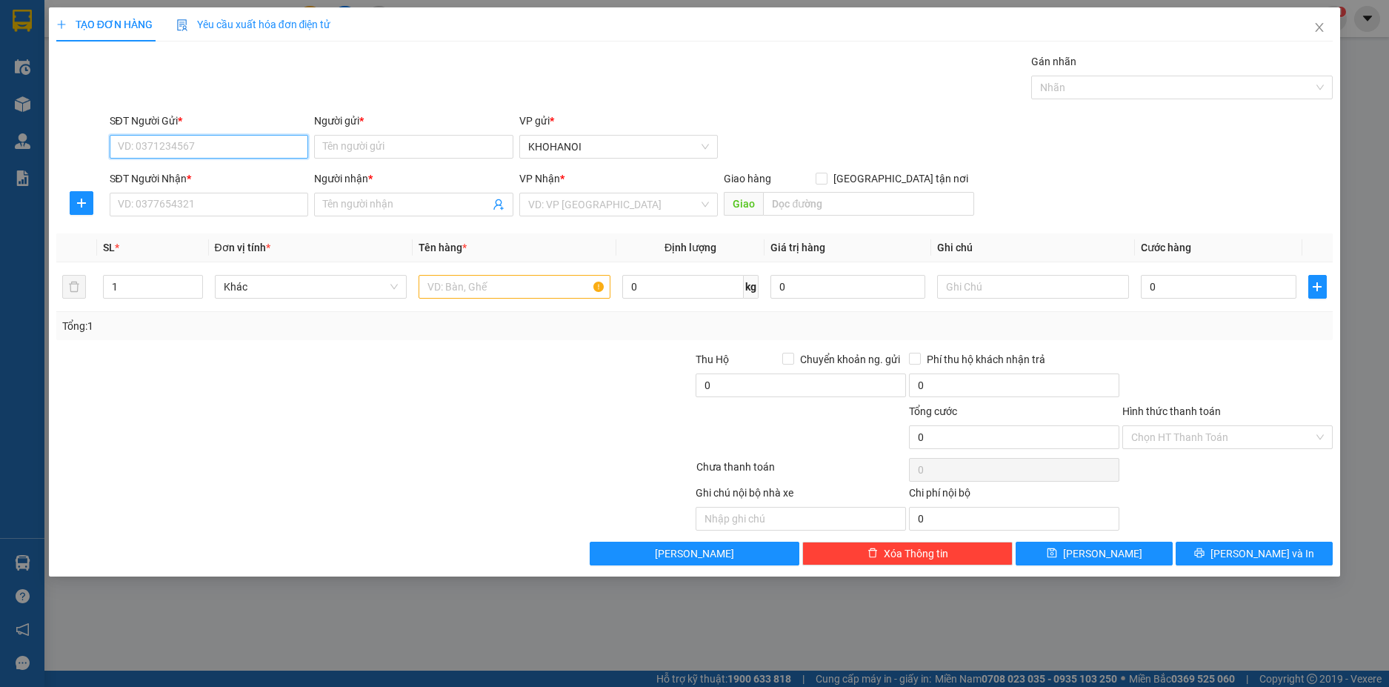
click at [211, 145] on input "SĐT Người Gửi *" at bounding box center [209, 147] width 199 height 24
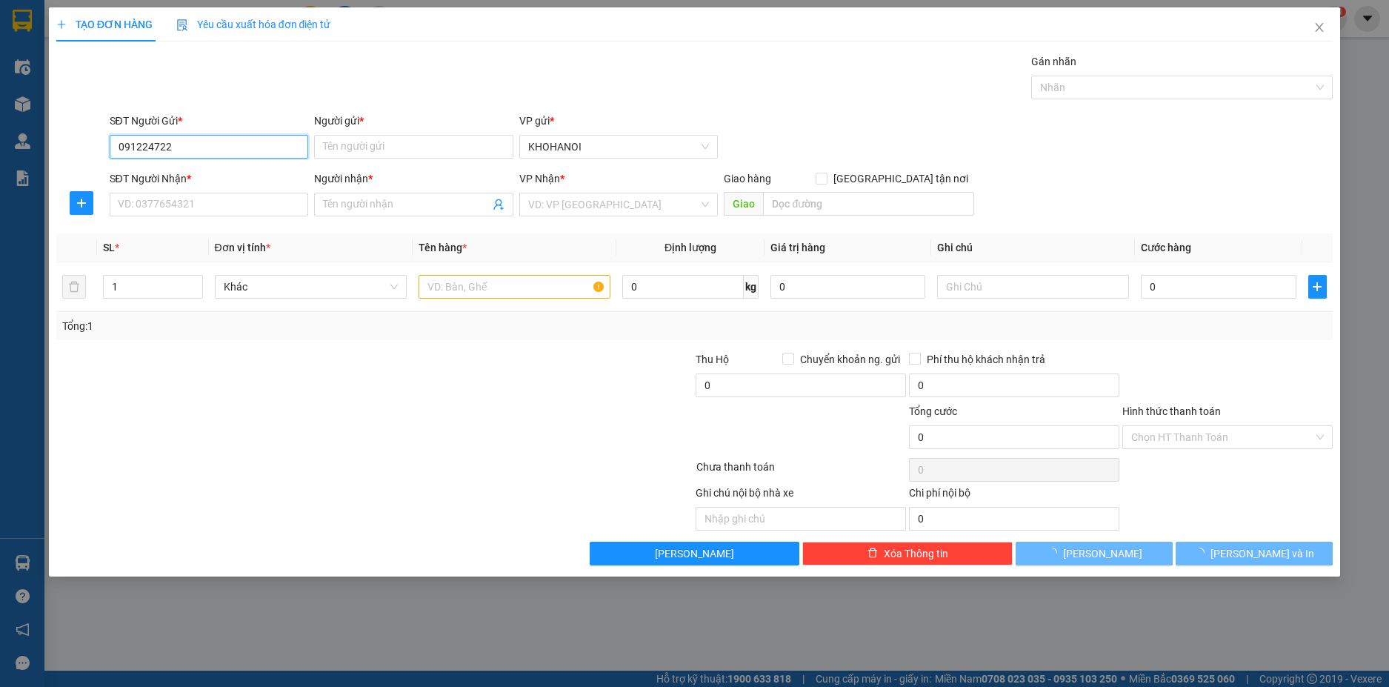
type input "0912247222"
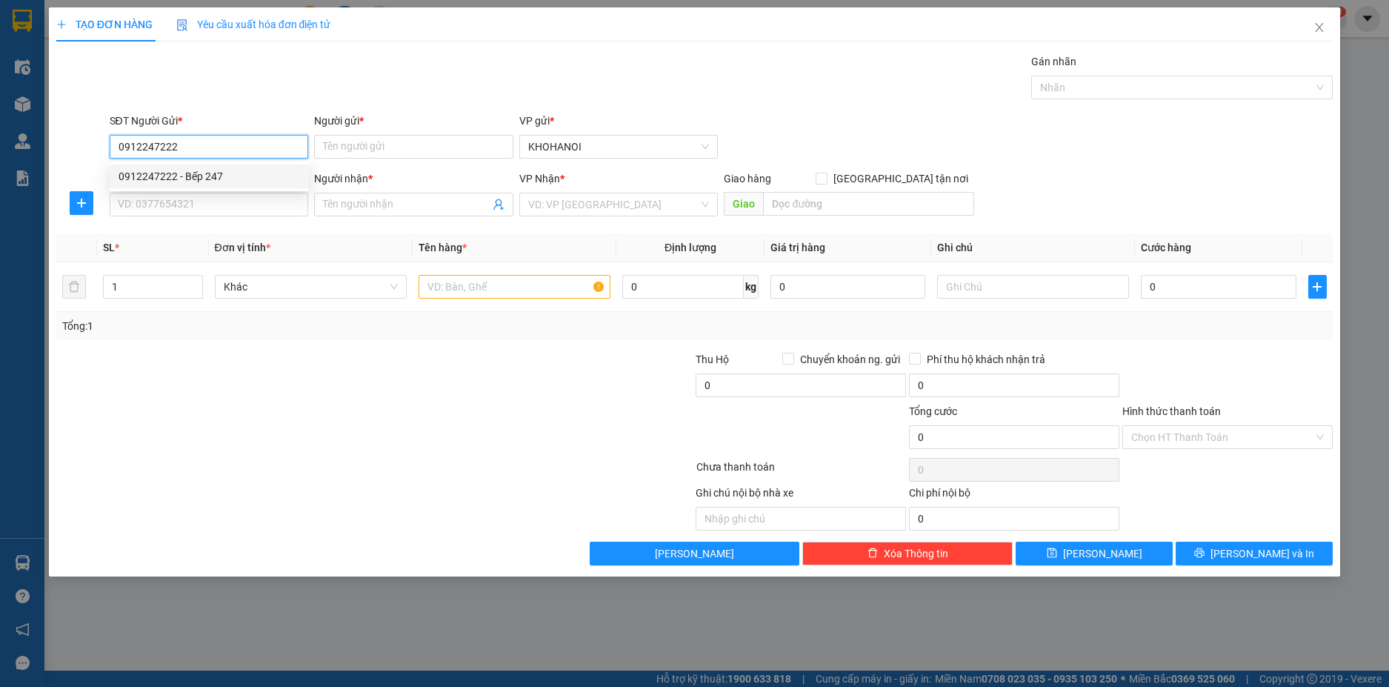
click at [203, 174] on div "0912247222 - Bếp 247" at bounding box center [210, 176] width 182 height 16
type input "Bếp 247"
checkbox input "true"
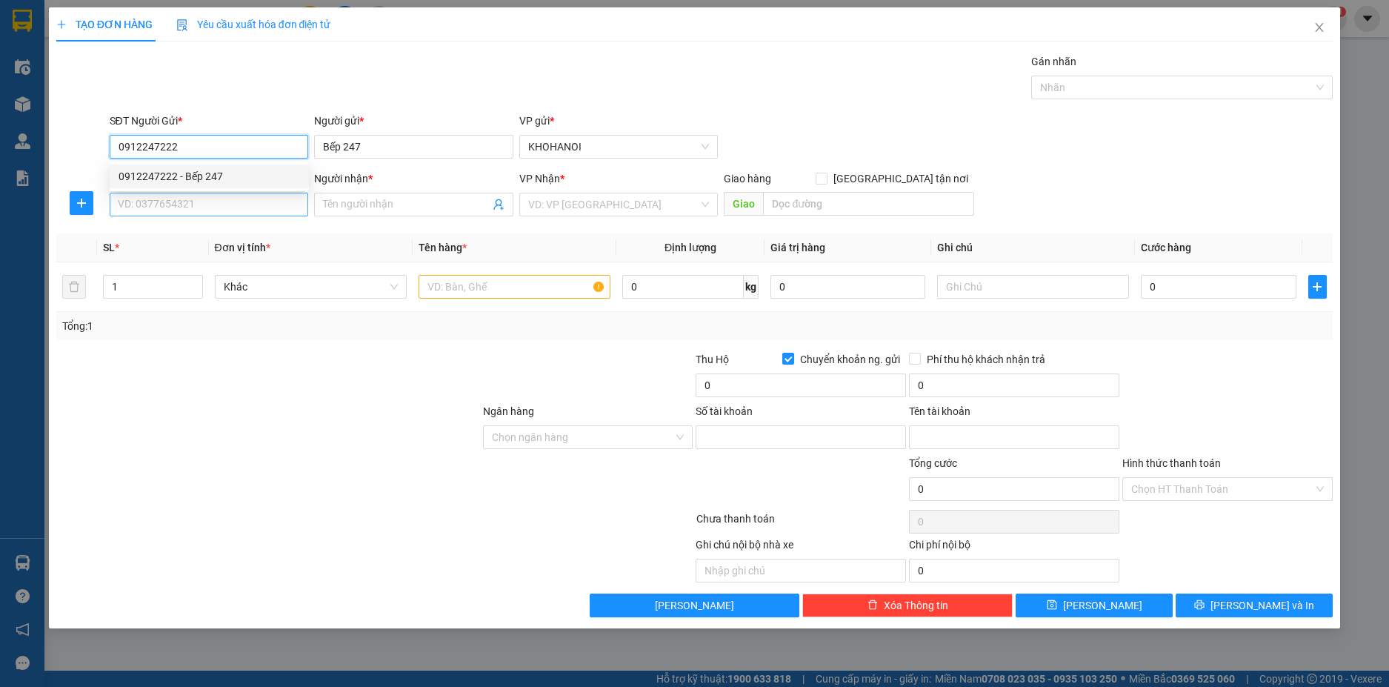
type input "0912247222"
click at [205, 216] on input "SĐT Người Nhận *" at bounding box center [209, 205] width 199 height 24
type input "0867524234"
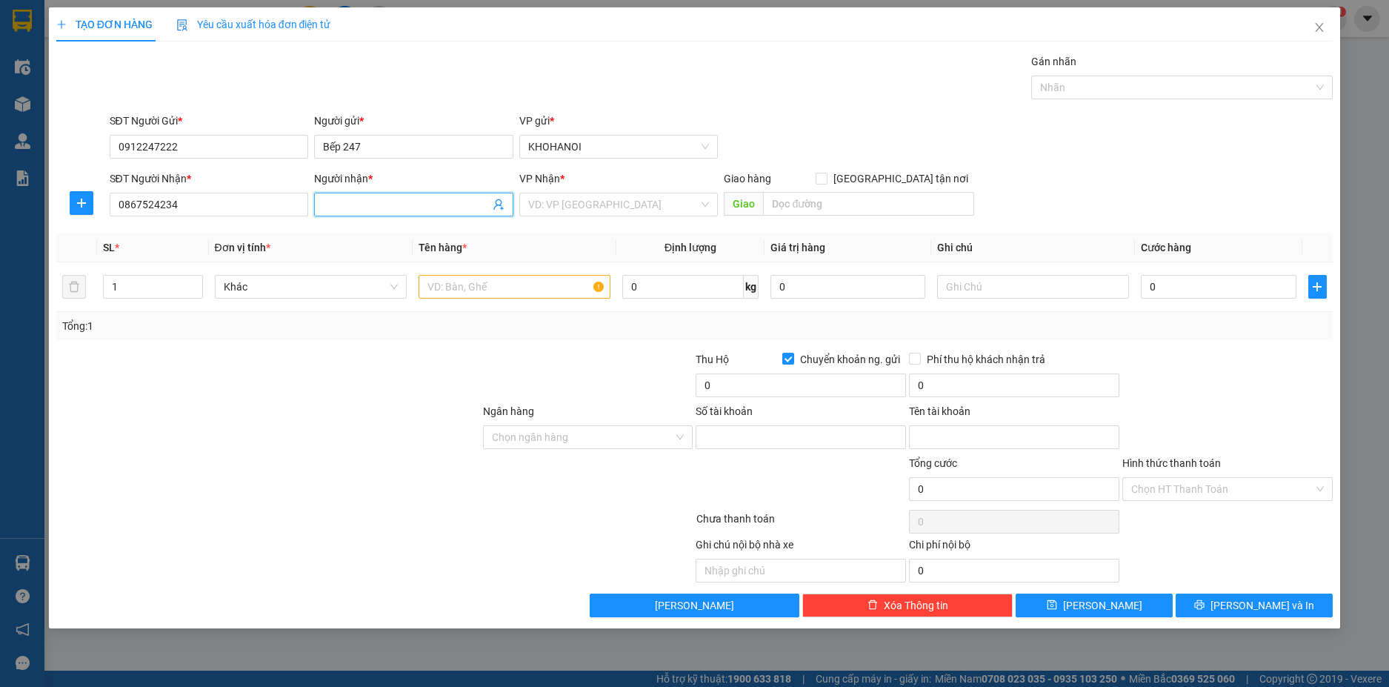
click at [350, 206] on input "Người nhận *" at bounding box center [406, 204] width 167 height 16
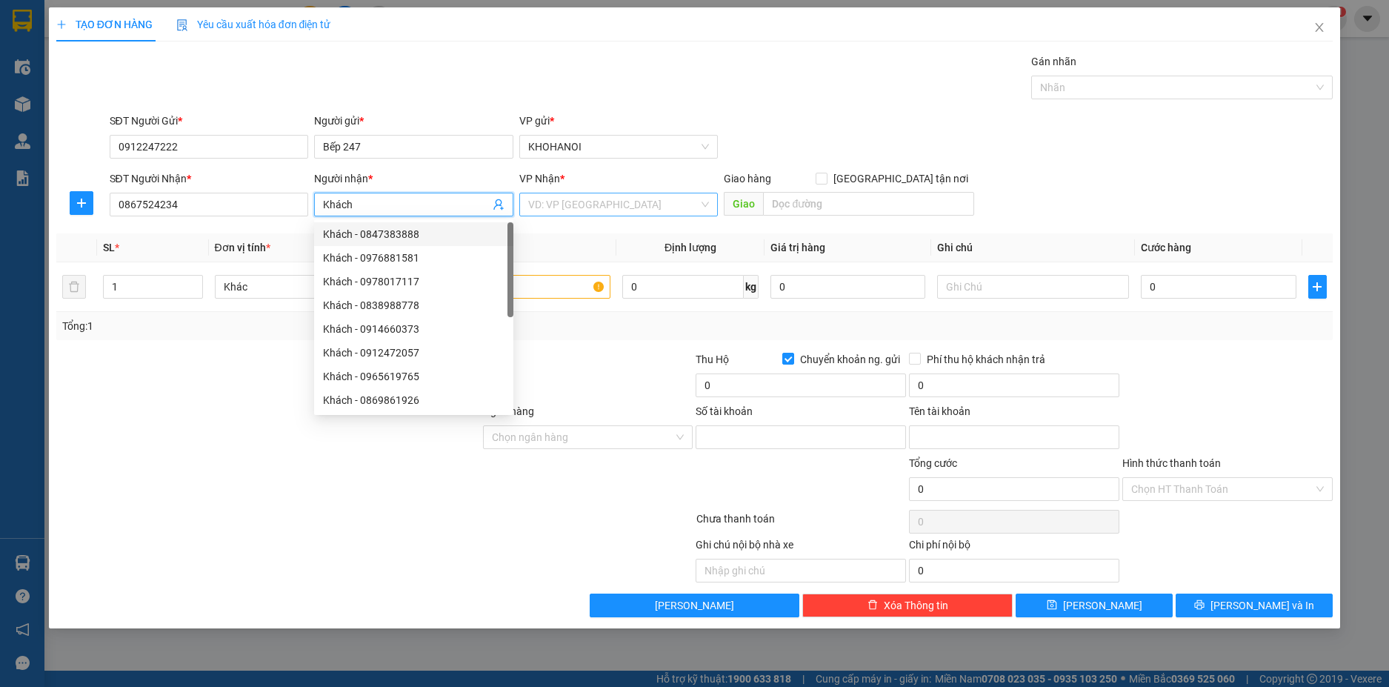
type input "Khách"
click at [575, 204] on input "search" at bounding box center [613, 204] width 171 height 22
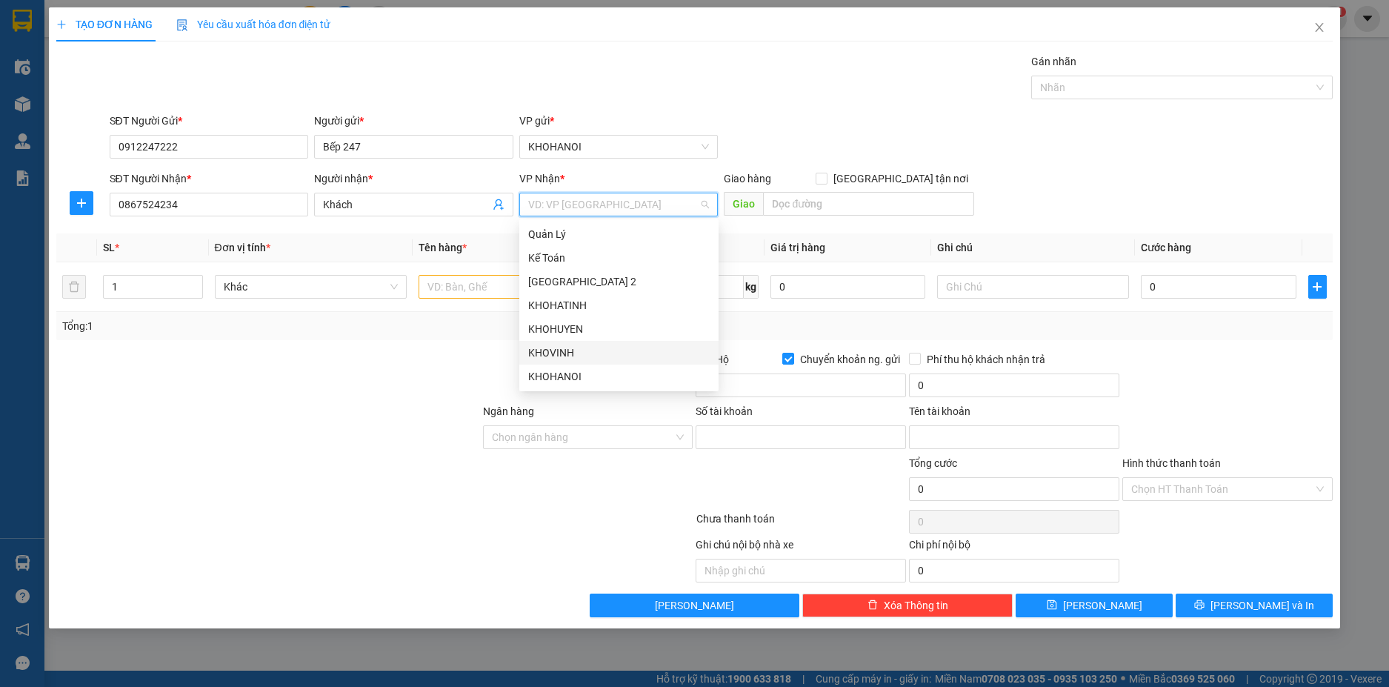
click at [568, 348] on div "KHOVINH" at bounding box center [619, 352] width 182 height 16
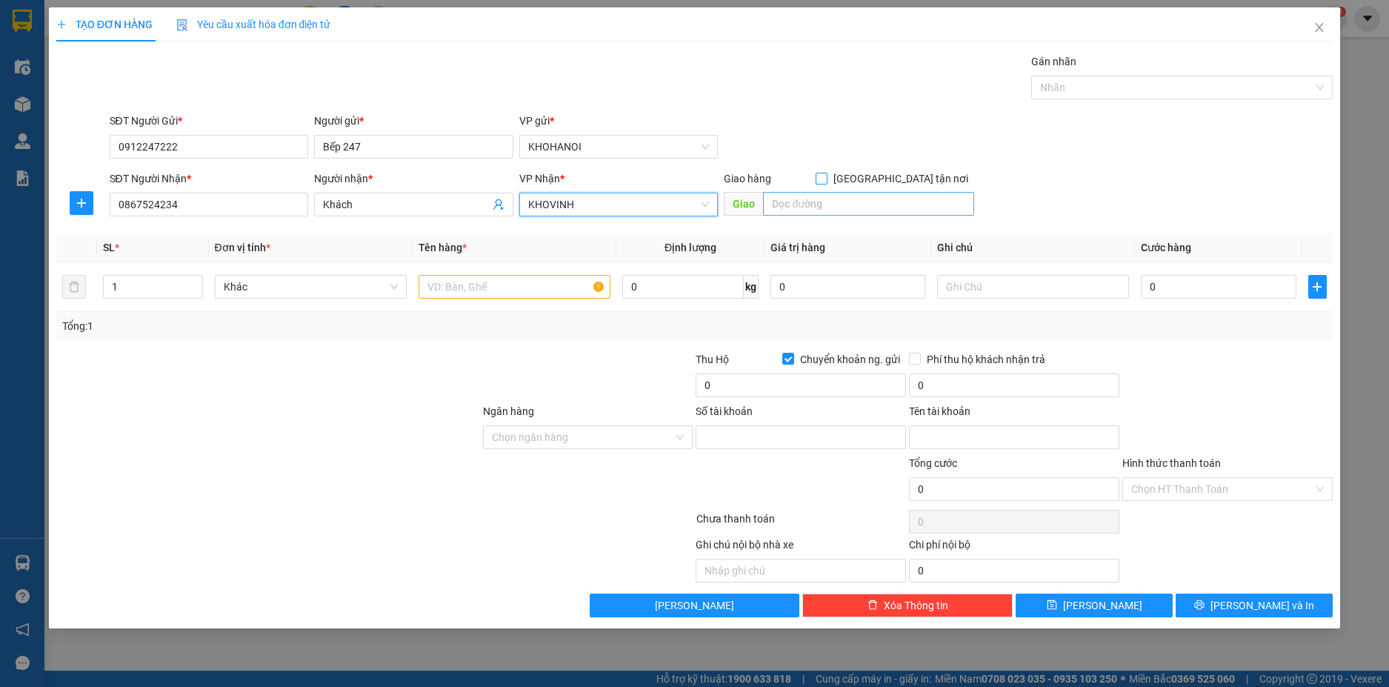
drag, startPoint x: 898, startPoint y: 180, endPoint x: 868, endPoint y: 204, distance: 38.5
click at [826, 181] on input "[GEOGRAPHIC_DATA] tận nơi" at bounding box center [821, 178] width 10 height 10
checkbox input "true"
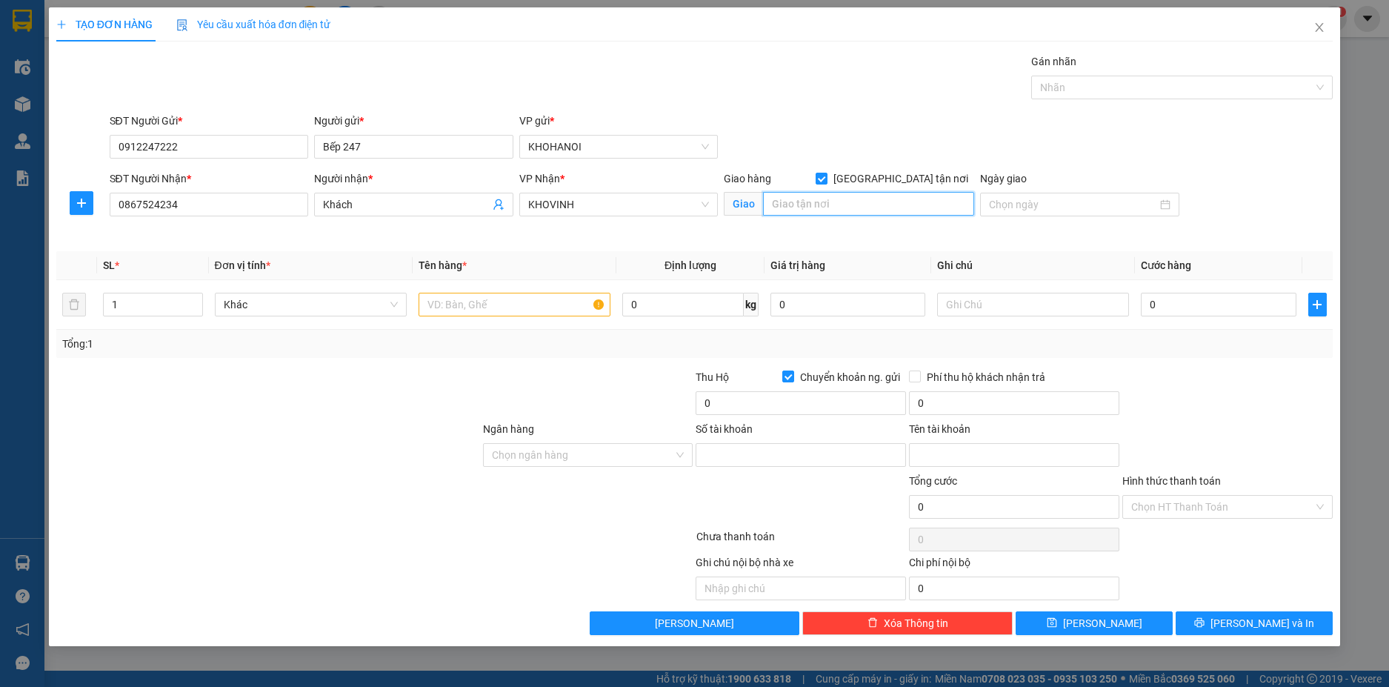
click at [868, 204] on input "text" at bounding box center [868, 204] width 211 height 24
type input "Khu Công Nghiệp Bắc Vinh,[GEOGRAPHIC_DATA],[GEOGRAPHIC_DATA]"
type input "2"
click at [194, 300] on icon "up" at bounding box center [195, 300] width 4 height 3
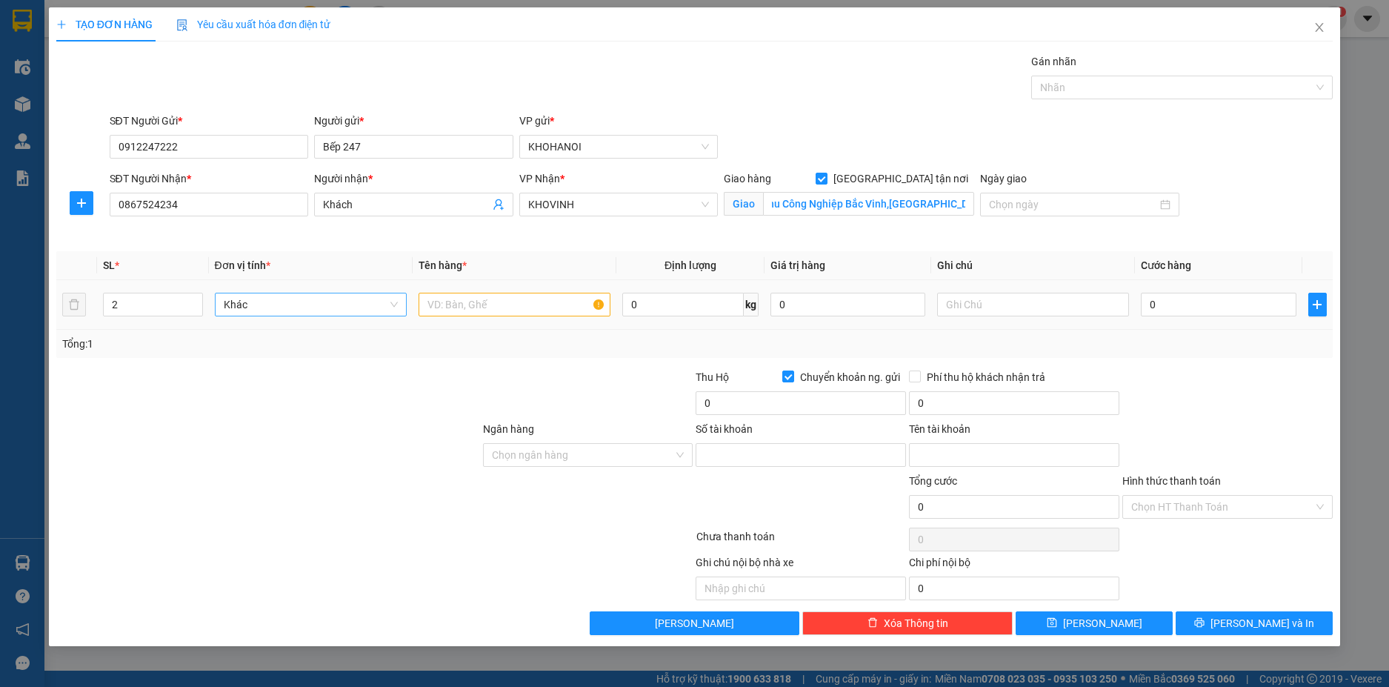
scroll to position [0, 0]
click at [451, 311] on input "text" at bounding box center [515, 305] width 192 height 24
type input "Hàng"
click at [1165, 302] on input "0" at bounding box center [1218, 305] width 155 height 24
type input "2"
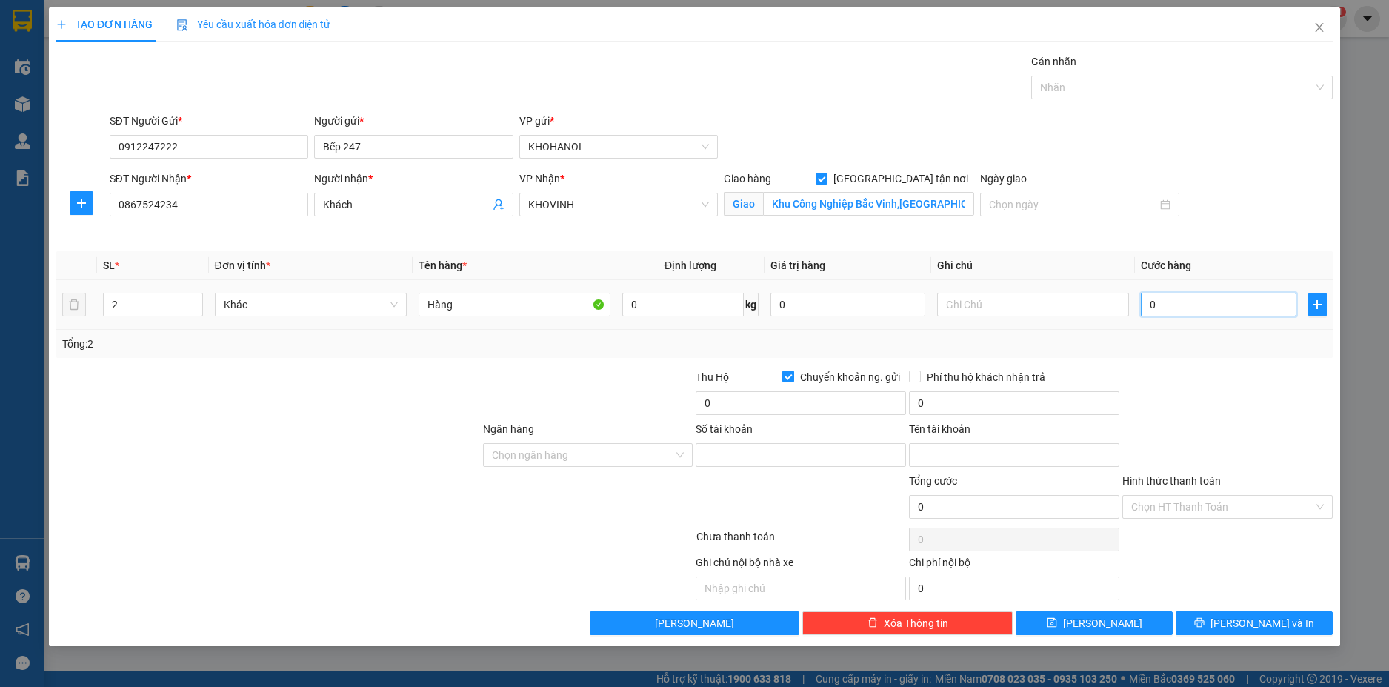
type input "2"
type input "25"
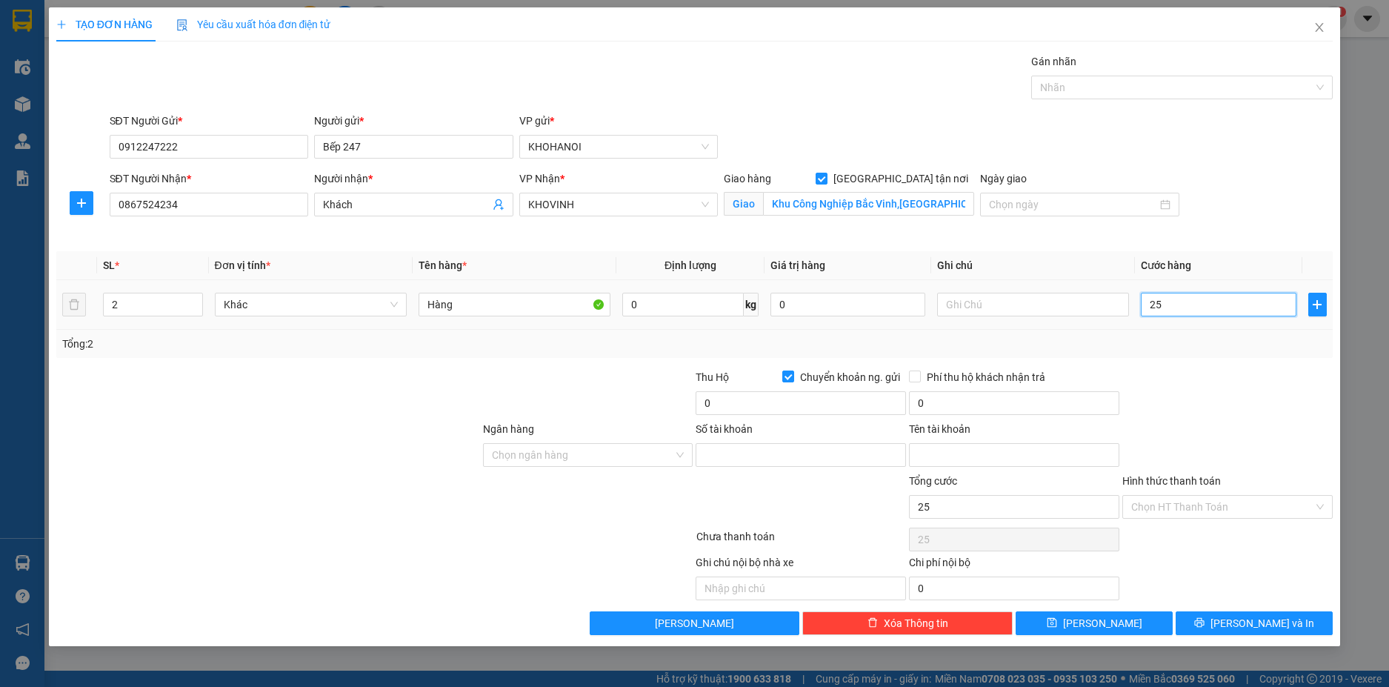
type input "250"
type input "250.000"
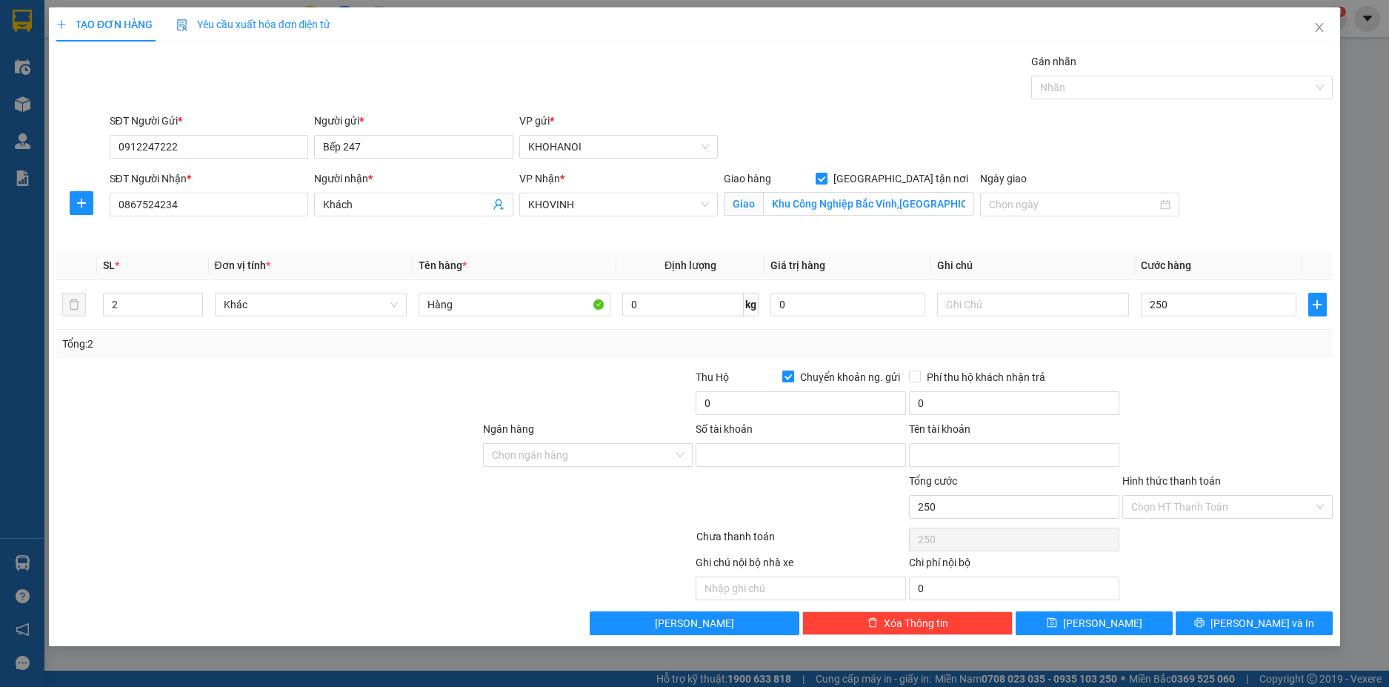
type input "250.000"
click at [1190, 402] on div at bounding box center [1227, 395] width 213 height 52
click at [729, 406] on input "0" at bounding box center [801, 403] width 210 height 24
type input "13.300.000"
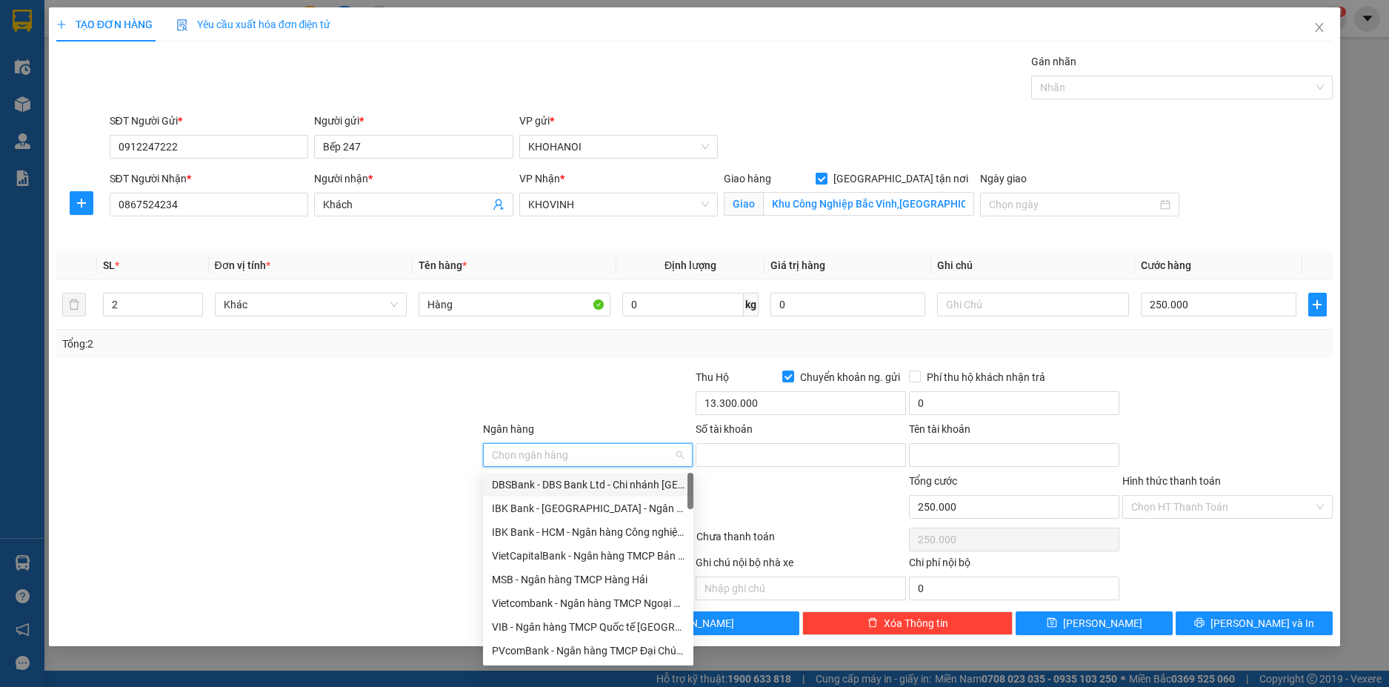
click at [573, 453] on input "Ngân hàng" at bounding box center [583, 455] width 182 height 22
type input "Vp"
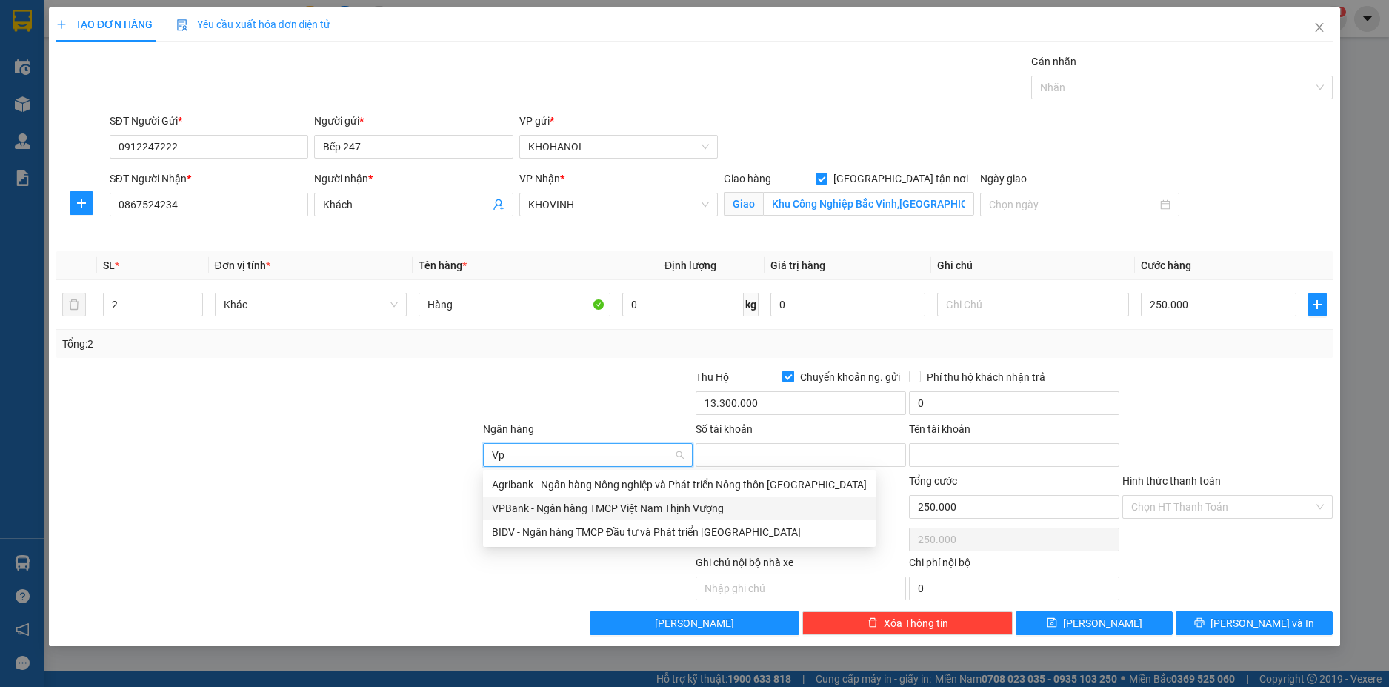
click at [562, 501] on div "VPBank - Ngân hàng TMCP Việt Nam Thịnh Vượng" at bounding box center [679, 508] width 375 height 16
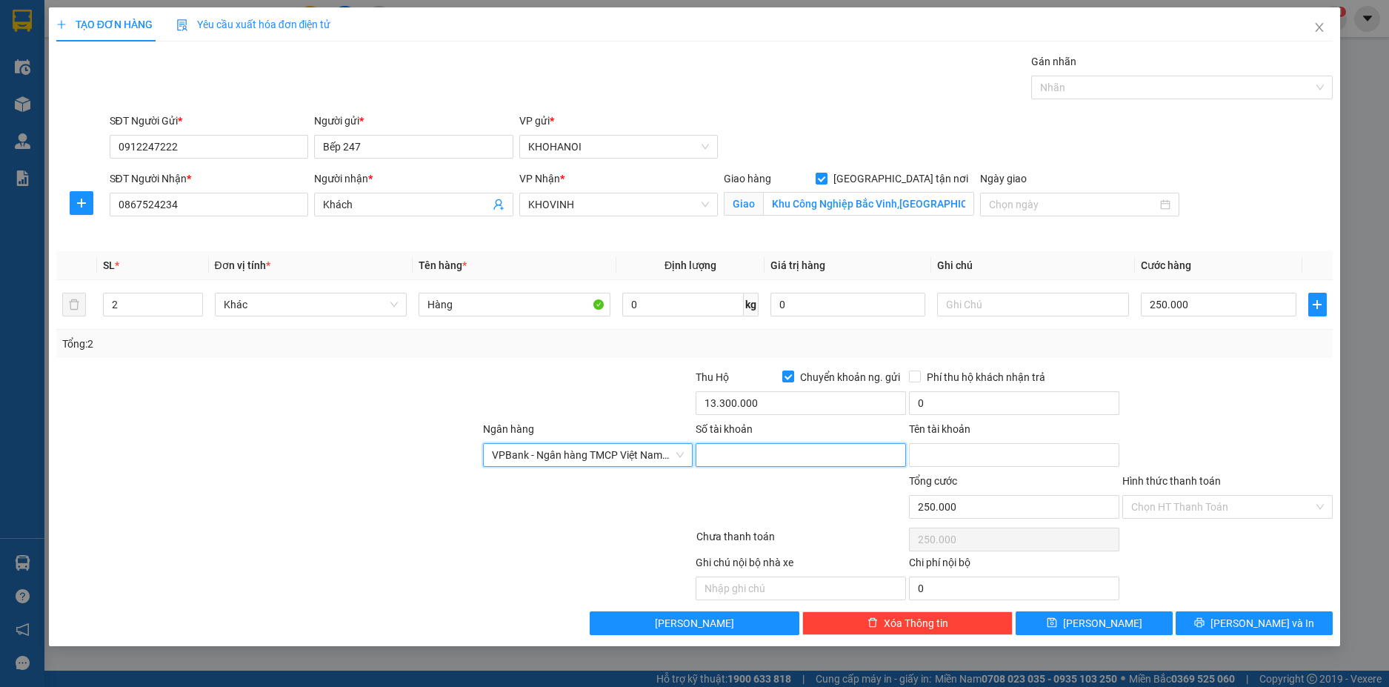
click at [805, 455] on input "Số tài khoản" at bounding box center [801, 455] width 210 height 24
type input "69271286"
click at [952, 453] on input "Tên tài khoản" at bounding box center [1014, 455] width 210 height 24
type input "[PERSON_NAME]"
click at [1188, 436] on div "Ngân hàng VPBank - Ngân hàng TMCP Việt Nam Thịnh Vượng Số tài khoản 69271286 Tê…" at bounding box center [695, 447] width 1280 height 52
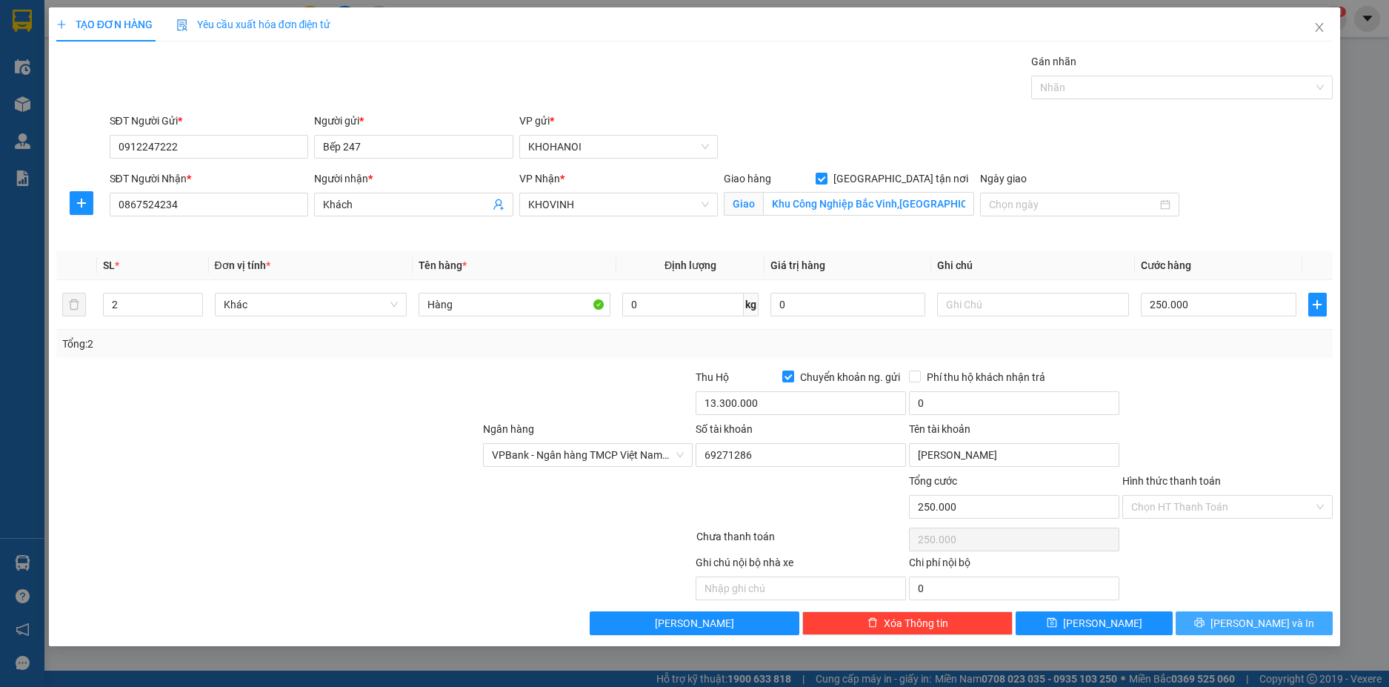
click at [1205, 622] on icon "printer" at bounding box center [1199, 622] width 10 height 10
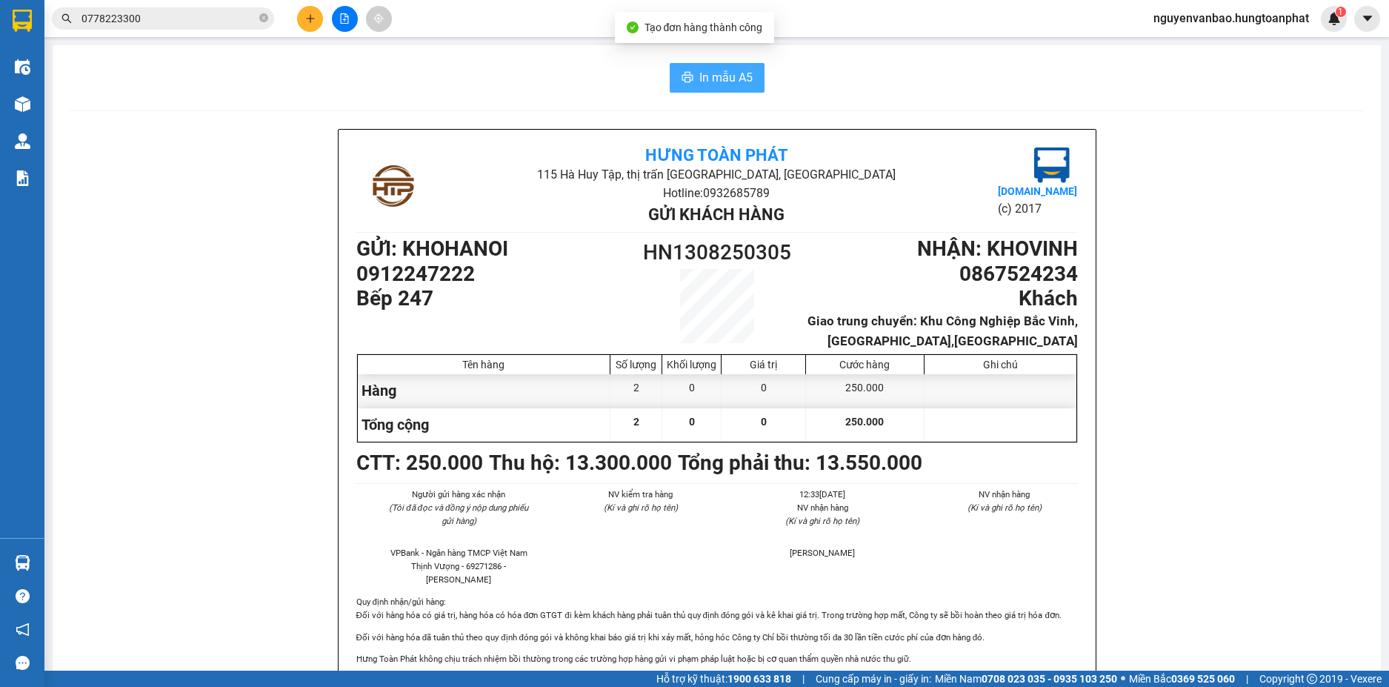
click at [715, 69] on span "In mẫu A5" at bounding box center [725, 77] width 53 height 19
click at [316, 22] on button at bounding box center [310, 19] width 26 height 26
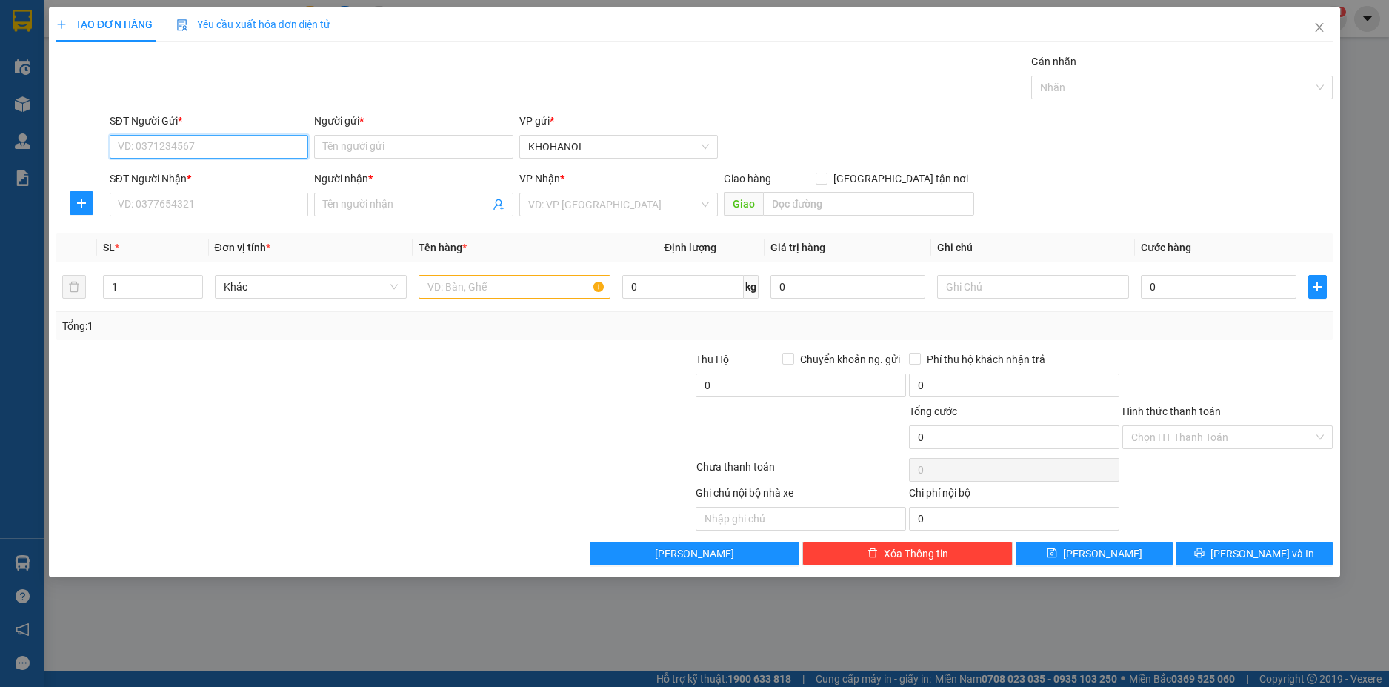
click at [207, 154] on input "SĐT Người Gửi *" at bounding box center [209, 147] width 199 height 24
type input "0972605784"
click at [210, 170] on div "0972605784 - Anhs" at bounding box center [210, 176] width 182 height 16
type input "Anhs"
checkbox input "true"
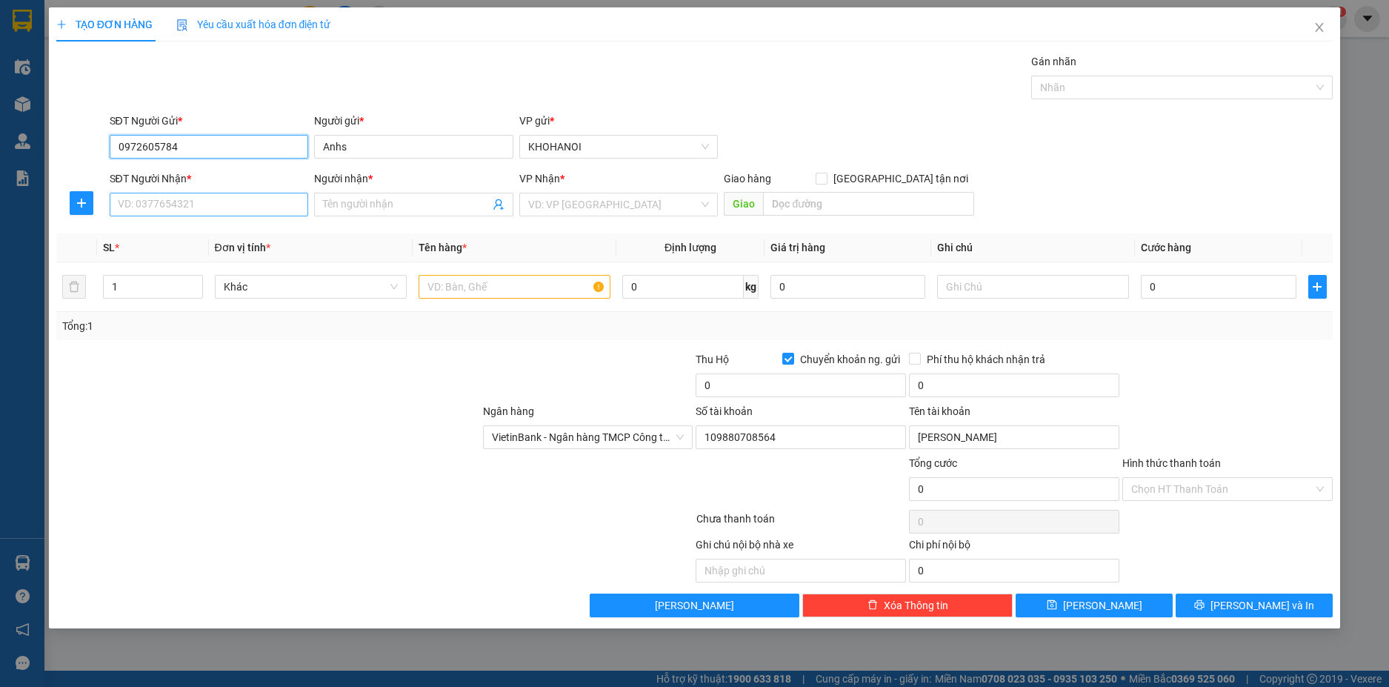
type input "0972605784"
click at [191, 210] on input "SĐT Người Nhận *" at bounding box center [209, 205] width 199 height 24
type input "0363922743"
click at [364, 208] on input "Người nhận *" at bounding box center [406, 204] width 167 height 16
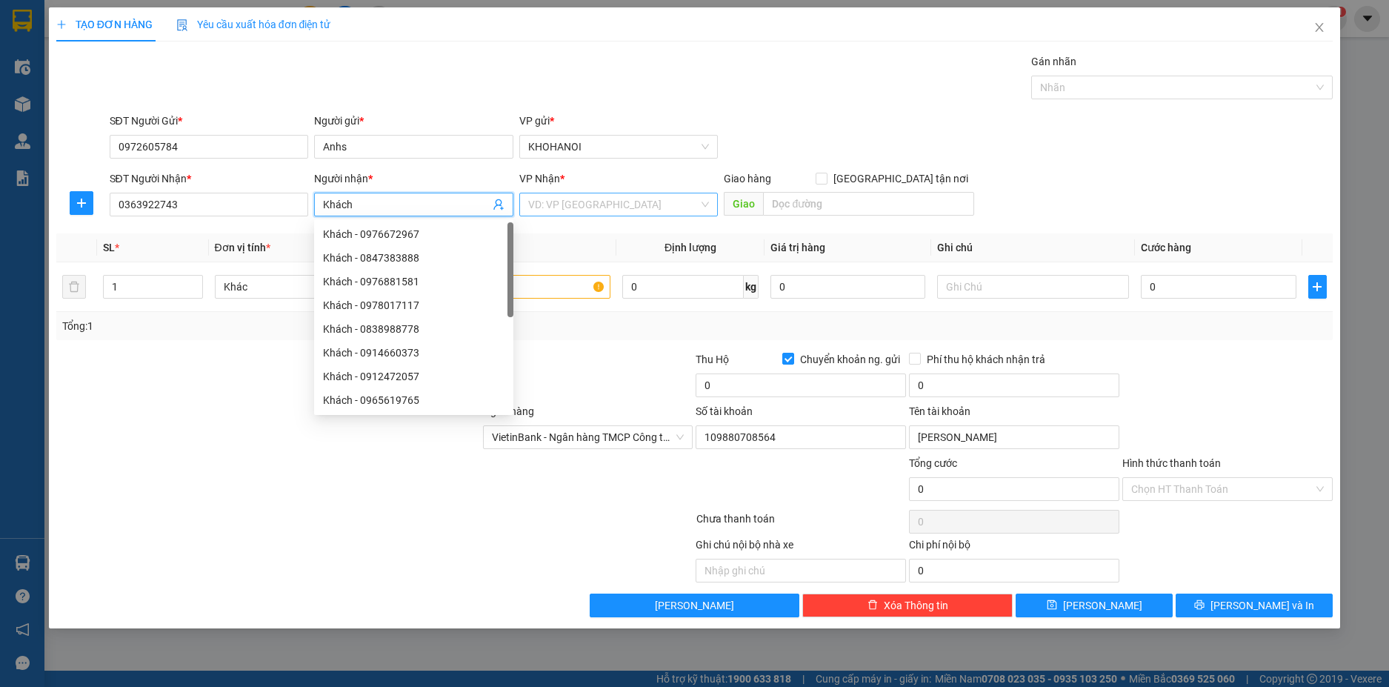
type input "Khách"
drag, startPoint x: 568, startPoint y: 204, endPoint x: 558, endPoint y: 193, distance: 15.8
click at [568, 202] on input "search" at bounding box center [613, 204] width 171 height 22
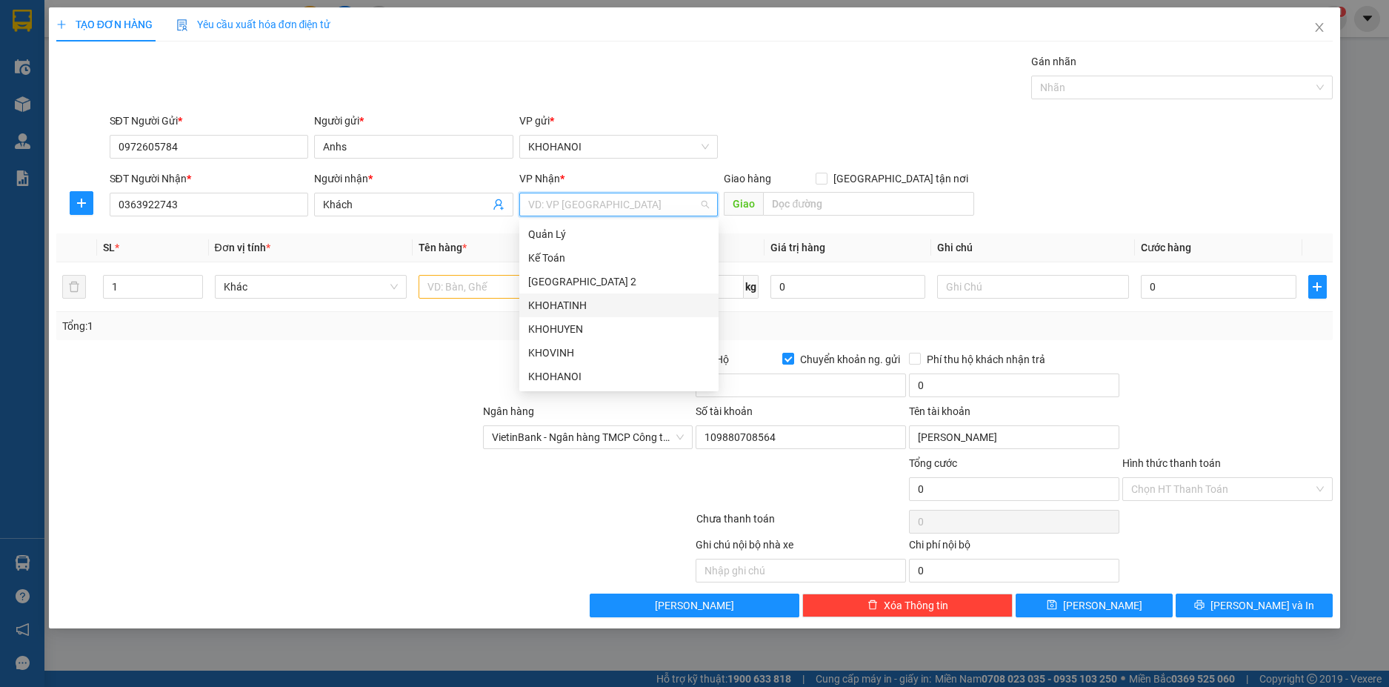
click at [583, 310] on div "KHOHATINH" at bounding box center [619, 305] width 182 height 16
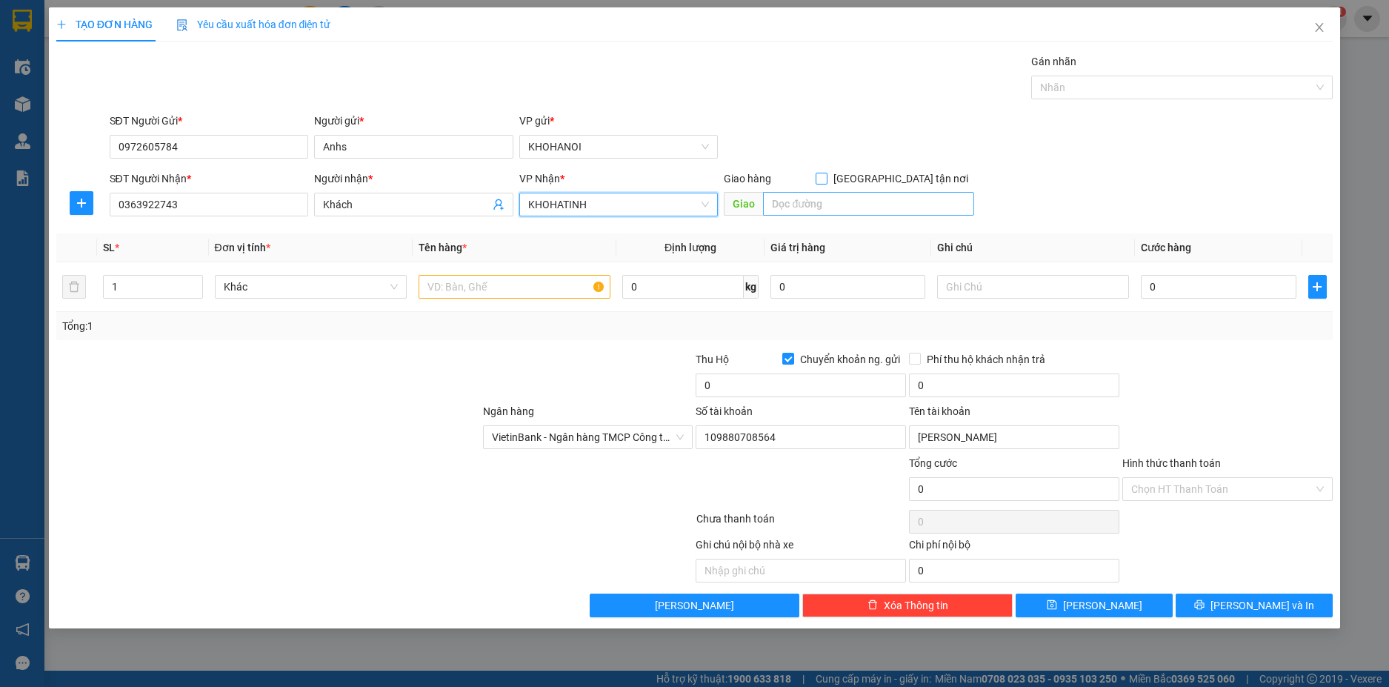
drag, startPoint x: 899, startPoint y: 181, endPoint x: 880, endPoint y: 192, distance: 21.6
click at [826, 180] on input "[GEOGRAPHIC_DATA] tận nơi" at bounding box center [821, 178] width 10 height 10
checkbox input "true"
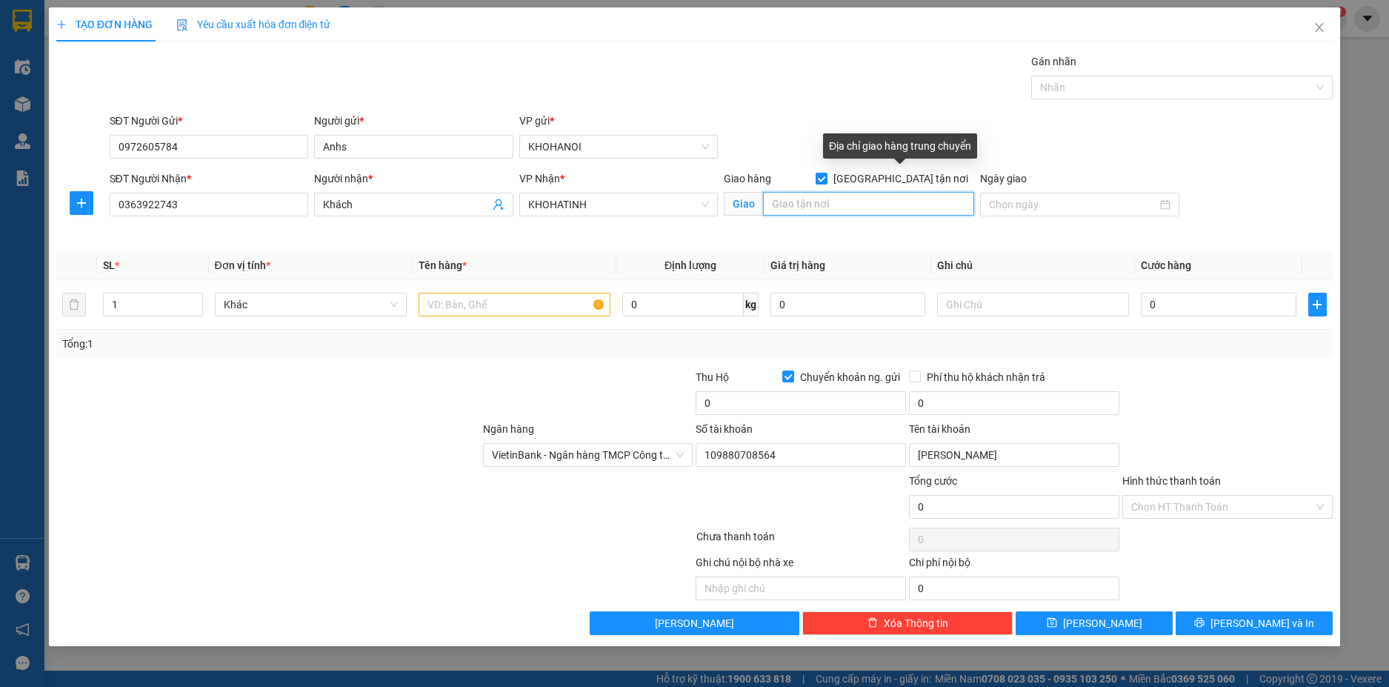
click at [849, 206] on input "text" at bounding box center [868, 204] width 211 height 24
type input "183 [PERSON_NAME], HT"
click at [516, 300] on input "text" at bounding box center [515, 305] width 192 height 24
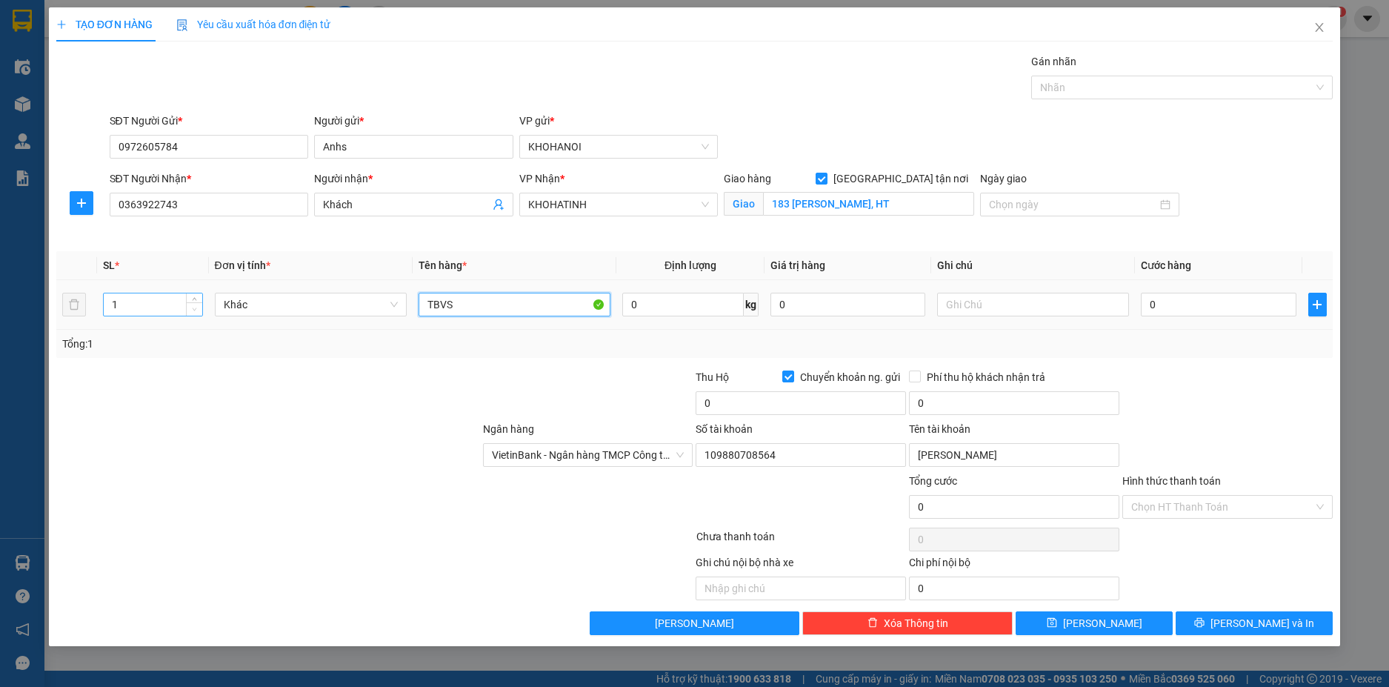
click at [199, 305] on span "down" at bounding box center [194, 309] width 9 height 9
click at [197, 302] on span "Decrease Value" at bounding box center [194, 308] width 16 height 13
type input "TBVS"
type input "2"
click at [193, 300] on icon "up" at bounding box center [194, 301] width 5 height 5
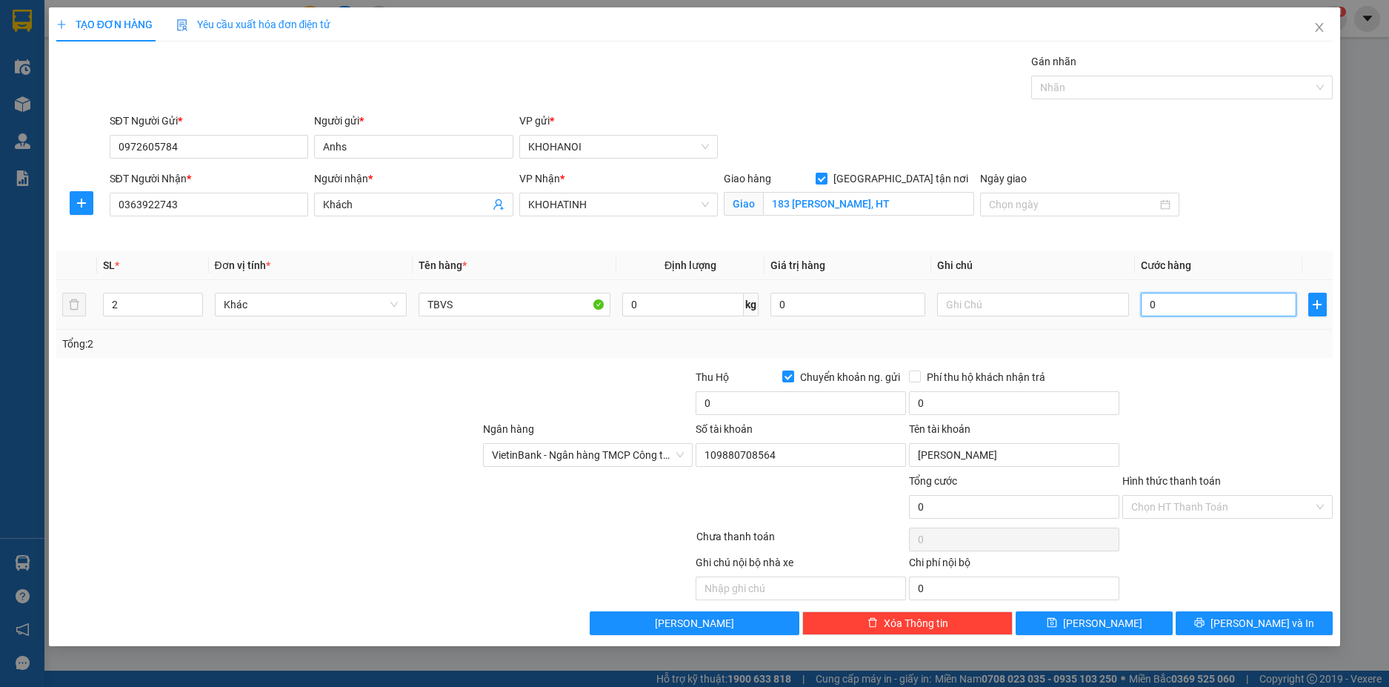
type input "3"
type input "35"
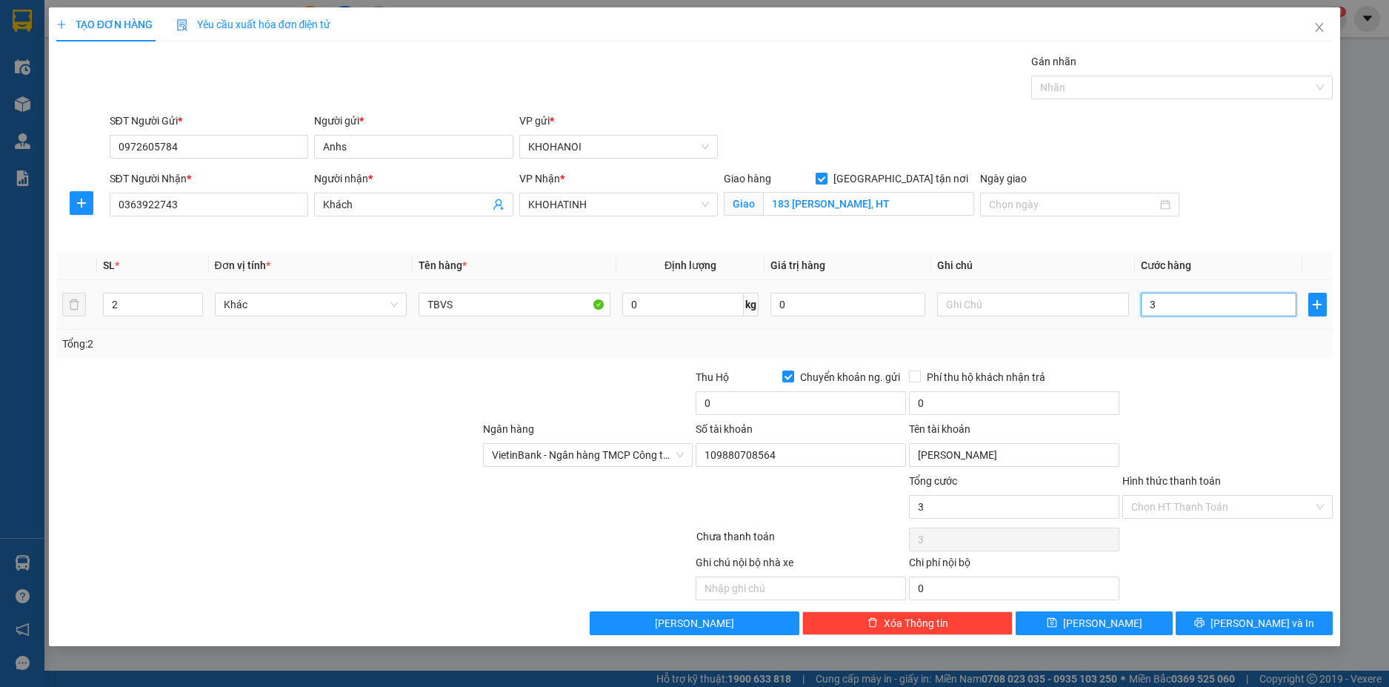
type input "35"
type input "350"
type input "350.000"
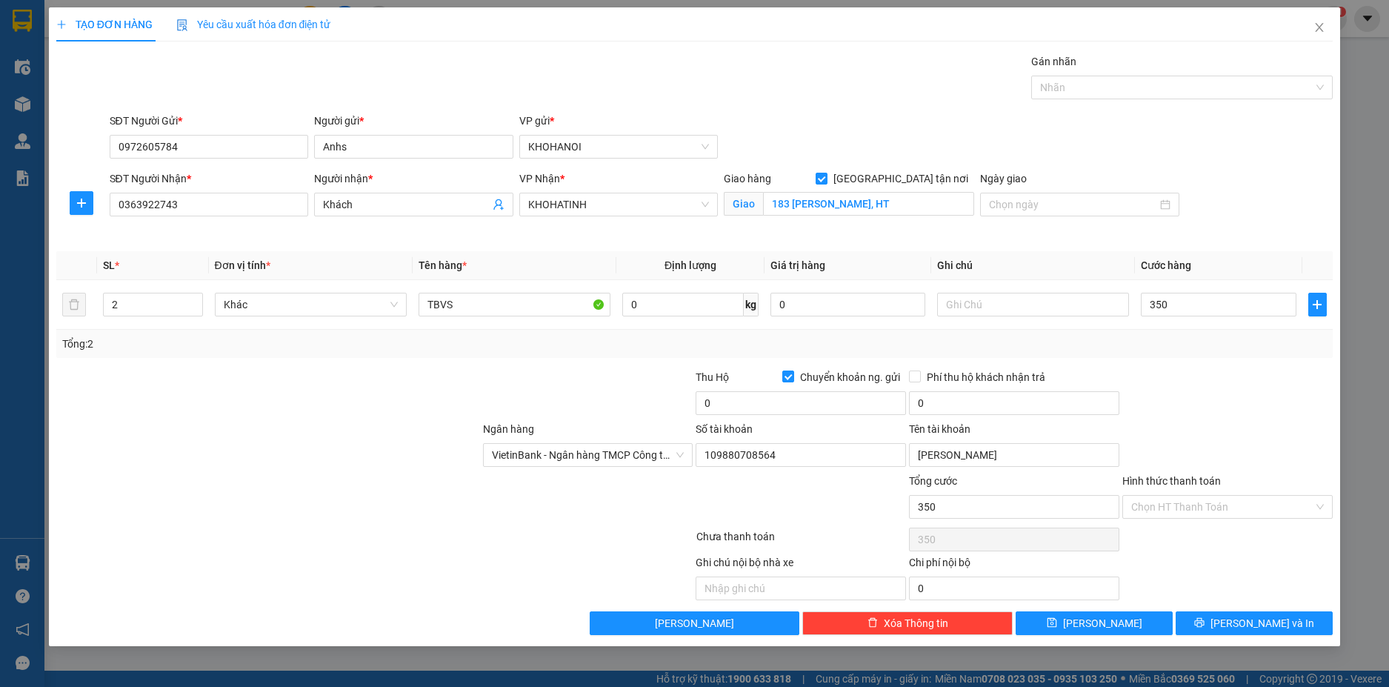
type input "350.000"
click at [1207, 340] on div "Tổng: 2" at bounding box center [694, 344] width 1265 height 16
click at [820, 403] on input "0" at bounding box center [801, 403] width 210 height 24
click at [796, 413] on input "0" at bounding box center [801, 403] width 210 height 24
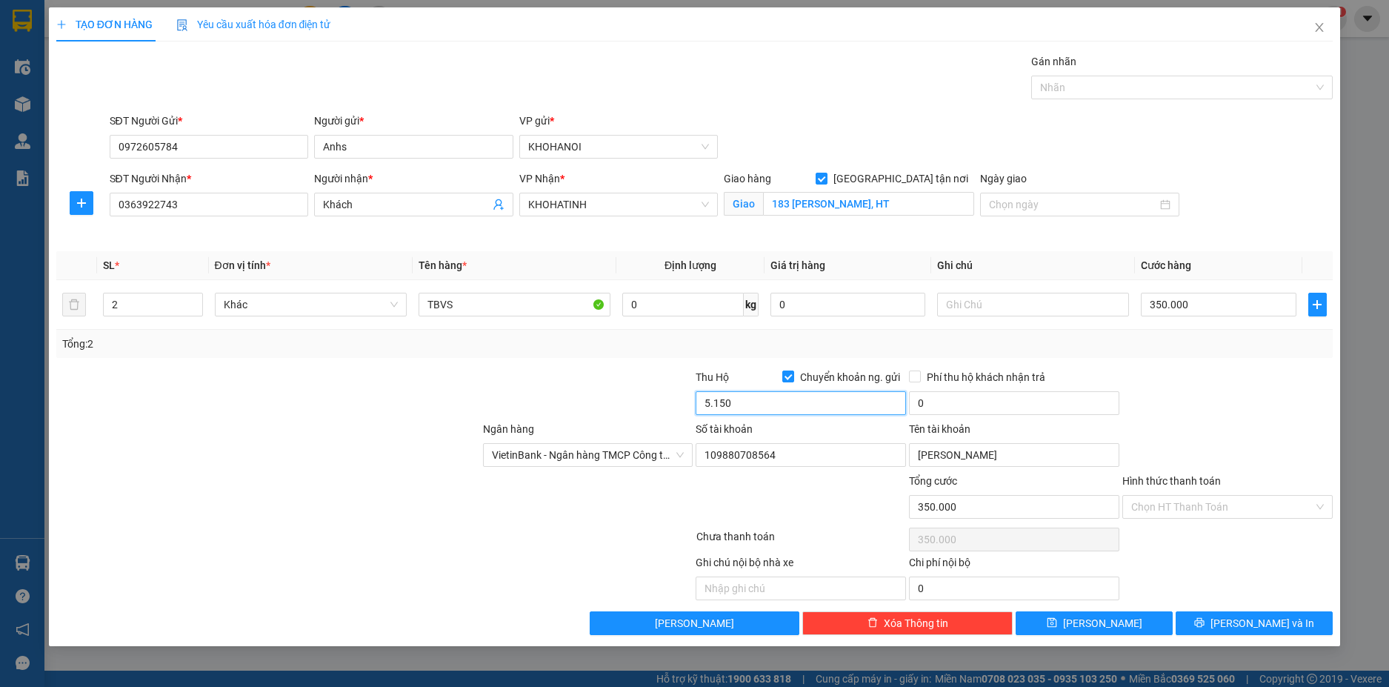
type input "5.150.000"
click at [617, 399] on div at bounding box center [588, 395] width 213 height 52
click at [770, 403] on input "5.150.000" at bounding box center [801, 403] width 210 height 24
click at [785, 469] on div "Số tài khoản 109880708564" at bounding box center [801, 447] width 210 height 52
click at [787, 457] on input "109880708564" at bounding box center [801, 455] width 210 height 24
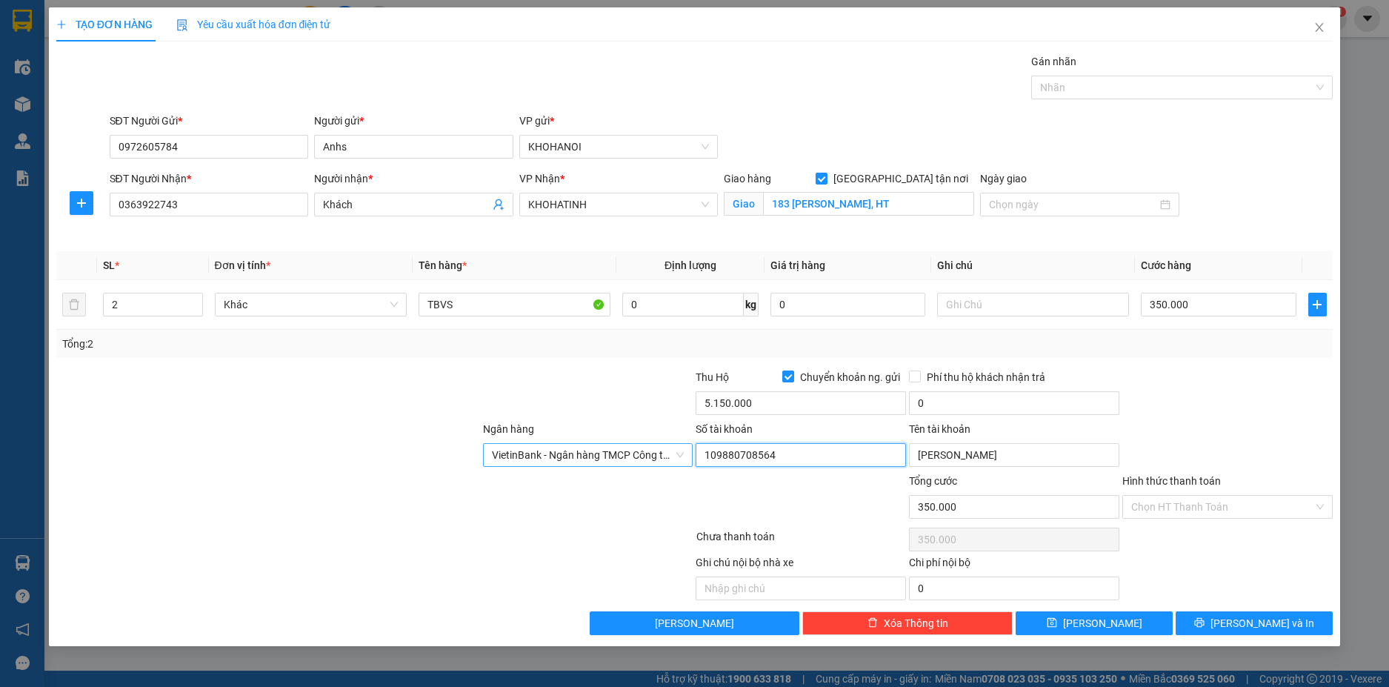
click at [635, 456] on span "VietinBank - Ngân hàng TMCP Công thương Việt Nam" at bounding box center [588, 455] width 193 height 22
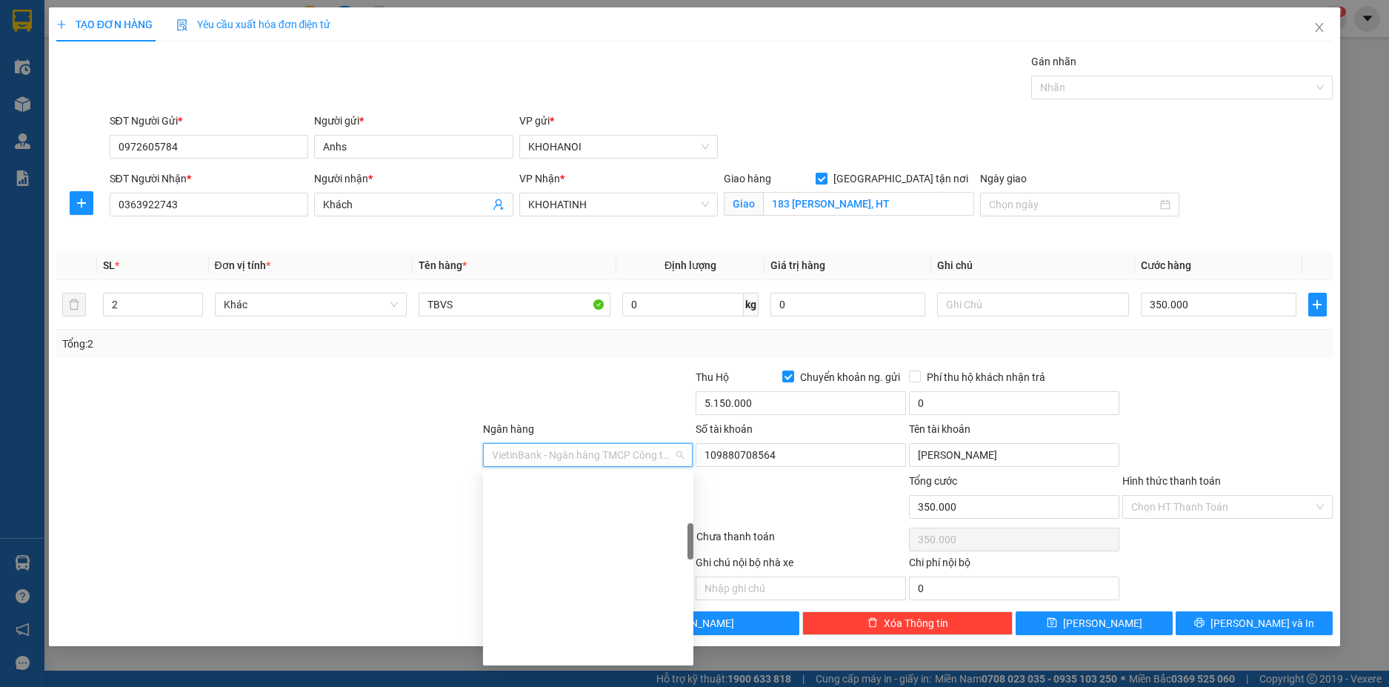
scroll to position [284, 0]
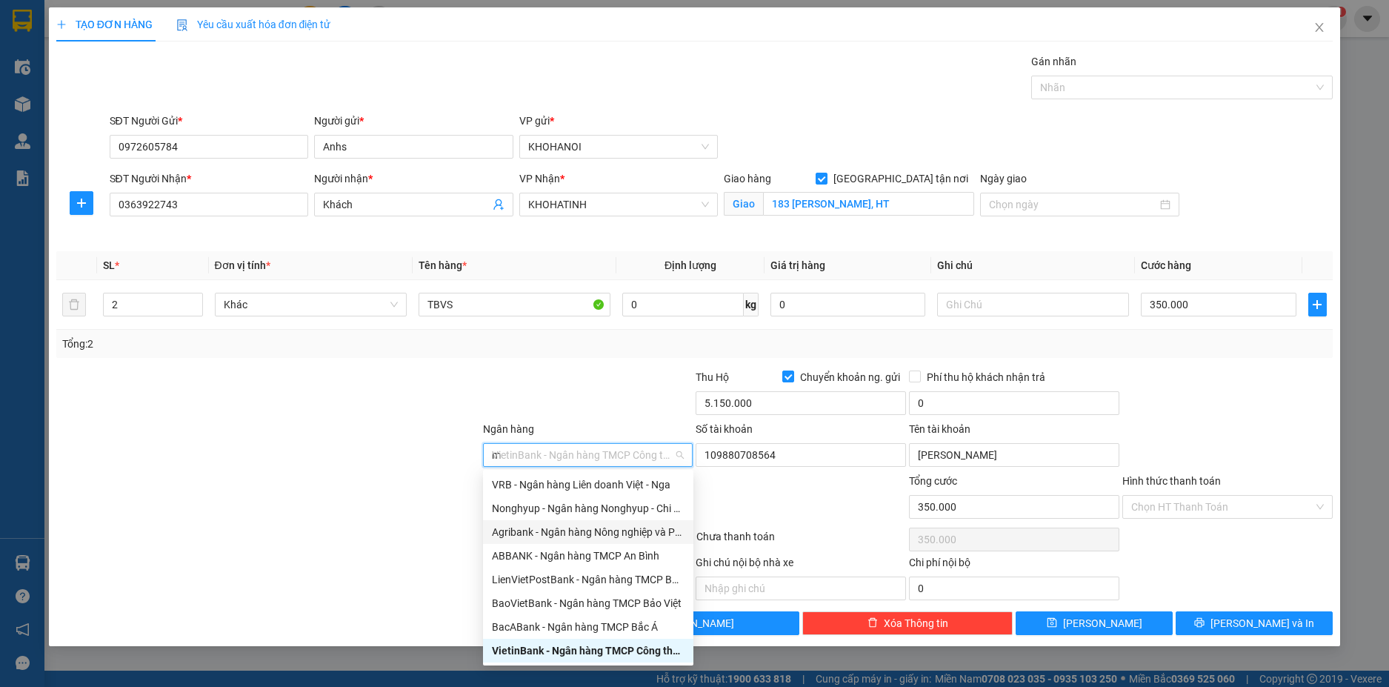
type input "mb"
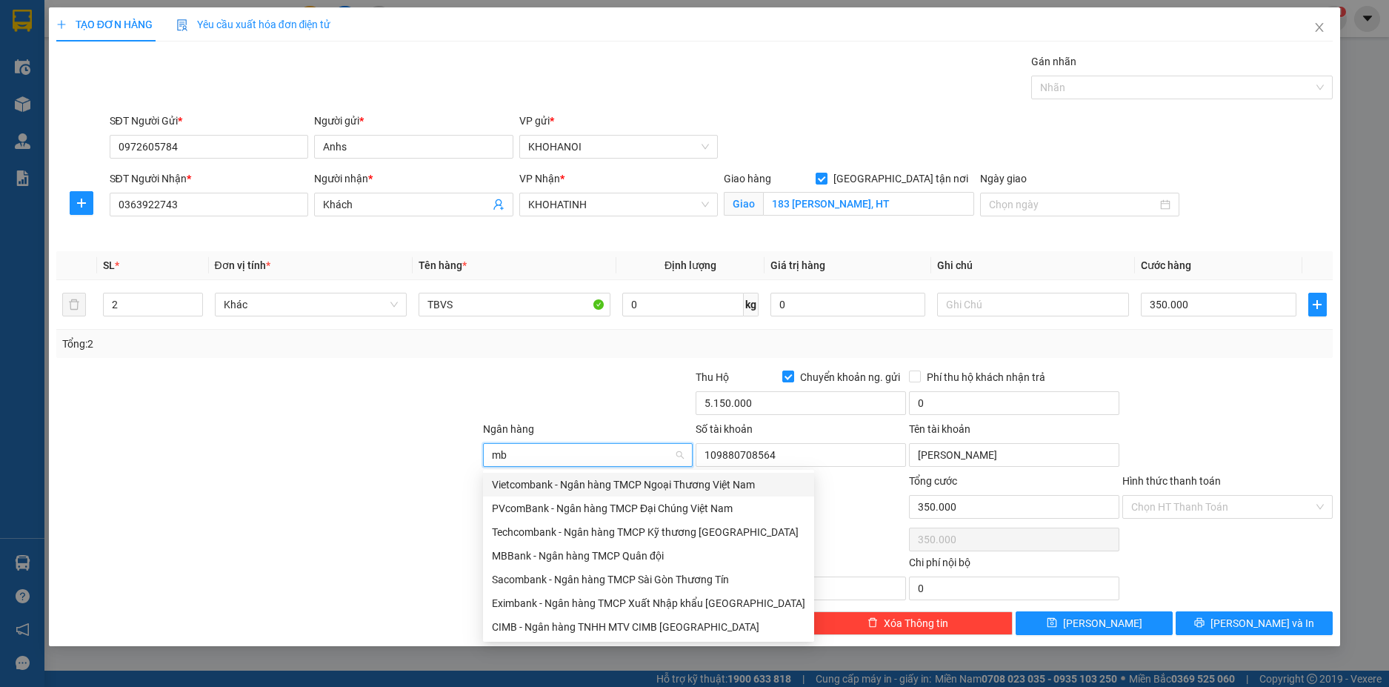
scroll to position [0, 0]
click at [533, 553] on div "MBBank - Ngân hàng TMCP Quân đội" at bounding box center [648, 555] width 313 height 16
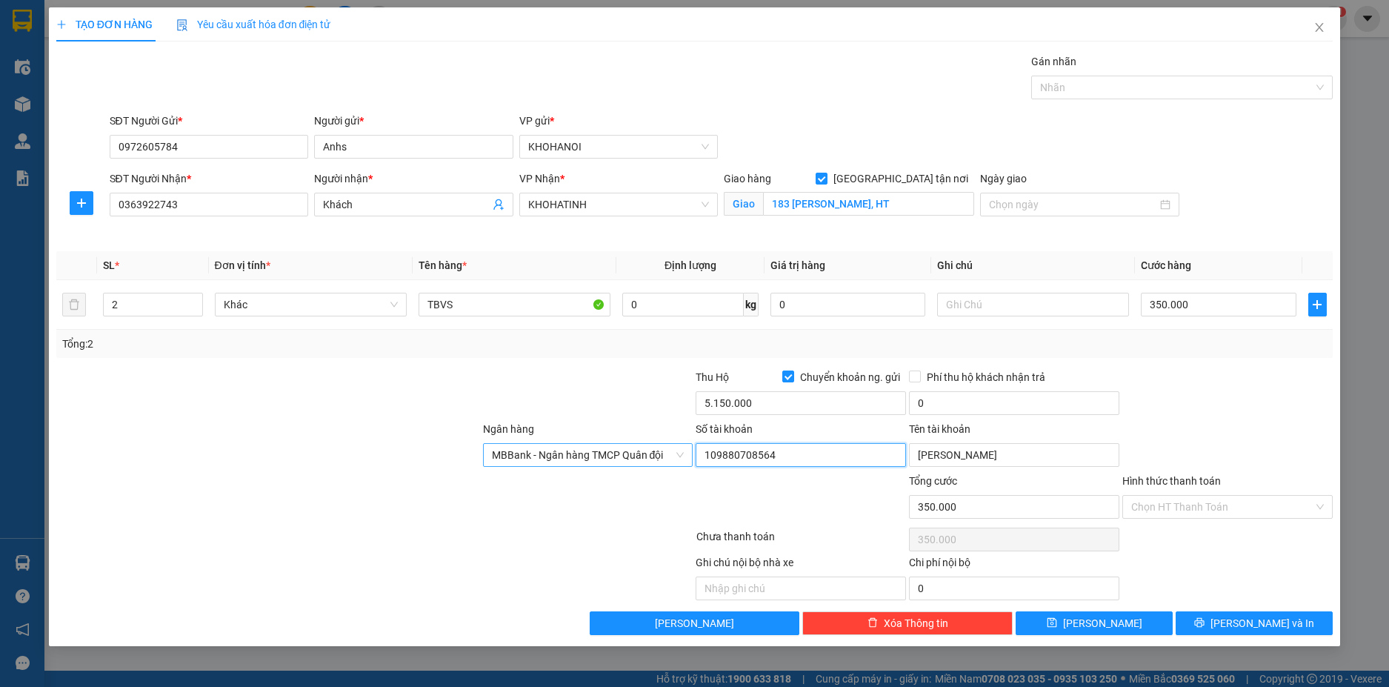
drag, startPoint x: 784, startPoint y: 457, endPoint x: 690, endPoint y: 461, distance: 94.2
click at [690, 461] on div "Ngân hàng MBBank - Ngân hàng TMCP Quân đội Số tài khoản 109880708564 Tên tài kh…" at bounding box center [695, 447] width 1280 height 52
type input "1181181181"
click at [998, 458] on input "[PERSON_NAME]" at bounding box center [1014, 455] width 210 height 24
type input "N"
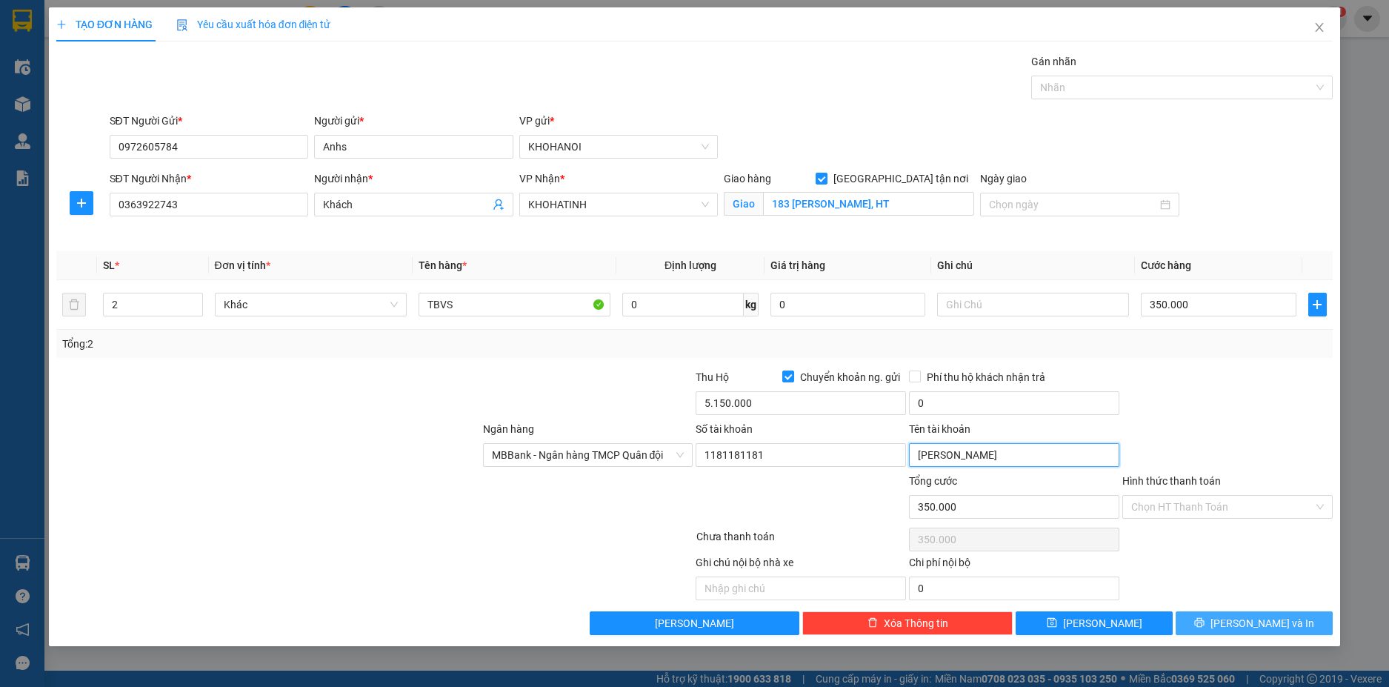
type input "[PERSON_NAME]"
click at [1205, 619] on icon "printer" at bounding box center [1199, 622] width 10 height 10
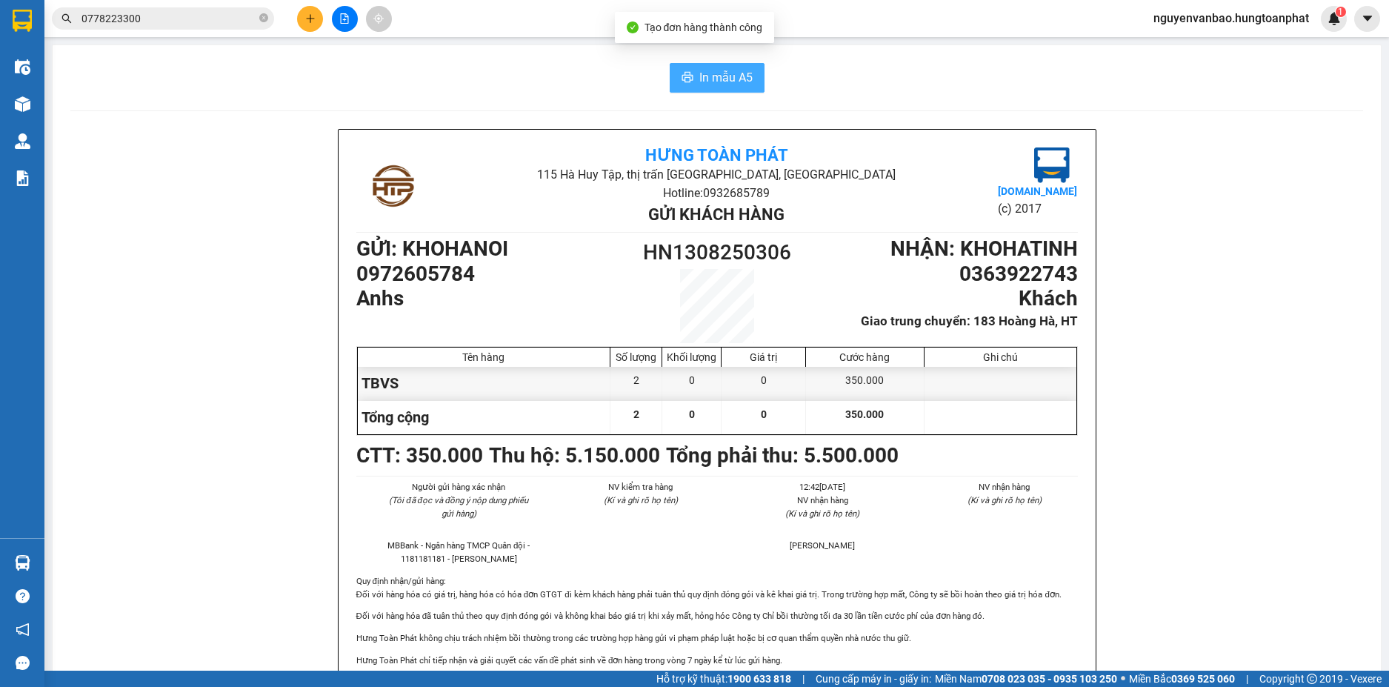
click at [702, 79] on span "In mẫu A5" at bounding box center [725, 77] width 53 height 19
